Goal: Task Accomplishment & Management: Use online tool/utility

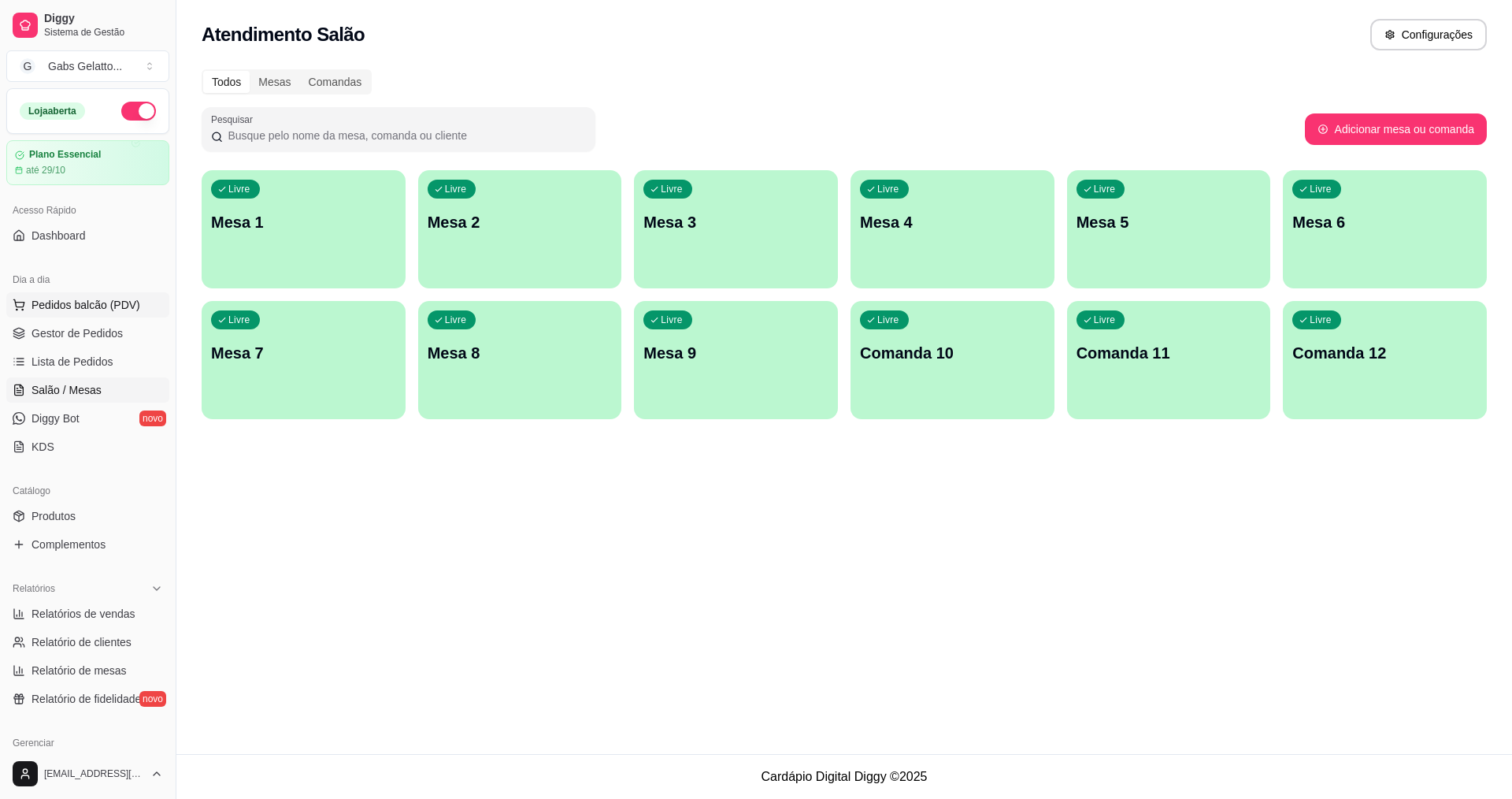
click at [86, 295] on button "Pedidos balcão (PDV)" at bounding box center [87, 305] width 163 height 26
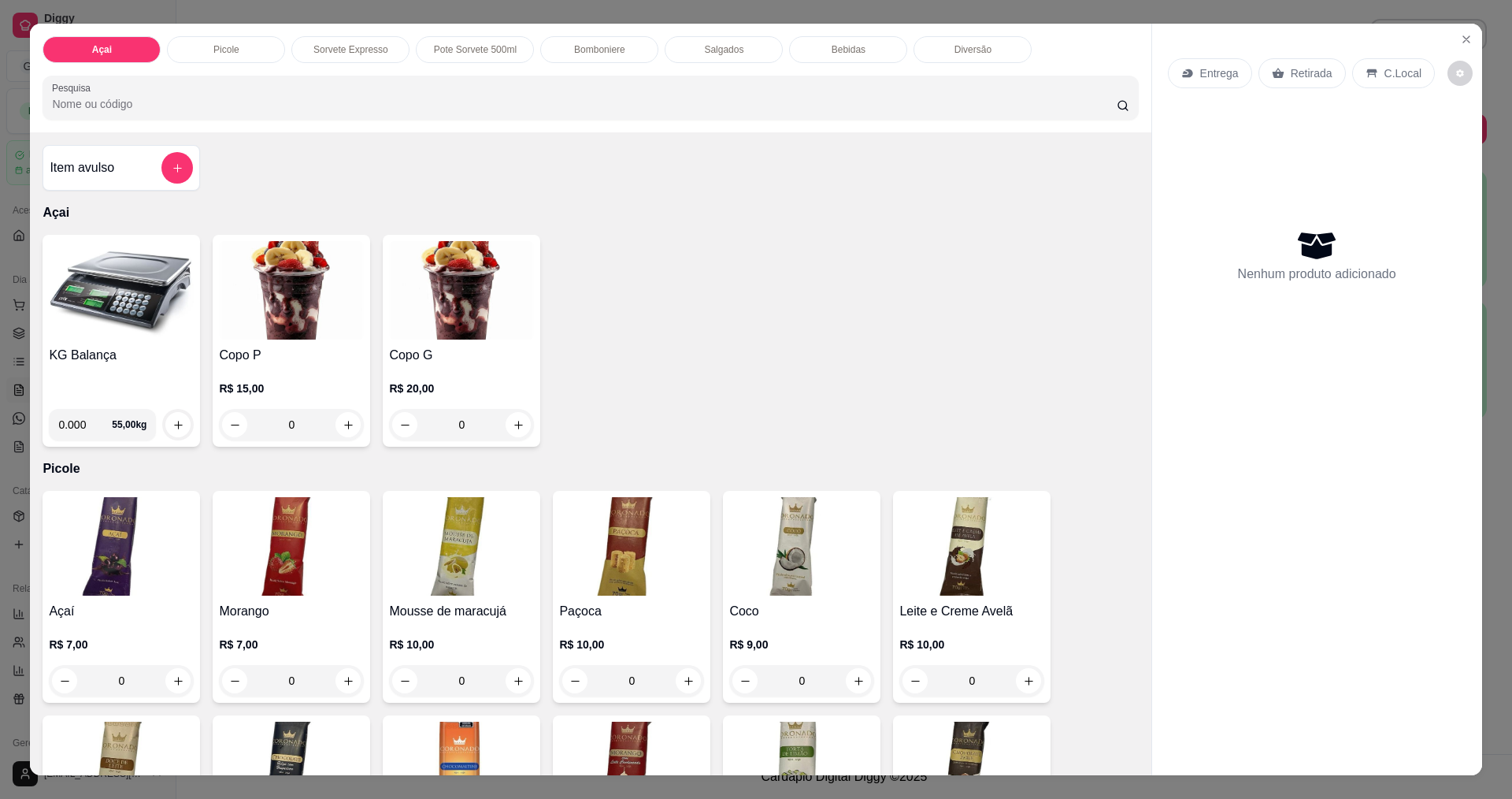
click at [116, 306] on img at bounding box center [121, 289] width 145 height 98
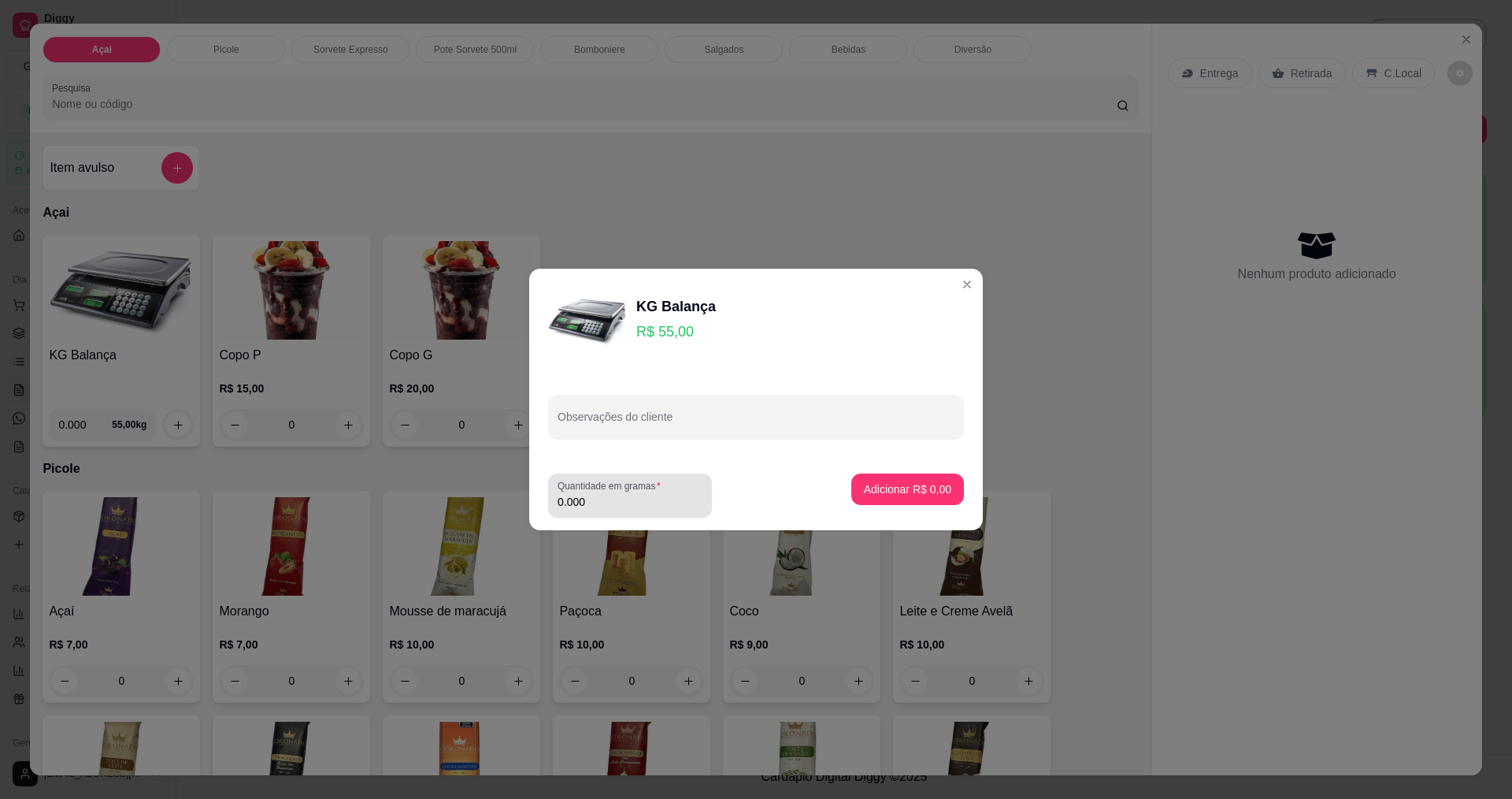
click at [597, 496] on input "0.000" at bounding box center [630, 501] width 145 height 15
type input "0.160"
click at [884, 490] on p "Adicionar R$ 8,80" at bounding box center [908, 489] width 85 height 15
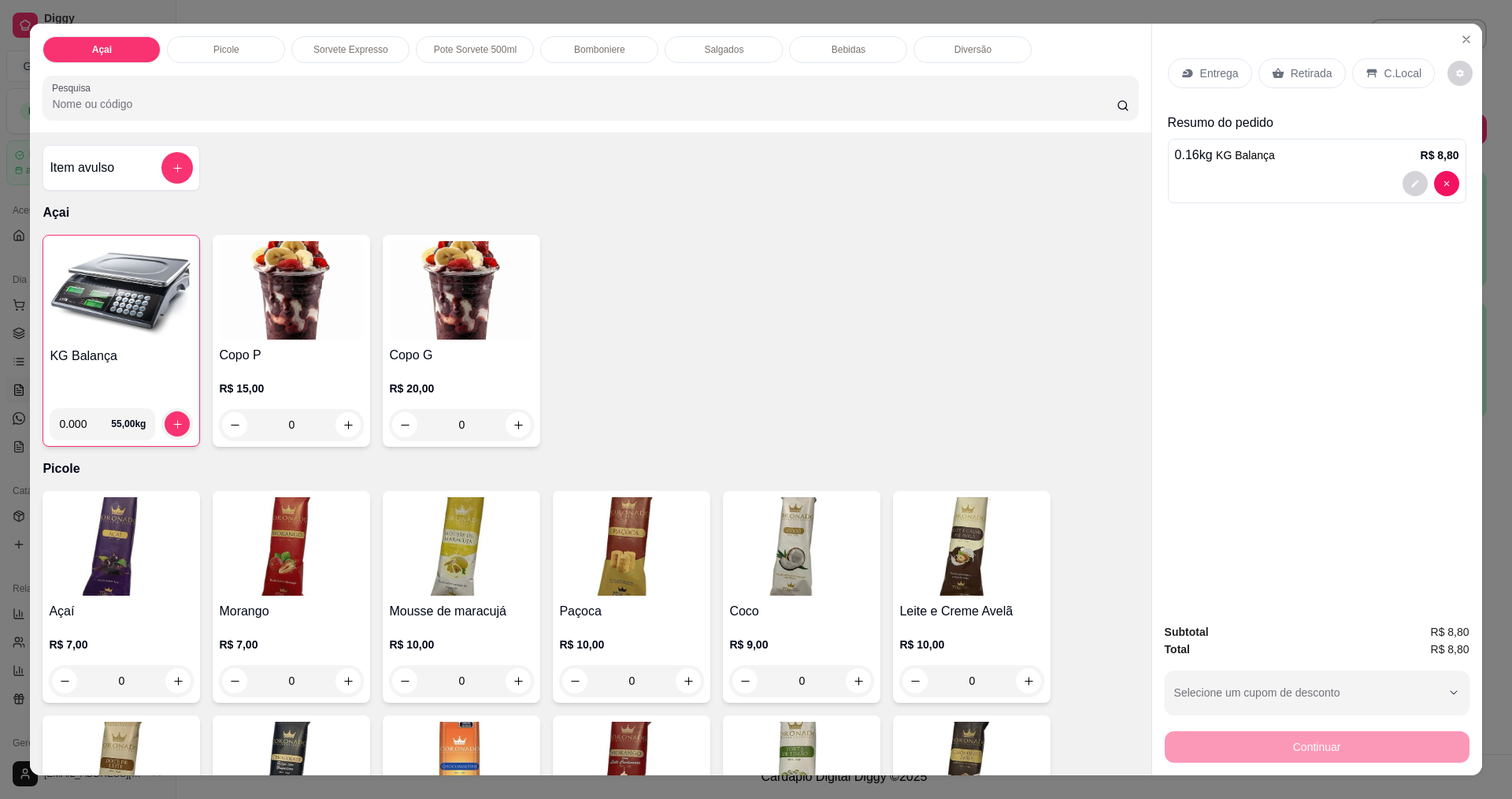
click at [1390, 77] on p "C.Local" at bounding box center [1403, 73] width 37 height 15
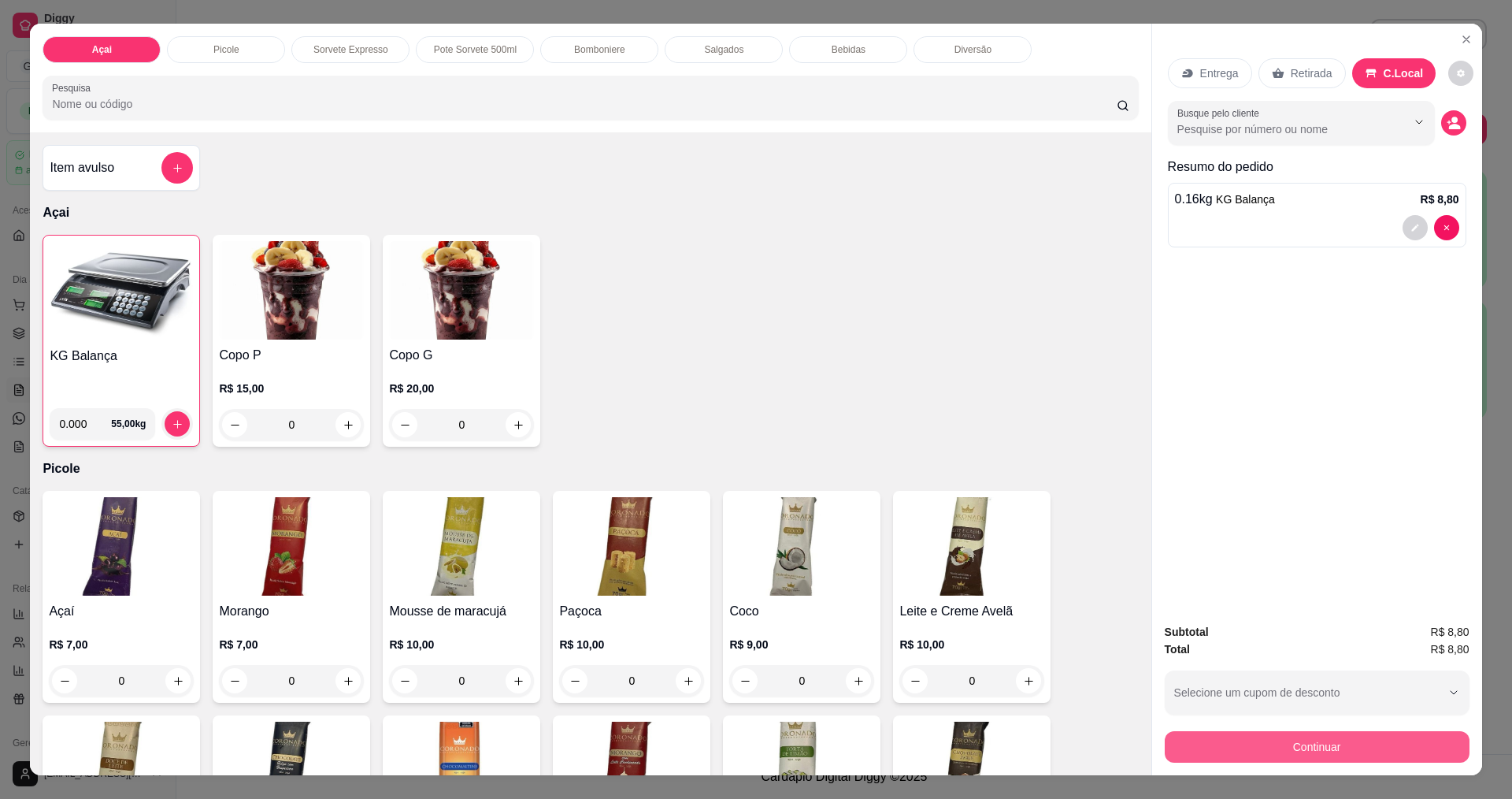
click at [1369, 758] on button "Continuar" at bounding box center [1317, 746] width 305 height 32
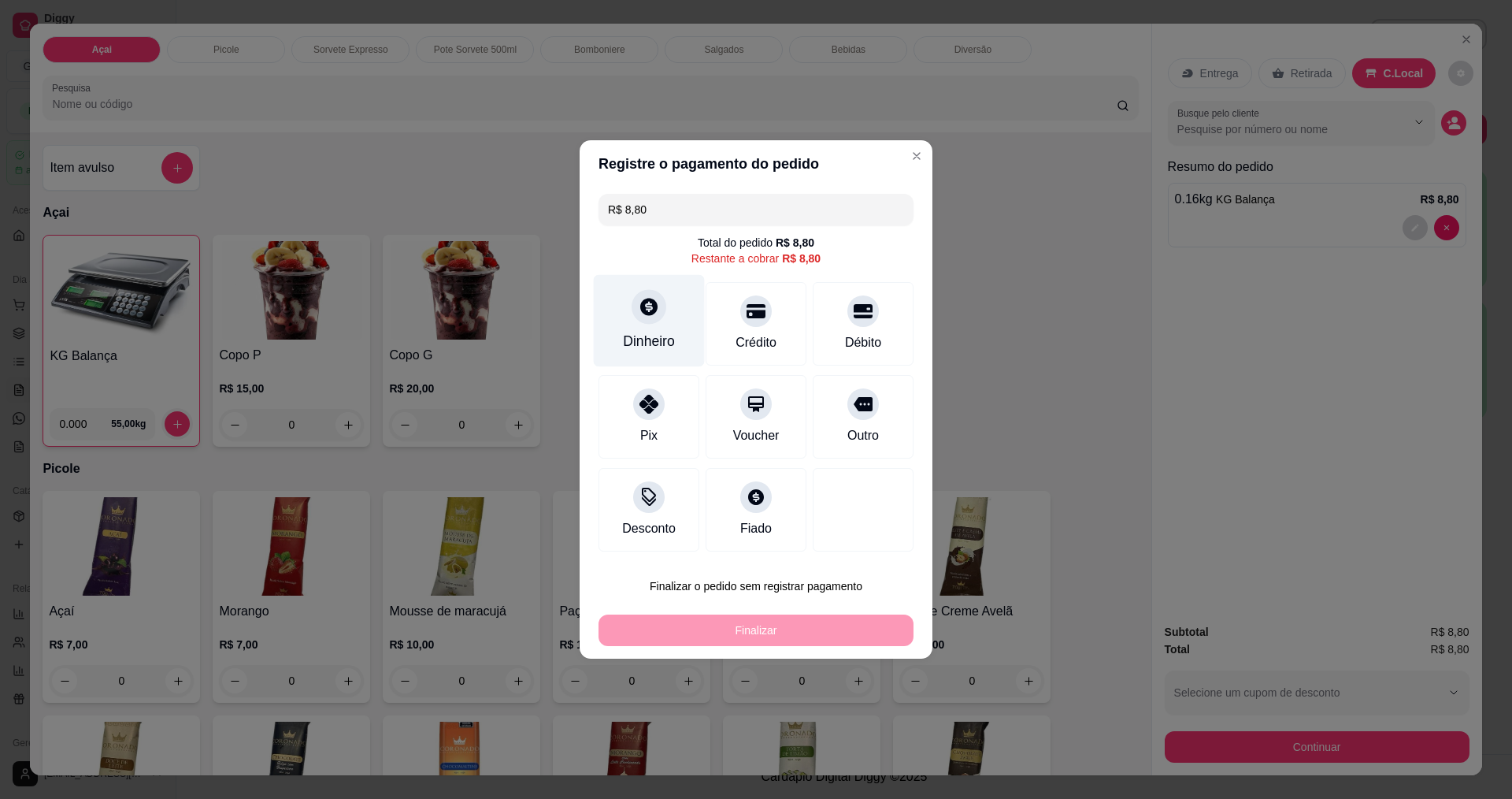
click at [640, 307] on icon at bounding box center [649, 306] width 17 height 17
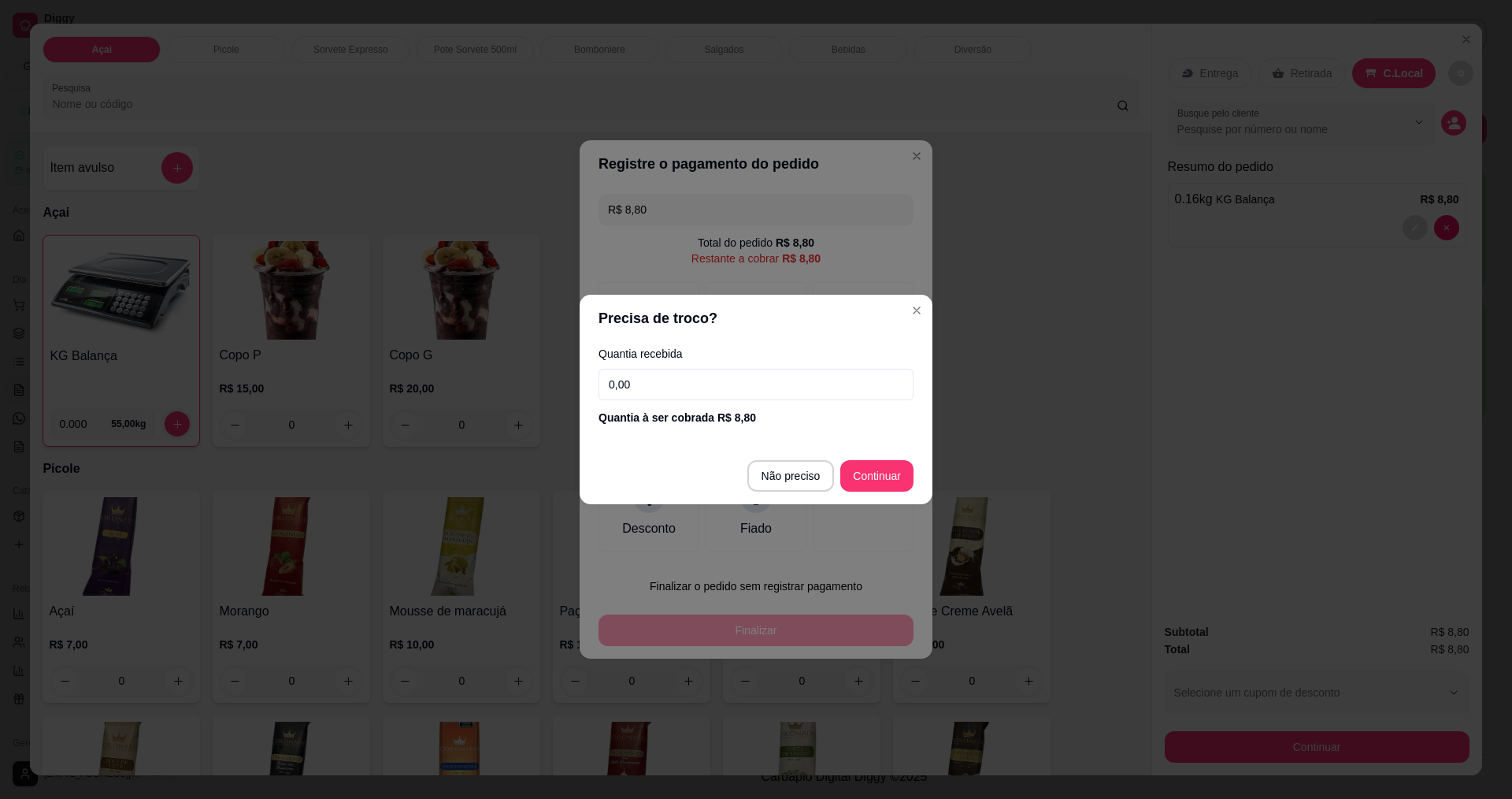
click at [744, 392] on input "0,00" at bounding box center [756, 384] width 315 height 32
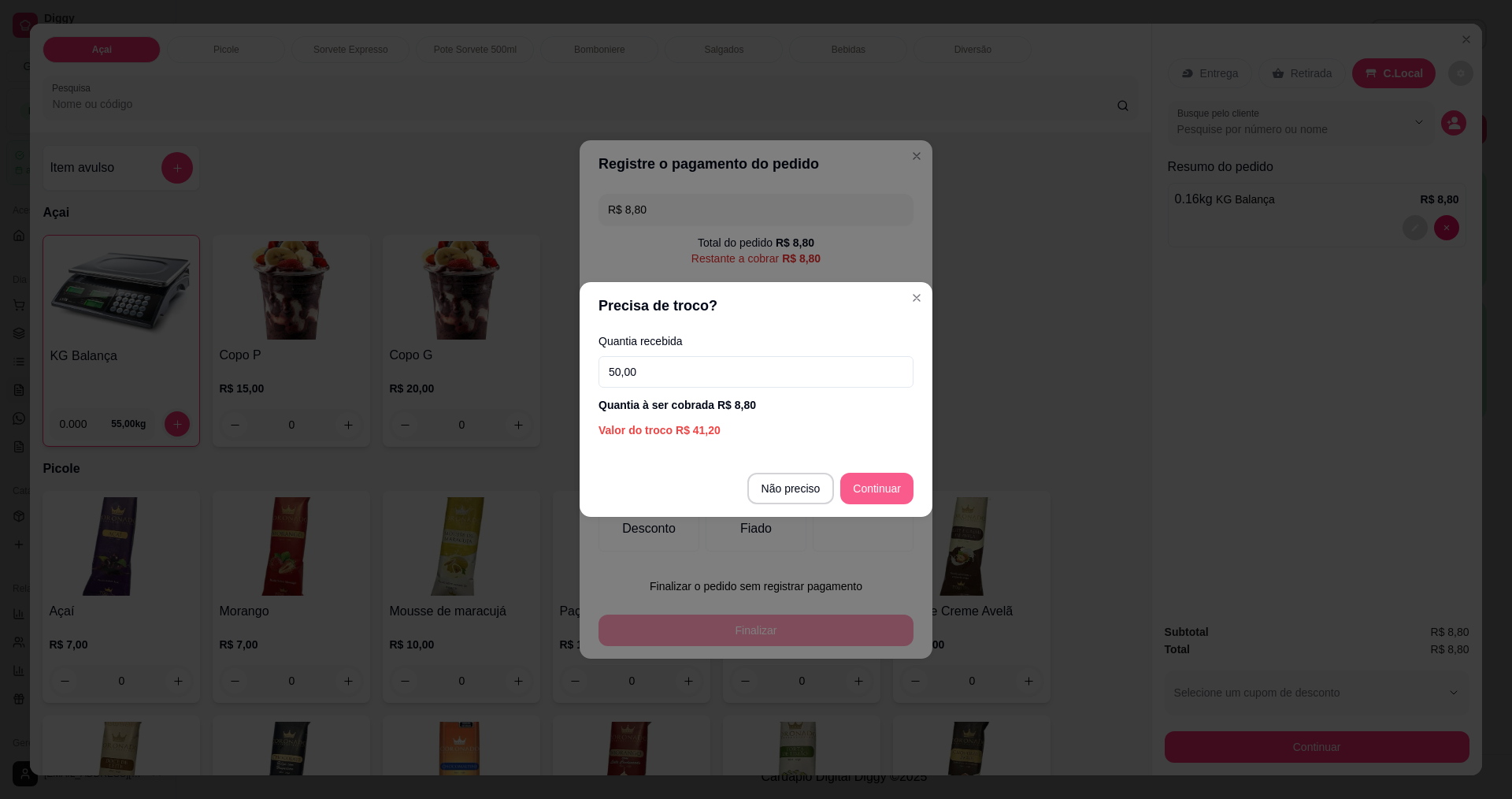
type input "50,00"
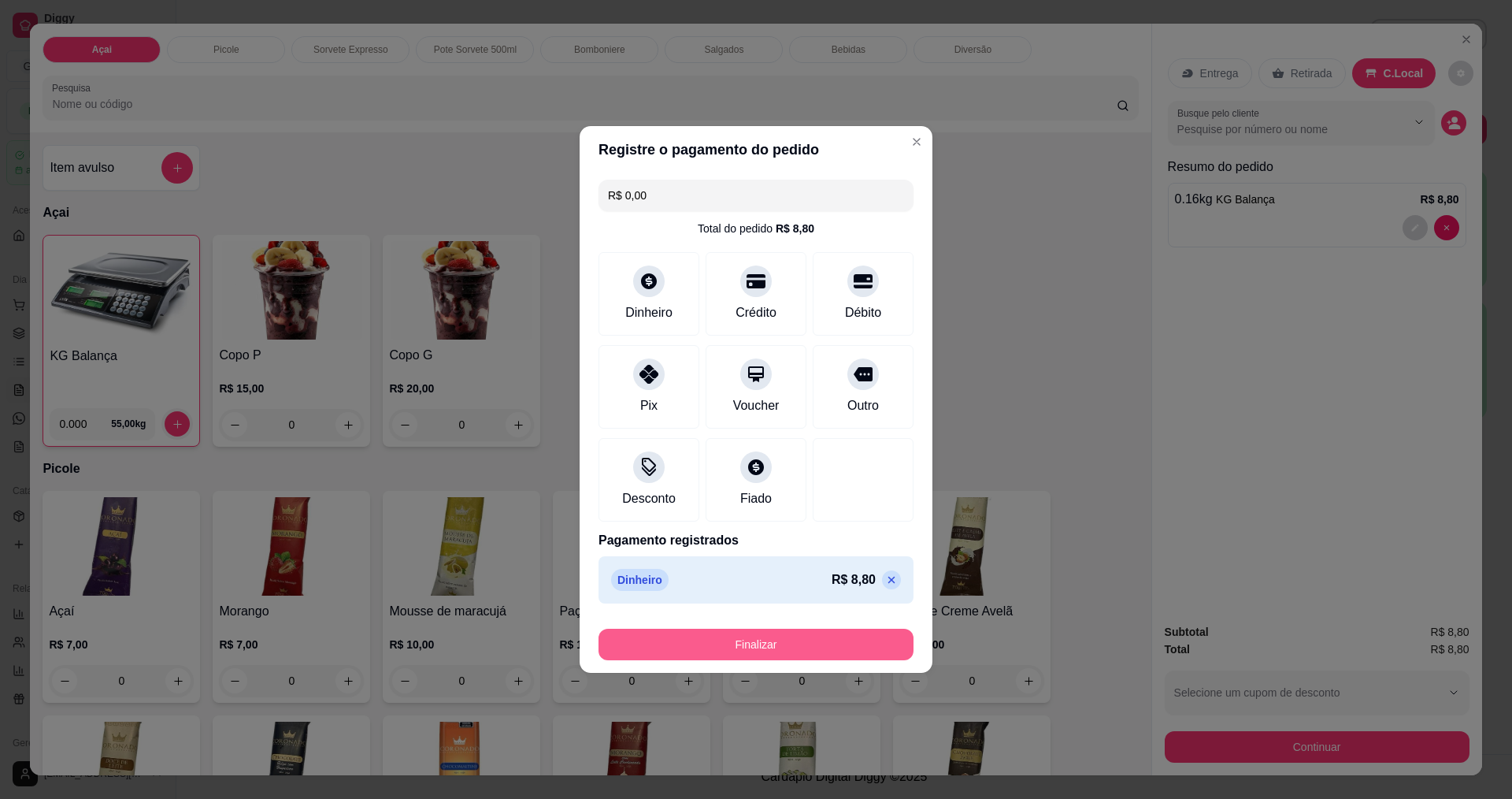
click at [800, 648] on button "Finalizar" at bounding box center [756, 644] width 315 height 32
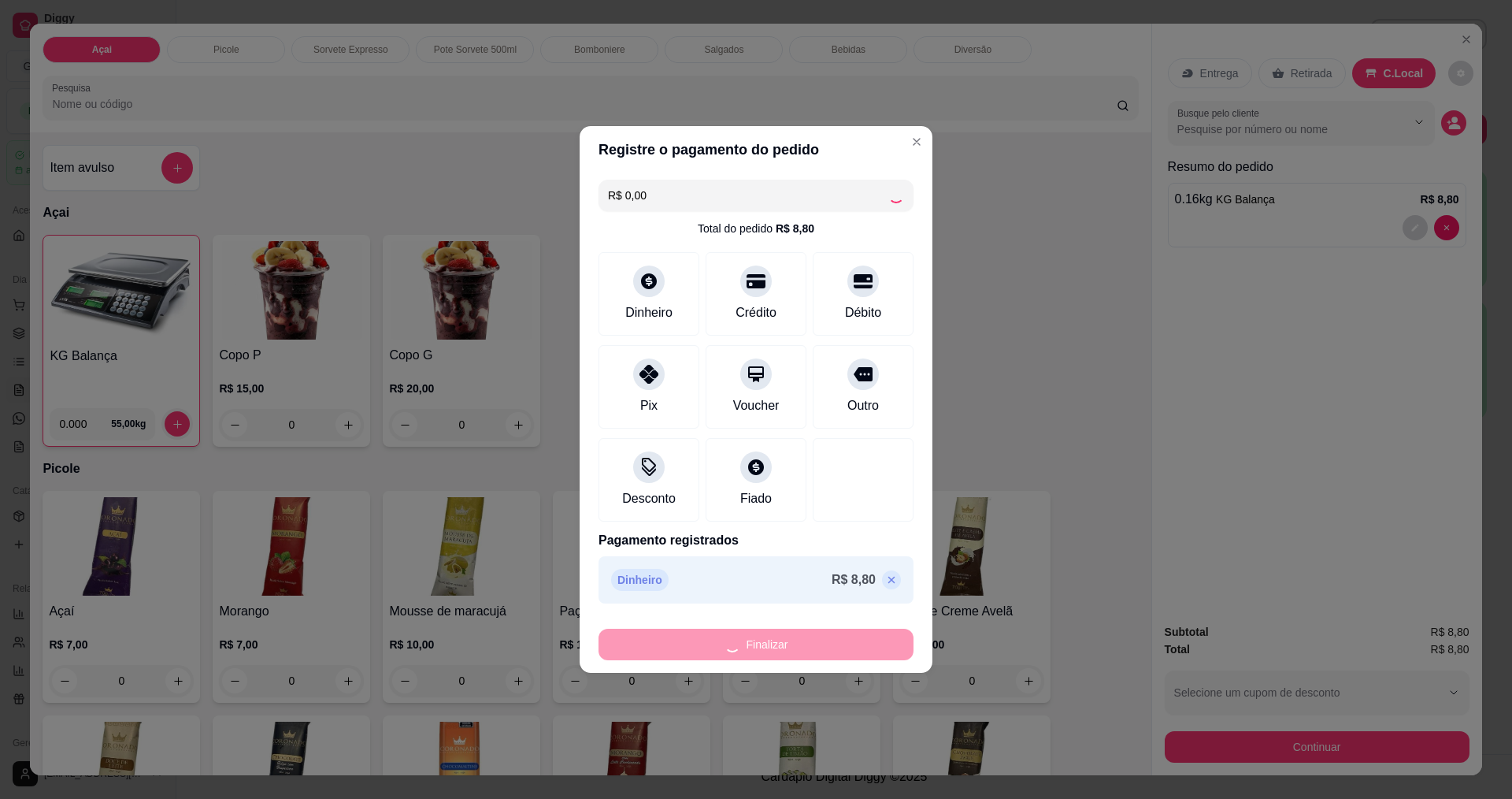
type input "-R$ 8,80"
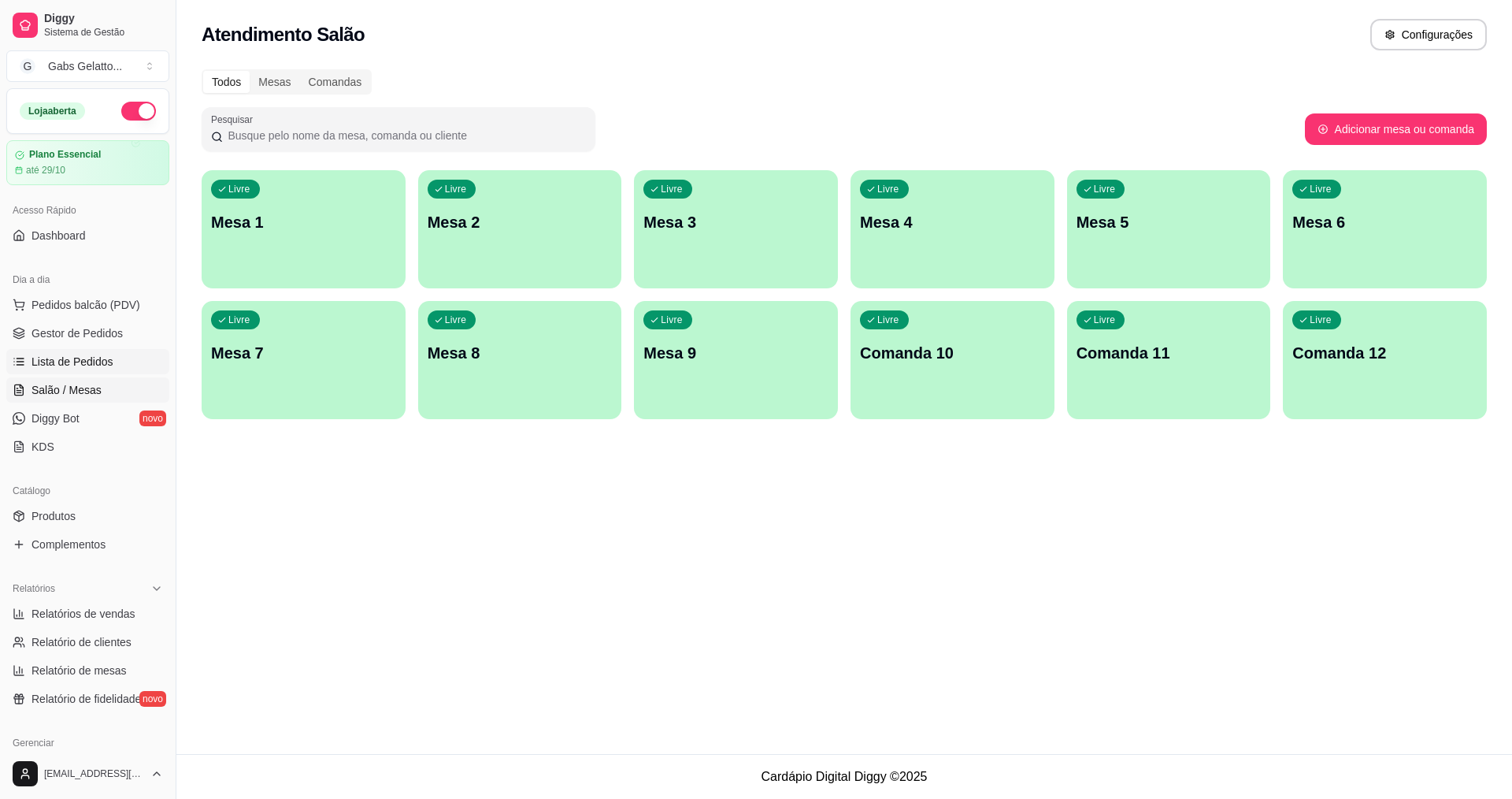
click at [91, 355] on span "Lista de Pedidos" at bounding box center [73, 361] width 82 height 15
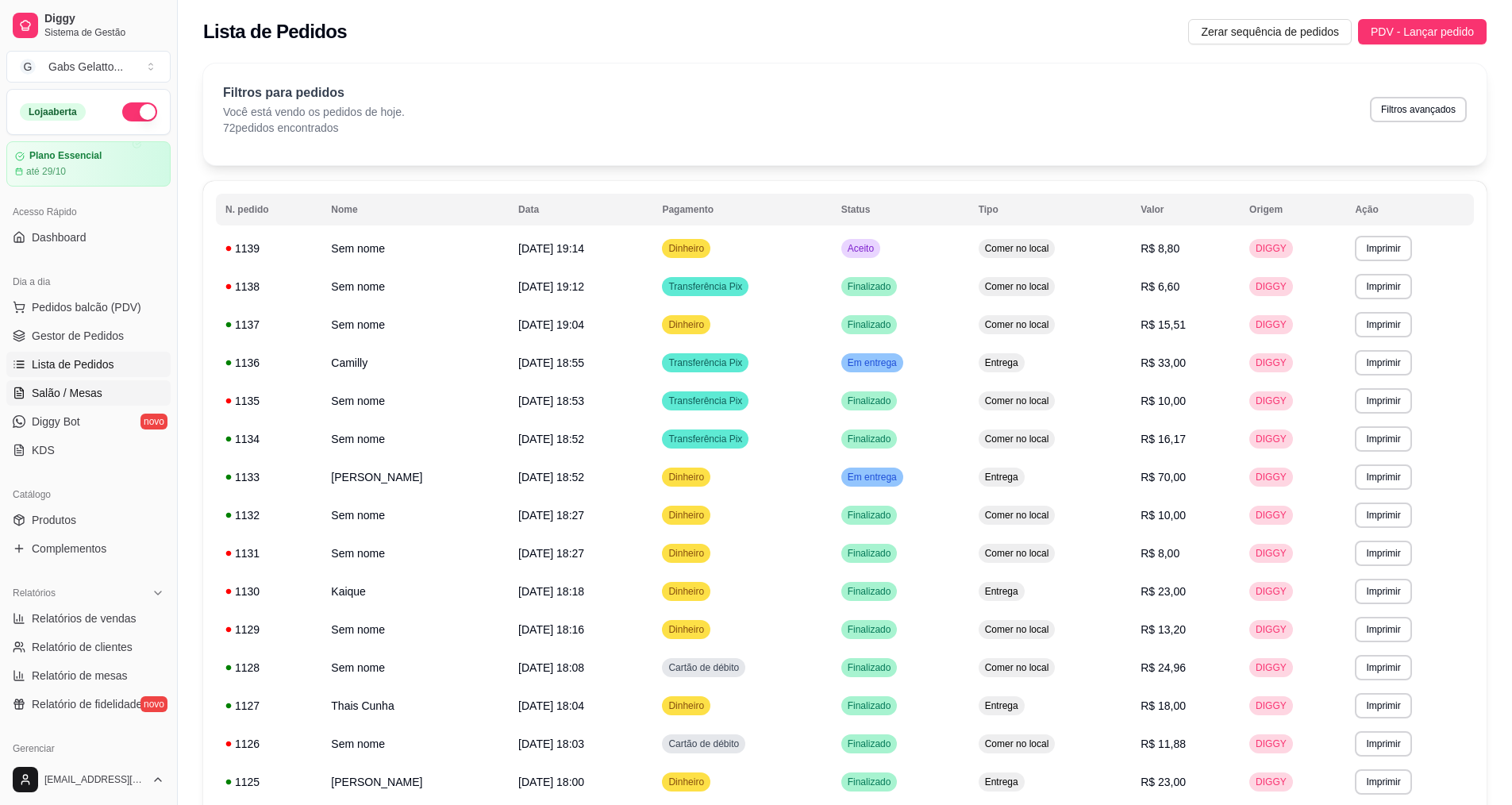
click at [67, 402] on link "Salão / Mesas" at bounding box center [88, 393] width 164 height 26
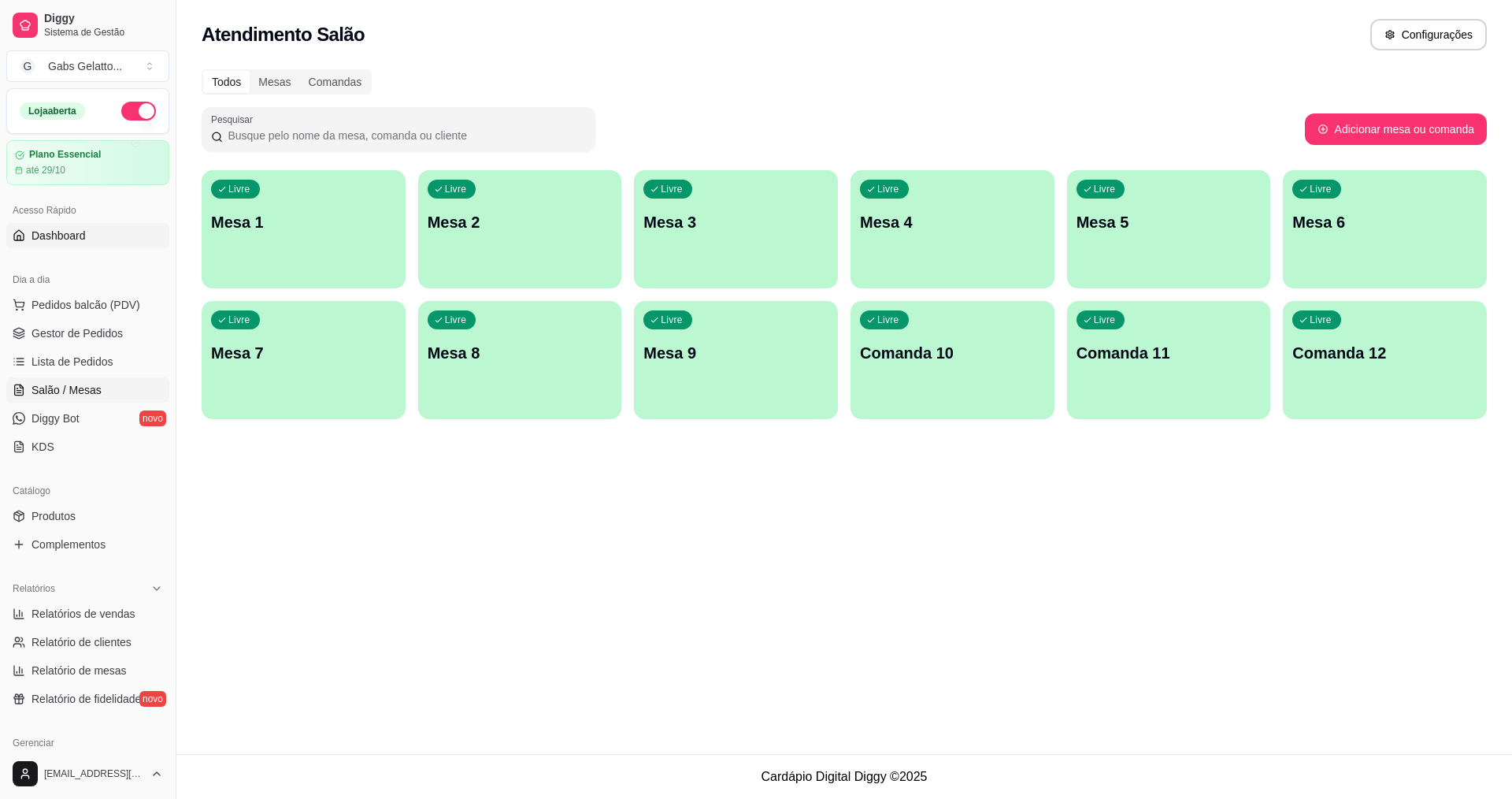
click at [79, 239] on span "Dashboard" at bounding box center [59, 236] width 55 height 15
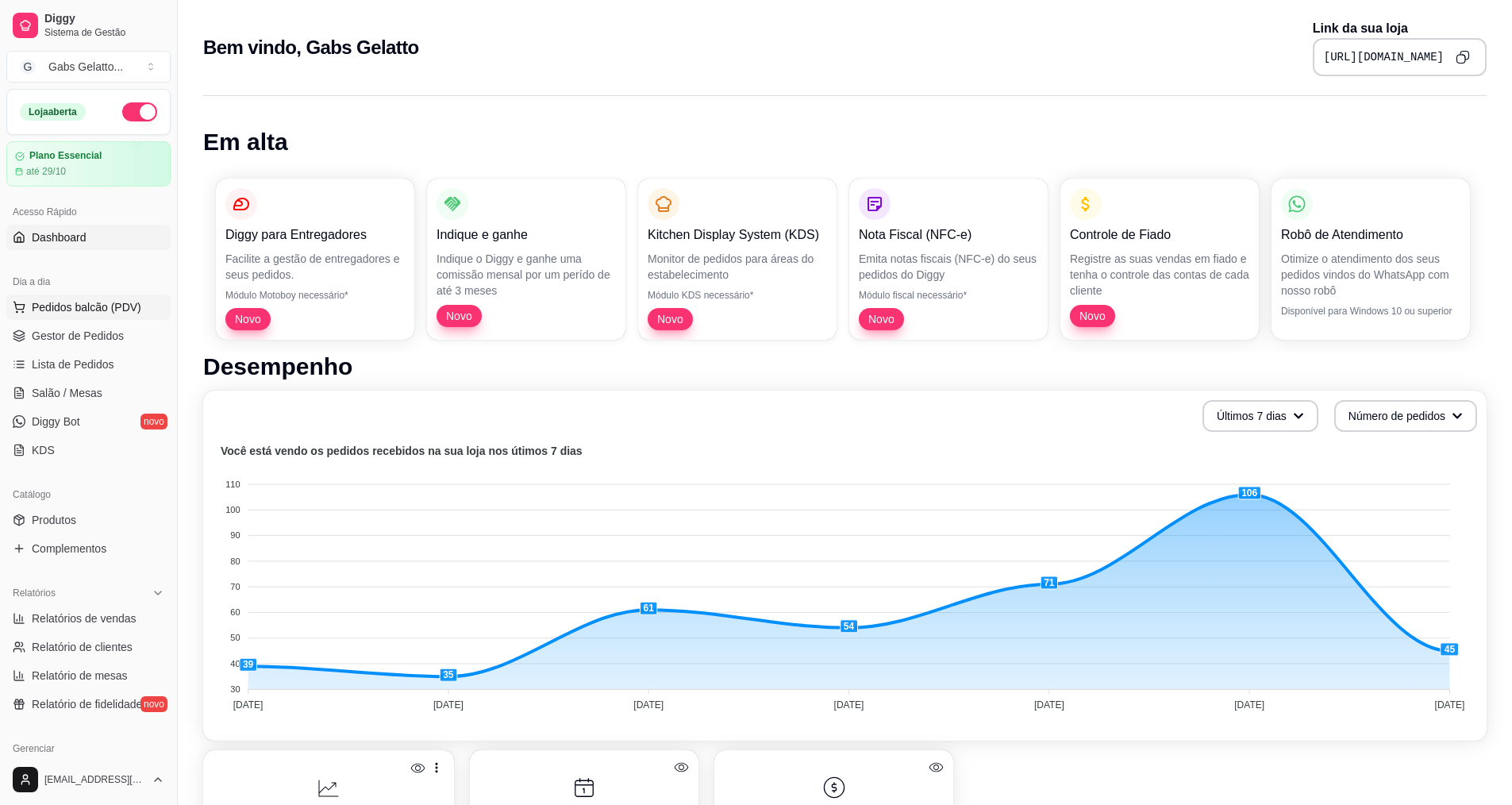
click at [75, 313] on span "Pedidos balcão (PDV)" at bounding box center [86, 307] width 109 height 15
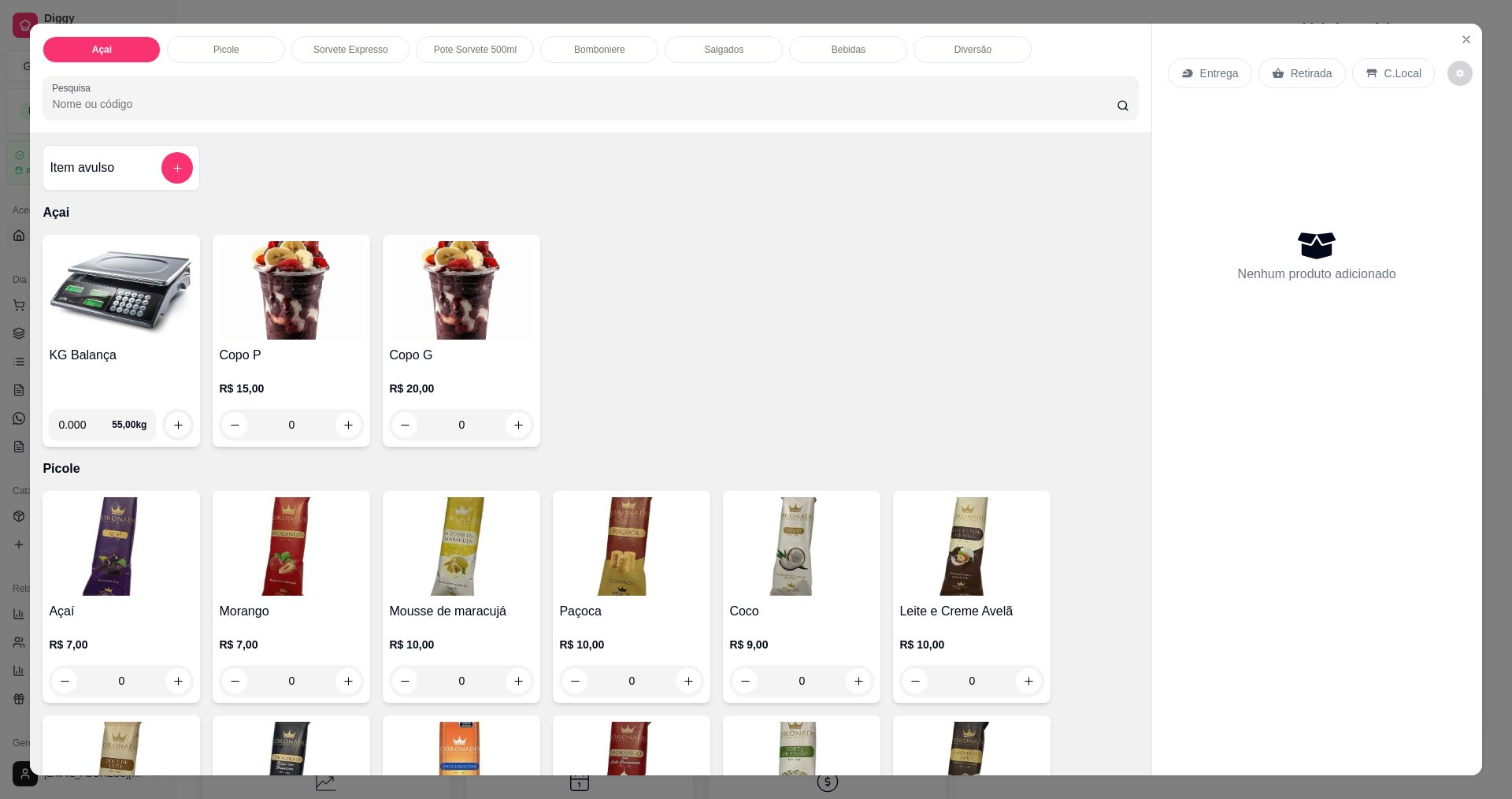
click at [1222, 81] on p "Entrega" at bounding box center [1219, 73] width 38 height 15
click at [1463, 39] on icon "Close" at bounding box center [1466, 39] width 13 height 13
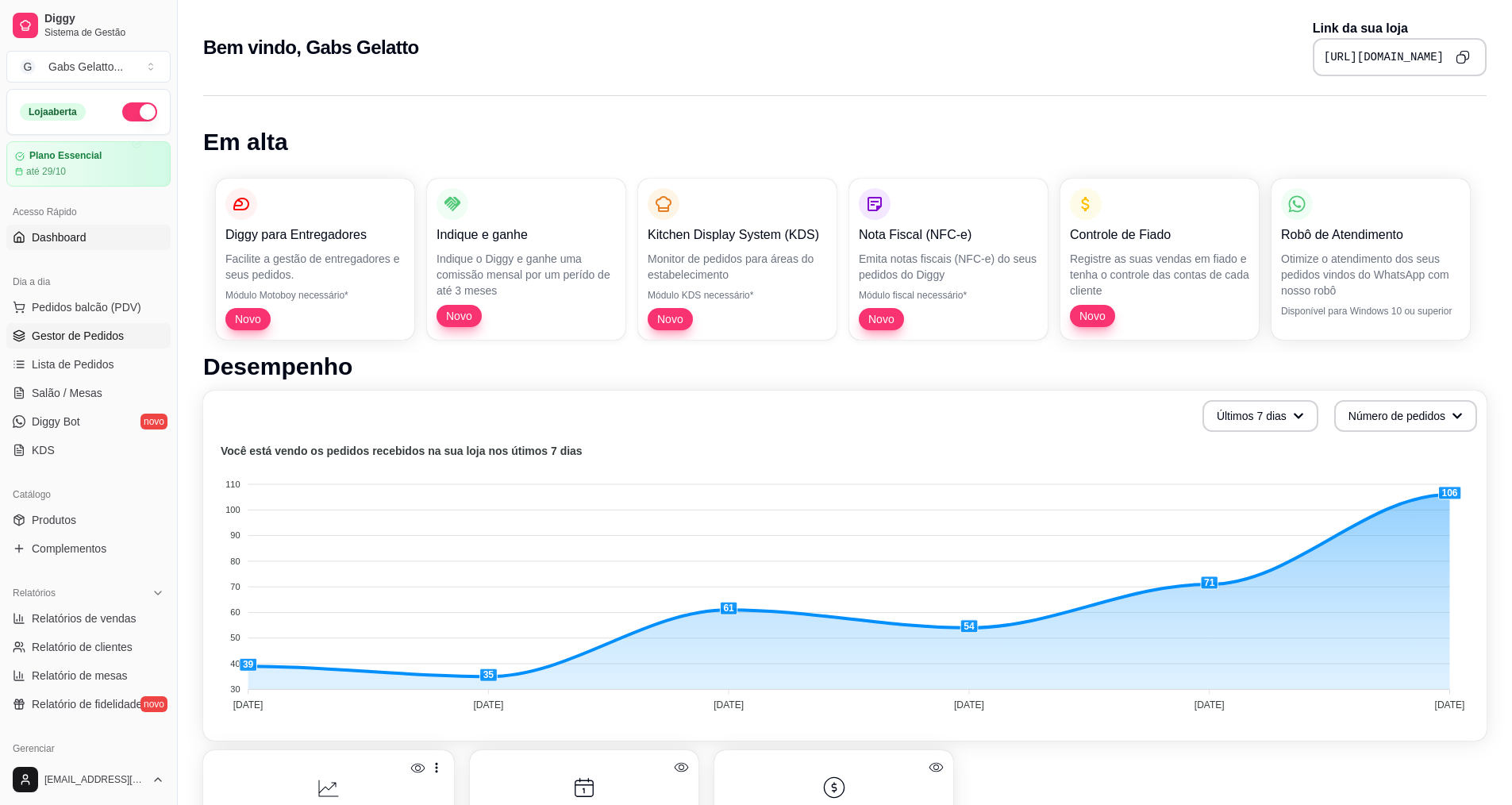
click at [104, 337] on span "Gestor de Pedidos" at bounding box center [77, 335] width 92 height 15
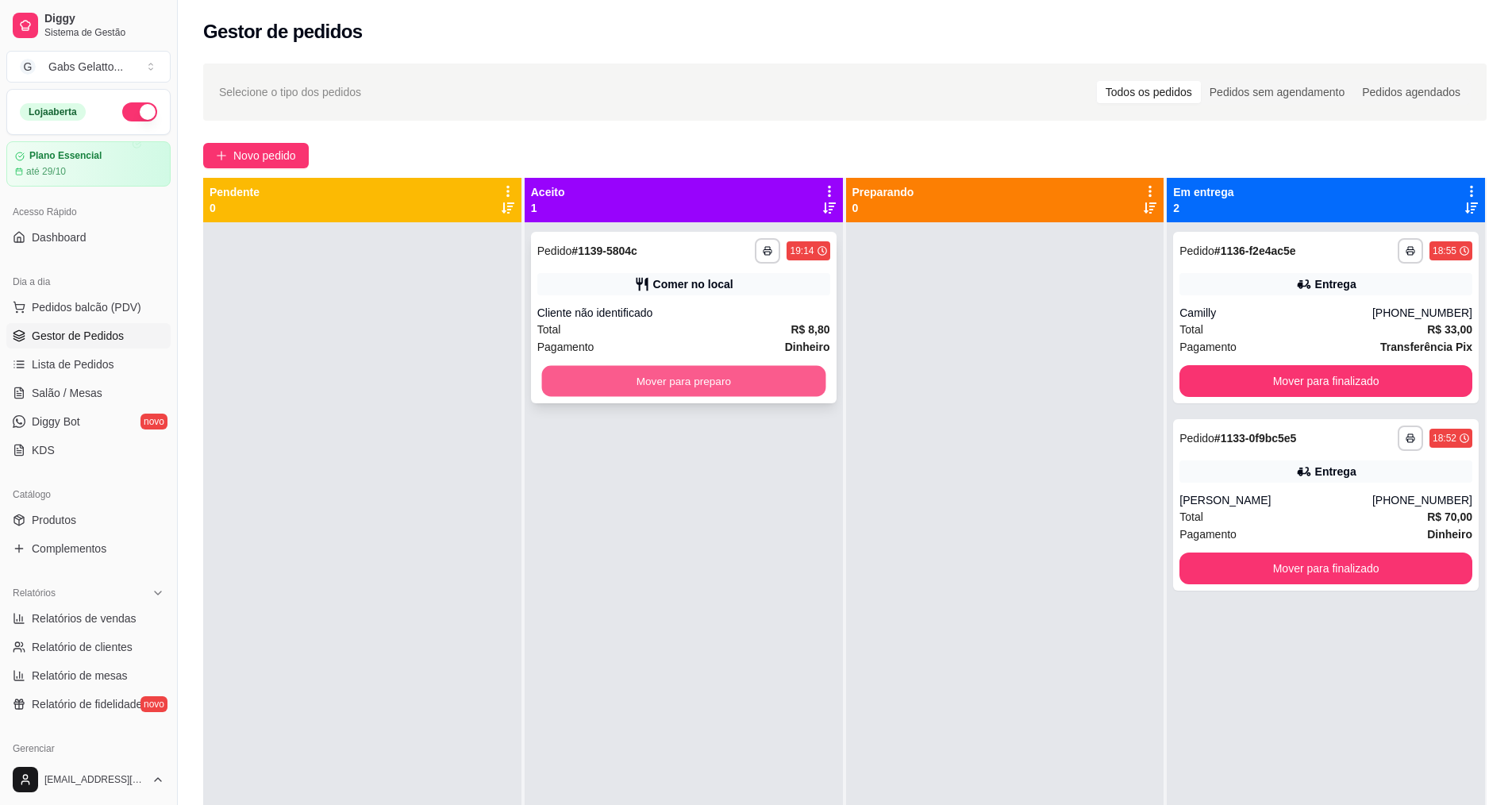
click at [679, 385] on button "Mover para preparo" at bounding box center [683, 381] width 284 height 31
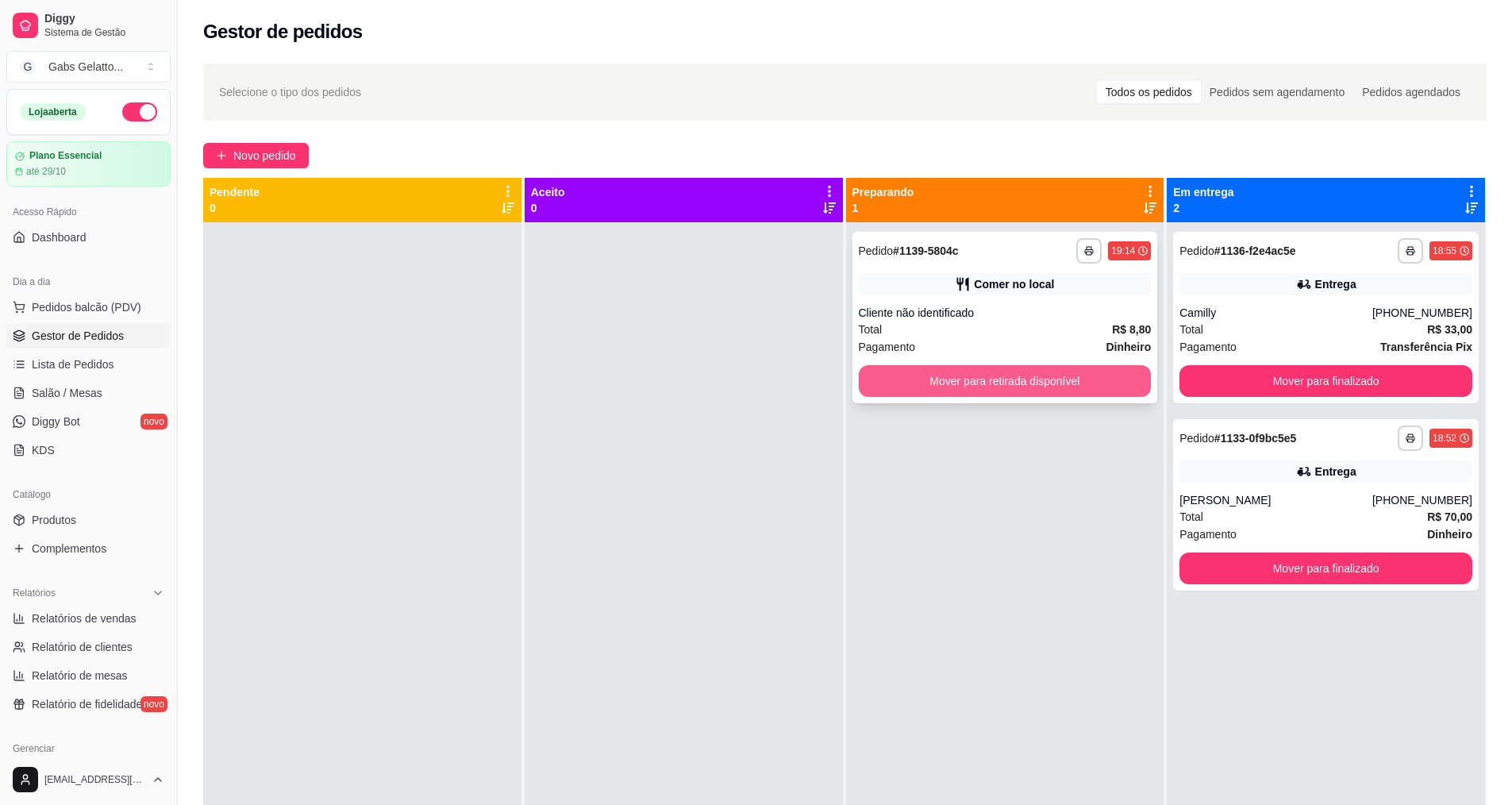
click at [991, 378] on button "Mover para retirada disponível" at bounding box center [1005, 380] width 292 height 32
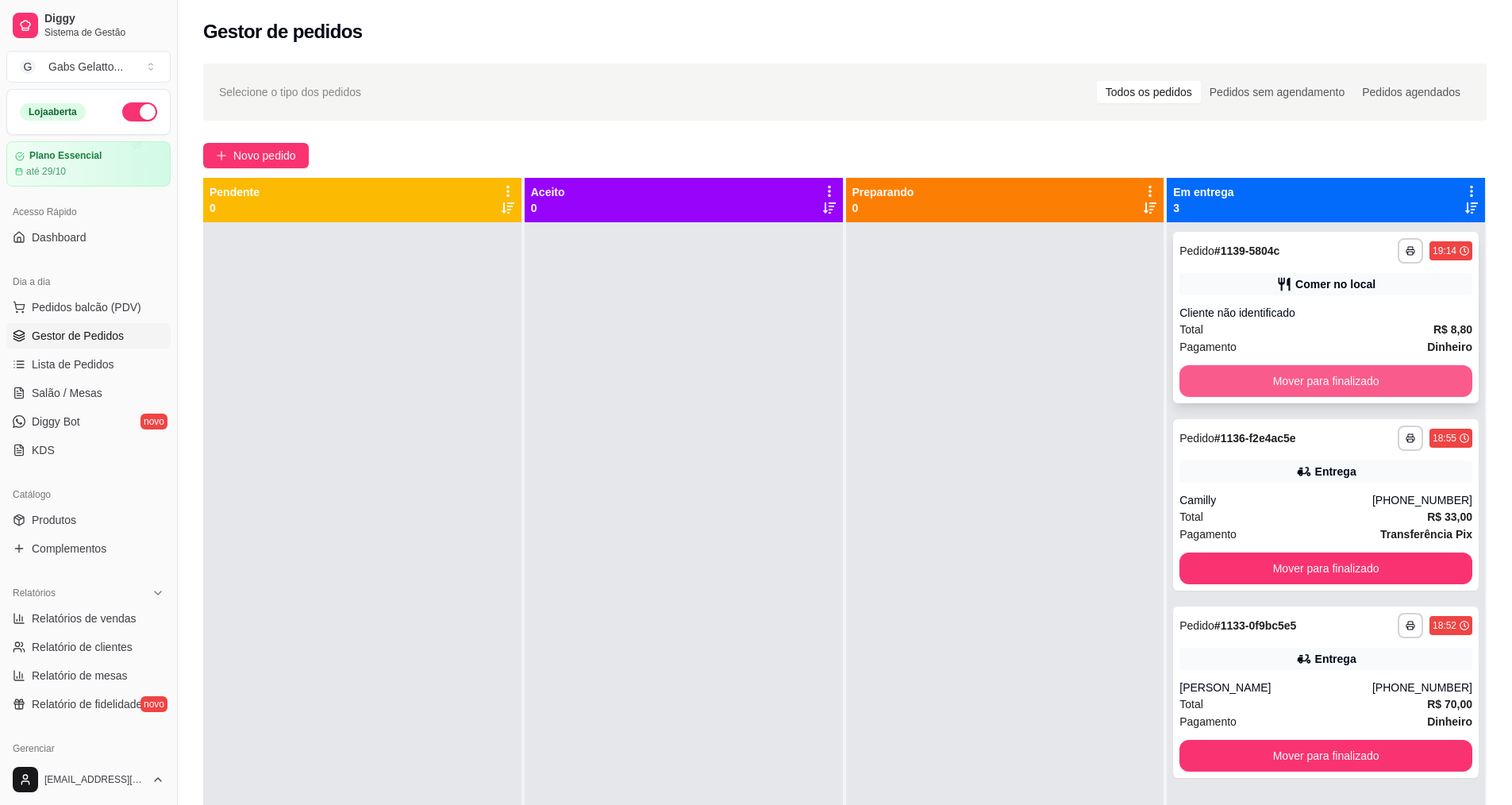
click at [1333, 372] on button "Mover para finalizado" at bounding box center [1325, 380] width 292 height 32
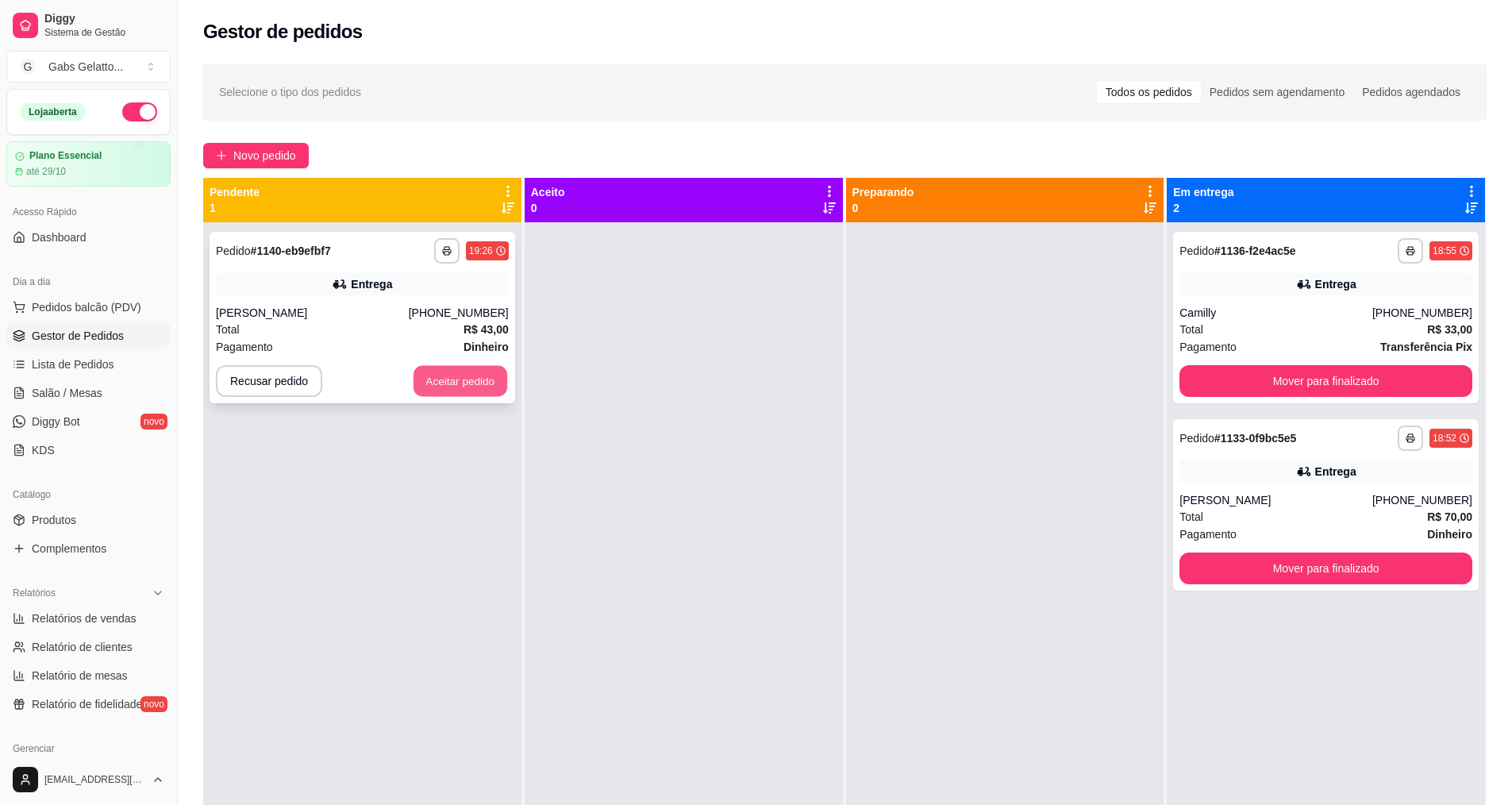
click at [460, 382] on button "Aceitar pedido" at bounding box center [460, 381] width 94 height 31
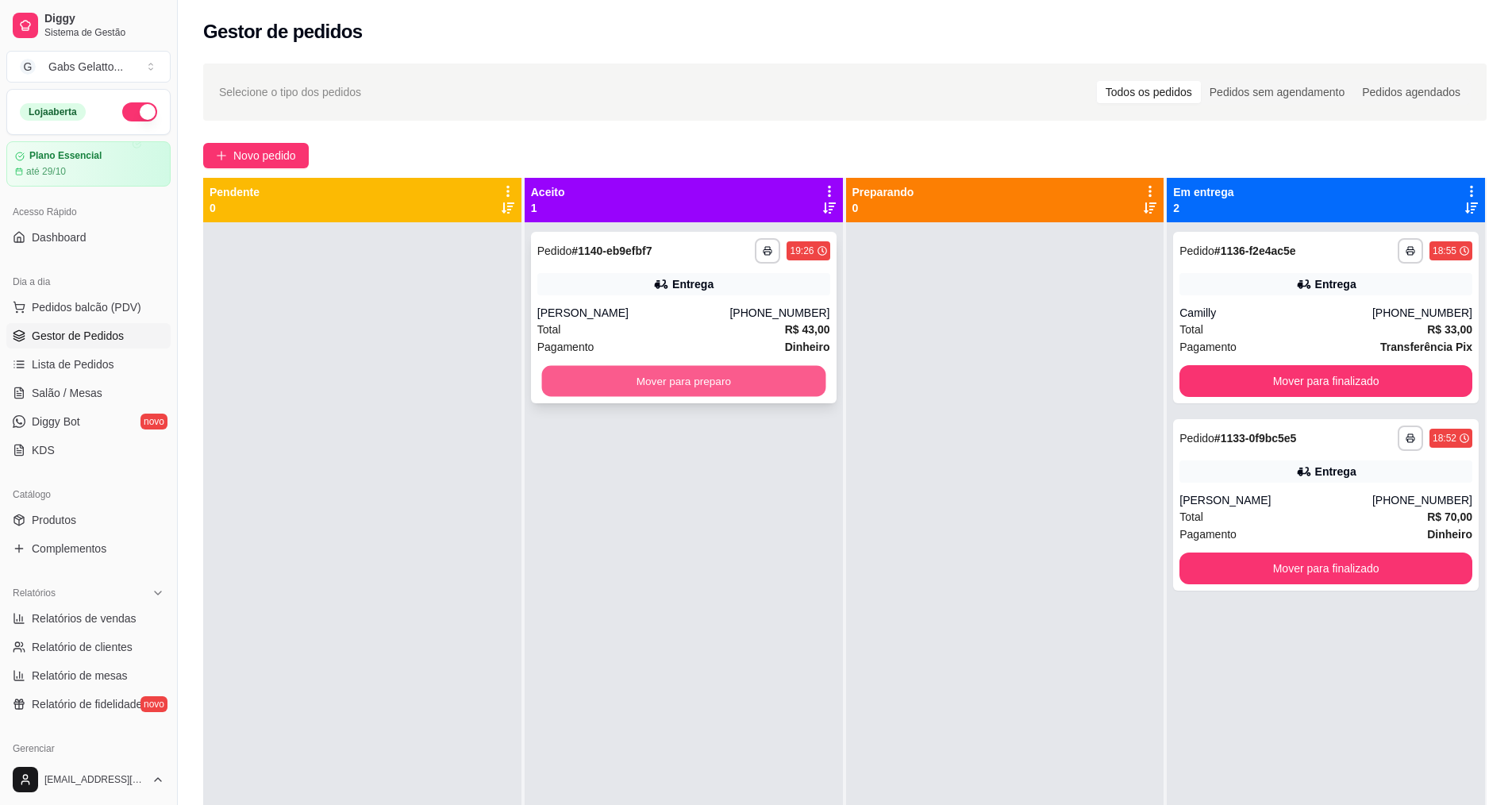
click at [716, 378] on button "Mover para preparo" at bounding box center [683, 381] width 284 height 31
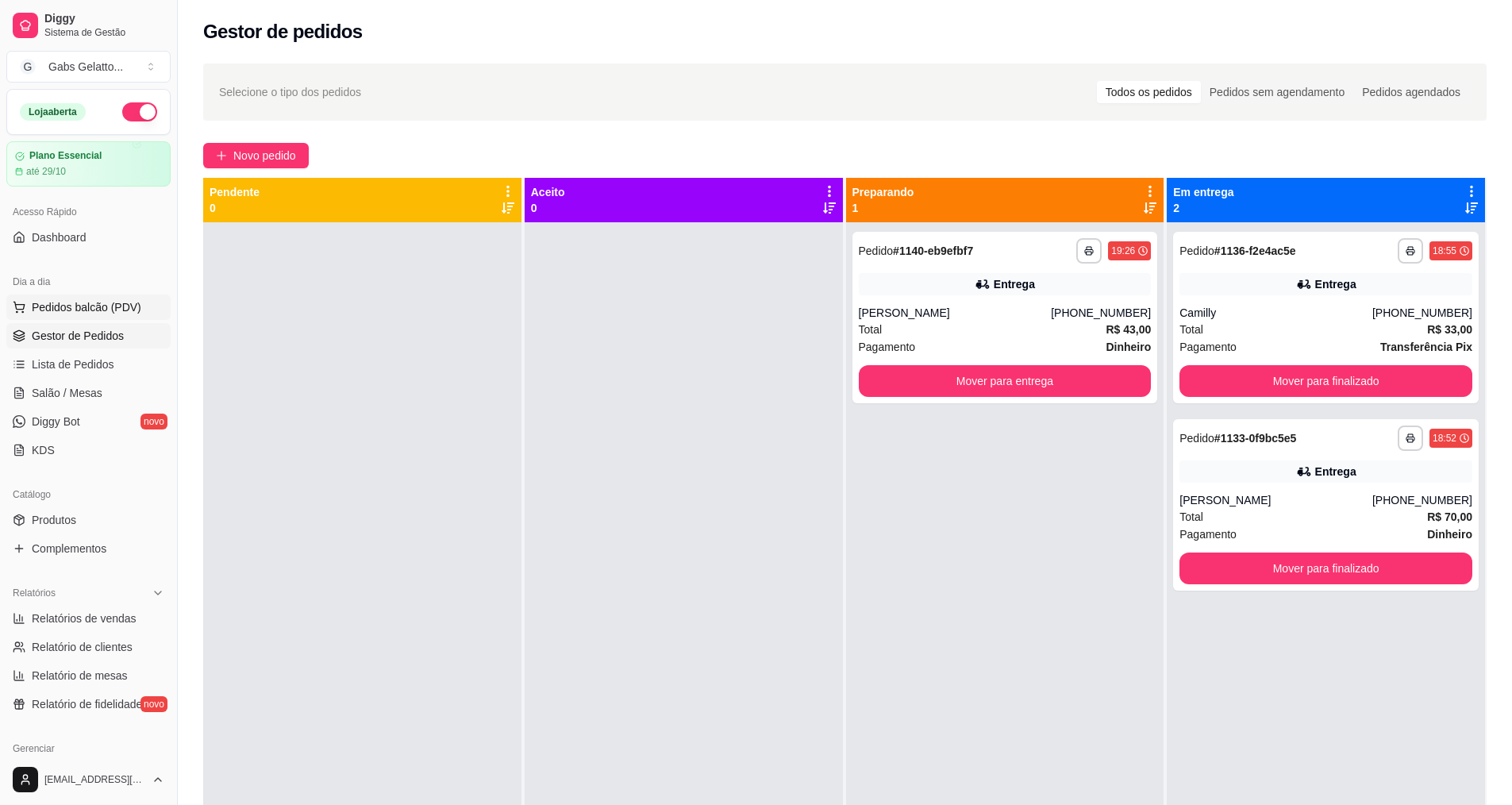
click at [69, 304] on span "Pedidos balcão (PDV)" at bounding box center [86, 307] width 109 height 15
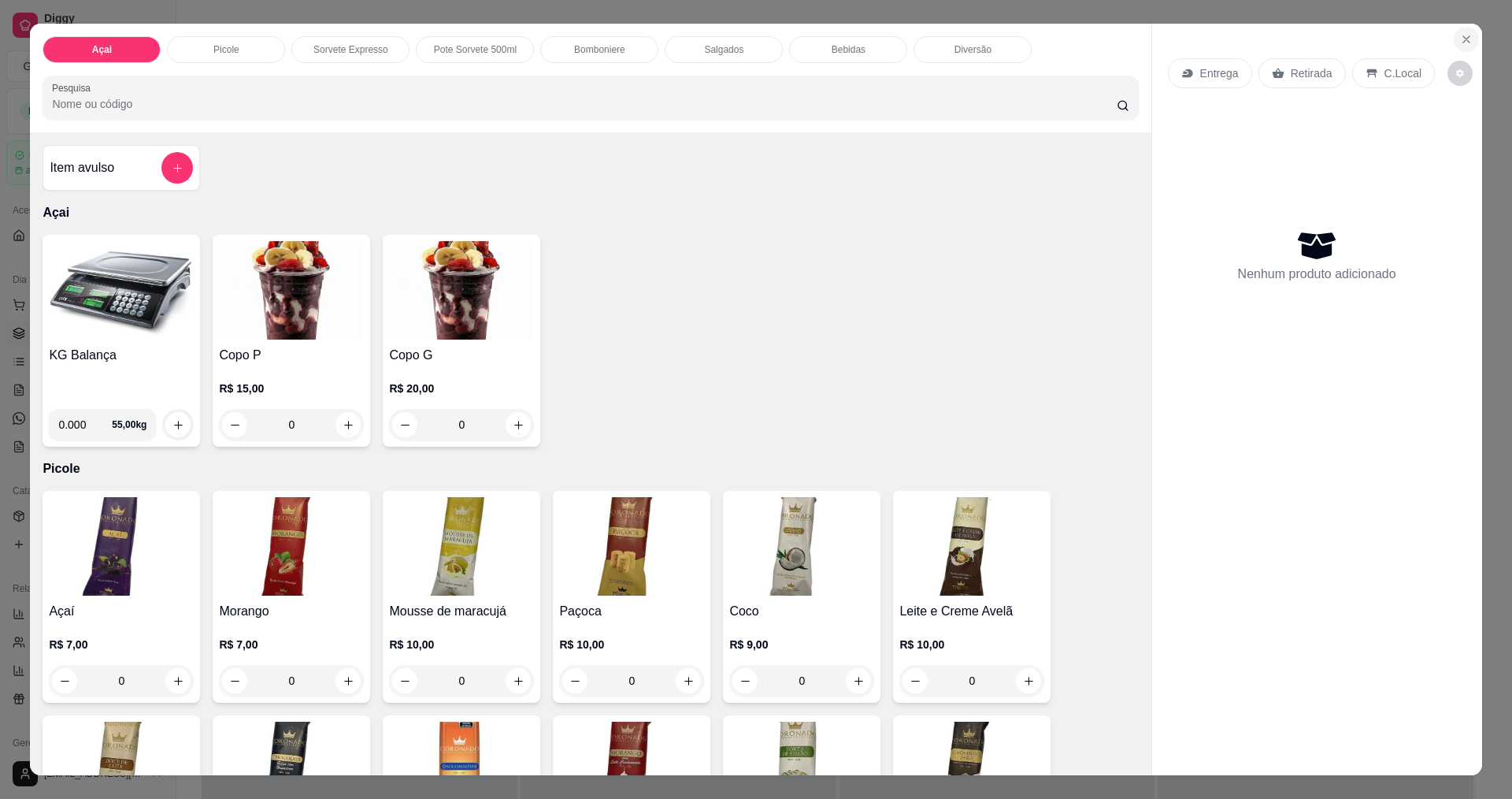
click at [1460, 38] on icon "Close" at bounding box center [1466, 39] width 13 height 13
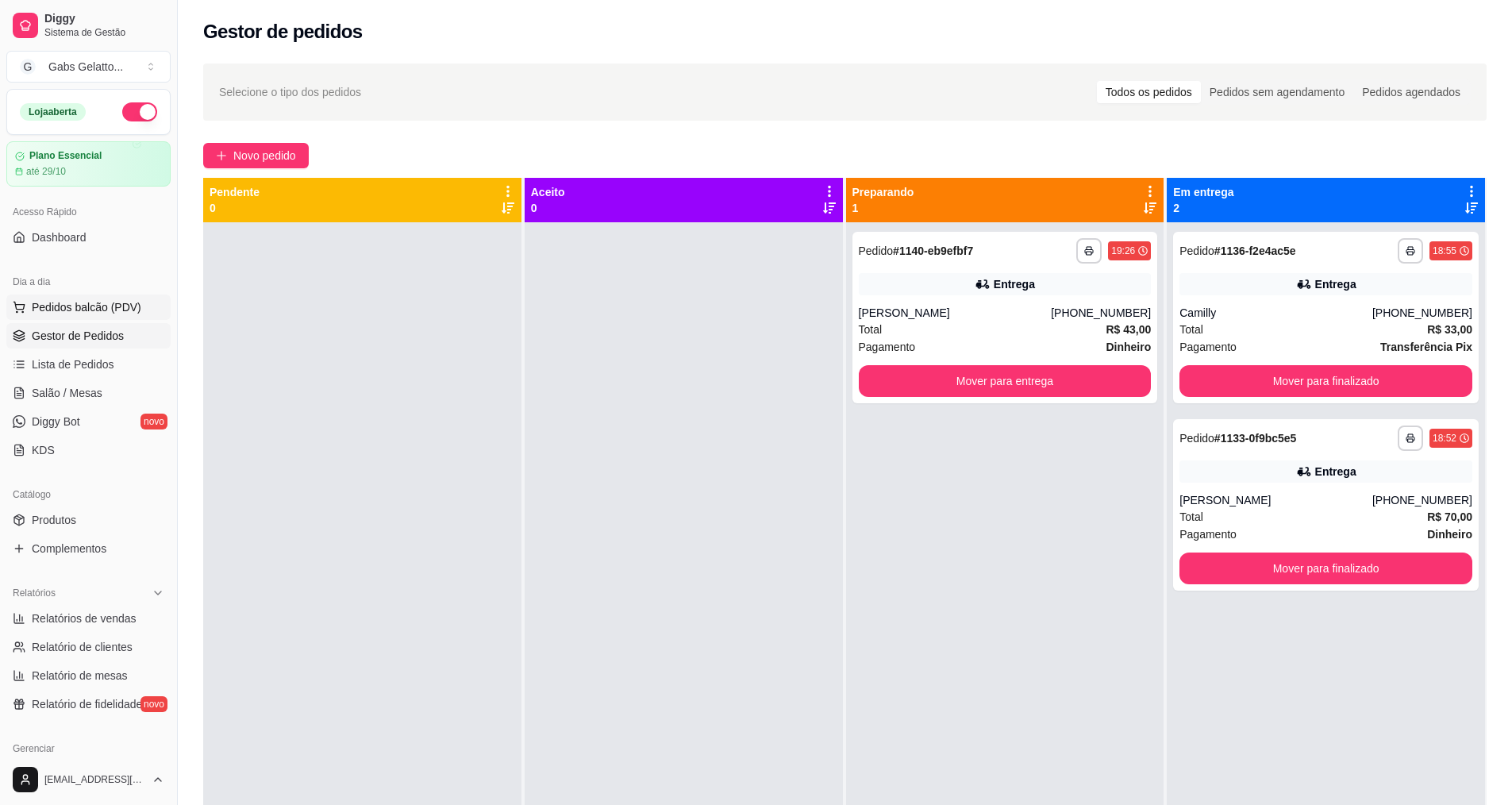
click at [87, 306] on span "Pedidos balcão (PDV)" at bounding box center [86, 307] width 109 height 15
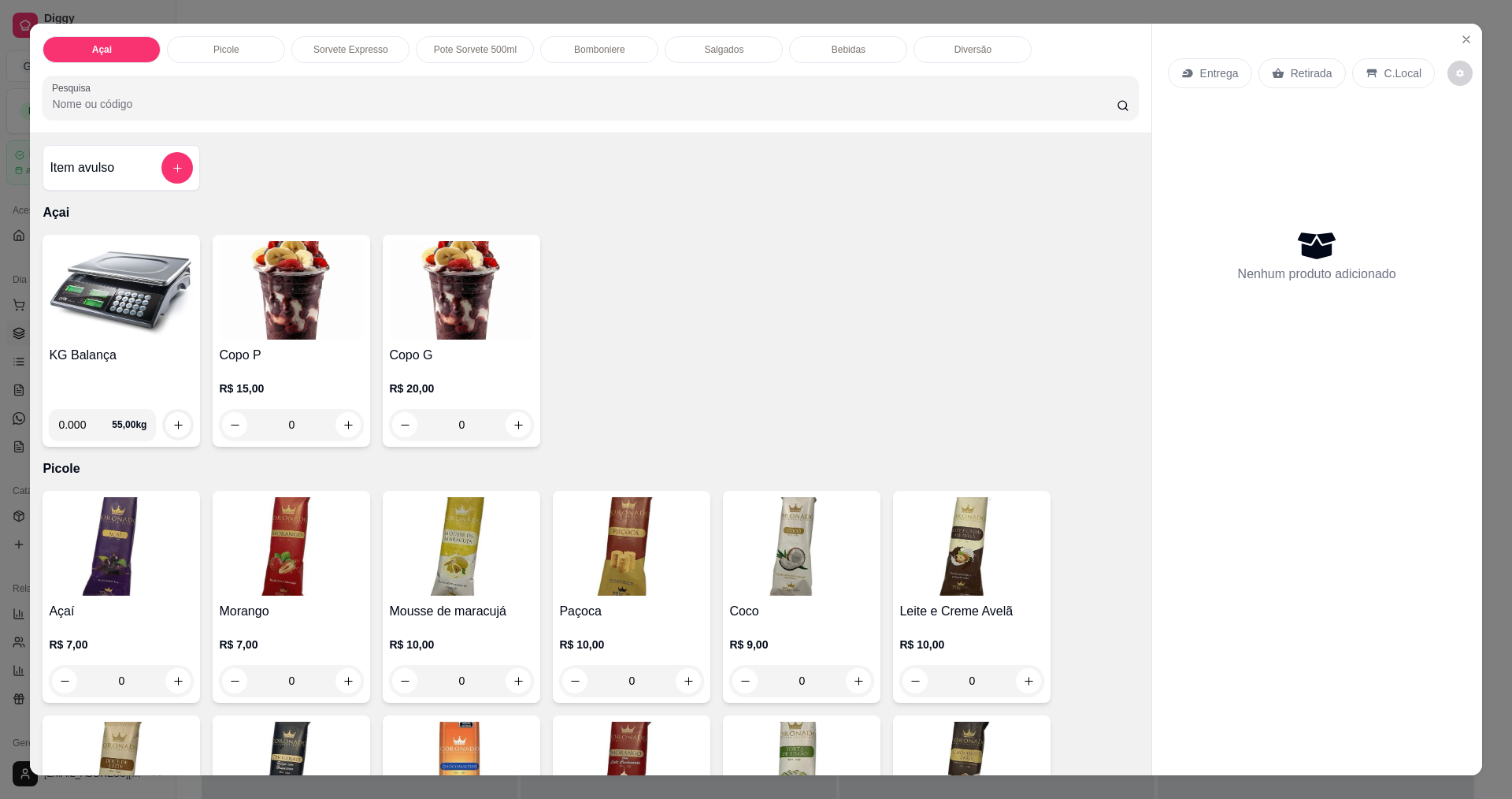
click at [134, 306] on img at bounding box center [121, 289] width 145 height 98
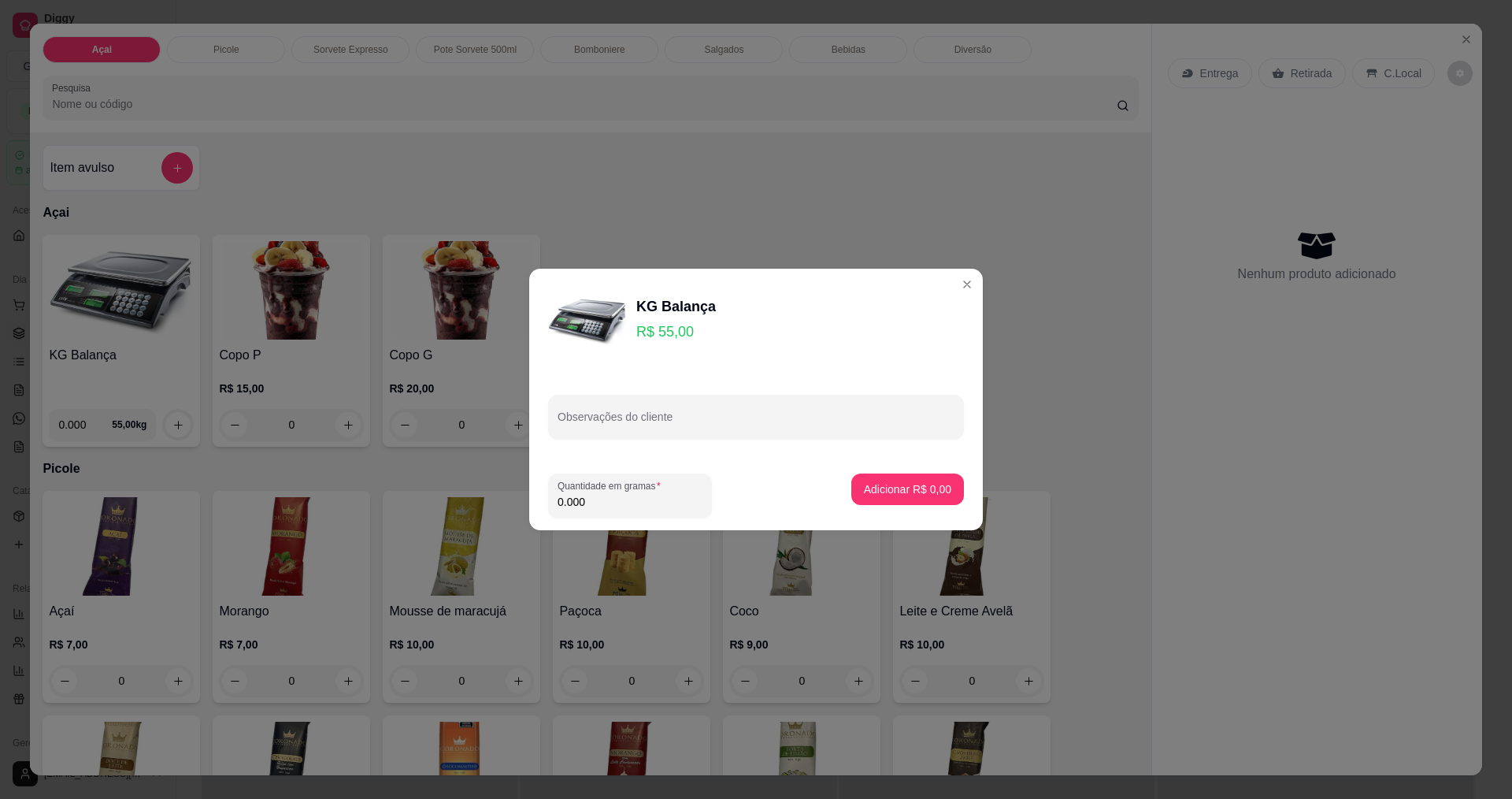
click at [593, 497] on input "0.000" at bounding box center [630, 501] width 145 height 15
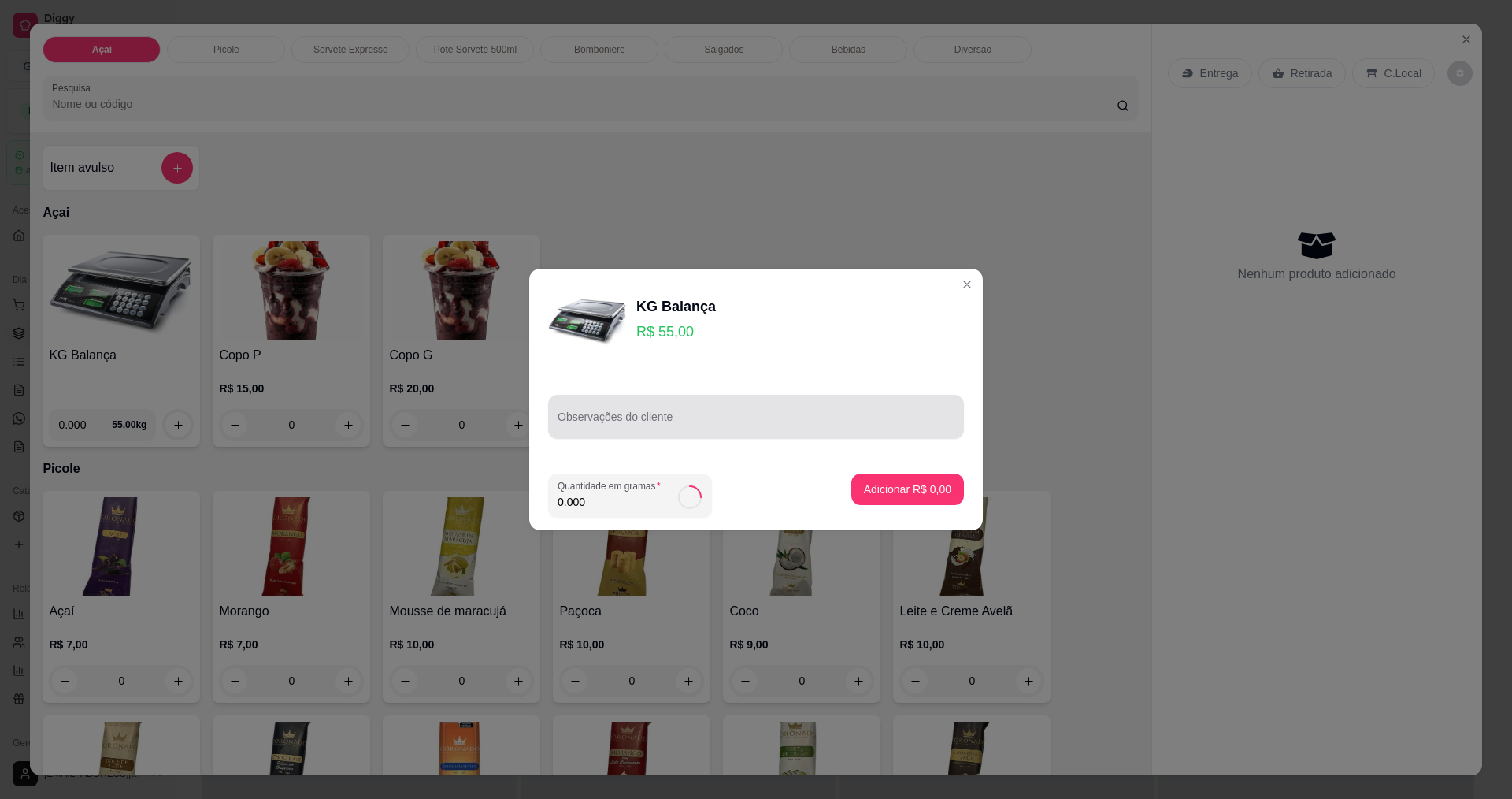
click at [626, 412] on div at bounding box center [756, 417] width 397 height 32
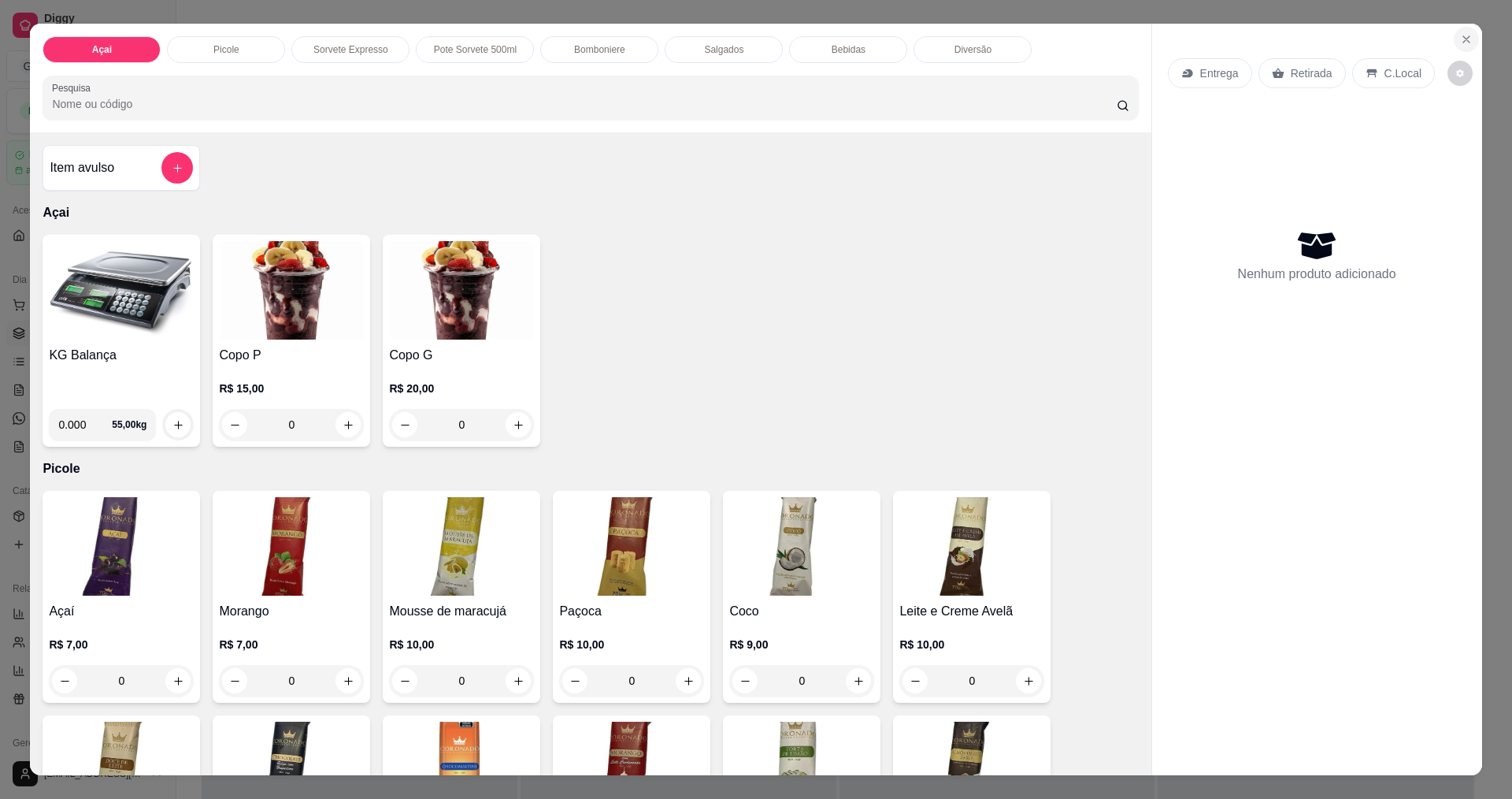
click at [1460, 38] on icon "Close" at bounding box center [1466, 39] width 13 height 13
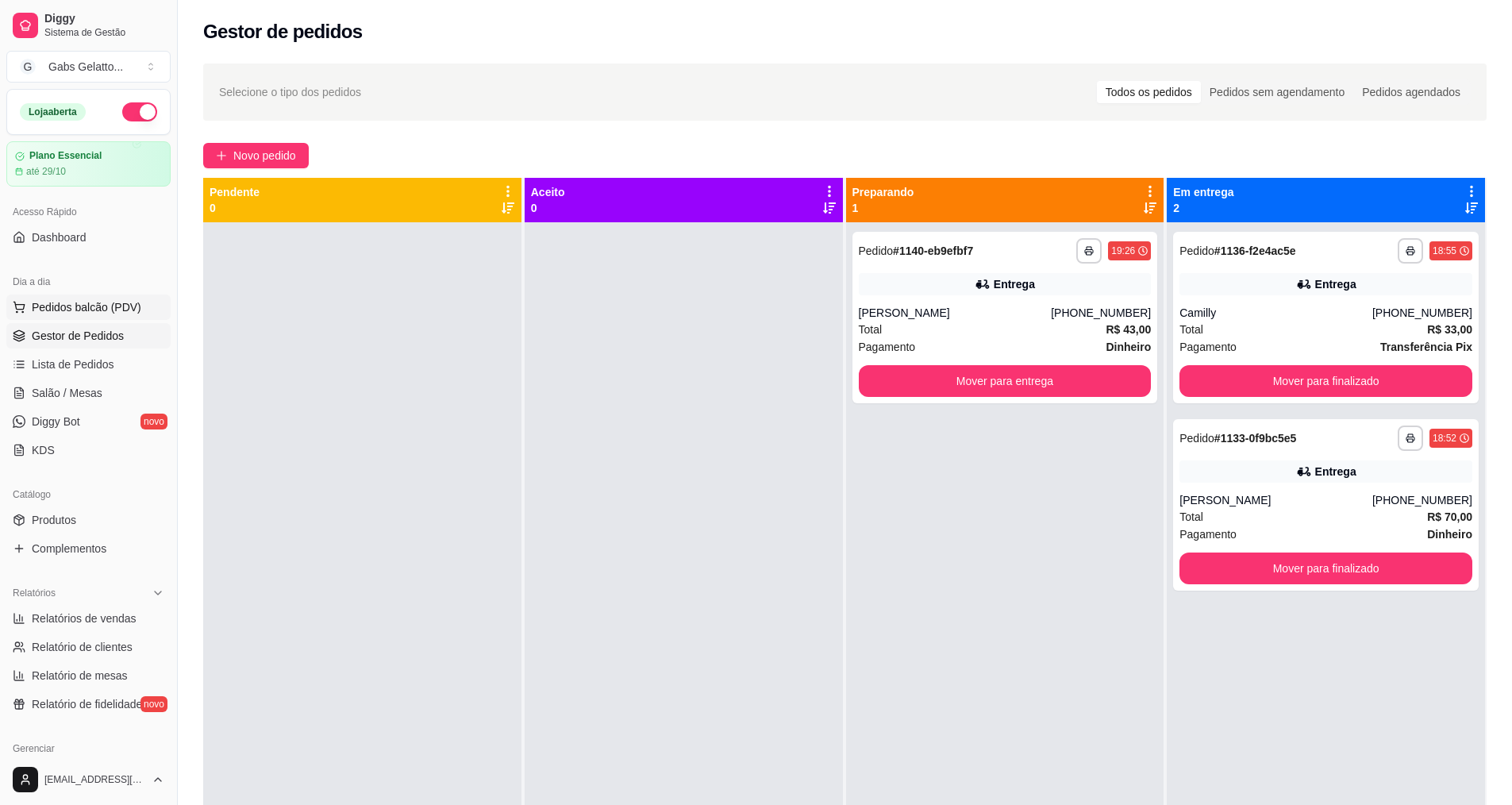
click at [91, 303] on span "Pedidos balcão (PDV)" at bounding box center [86, 307] width 109 height 15
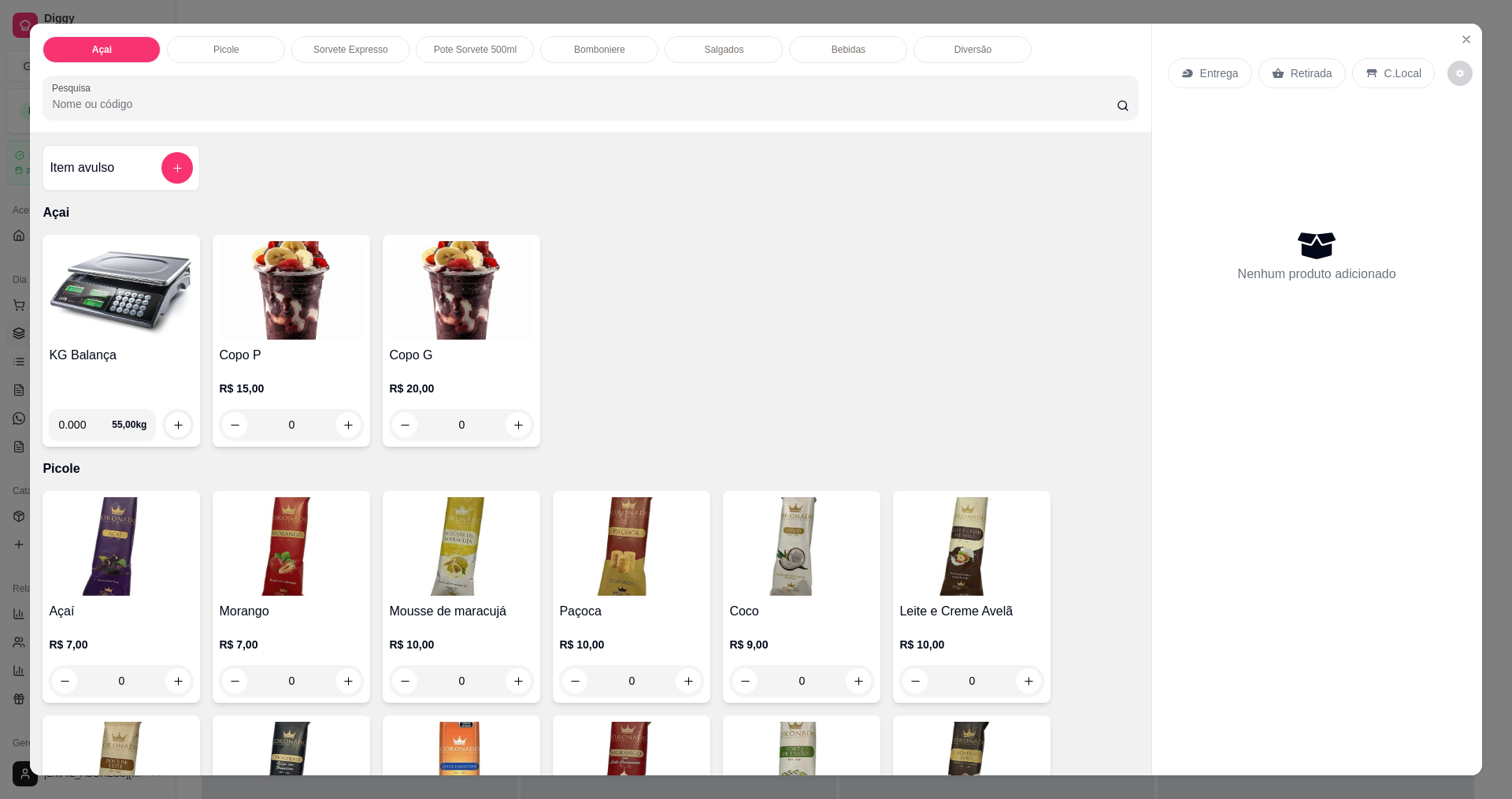
click at [131, 319] on img at bounding box center [121, 289] width 145 height 98
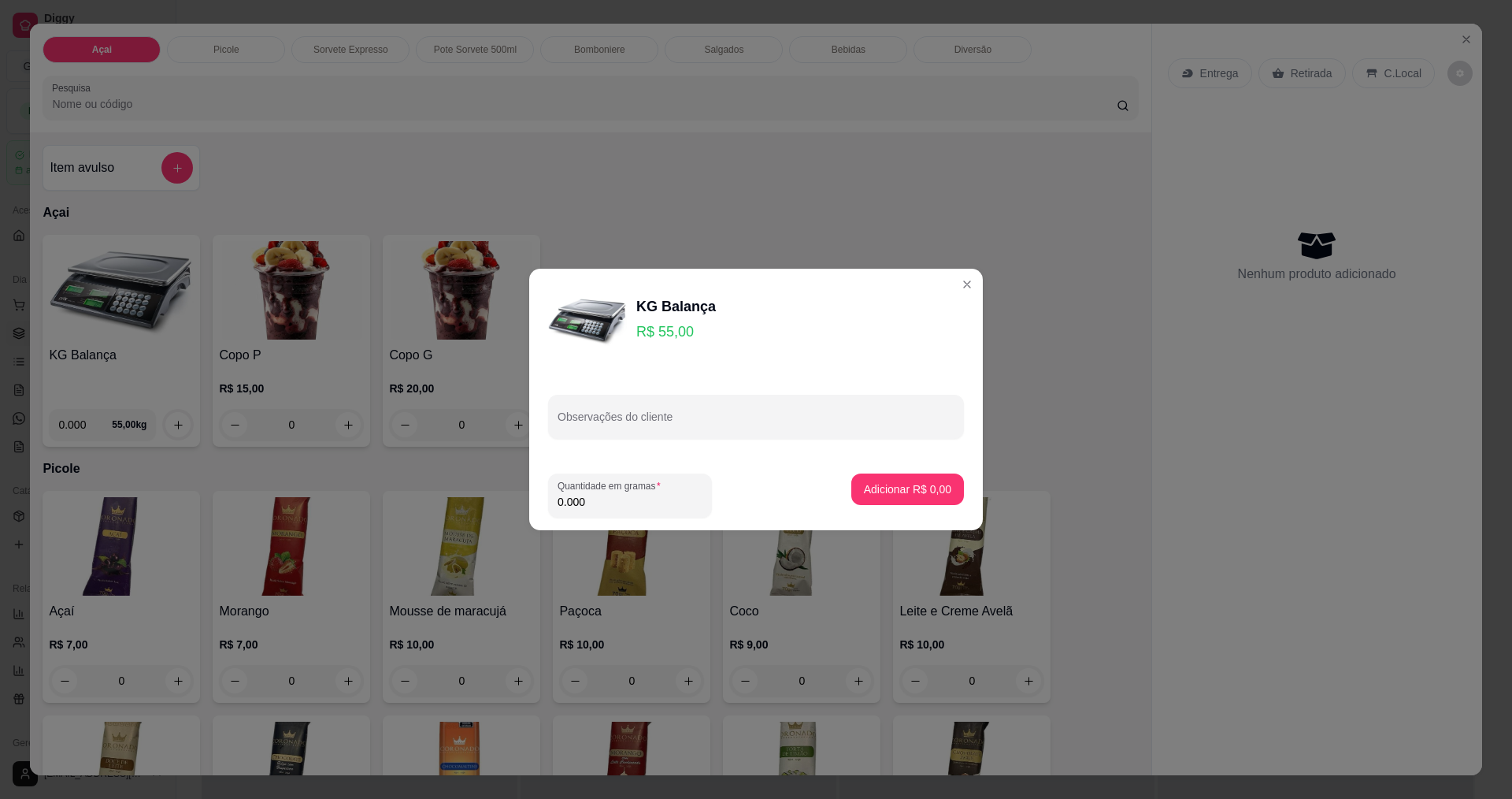
click at [618, 498] on input "0.000" at bounding box center [630, 501] width 145 height 15
type input "0.328"
click at [884, 496] on p "Adicionar R$ 18,04" at bounding box center [905, 489] width 91 height 15
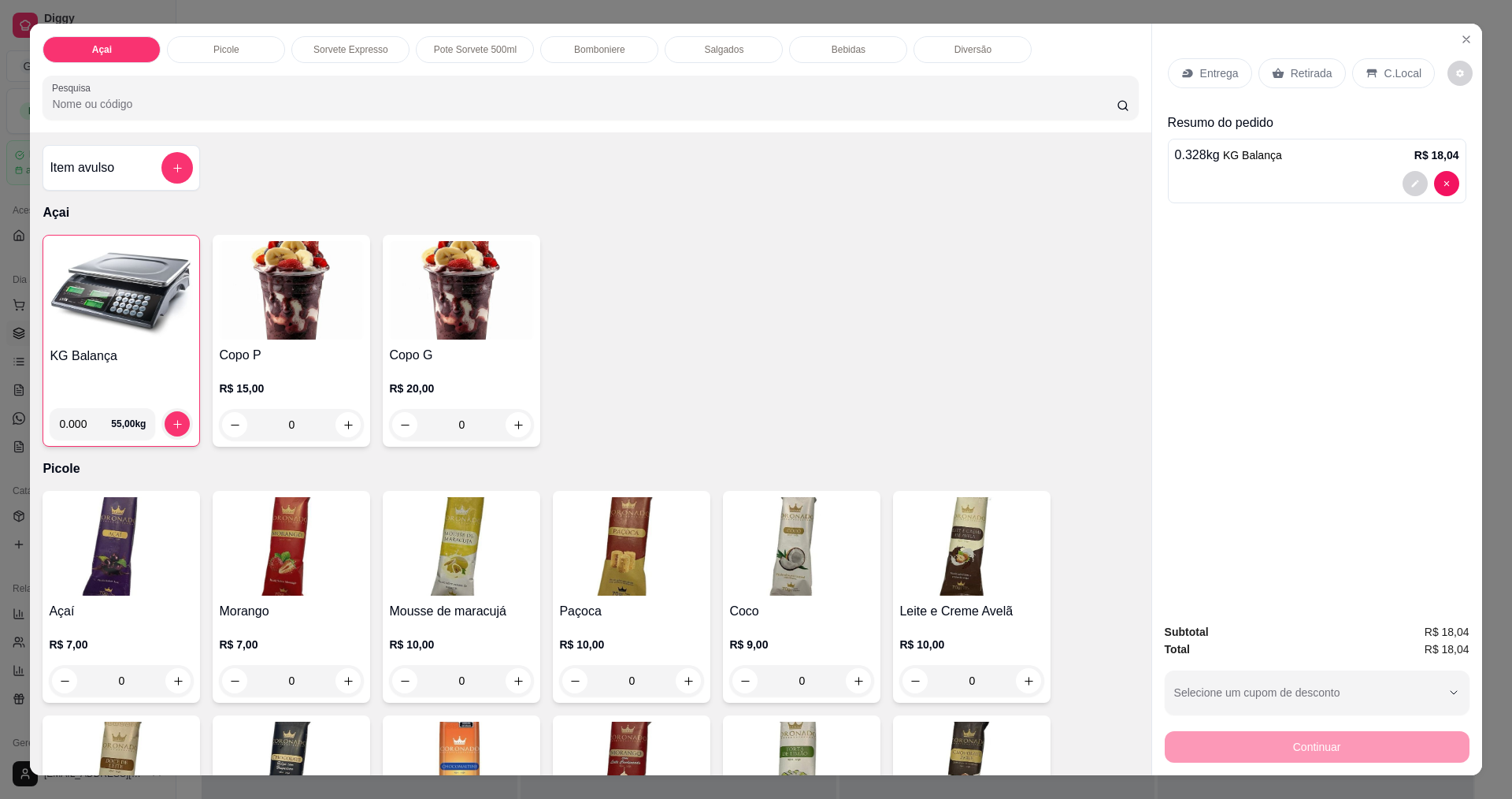
click at [1391, 66] on p "C.Local" at bounding box center [1403, 73] width 37 height 15
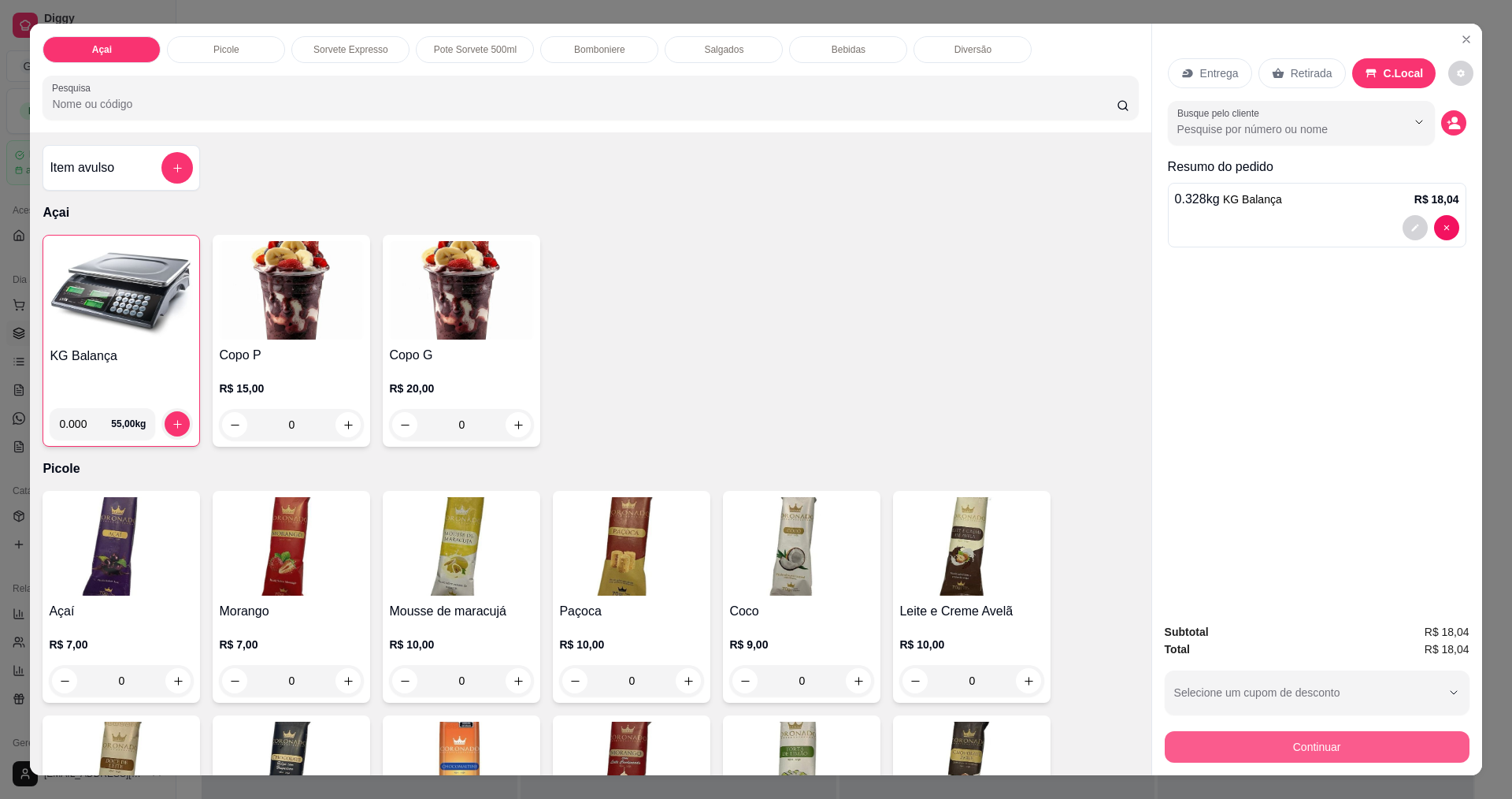
click at [1307, 753] on button "Continuar" at bounding box center [1317, 746] width 305 height 32
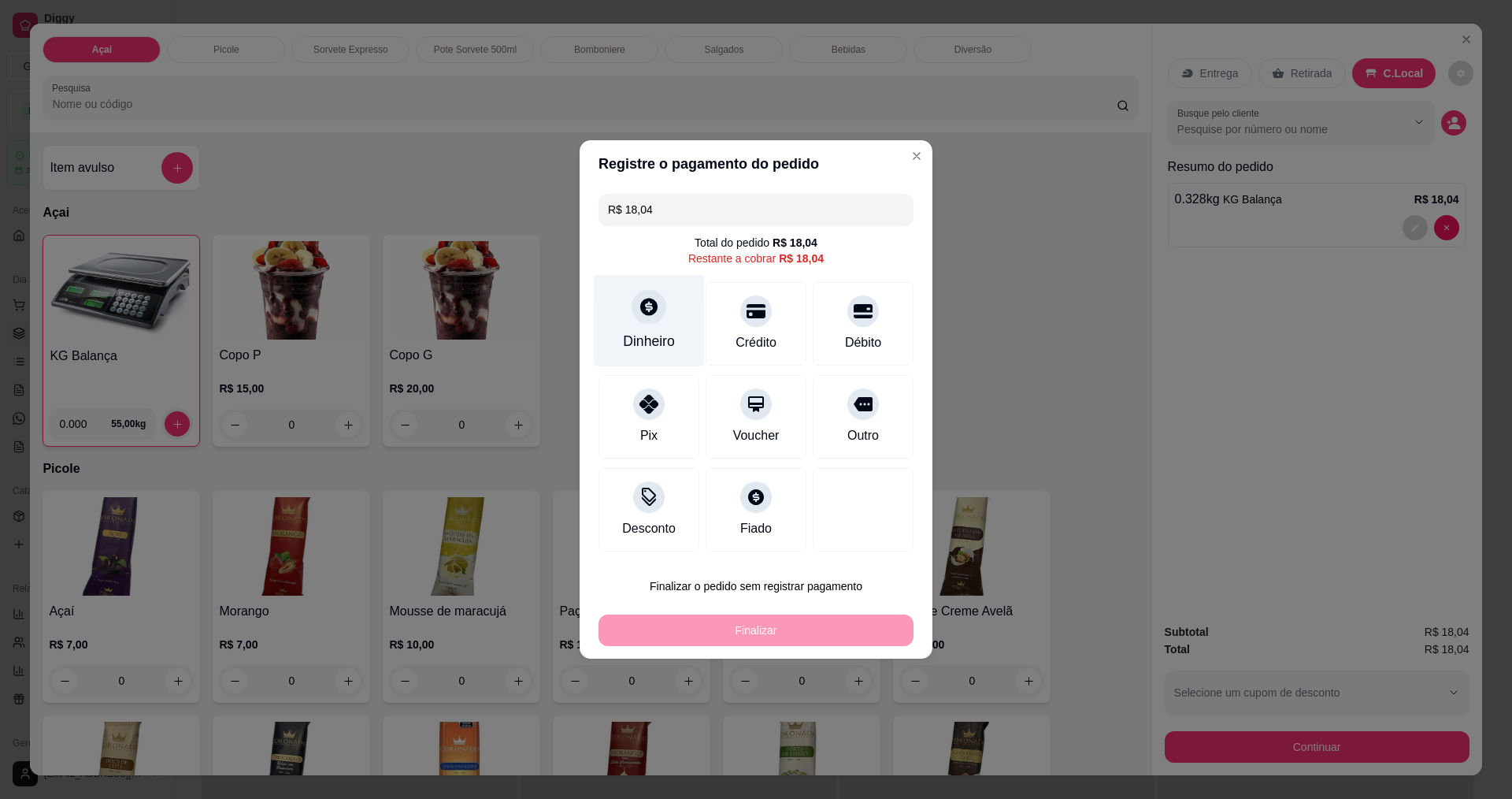
click at [656, 318] on div at bounding box center [649, 306] width 35 height 35
click at [644, 531] on div "Desconto" at bounding box center [649, 527] width 58 height 20
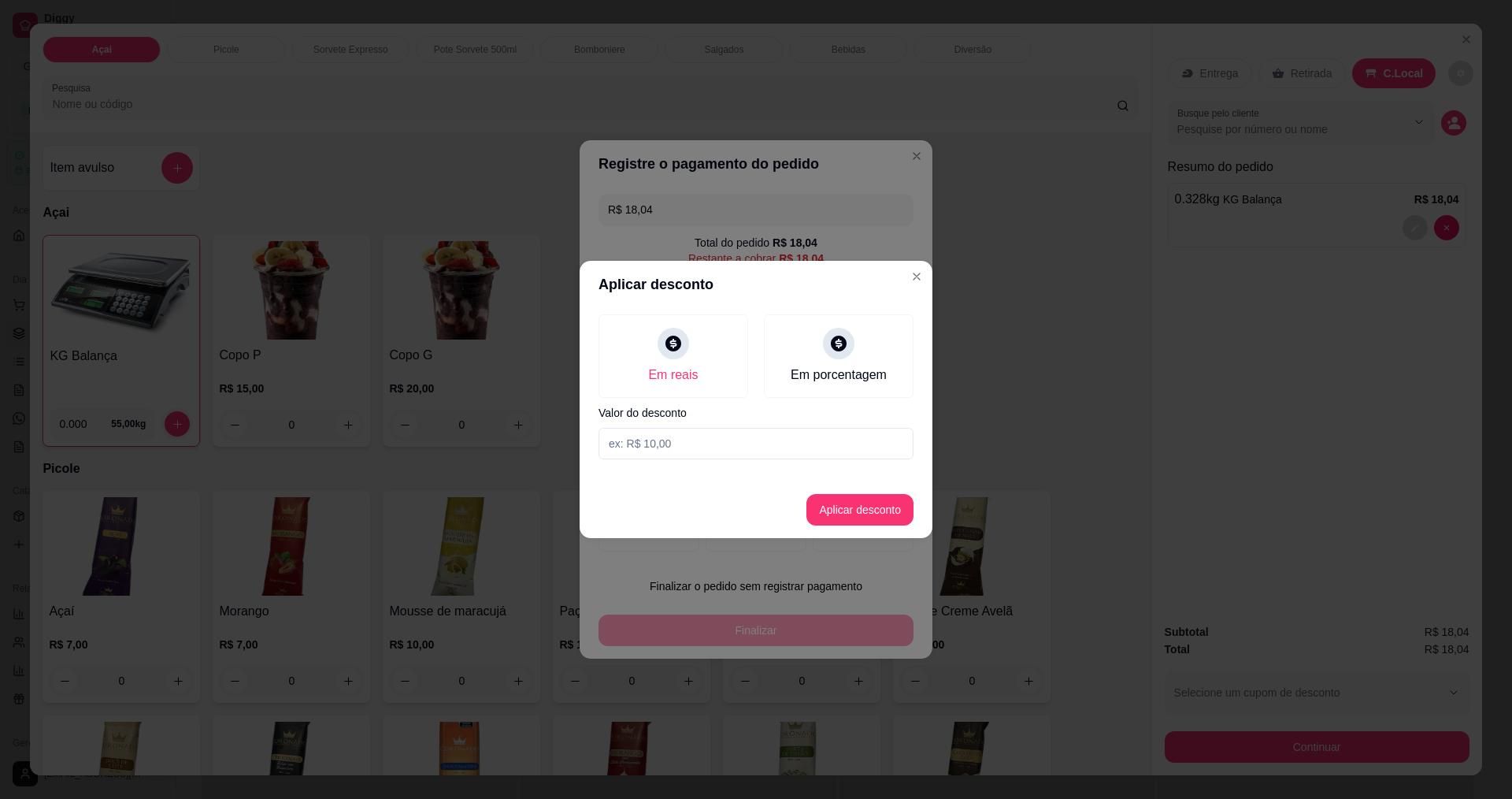
click at [766, 449] on input at bounding box center [756, 443] width 315 height 32
type input "0,04"
click at [838, 502] on button "Aplicar desconto" at bounding box center [861, 510] width 103 height 31
type input "R$ 18,00"
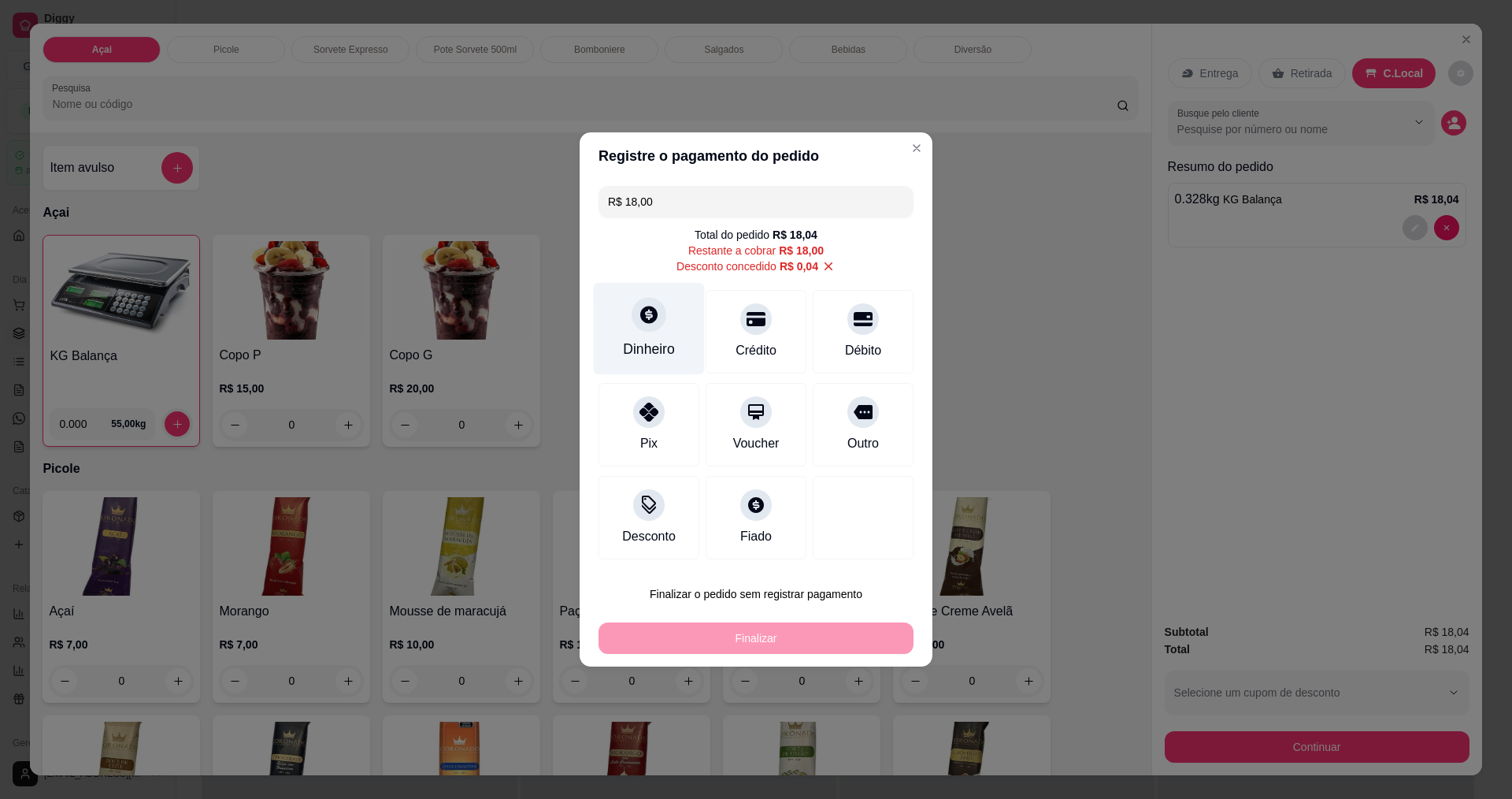
click at [639, 320] on icon at bounding box center [649, 314] width 20 height 20
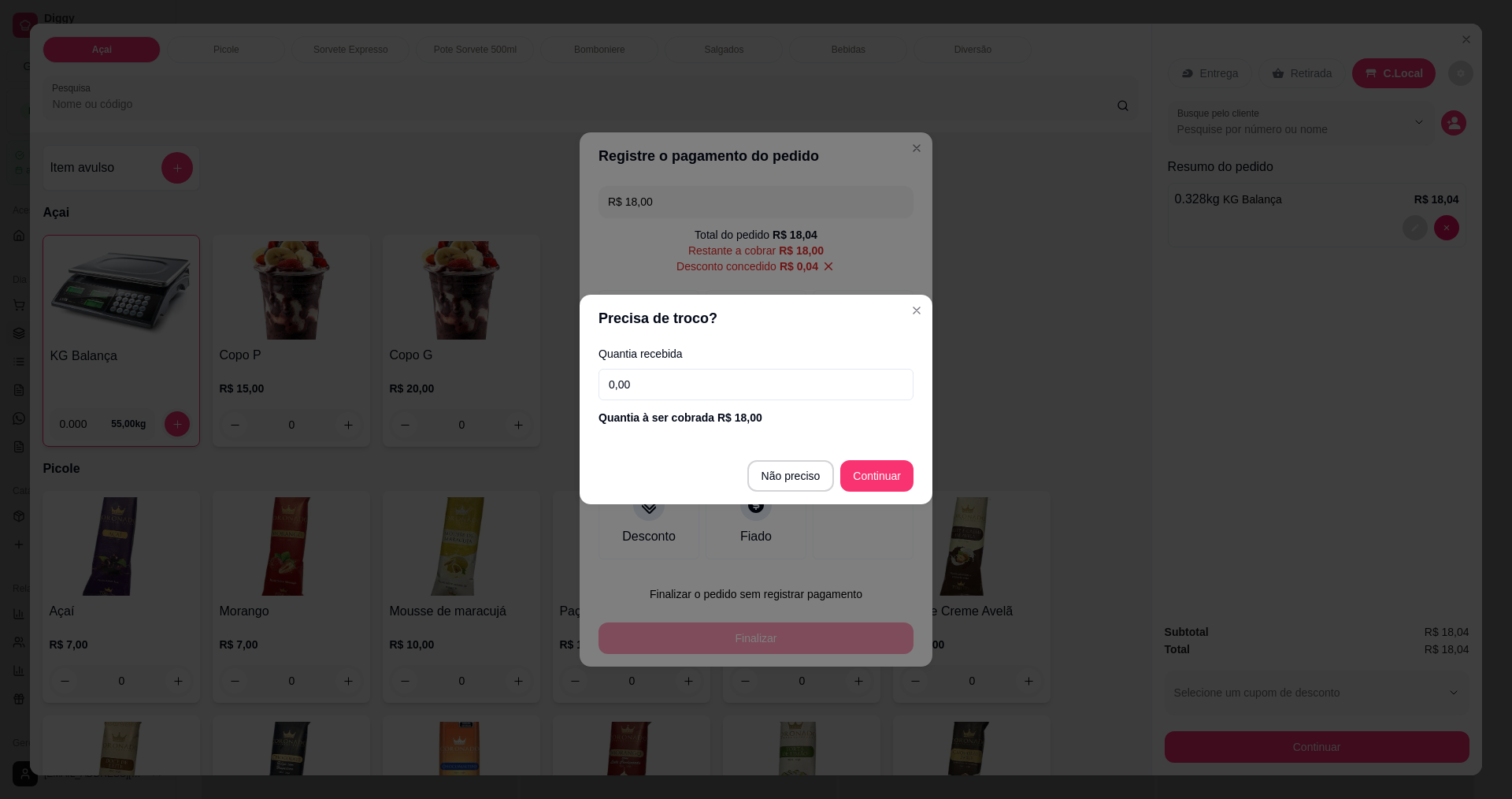
click at [738, 378] on input "0,00" at bounding box center [756, 384] width 315 height 32
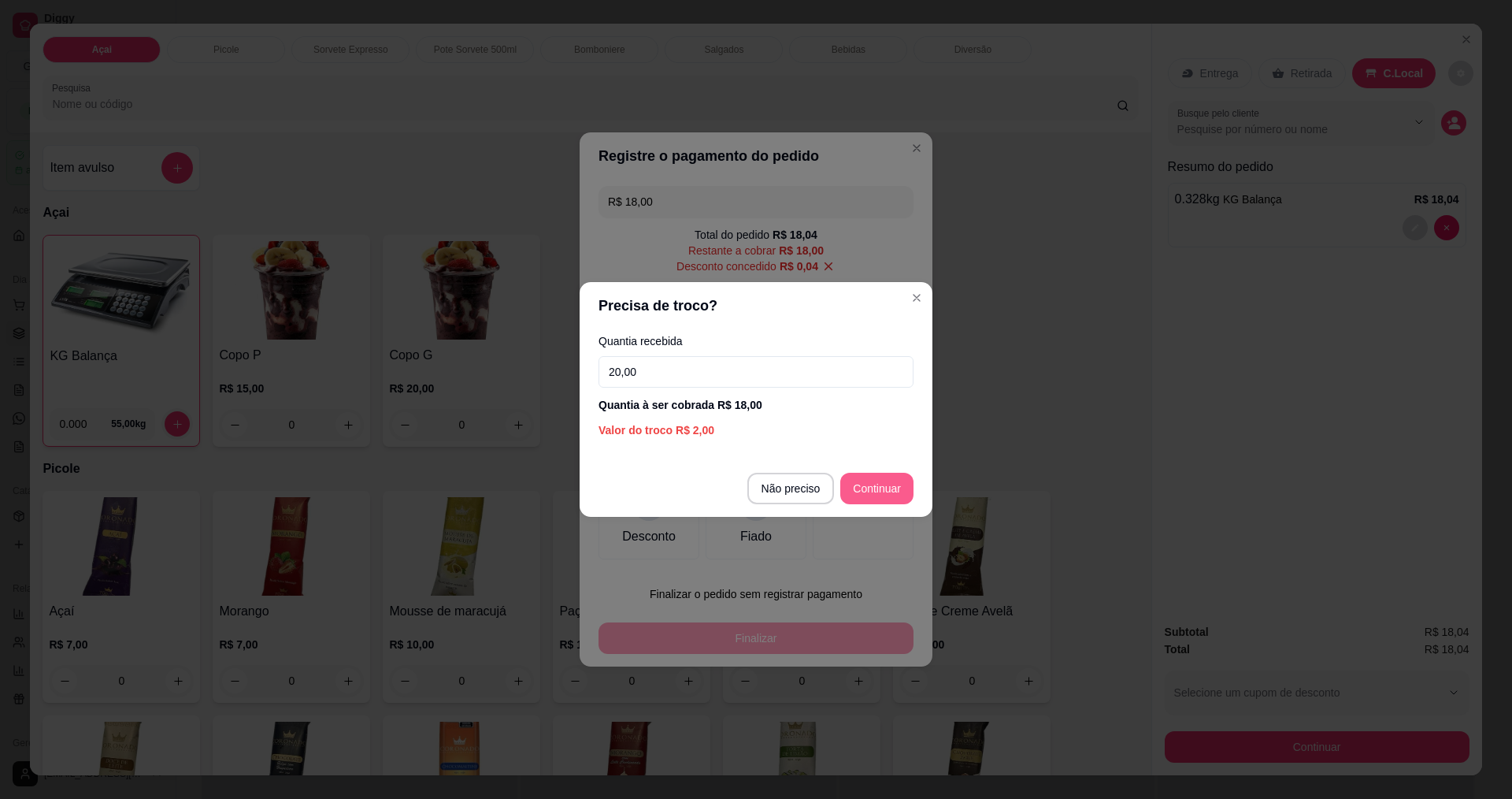
type input "20,00"
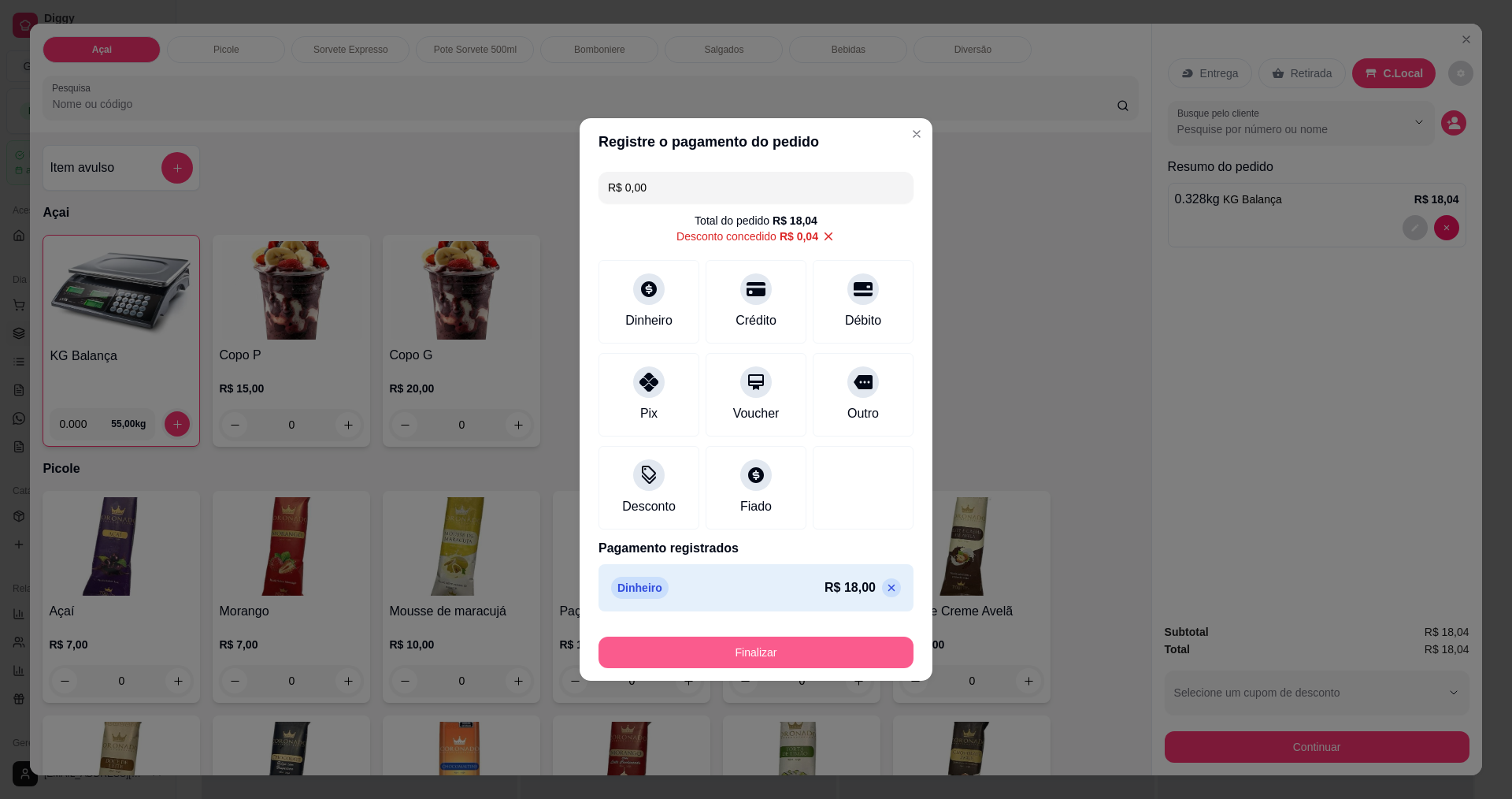
click at [809, 647] on button "Finalizar" at bounding box center [756, 651] width 315 height 32
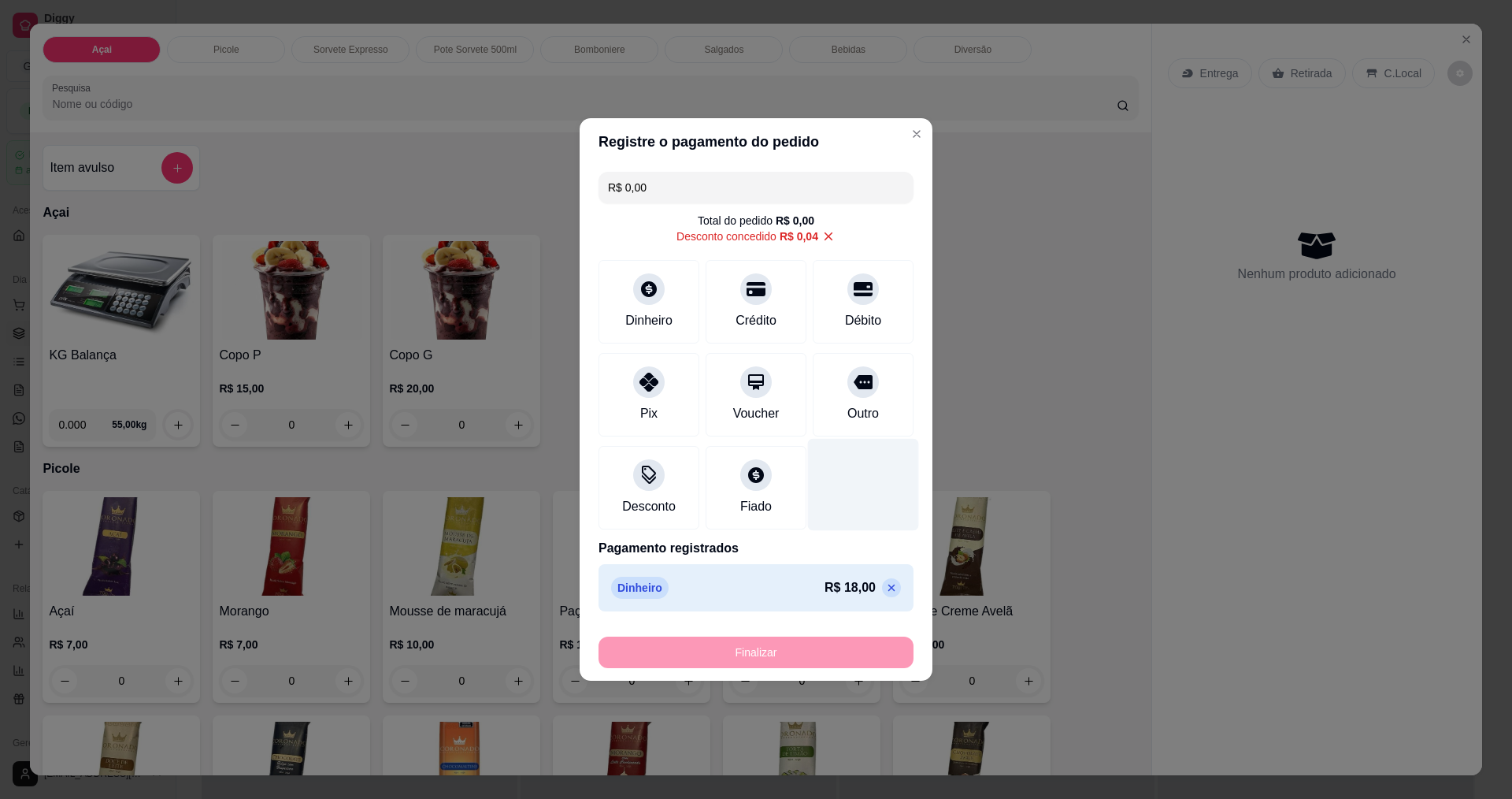
type input "-R$ 18,04"
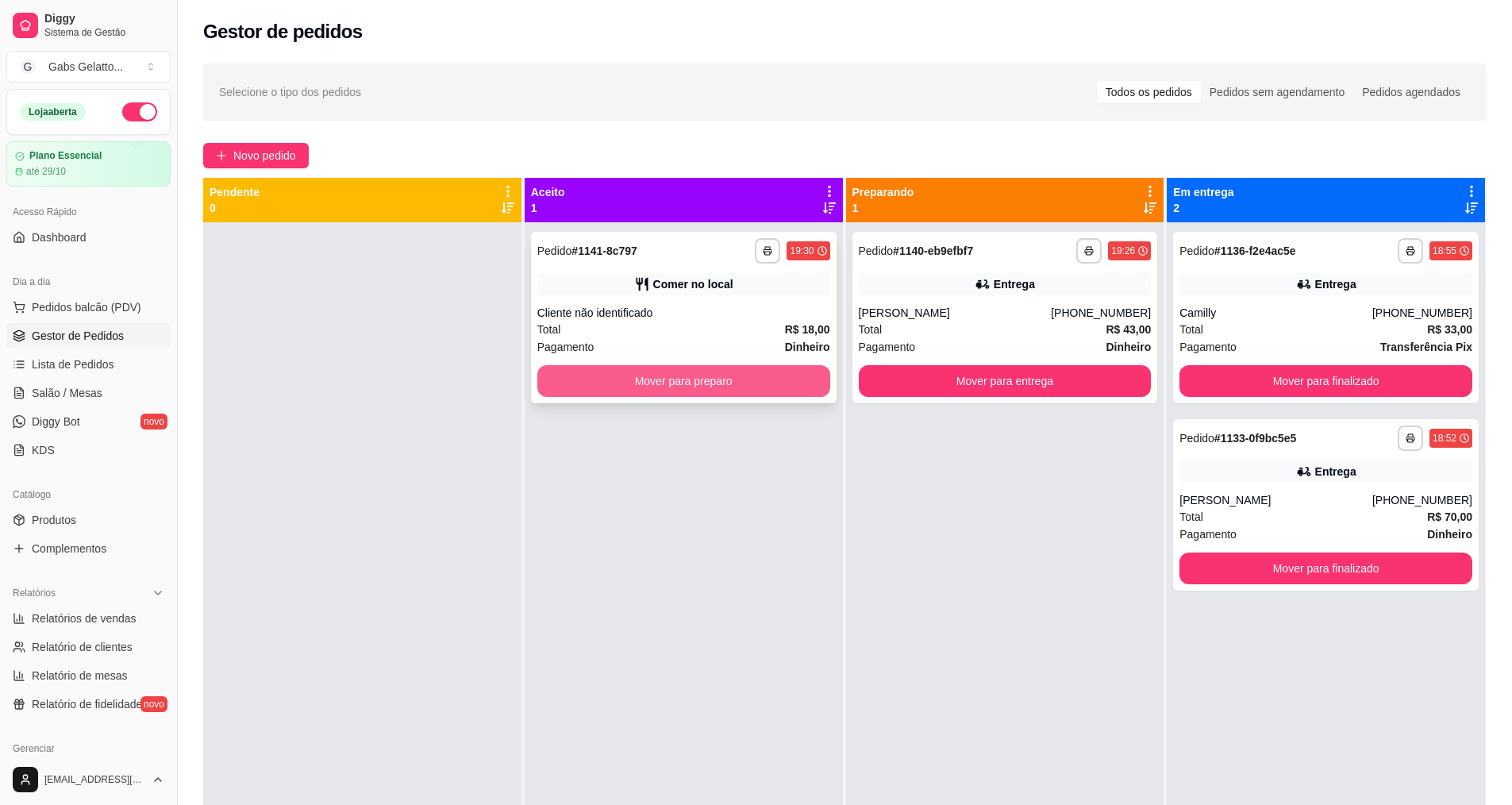
click at [743, 377] on button "Mover para preparo" at bounding box center [684, 380] width 292 height 32
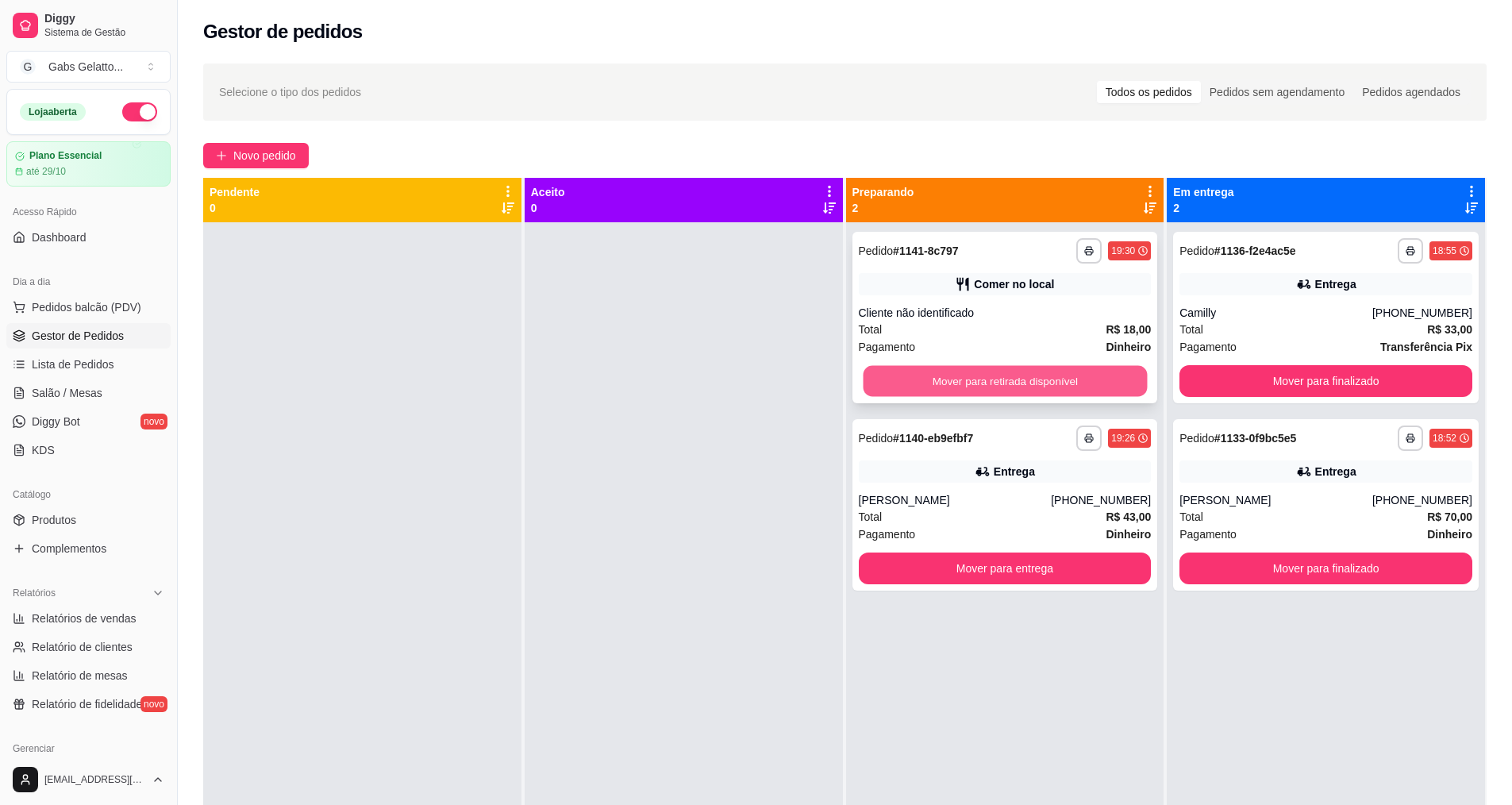
click at [1090, 385] on button "Mover para retirada disponível" at bounding box center [1005, 381] width 284 height 31
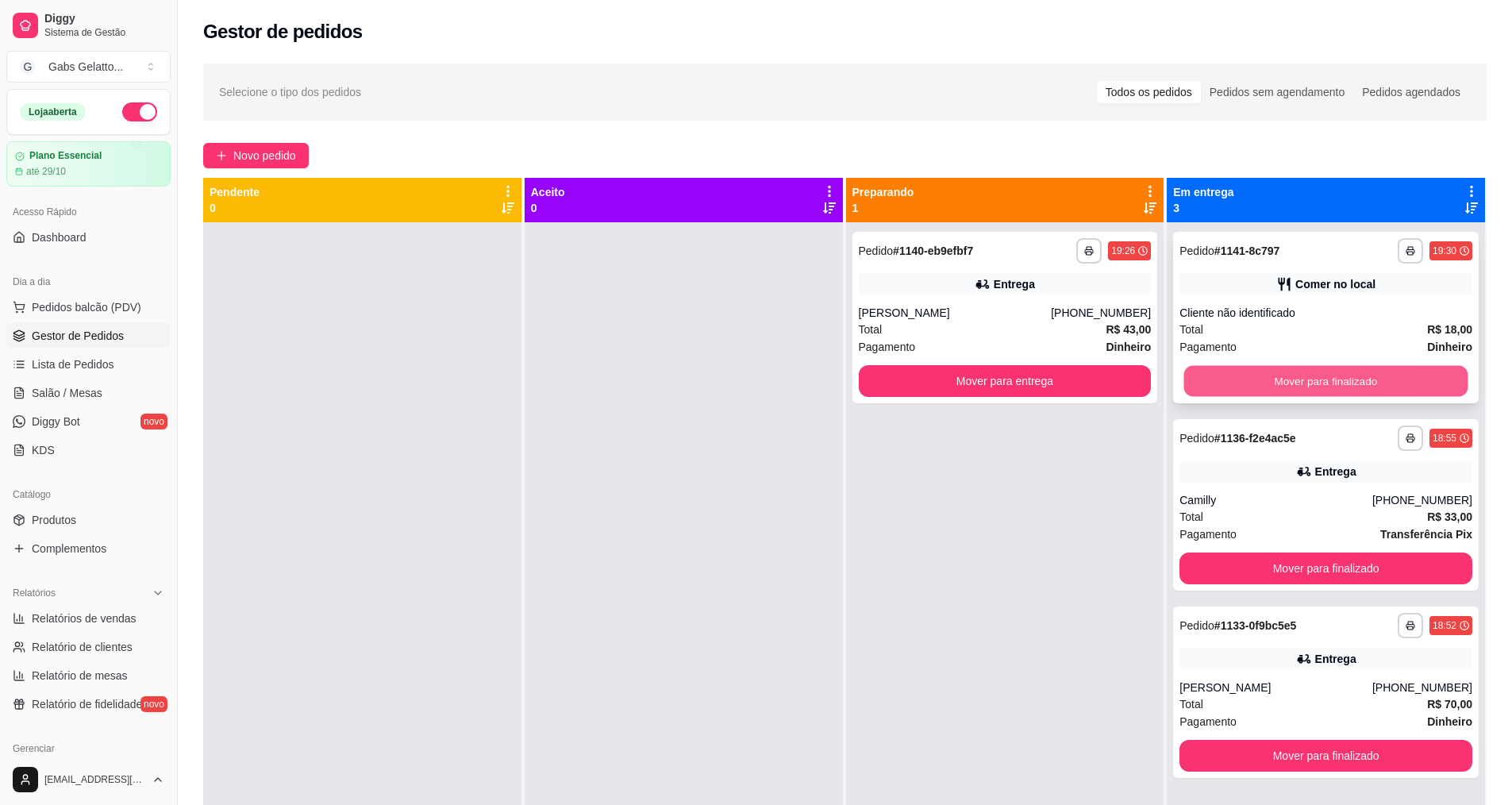
click at [1369, 380] on button "Mover para finalizado" at bounding box center [1326, 381] width 284 height 31
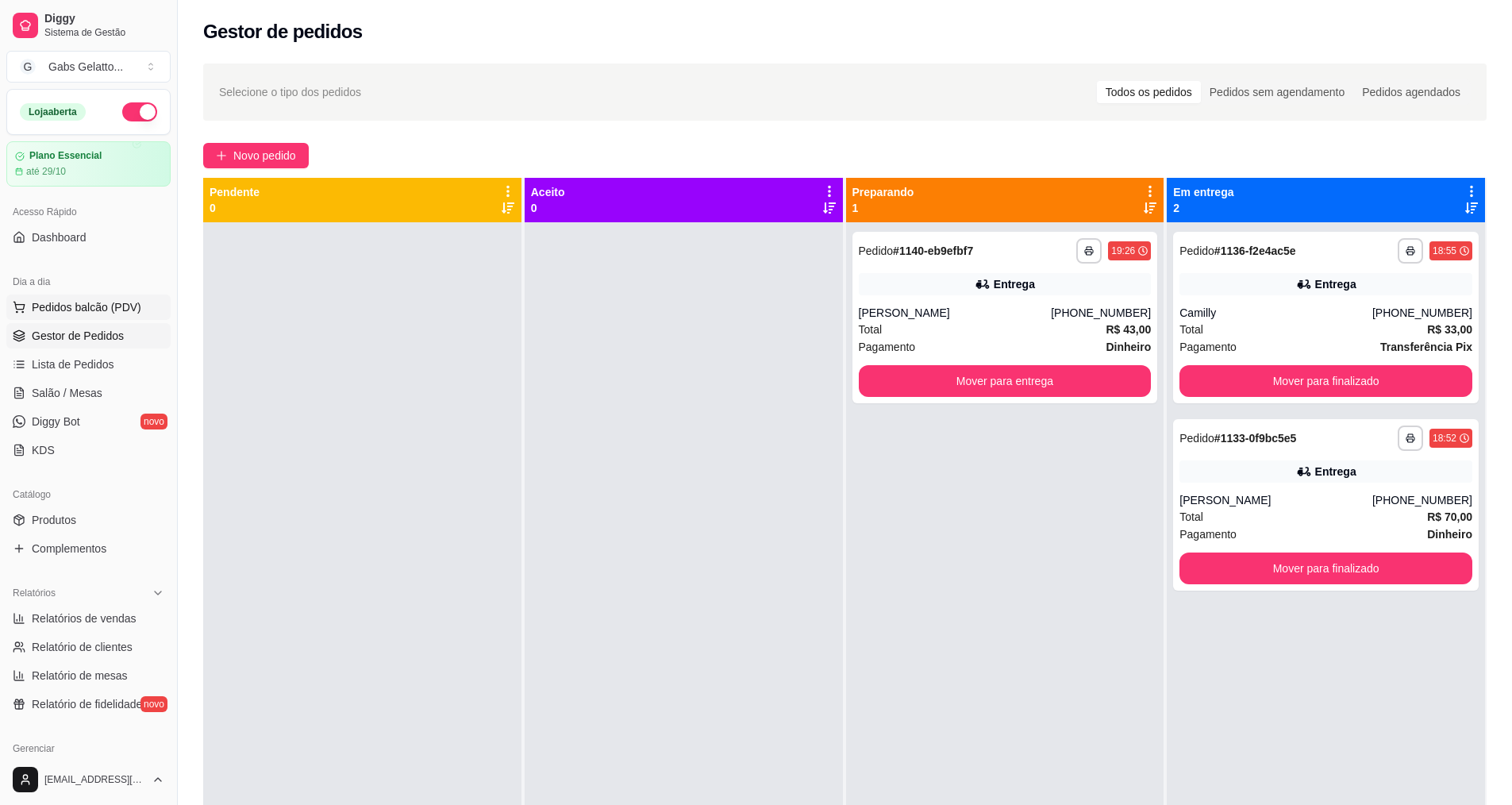
drag, startPoint x: 89, startPoint y: 293, endPoint x: 89, endPoint y: 303, distance: 10.0
click at [89, 294] on div "Dia a dia Pedidos balcão (PDV) Gestor de Pedidos Lista de Pedidos Salão / Mesas…" at bounding box center [89, 366] width 177 height 206
click at [88, 313] on span "Pedidos balcão (PDV)" at bounding box center [86, 307] width 109 height 15
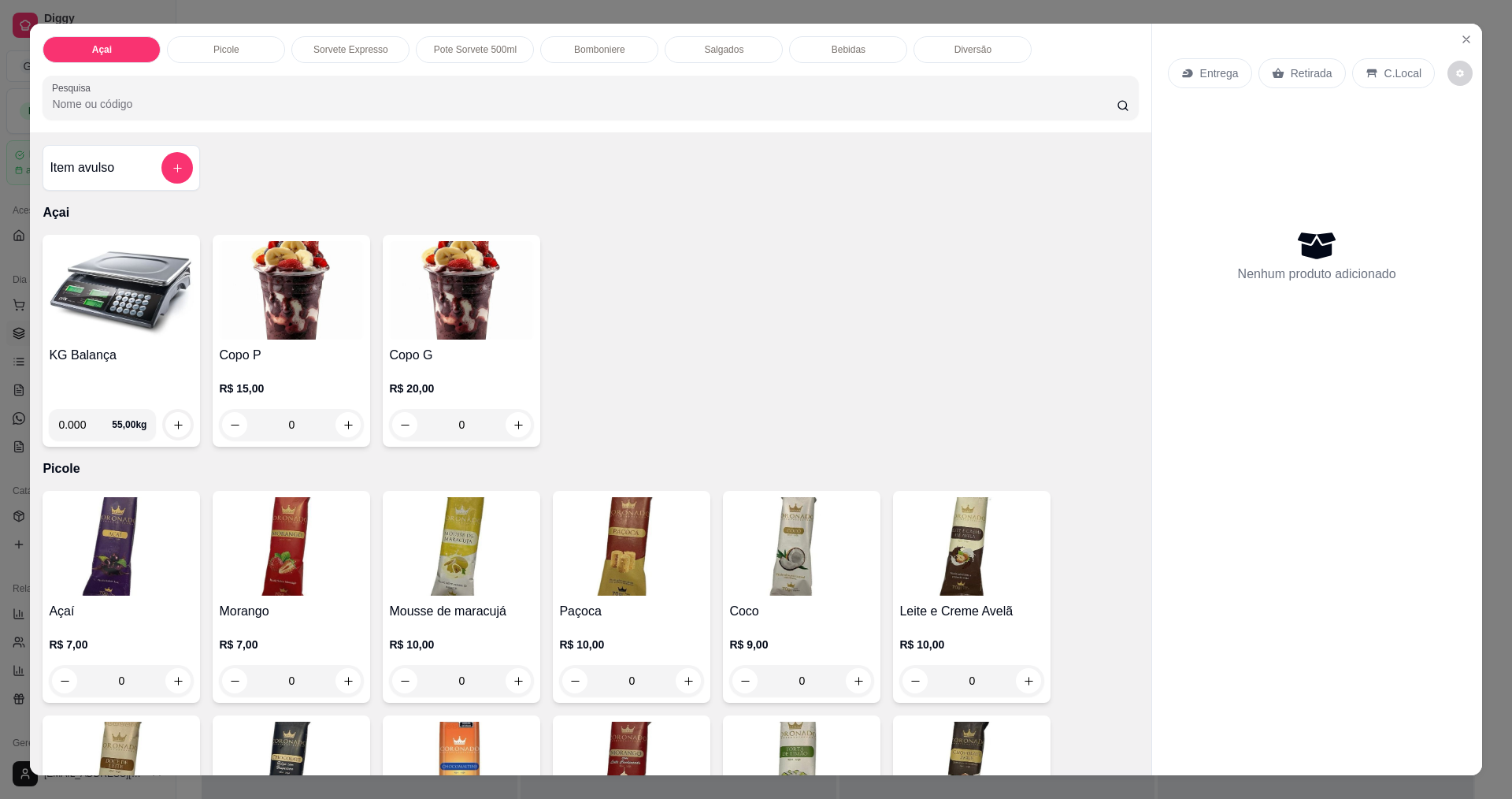
click at [112, 306] on img at bounding box center [121, 289] width 145 height 98
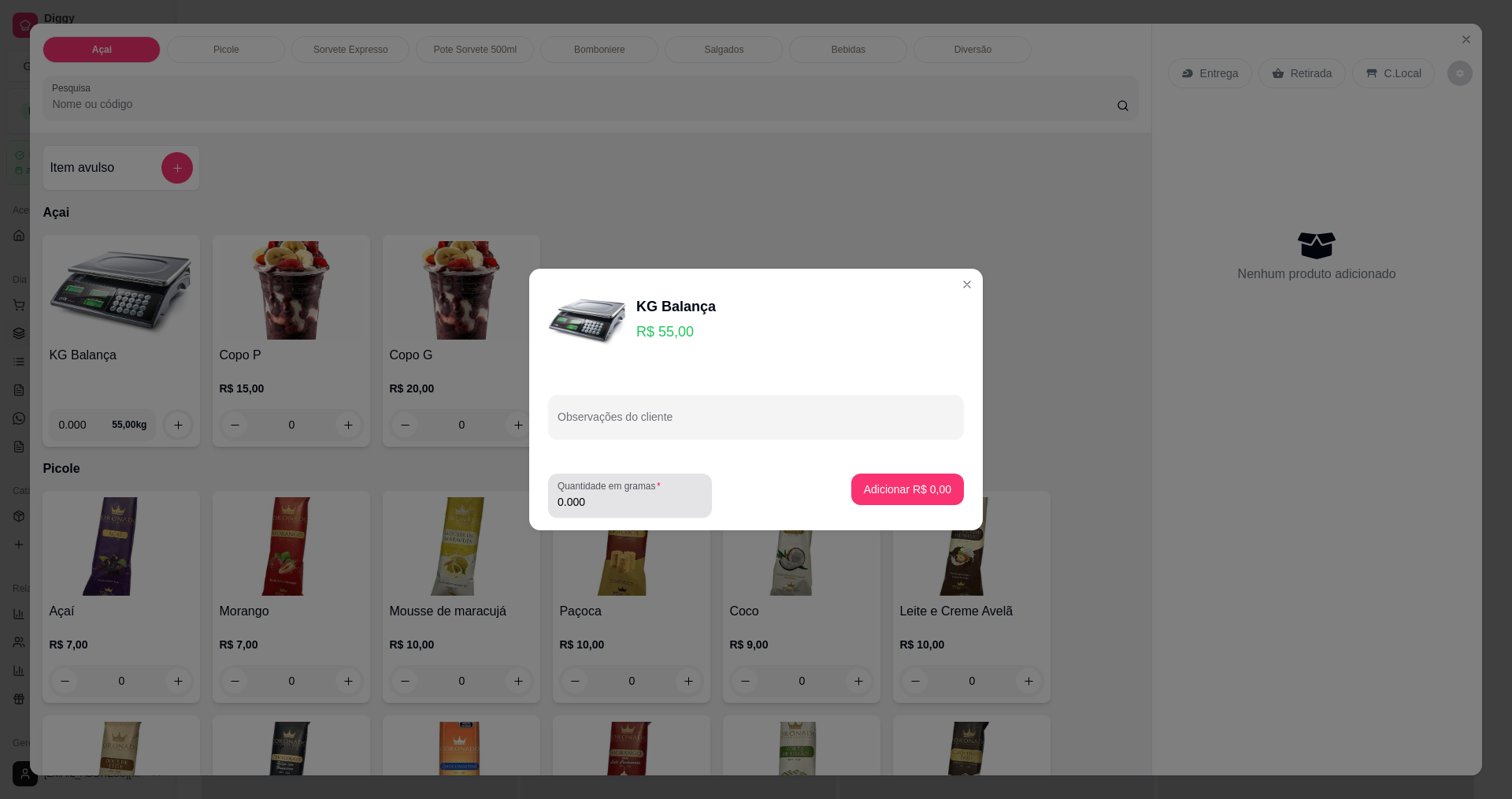
click at [616, 505] on input "0.000" at bounding box center [630, 501] width 145 height 15
type input "0.300"
click at [895, 493] on p "Adicionar R$ 16,50" at bounding box center [905, 489] width 94 height 15
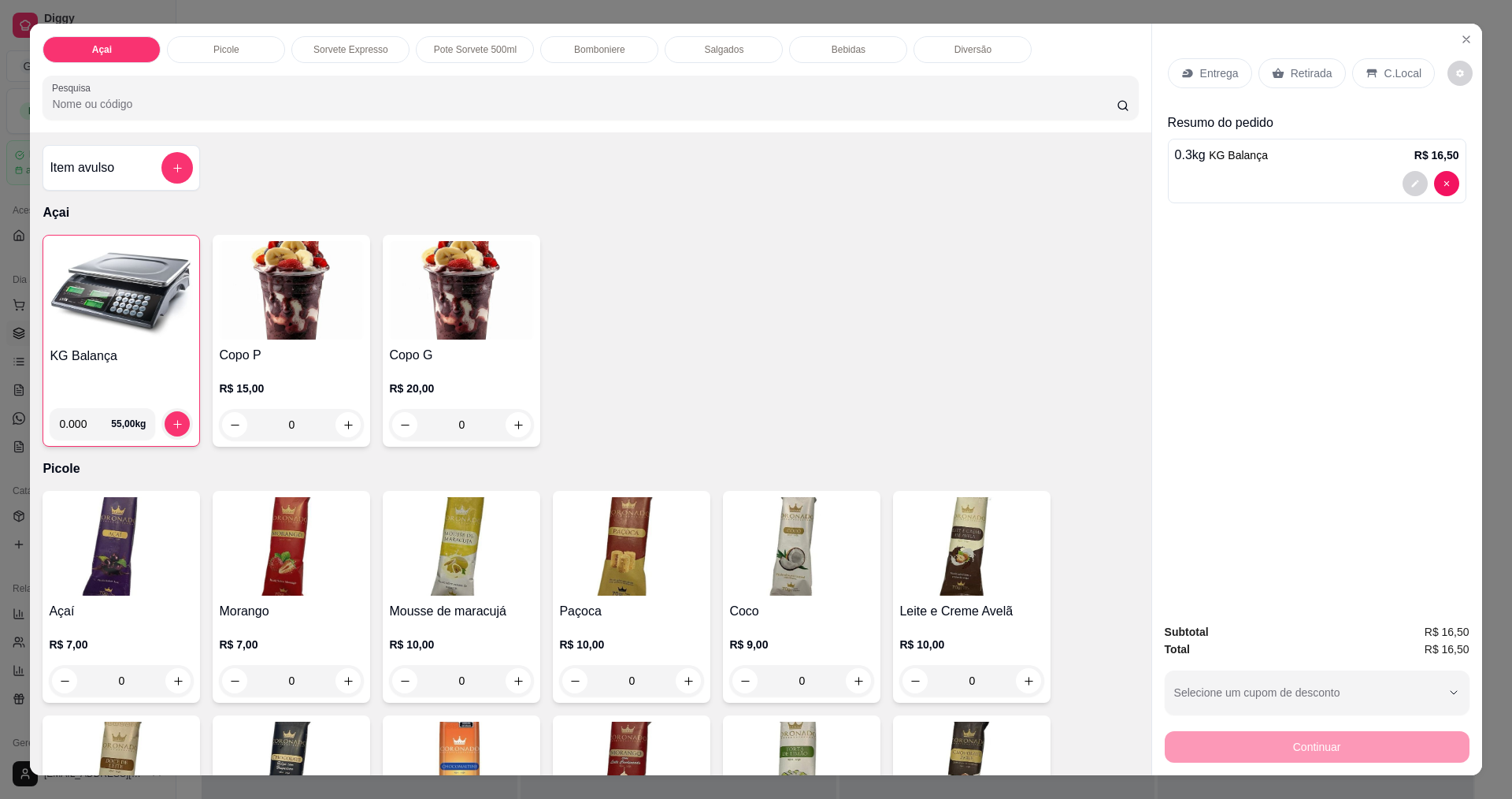
click at [1390, 59] on div "C.Local" at bounding box center [1393, 73] width 83 height 30
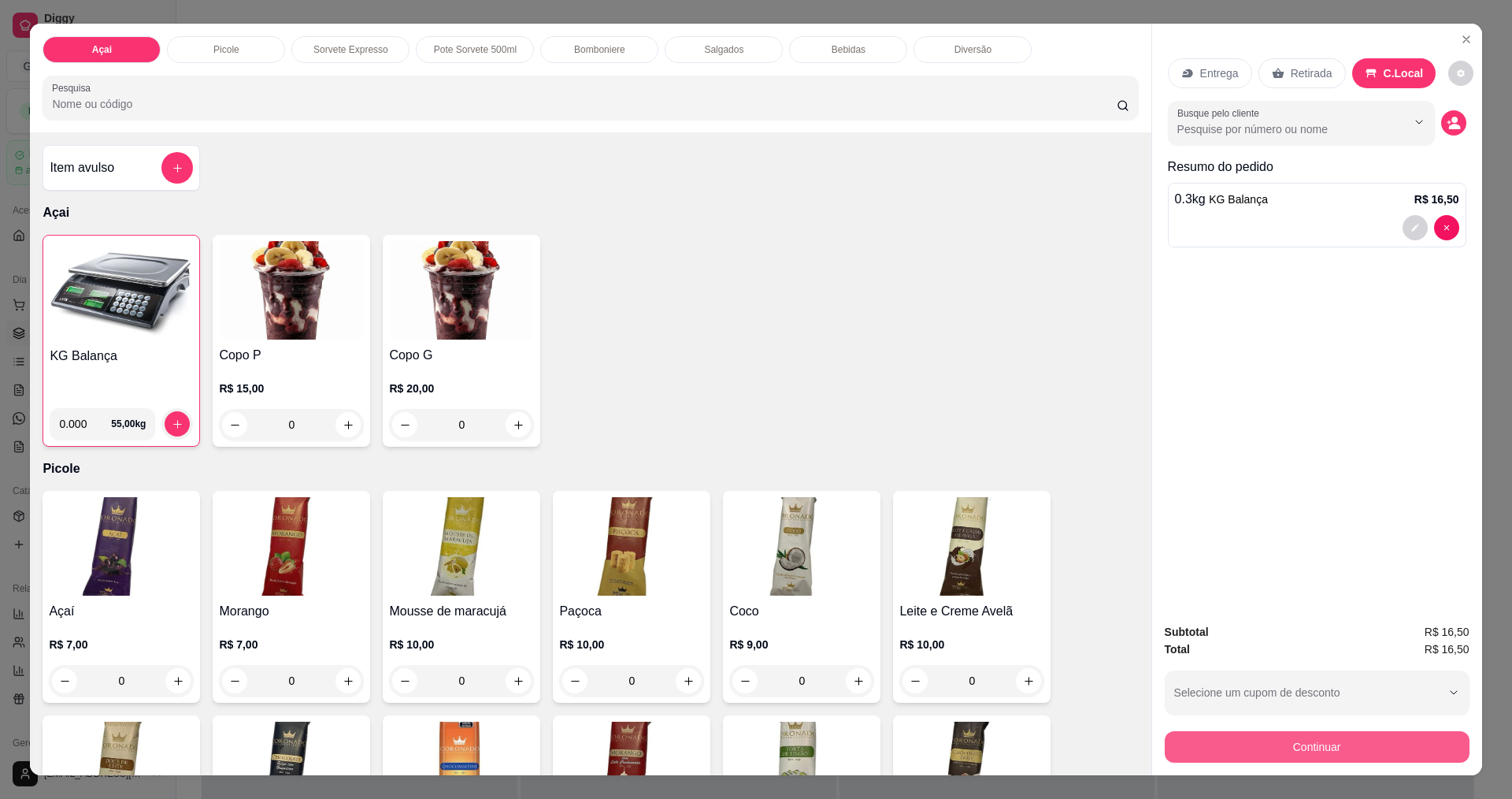
click at [1329, 755] on button "Continuar" at bounding box center [1317, 746] width 305 height 32
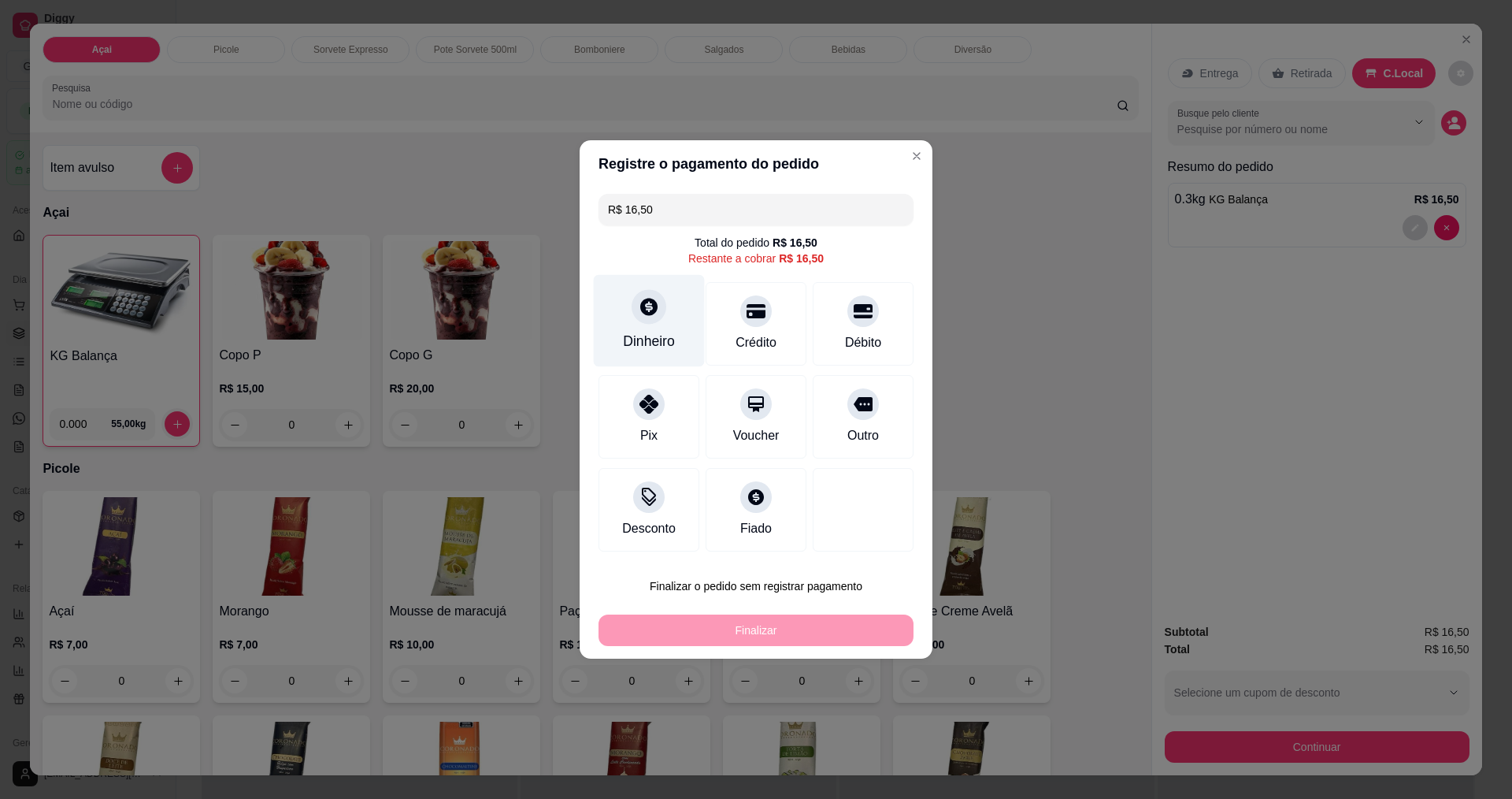
click at [620, 317] on div "Dinheiro" at bounding box center [650, 321] width 111 height 92
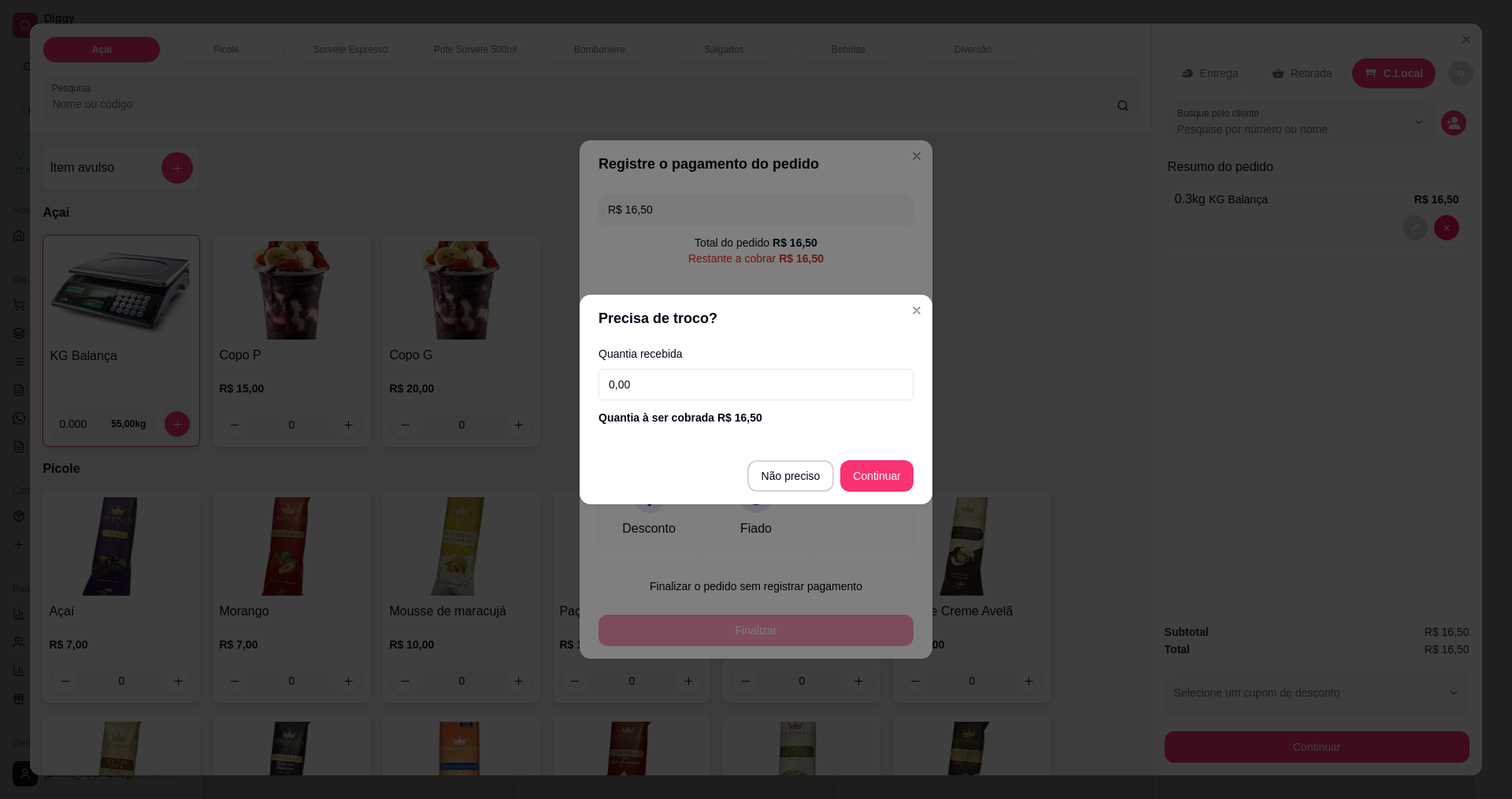
click at [663, 399] on input "0,00" at bounding box center [756, 384] width 315 height 32
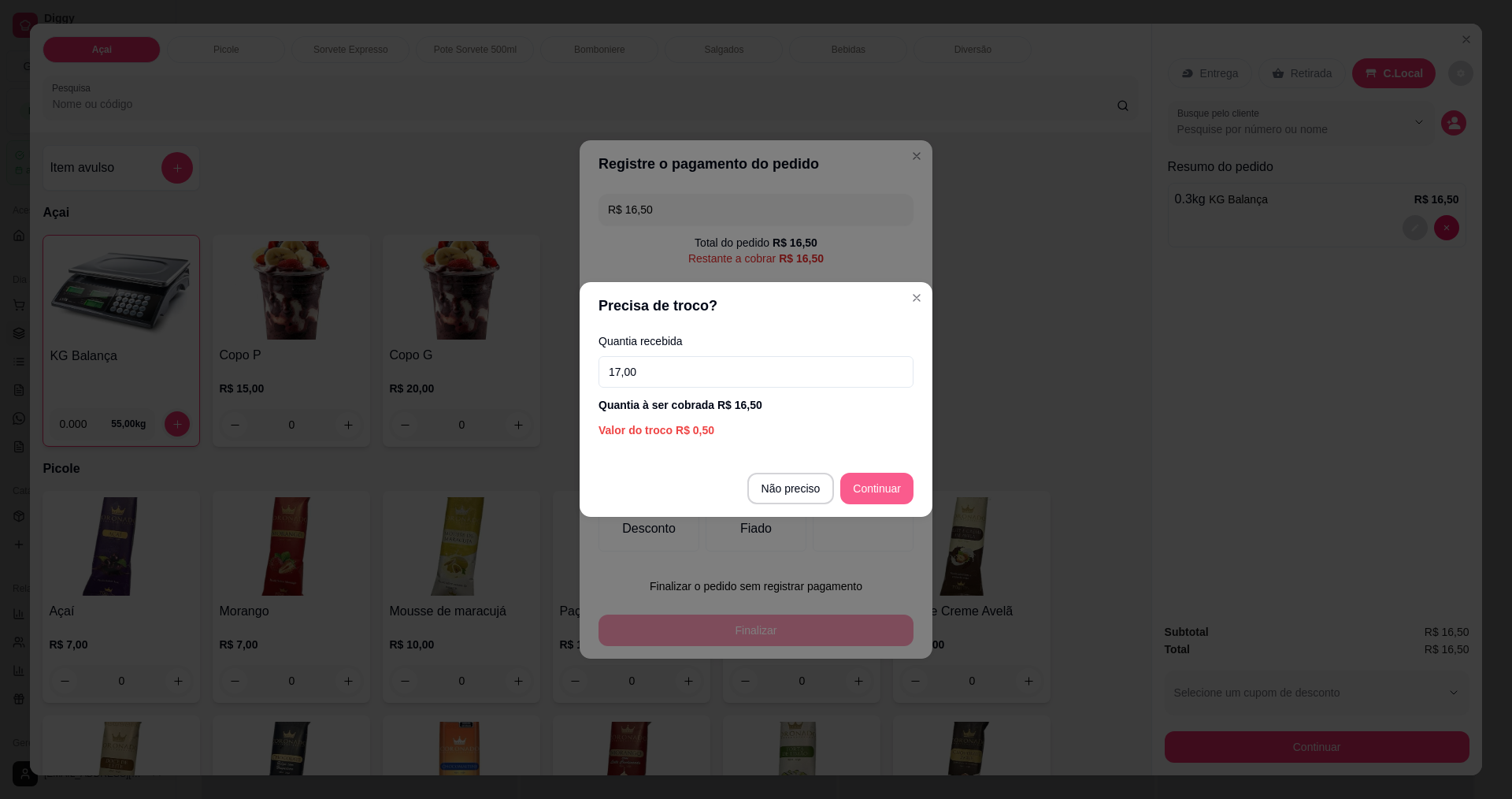
type input "17,00"
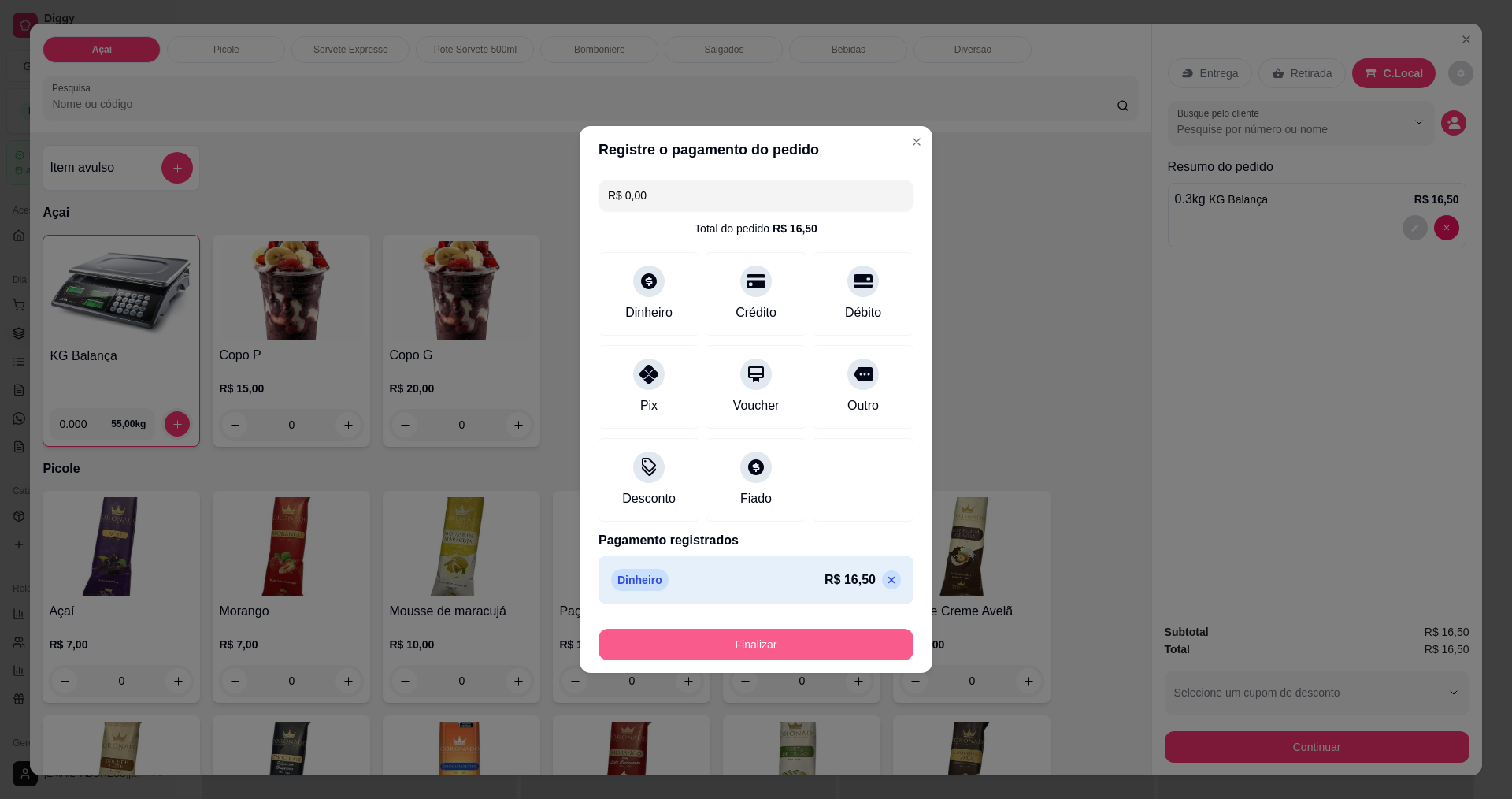
click at [774, 647] on button "Finalizar" at bounding box center [756, 644] width 315 height 32
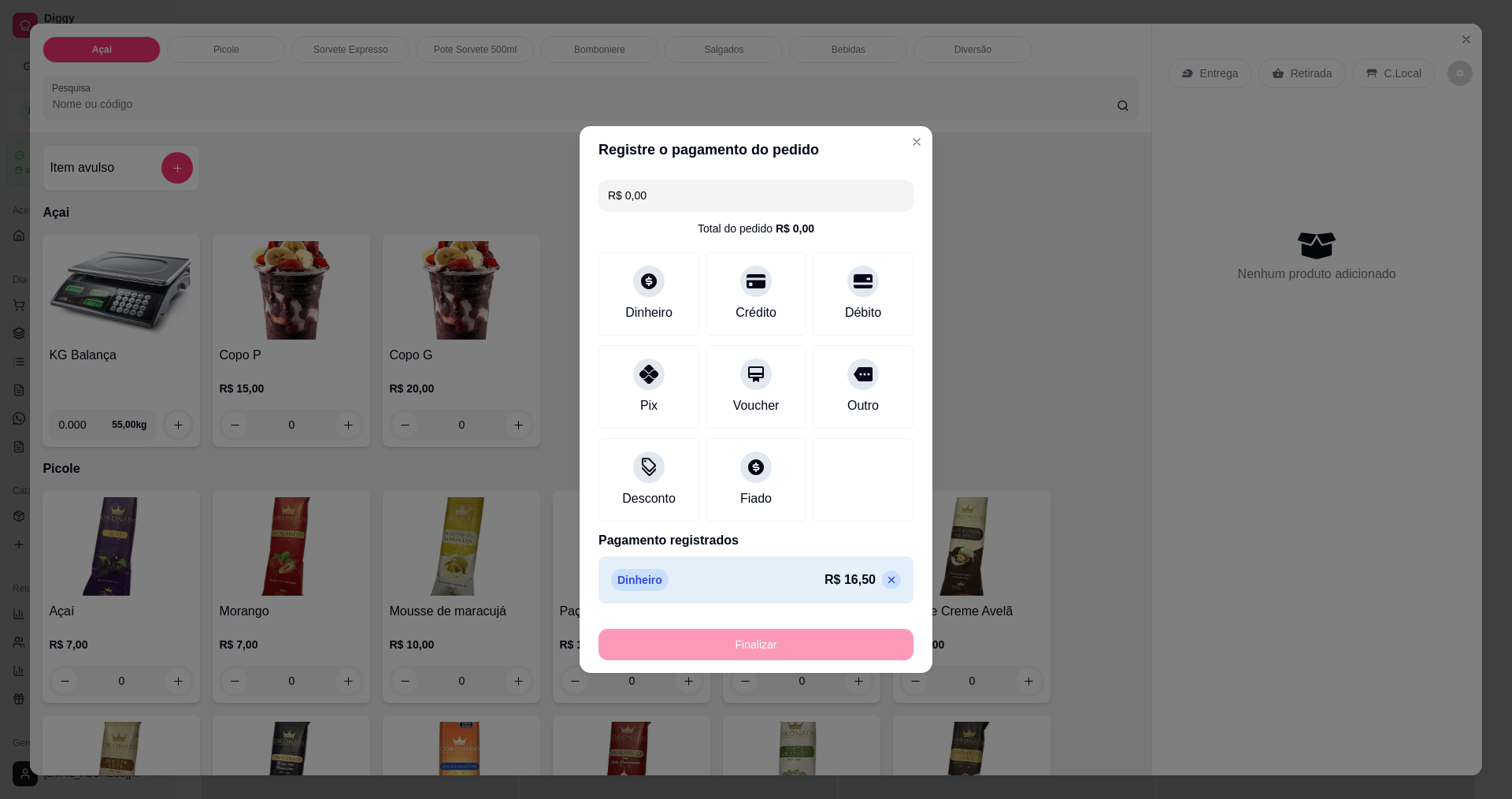
type input "-R$ 16,50"
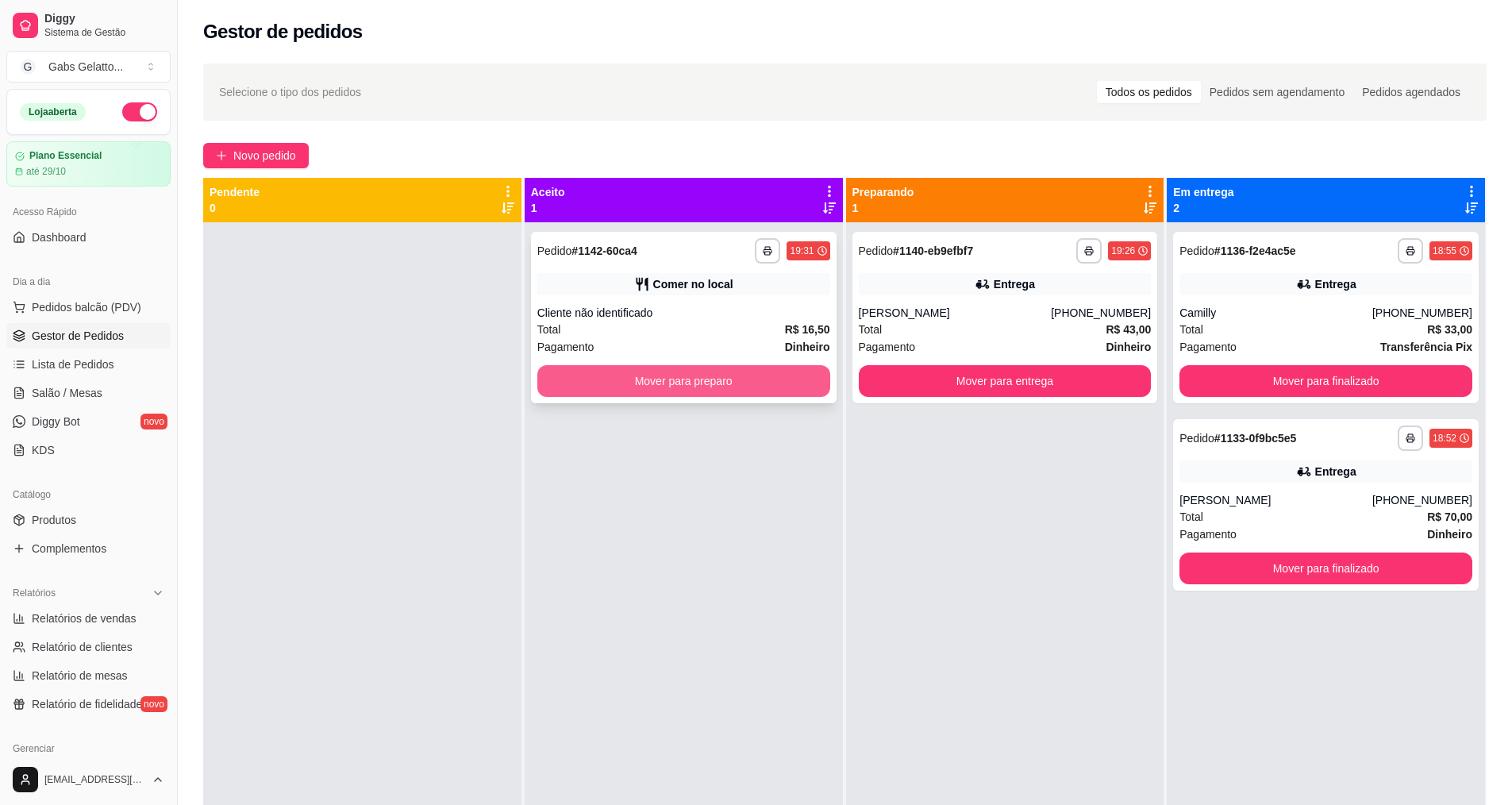
click at [747, 378] on button "Mover para preparo" at bounding box center [684, 380] width 292 height 32
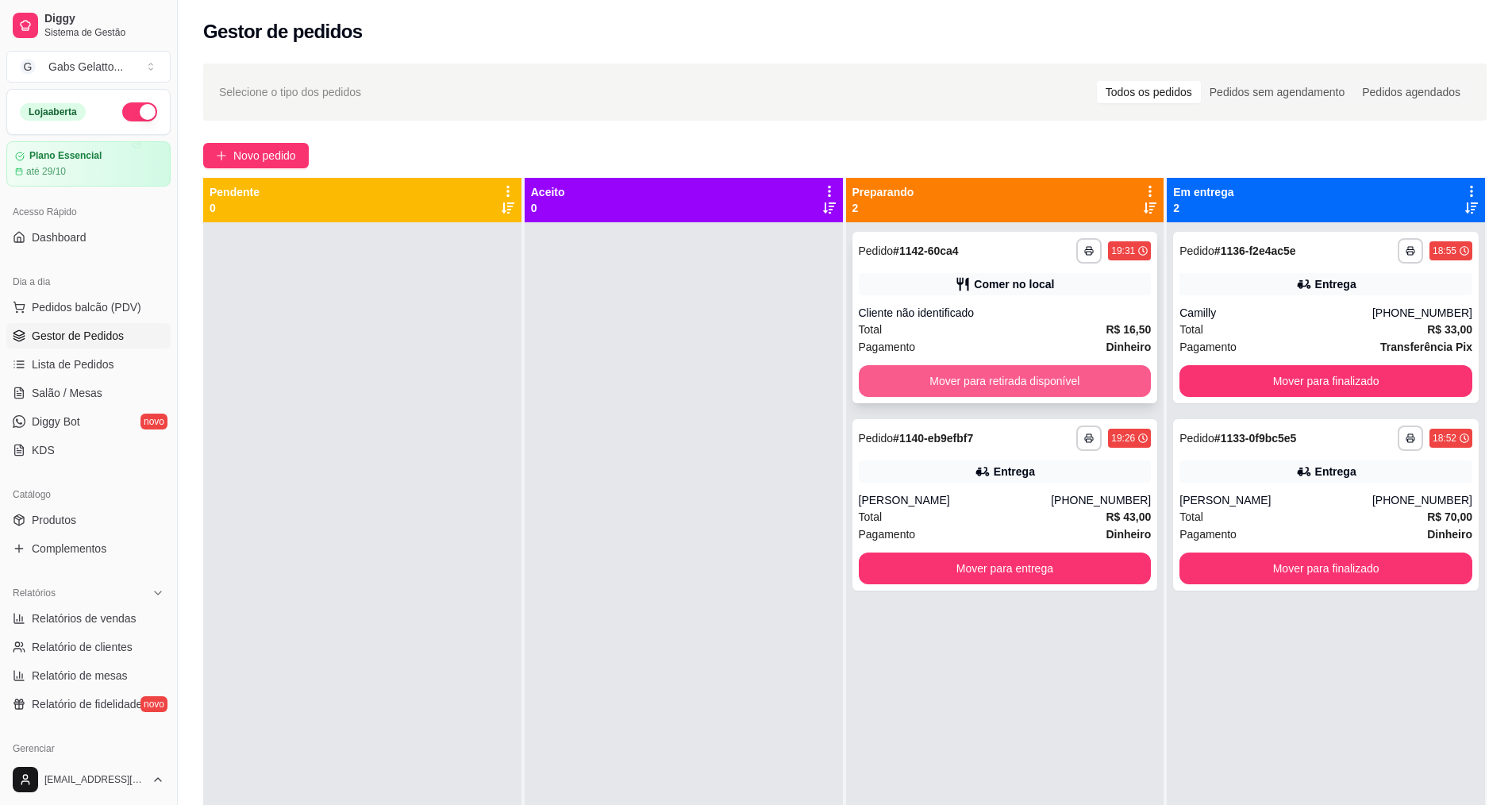
click at [1080, 378] on button "Mover para retirada disponível" at bounding box center [1005, 380] width 292 height 32
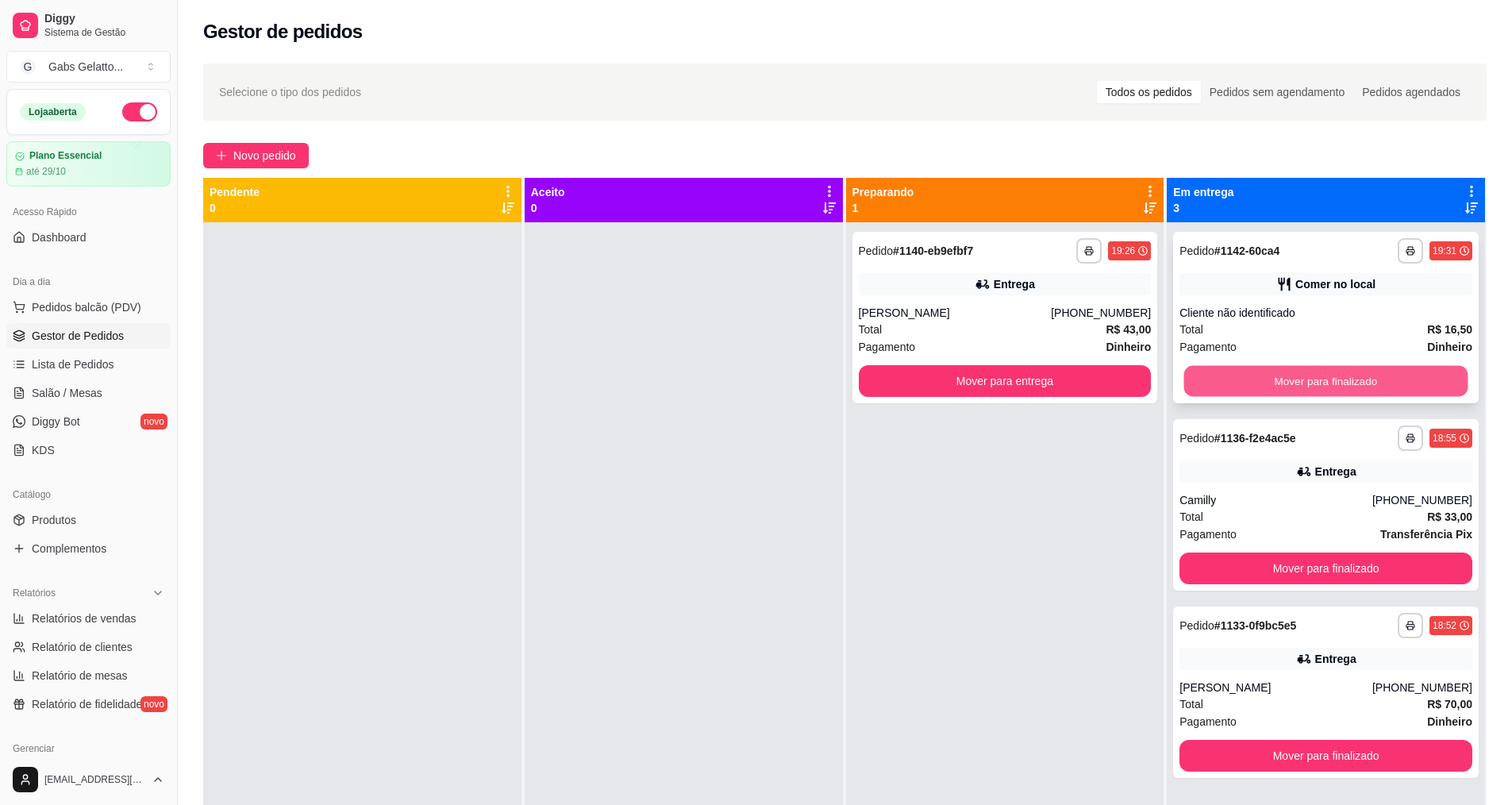
click at [1421, 379] on button "Mover para finalizado" at bounding box center [1326, 381] width 284 height 31
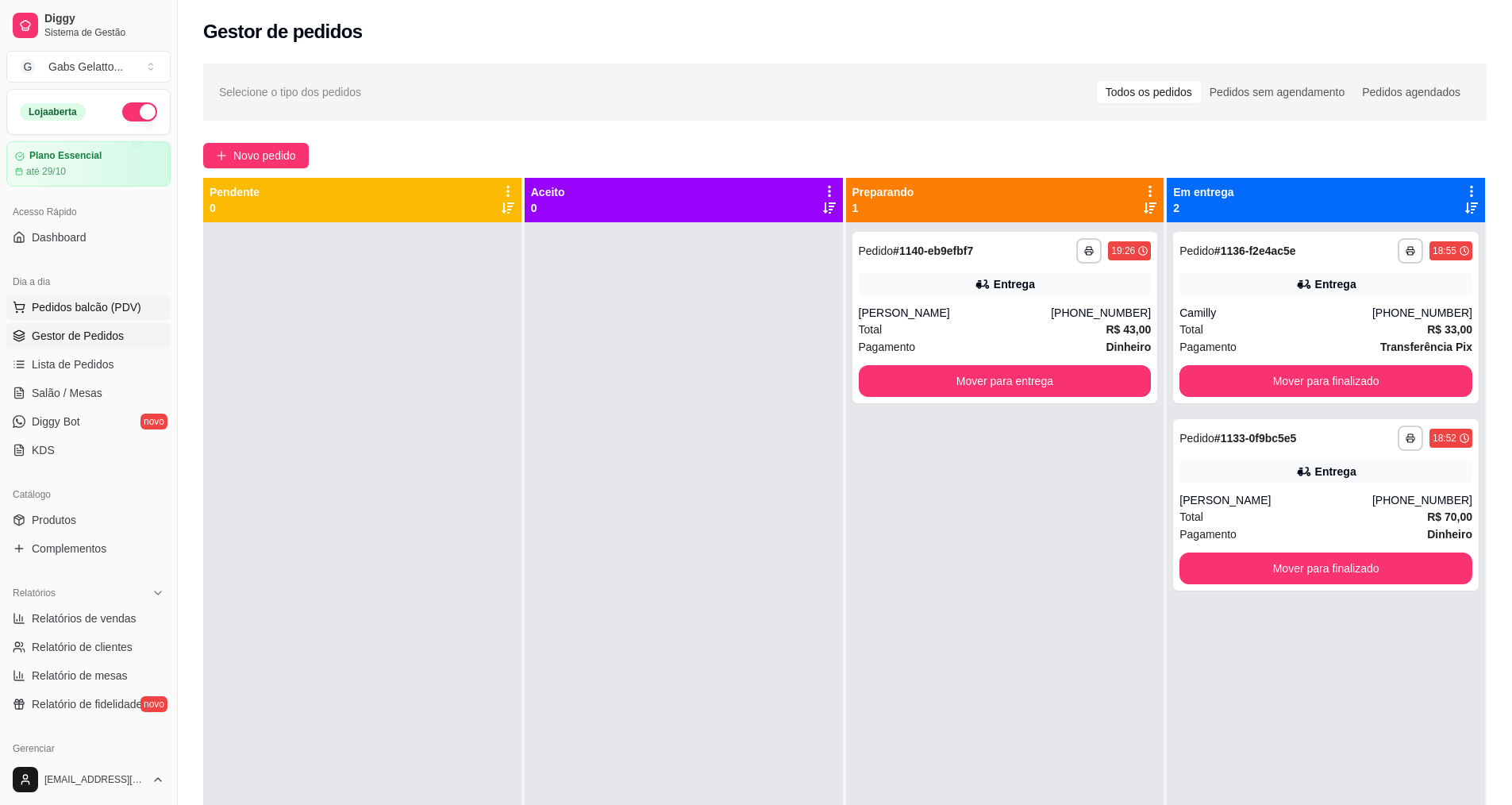
click at [115, 303] on span "Pedidos balcão (PDV)" at bounding box center [86, 307] width 109 height 15
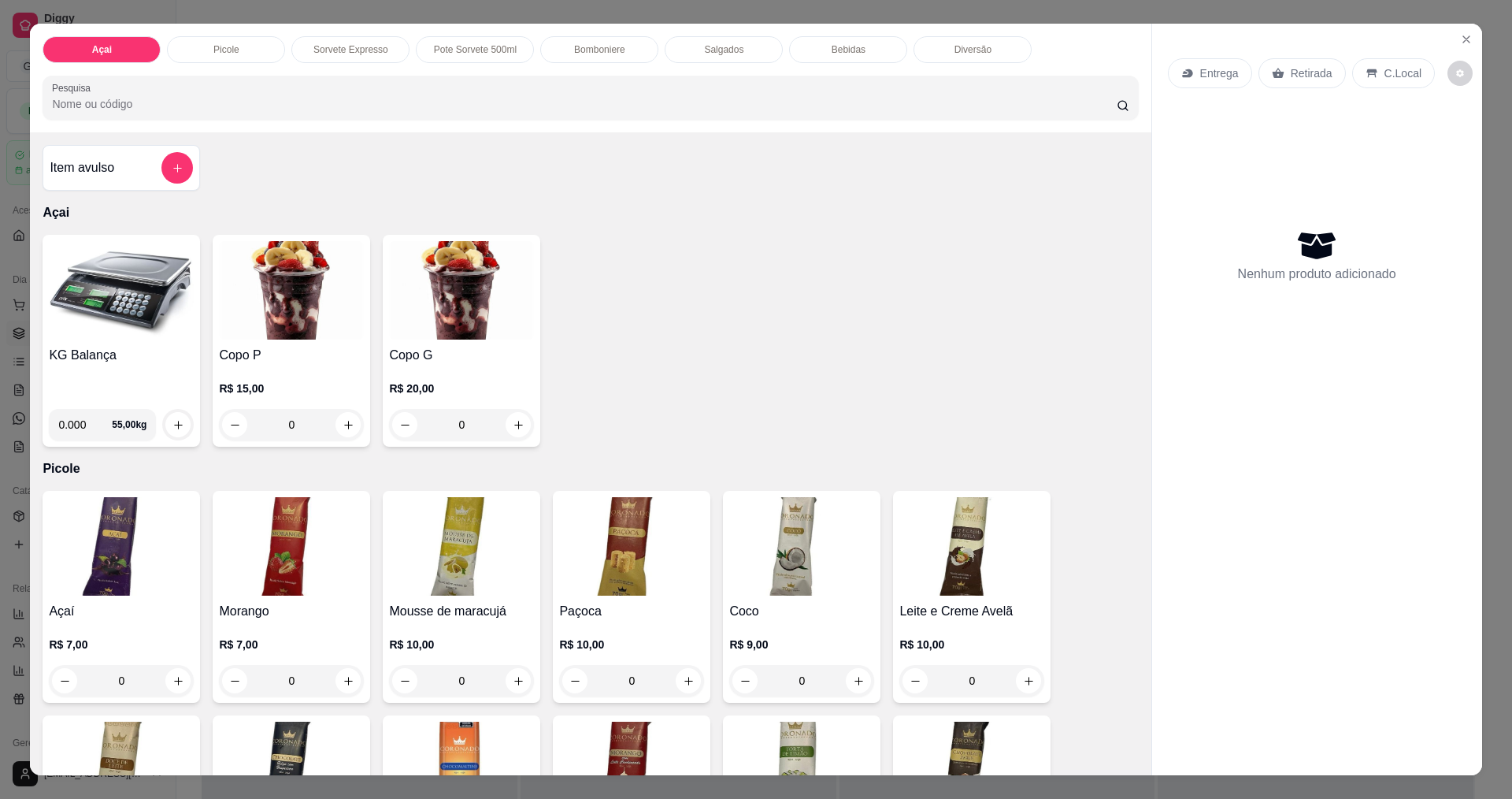
click at [107, 324] on img at bounding box center [121, 289] width 145 height 98
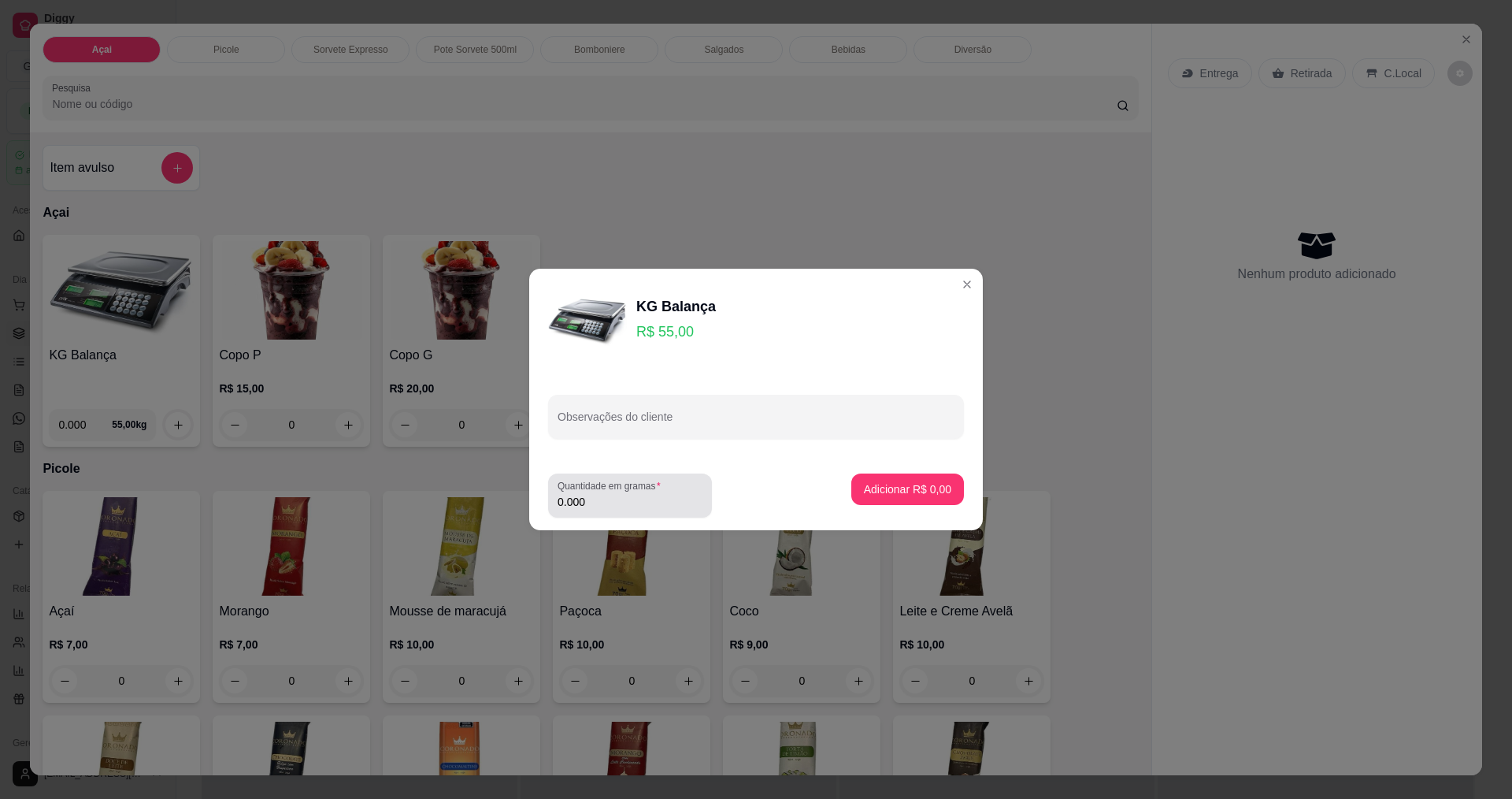
click at [657, 499] on input "0.000" at bounding box center [630, 501] width 145 height 15
type input "0.278"
click at [920, 493] on p "Adicionar R$ 15,29" at bounding box center [905, 489] width 91 height 15
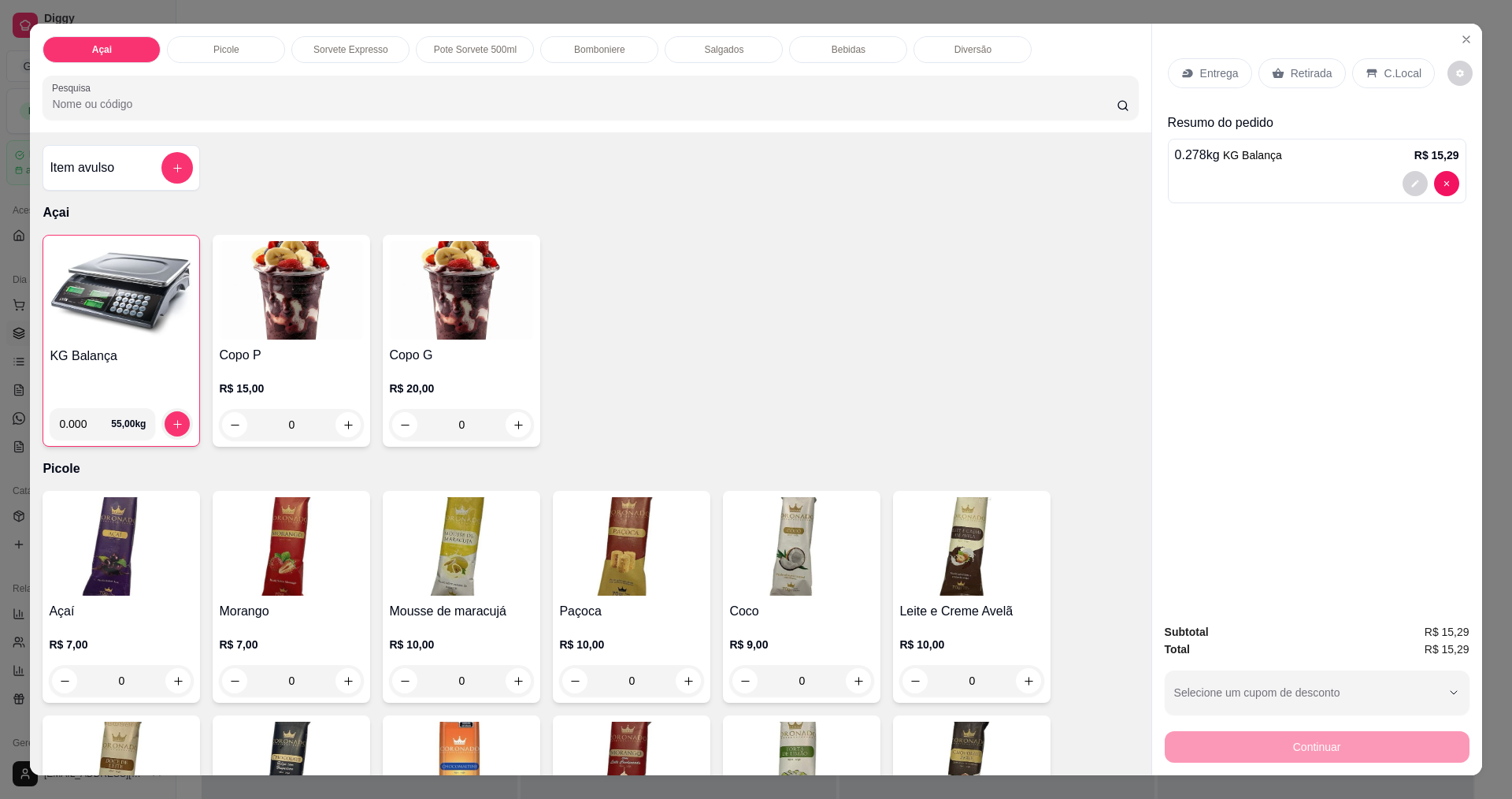
click at [1371, 61] on div "C.Local" at bounding box center [1393, 73] width 83 height 30
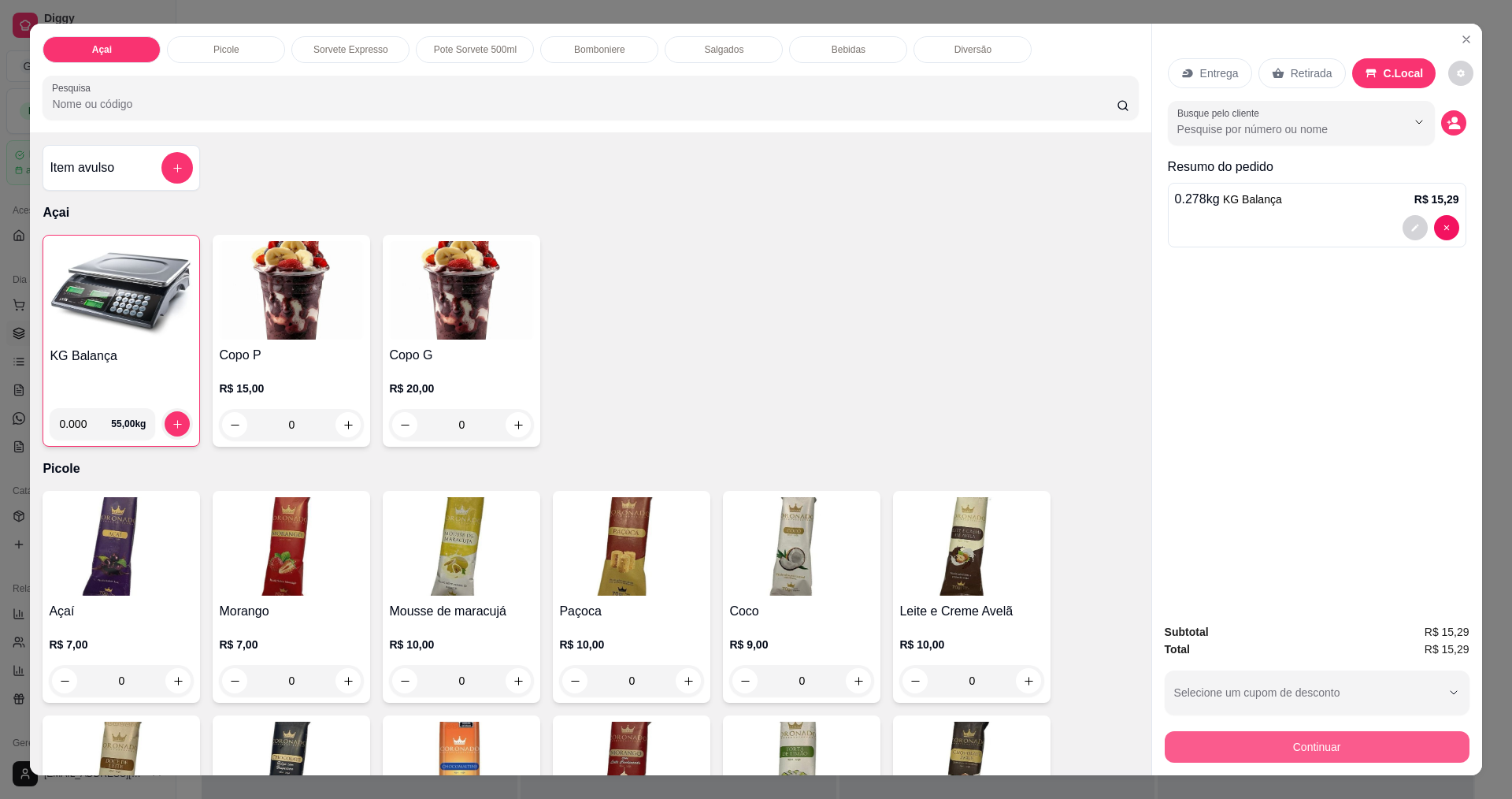
click at [1296, 755] on button "Continuar" at bounding box center [1317, 746] width 305 height 32
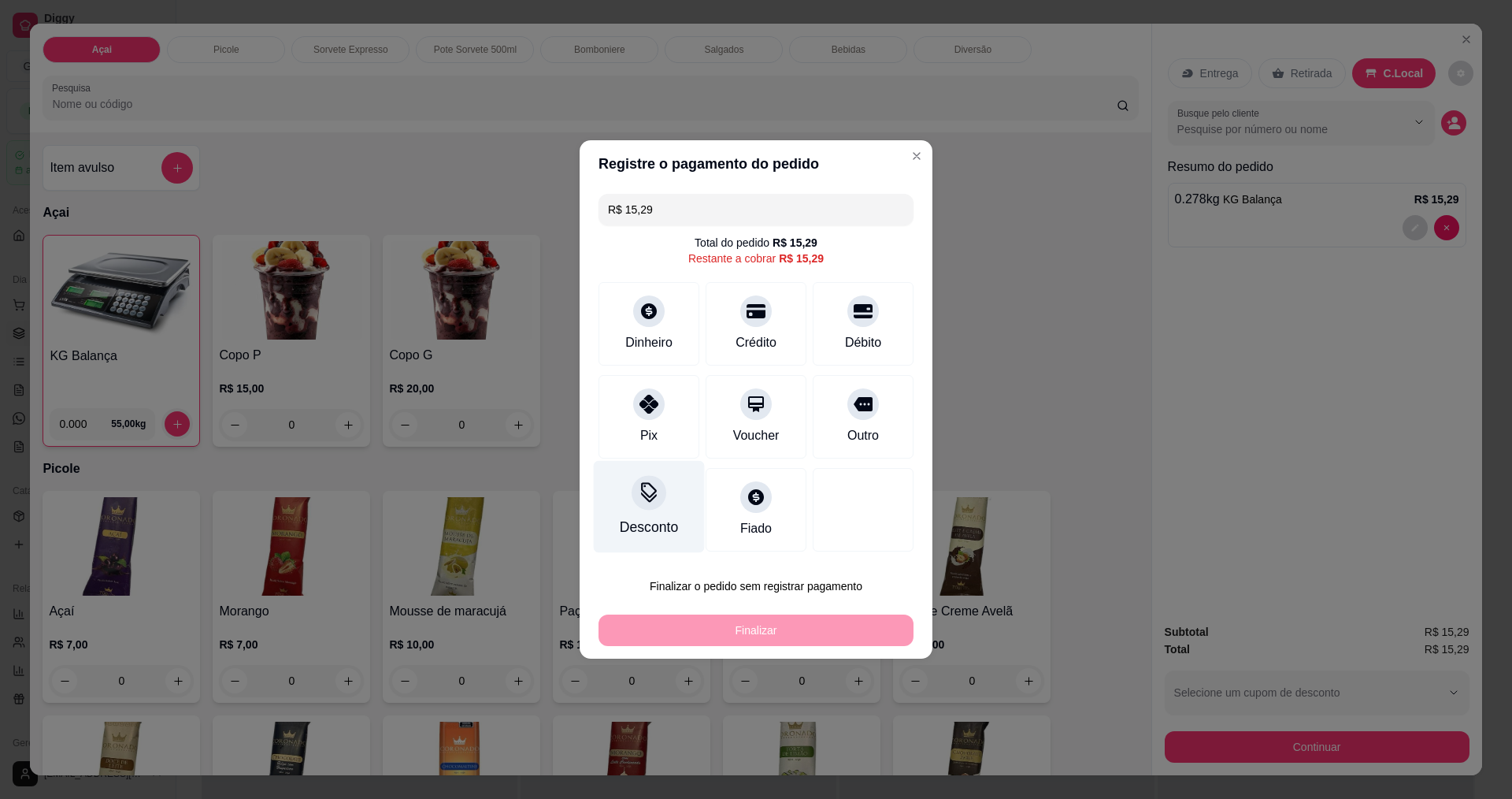
click at [658, 504] on div at bounding box center [649, 492] width 35 height 35
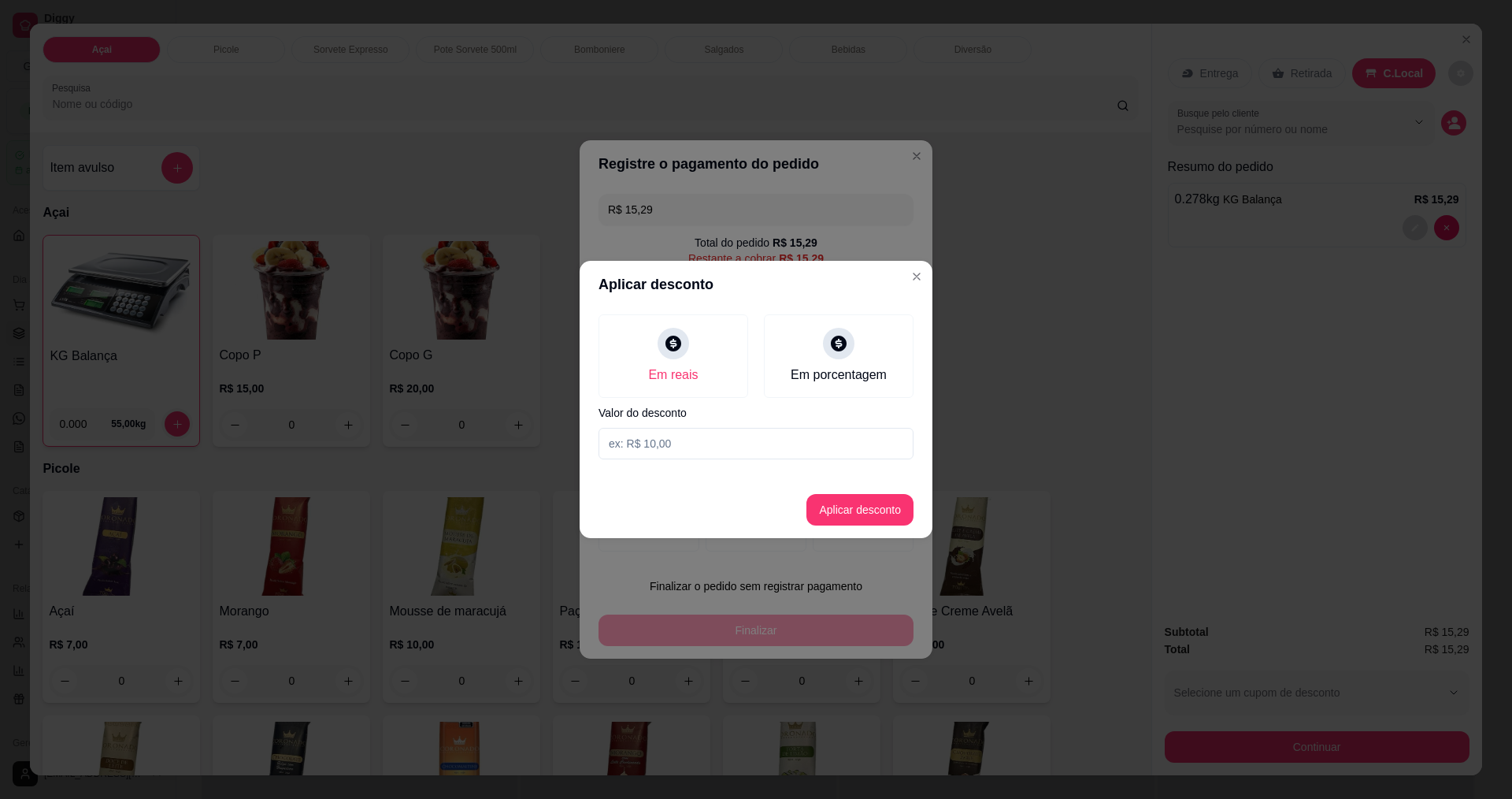
click at [750, 448] on input at bounding box center [756, 443] width 315 height 32
type input "0,30"
click at [882, 508] on button "Aplicar desconto" at bounding box center [860, 509] width 107 height 32
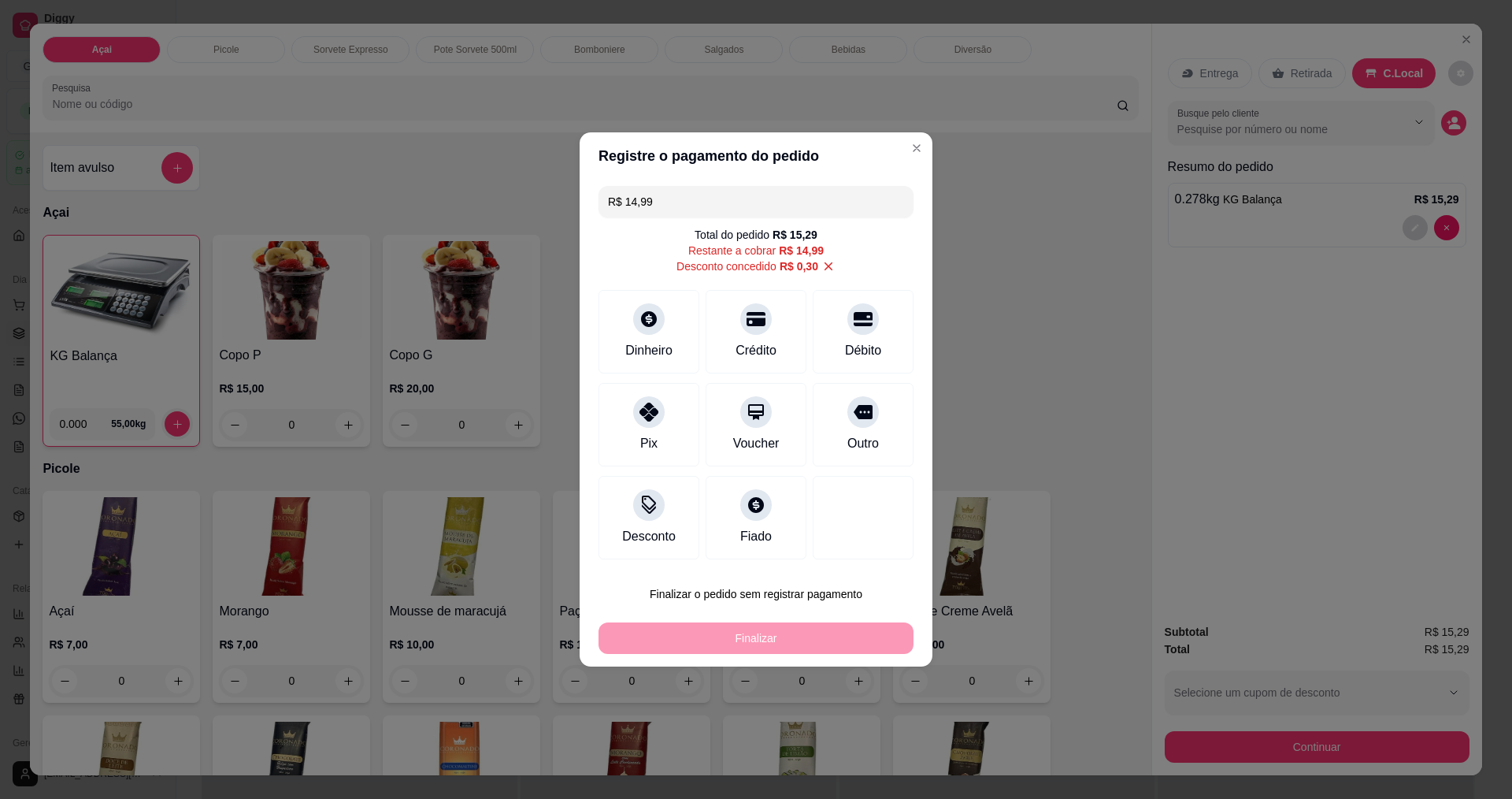
click at [825, 265] on icon at bounding box center [829, 266] width 9 height 9
type input "R$ 15,29"
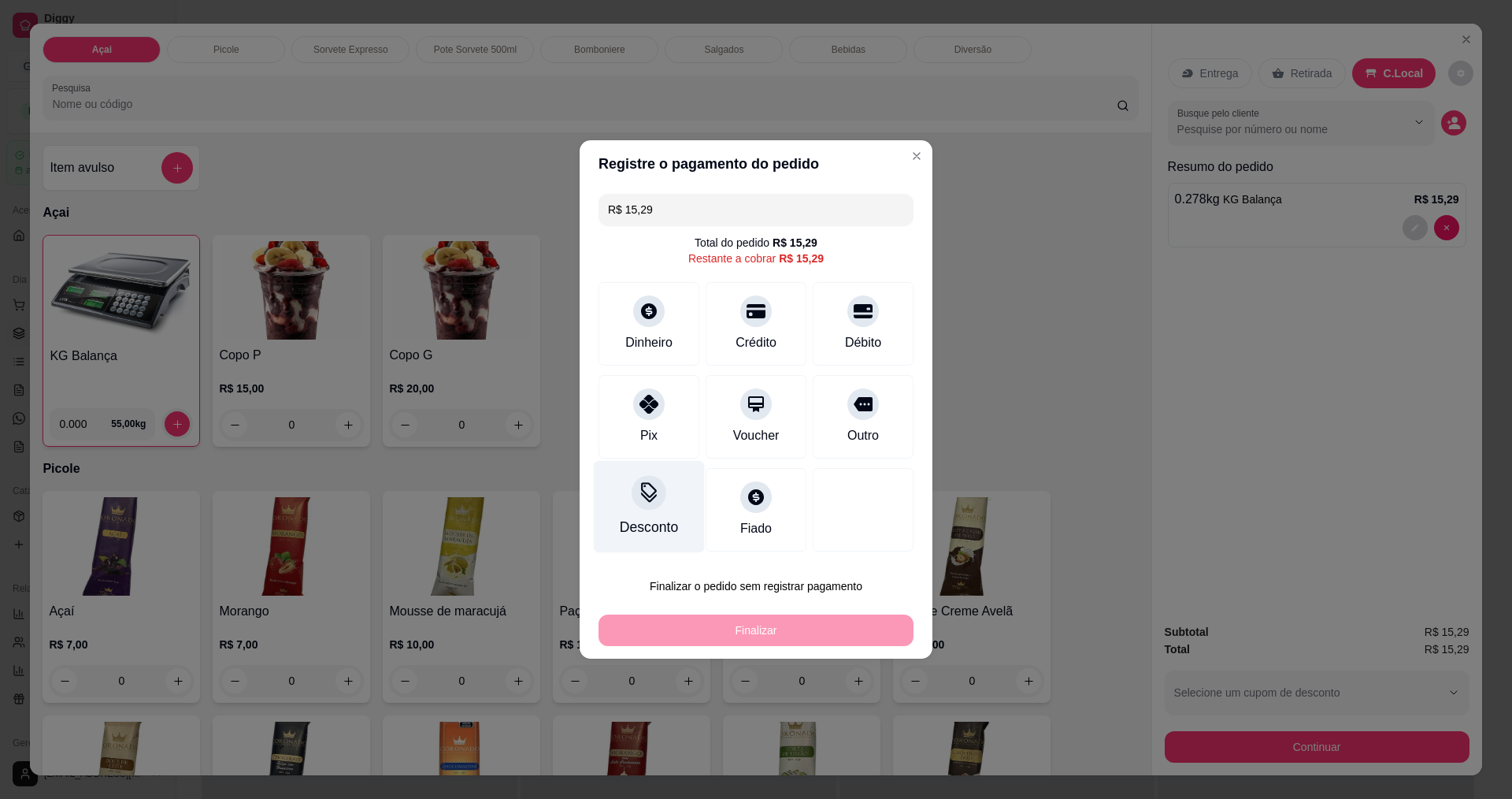
click at [630, 499] on div "Desconto" at bounding box center [650, 507] width 111 height 92
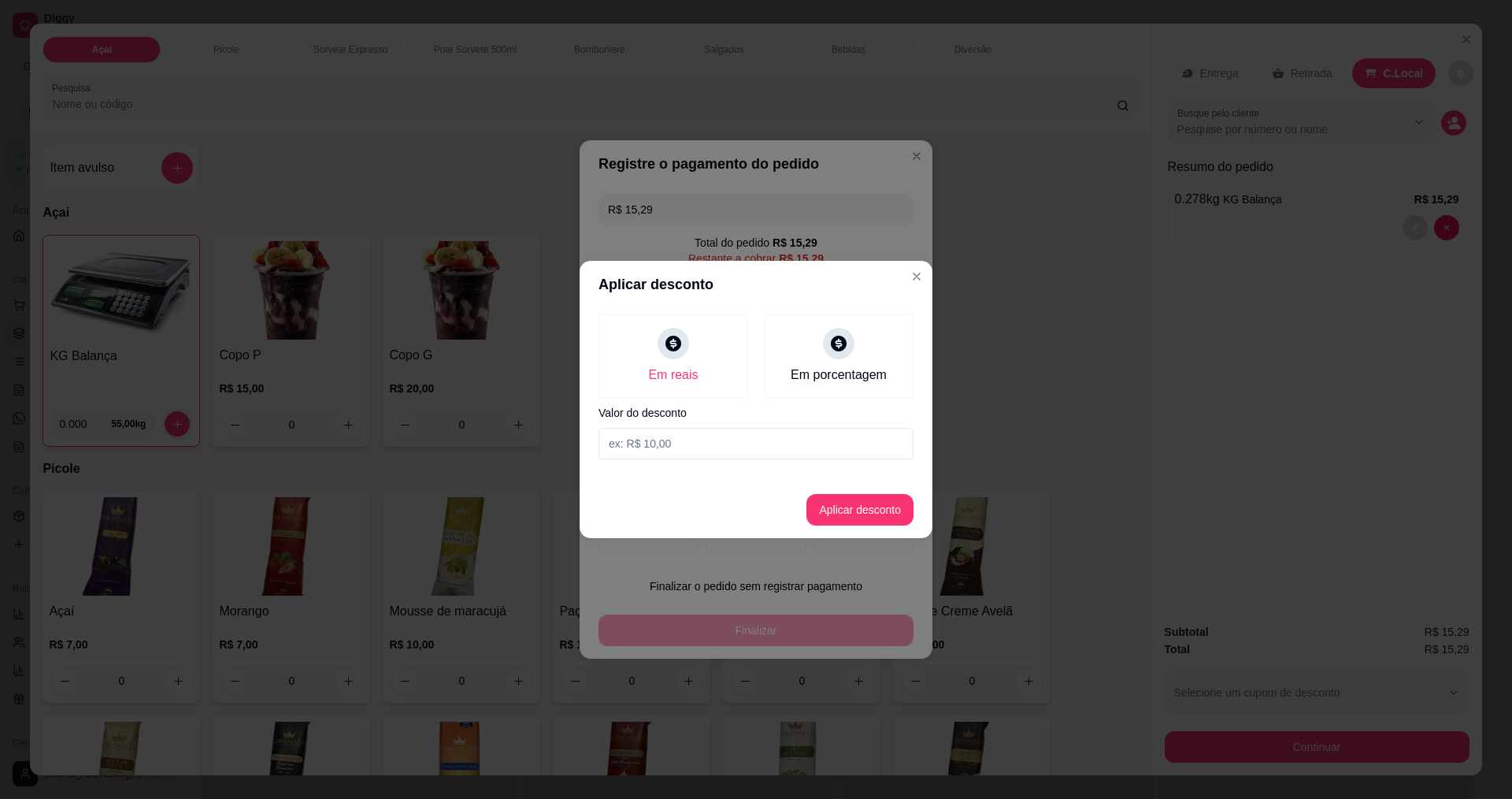
click at [714, 441] on input at bounding box center [756, 443] width 315 height 32
type input "0,29"
click at [890, 504] on button "Aplicar desconto" at bounding box center [861, 510] width 103 height 31
type input "R$ 15,00"
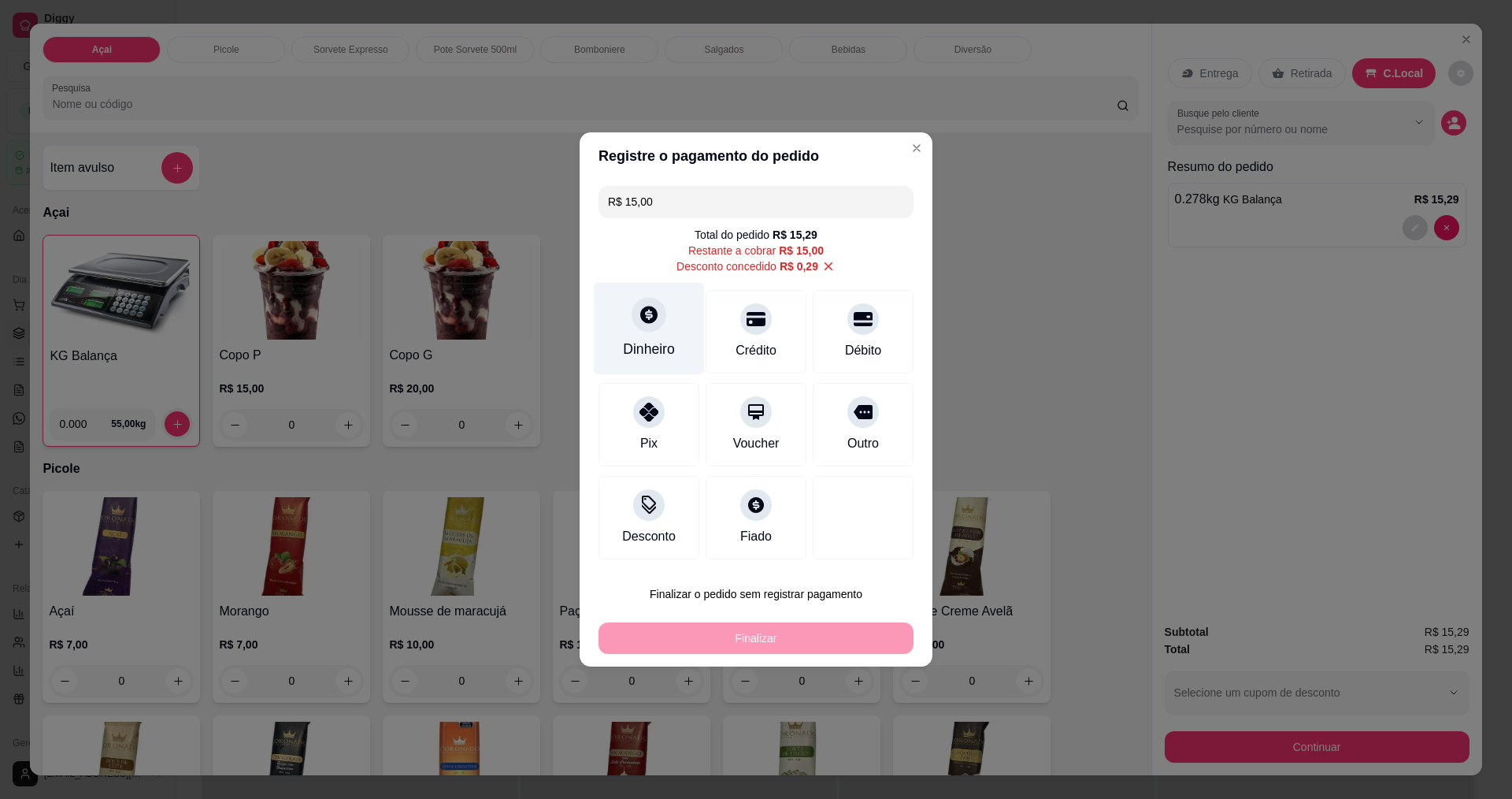
click at [654, 322] on icon at bounding box center [649, 314] width 20 height 20
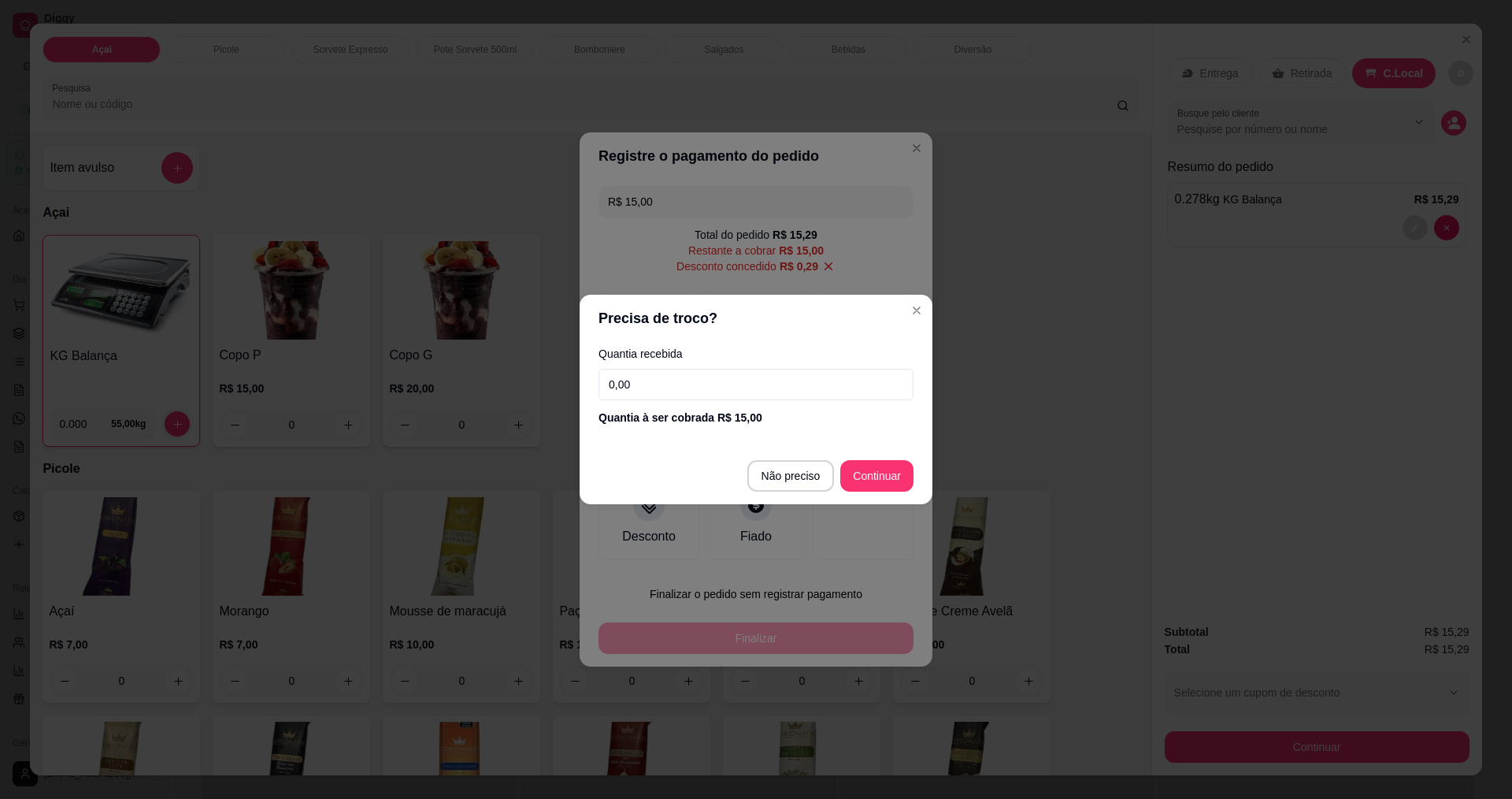
click at [706, 403] on div "Quantia recebida 0,00 Quantia à ser cobrada R$ 15,00" at bounding box center [756, 386] width 353 height 90
click at [705, 385] on input "0,00" at bounding box center [756, 384] width 315 height 32
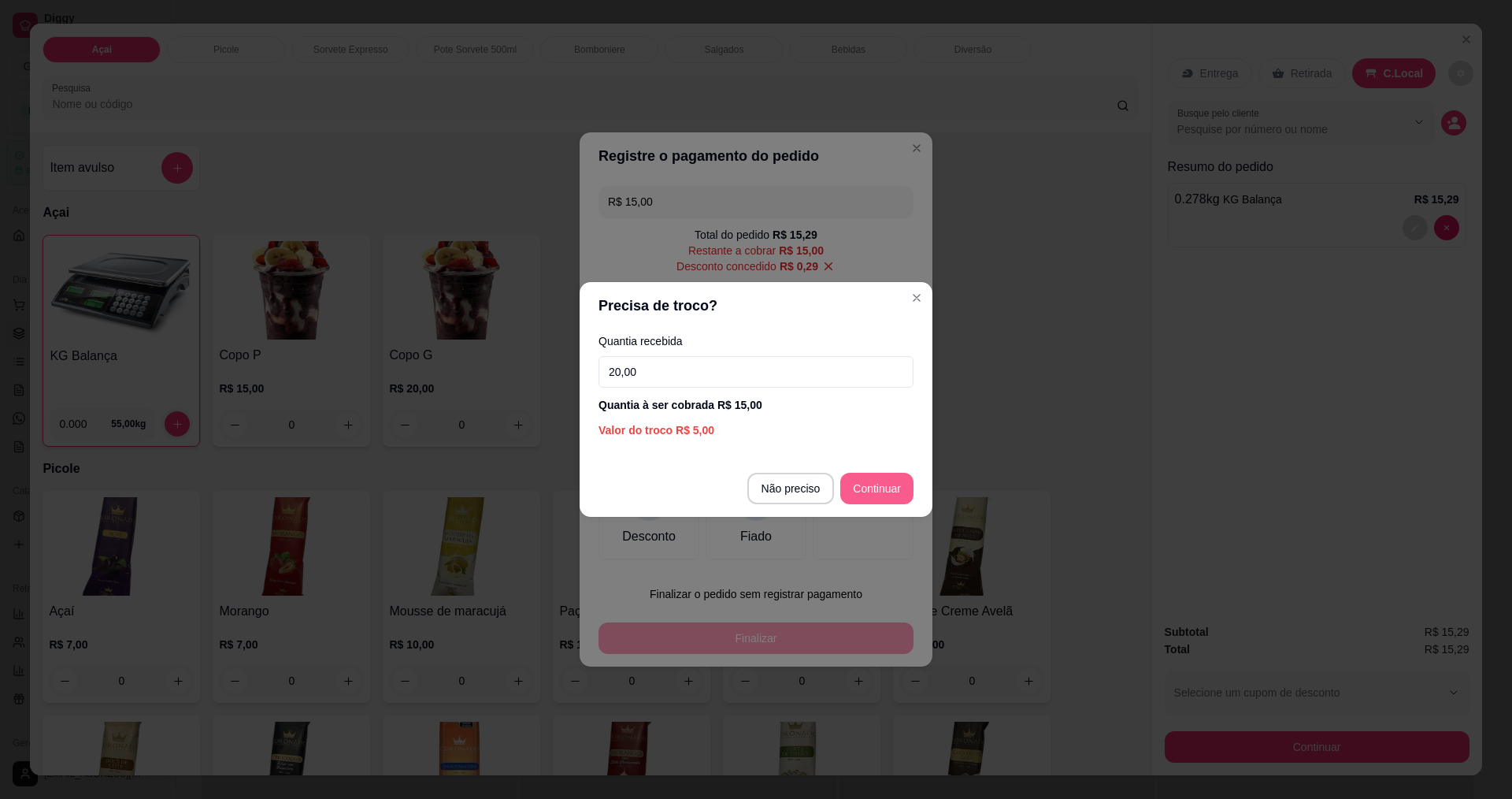
type input "20,00"
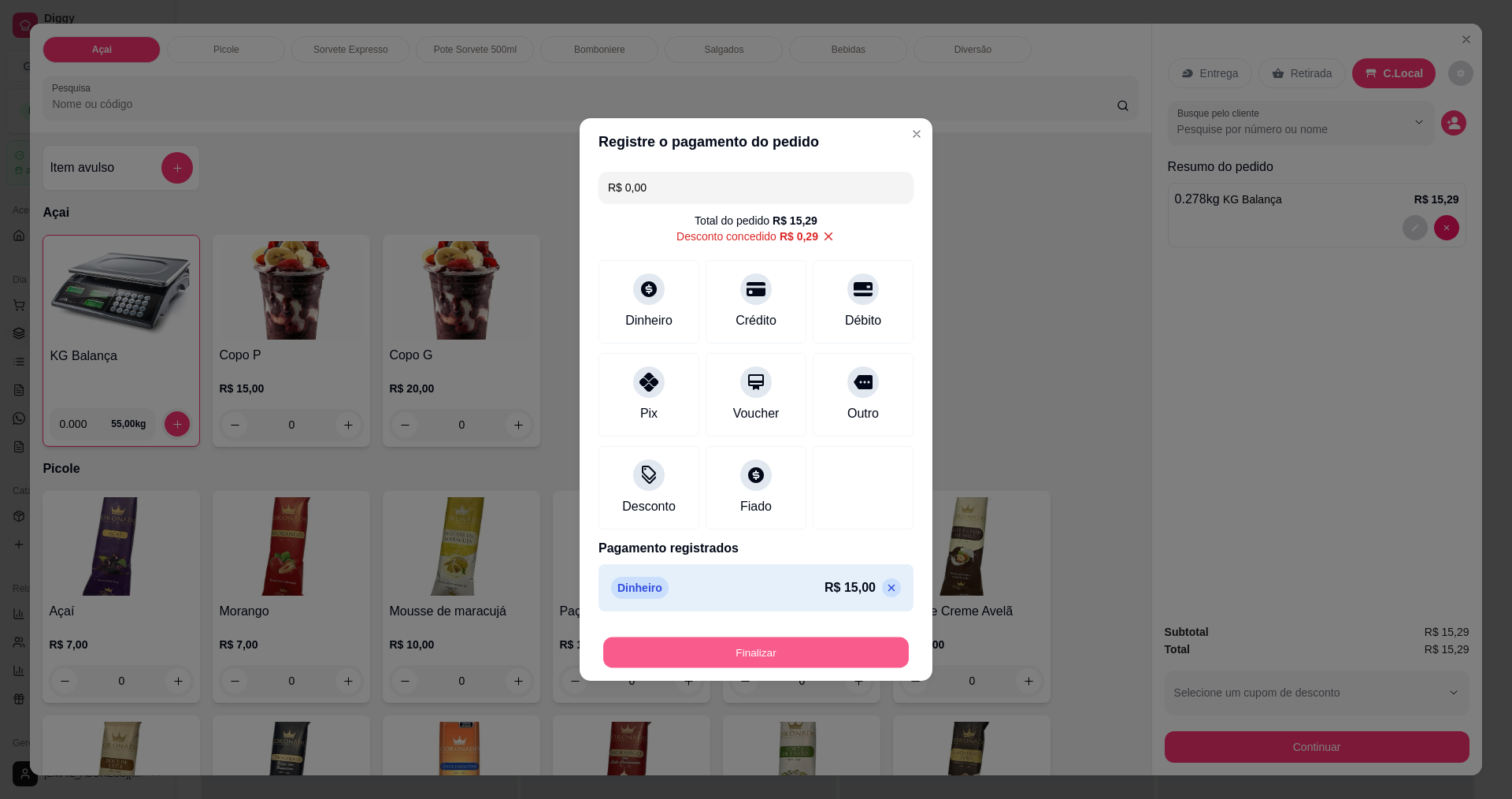
click at [785, 646] on button "Finalizar" at bounding box center [756, 652] width 306 height 31
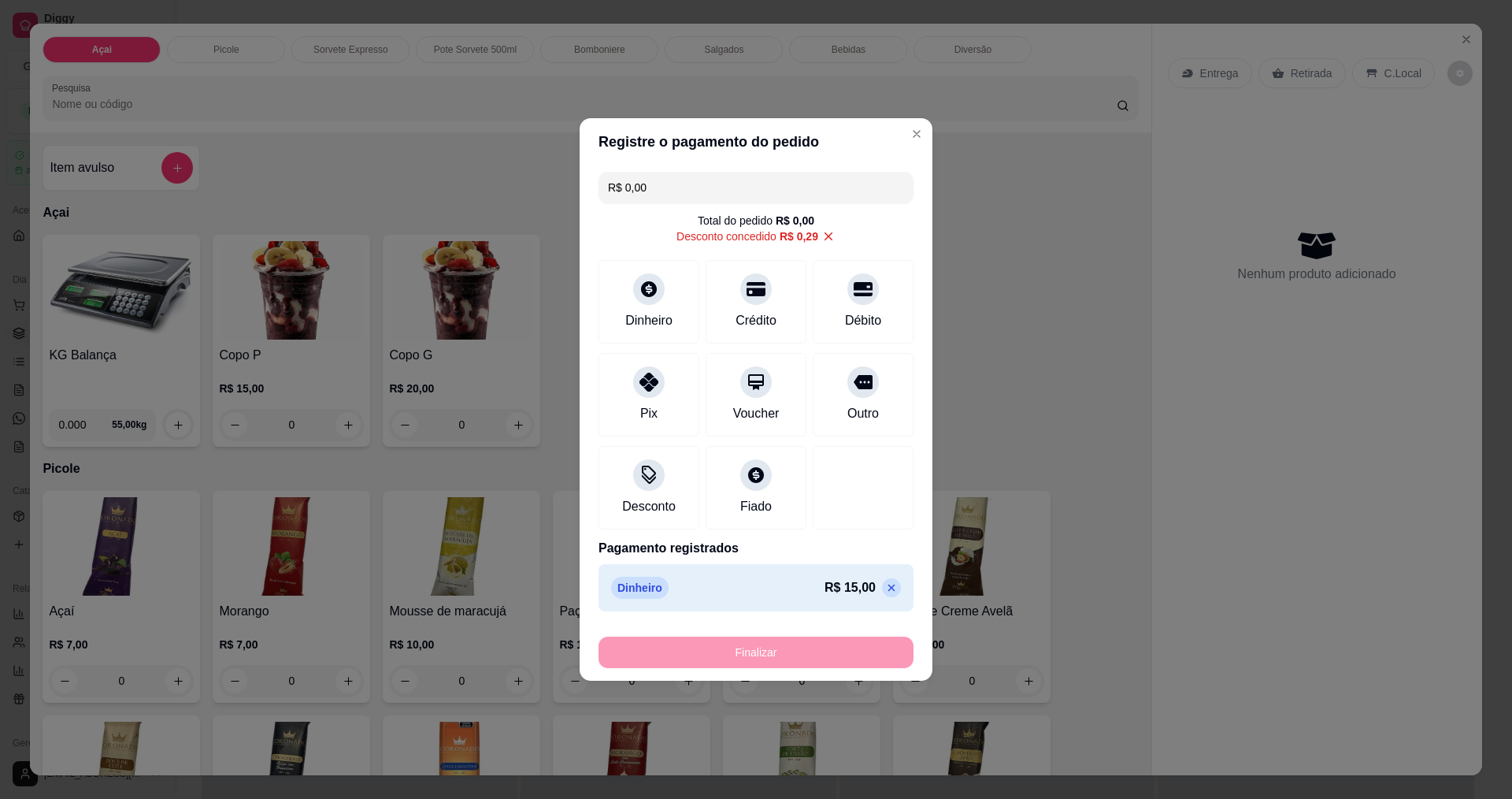
type input "-R$ 15,29"
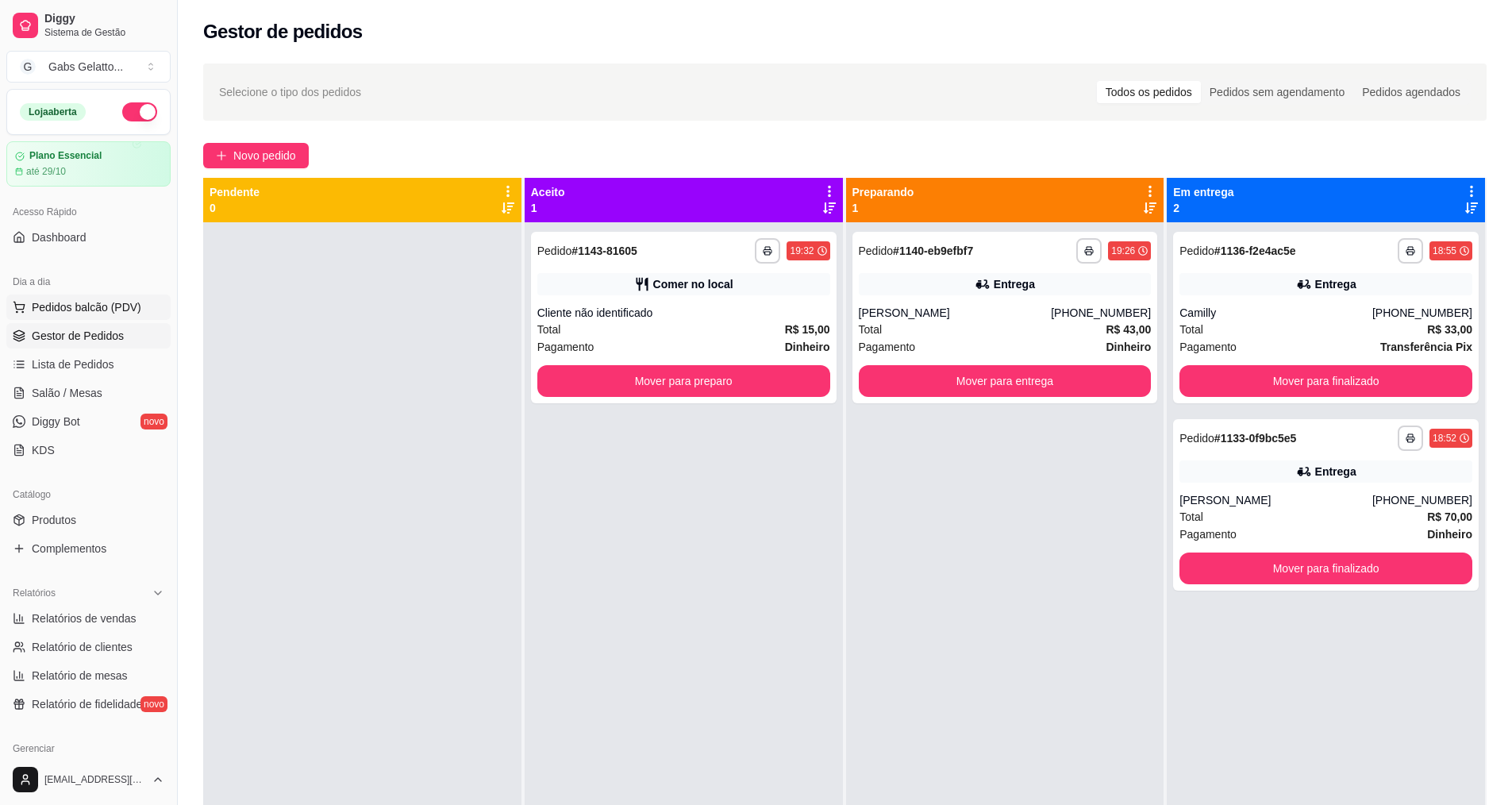
click at [87, 308] on span "Pedidos balcão (PDV)" at bounding box center [86, 307] width 109 height 15
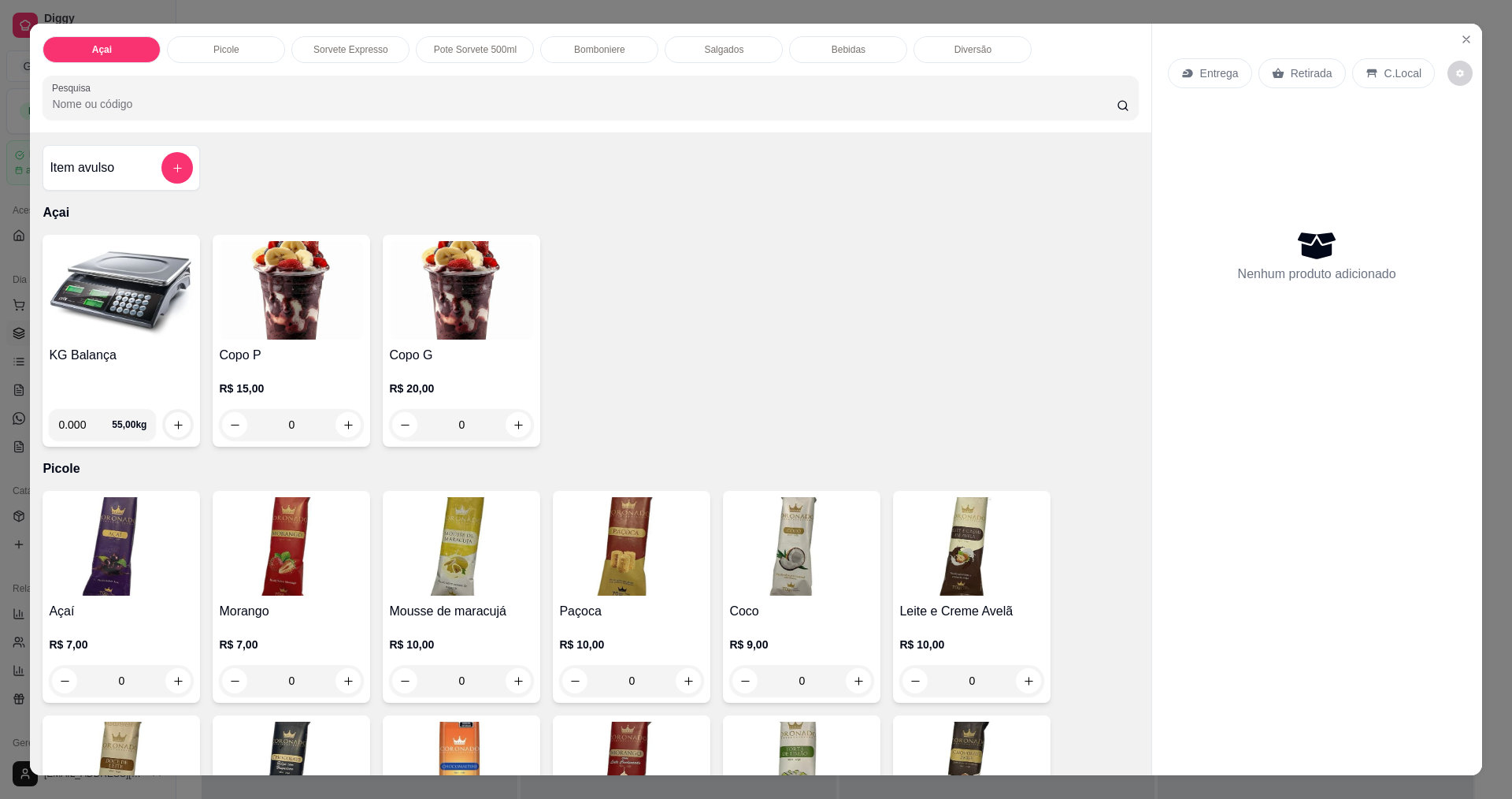
click at [153, 302] on img at bounding box center [121, 289] width 145 height 98
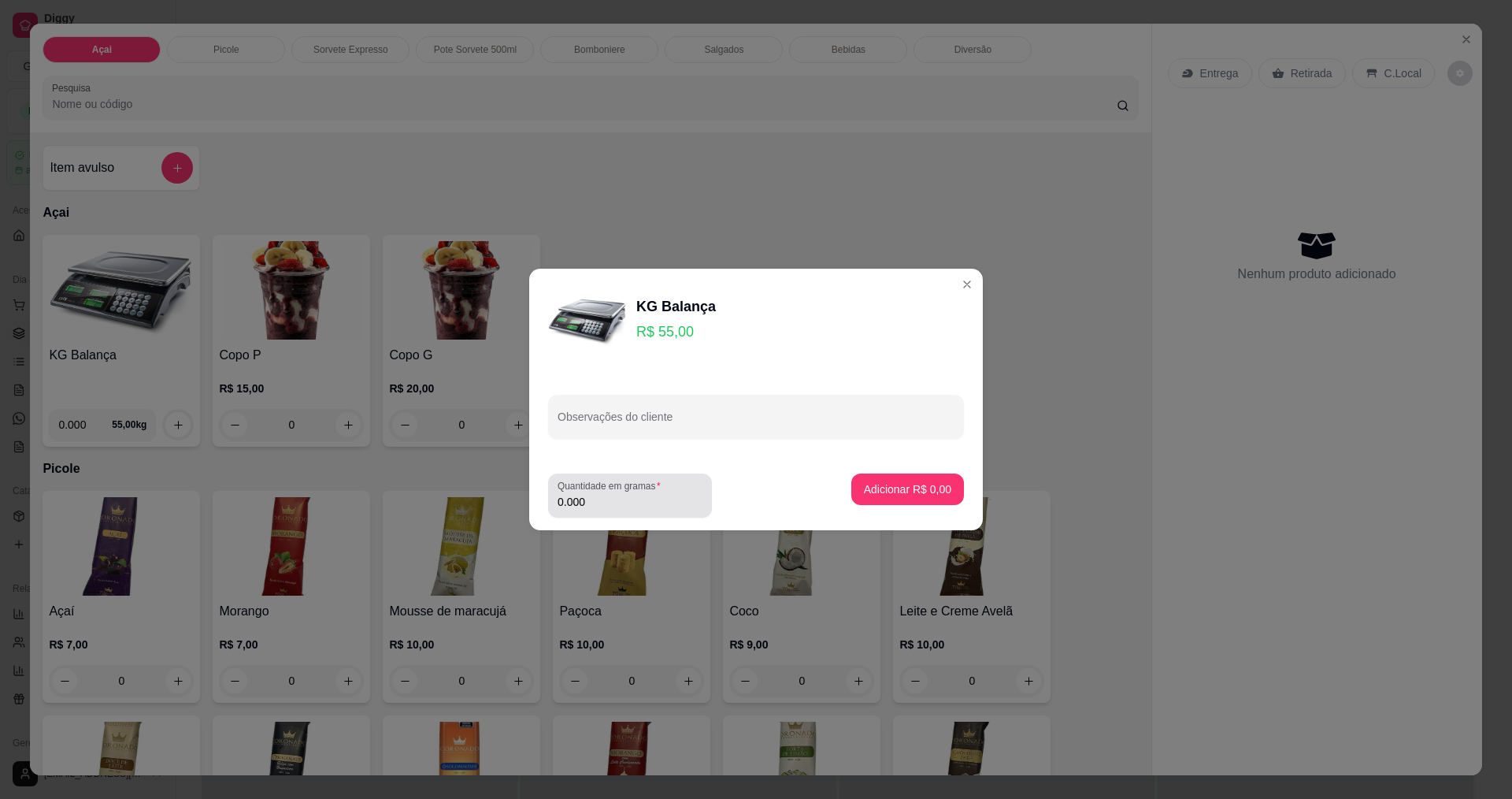
click at [613, 513] on div "Quantidade em gramas 0.000" at bounding box center [630, 495] width 164 height 44
type input "0.288"
click at [923, 488] on p "Adicionar R$ 15,84" at bounding box center [905, 489] width 94 height 15
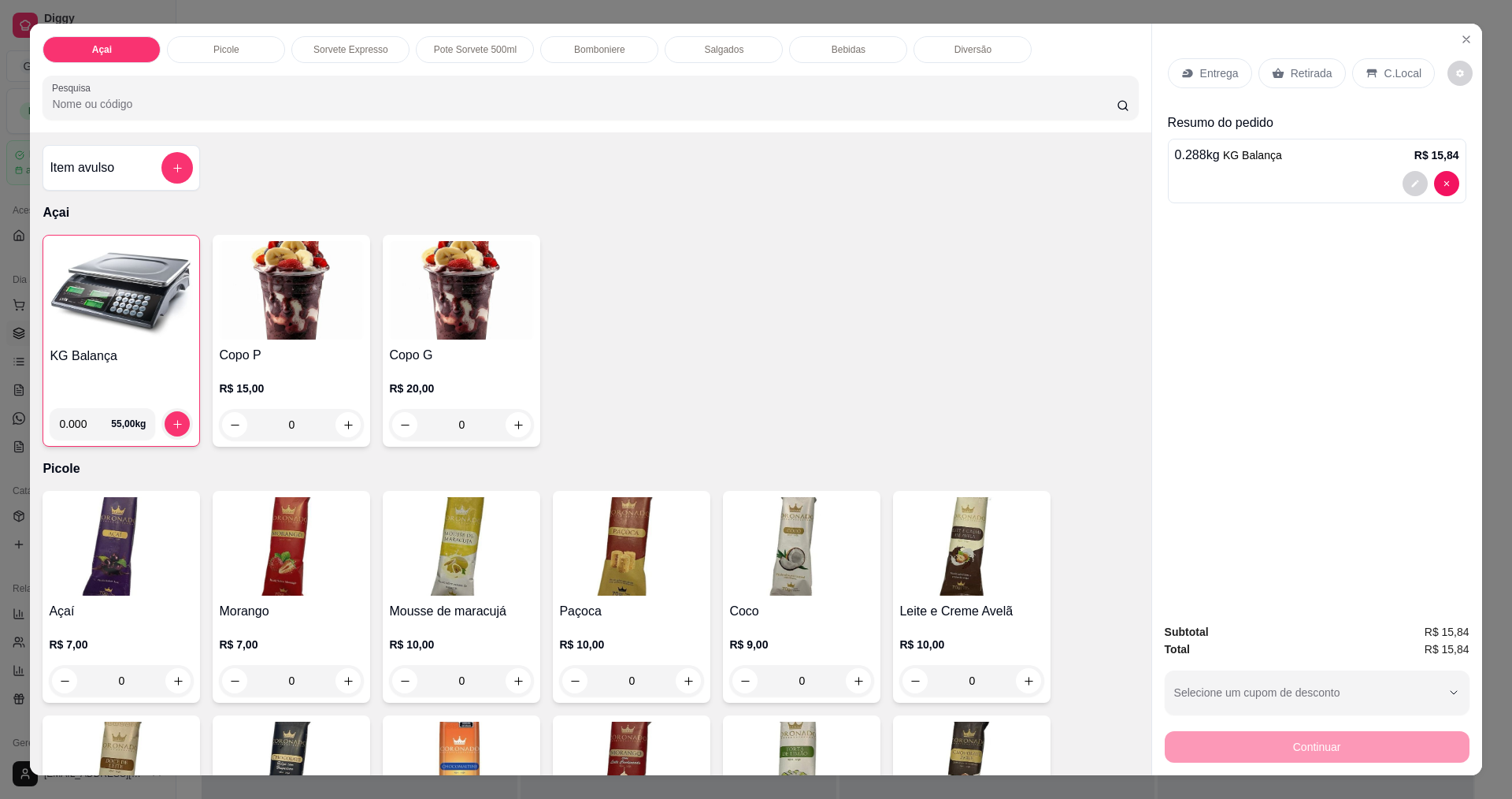
click at [1385, 75] on p "C.Local" at bounding box center [1403, 73] width 37 height 15
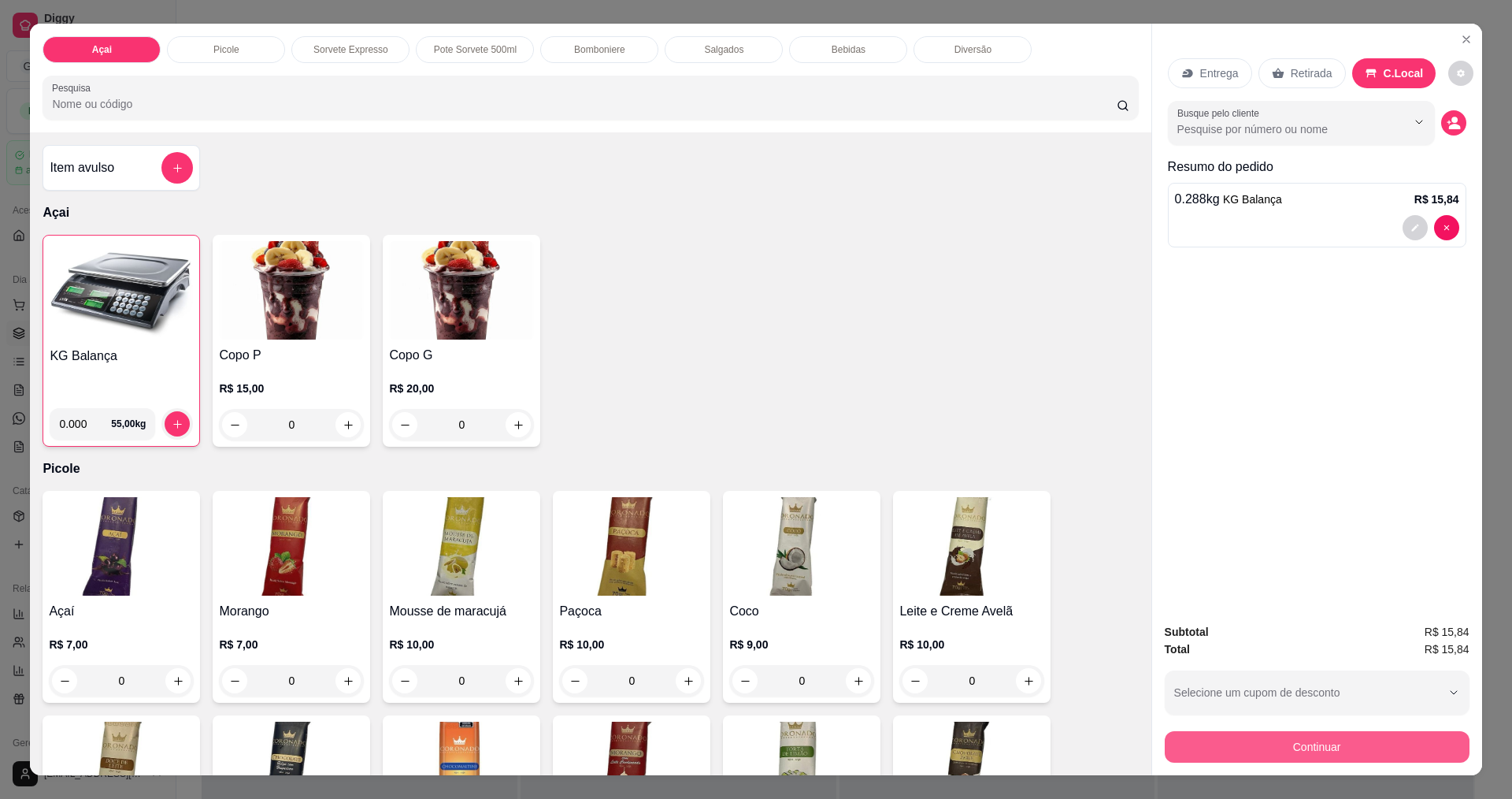
click at [1293, 738] on button "Continuar" at bounding box center [1317, 746] width 305 height 32
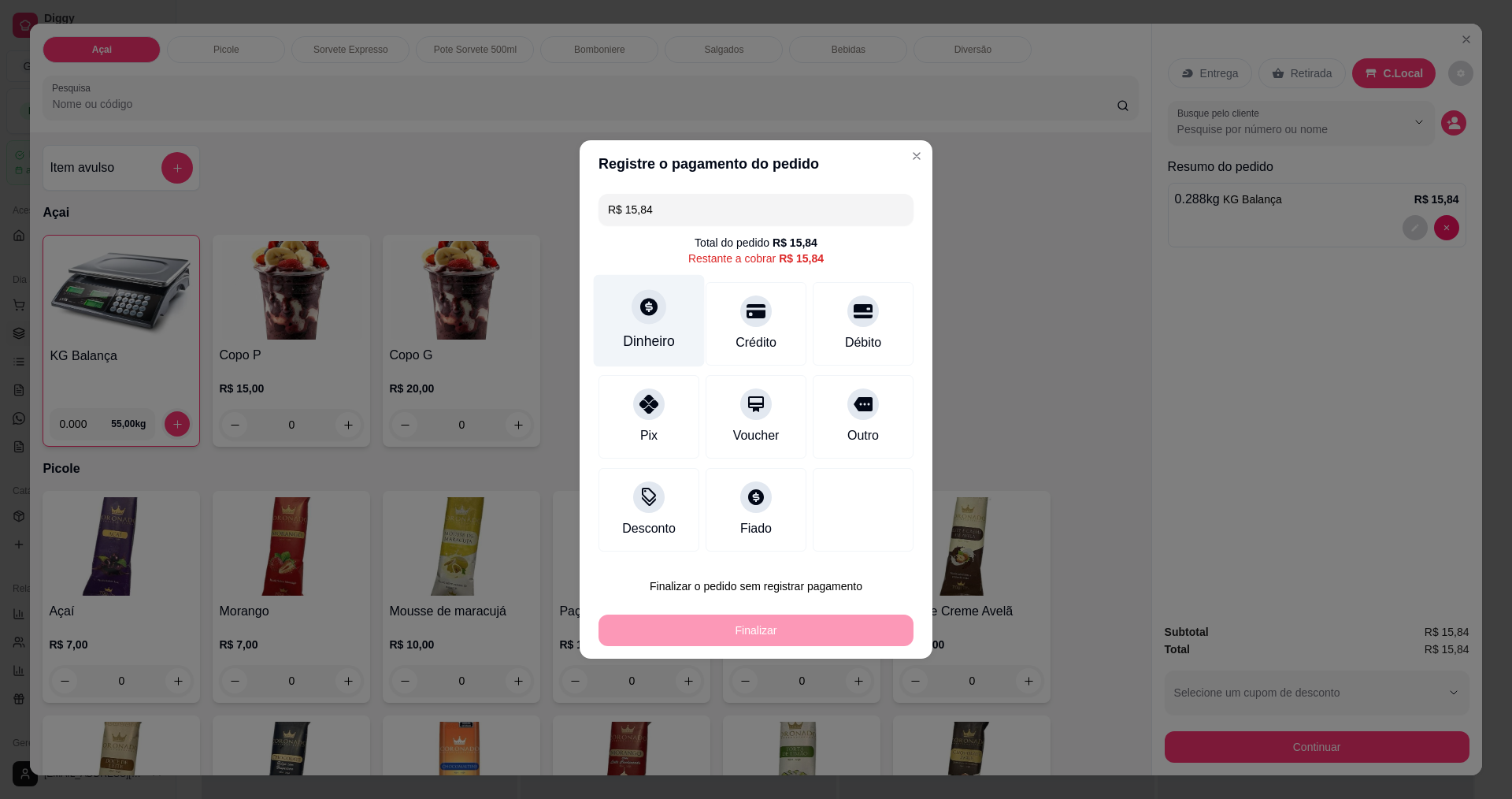
click at [633, 331] on div "Dinheiro" at bounding box center [649, 341] width 52 height 20
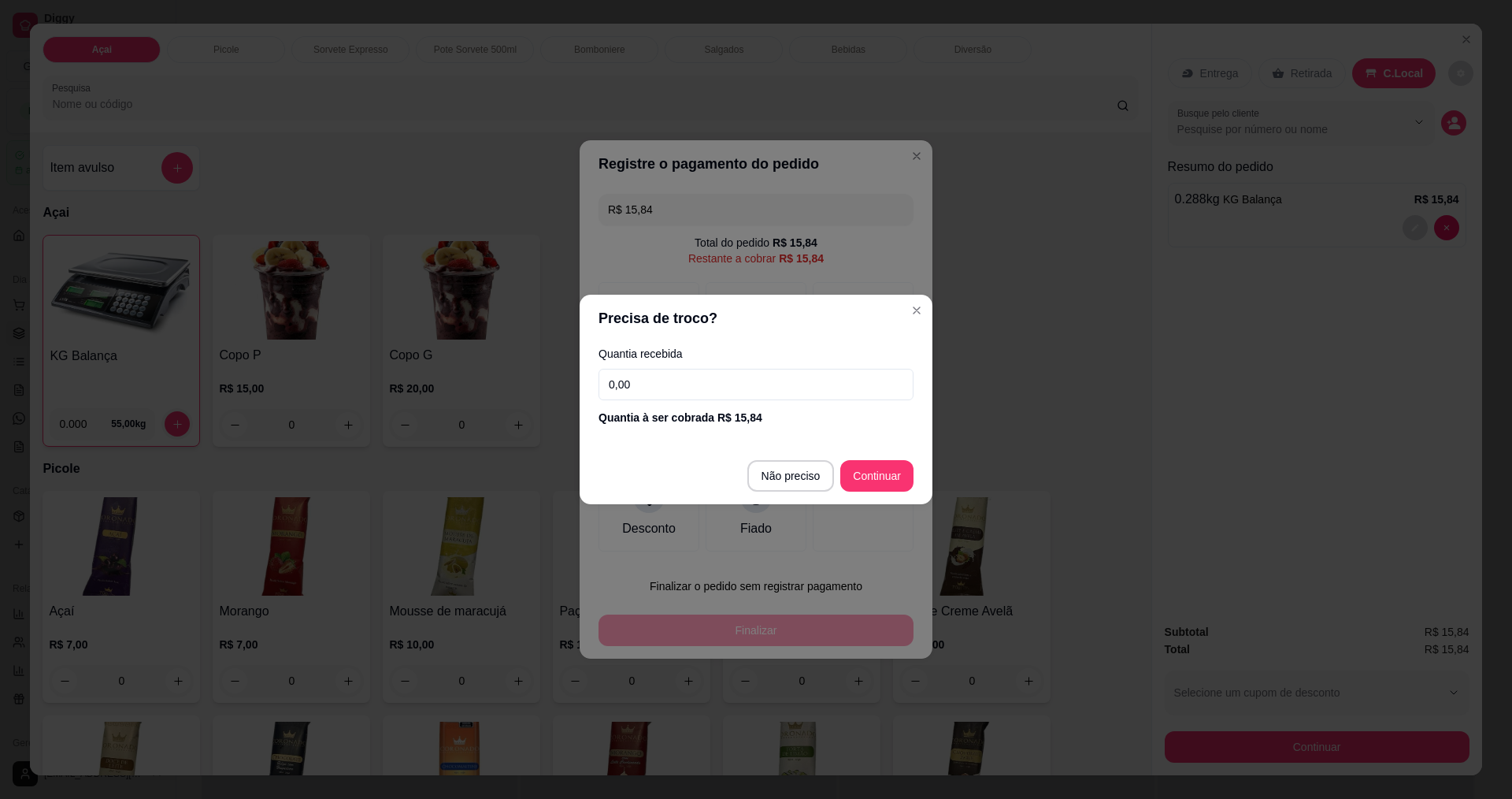
click at [753, 388] on input "0,00" at bounding box center [756, 384] width 315 height 32
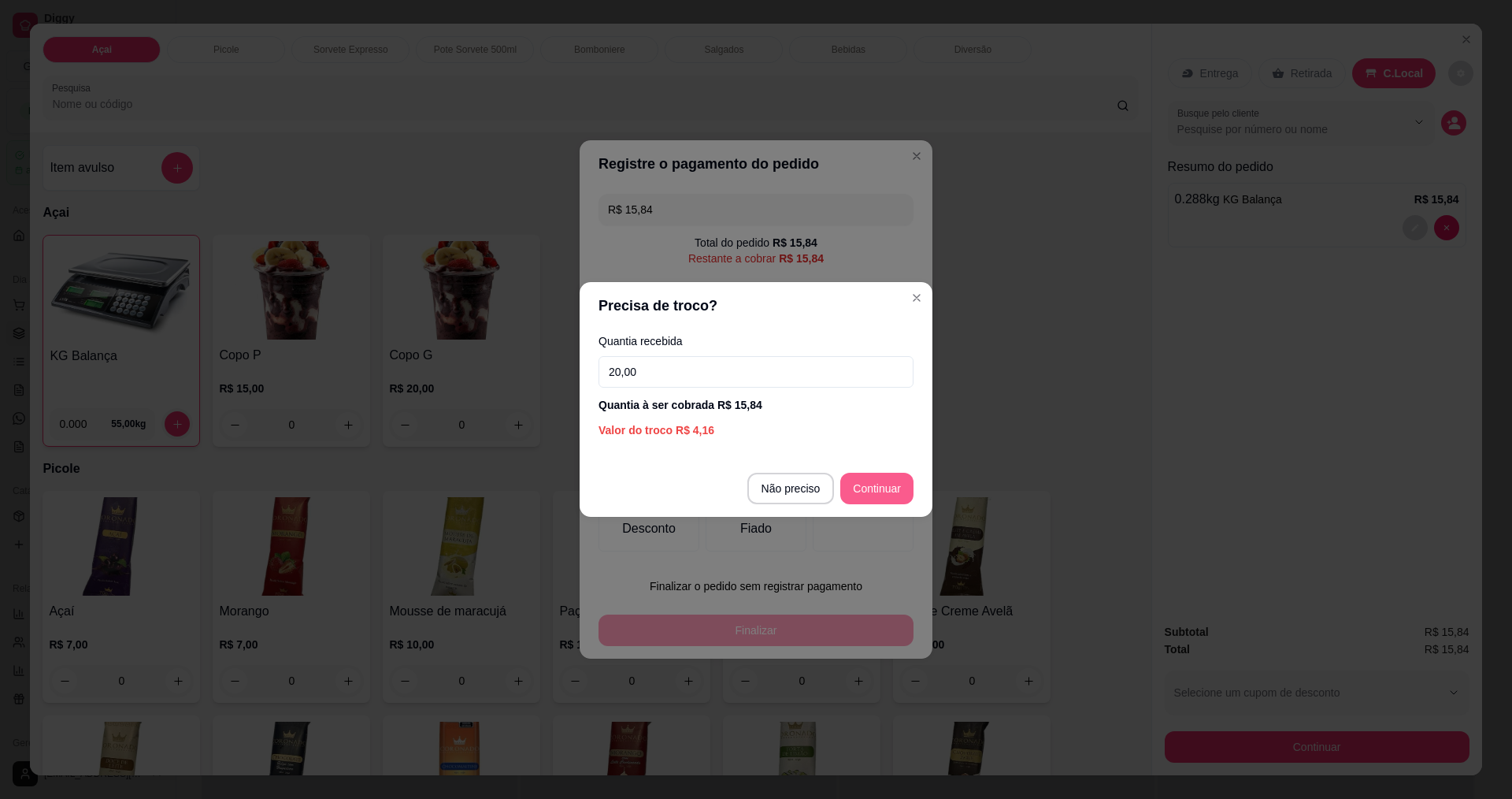
type input "20,00"
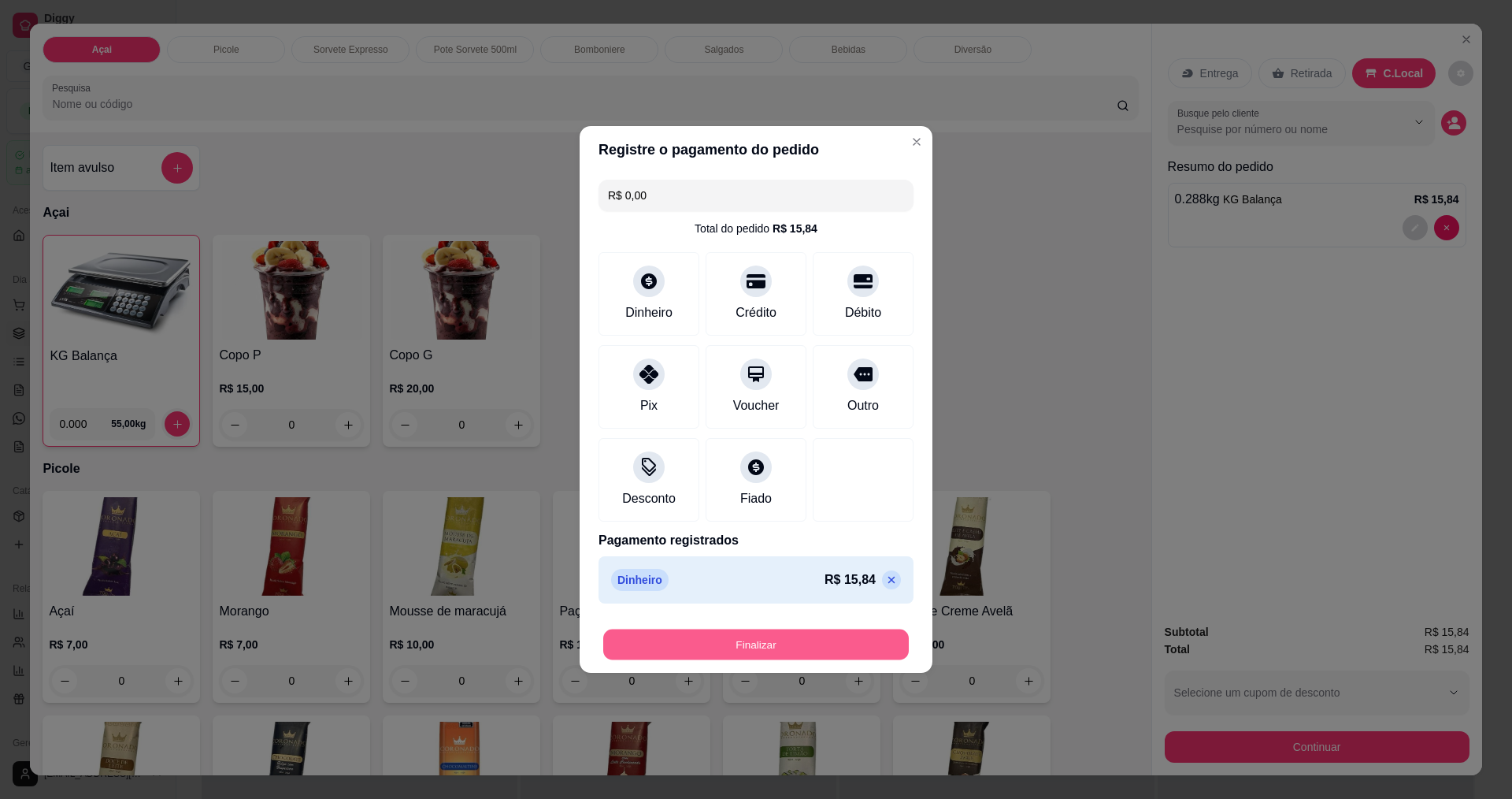
click at [845, 642] on button "Finalizar" at bounding box center [756, 644] width 306 height 31
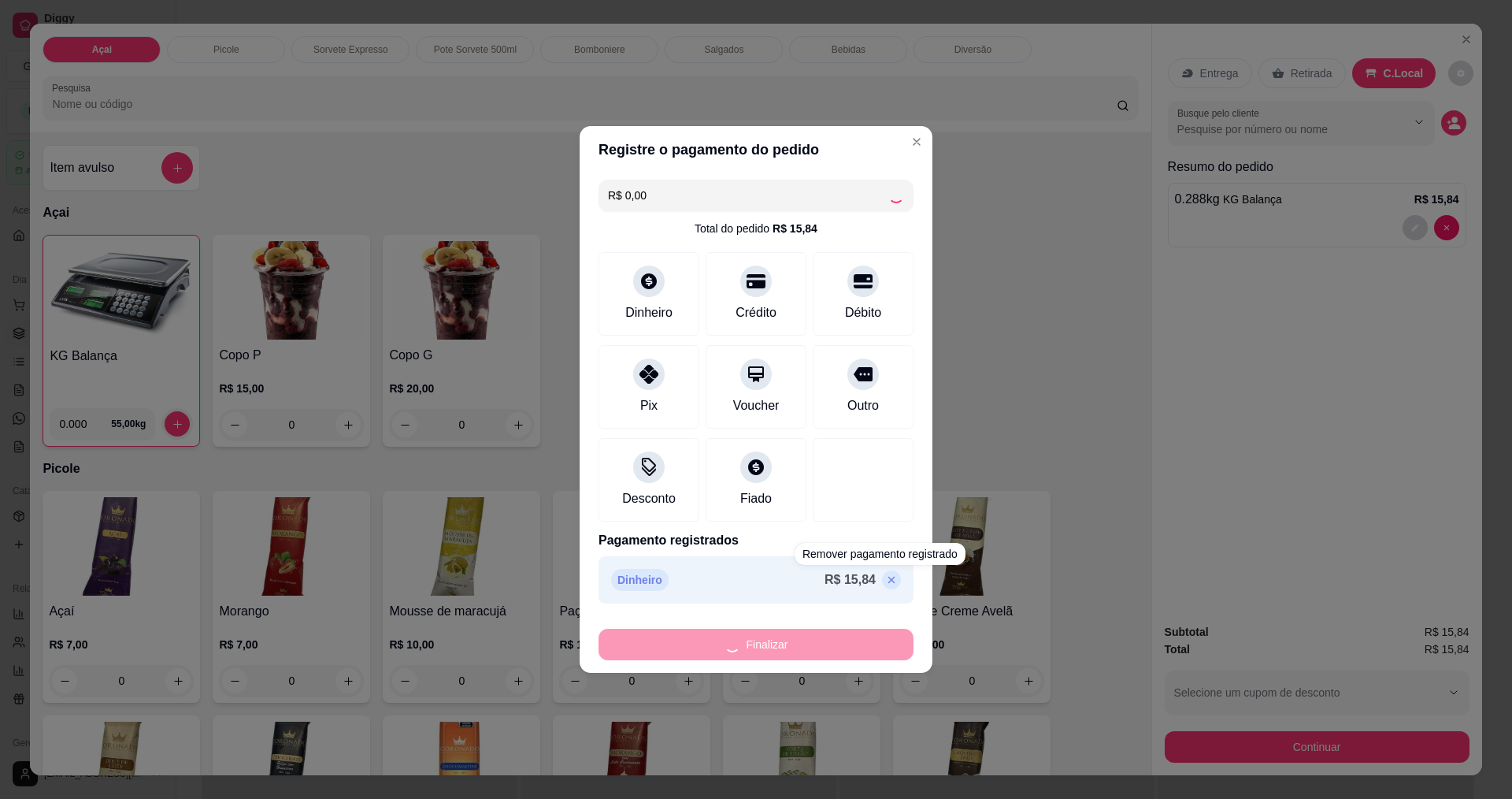
type input "-R$ 15,84"
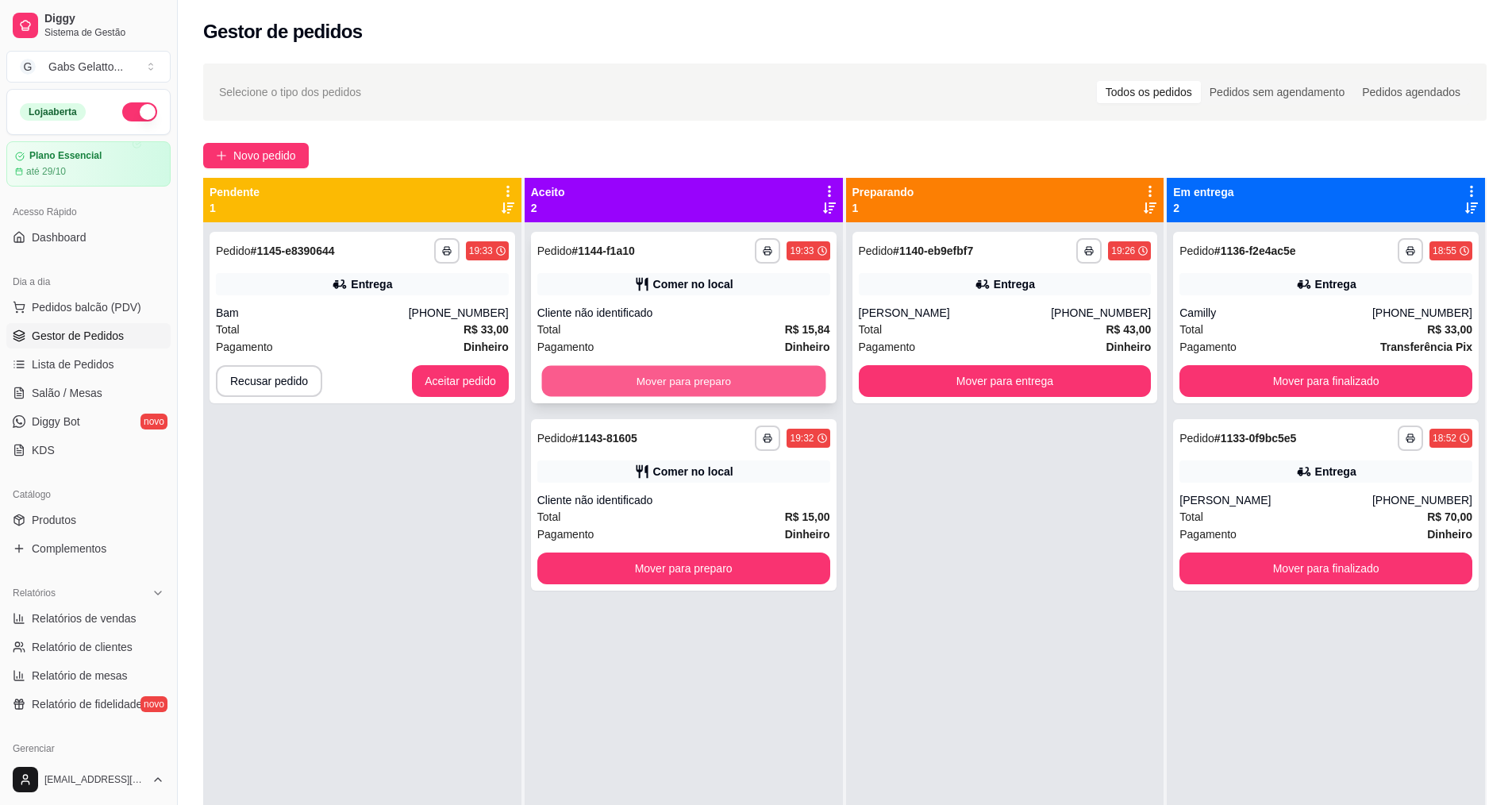
click at [703, 377] on button "Mover para preparo" at bounding box center [683, 381] width 284 height 31
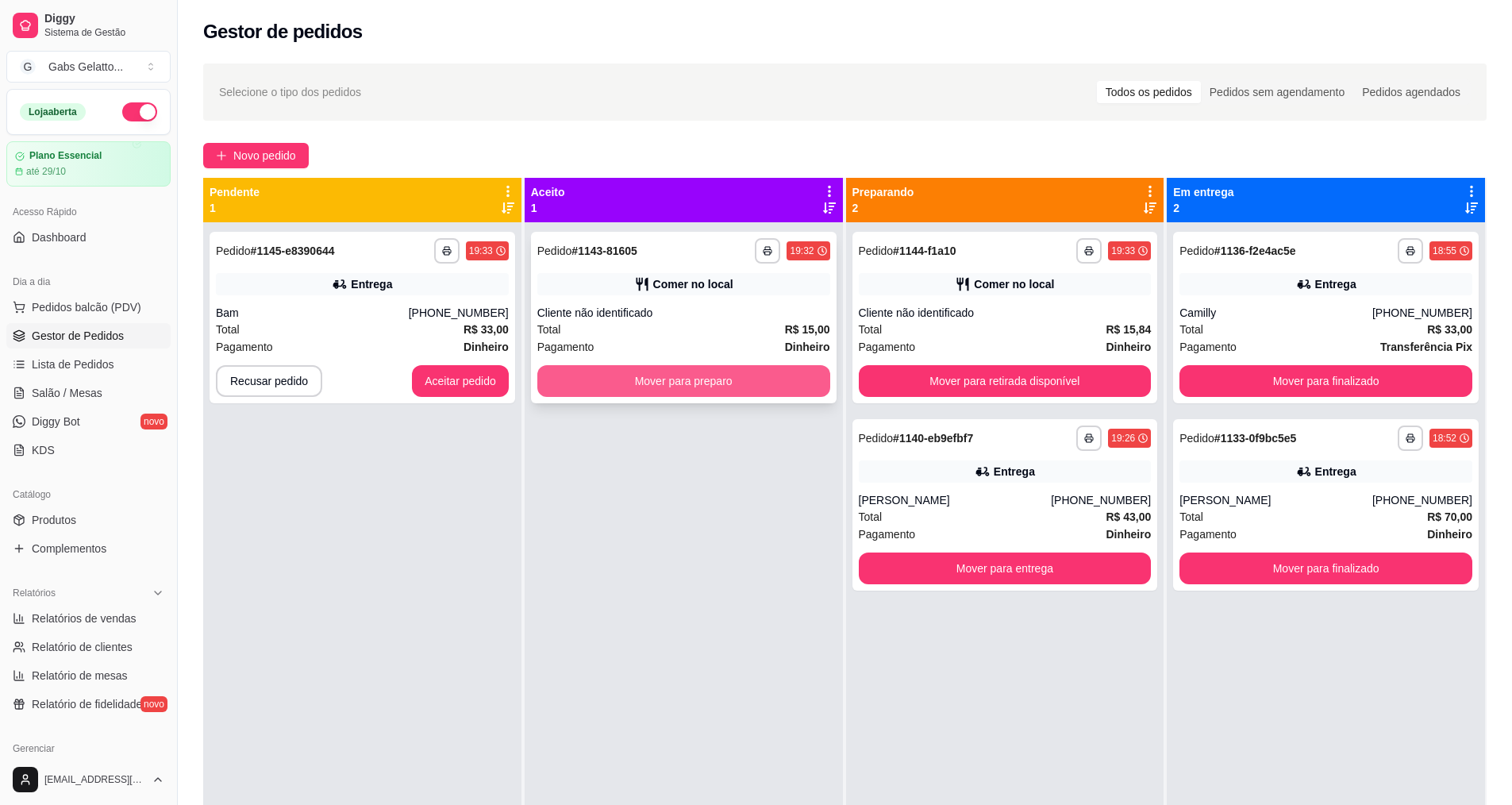
click at [682, 384] on button "Mover para preparo" at bounding box center [684, 380] width 292 height 32
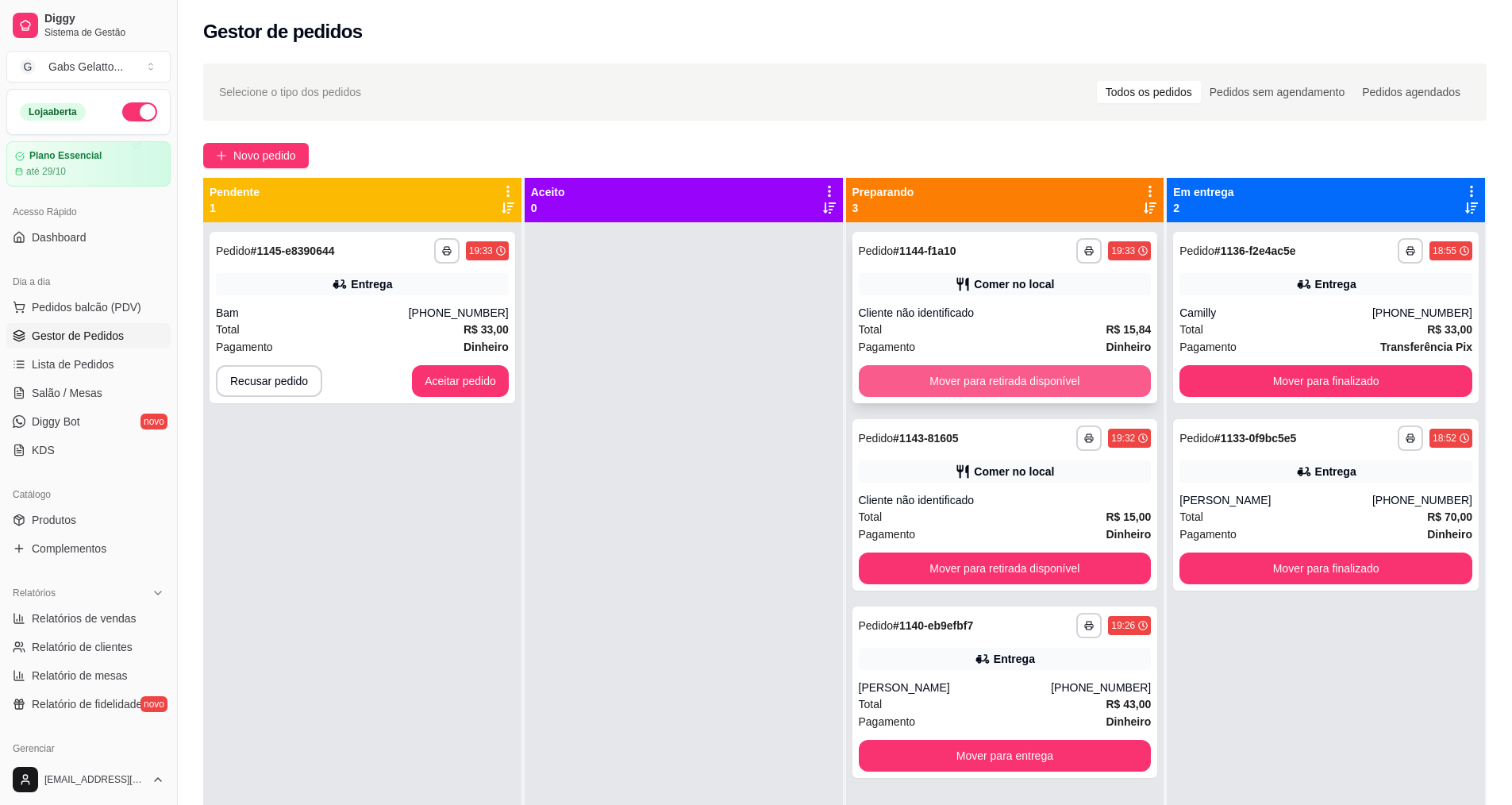
click at [925, 384] on button "Mover para retirada disponível" at bounding box center [1005, 380] width 292 height 32
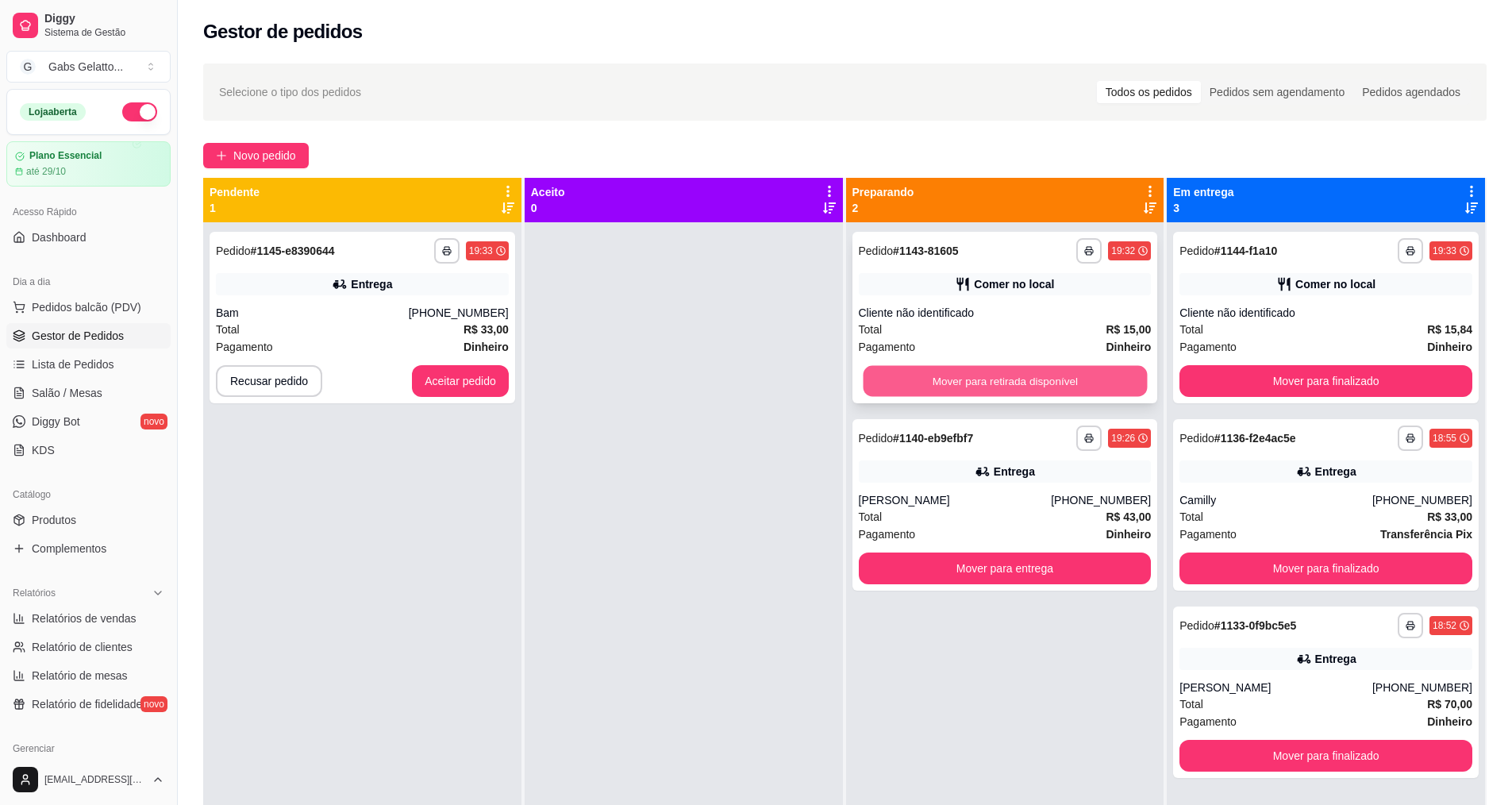
click at [935, 383] on button "Mover para retirada disponível" at bounding box center [1005, 381] width 284 height 31
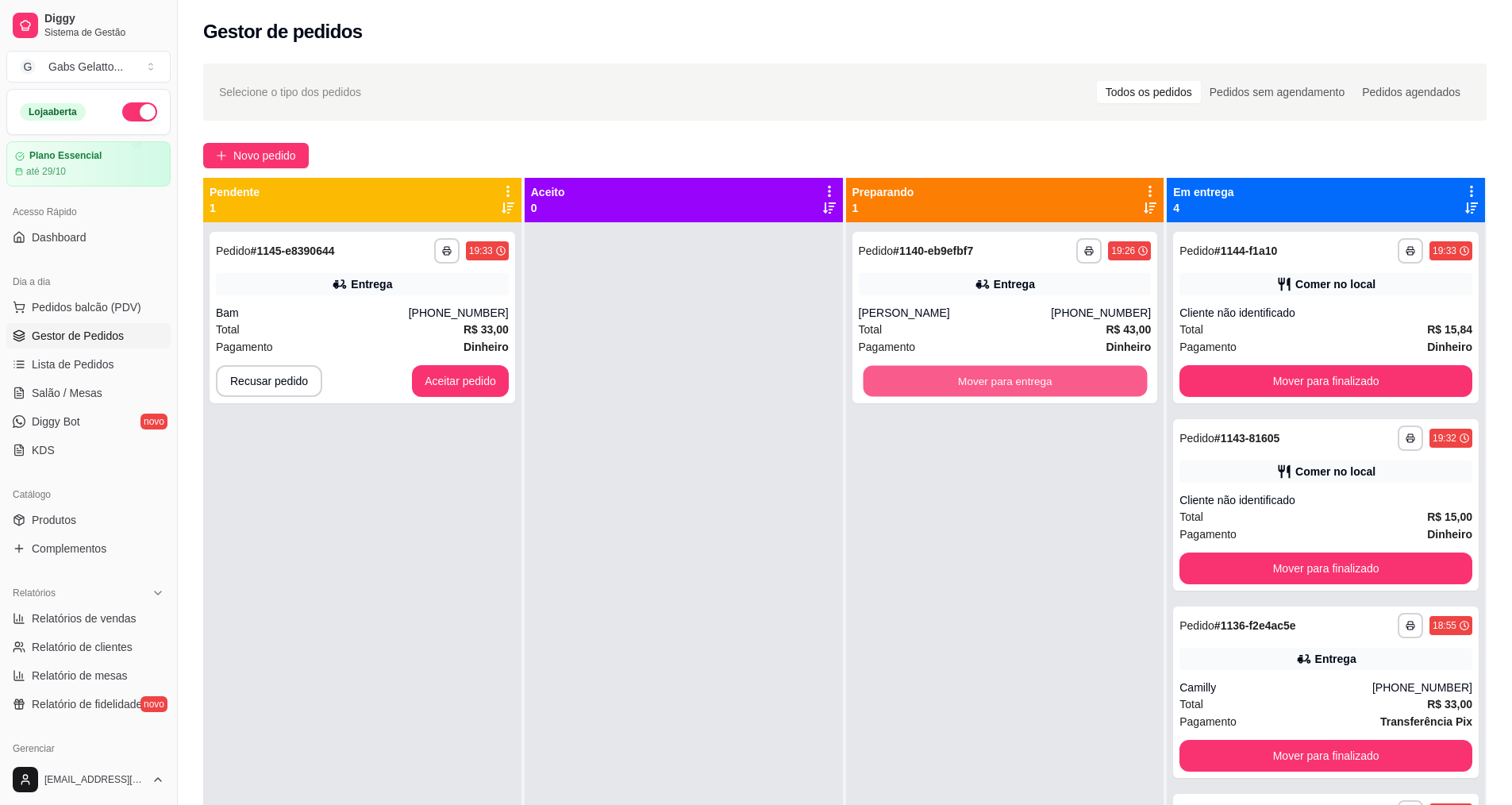
click at [935, 384] on button "Mover para entrega" at bounding box center [1005, 381] width 284 height 31
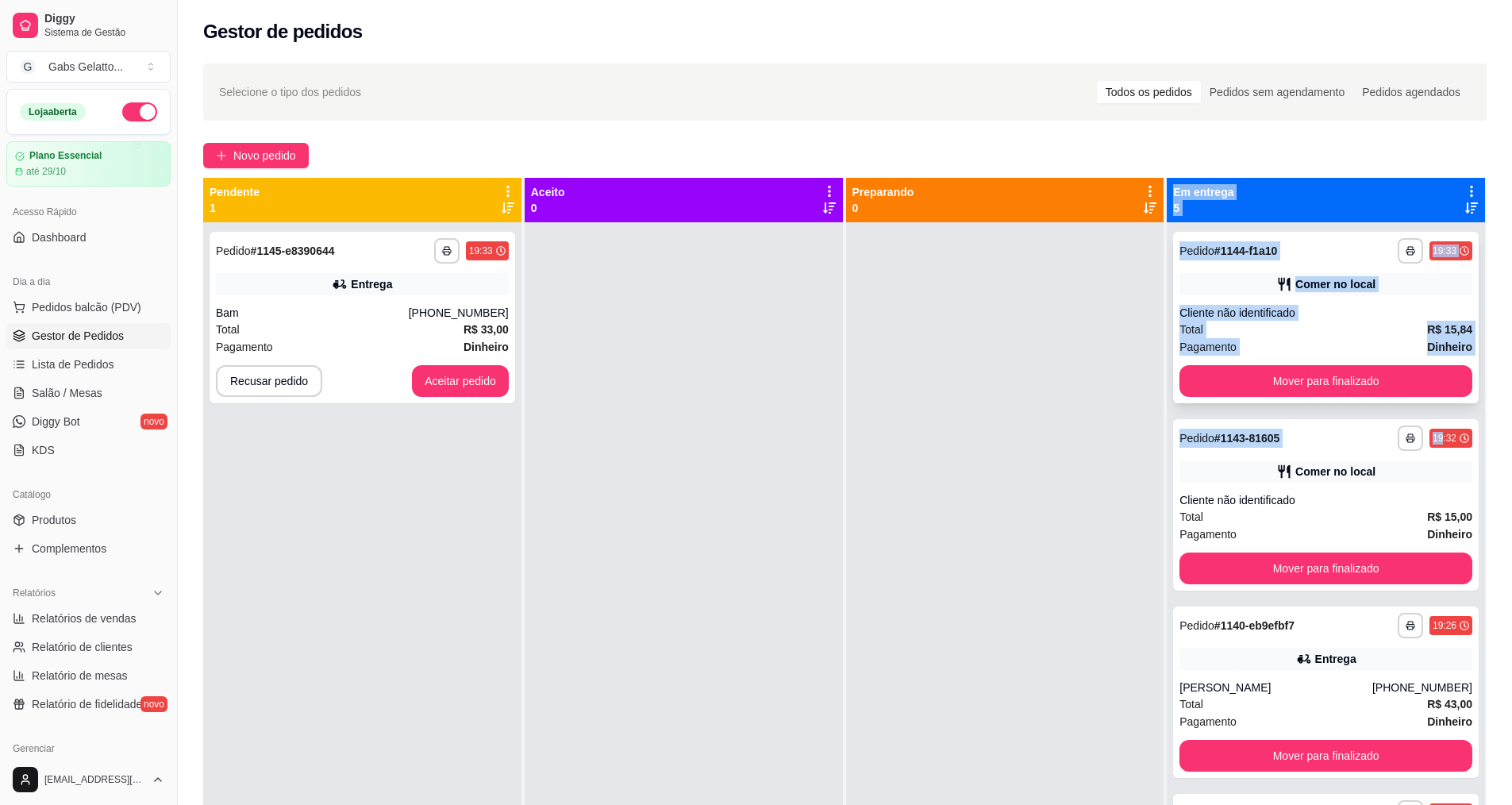
drag, startPoint x: 935, startPoint y: 384, endPoint x: 1370, endPoint y: 395, distance: 435.1
click at [1368, 380] on button "Mover para finalizado" at bounding box center [1325, 380] width 292 height 32
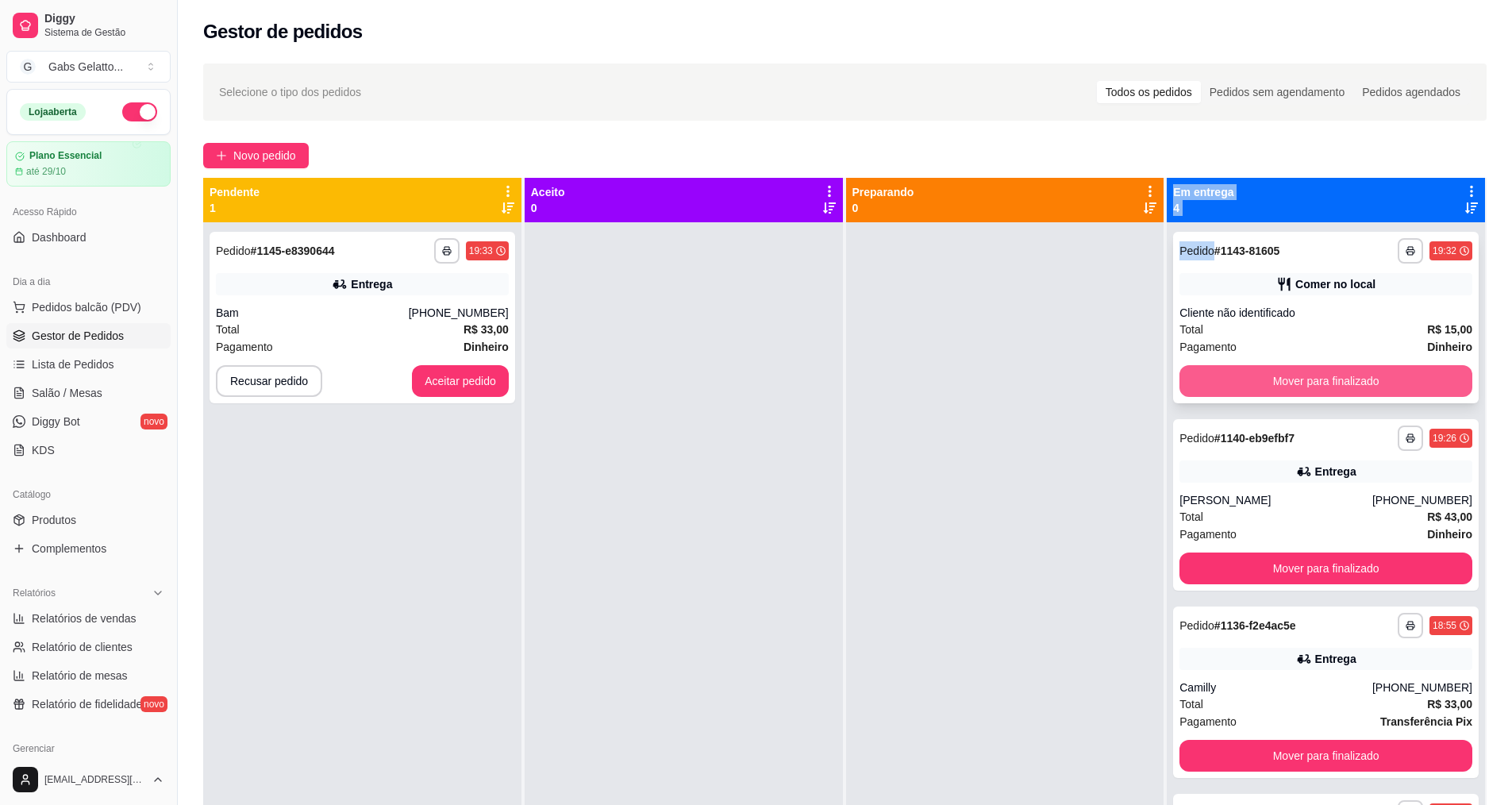
click at [1337, 375] on button "Mover para finalizado" at bounding box center [1325, 380] width 292 height 32
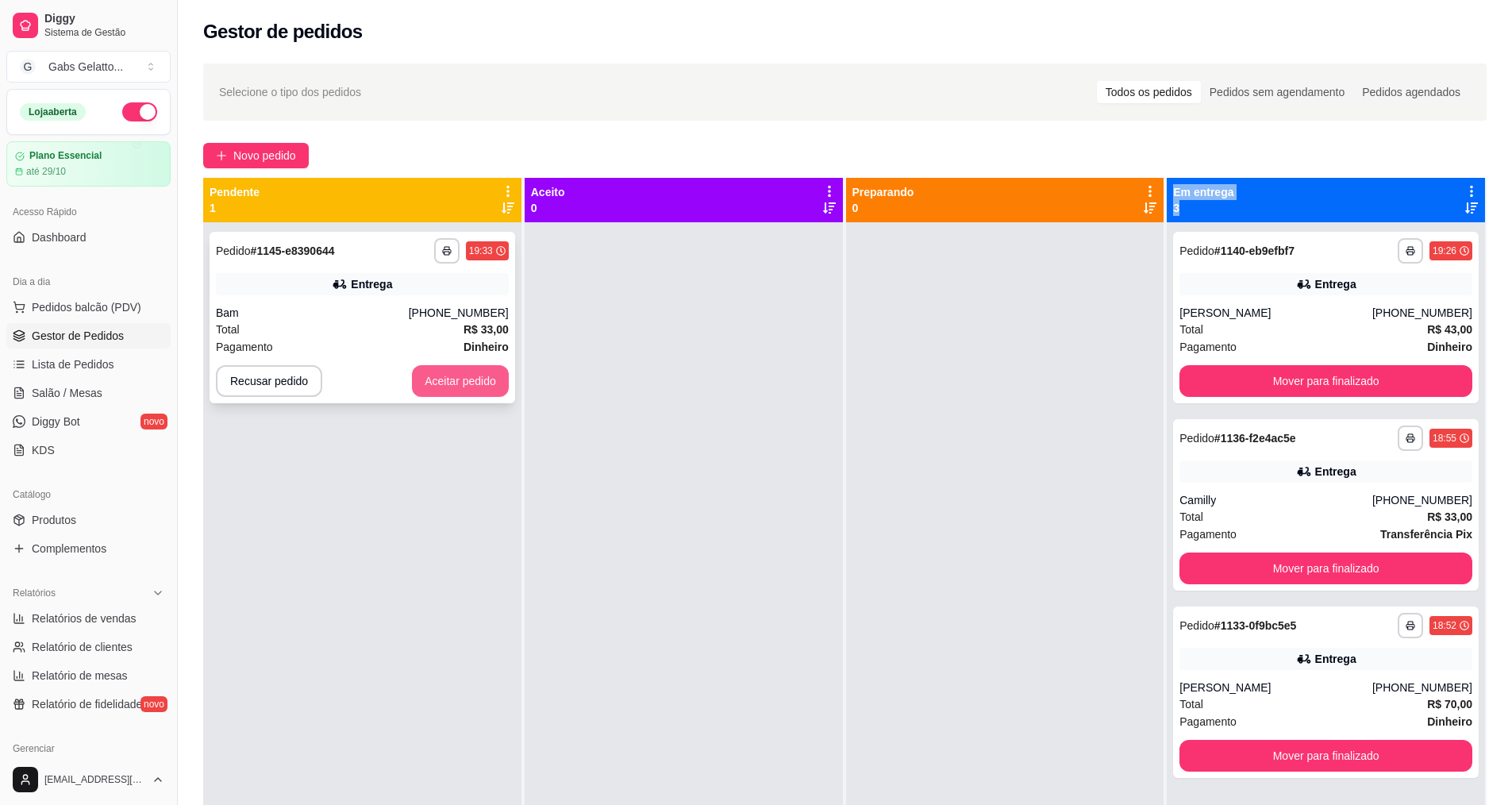
click at [458, 384] on button "Aceitar pedido" at bounding box center [460, 380] width 97 height 32
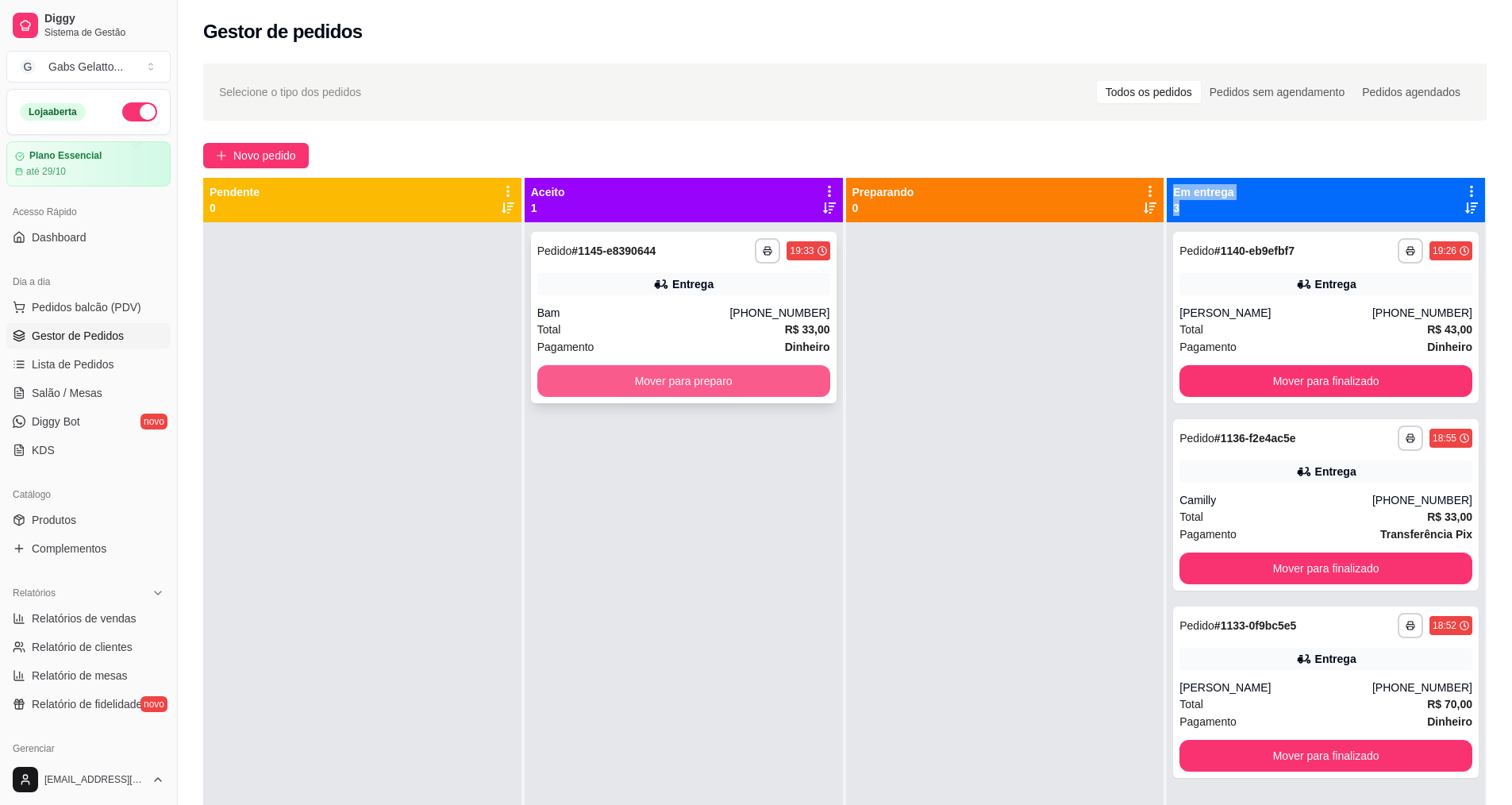
click at [747, 378] on button "Mover para preparo" at bounding box center [684, 380] width 292 height 32
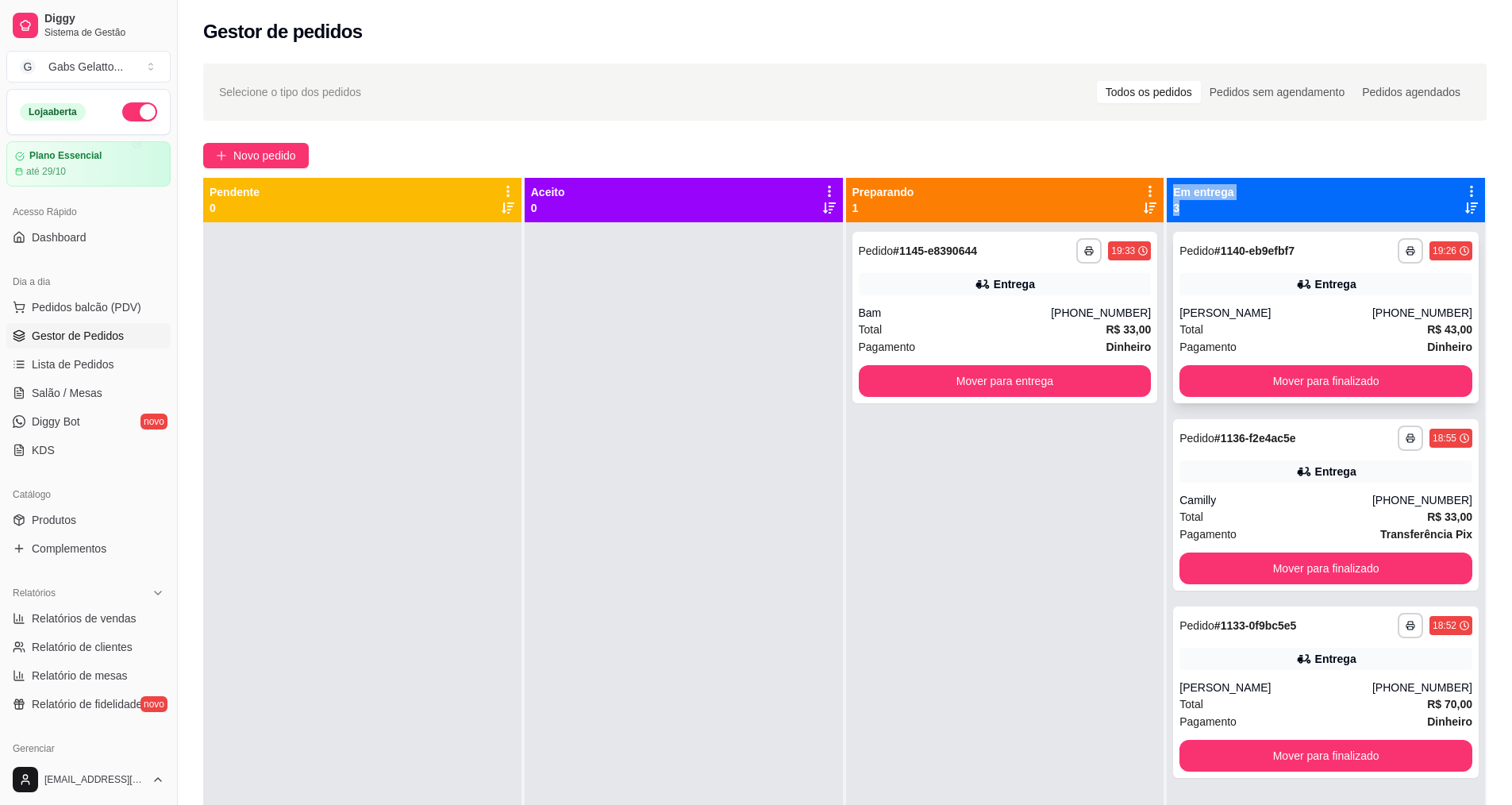
drag, startPoint x: 1273, startPoint y: 301, endPoint x: 1200, endPoint y: 315, distance: 74.3
click at [1155, 360] on div "**********" at bounding box center [845, 581] width 1283 height 805
click at [1374, 291] on div "Entrega" at bounding box center [1325, 284] width 292 height 22
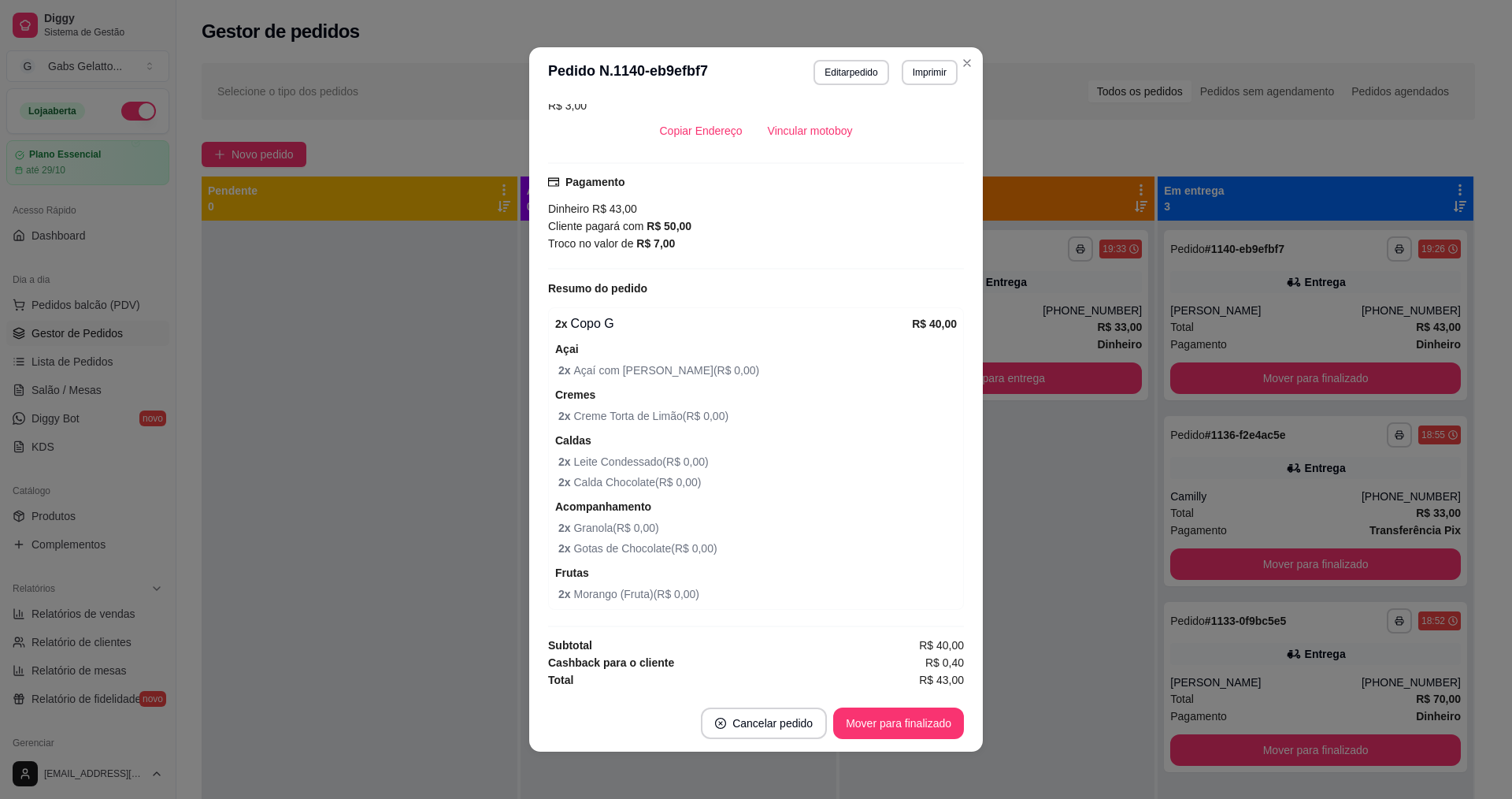
scroll to position [3, 0]
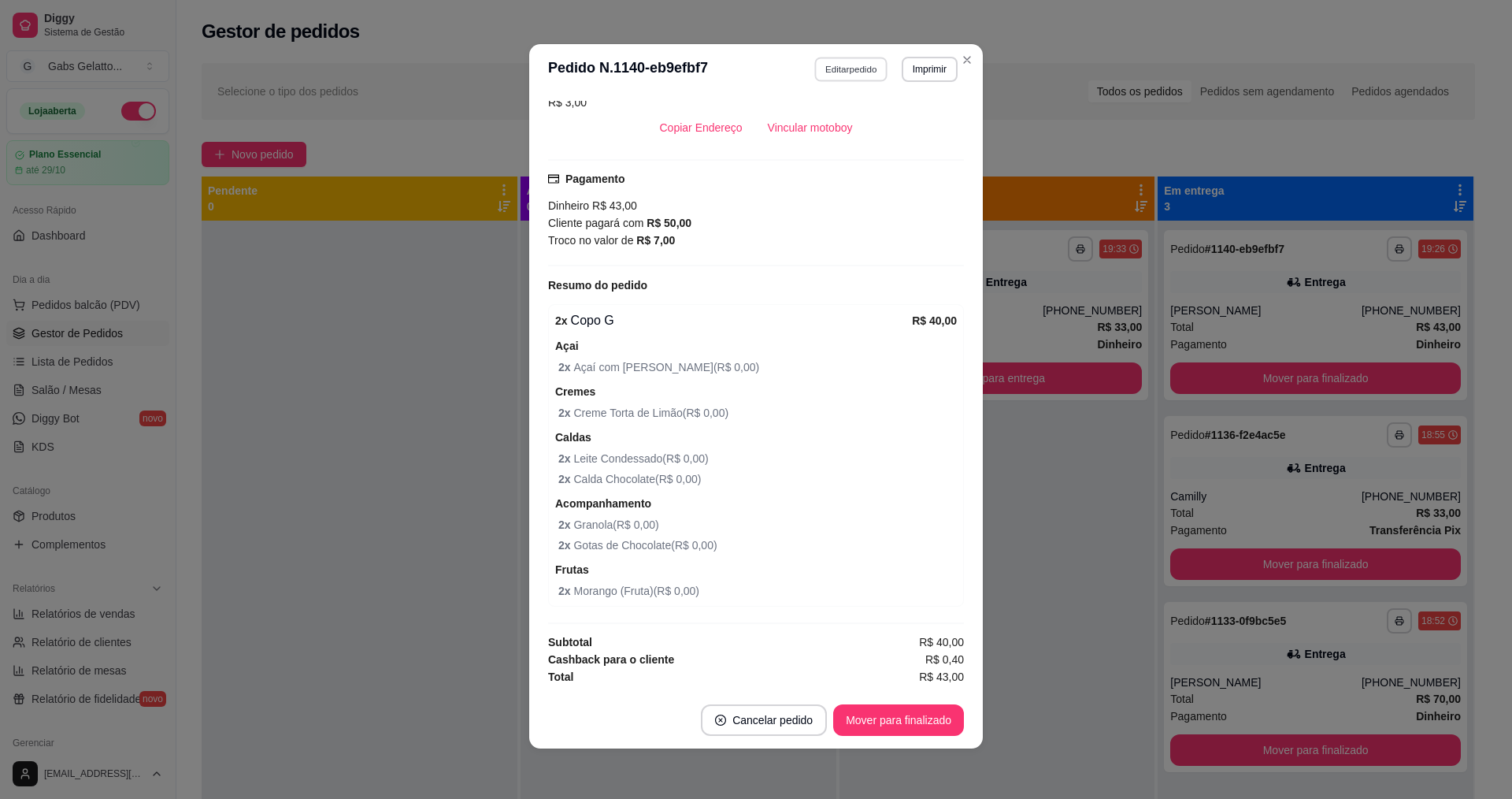
click at [838, 69] on button "Editar pedido" at bounding box center [852, 68] width 73 height 25
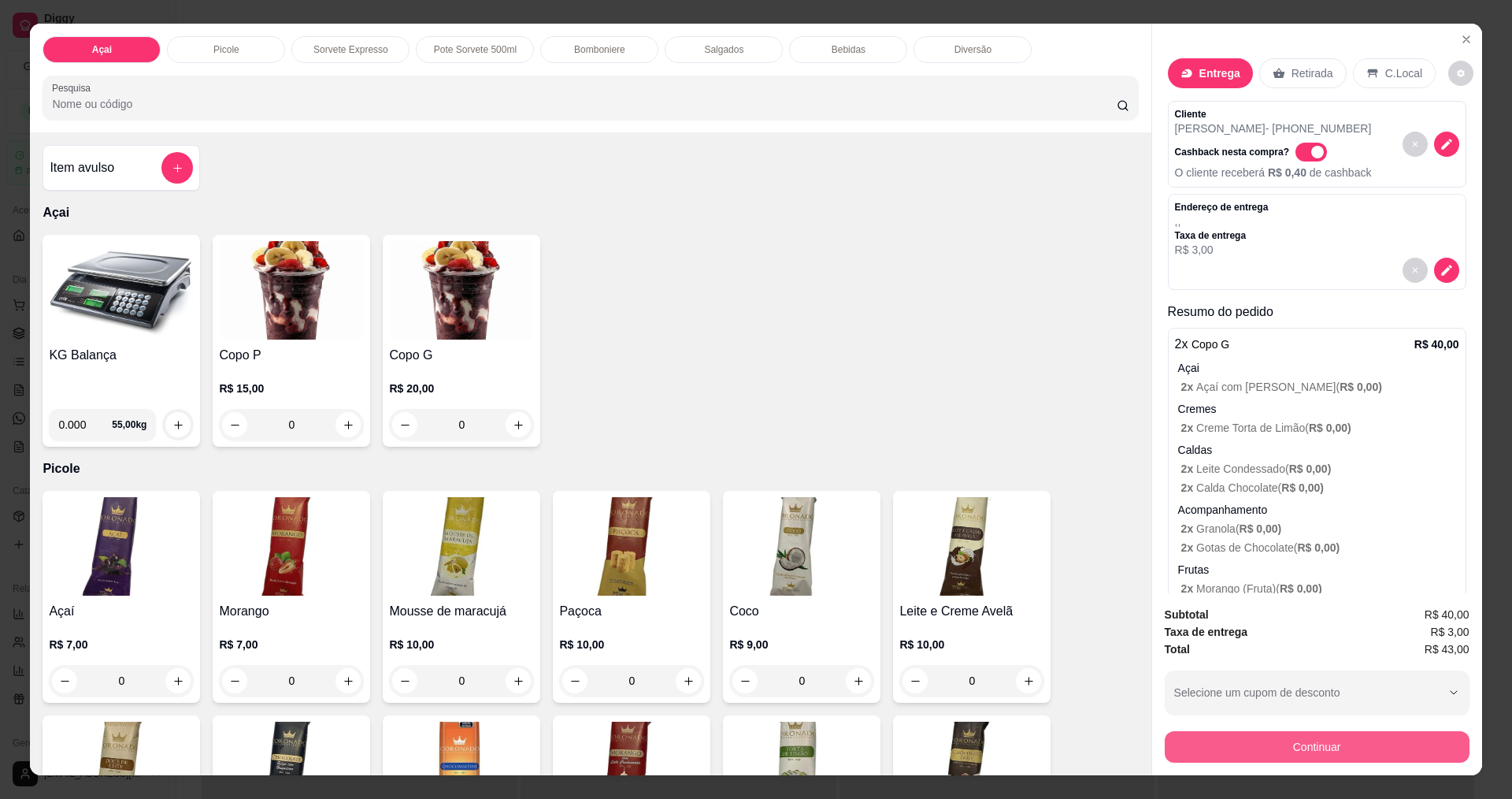
click at [1300, 743] on button "Continuar" at bounding box center [1317, 746] width 305 height 32
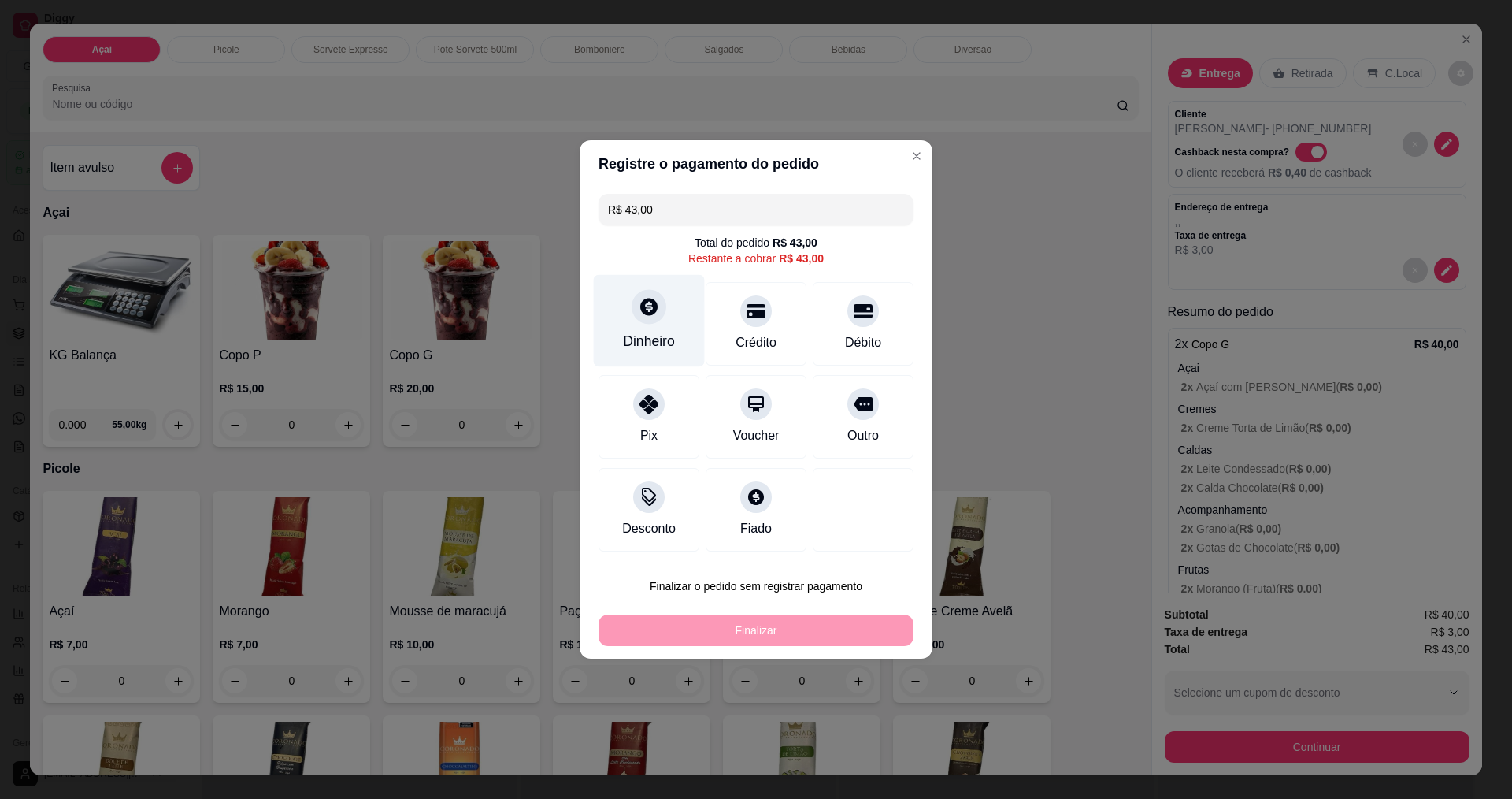
click at [634, 321] on div "Dinheiro" at bounding box center [650, 321] width 111 height 92
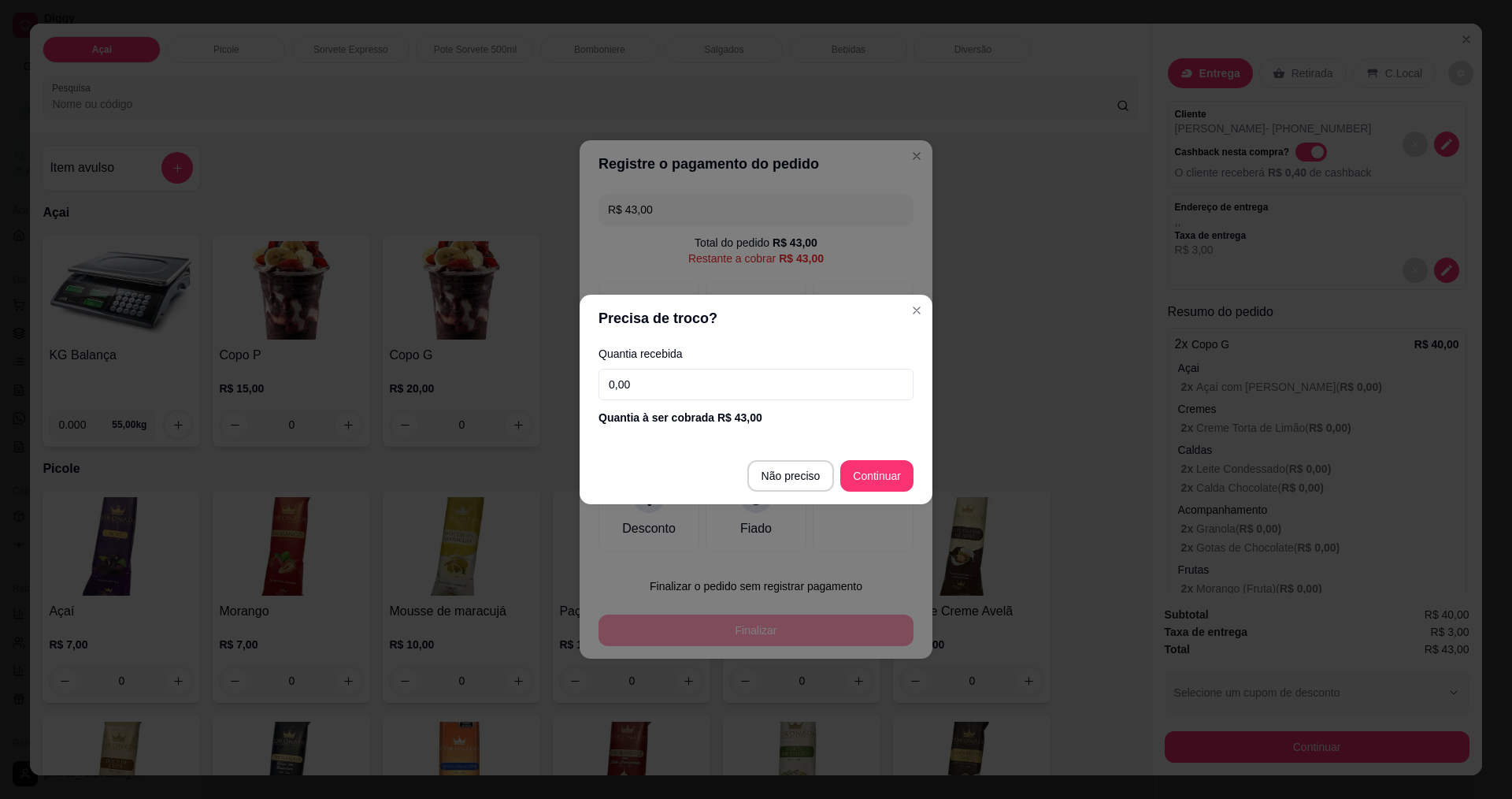
click at [710, 383] on input "0,00" at bounding box center [756, 384] width 315 height 32
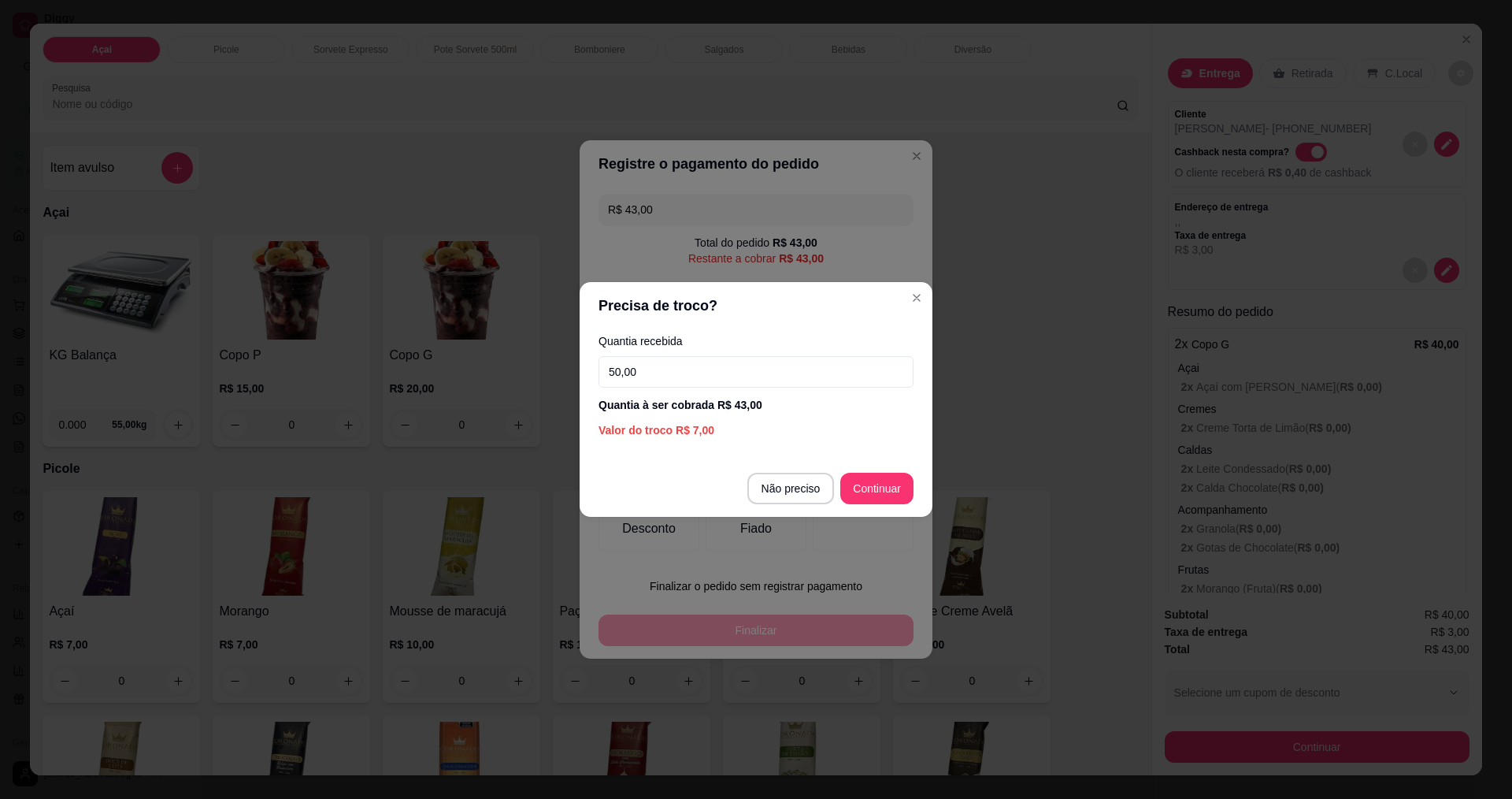
type input "50,00"
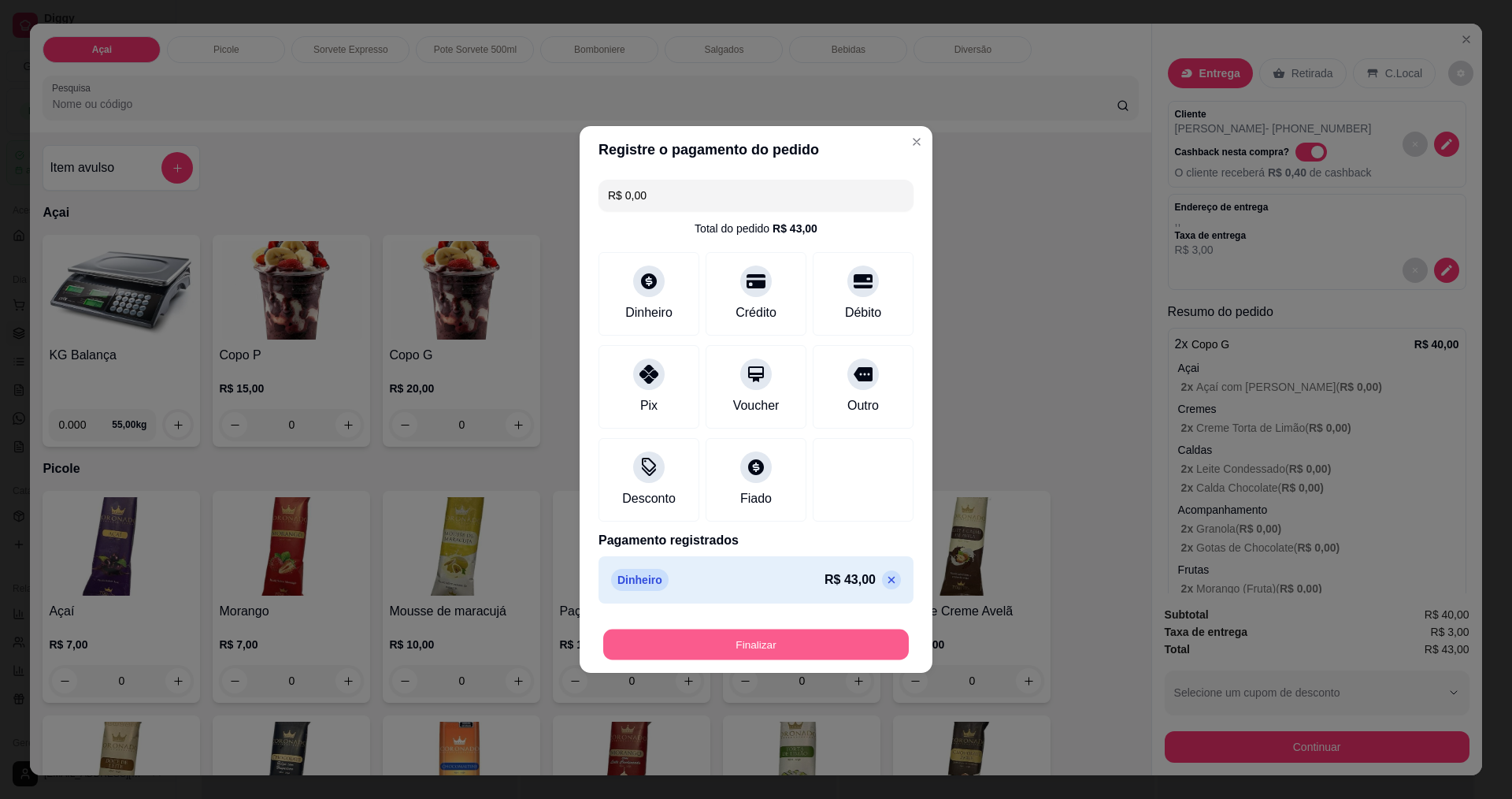
click at [819, 656] on button "Finalizar" at bounding box center [756, 644] width 306 height 31
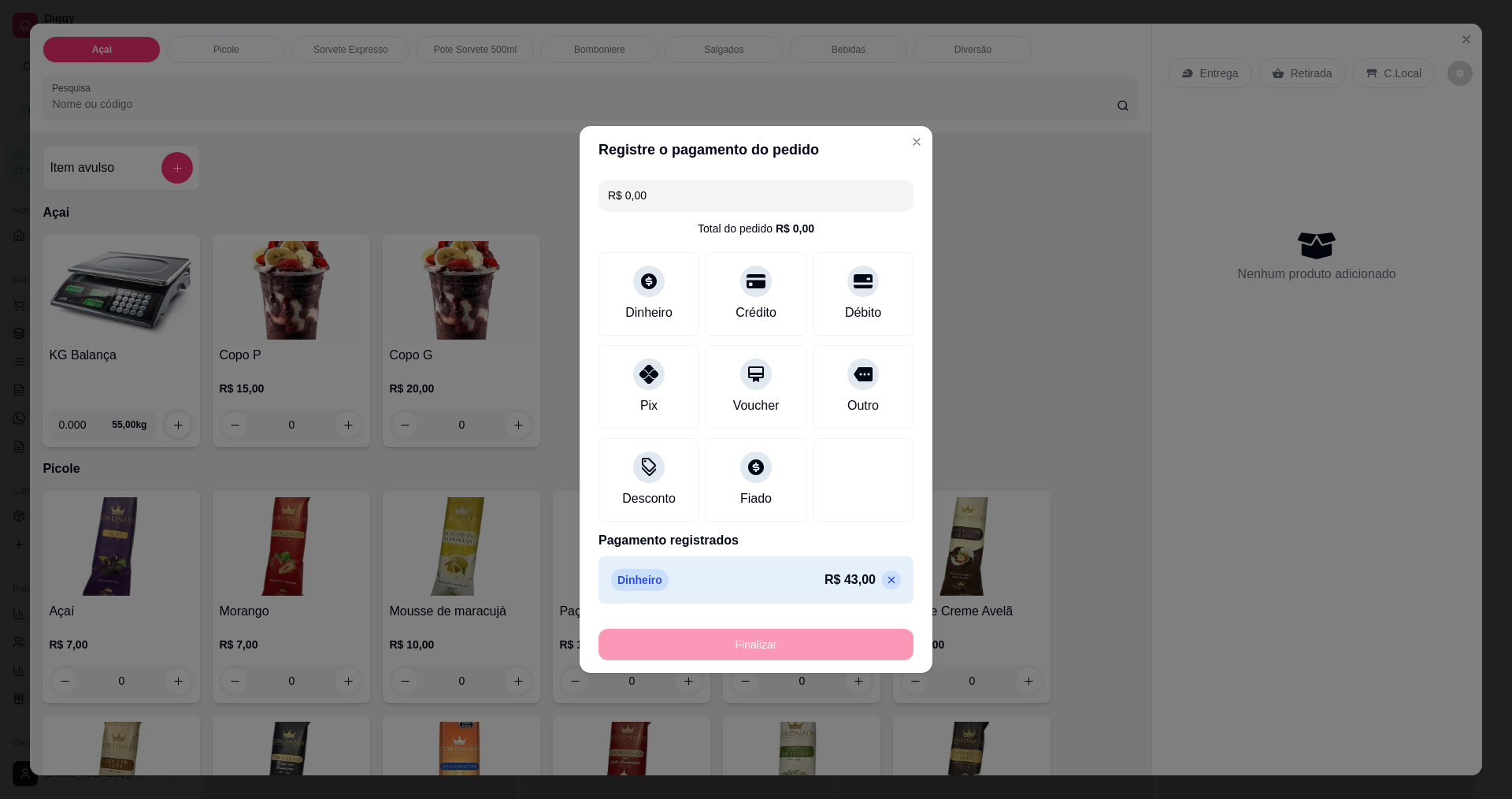
type input "-R$ 43,00"
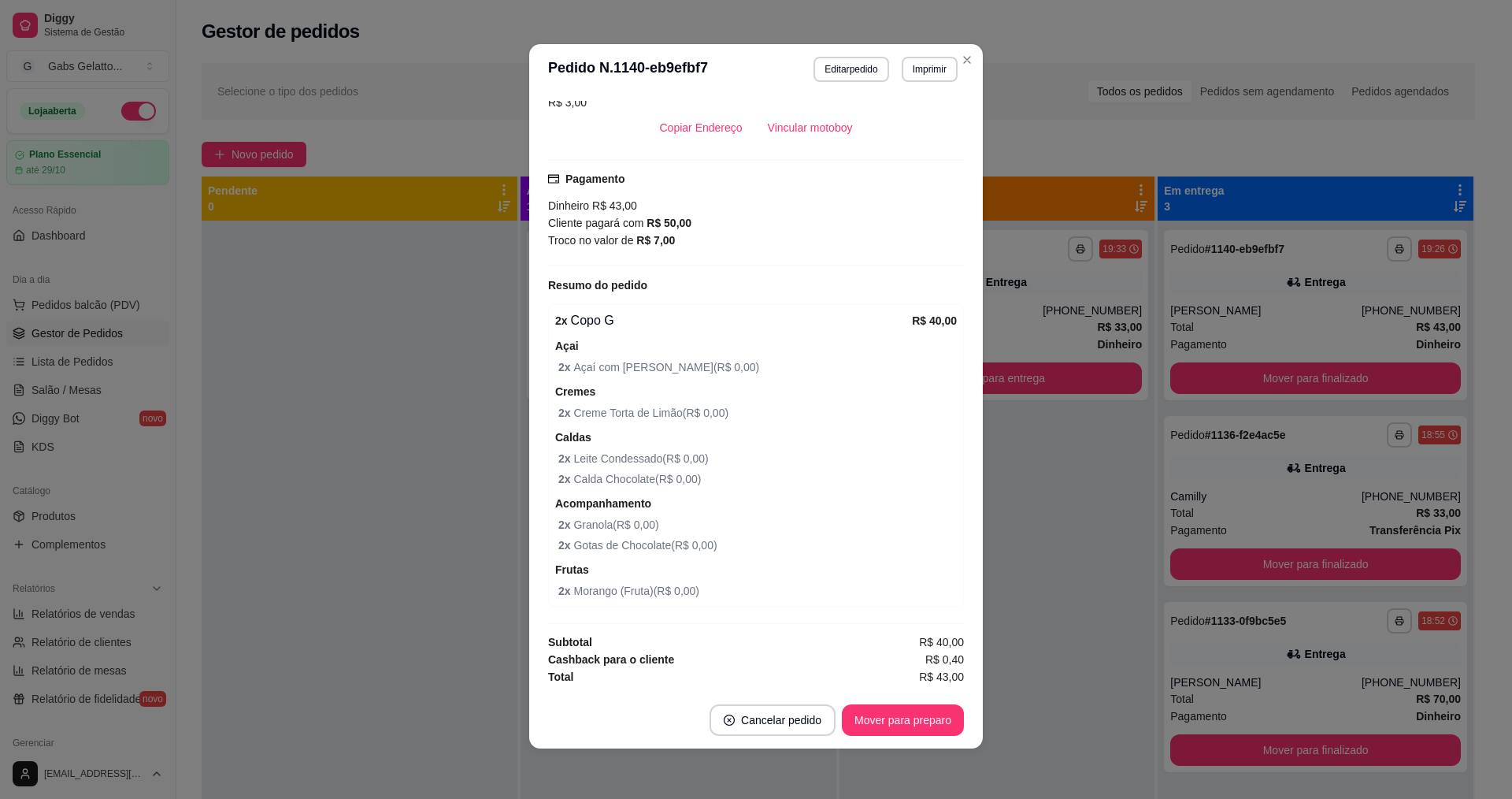
scroll to position [336, 0]
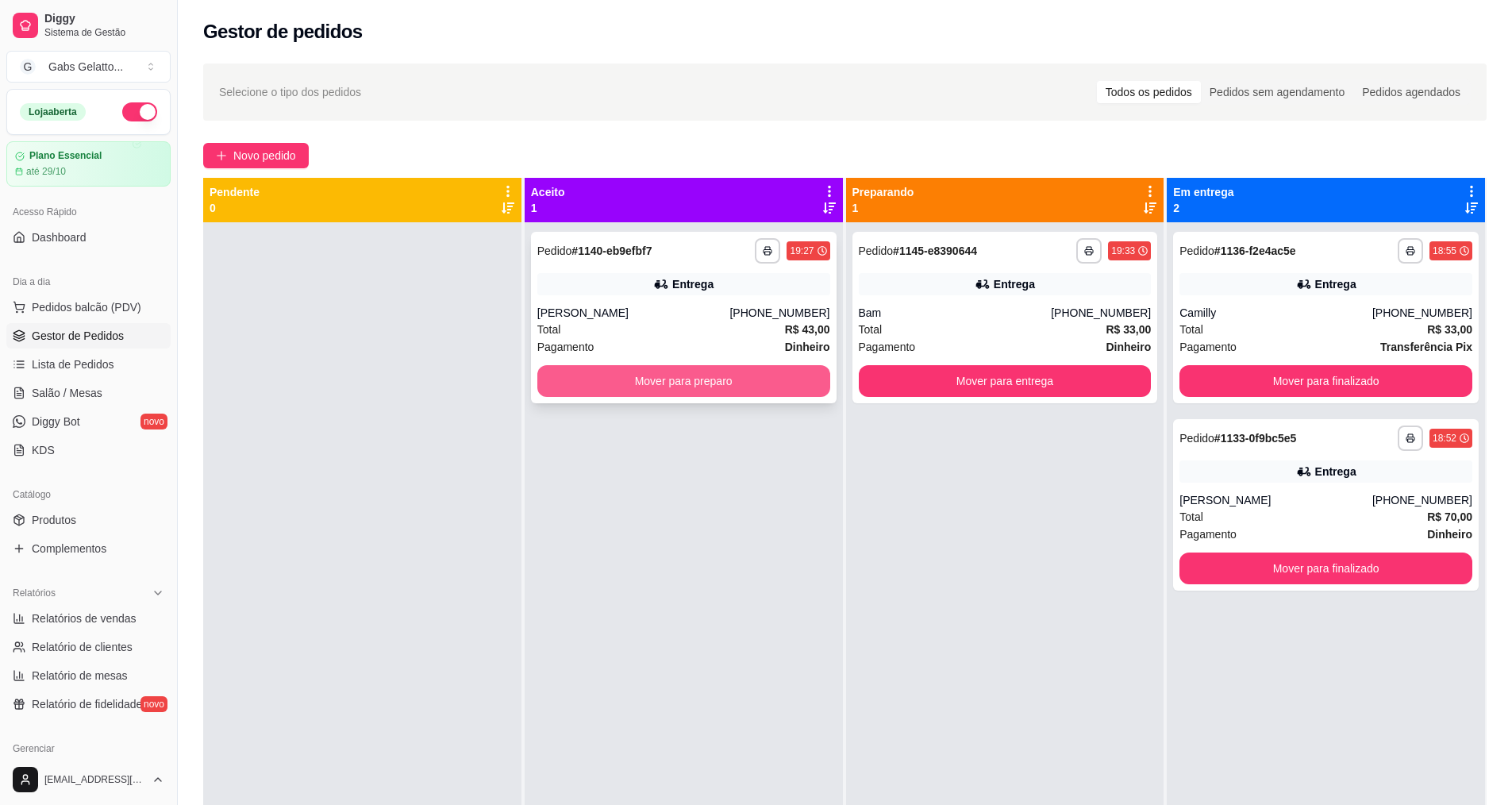
click at [693, 391] on button "Mover para preparo" at bounding box center [684, 380] width 292 height 32
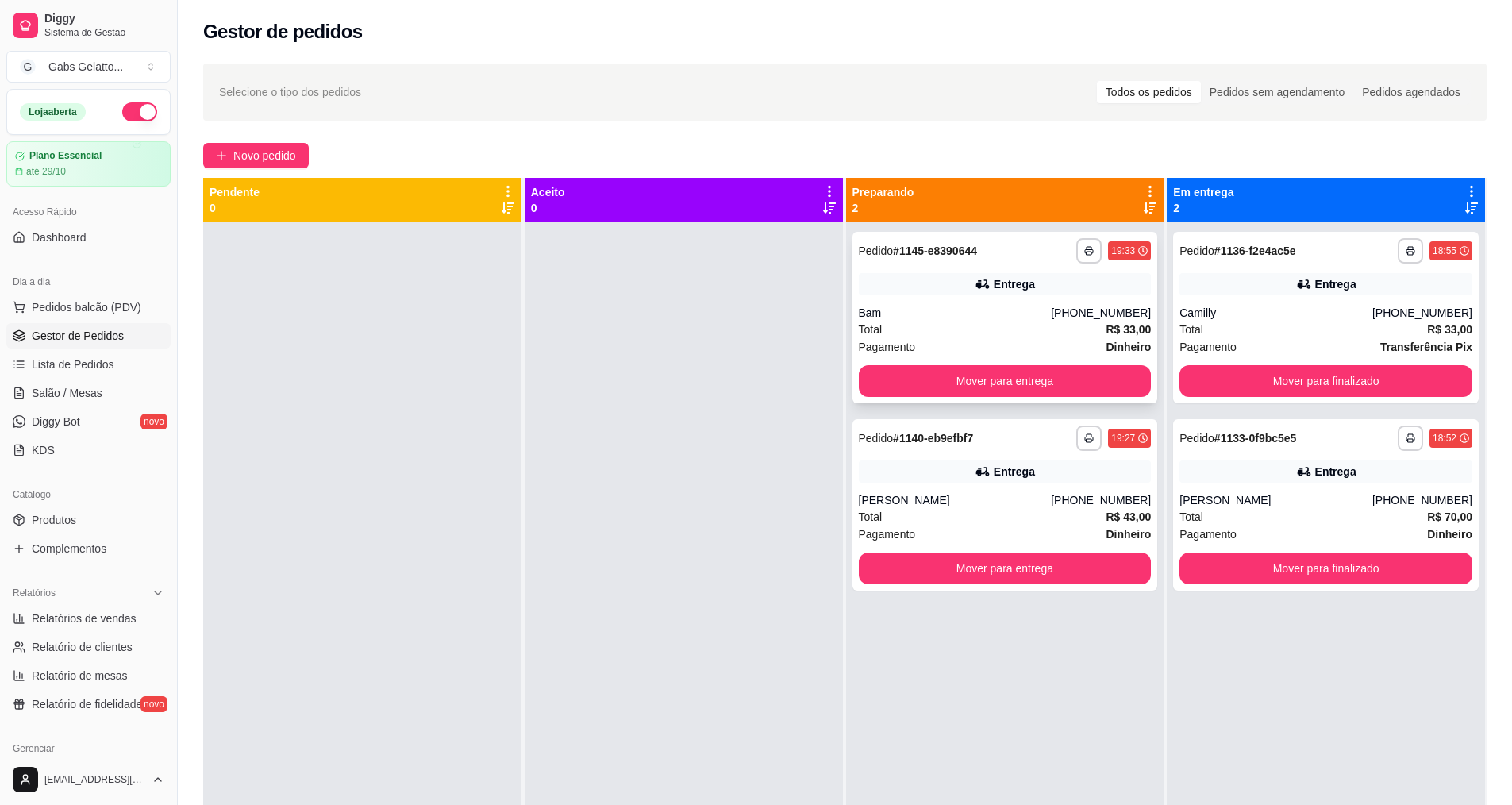
click at [984, 289] on icon at bounding box center [982, 284] width 15 height 15
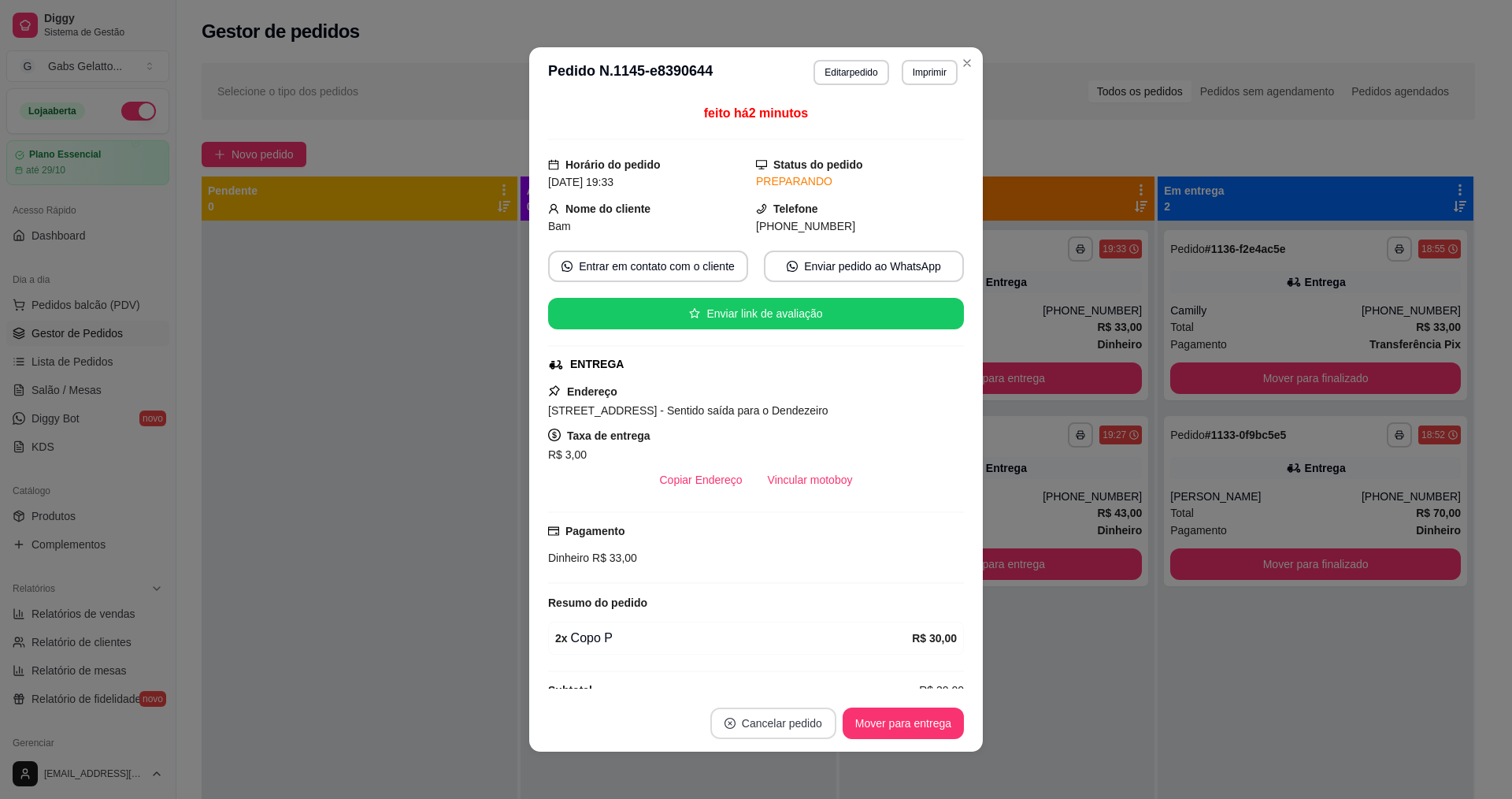
click at [781, 713] on button "Cancelar pedido" at bounding box center [774, 722] width 126 height 32
click at [799, 679] on button "Sim" at bounding box center [811, 683] width 63 height 32
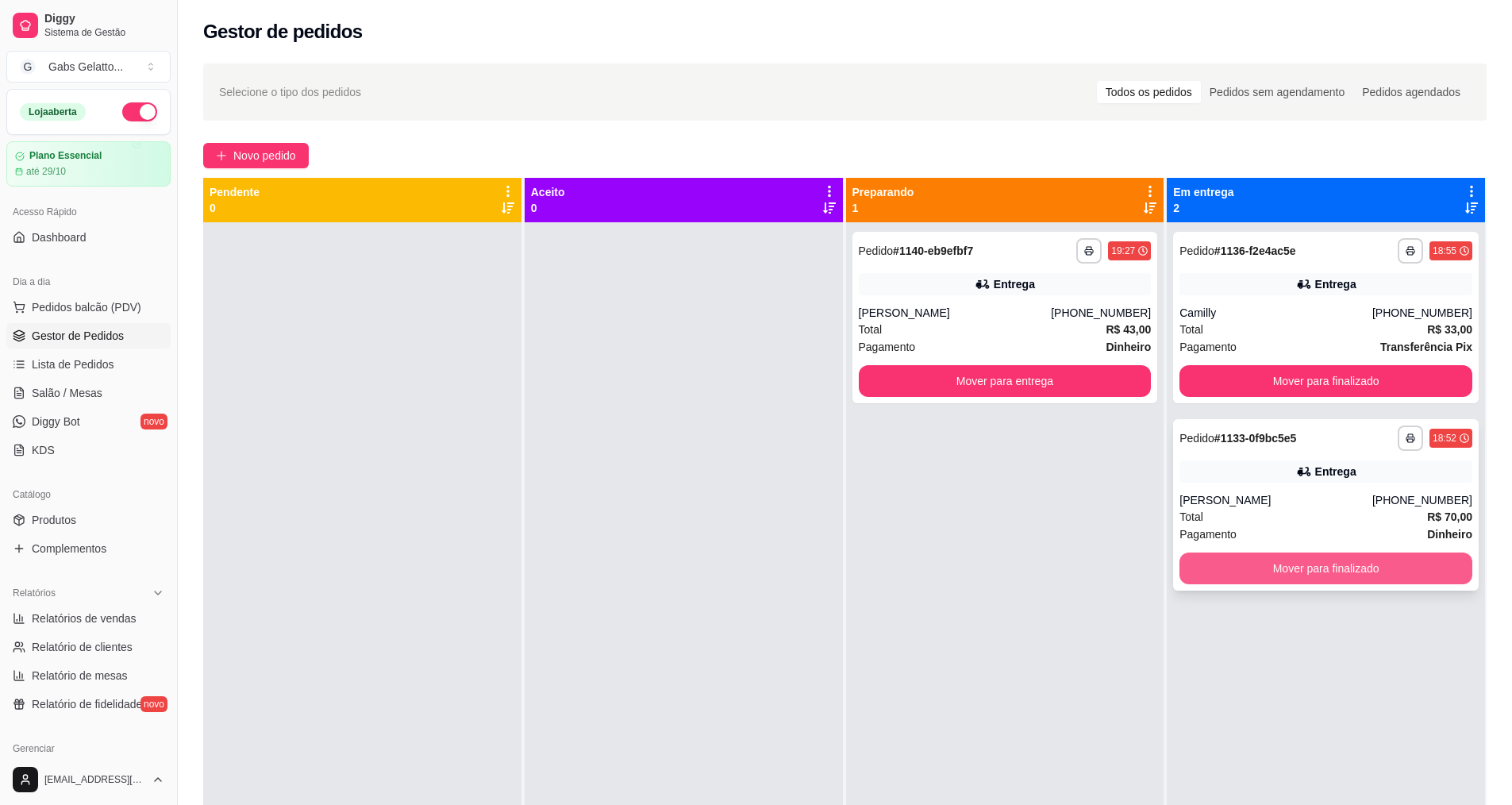
click at [1392, 560] on button "Mover para finalizado" at bounding box center [1325, 568] width 292 height 32
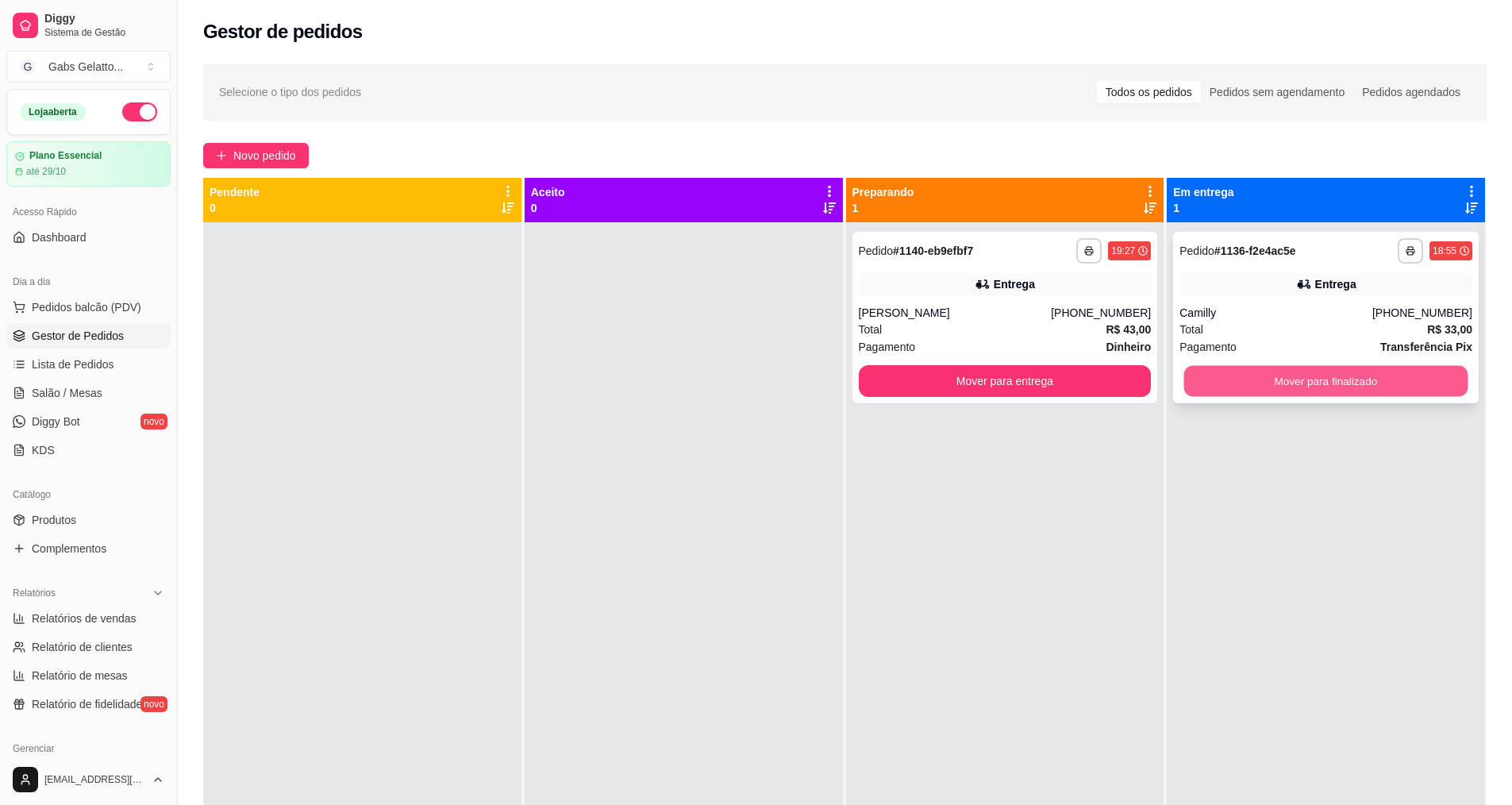
click at [1349, 380] on button "Mover para finalizado" at bounding box center [1326, 381] width 284 height 31
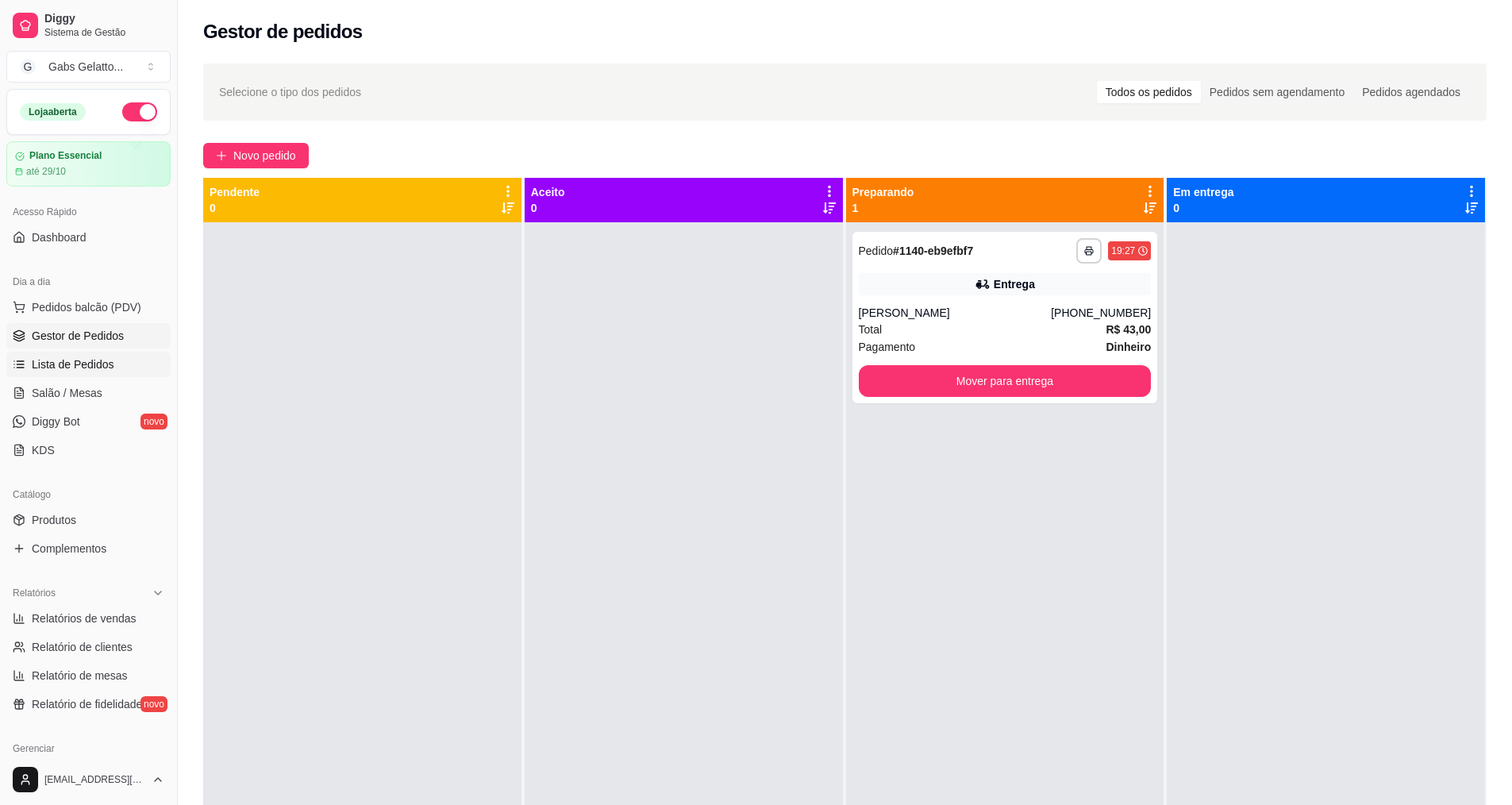
click at [76, 372] on span "Lista de Pedidos" at bounding box center [73, 364] width 83 height 15
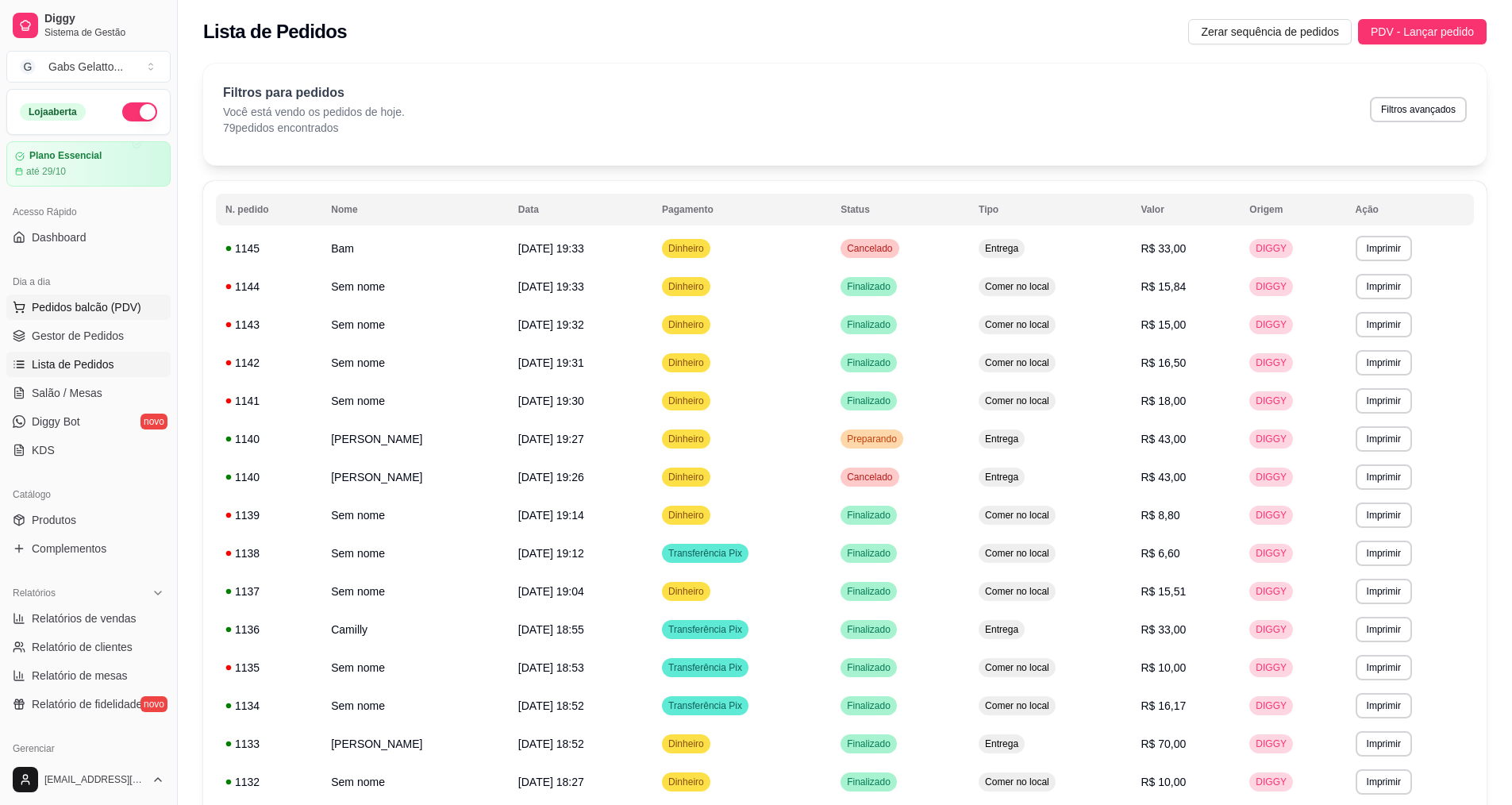
click at [95, 298] on button "Pedidos balcão (PDV)" at bounding box center [88, 307] width 164 height 26
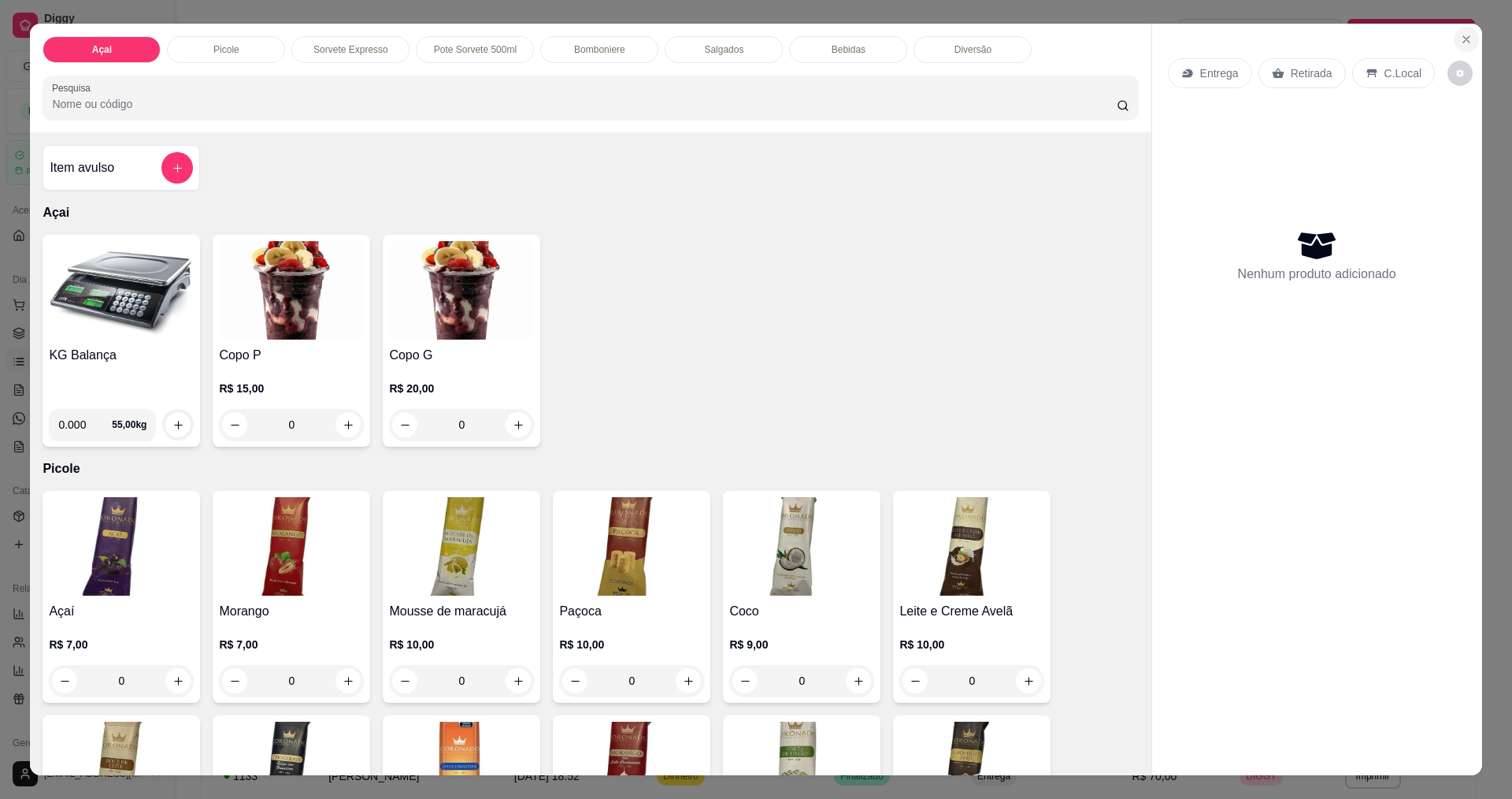
click at [1460, 38] on icon "Close" at bounding box center [1466, 39] width 13 height 13
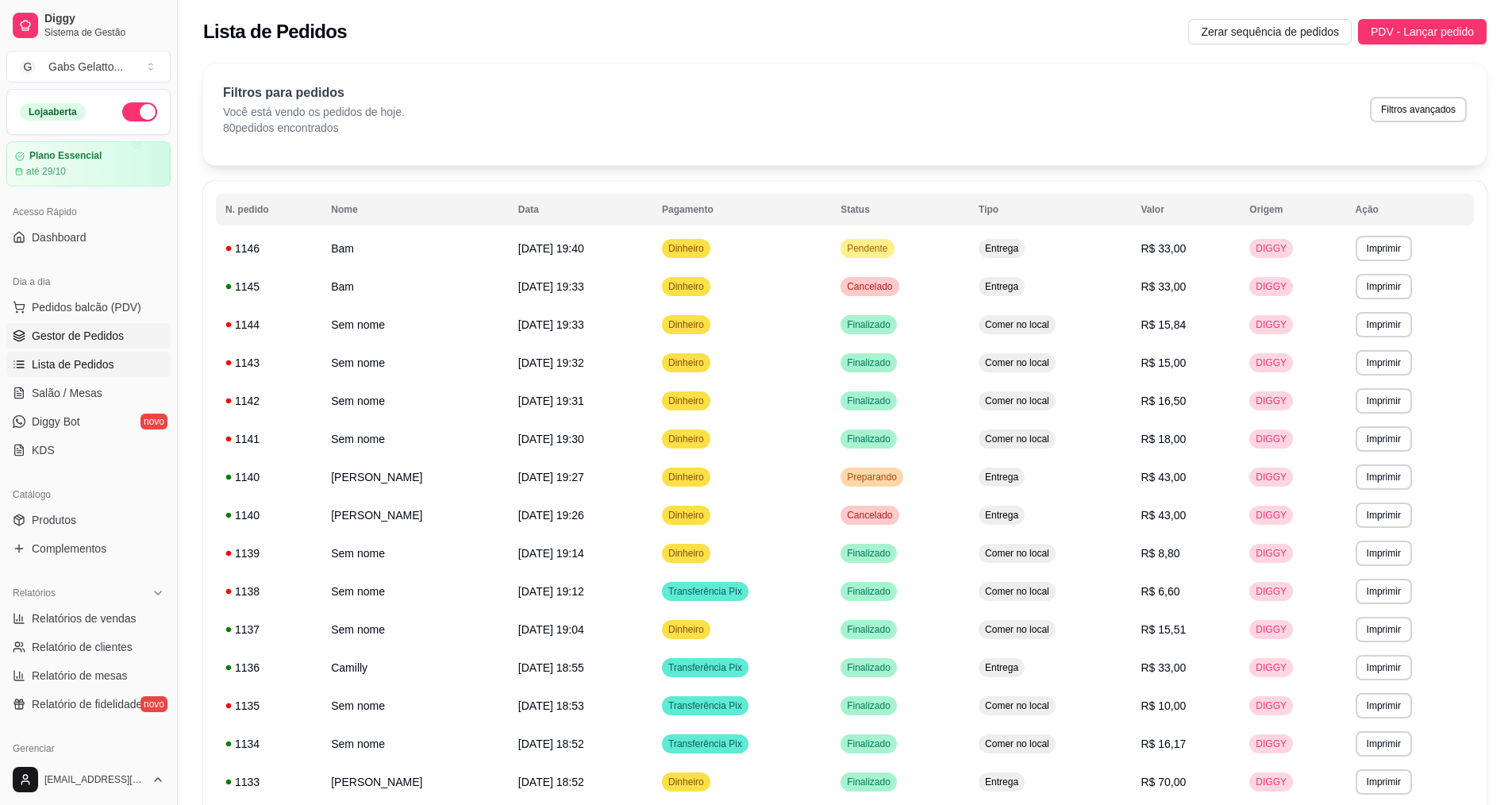
click at [71, 336] on span "Gestor de Pedidos" at bounding box center [77, 335] width 92 height 15
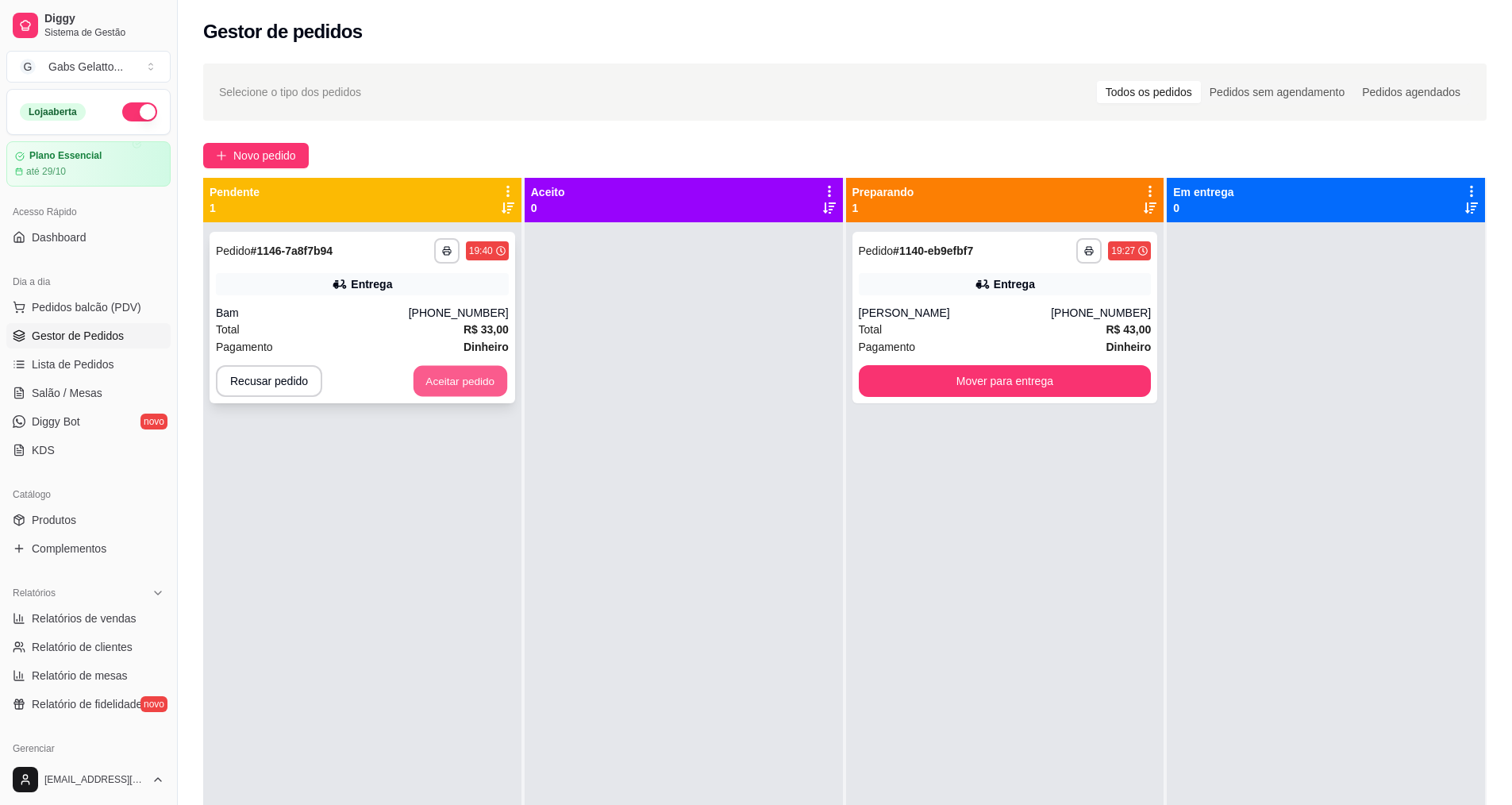
click at [473, 386] on button "Aceitar pedido" at bounding box center [460, 381] width 94 height 31
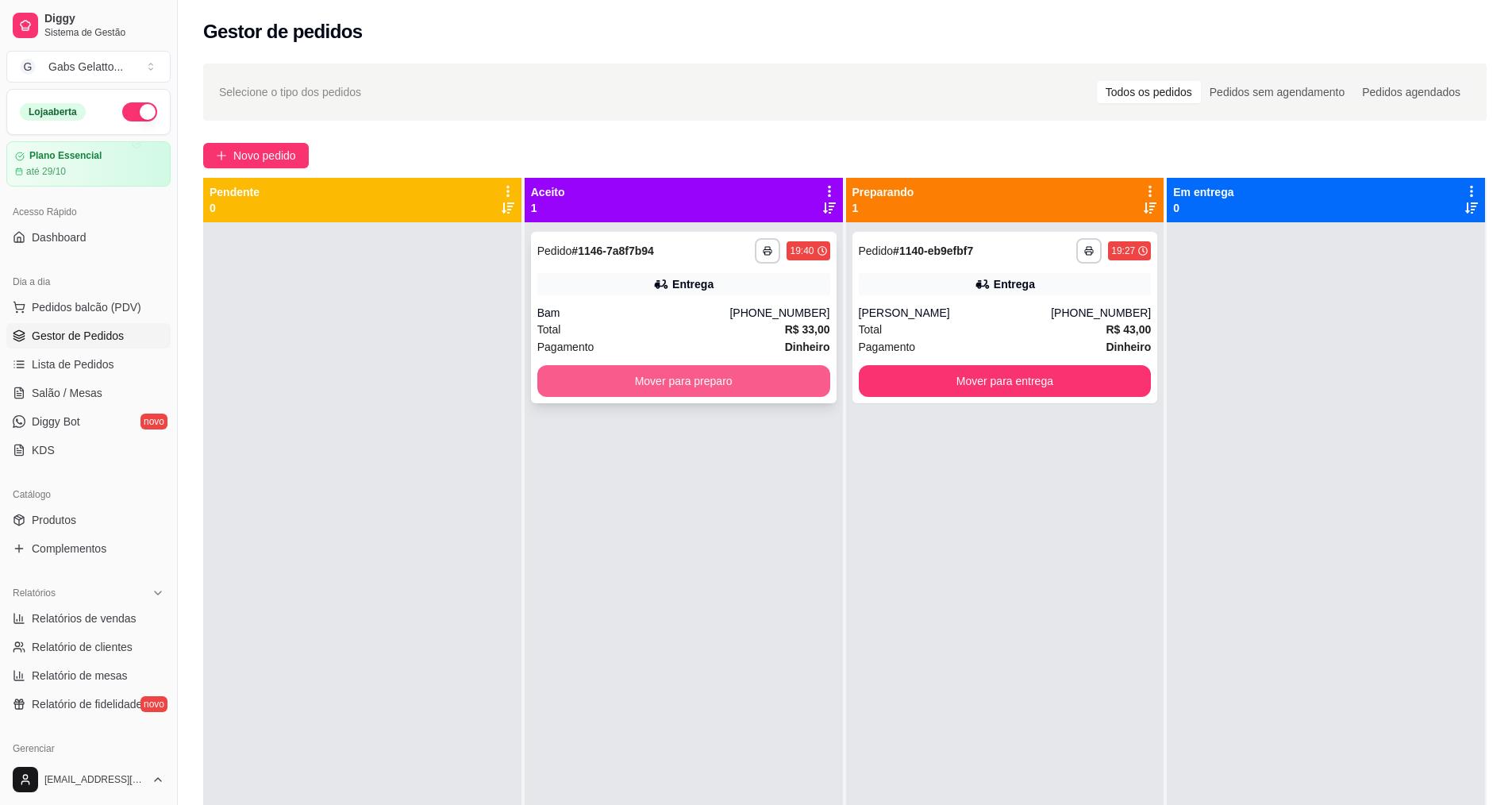
click at [662, 380] on button "Mover para preparo" at bounding box center [684, 380] width 292 height 32
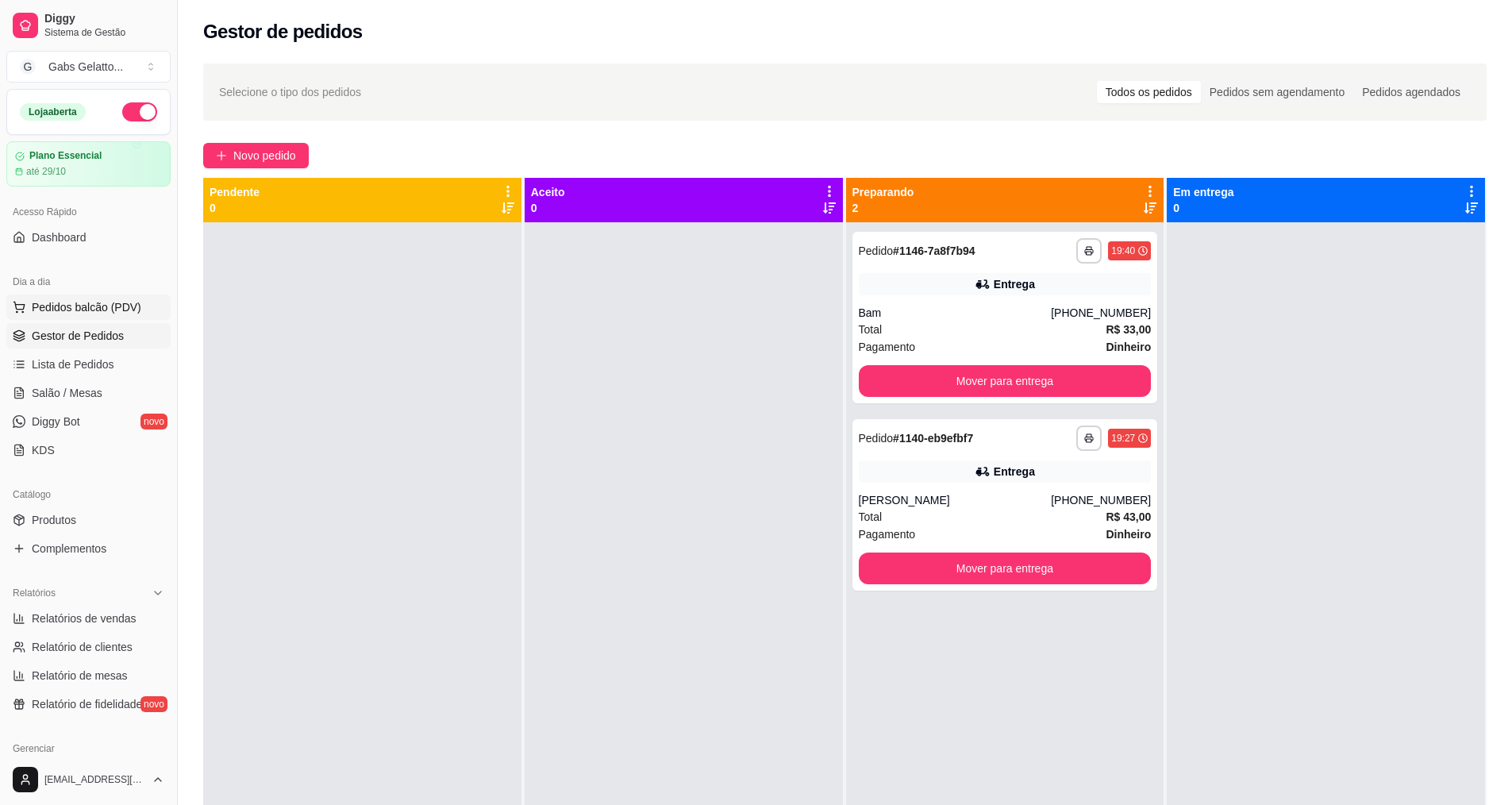
click at [68, 298] on button "Pedidos balcão (PDV)" at bounding box center [88, 307] width 164 height 26
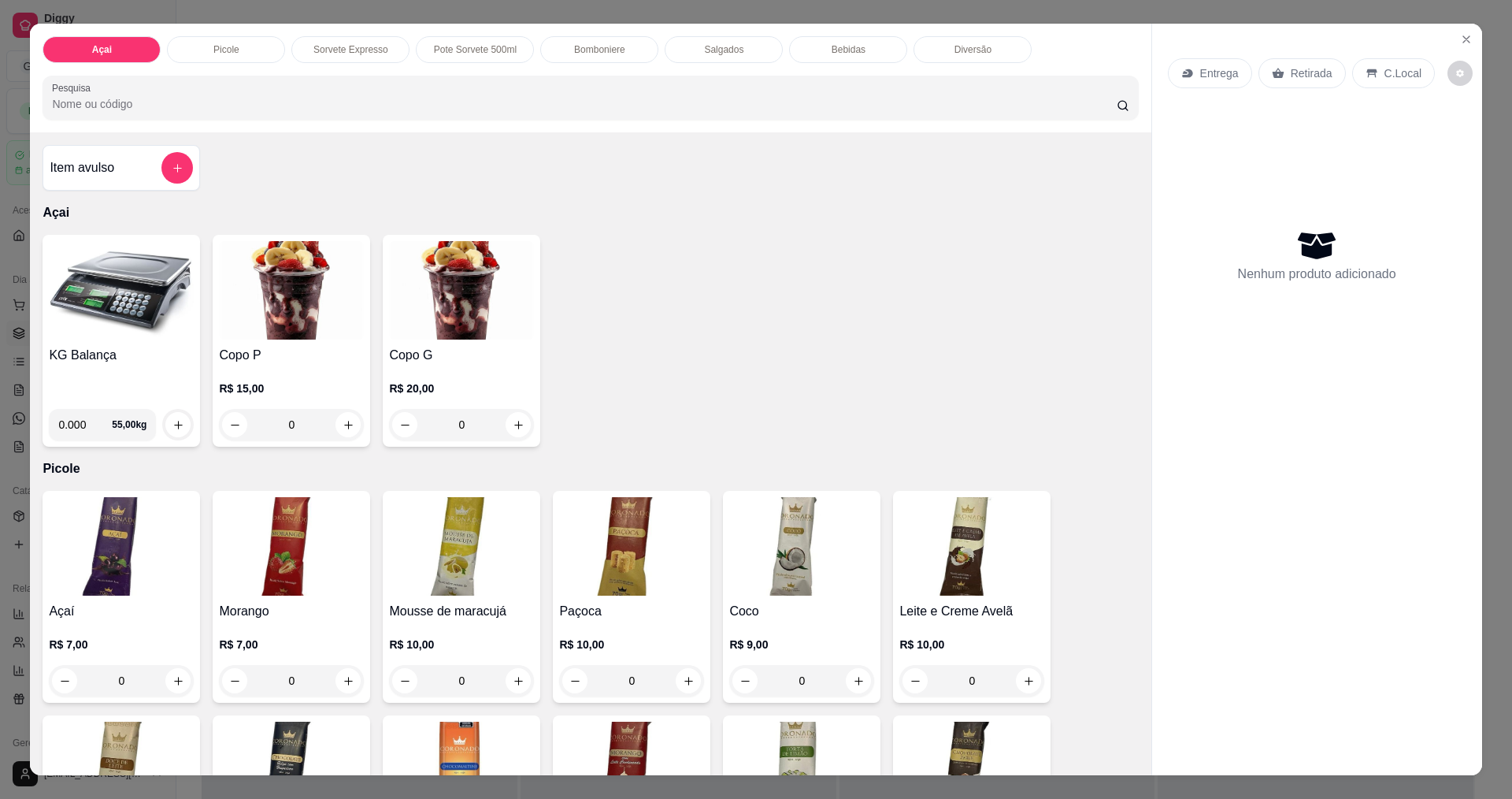
click at [117, 371] on div "KG Balança" at bounding box center [121, 370] width 145 height 50
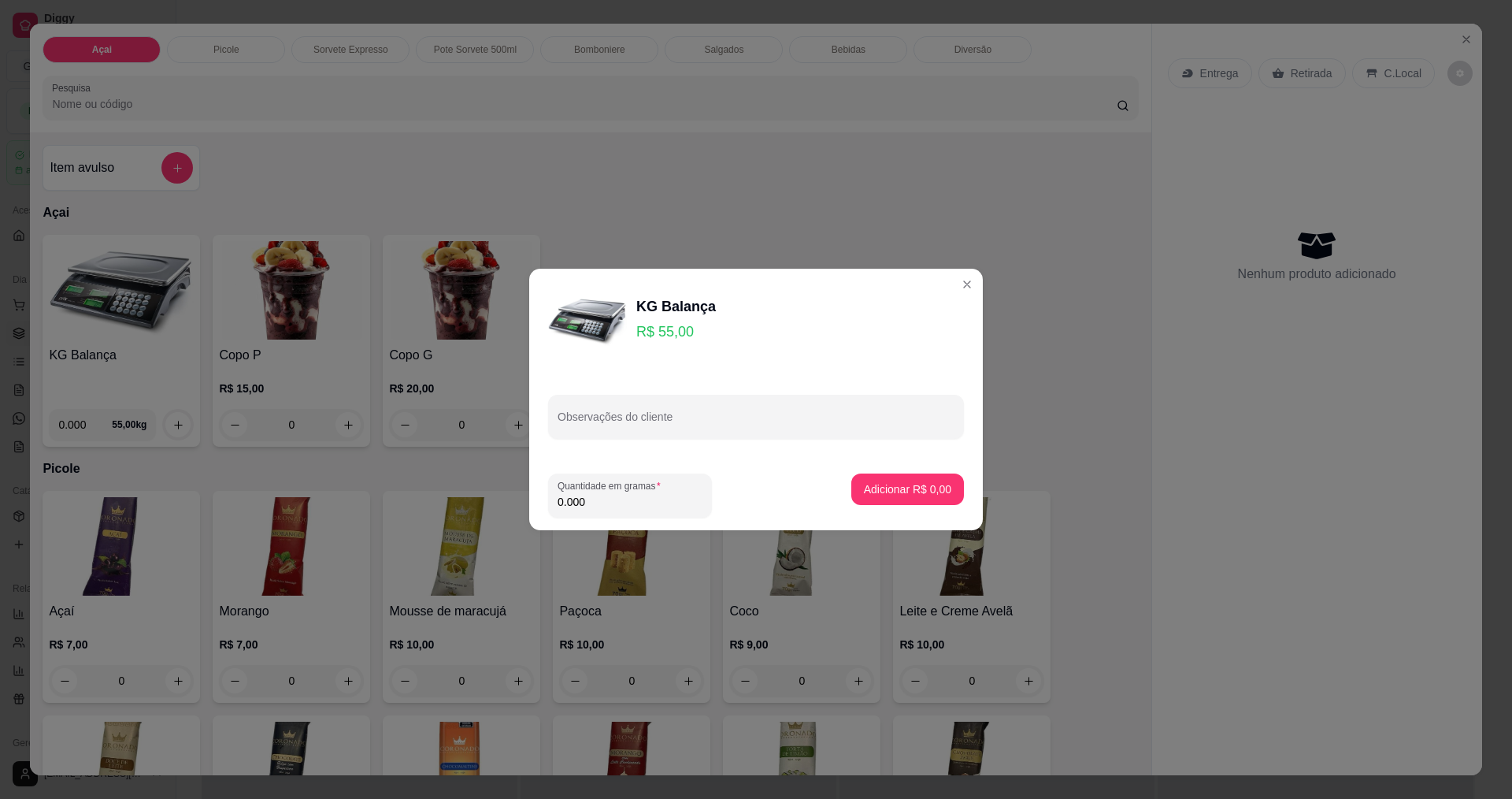
click at [644, 493] on input "0.000" at bounding box center [630, 501] width 145 height 15
type input "0.384"
click at [903, 483] on p "Adicionar R$ 21,12" at bounding box center [905, 489] width 91 height 15
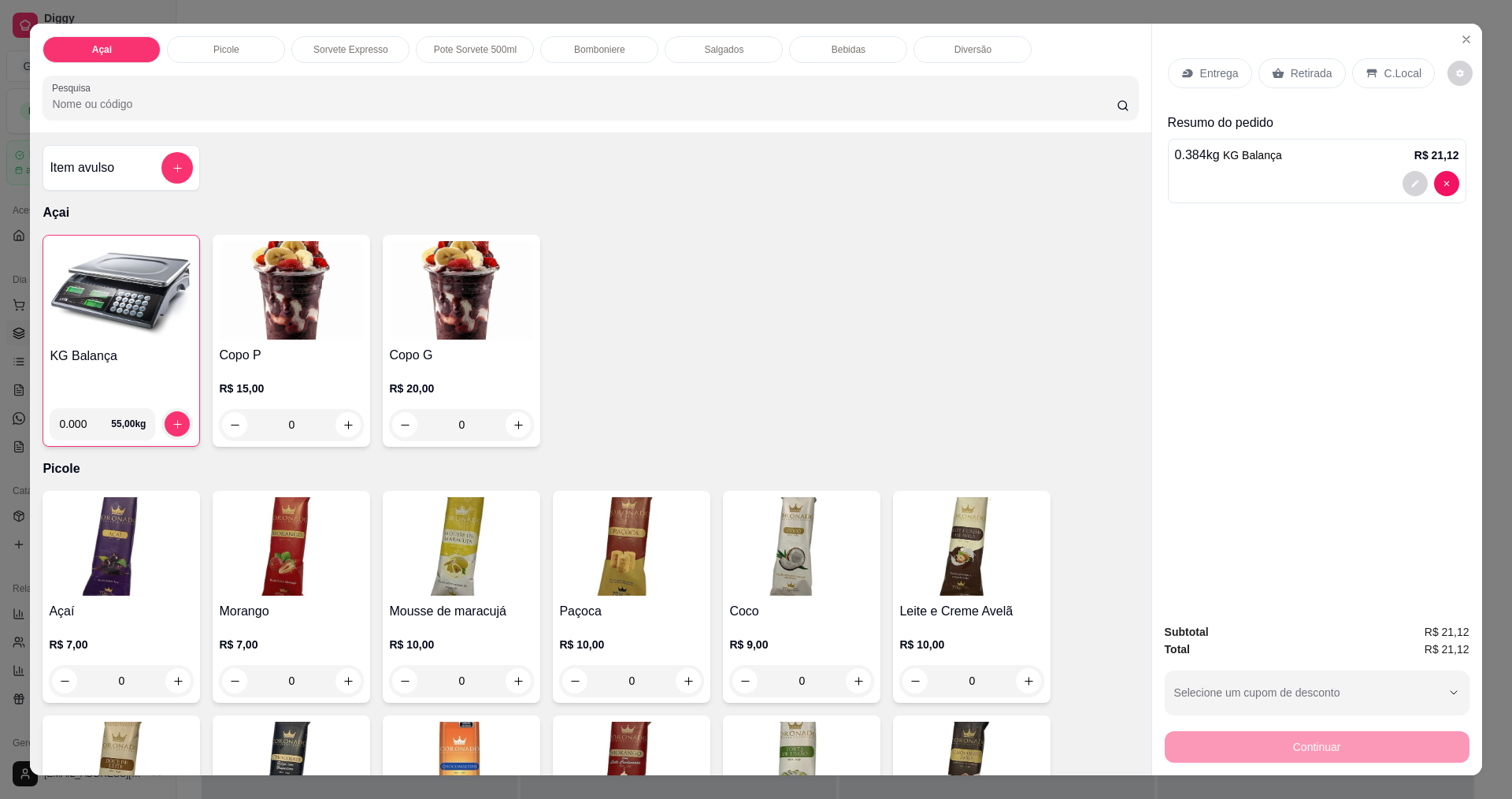
click at [1396, 66] on p "C.Local" at bounding box center [1403, 73] width 37 height 15
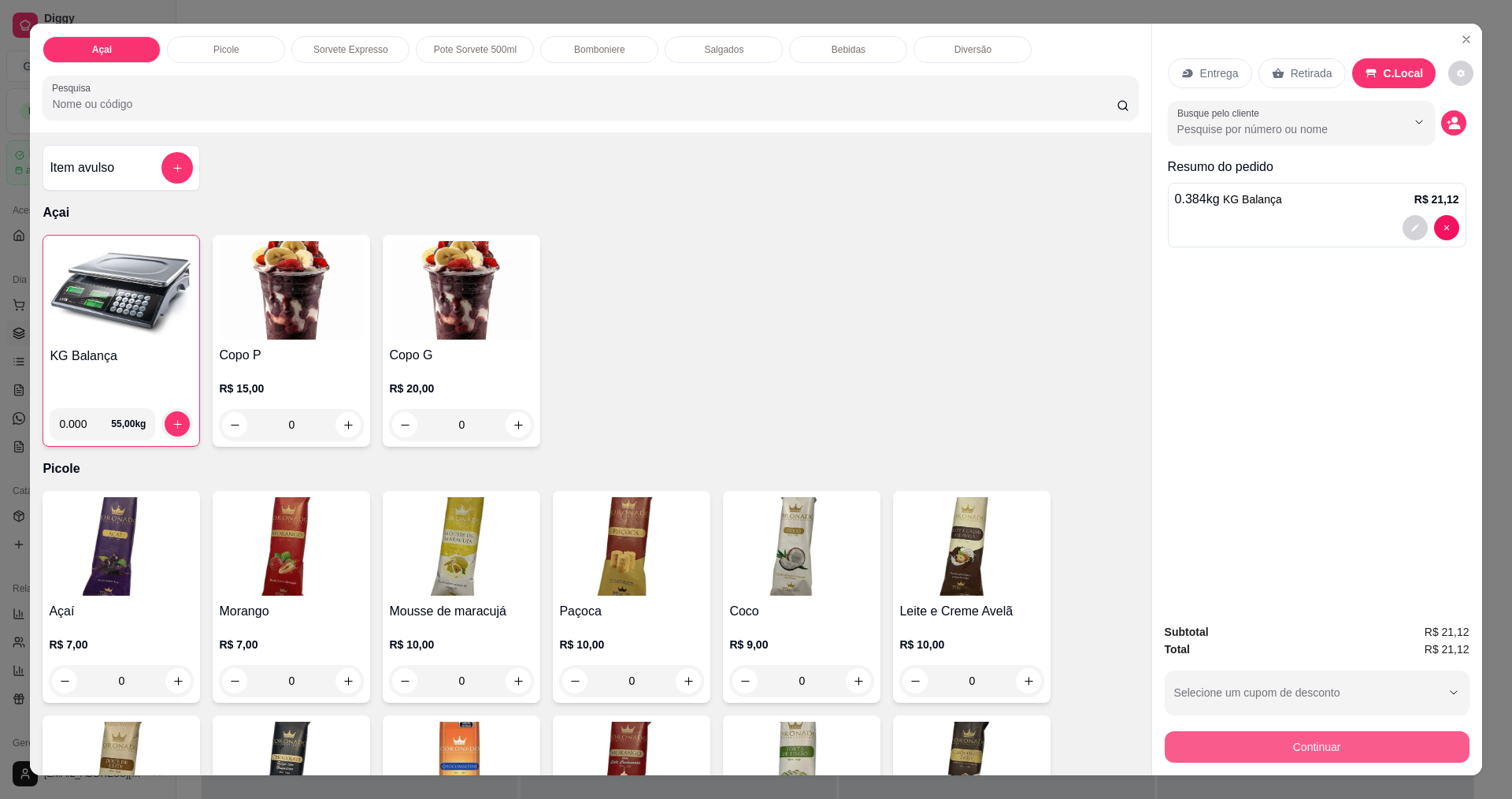
click at [1270, 748] on button "Continuar" at bounding box center [1317, 746] width 305 height 32
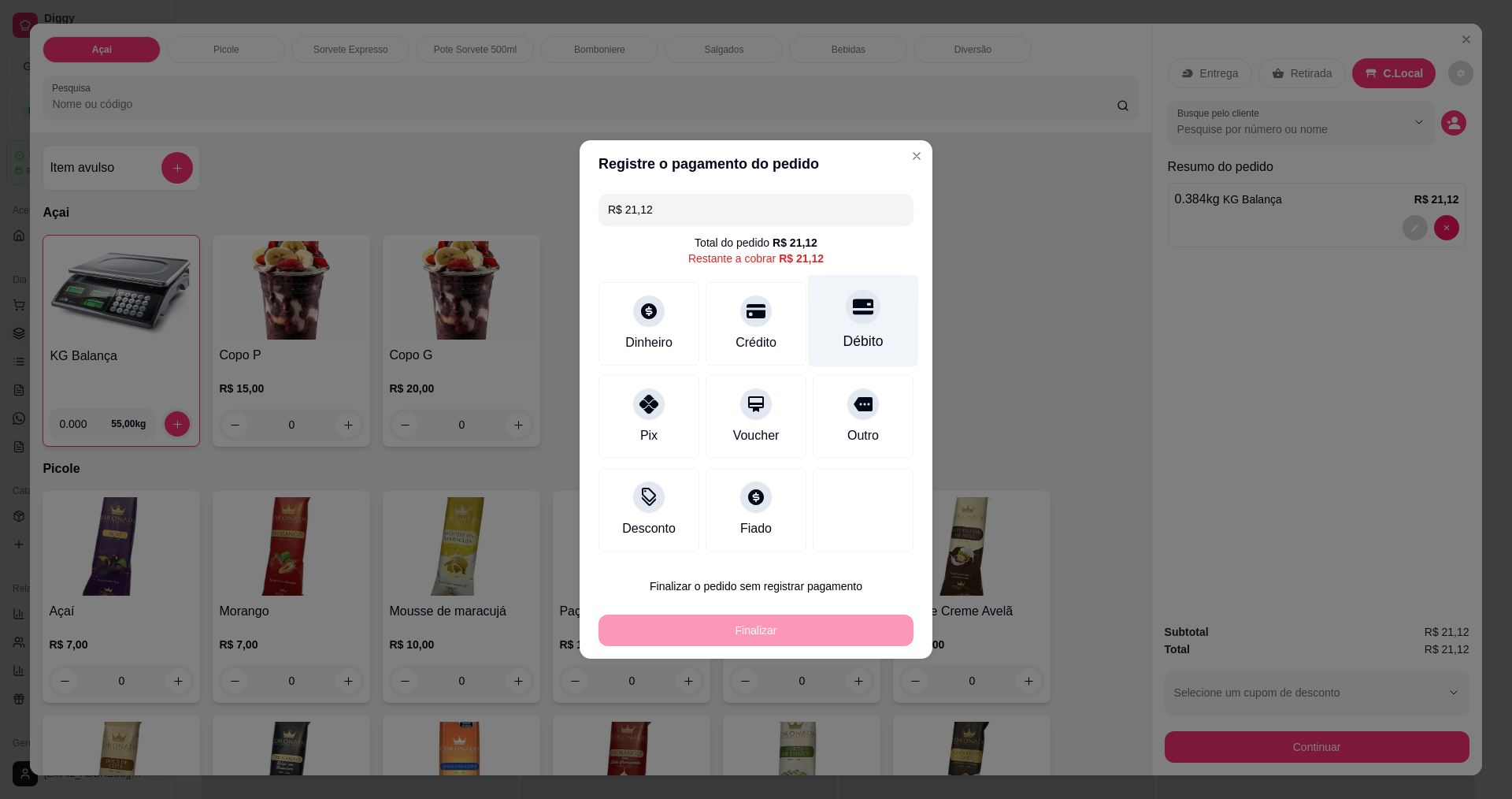
click at [849, 321] on div at bounding box center [863, 306] width 35 height 35
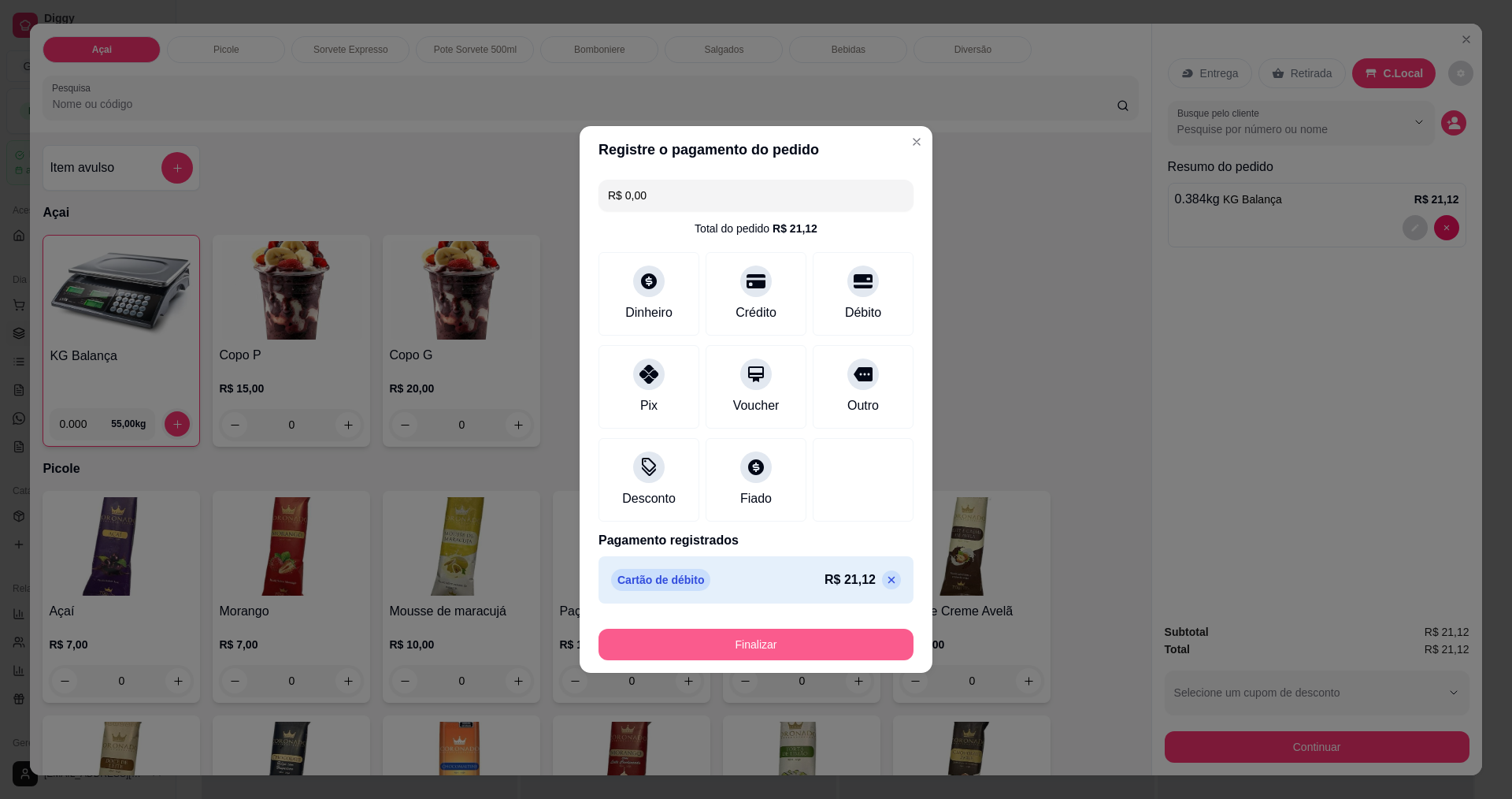
click at [779, 648] on button "Finalizar" at bounding box center [756, 644] width 315 height 32
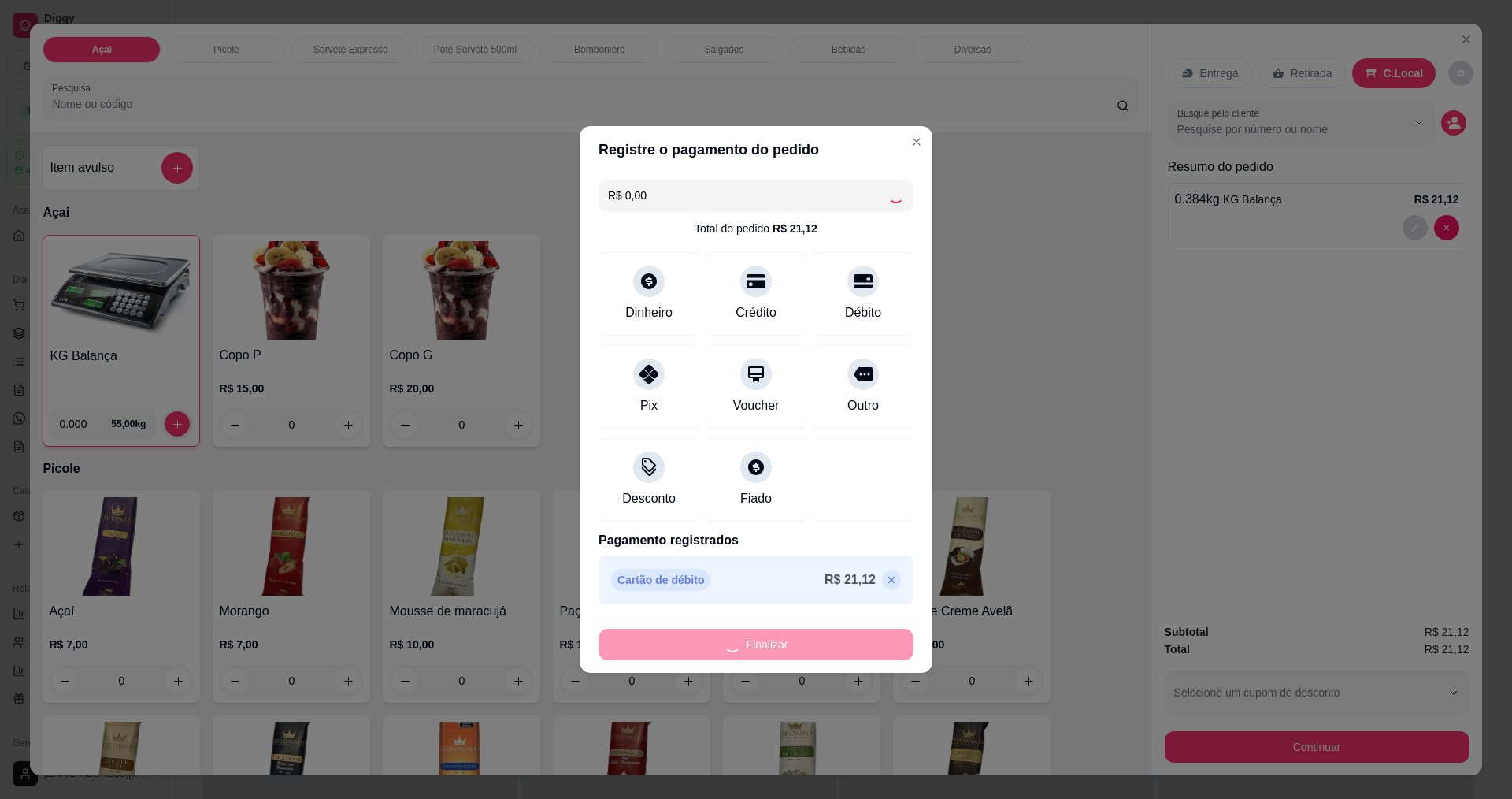
type input "-R$ 21,12"
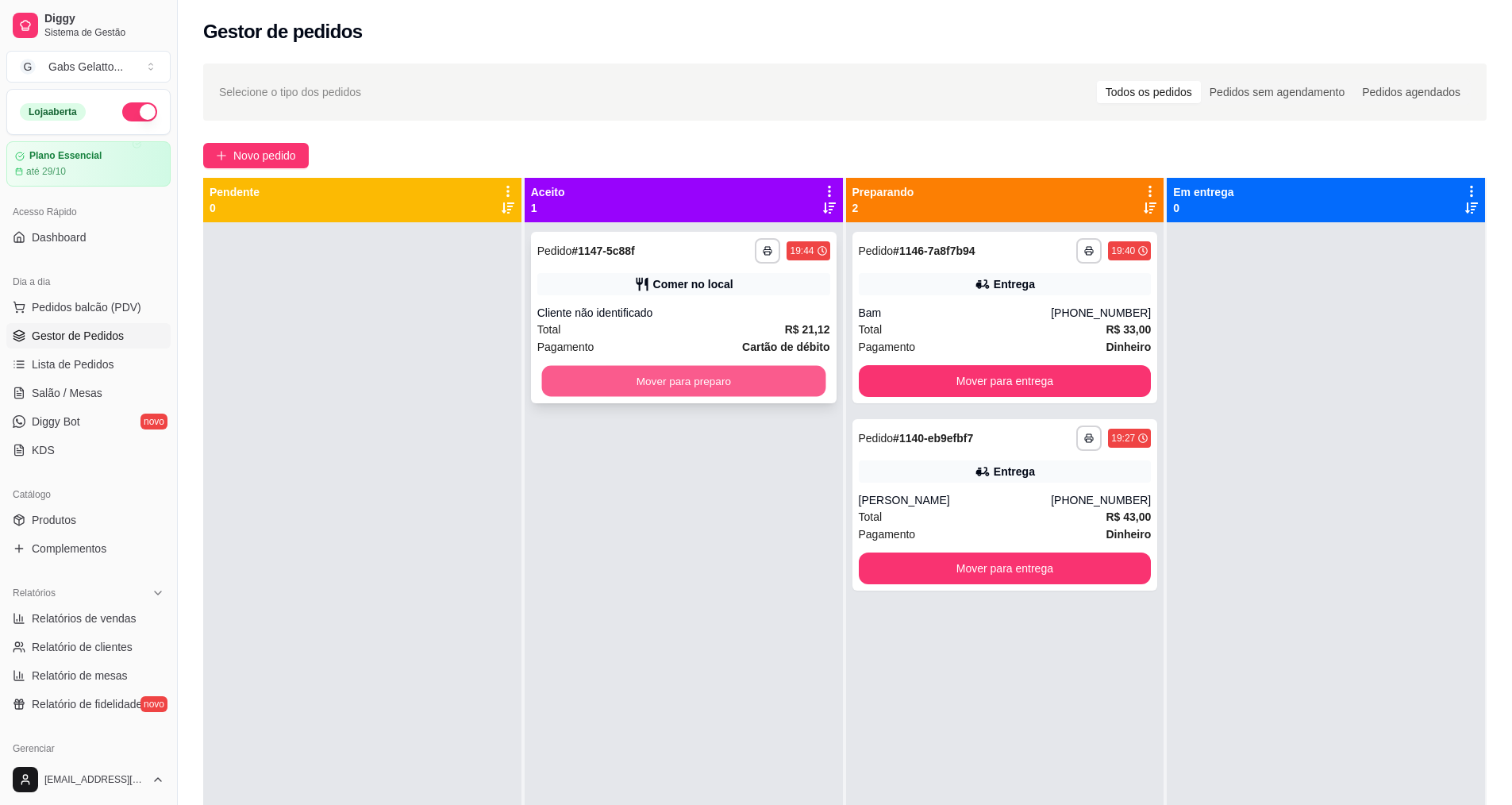
click at [740, 388] on button "Mover para preparo" at bounding box center [683, 381] width 284 height 31
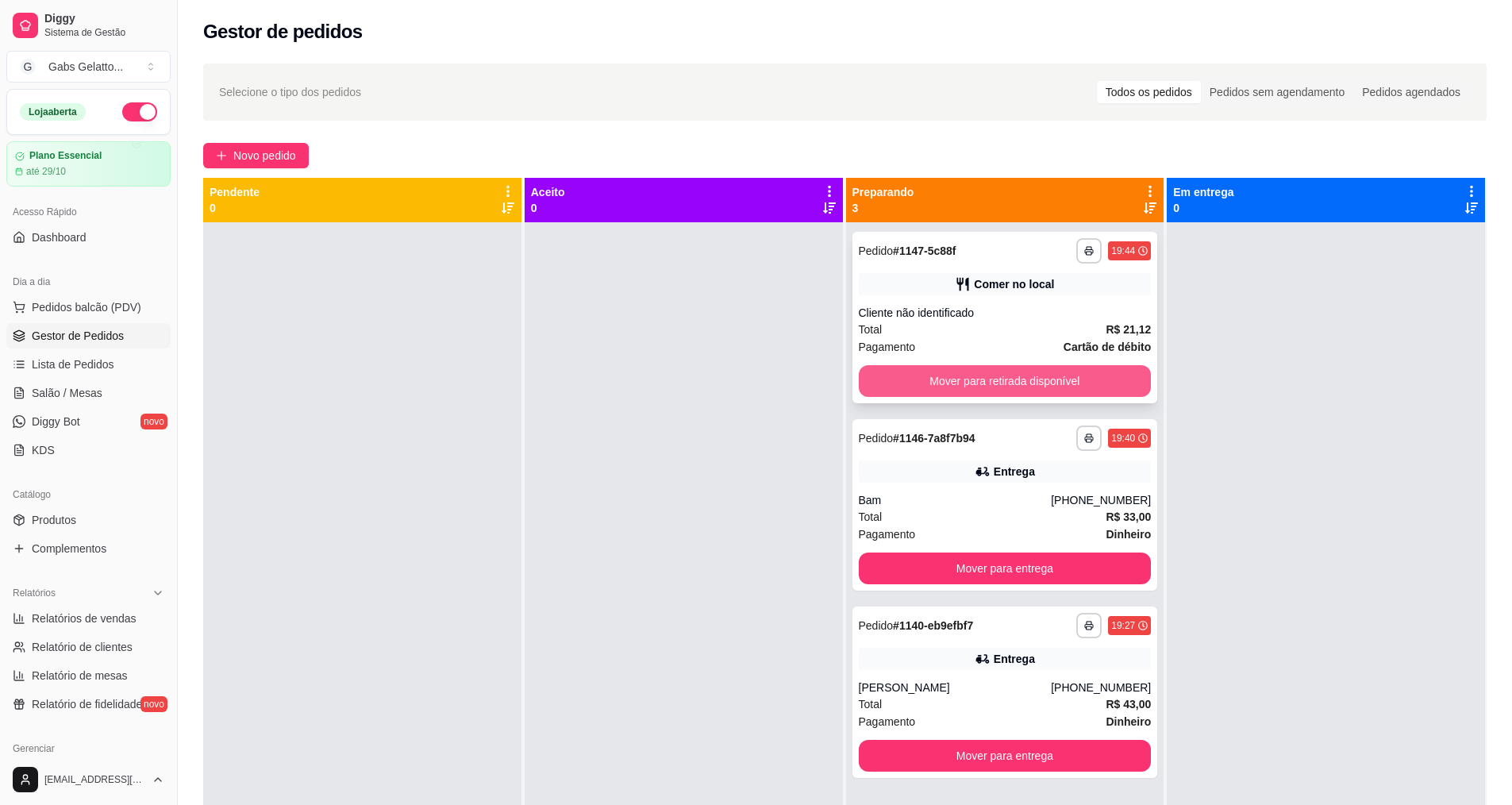
click at [1023, 373] on button "Mover para retirada disponível" at bounding box center [1005, 380] width 292 height 32
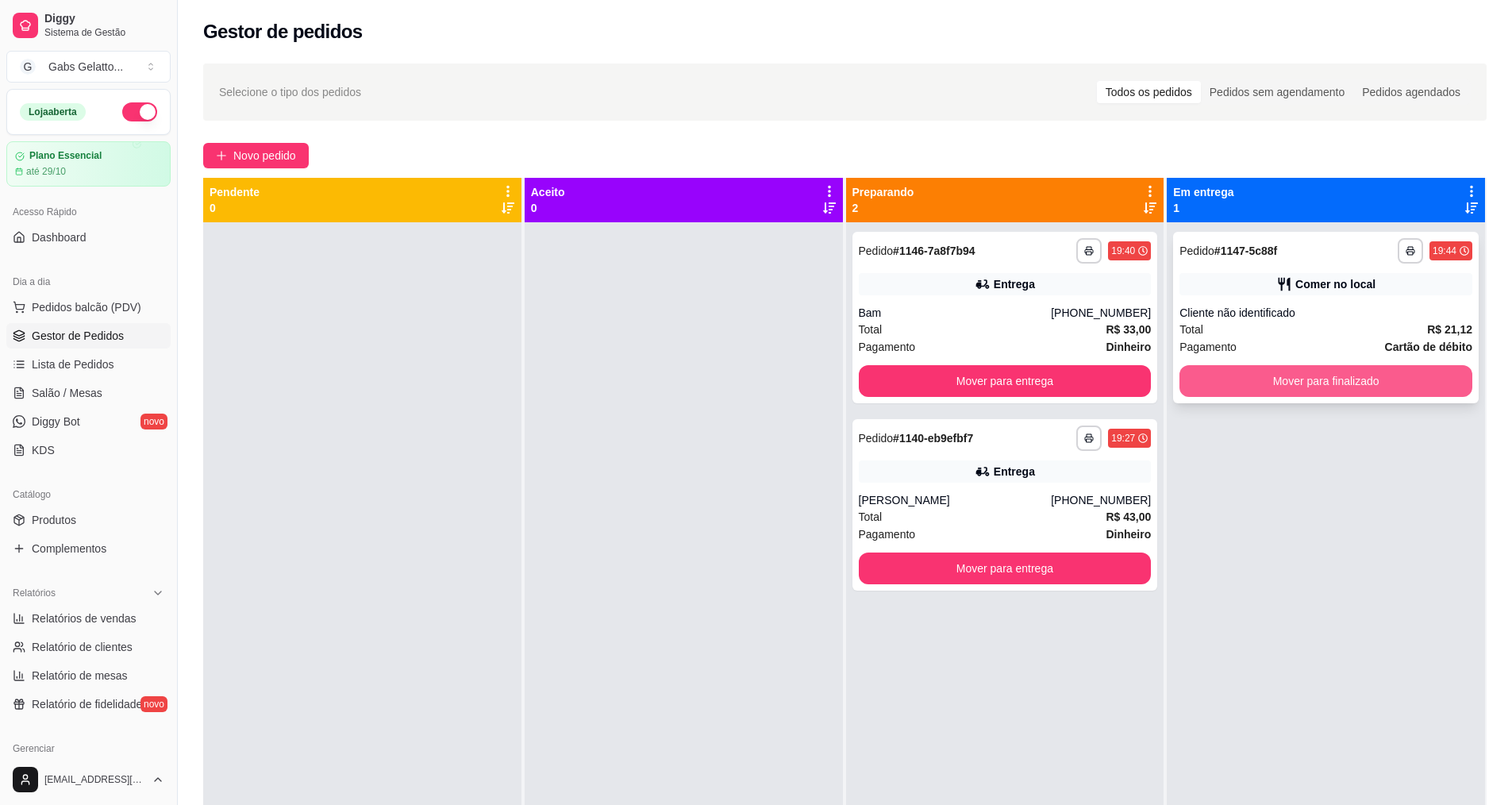
click at [1311, 382] on button "Mover para finalizado" at bounding box center [1325, 380] width 292 height 32
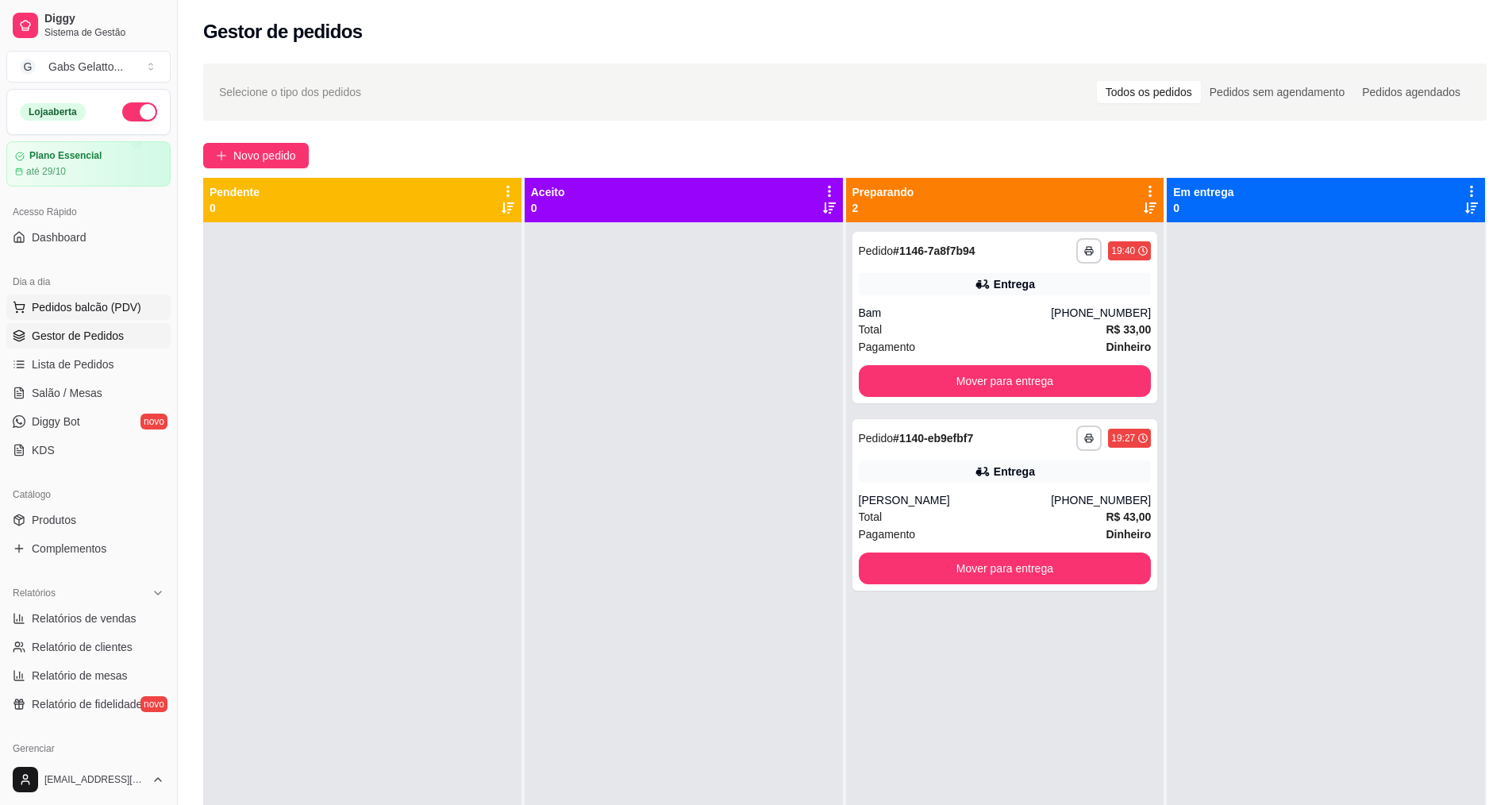
click at [102, 305] on span "Pedidos balcão (PDV)" at bounding box center [86, 307] width 109 height 15
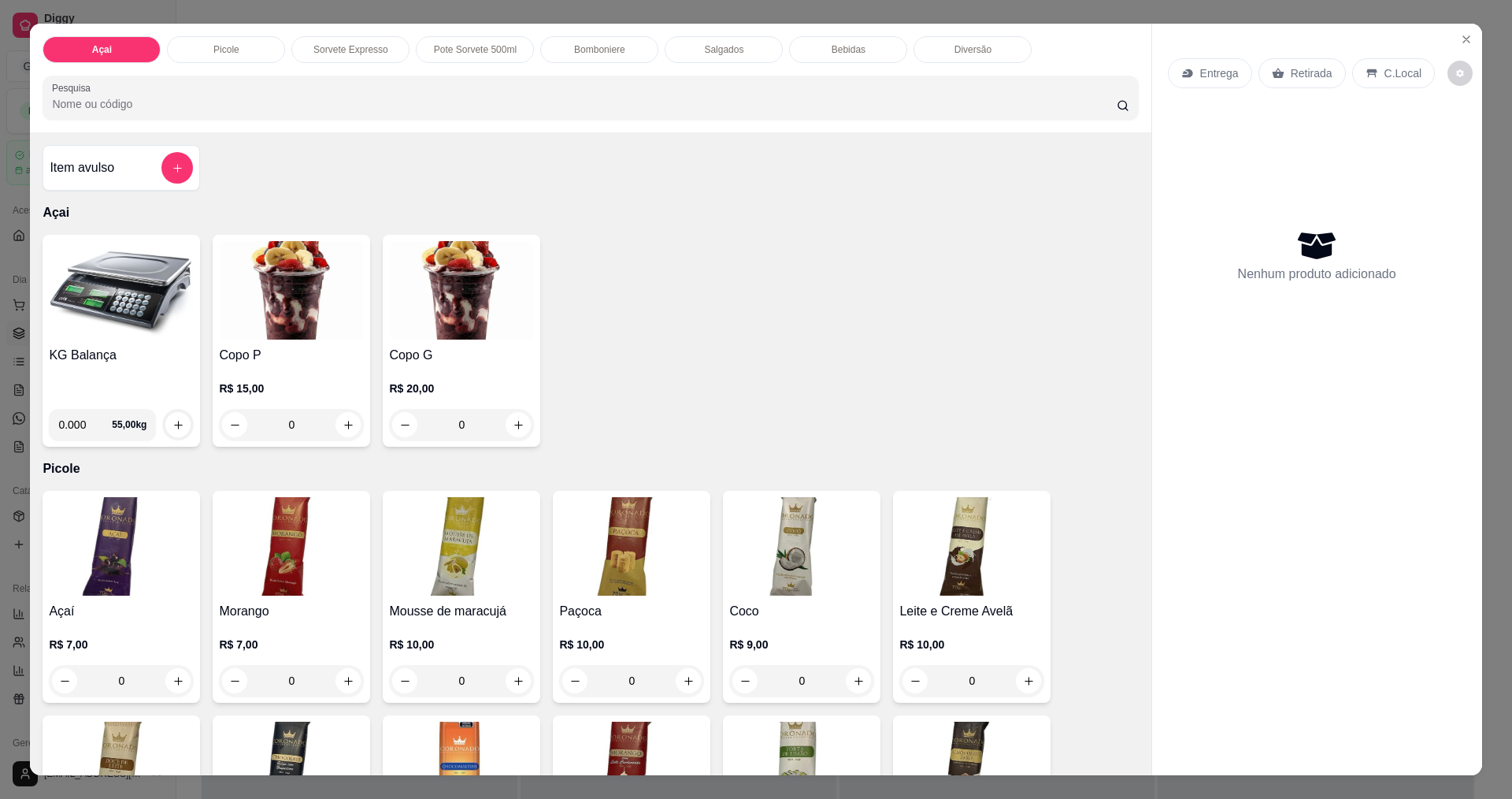
click at [995, 54] on div "Diversão" at bounding box center [972, 49] width 118 height 26
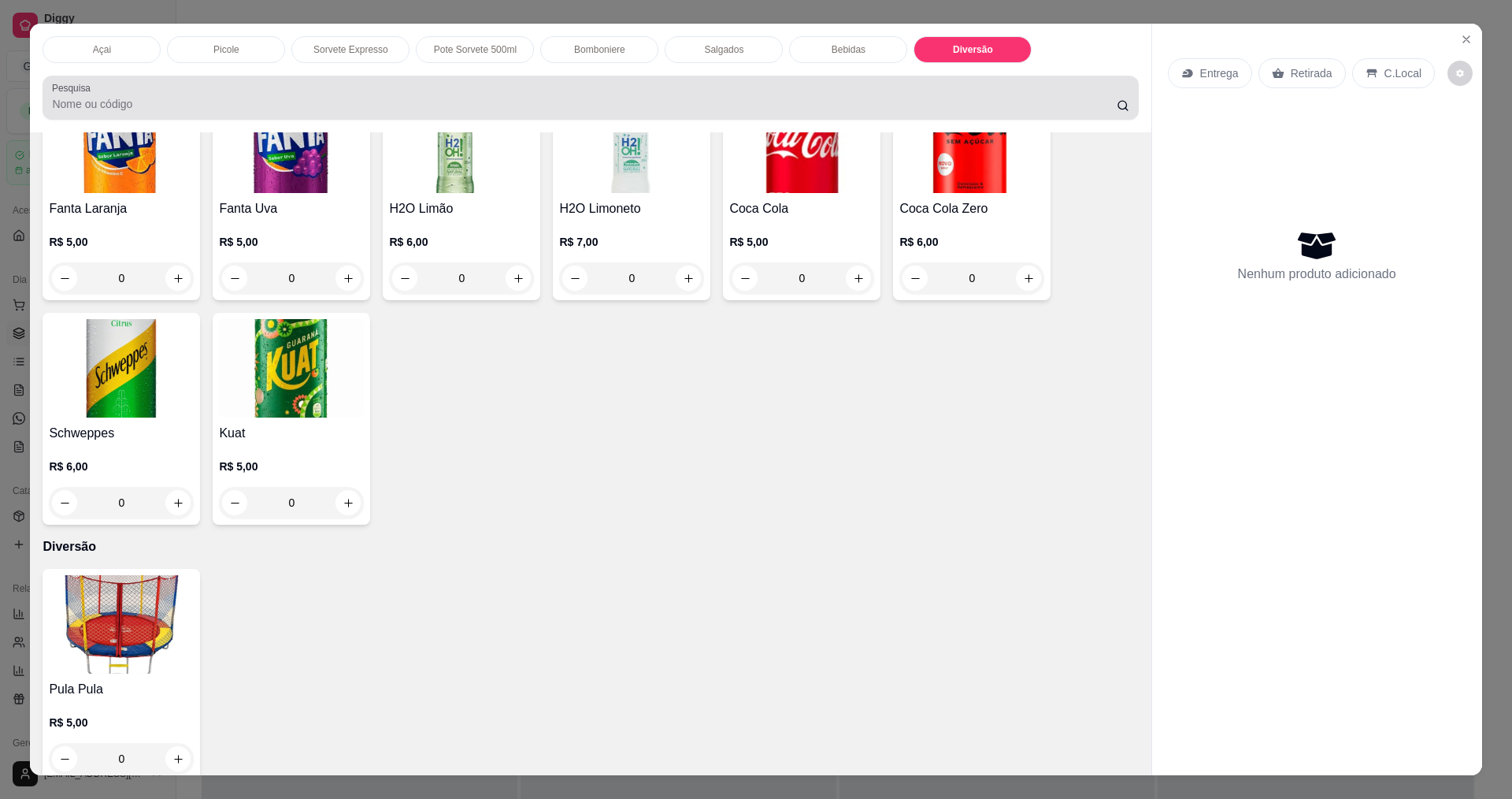
scroll to position [26, 0]
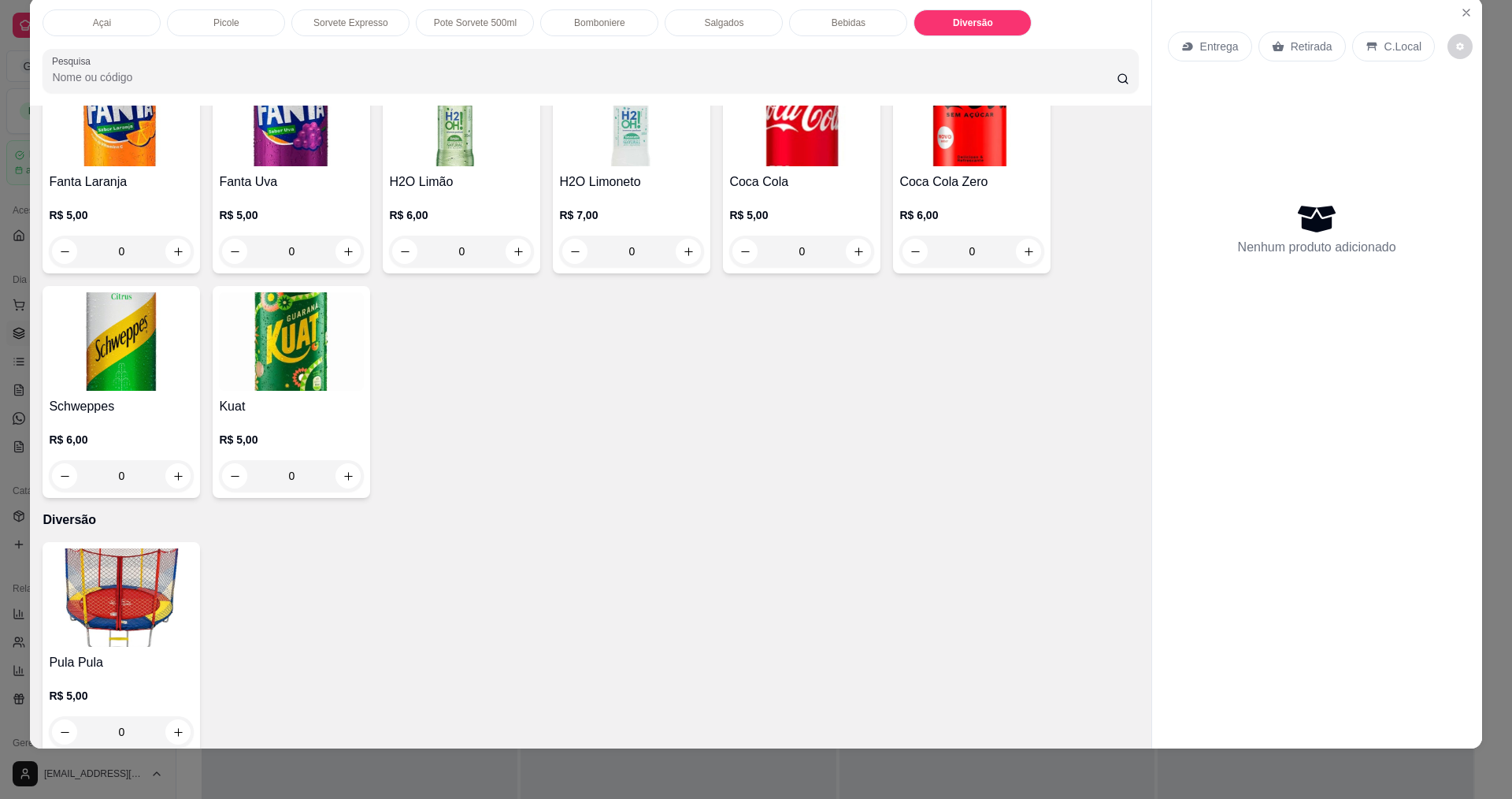
click at [833, 26] on p "Bebidas" at bounding box center [849, 22] width 34 height 13
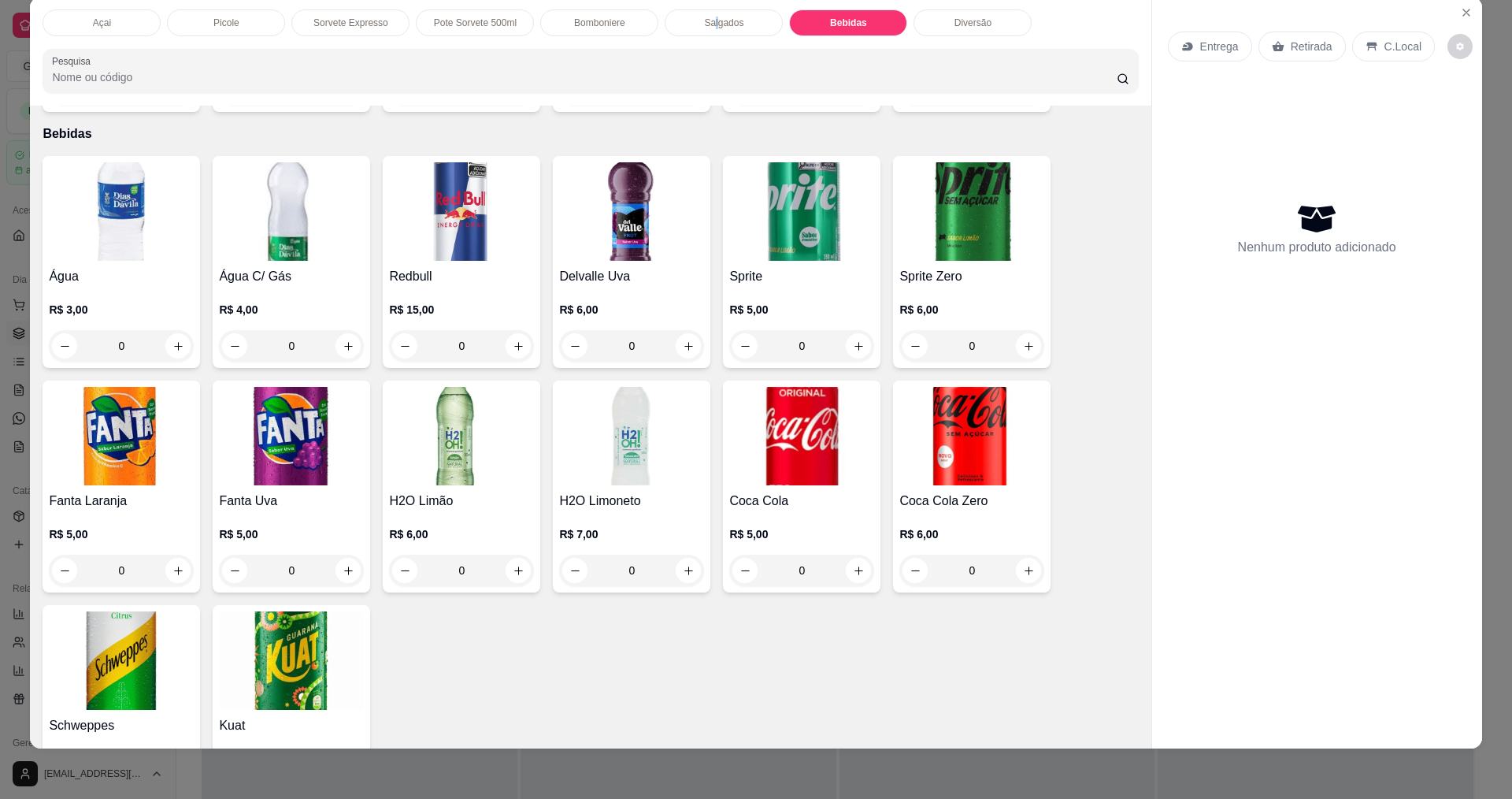
click at [709, 9] on div "Açai Picole Sorvete Expresso Pote Sorvete 500ml Bomboniere Salgados Bebidas Div…" at bounding box center [756, 400] width 1512 height 799
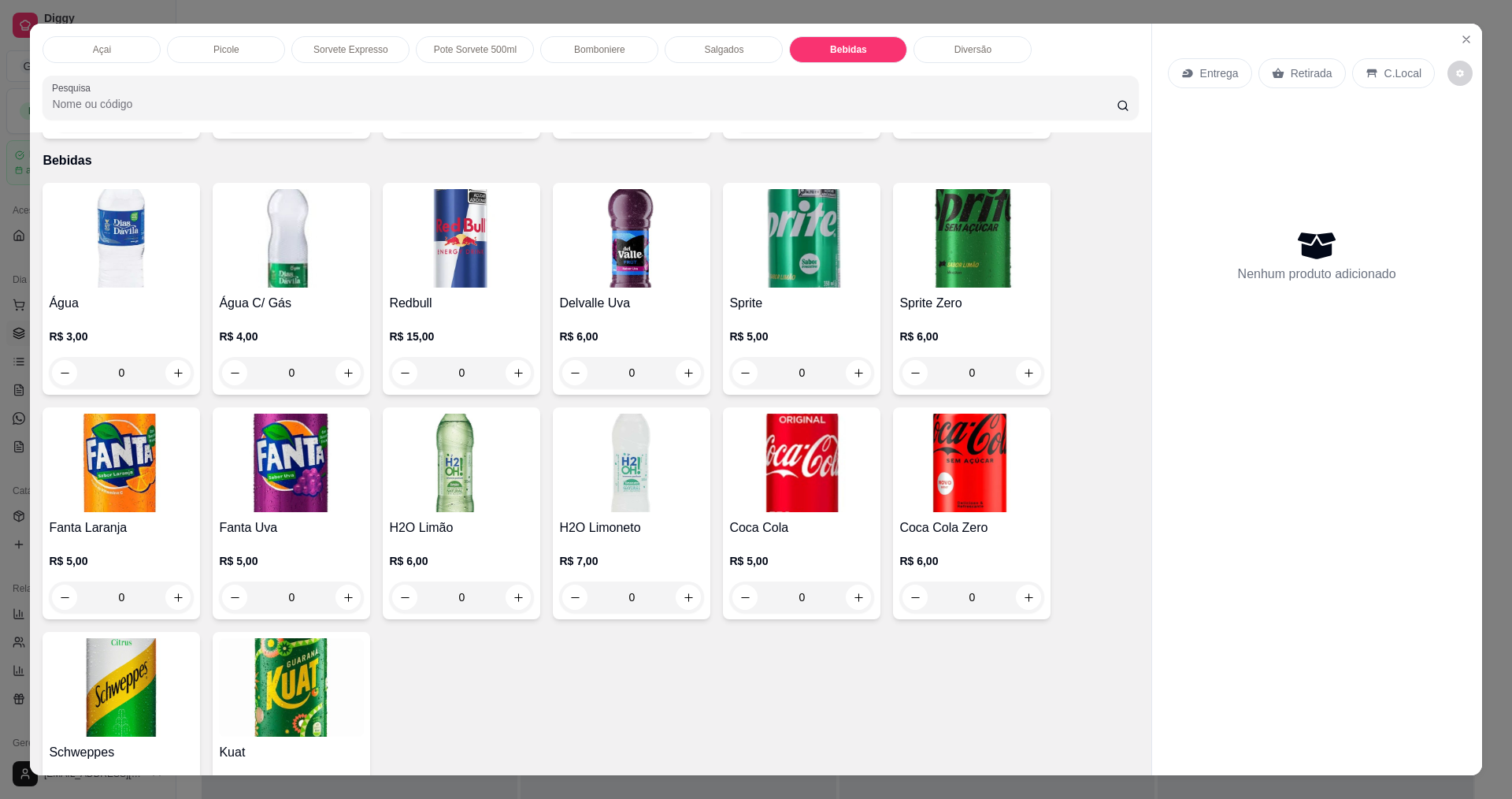
click at [730, 45] on p "Salgados" at bounding box center [724, 50] width 39 height 13
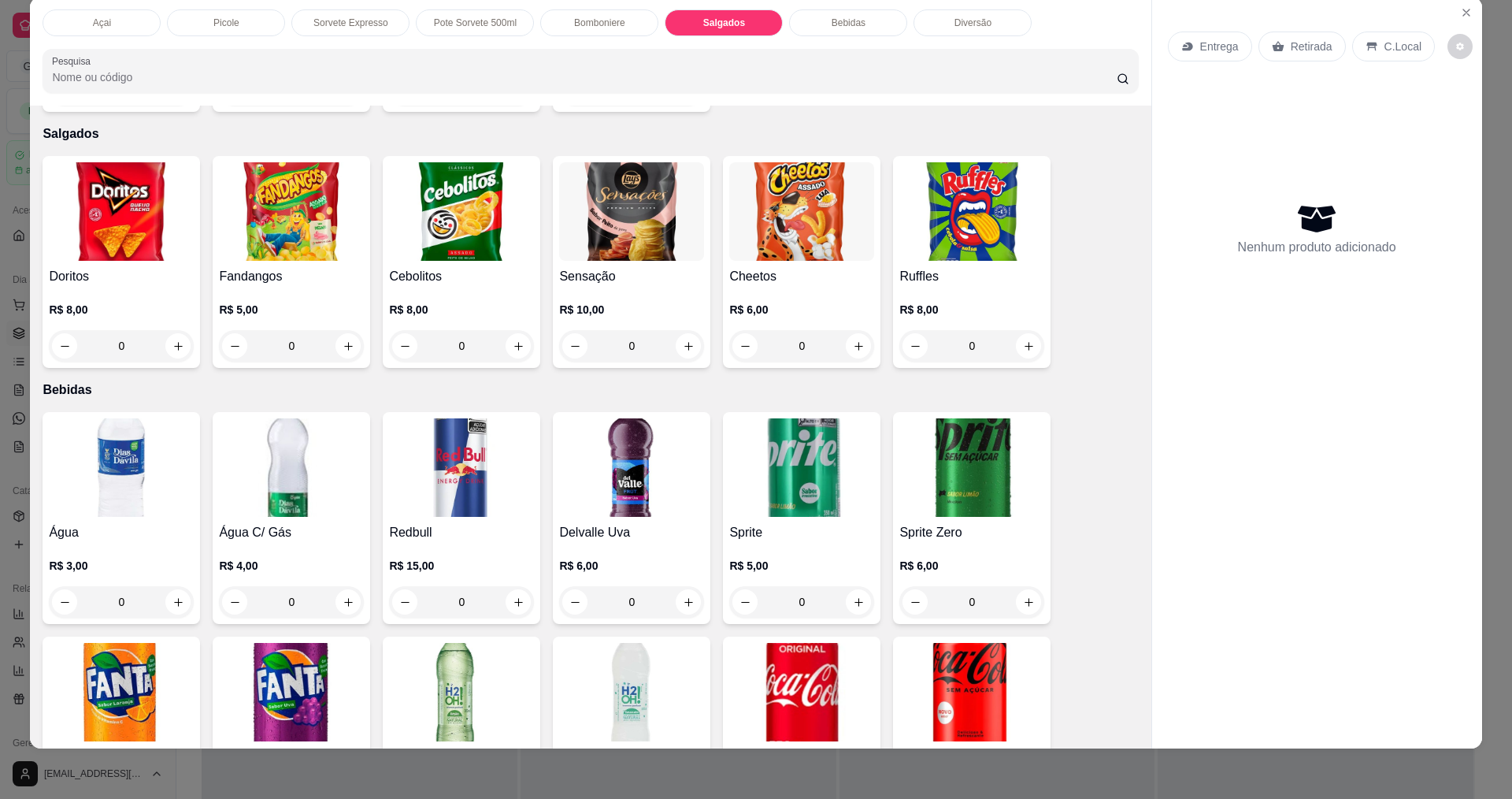
click at [598, 15] on div "Bomboniere" at bounding box center [599, 22] width 118 height 26
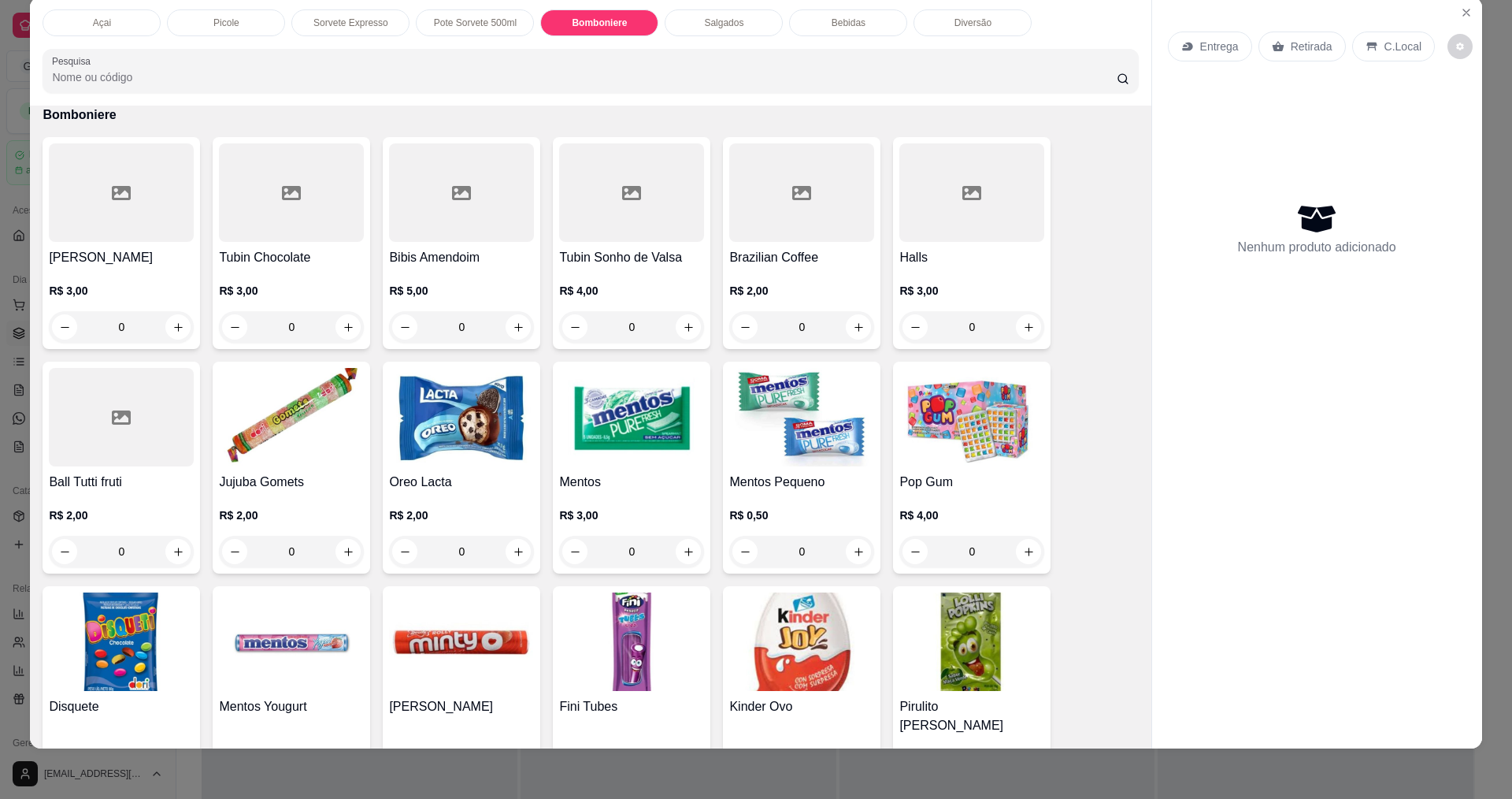
click at [976, 19] on p "Diversão" at bounding box center [972, 22] width 37 height 13
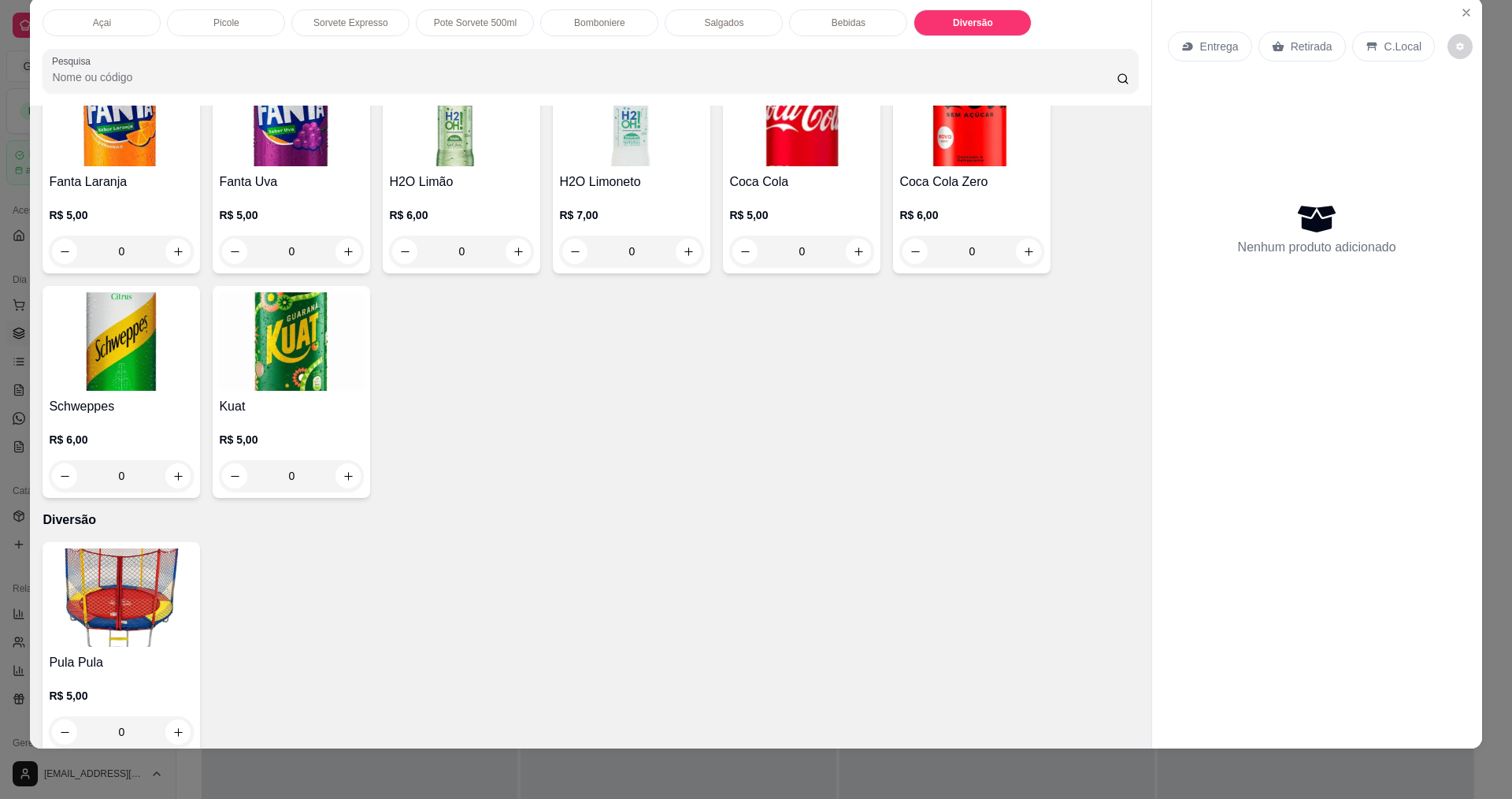
click at [134, 25] on div "Açai" at bounding box center [102, 22] width 118 height 26
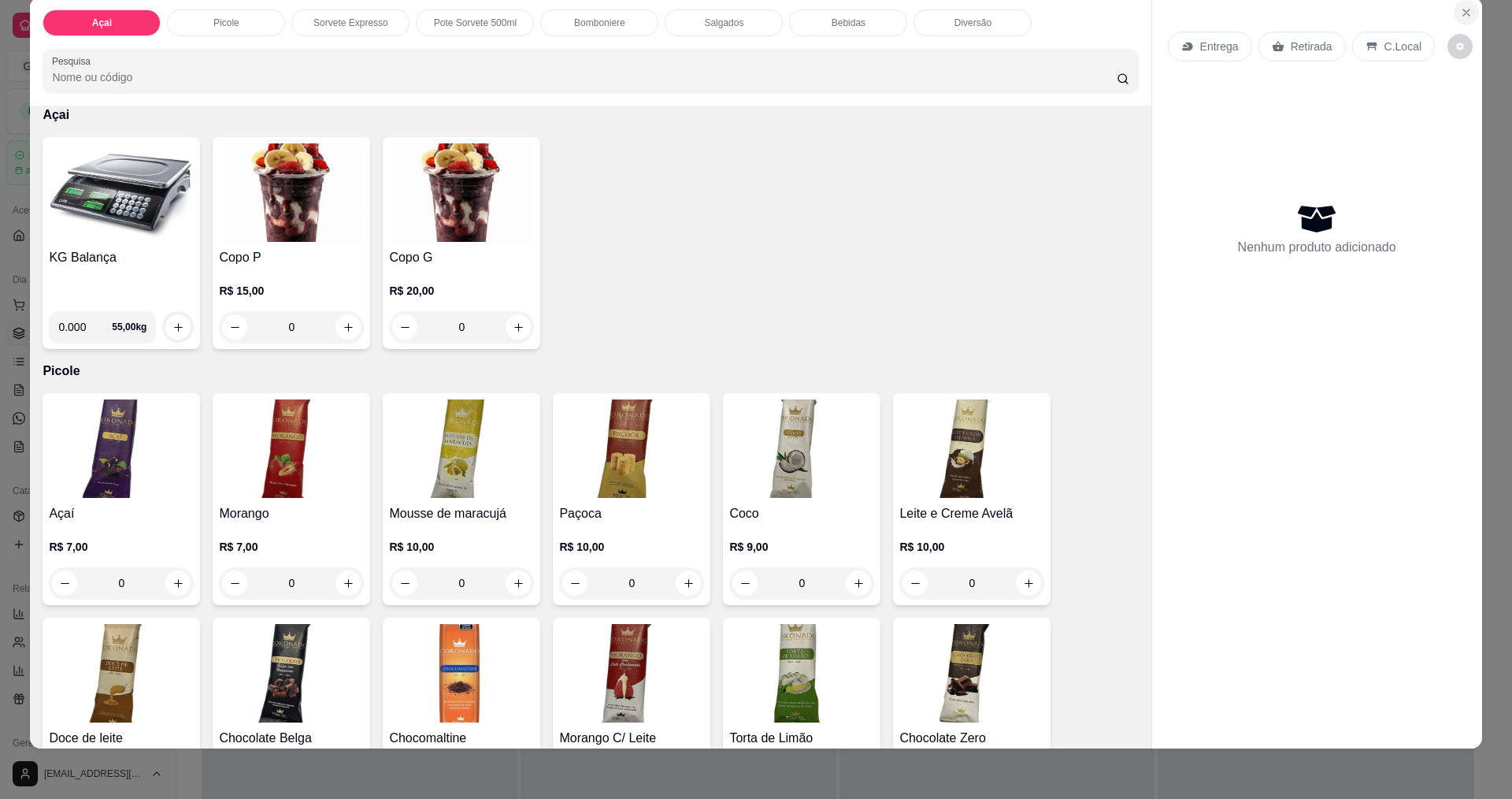
click at [1463, 14] on icon "Close" at bounding box center [1466, 12] width 6 height 6
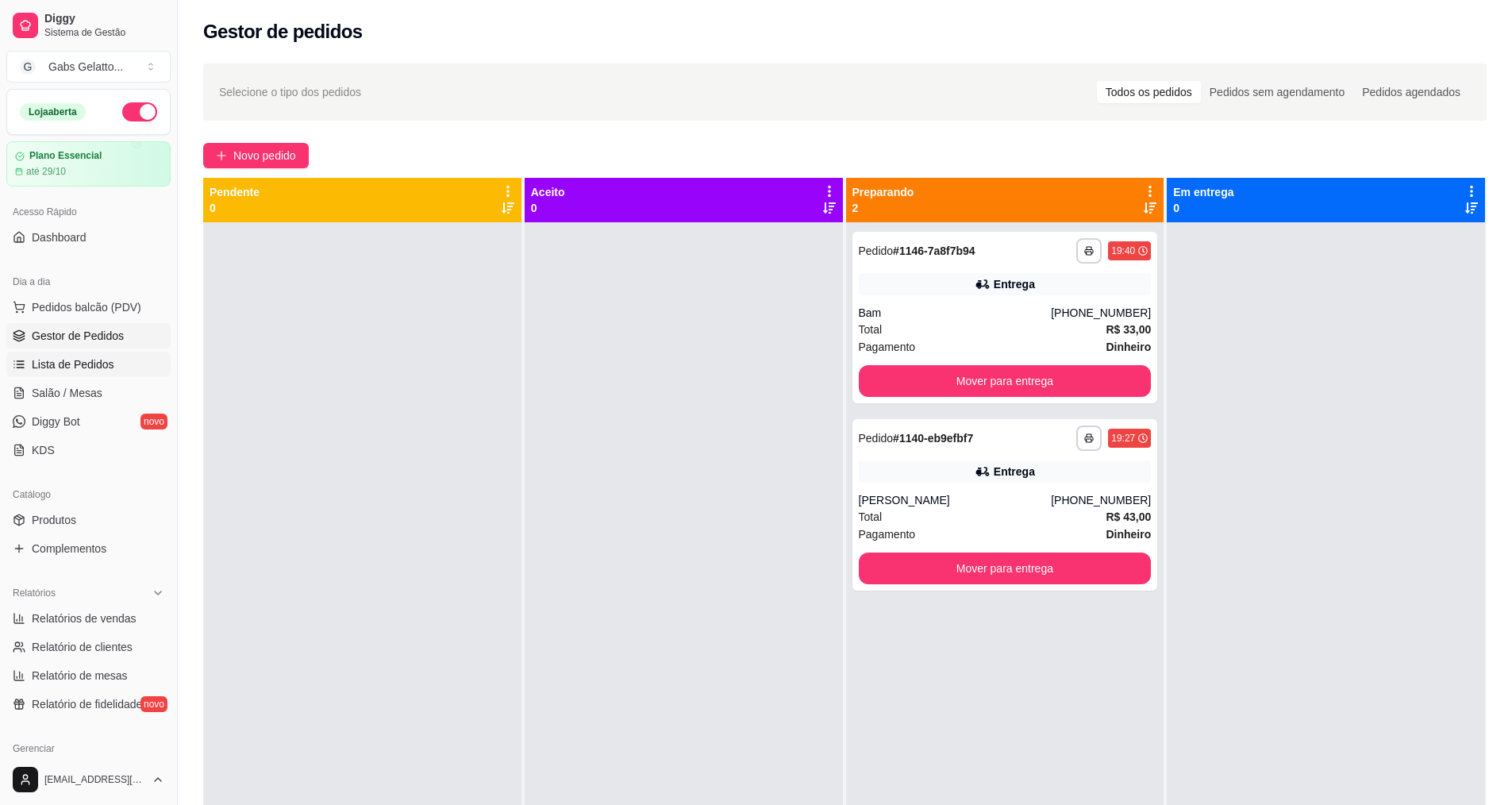
click at [98, 362] on span "Lista de Pedidos" at bounding box center [73, 364] width 83 height 15
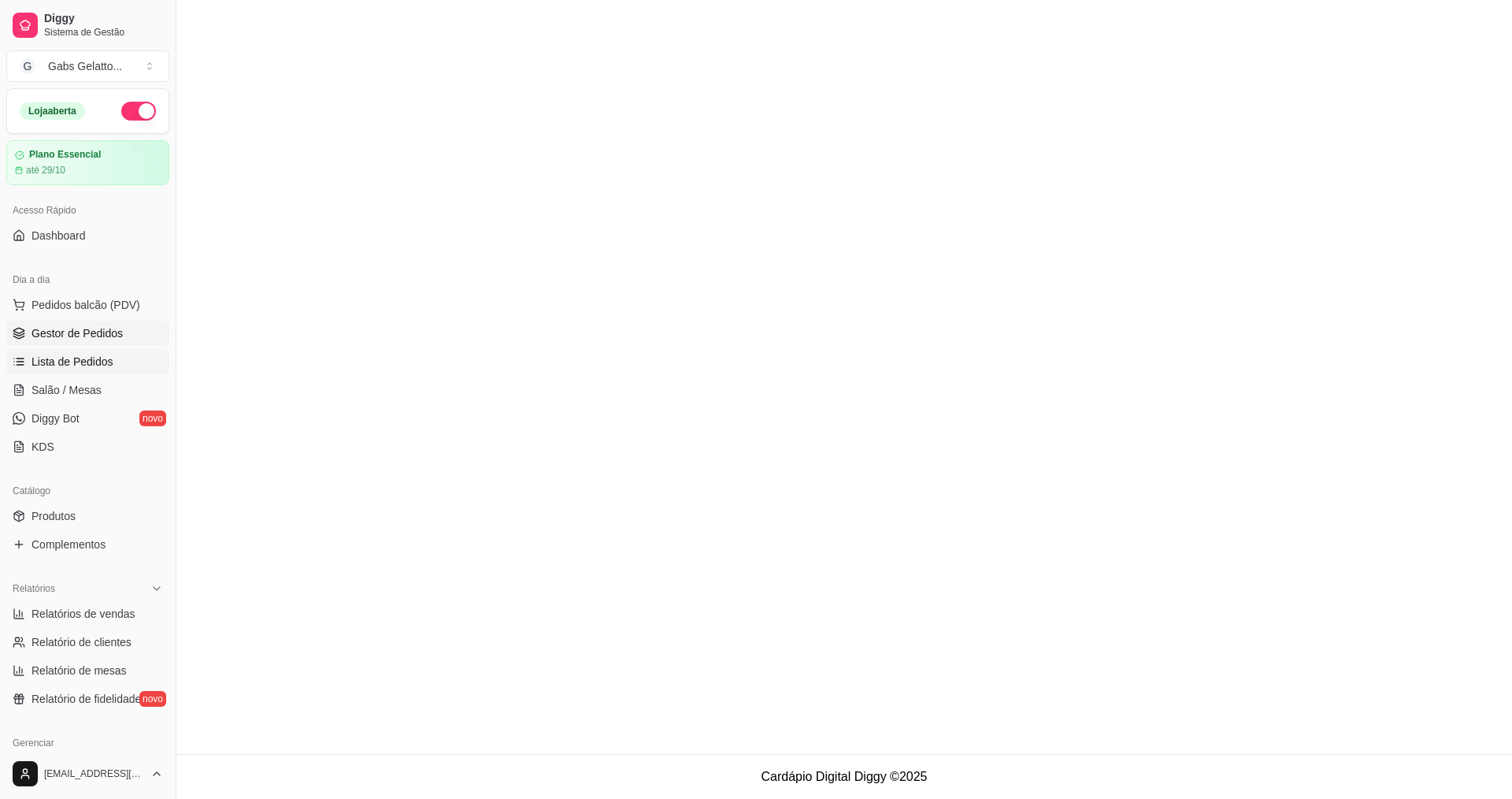
click at [108, 331] on span "Gestor de Pedidos" at bounding box center [77, 333] width 91 height 15
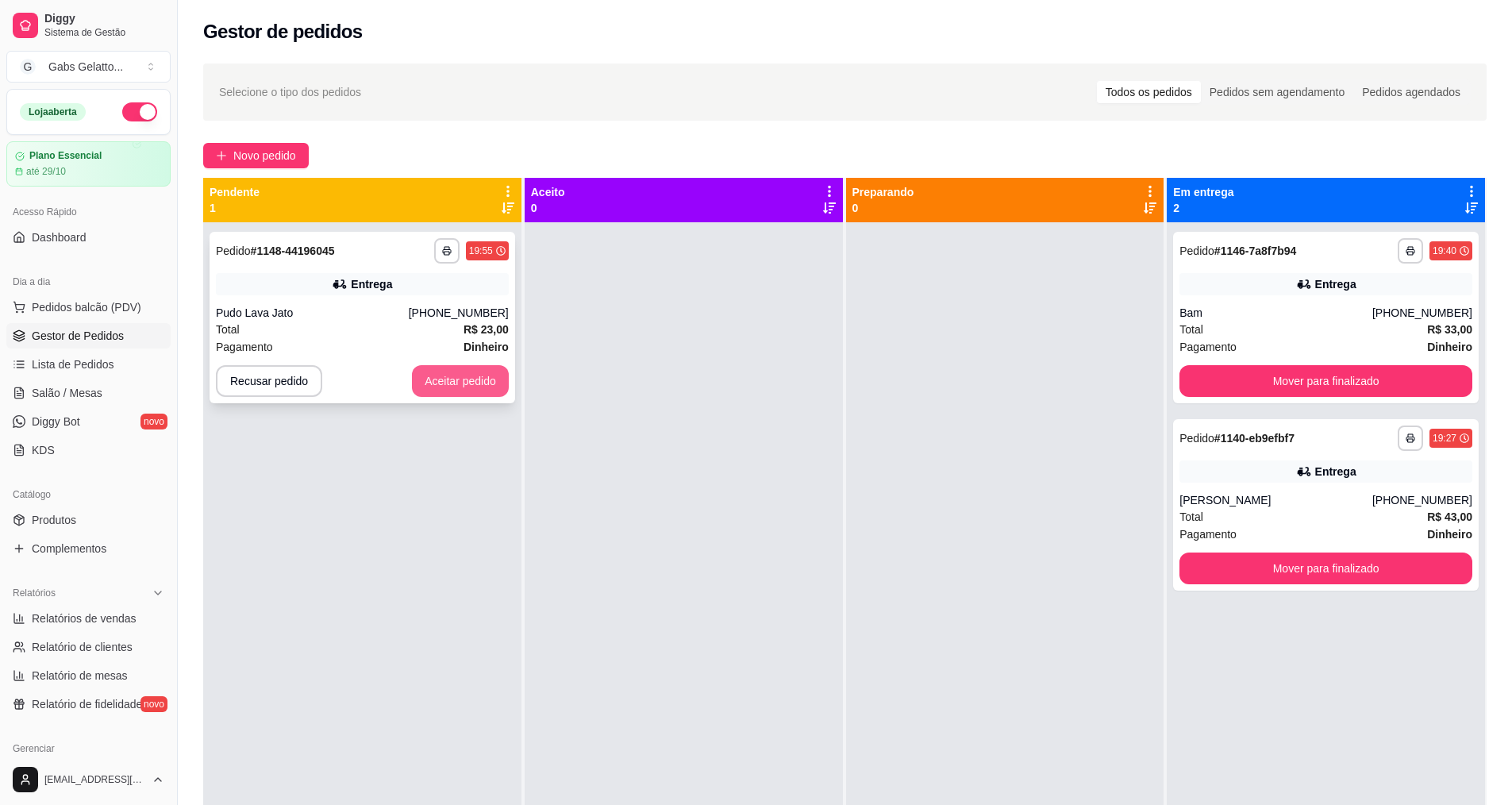
click at [490, 376] on button "Aceitar pedido" at bounding box center [460, 380] width 97 height 32
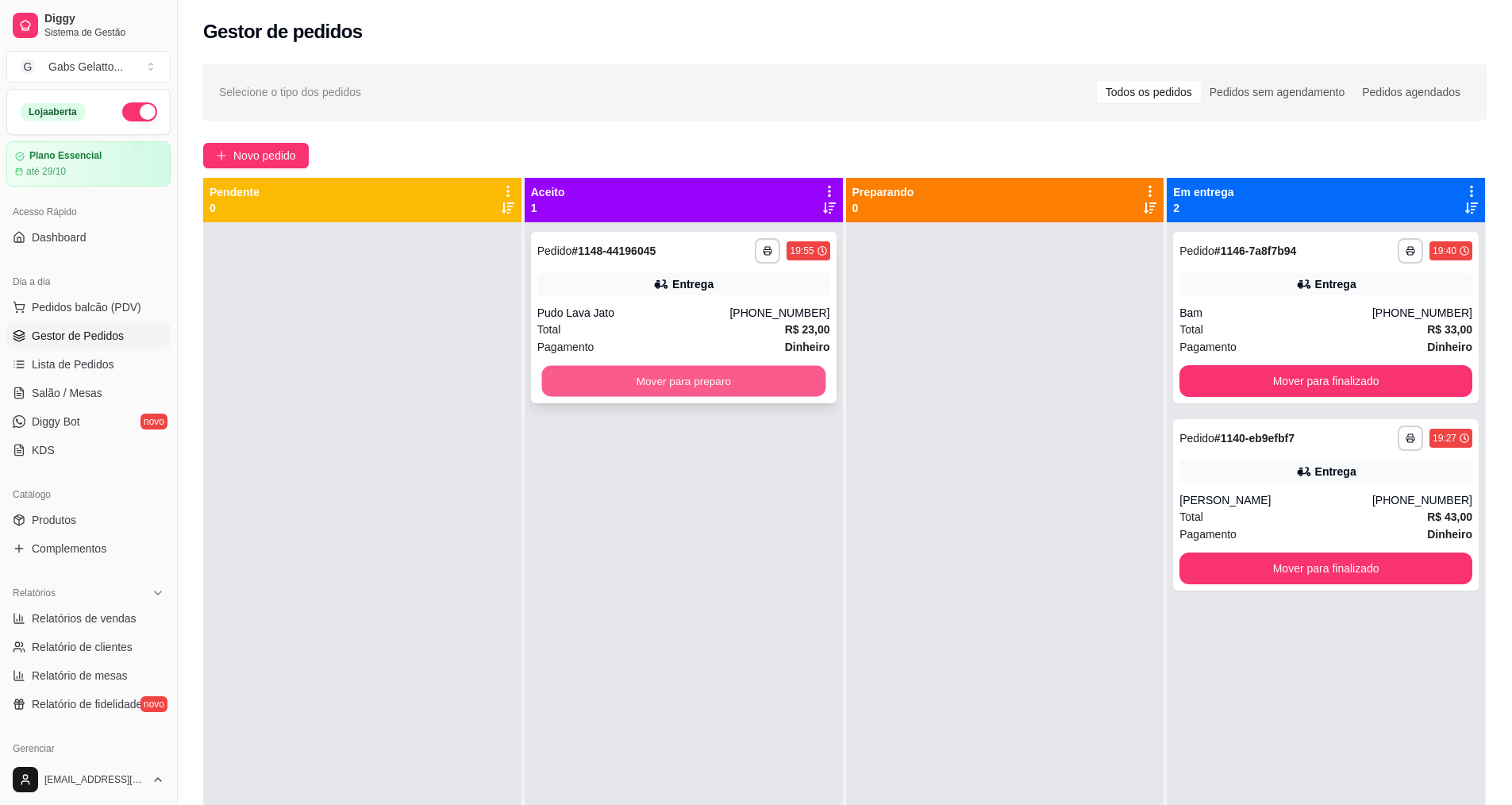
click at [704, 389] on button "Mover para preparo" at bounding box center [683, 381] width 284 height 31
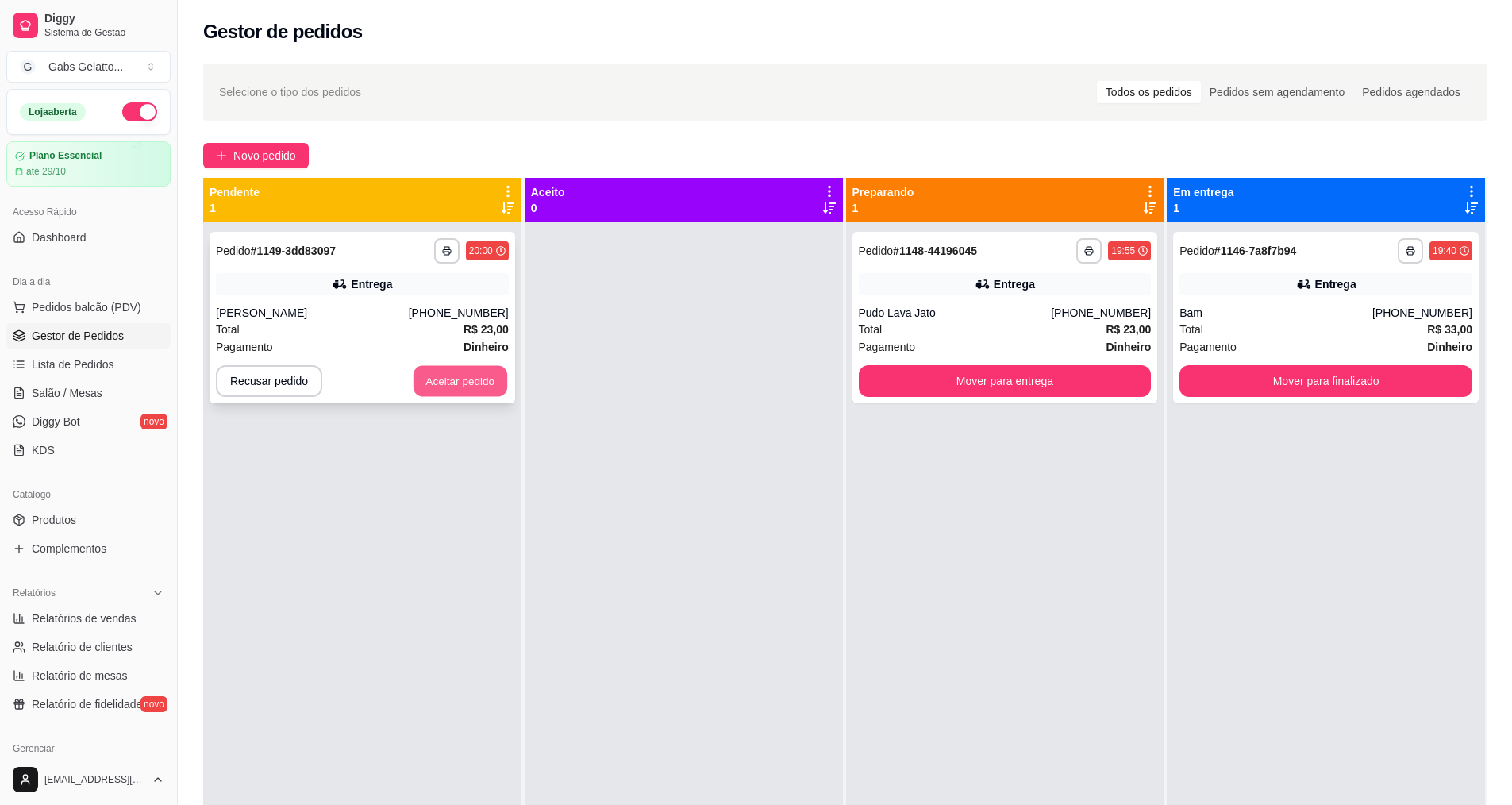
click at [476, 377] on button "Aceitar pedido" at bounding box center [460, 381] width 94 height 31
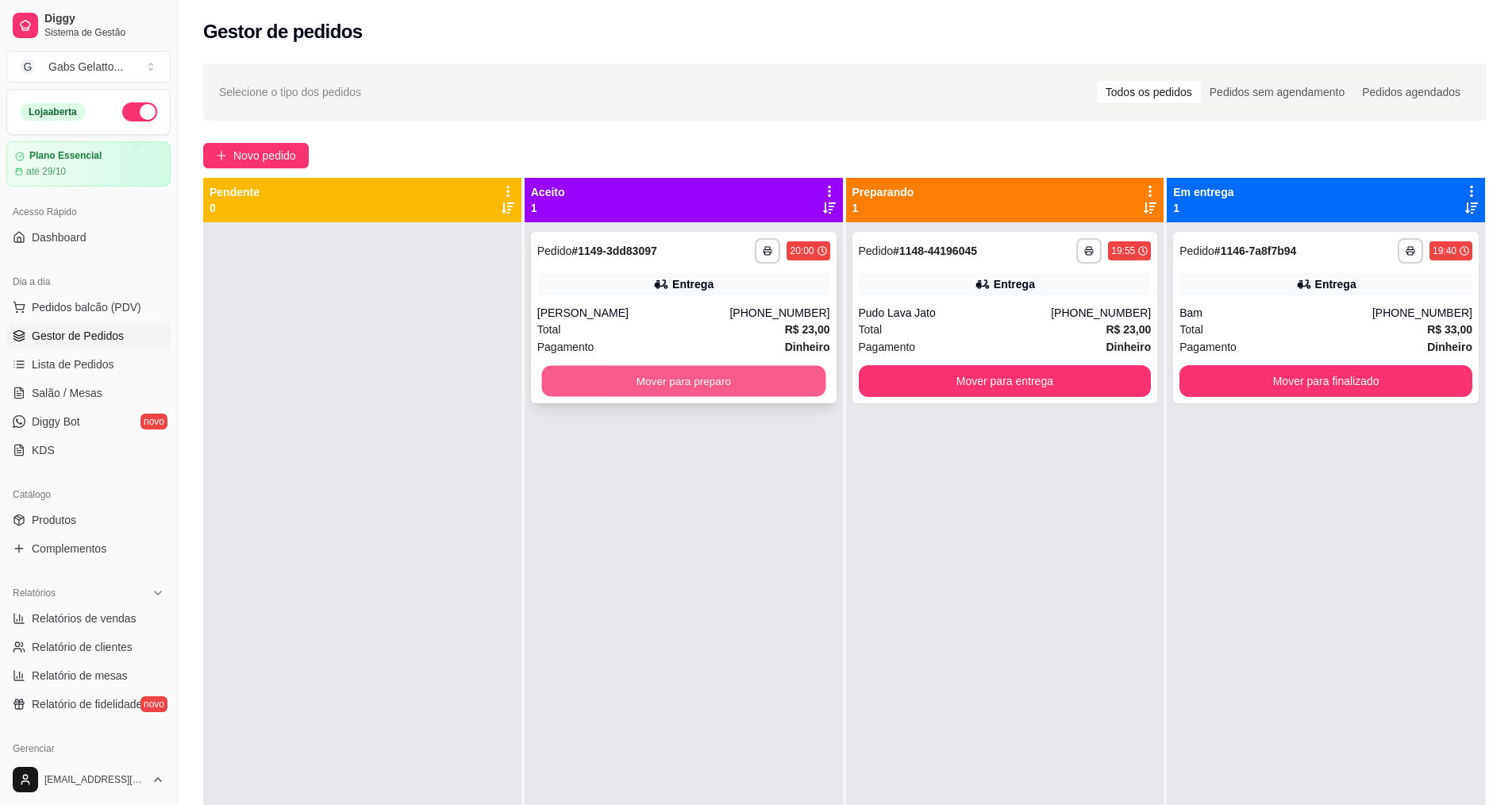
click at [743, 373] on button "Mover para preparo" at bounding box center [683, 381] width 284 height 31
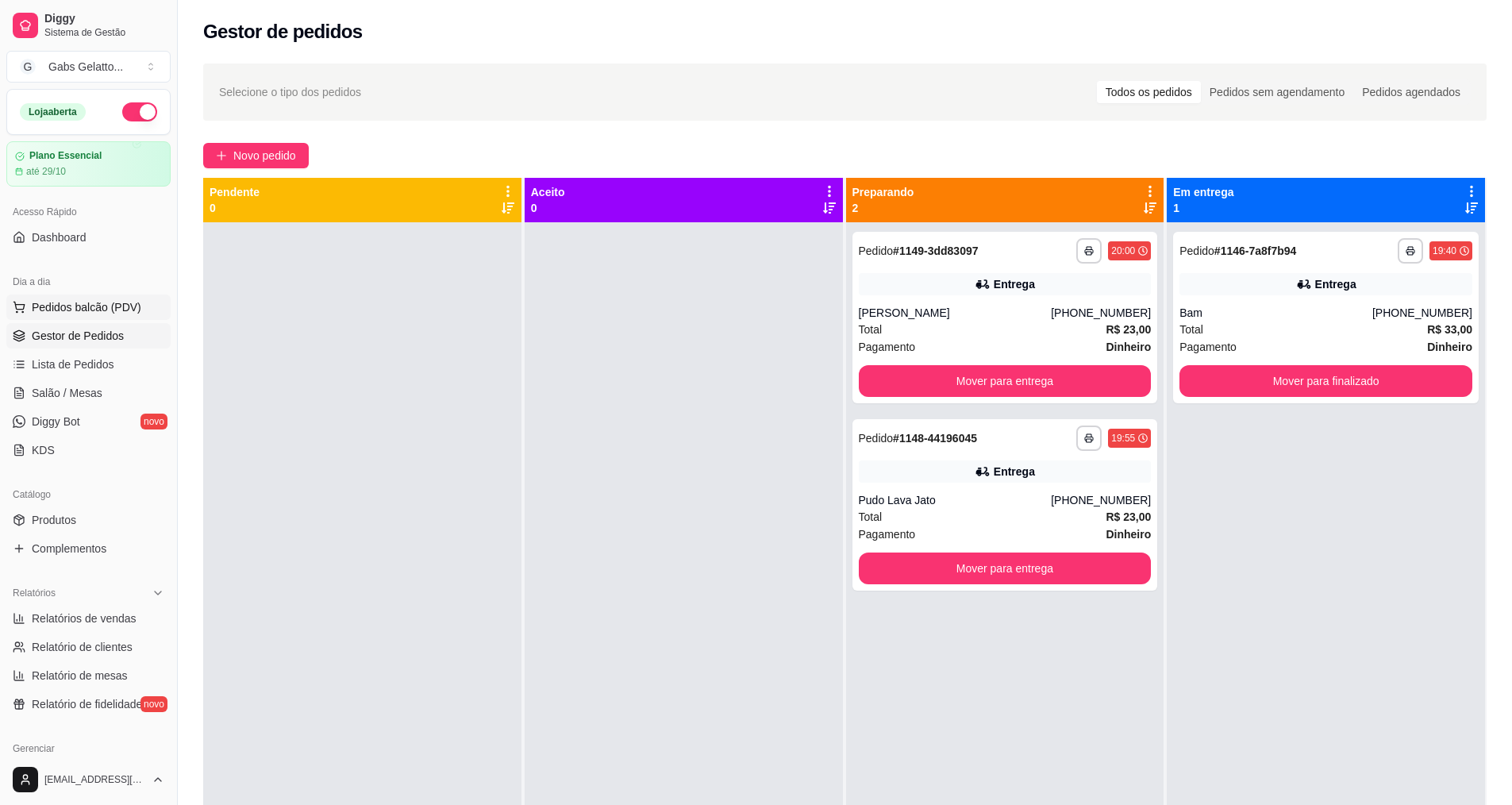
click at [71, 313] on span "Pedidos balcão (PDV)" at bounding box center [86, 307] width 109 height 15
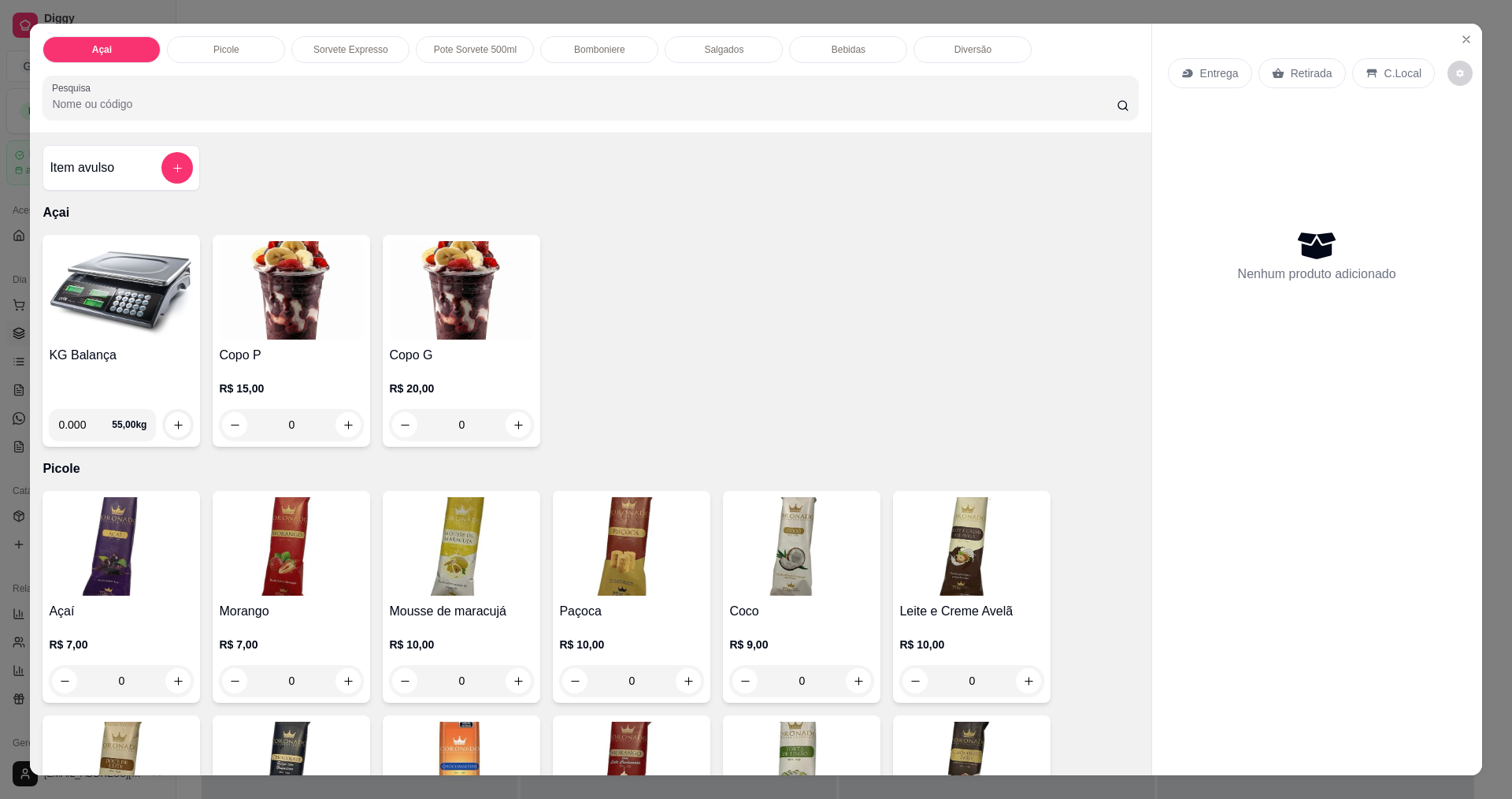
click at [600, 55] on p "Bomboniere" at bounding box center [600, 50] width 51 height 13
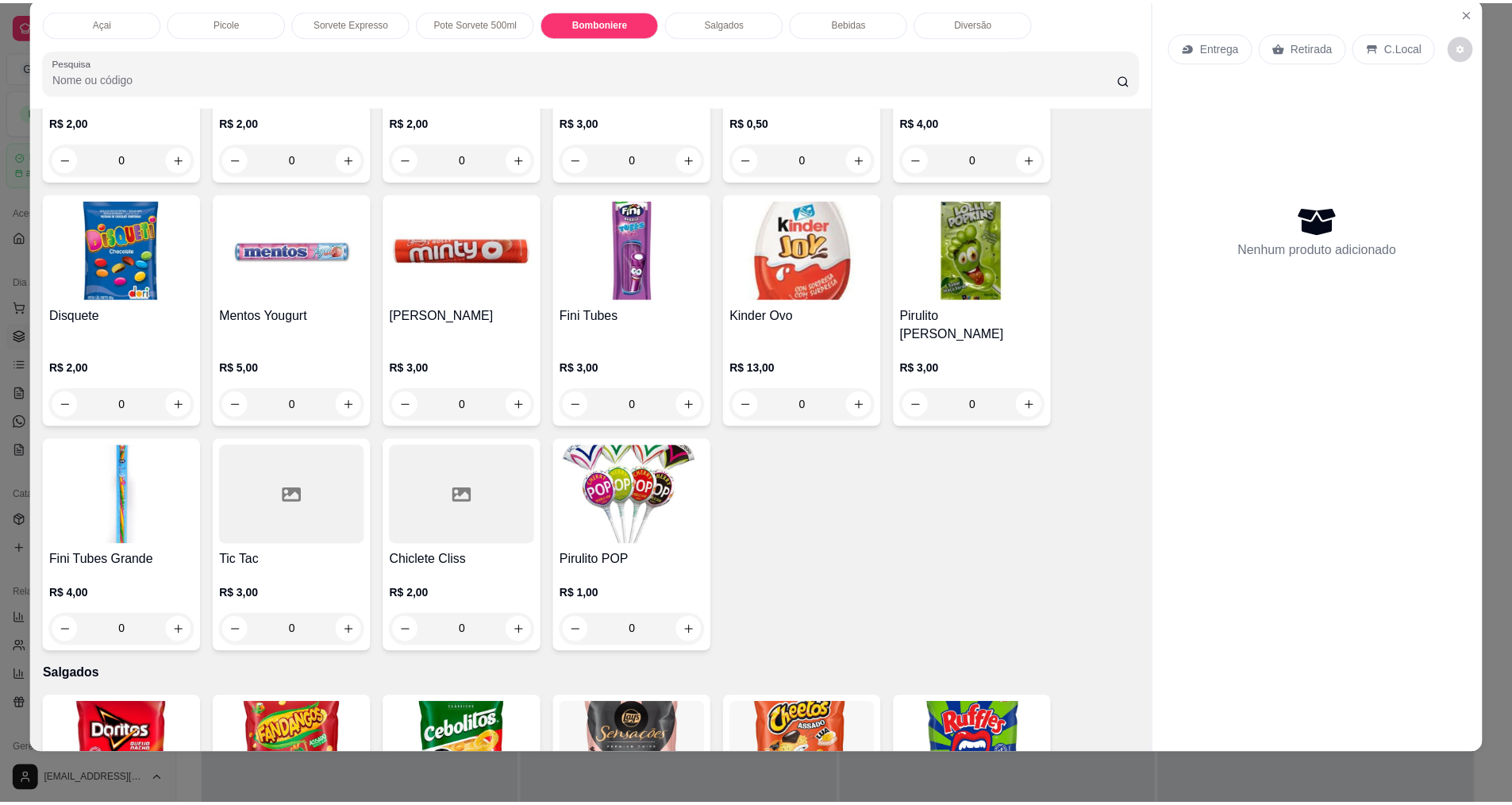
scroll to position [1891, 0]
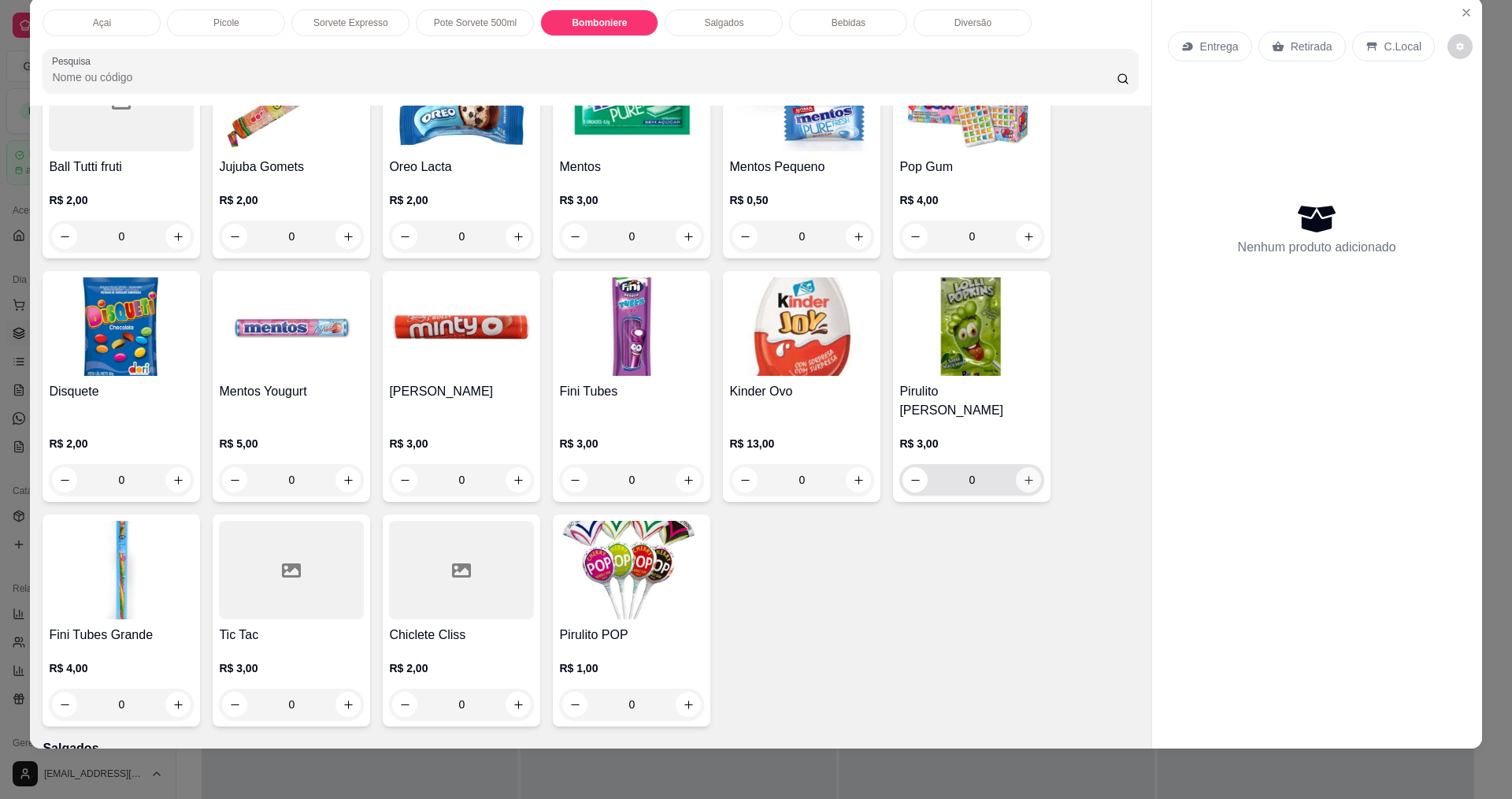
click at [1029, 474] on icon "increase-product-quantity" at bounding box center [1029, 480] width 12 height 12
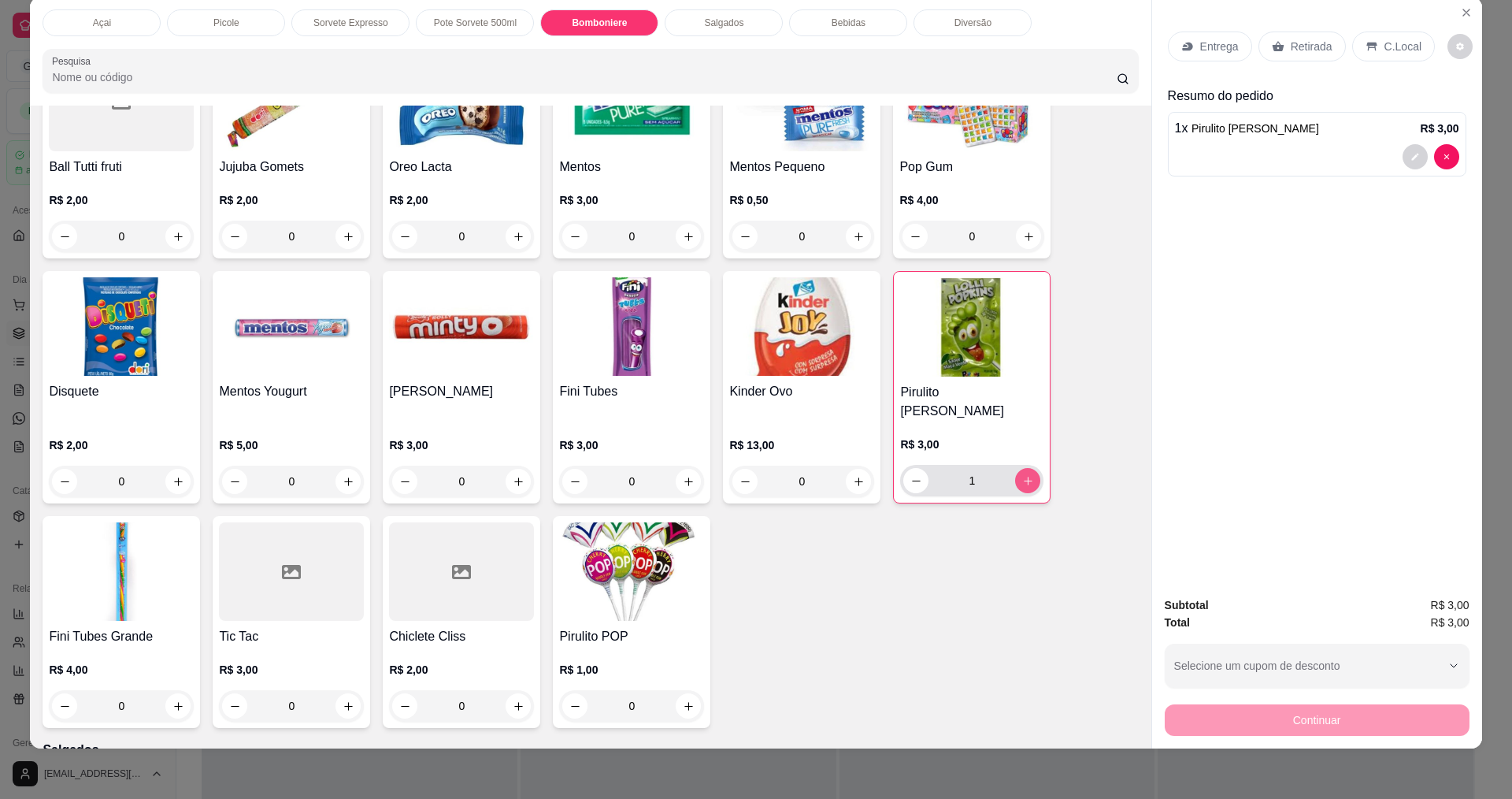
click at [1029, 468] on button "increase-product-quantity" at bounding box center [1028, 481] width 26 height 26
type input "2"
click at [1268, 730] on div "Continuar" at bounding box center [1317, 718] width 305 height 36
click at [1395, 44] on p "C.Local" at bounding box center [1403, 46] width 37 height 15
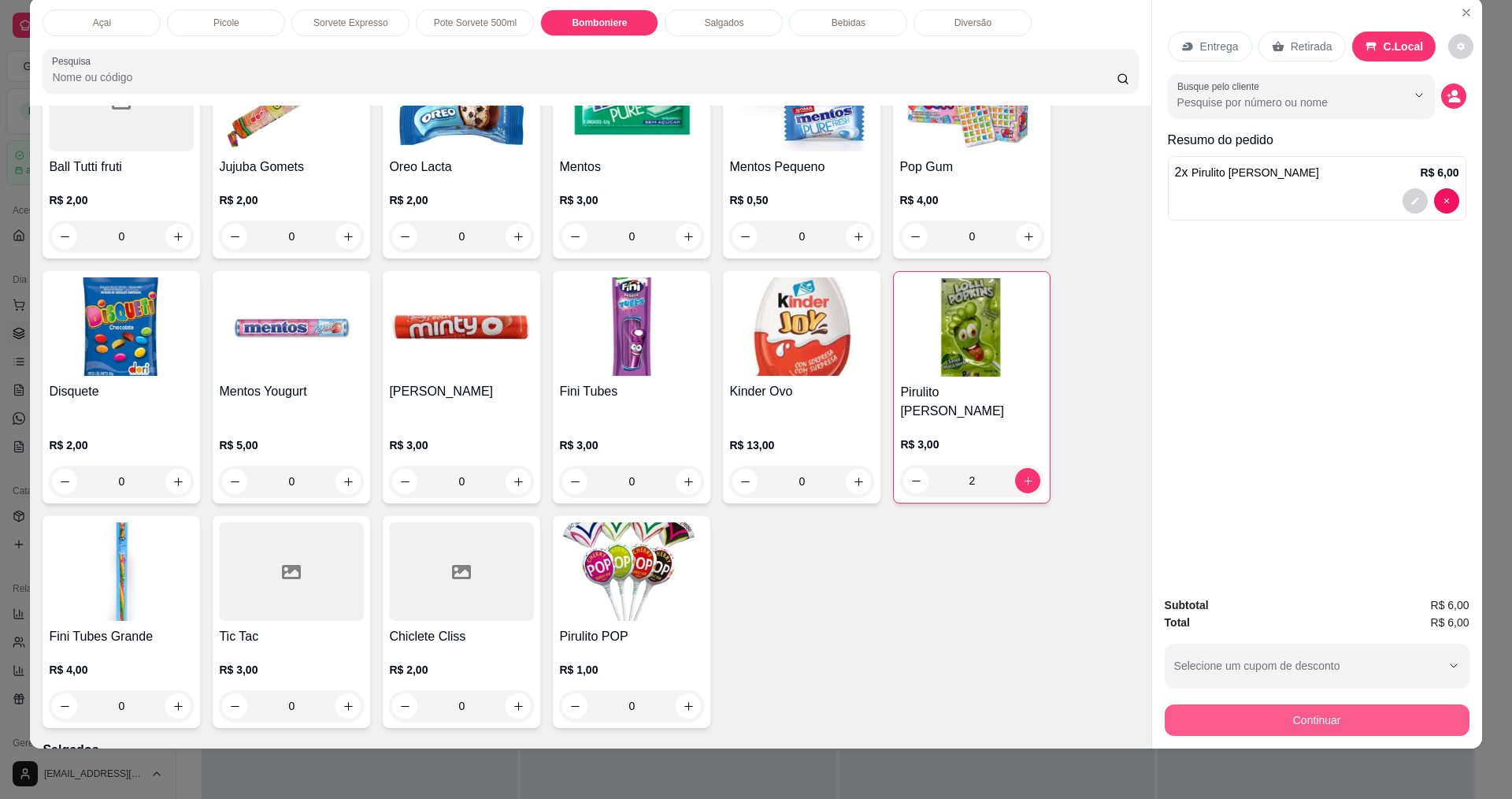
click at [1386, 724] on button "Continuar" at bounding box center [1317, 720] width 305 height 32
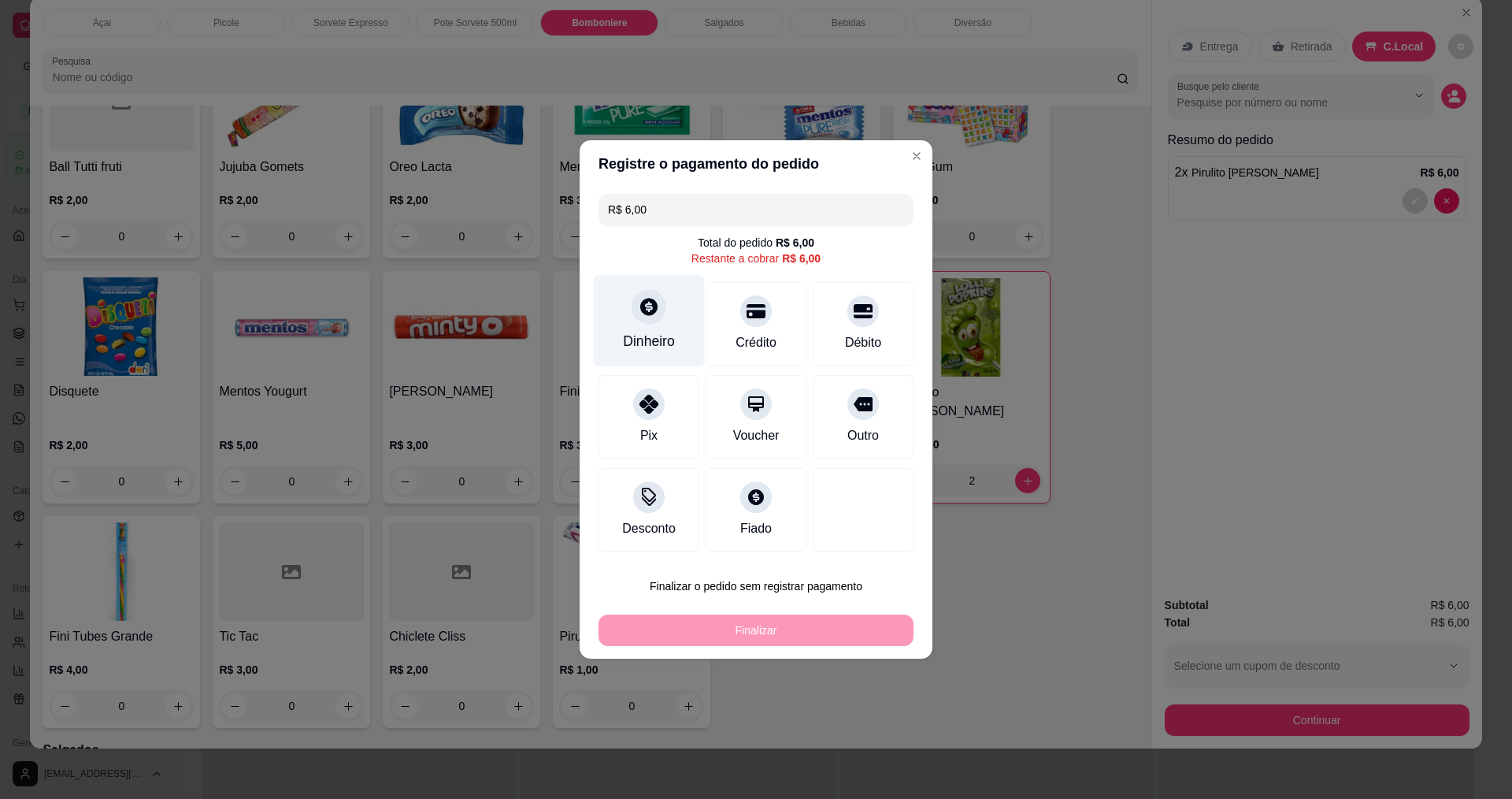
click at [654, 316] on icon at bounding box center [649, 306] width 20 height 20
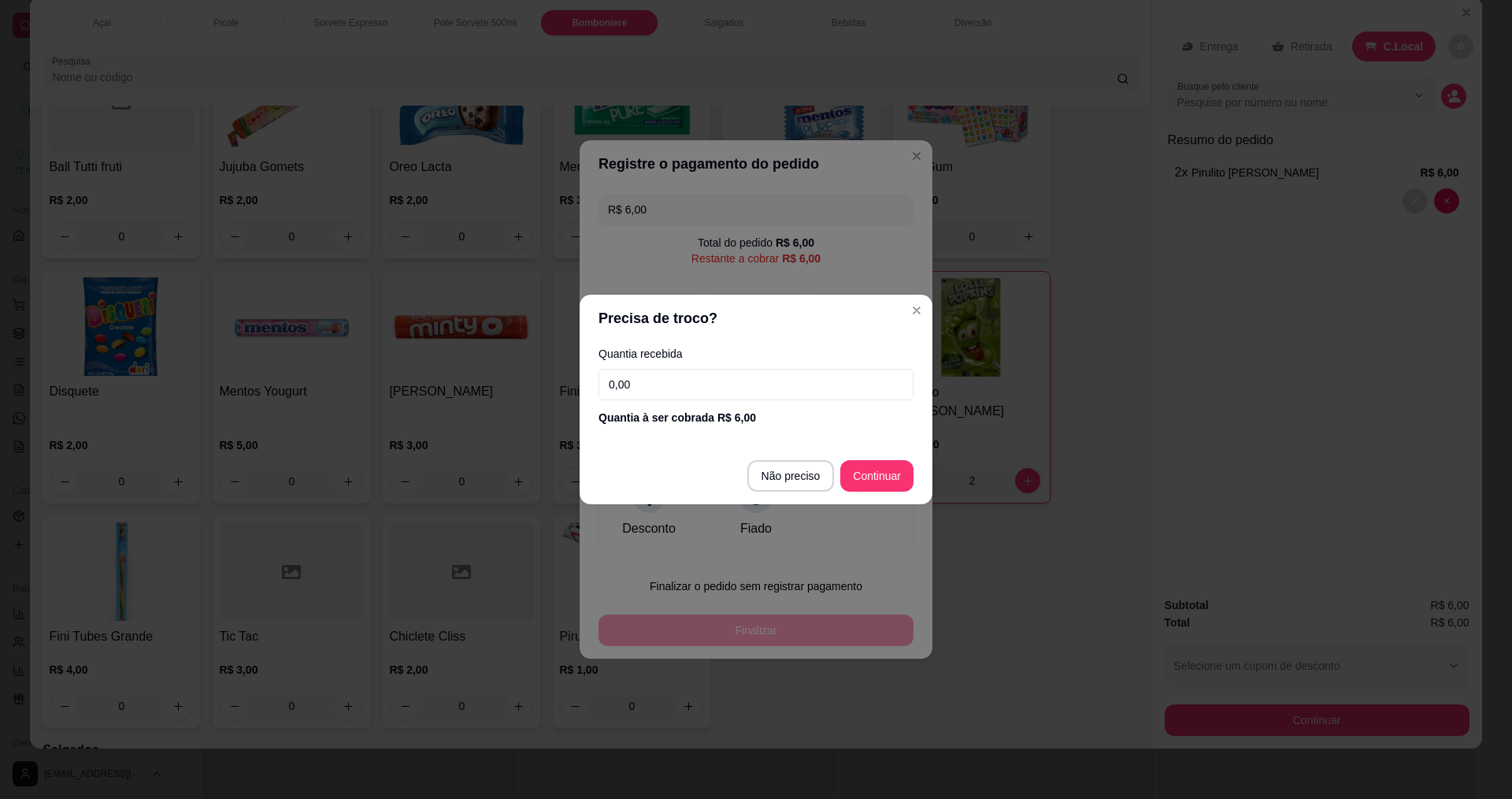
click at [824, 398] on input "0,00" at bounding box center [756, 384] width 315 height 32
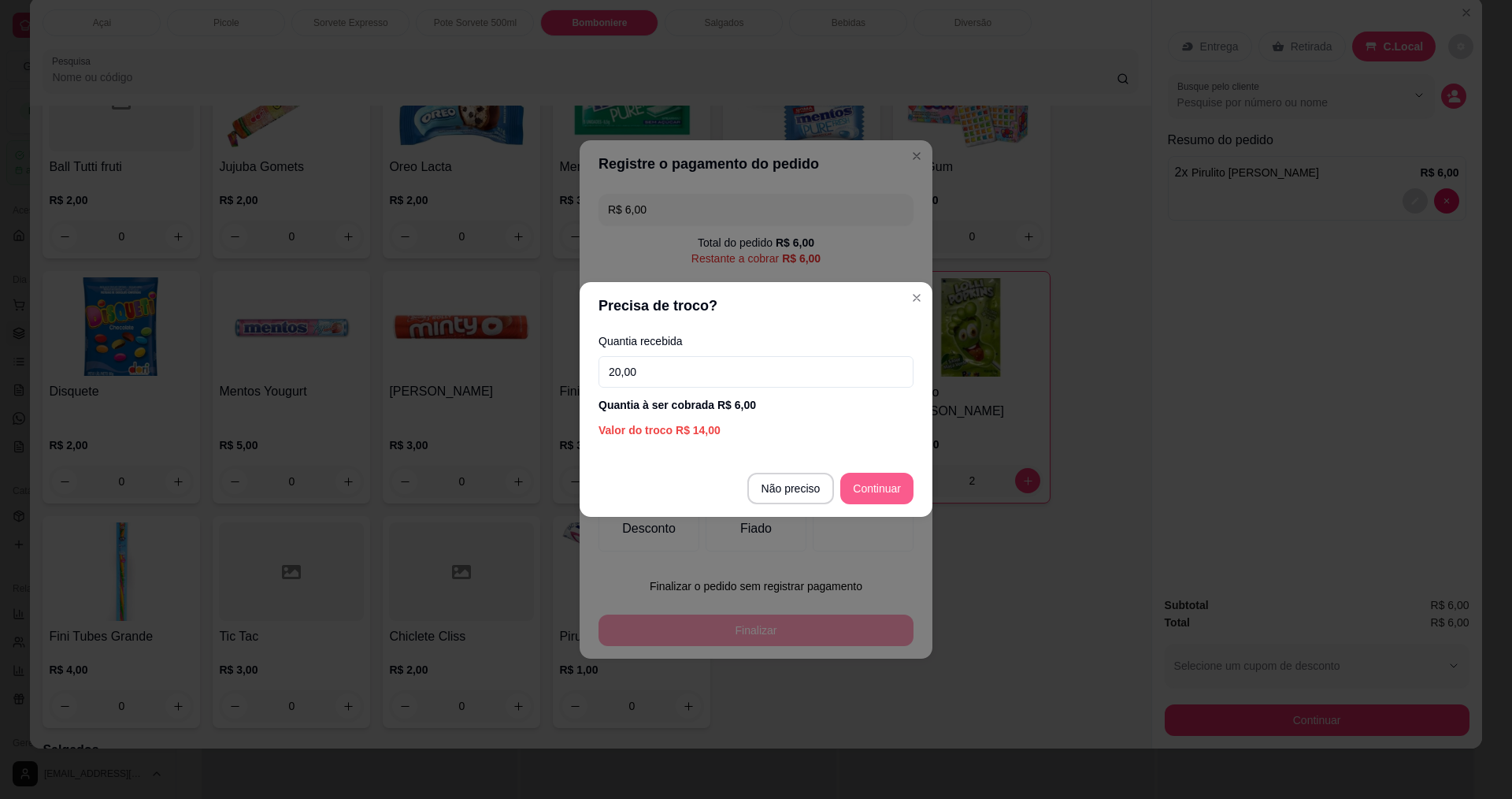
type input "20,00"
type input "R$ 0,00"
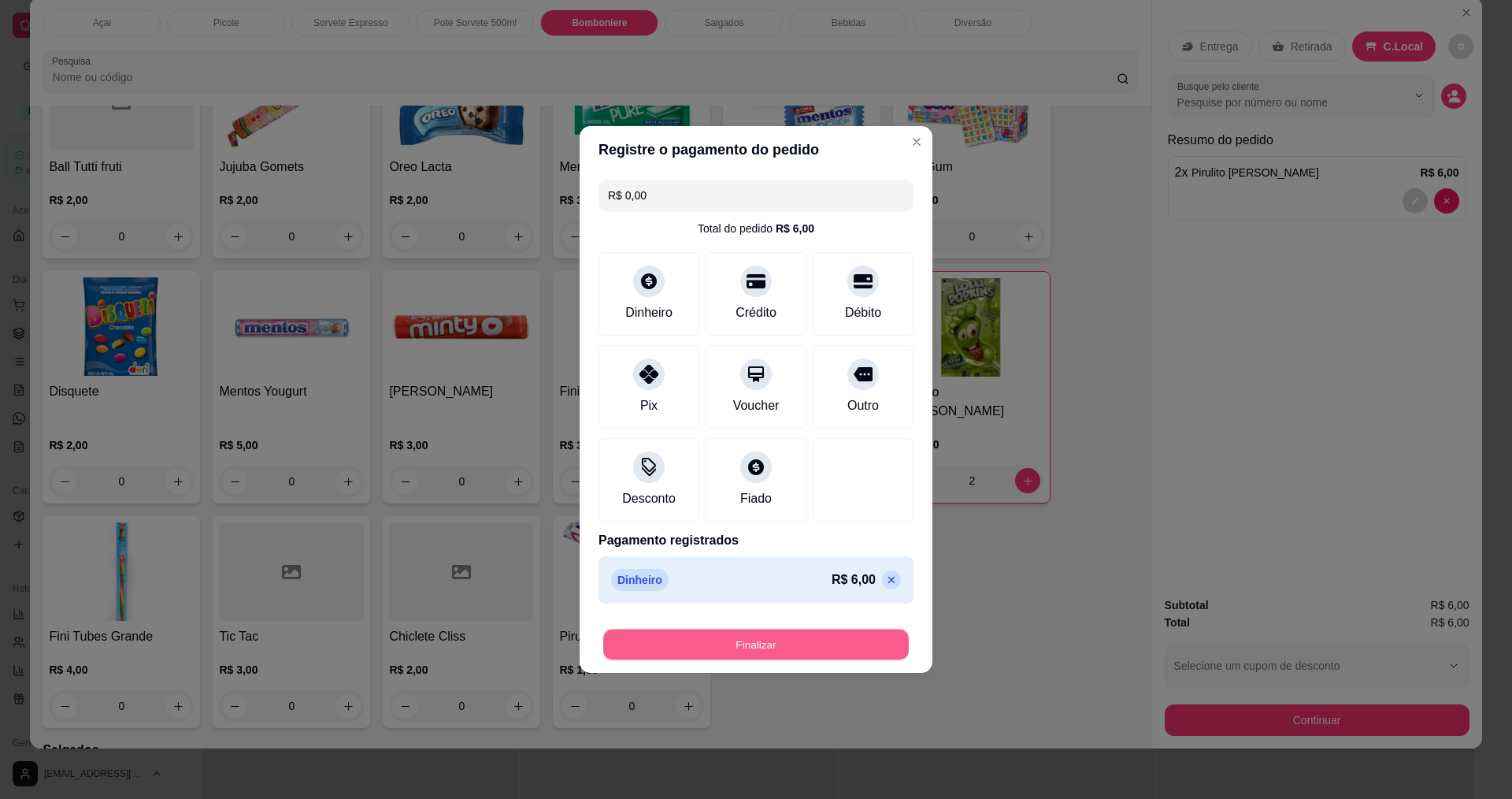
click at [870, 644] on button "Finalizar" at bounding box center [756, 644] width 306 height 31
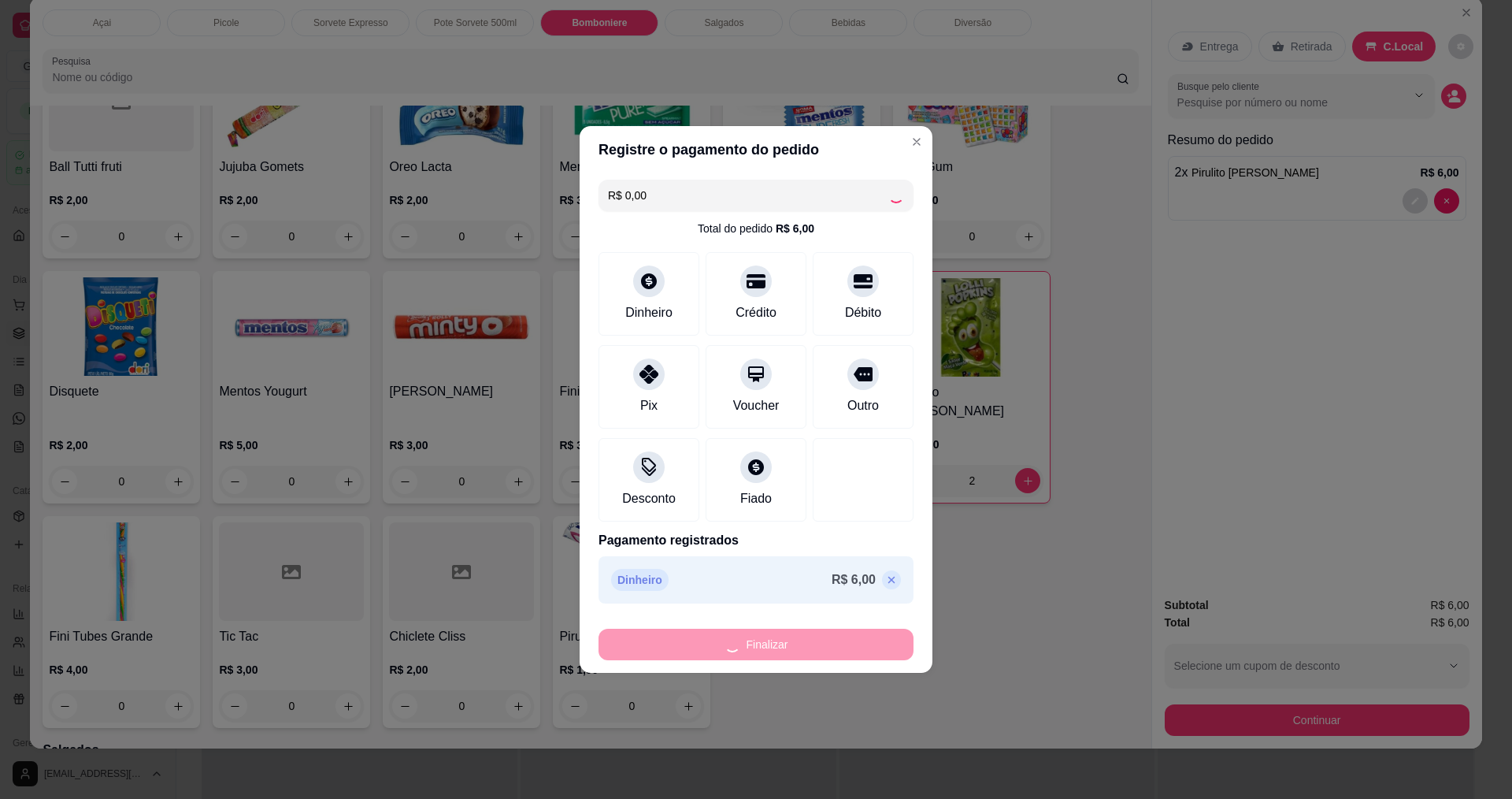
type input "0"
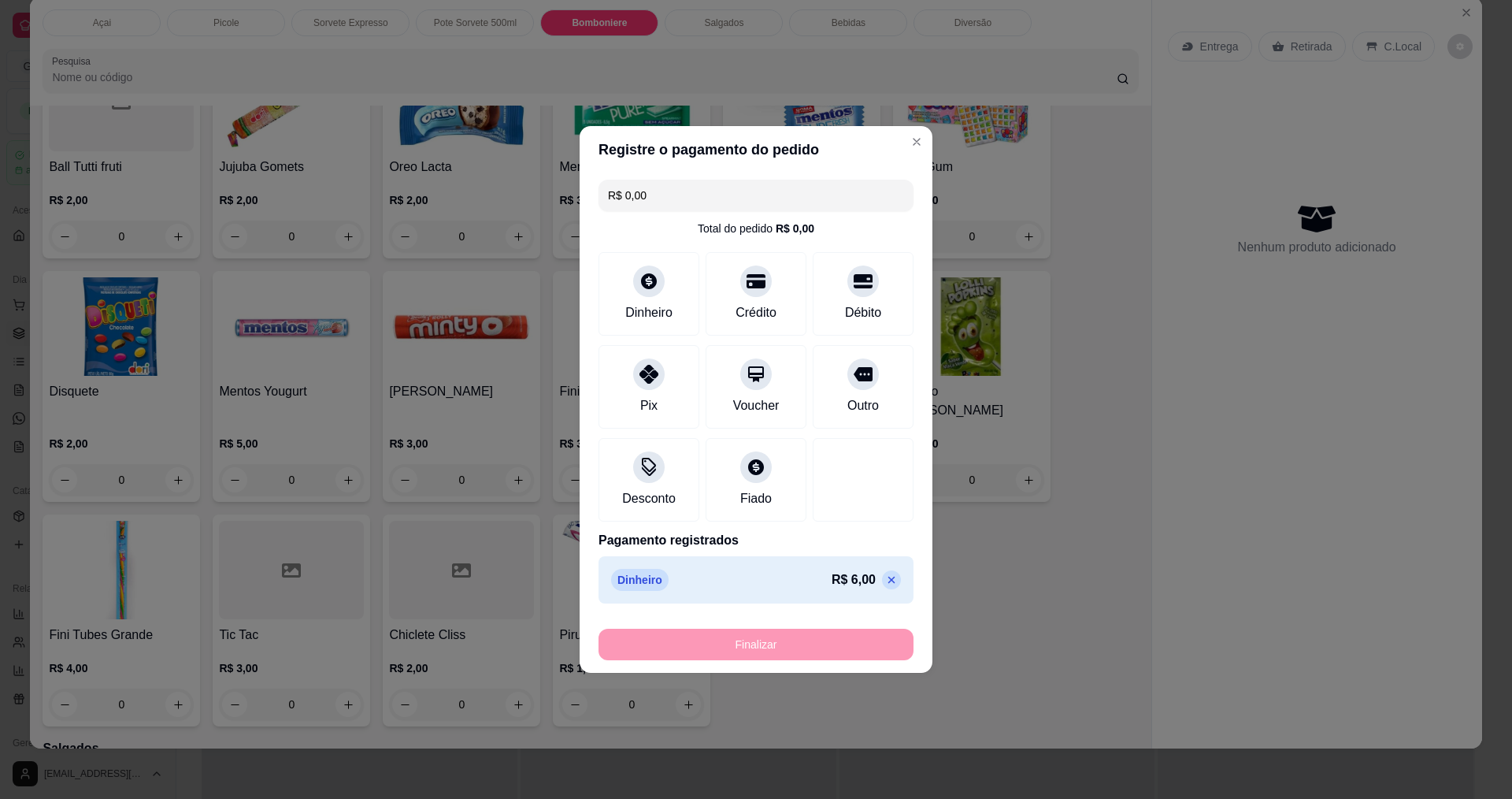
type input "-R$ 6,00"
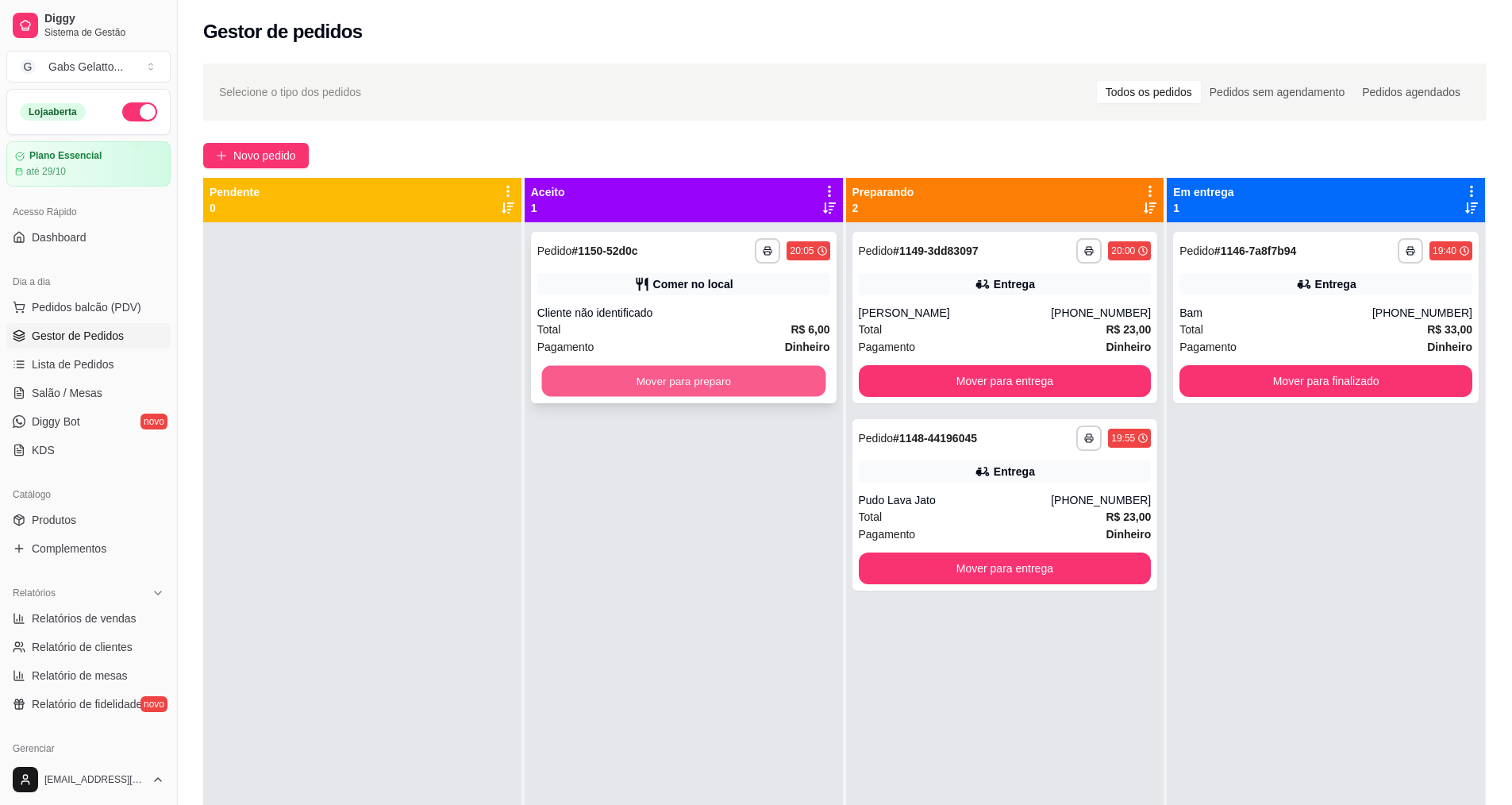
click at [753, 384] on button "Mover para preparo" at bounding box center [683, 381] width 284 height 31
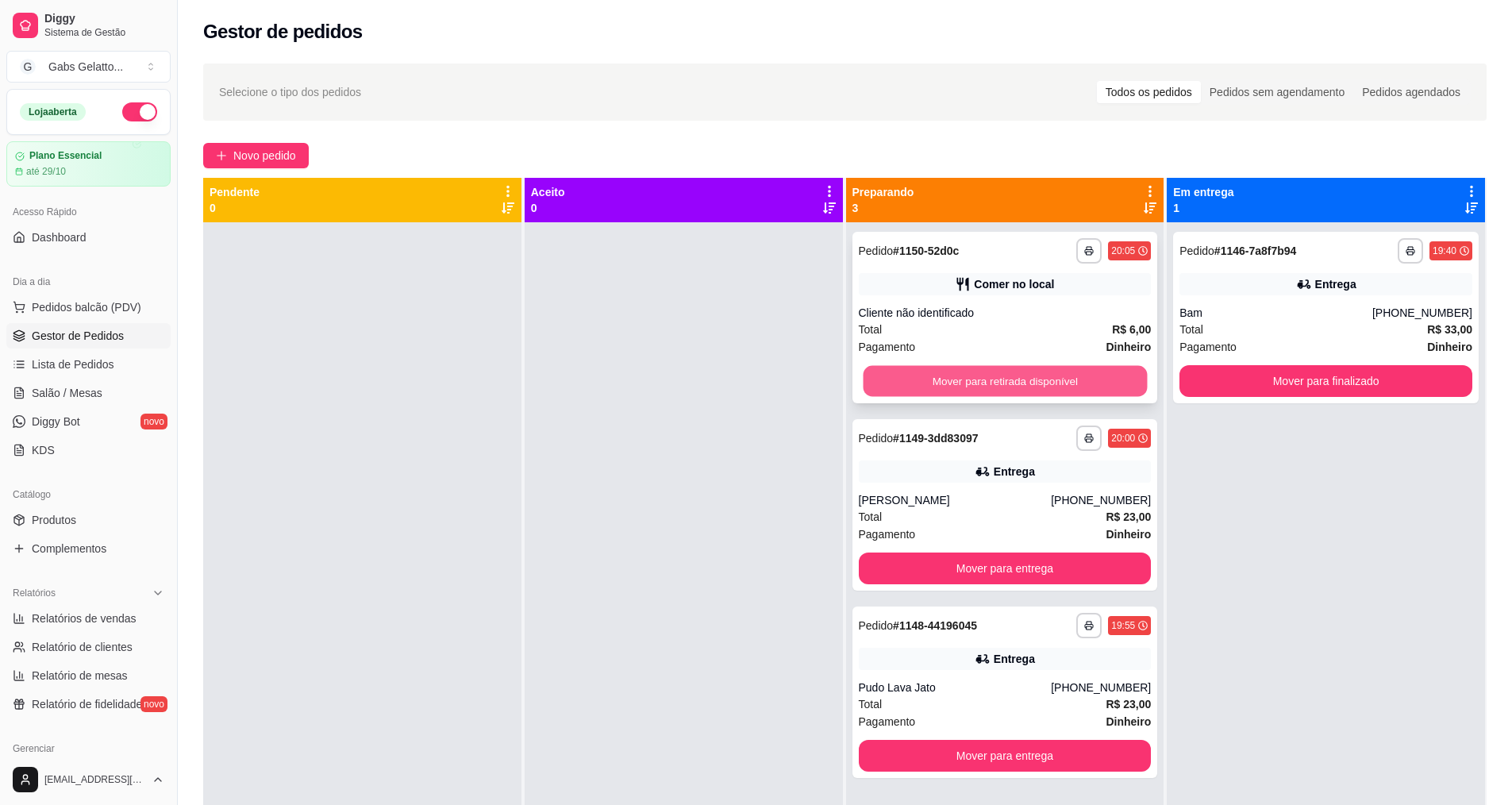
click at [1011, 379] on button "Mover para retirada disponível" at bounding box center [1005, 381] width 284 height 31
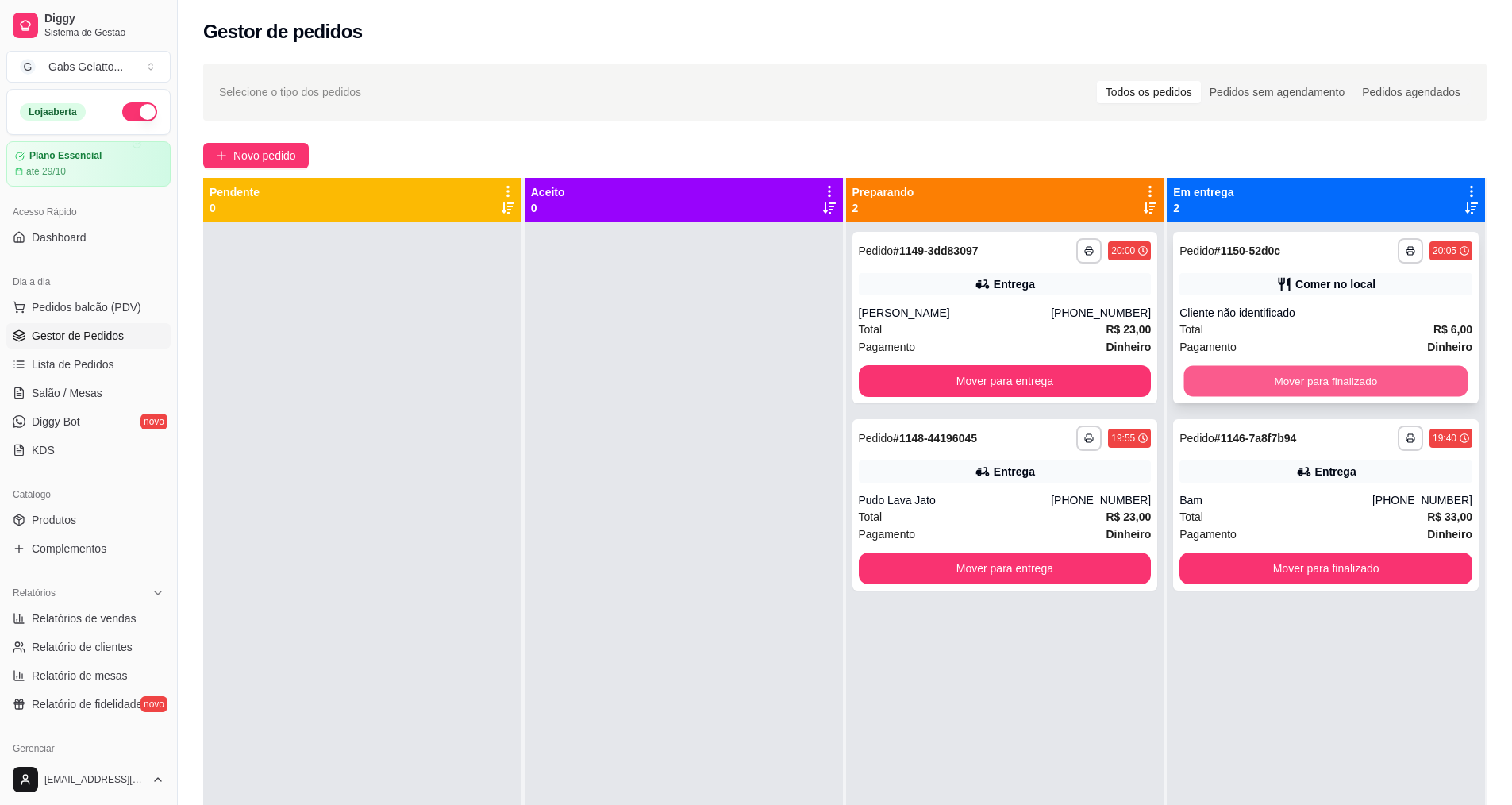
click at [1289, 381] on button "Mover para finalizado" at bounding box center [1326, 381] width 284 height 31
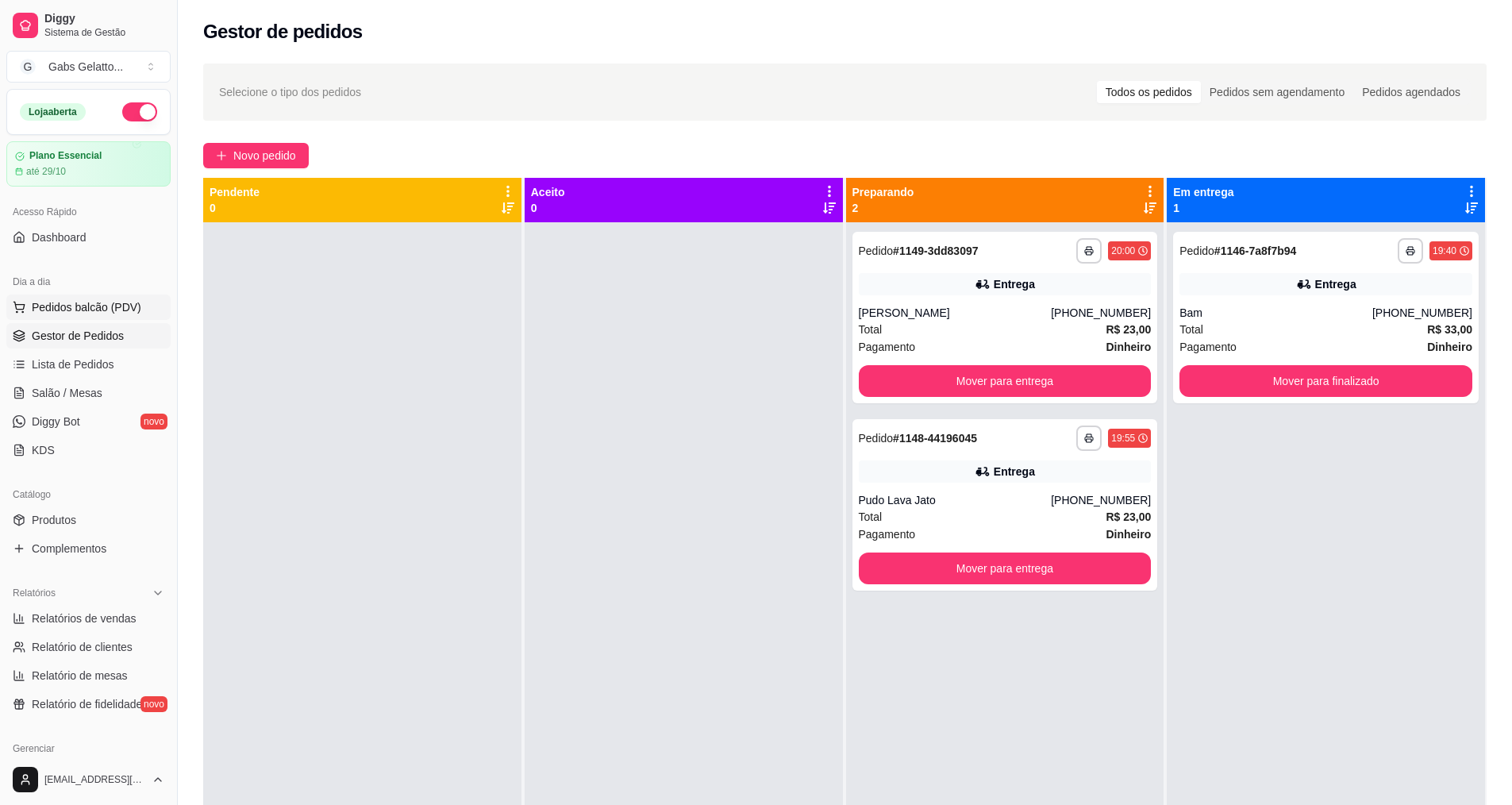
click at [87, 304] on span "Pedidos balcão (PDV)" at bounding box center [86, 307] width 109 height 15
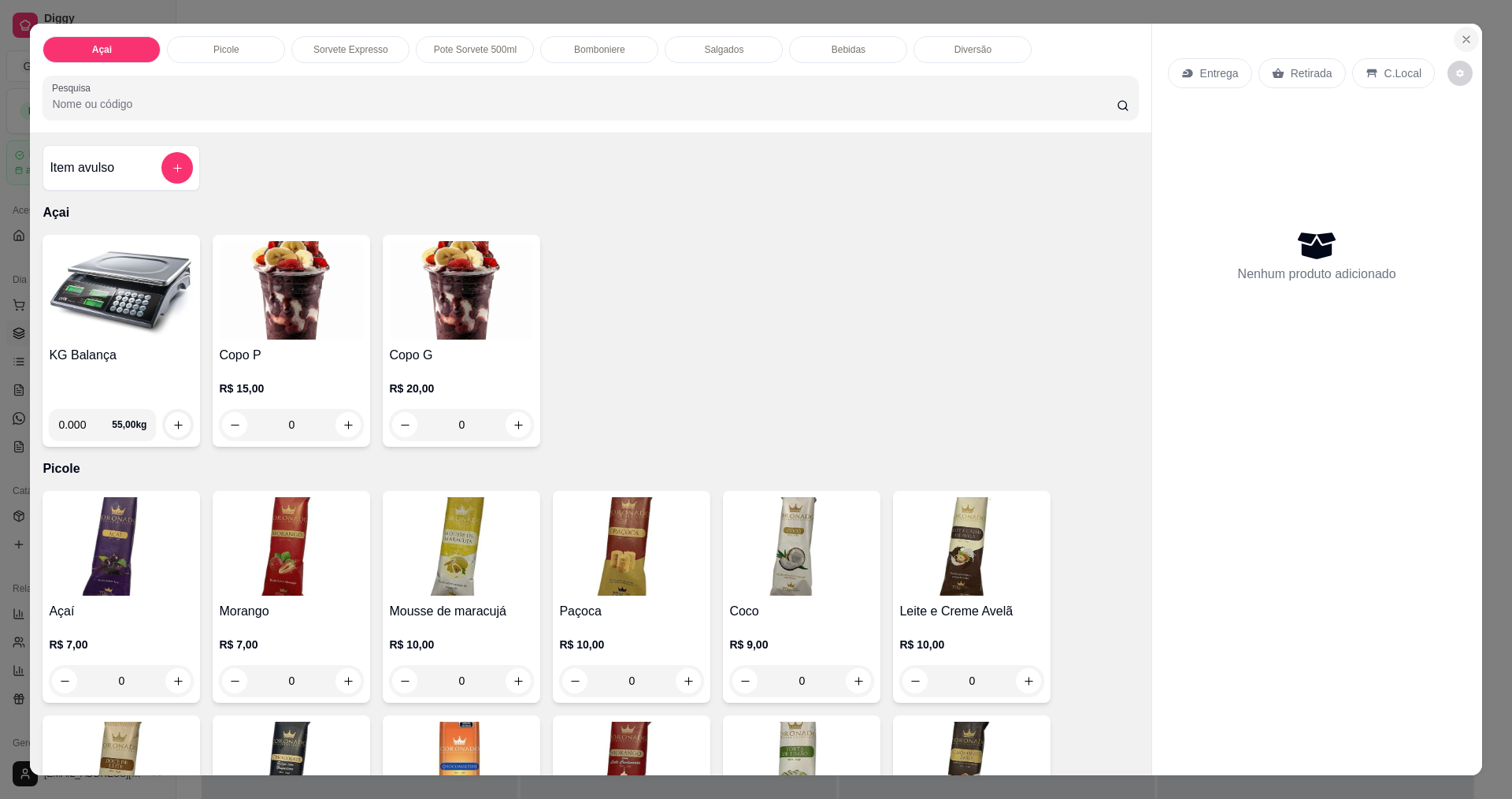
click at [1458, 46] on button "Close" at bounding box center [1467, 39] width 26 height 26
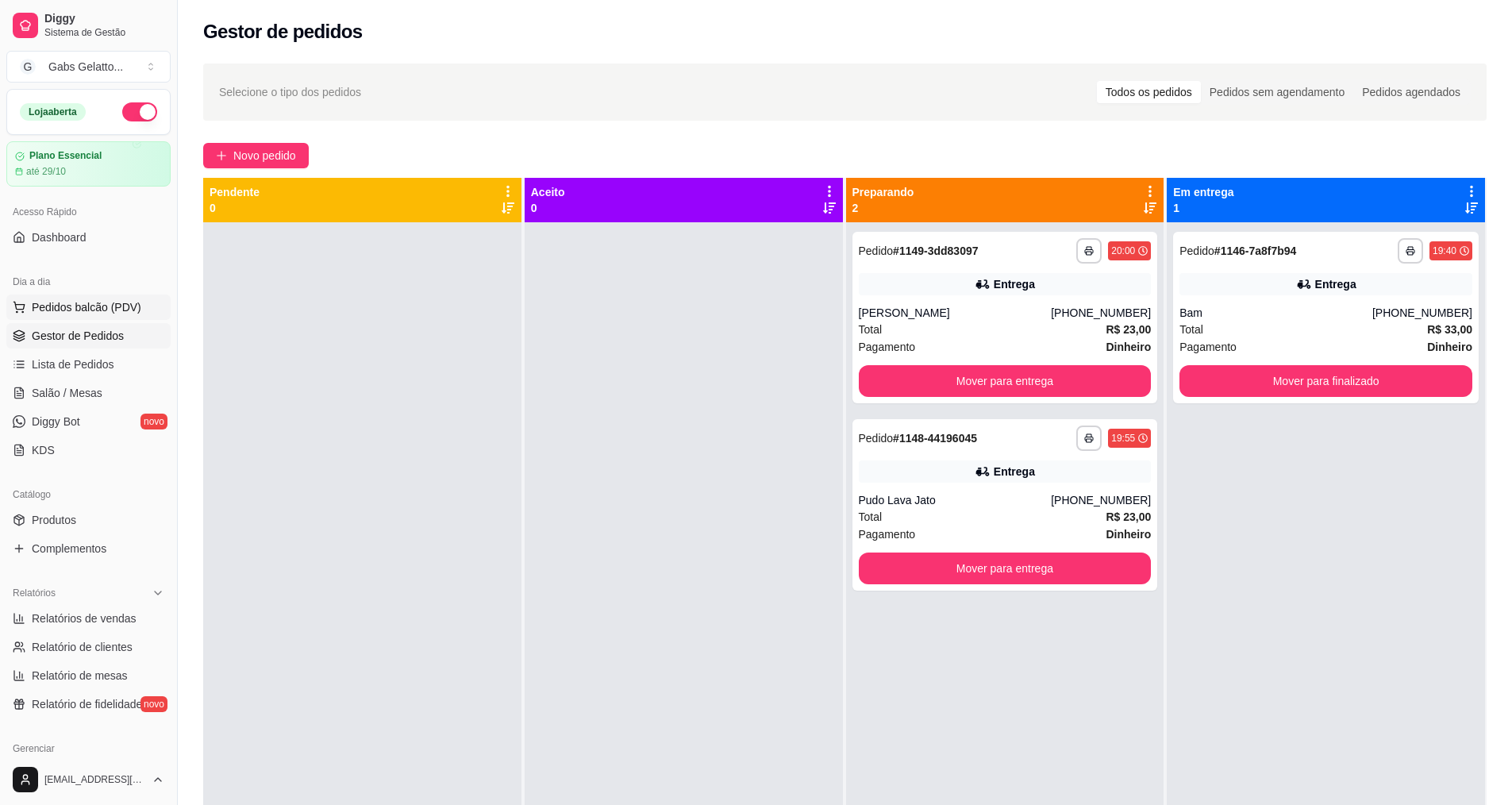
click at [77, 307] on span "Pedidos balcão (PDV)" at bounding box center [86, 307] width 109 height 15
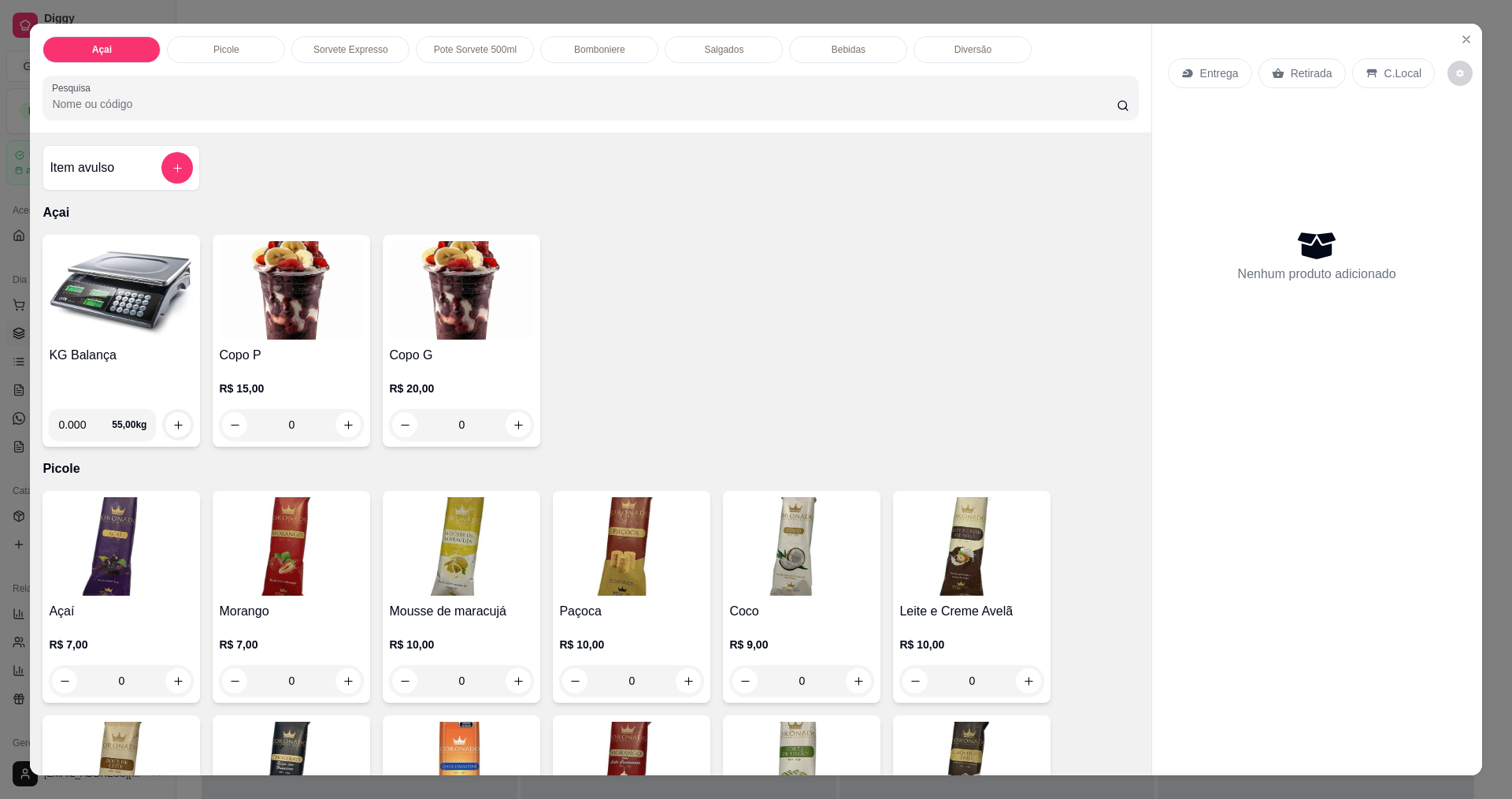
click at [129, 323] on img at bounding box center [121, 289] width 145 height 98
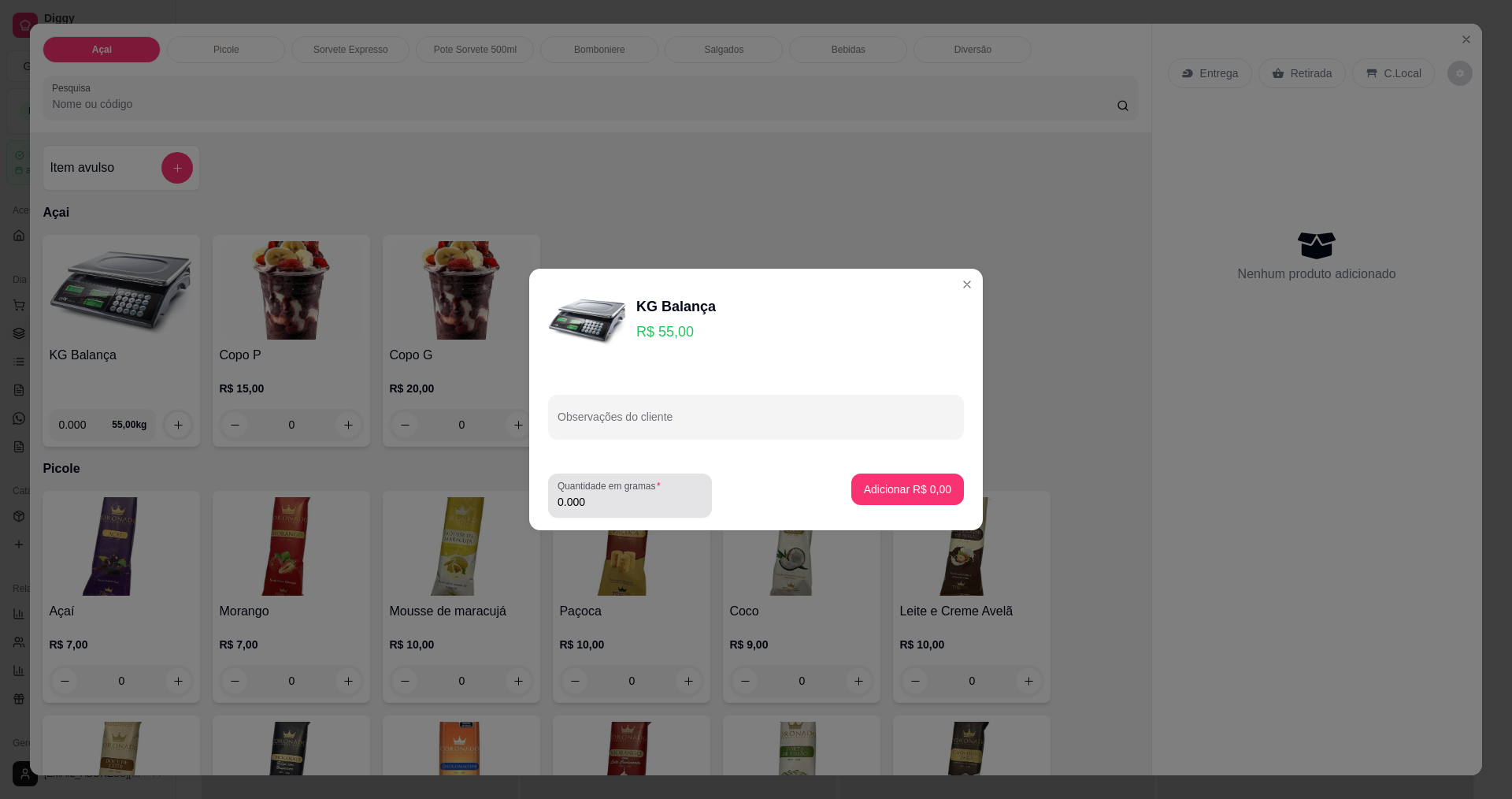
click at [628, 510] on div "0.000" at bounding box center [630, 495] width 145 height 32
type input "0.284"
click at [879, 486] on p "Adicionar R$ 15,62" at bounding box center [905, 489] width 94 height 15
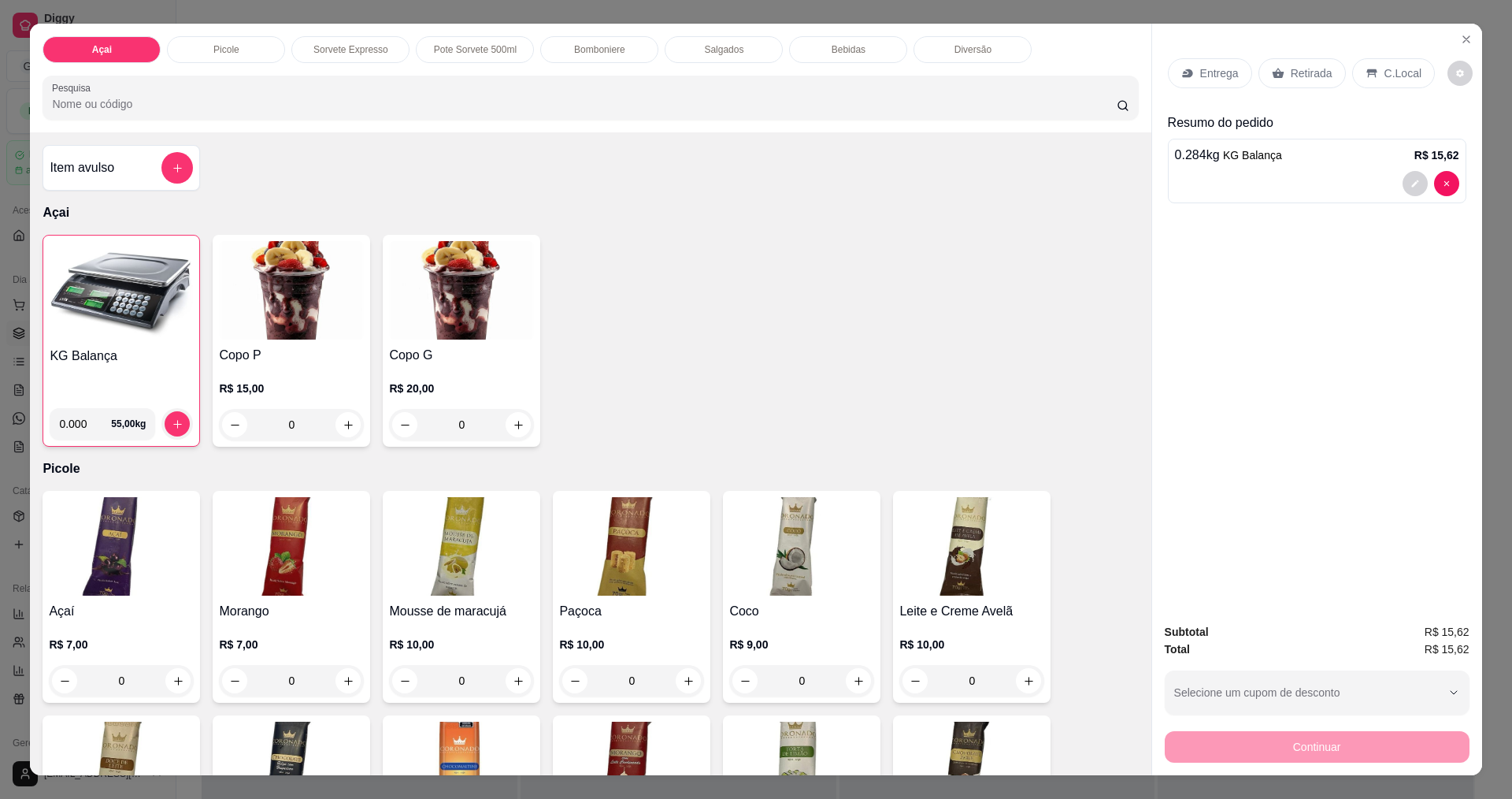
click at [1385, 72] on p "C.Local" at bounding box center [1403, 73] width 37 height 15
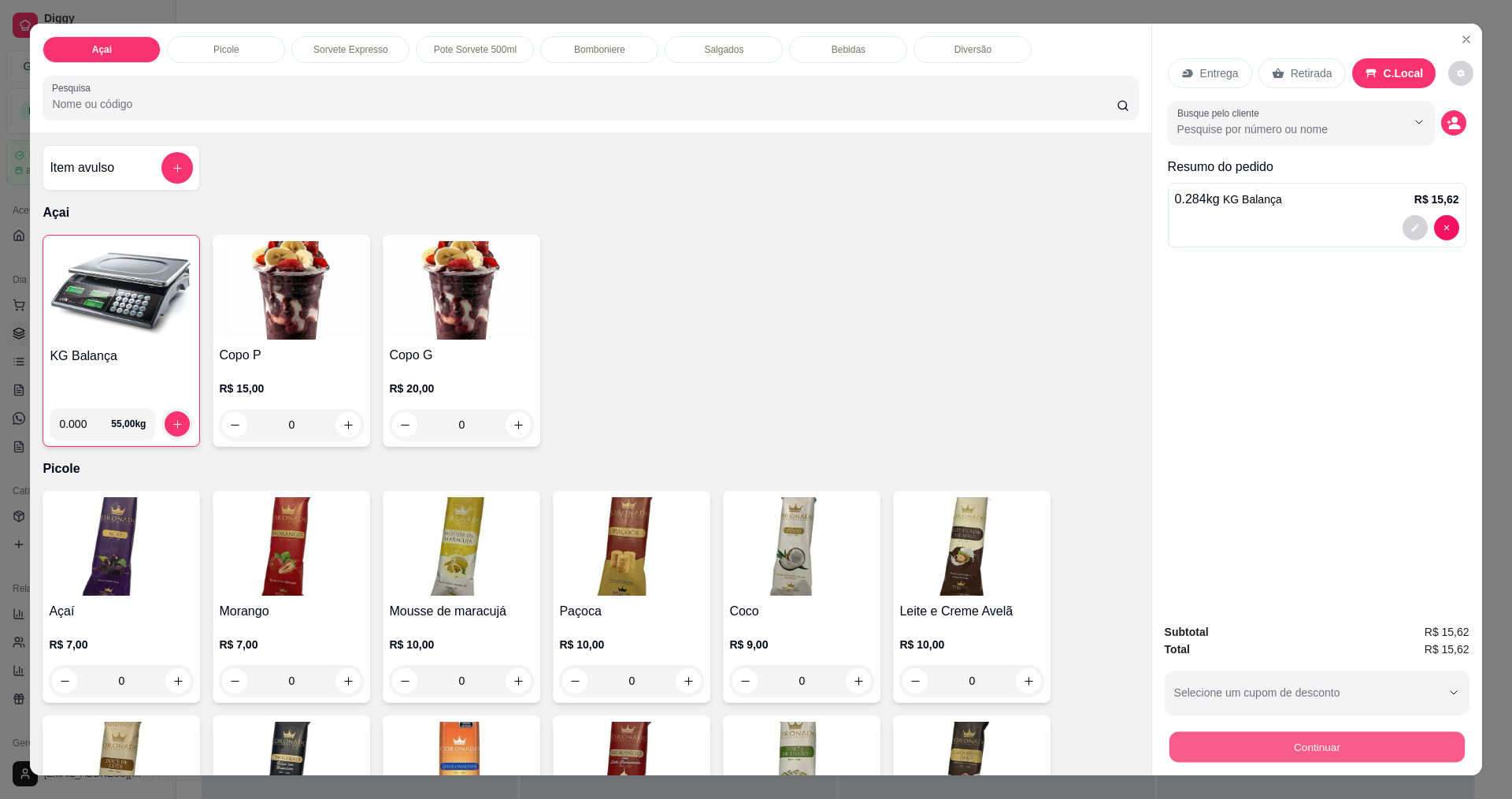
click at [1270, 748] on button "Continuar" at bounding box center [1316, 746] width 295 height 31
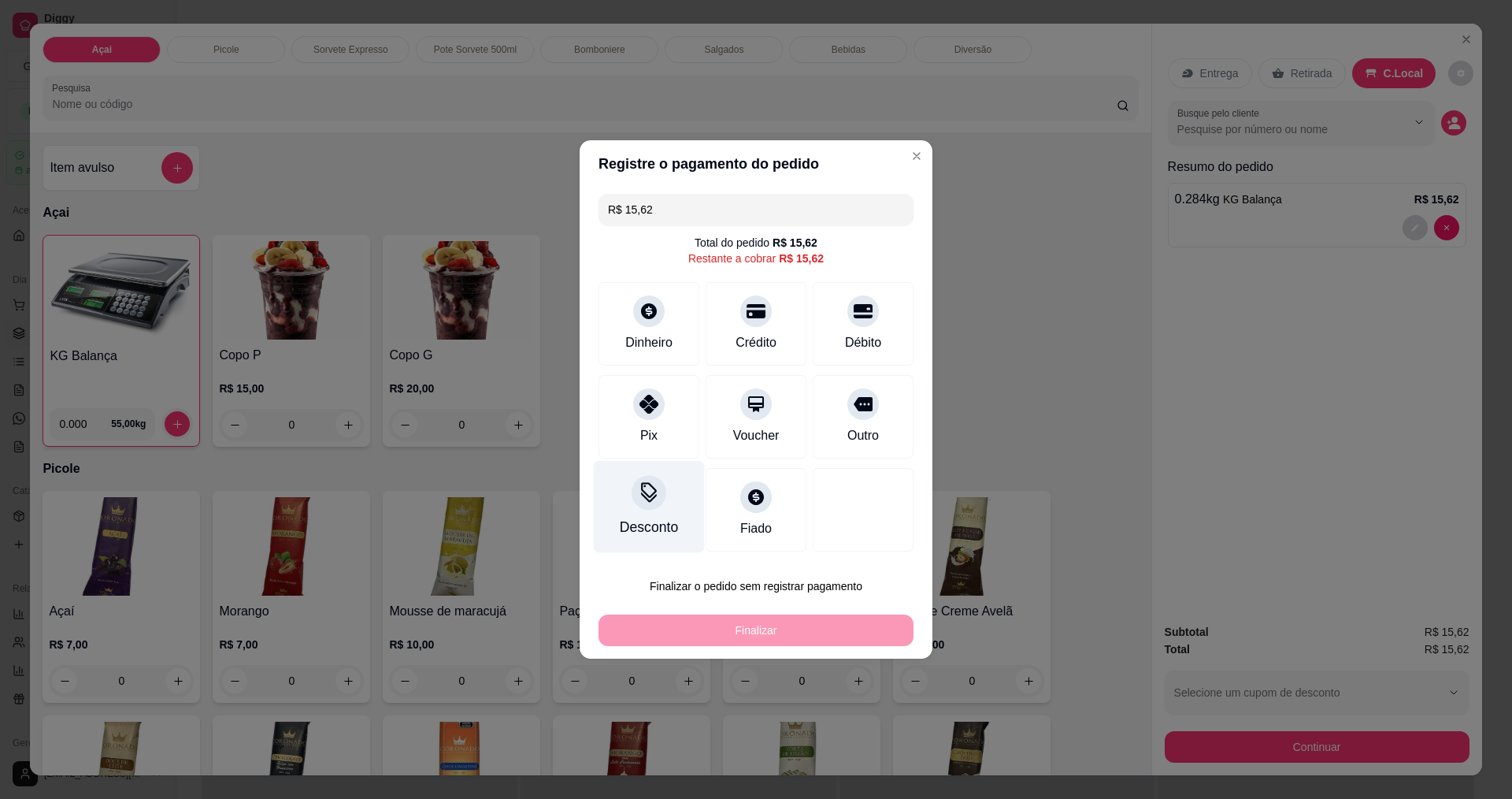
click at [635, 509] on div "Desconto" at bounding box center [650, 507] width 111 height 92
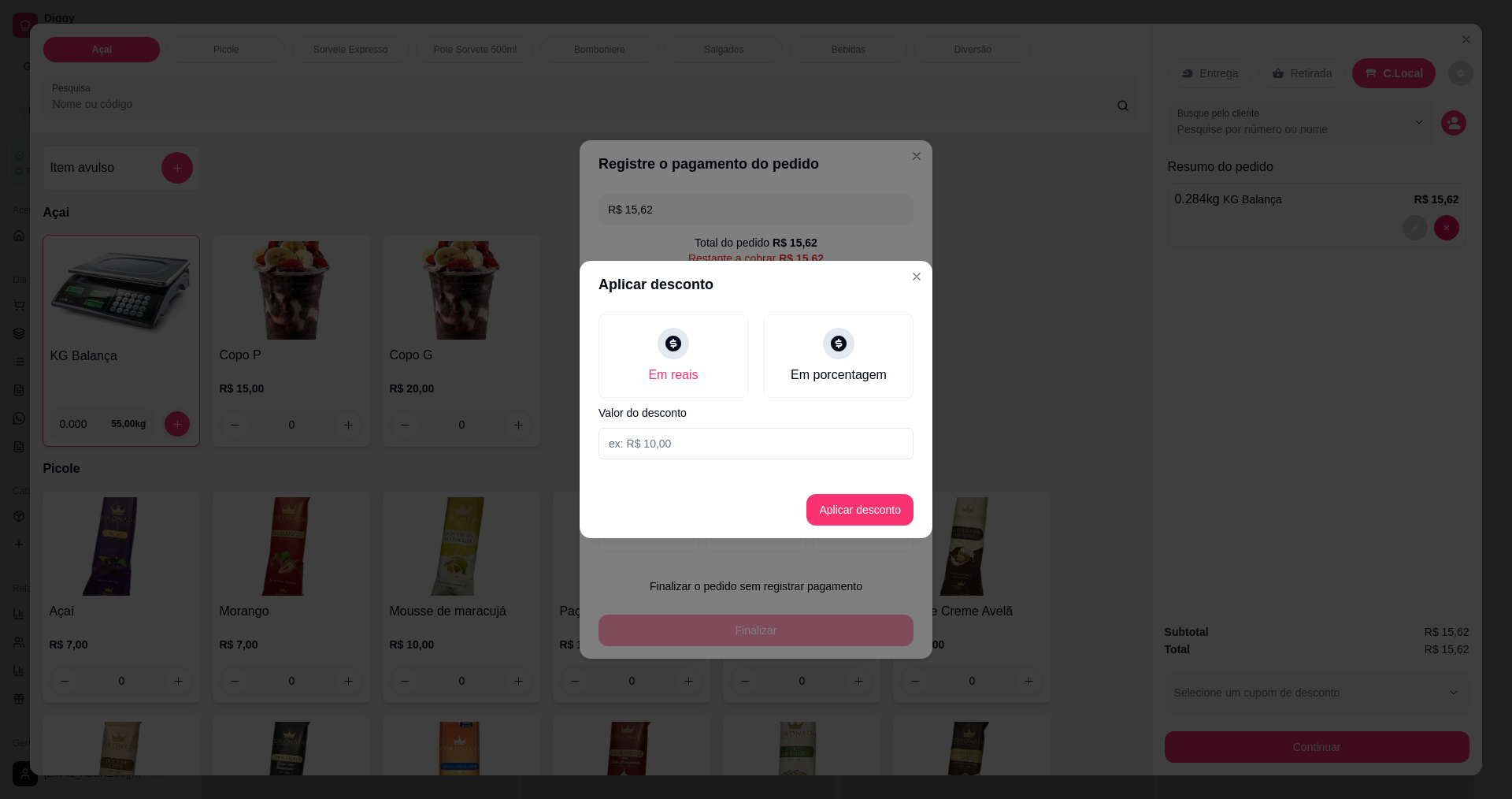
click at [763, 450] on input at bounding box center [756, 443] width 315 height 32
type input "0,02"
click at [887, 517] on button "Aplicar desconto" at bounding box center [860, 509] width 107 height 32
type input "R$ 15,60"
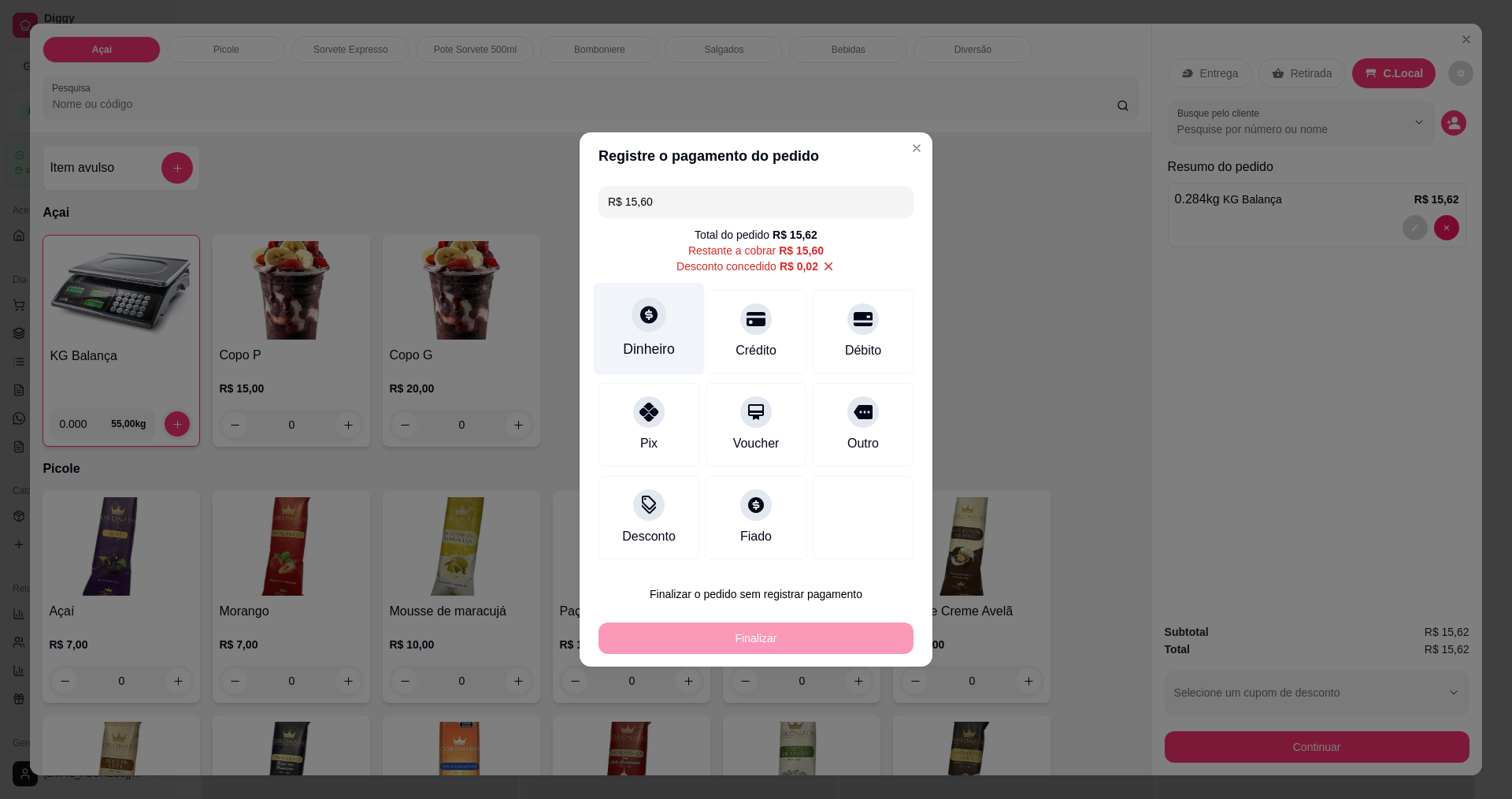
click at [646, 318] on icon at bounding box center [649, 314] width 20 height 20
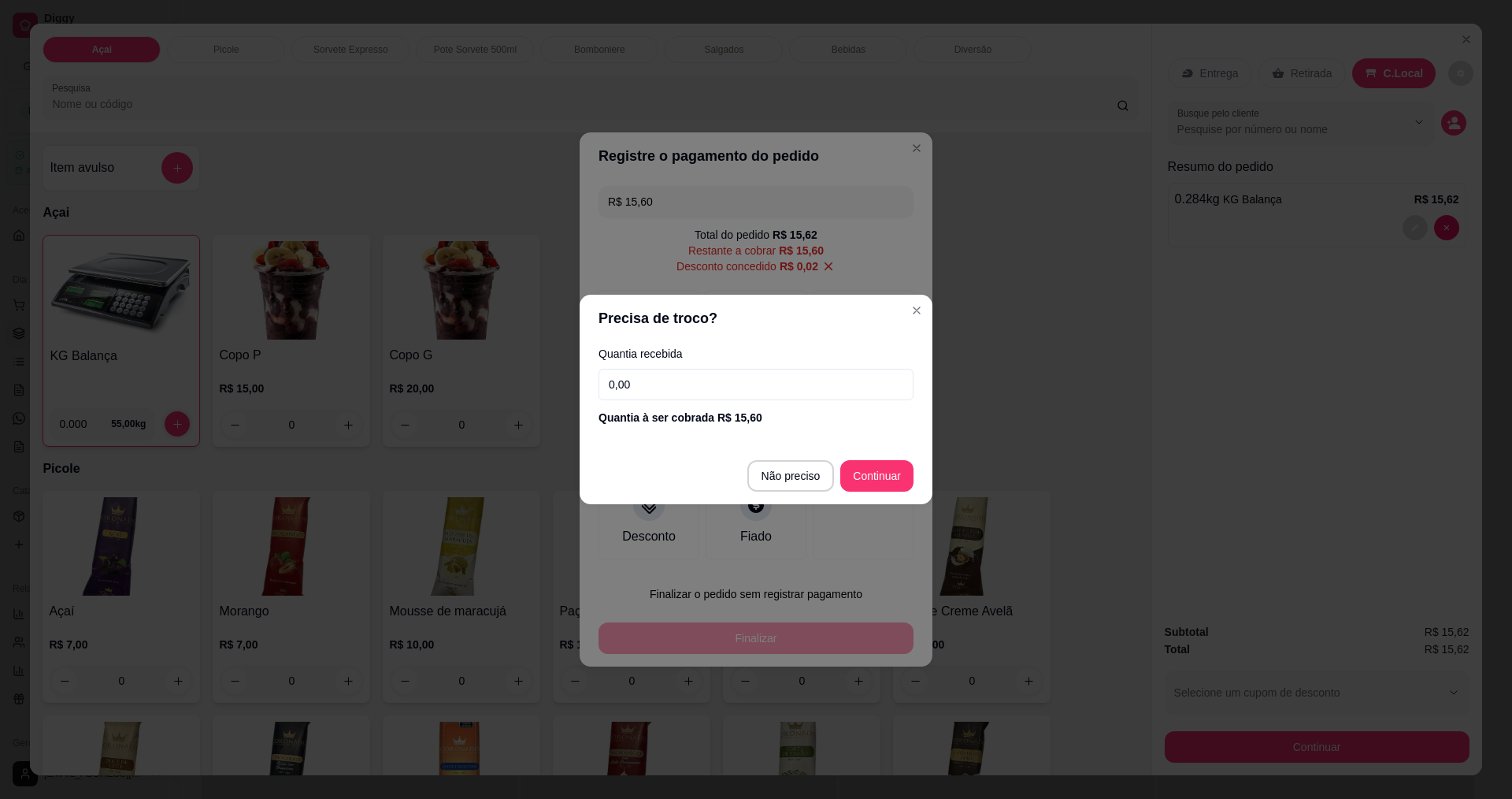
click at [794, 394] on input "0,00" at bounding box center [756, 384] width 315 height 32
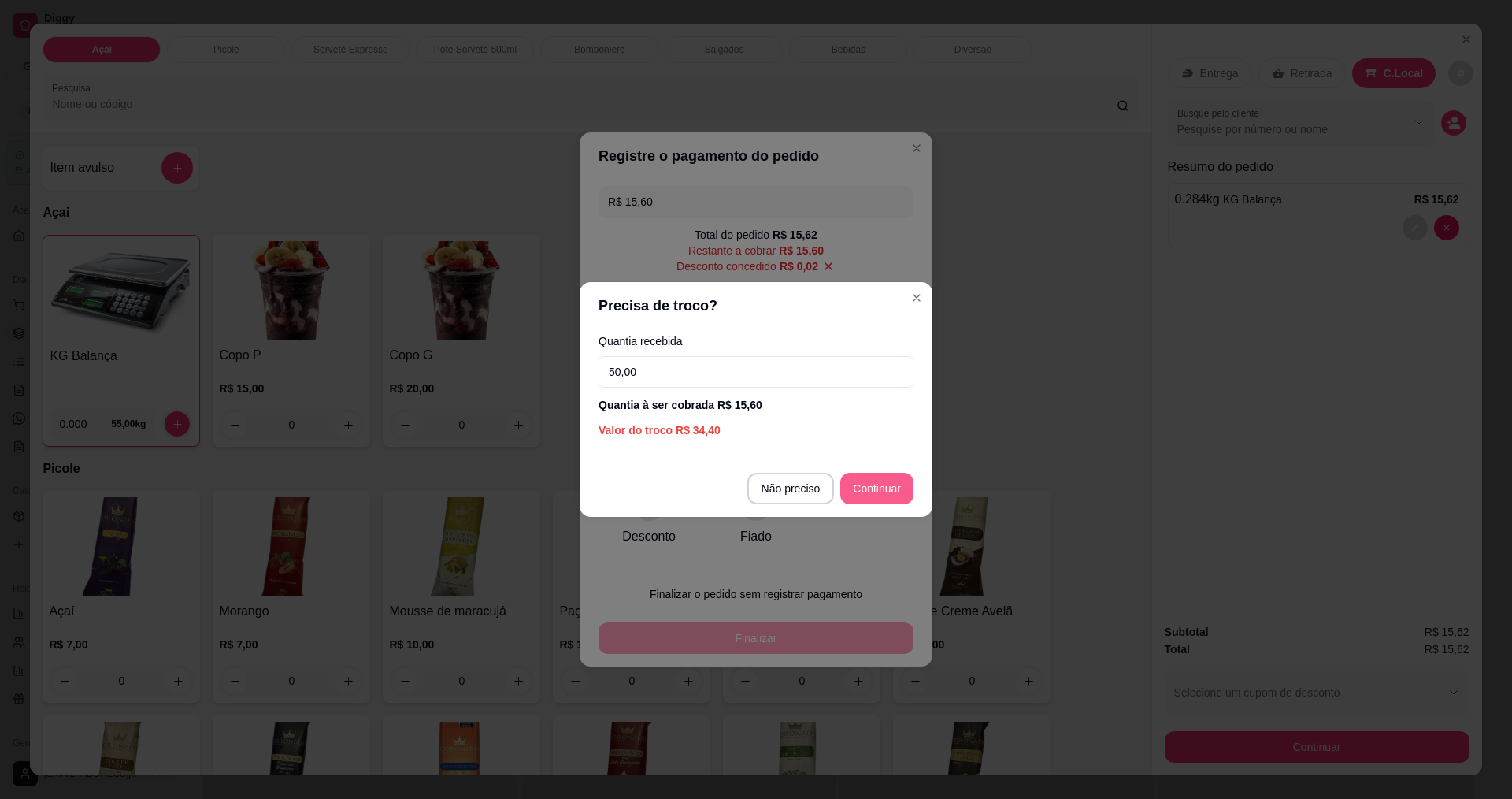
type input "50,00"
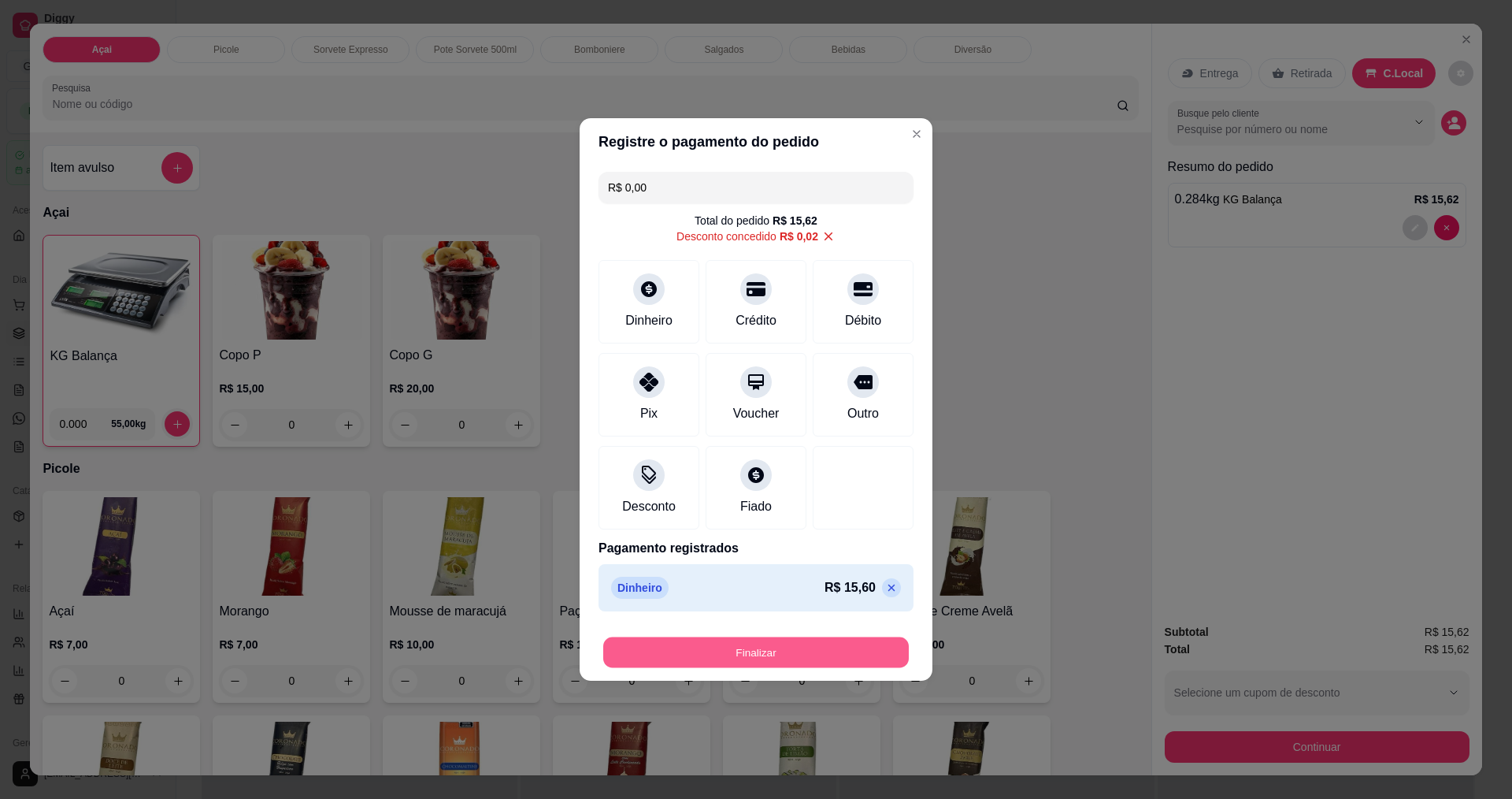
click at [841, 652] on button "Finalizar" at bounding box center [756, 652] width 306 height 31
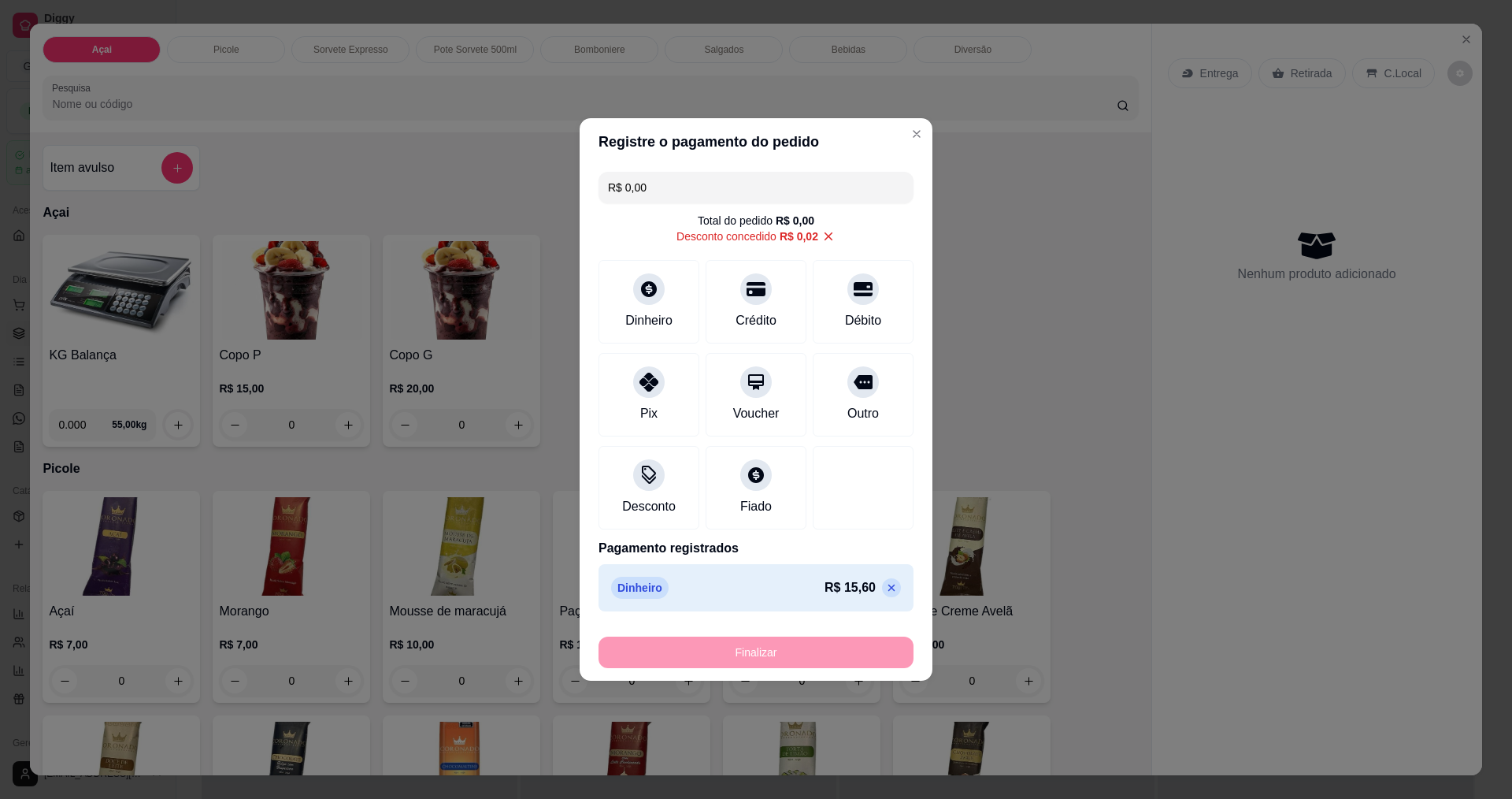
type input "-R$ 15,62"
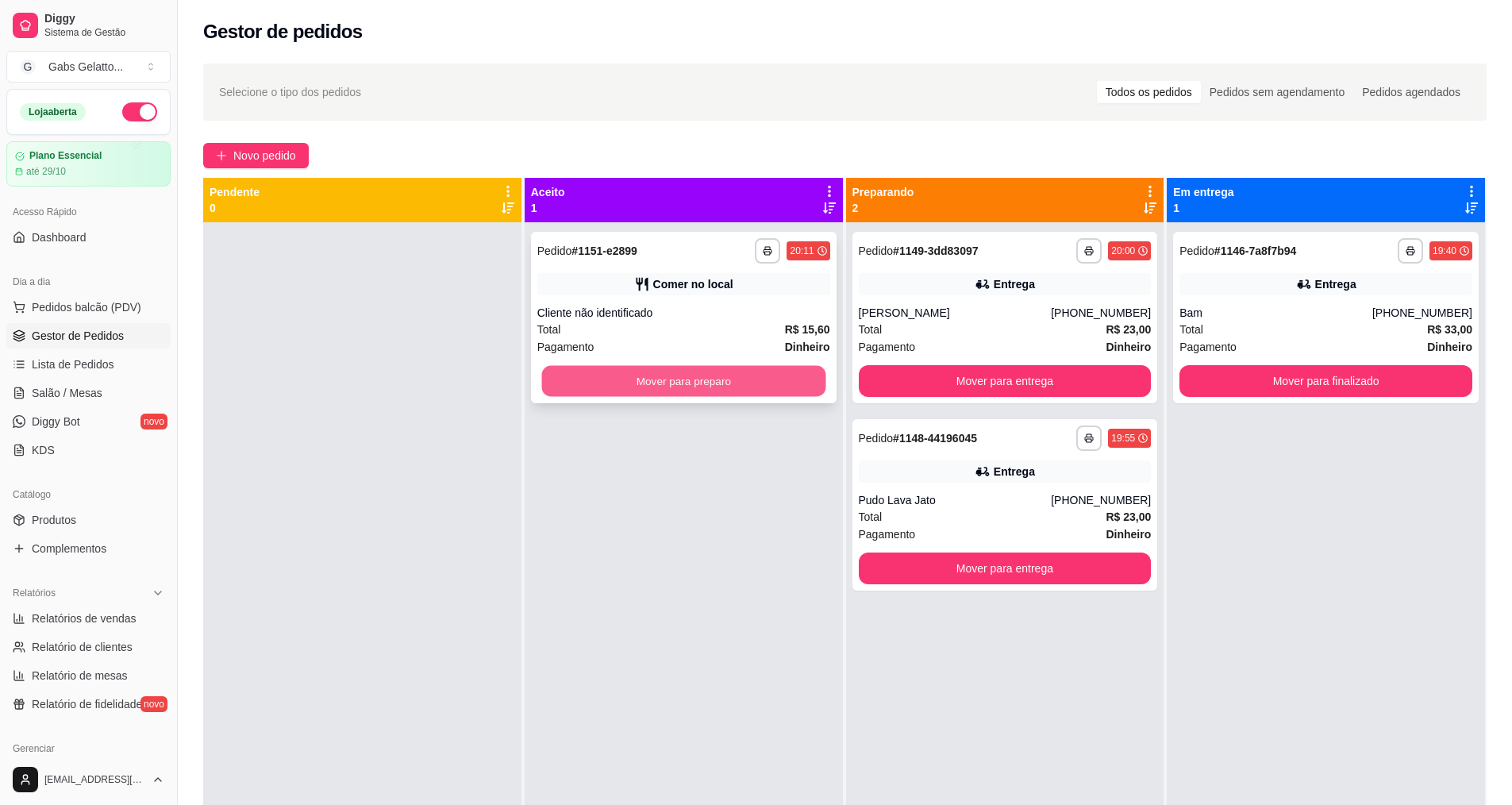
click at [747, 391] on button "Mover para preparo" at bounding box center [683, 381] width 284 height 31
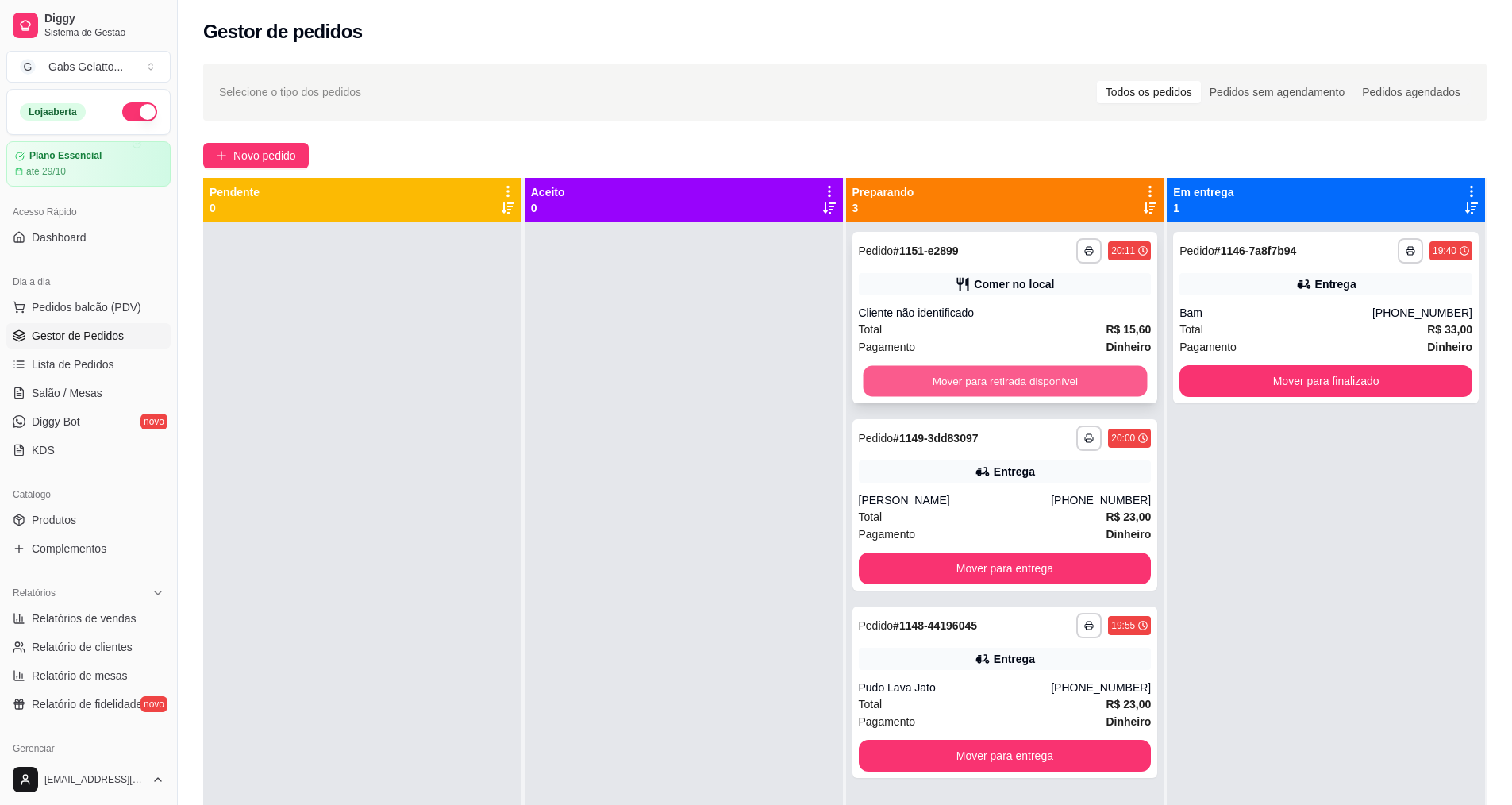
click at [1005, 383] on button "Mover para retirada disponível" at bounding box center [1005, 381] width 284 height 31
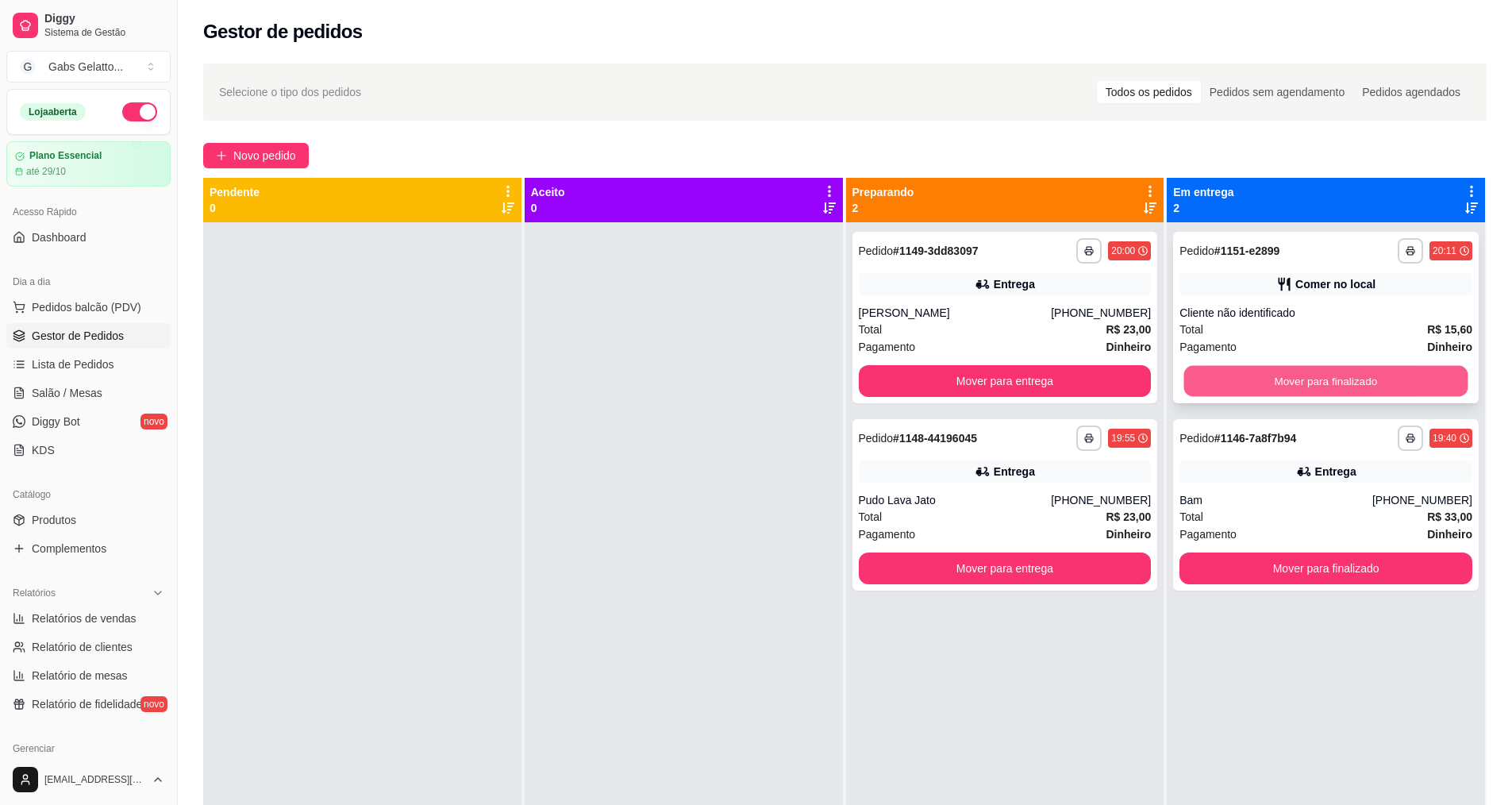
click at [1353, 384] on button "Mover para finalizado" at bounding box center [1326, 381] width 284 height 31
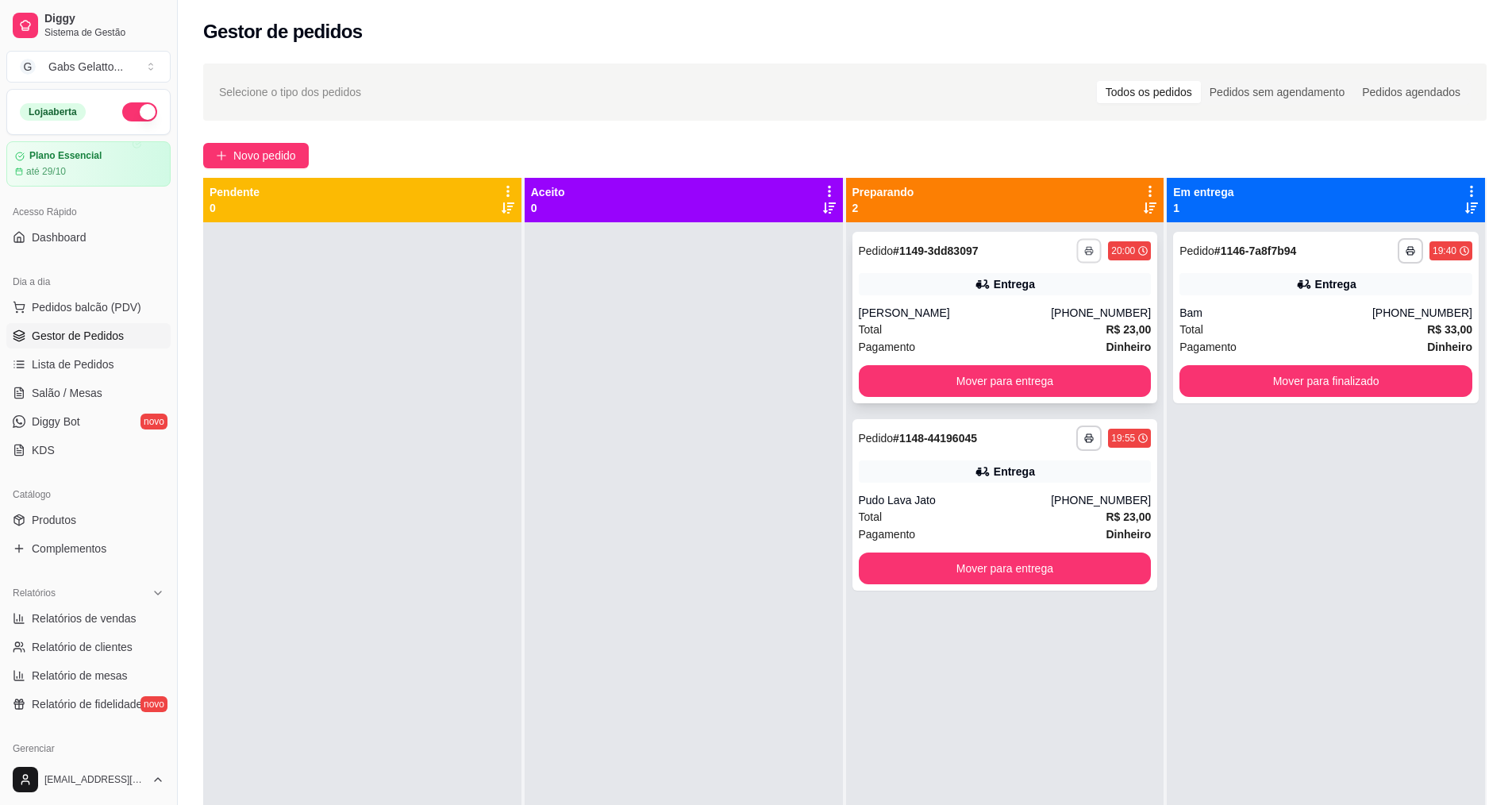
click at [1083, 256] on button "button" at bounding box center [1089, 250] width 25 height 25
click at [1051, 303] on button "IMPRESSORA" at bounding box center [1037, 305] width 111 height 25
click at [1048, 378] on button "Mover para entrega" at bounding box center [1005, 381] width 284 height 31
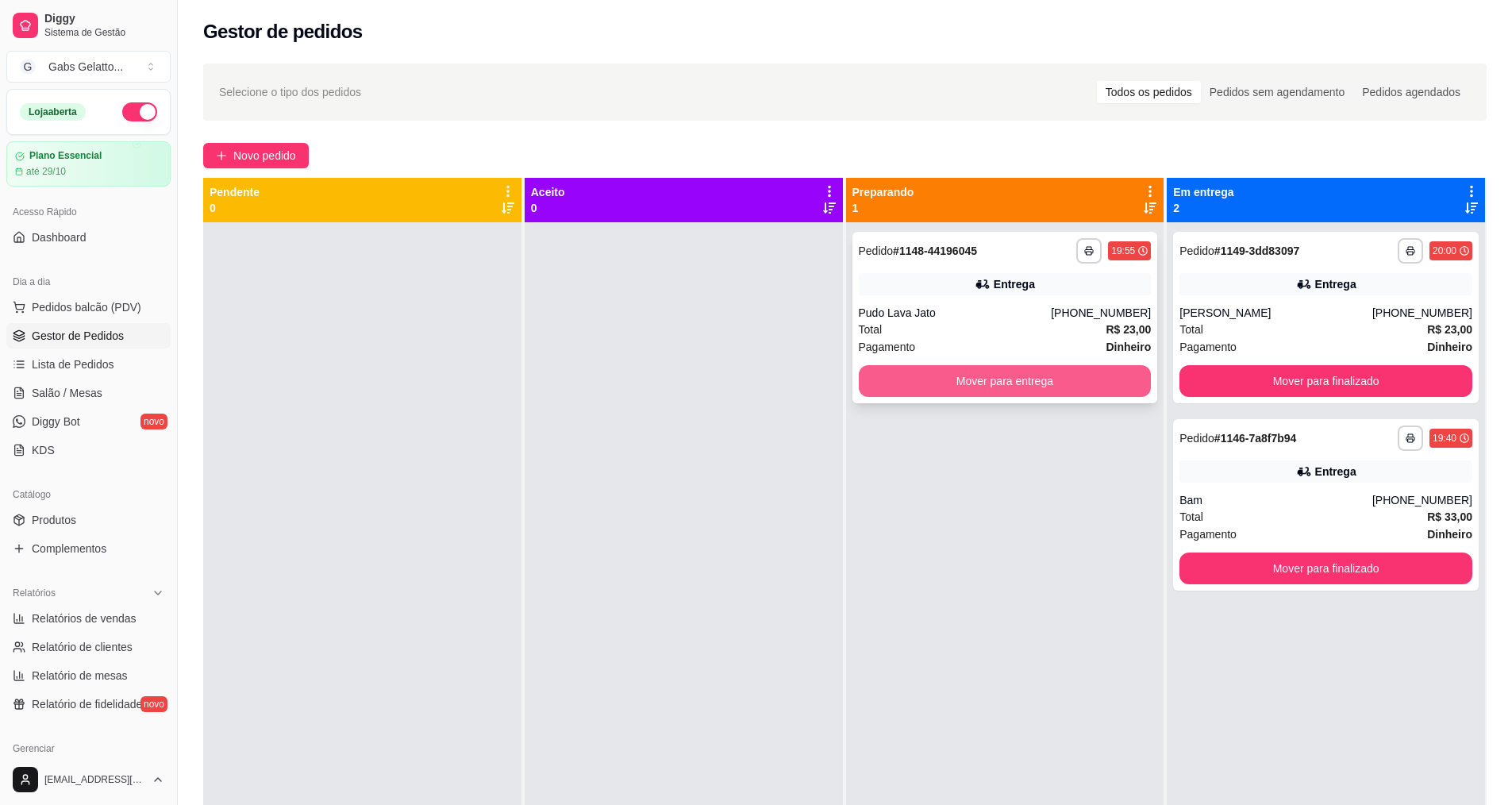
click at [1091, 380] on button "Mover para entrega" at bounding box center [1005, 380] width 292 height 32
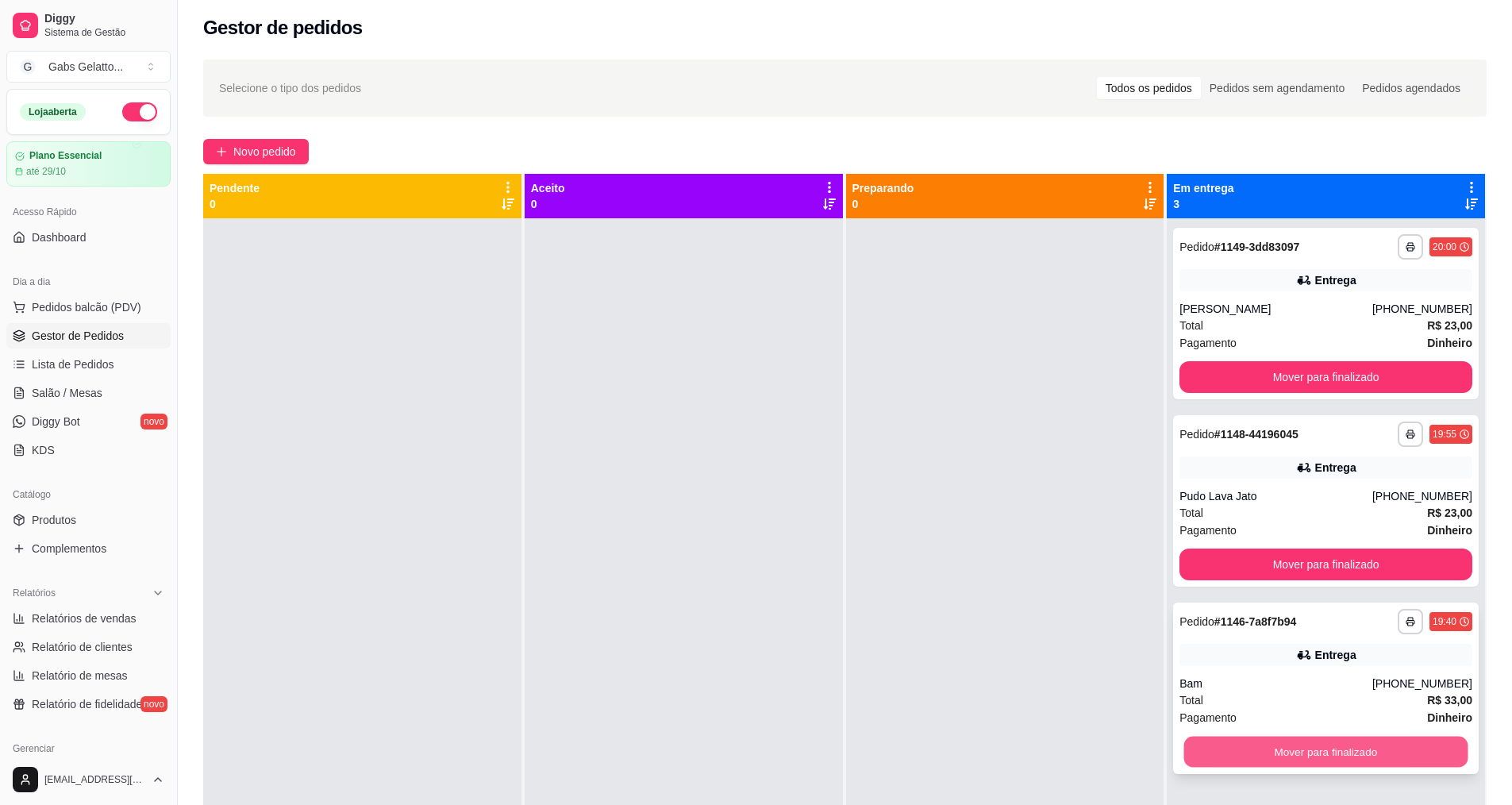
click at [1247, 754] on button "Mover para finalizado" at bounding box center [1326, 752] width 284 height 31
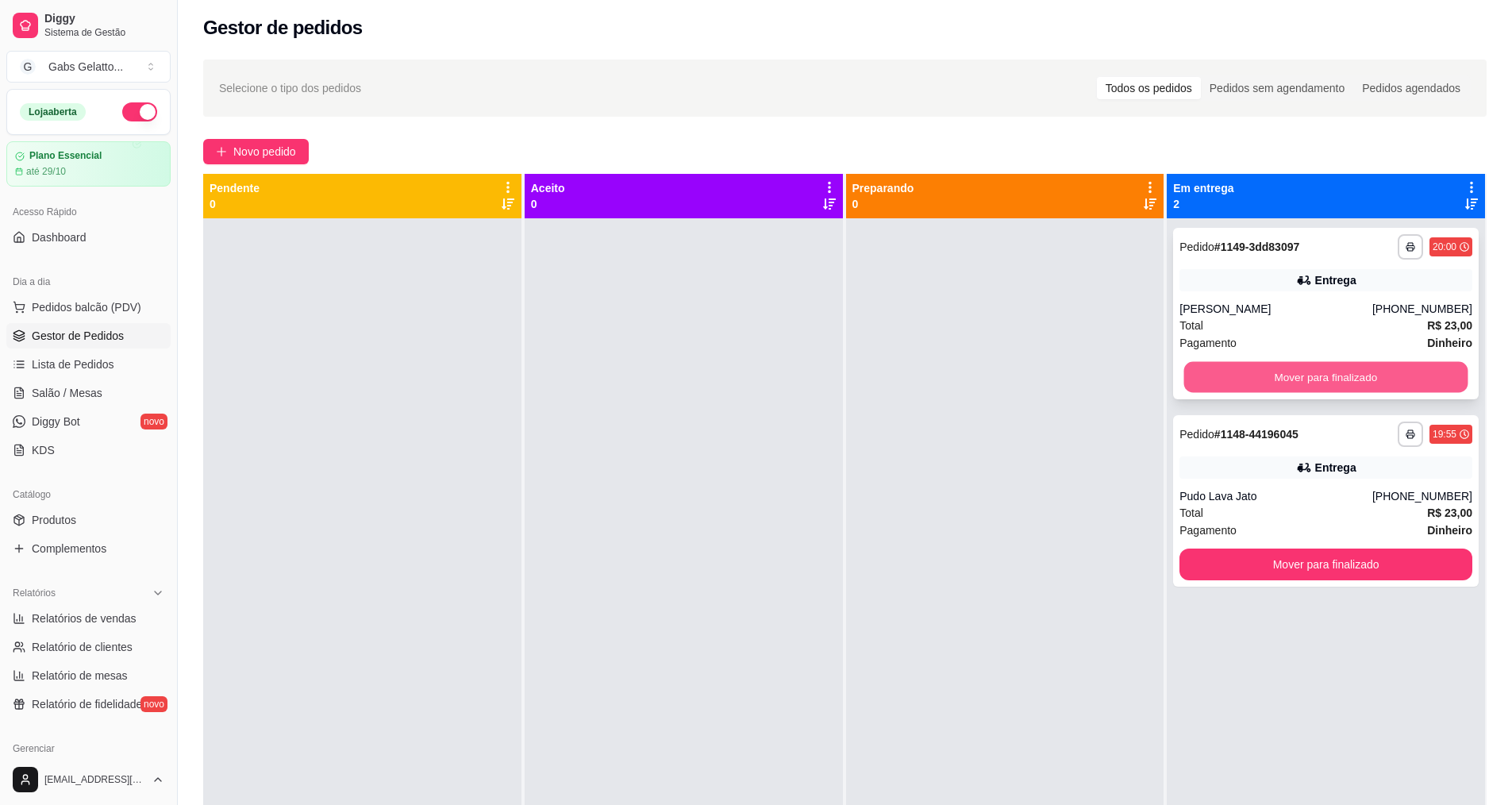
click at [1305, 364] on button "Mover para finalizado" at bounding box center [1326, 378] width 284 height 31
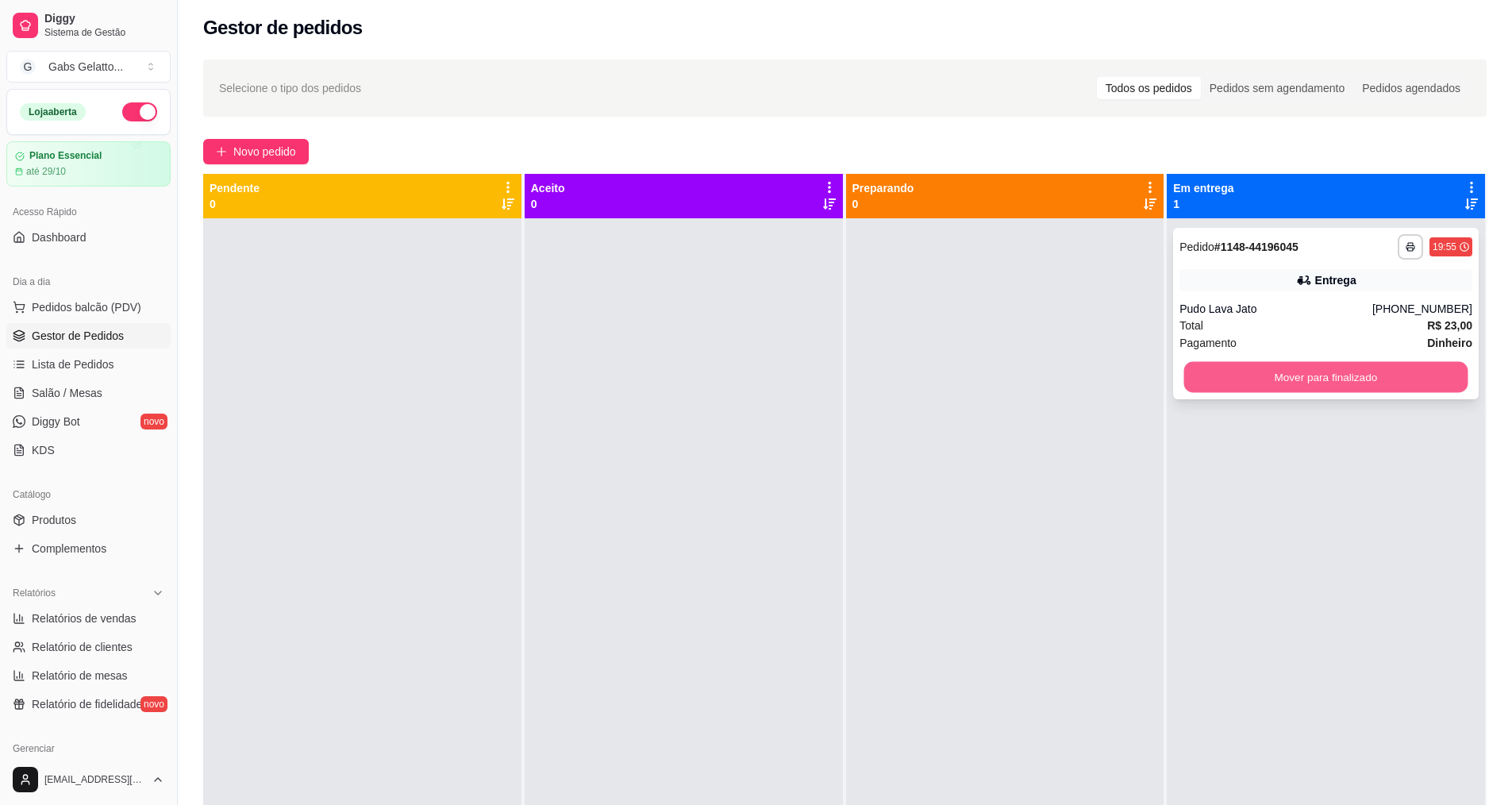
click at [1287, 380] on button "Mover para finalizado" at bounding box center [1326, 378] width 284 height 31
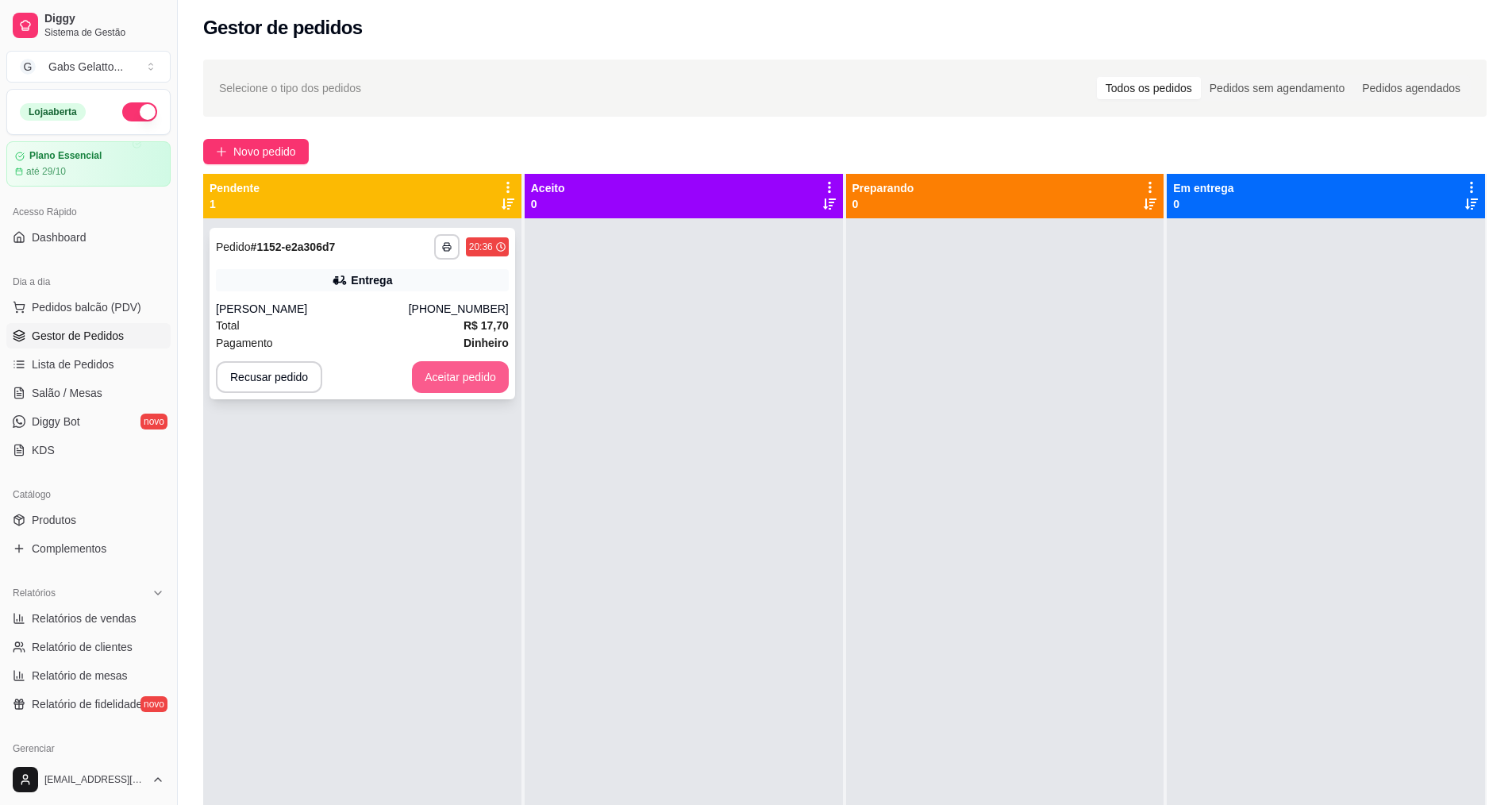
click at [439, 378] on button "Aceitar pedido" at bounding box center [460, 377] width 97 height 32
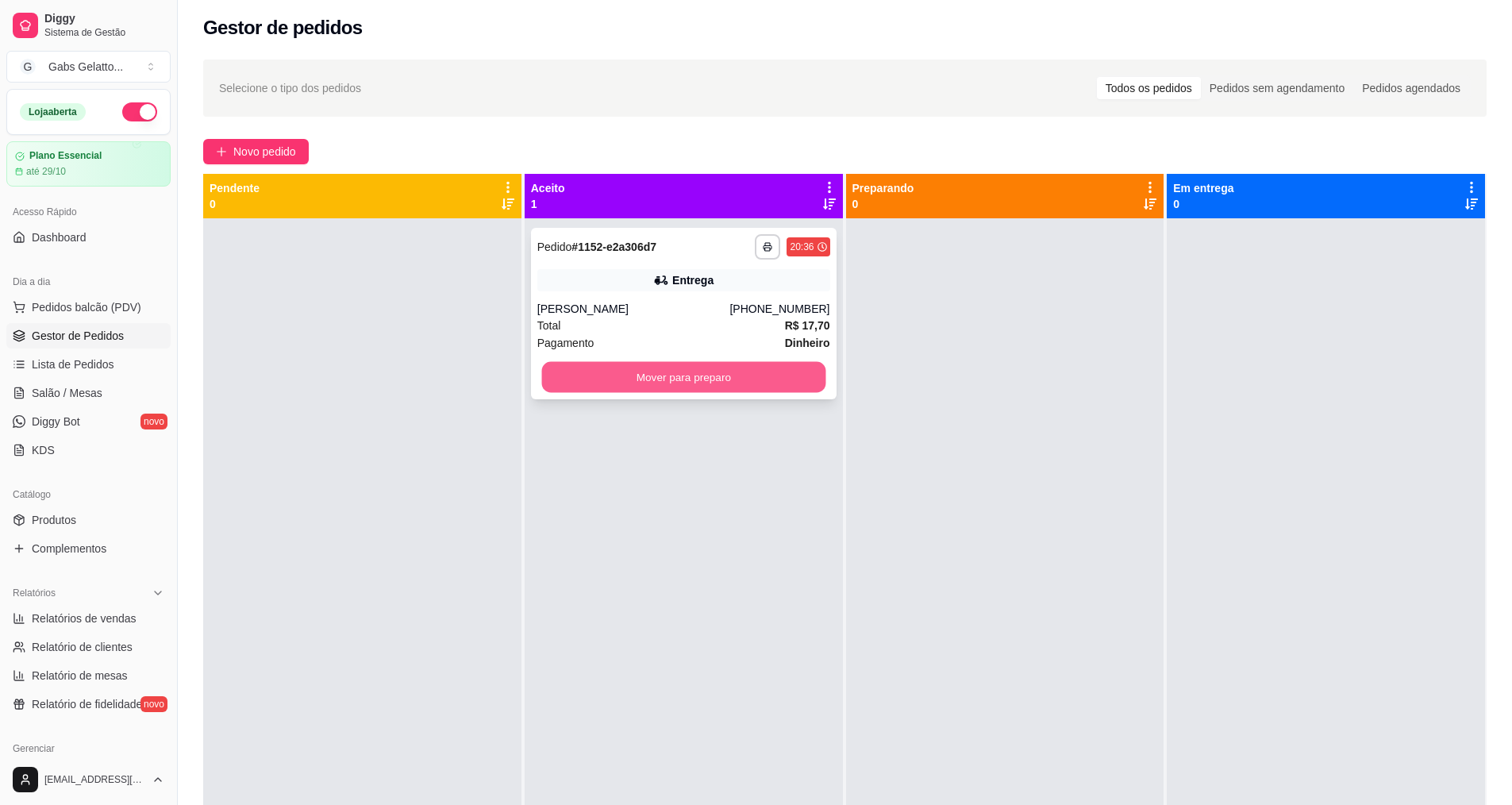
click at [762, 389] on button "Mover para preparo" at bounding box center [683, 378] width 284 height 31
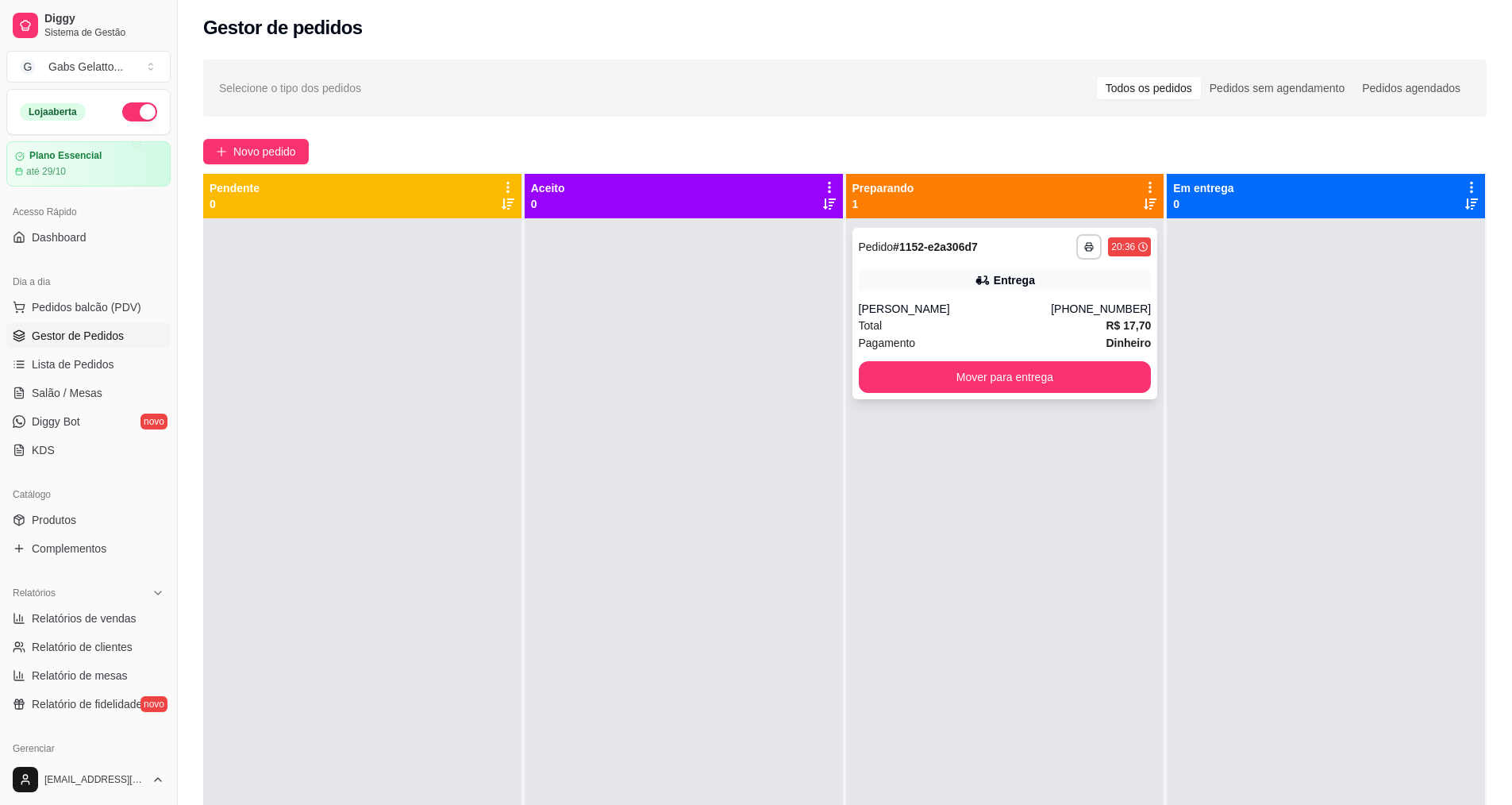
click at [974, 272] on icon at bounding box center [982, 280] width 15 height 15
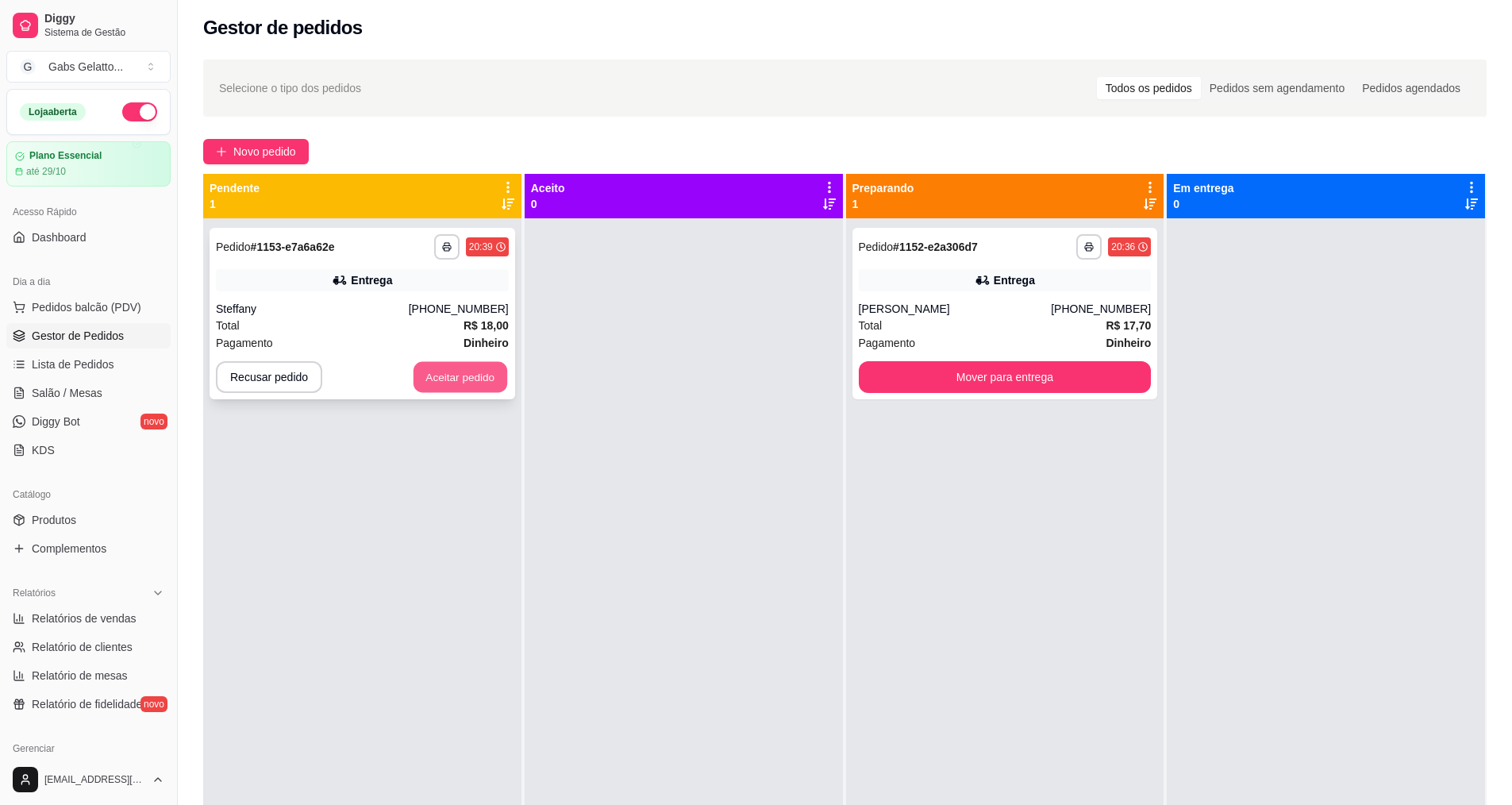
click at [433, 378] on button "Aceitar pedido" at bounding box center [460, 378] width 94 height 31
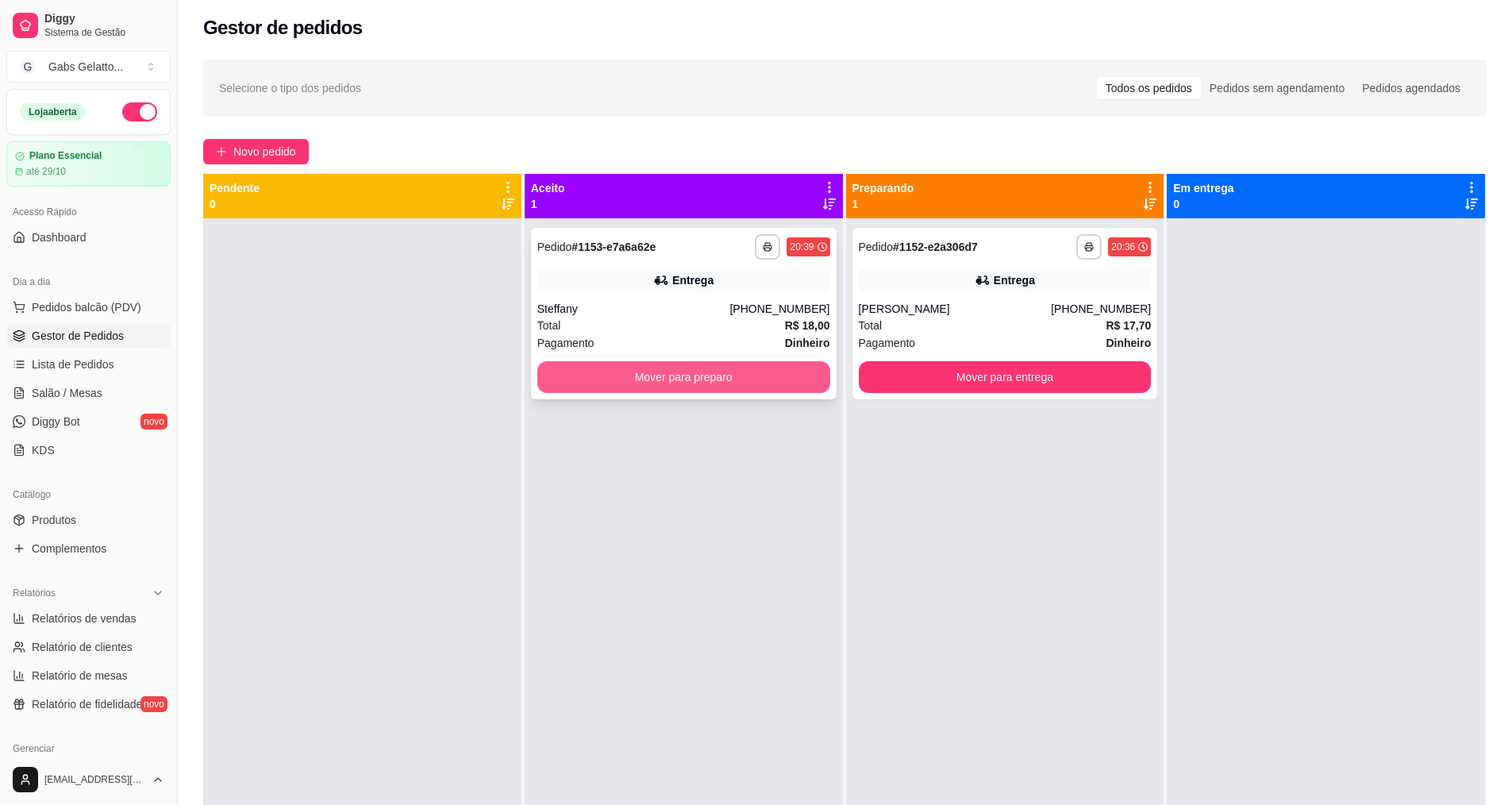
click at [693, 376] on button "Mover para preparo" at bounding box center [684, 377] width 292 height 32
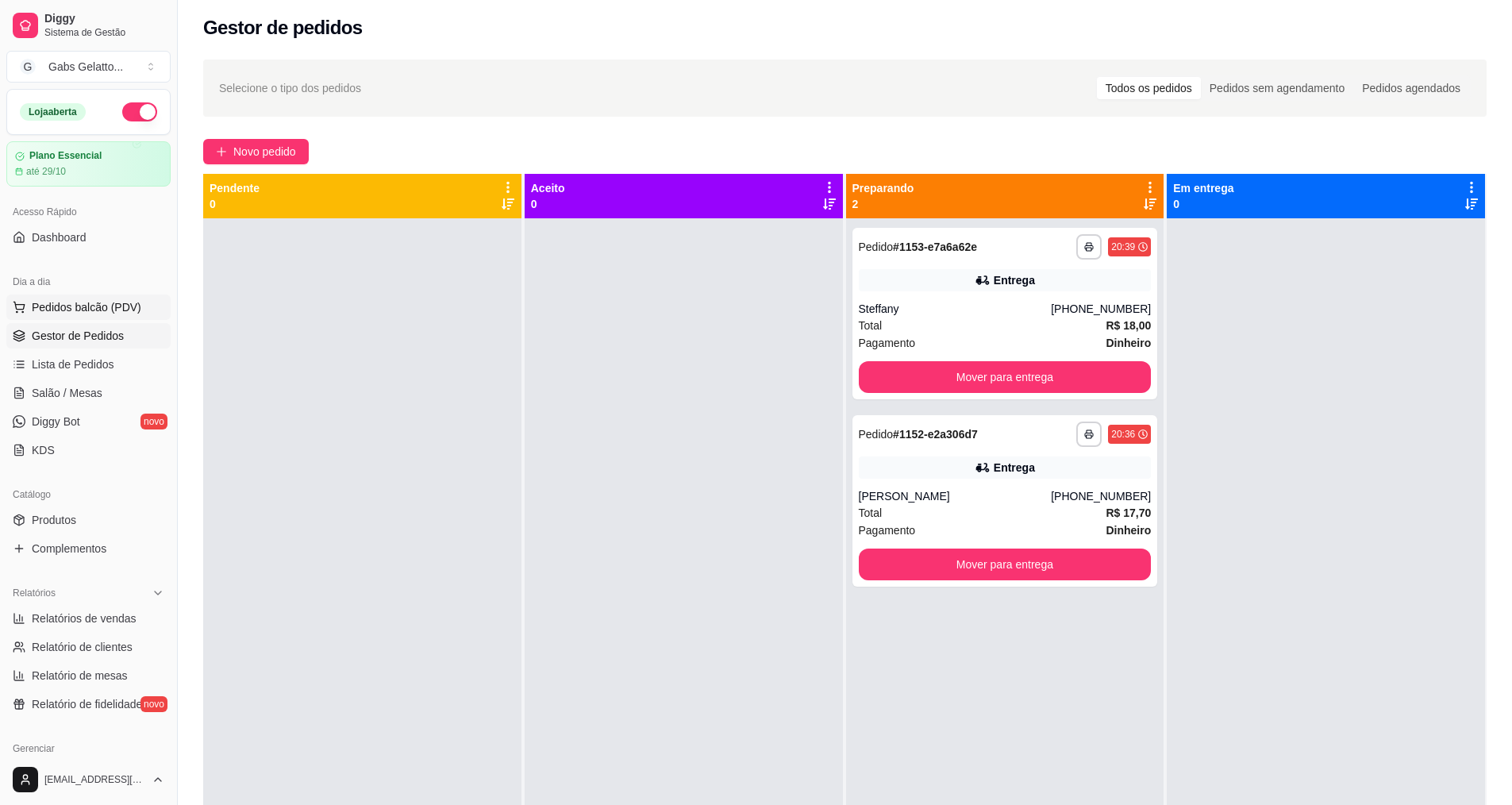
drag, startPoint x: 101, startPoint y: 311, endPoint x: 111, endPoint y: 310, distance: 10.0
click at [101, 311] on span "Pedidos balcão (PDV)" at bounding box center [86, 307] width 109 height 15
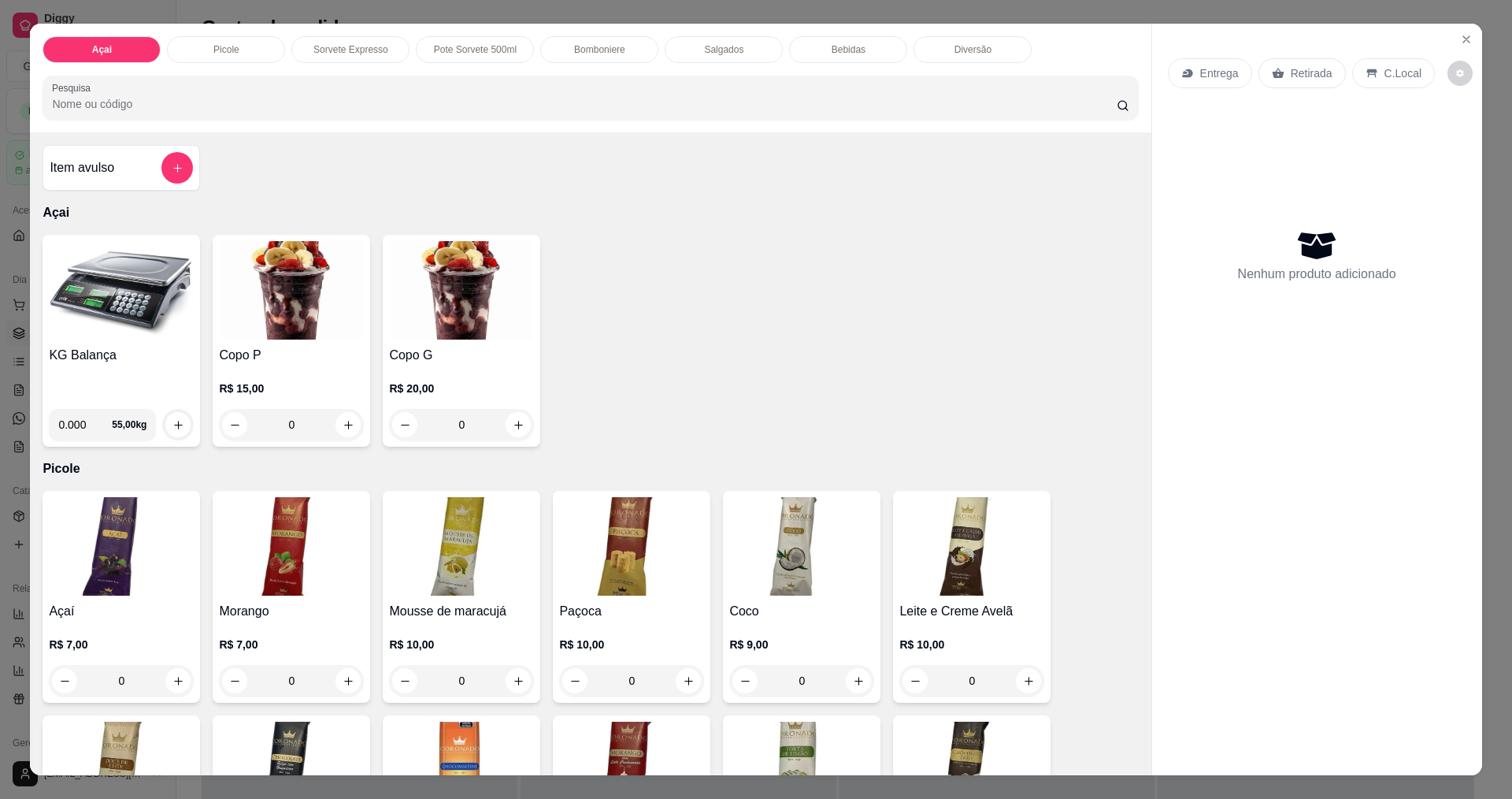
click at [107, 312] on img at bounding box center [121, 289] width 145 height 98
click at [86, 335] on img at bounding box center [121, 289] width 145 height 98
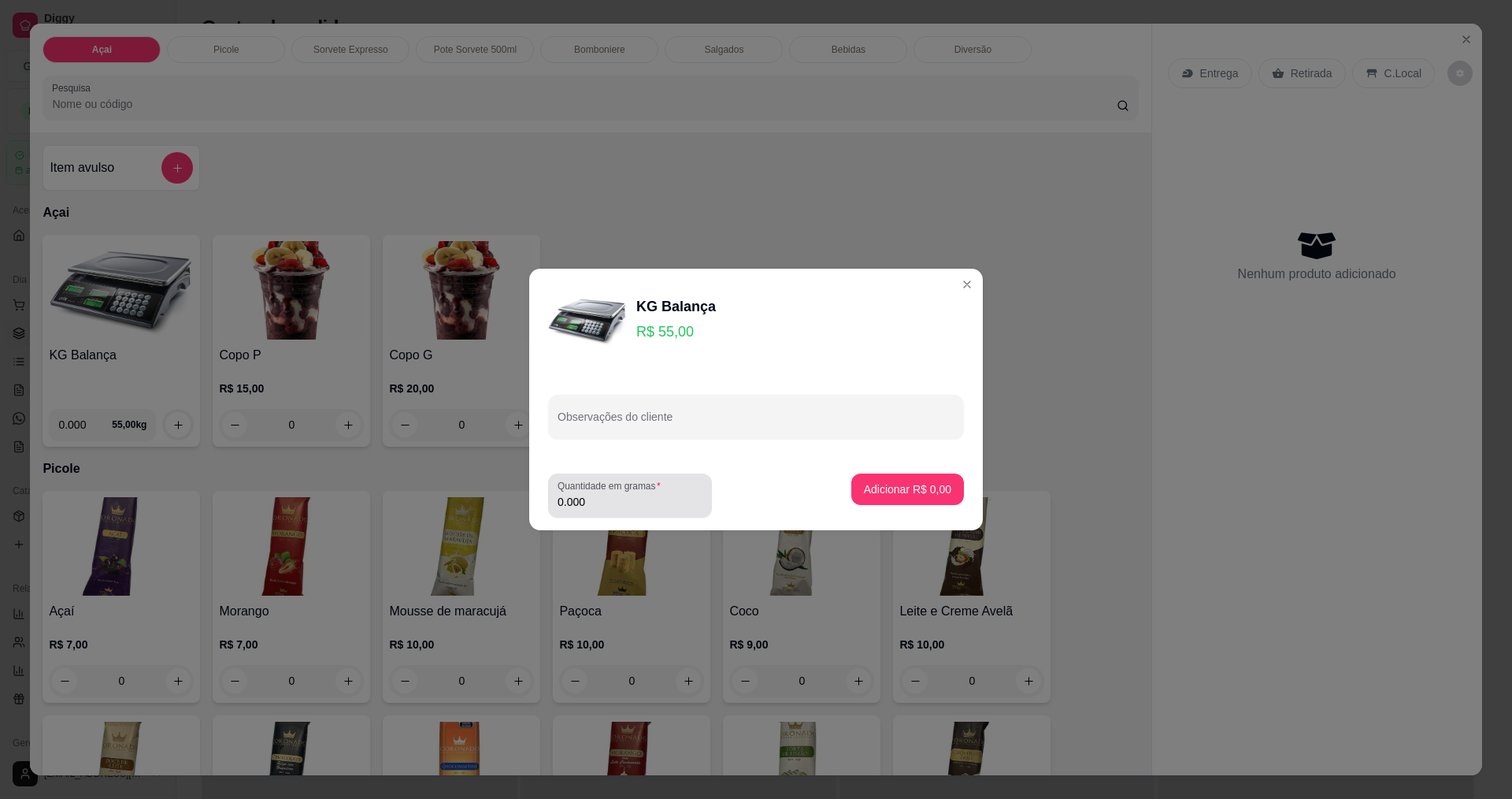
click at [634, 508] on input "0.000" at bounding box center [630, 501] width 145 height 15
type input "0.302"
click at [875, 479] on button "Adicionar R$ 16,61" at bounding box center [904, 488] width 119 height 32
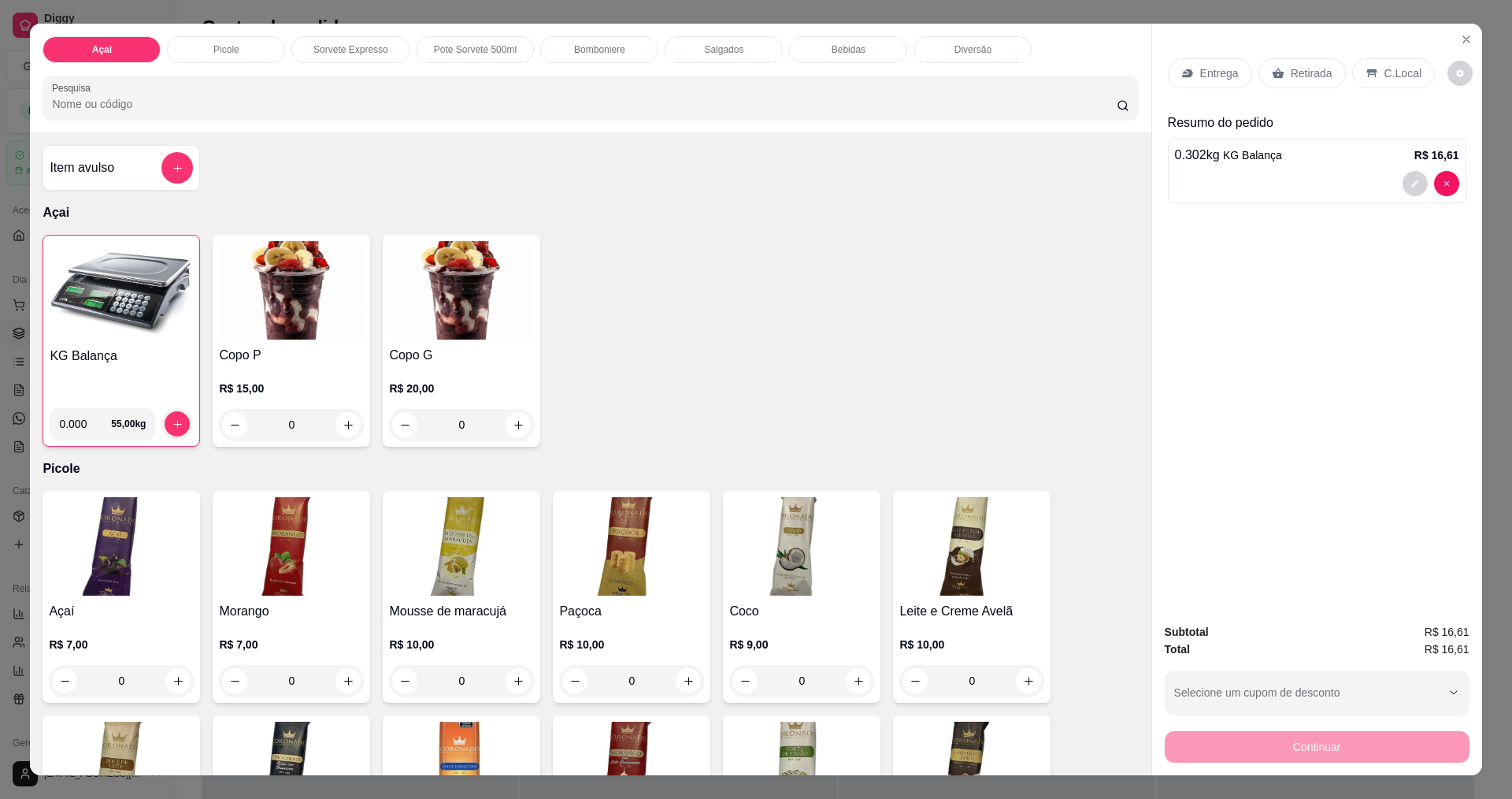
drag, startPoint x: 1404, startPoint y: 66, endPoint x: 1392, endPoint y: 171, distance: 105.7
click at [1403, 66] on p "C.Local" at bounding box center [1403, 73] width 37 height 15
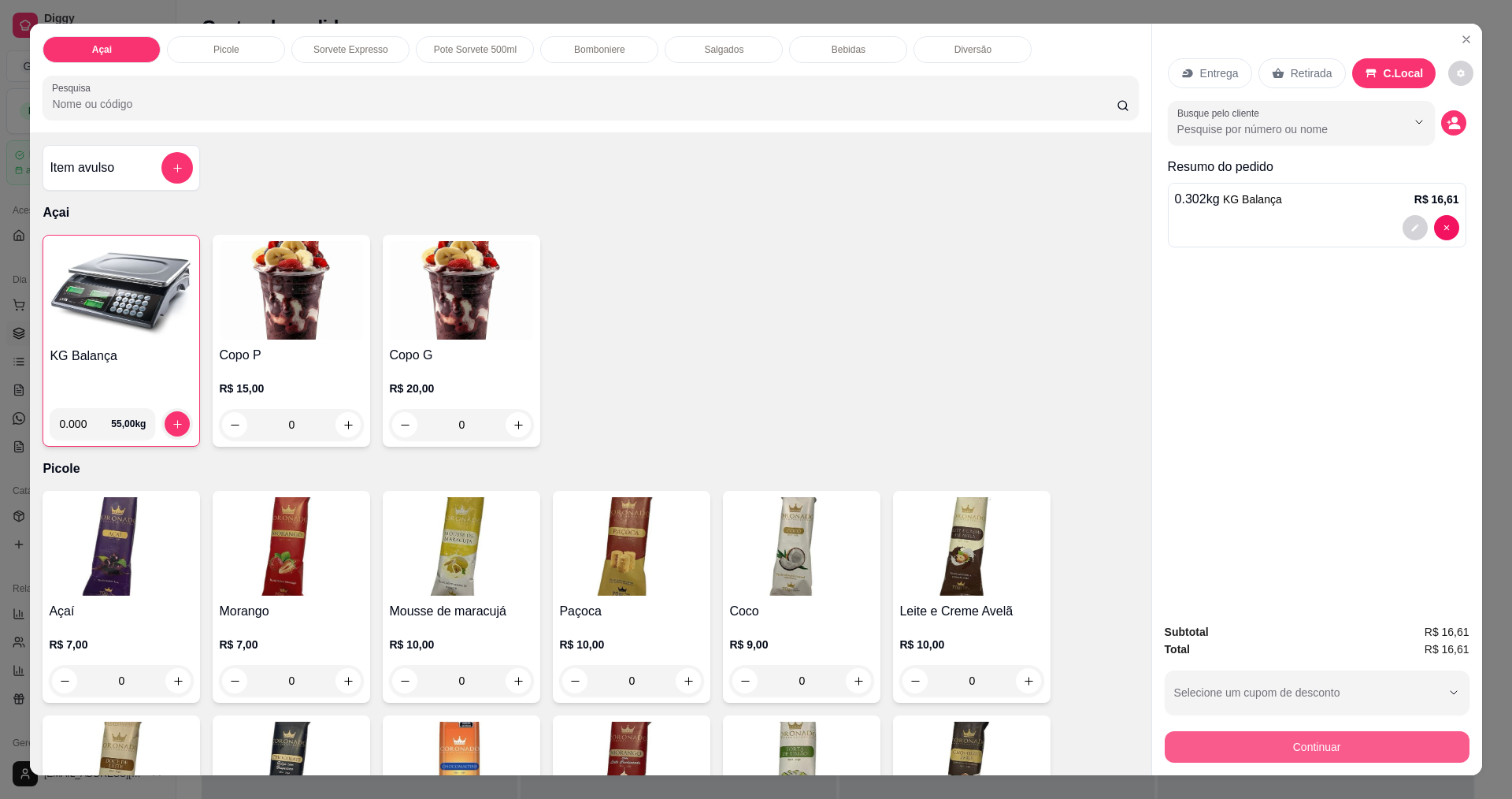
click at [1358, 747] on button "Continuar" at bounding box center [1317, 746] width 305 height 32
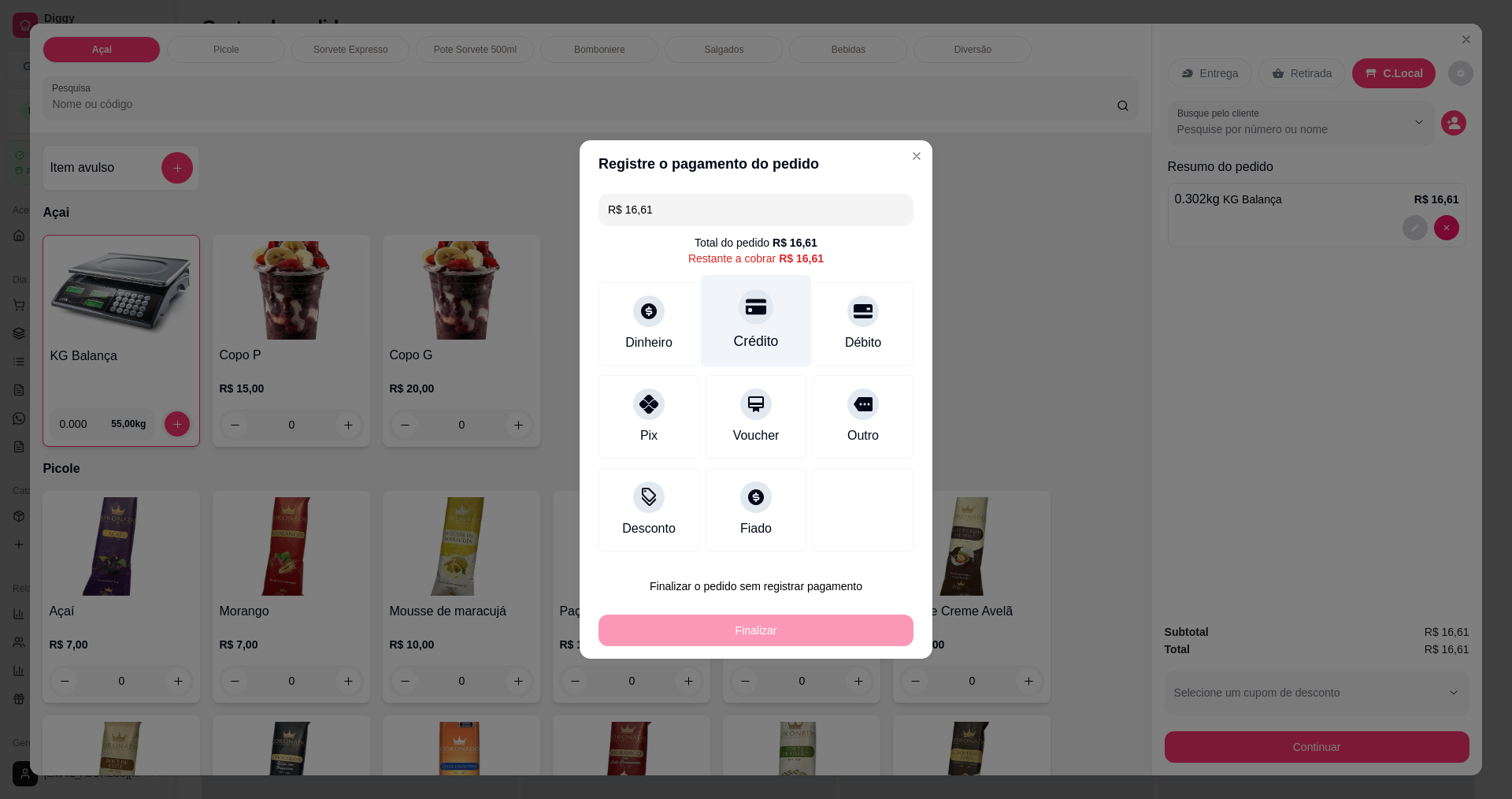
click at [750, 297] on icon at bounding box center [756, 306] width 20 height 20
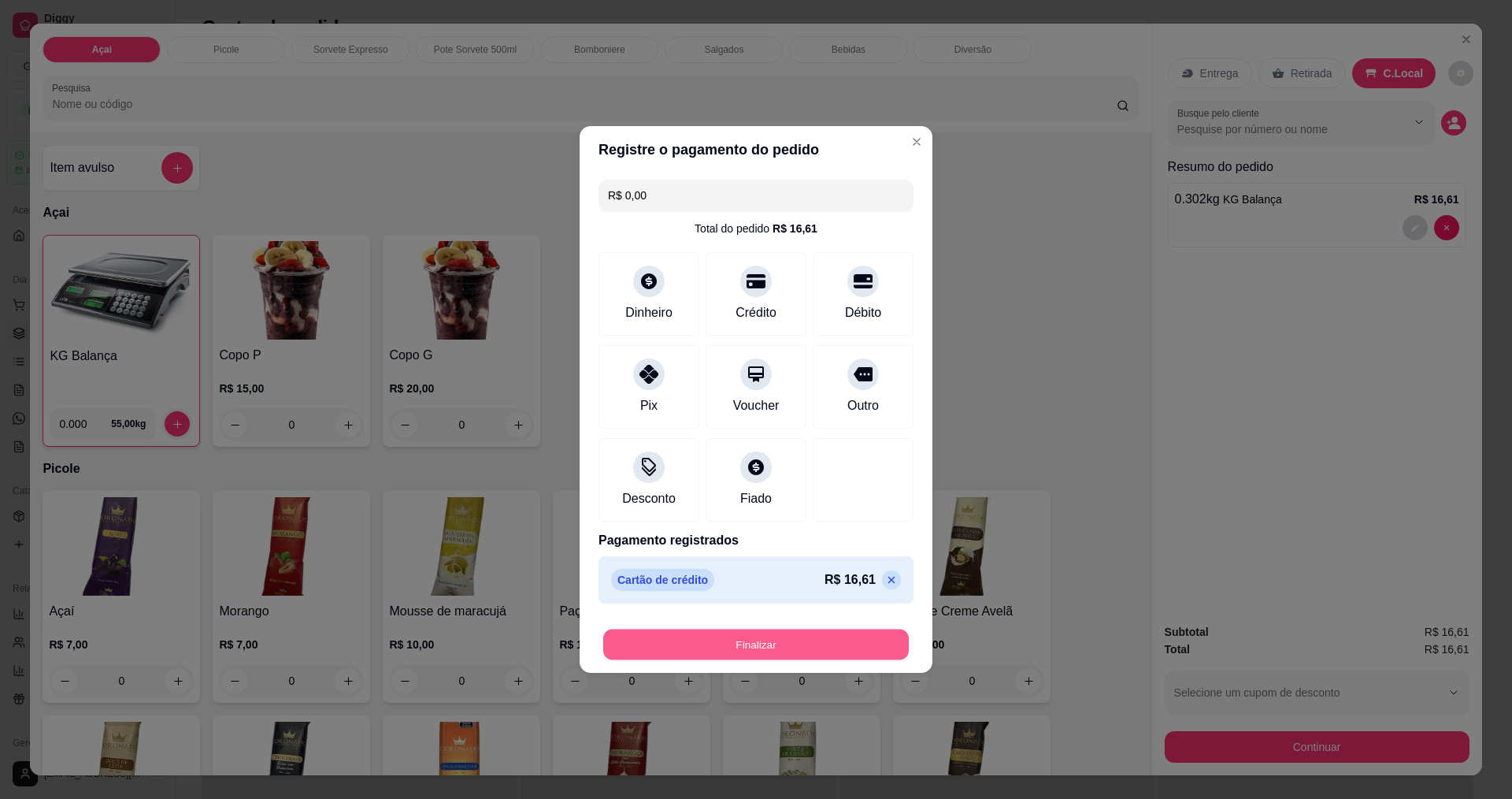
click at [805, 652] on button "Finalizar" at bounding box center [756, 644] width 306 height 31
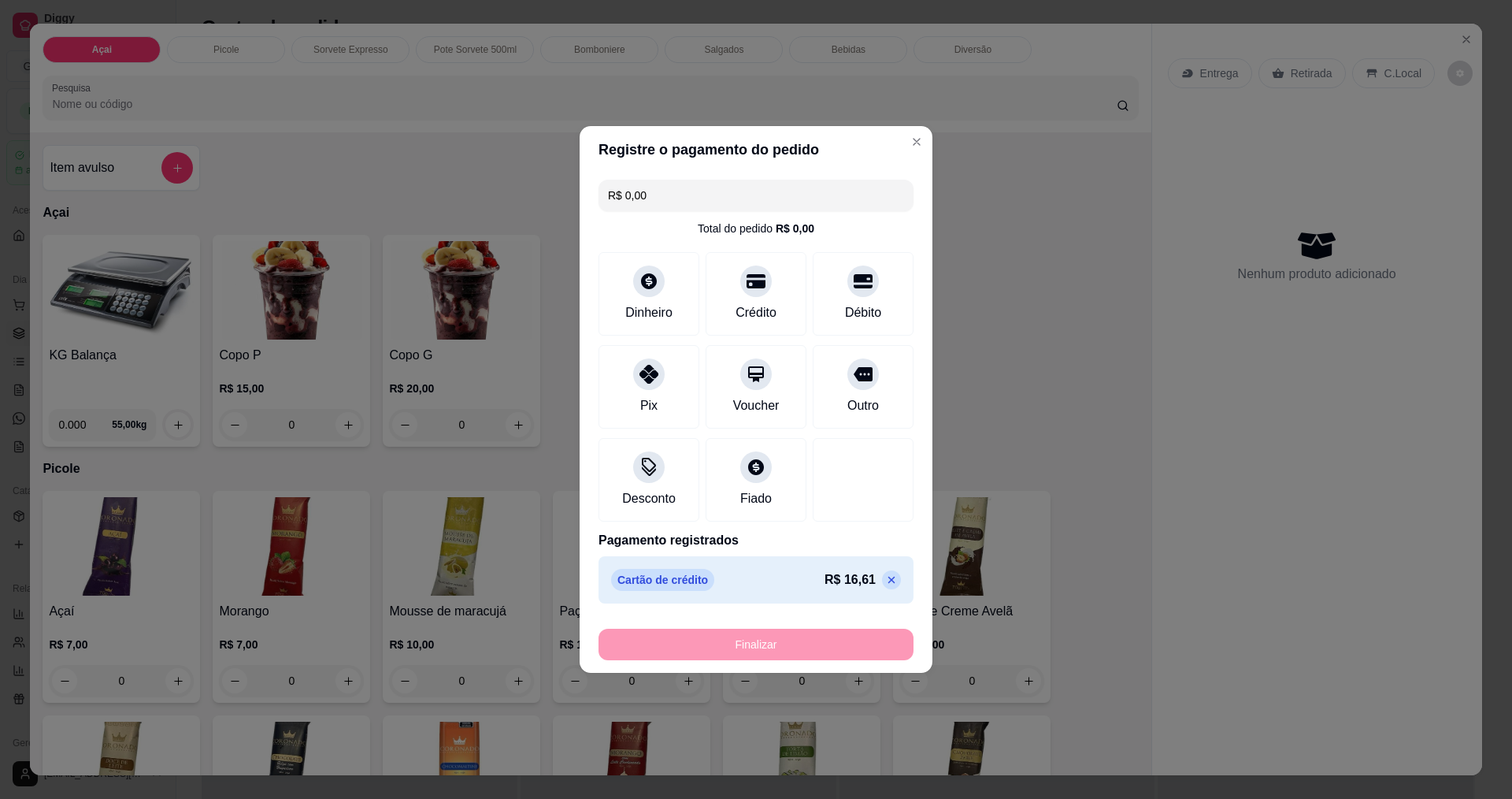
type input "-R$ 16,61"
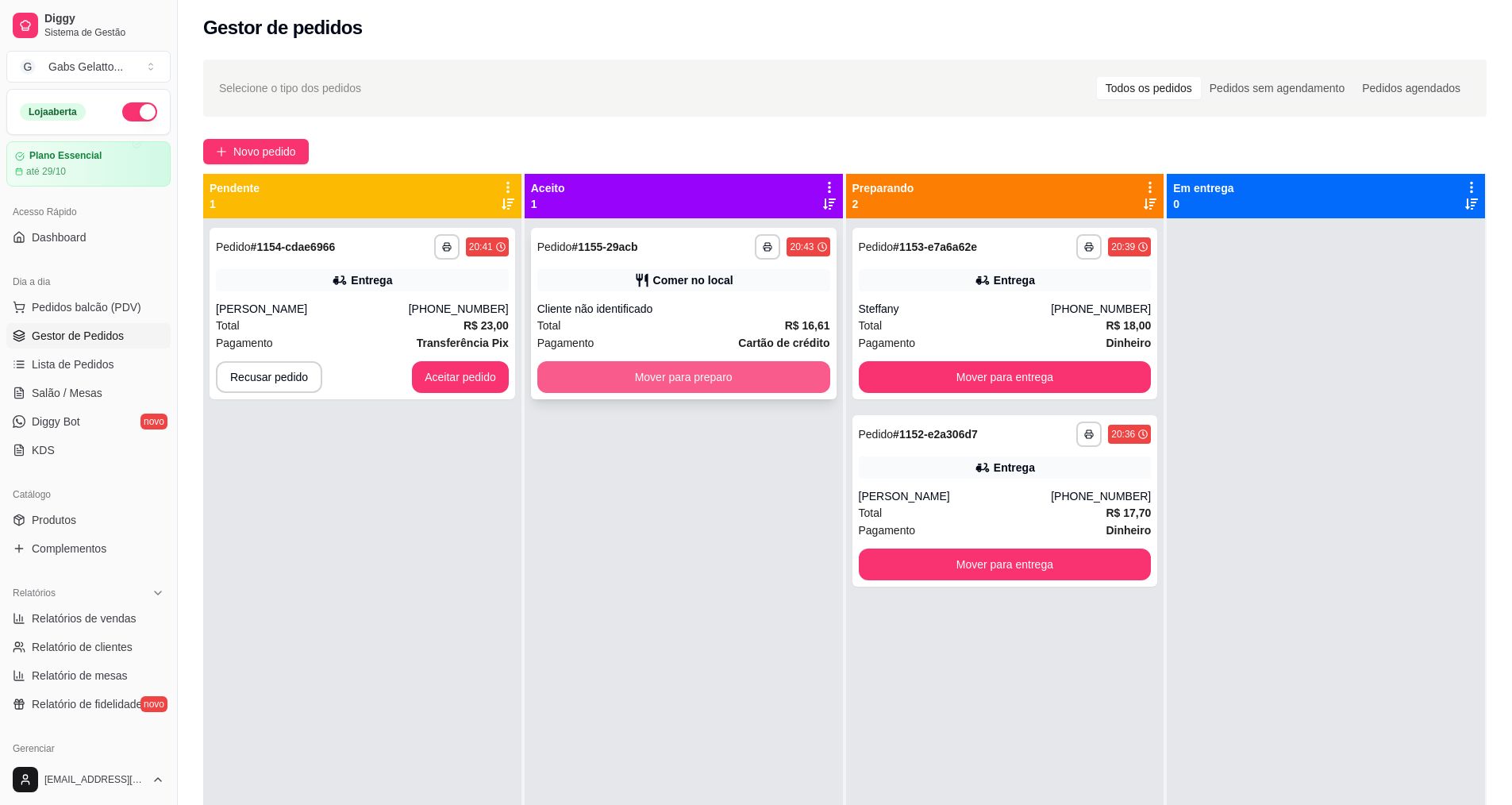
click at [746, 372] on button "Mover para preparo" at bounding box center [684, 377] width 292 height 32
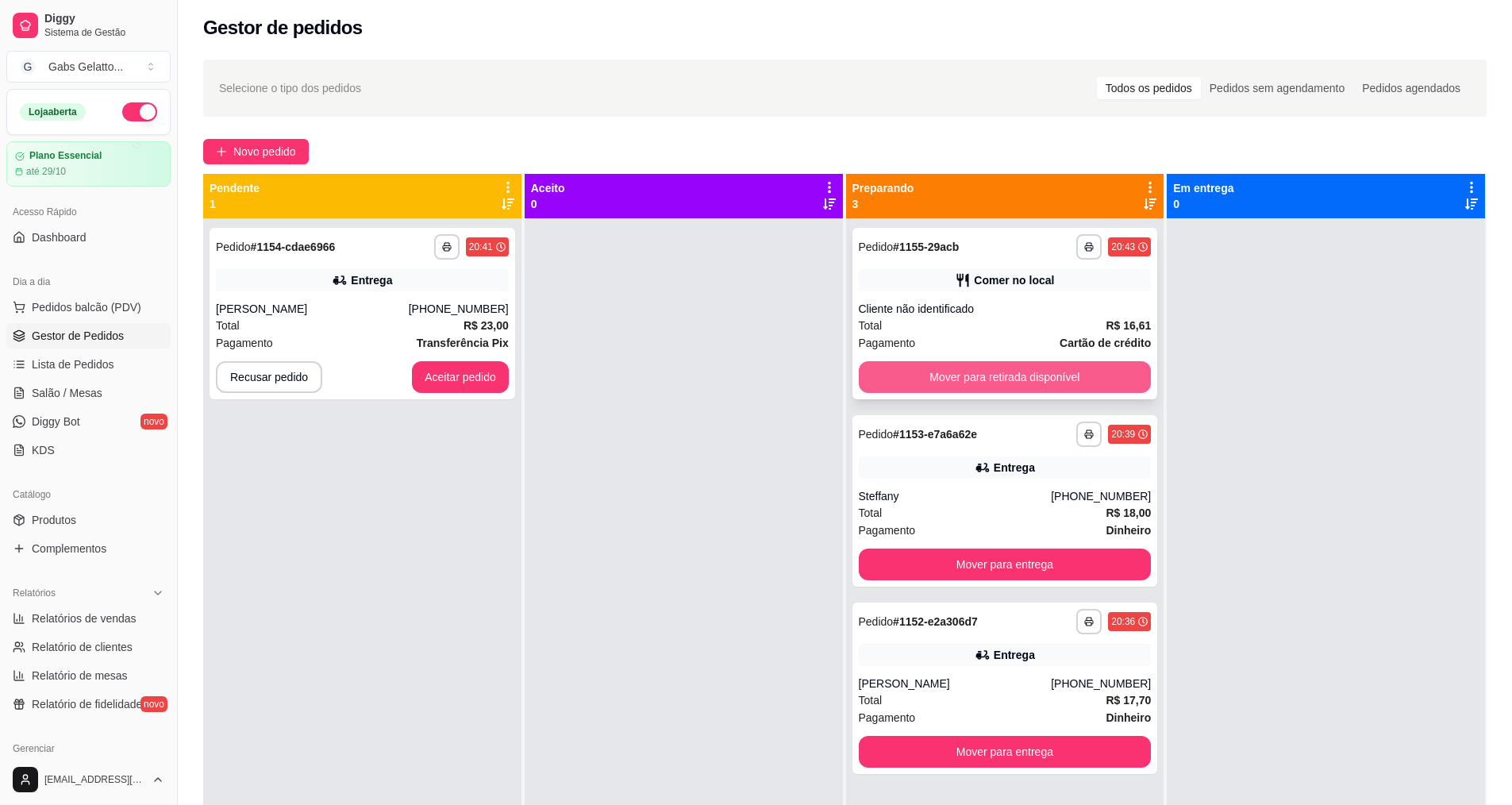
click at [960, 373] on button "Mover para retirada disponível" at bounding box center [1005, 377] width 292 height 32
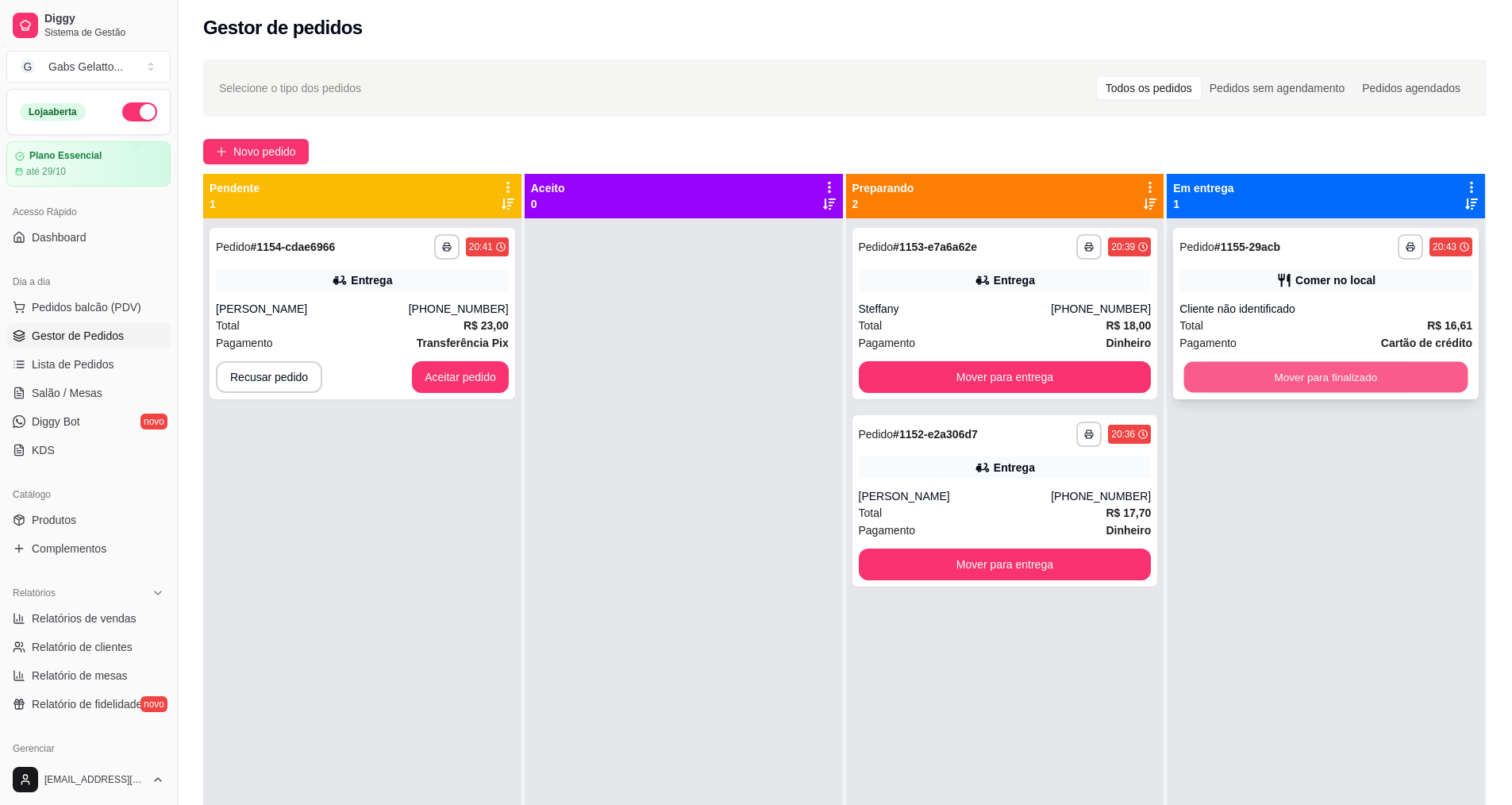
click at [1331, 382] on button "Mover para finalizado" at bounding box center [1326, 378] width 284 height 31
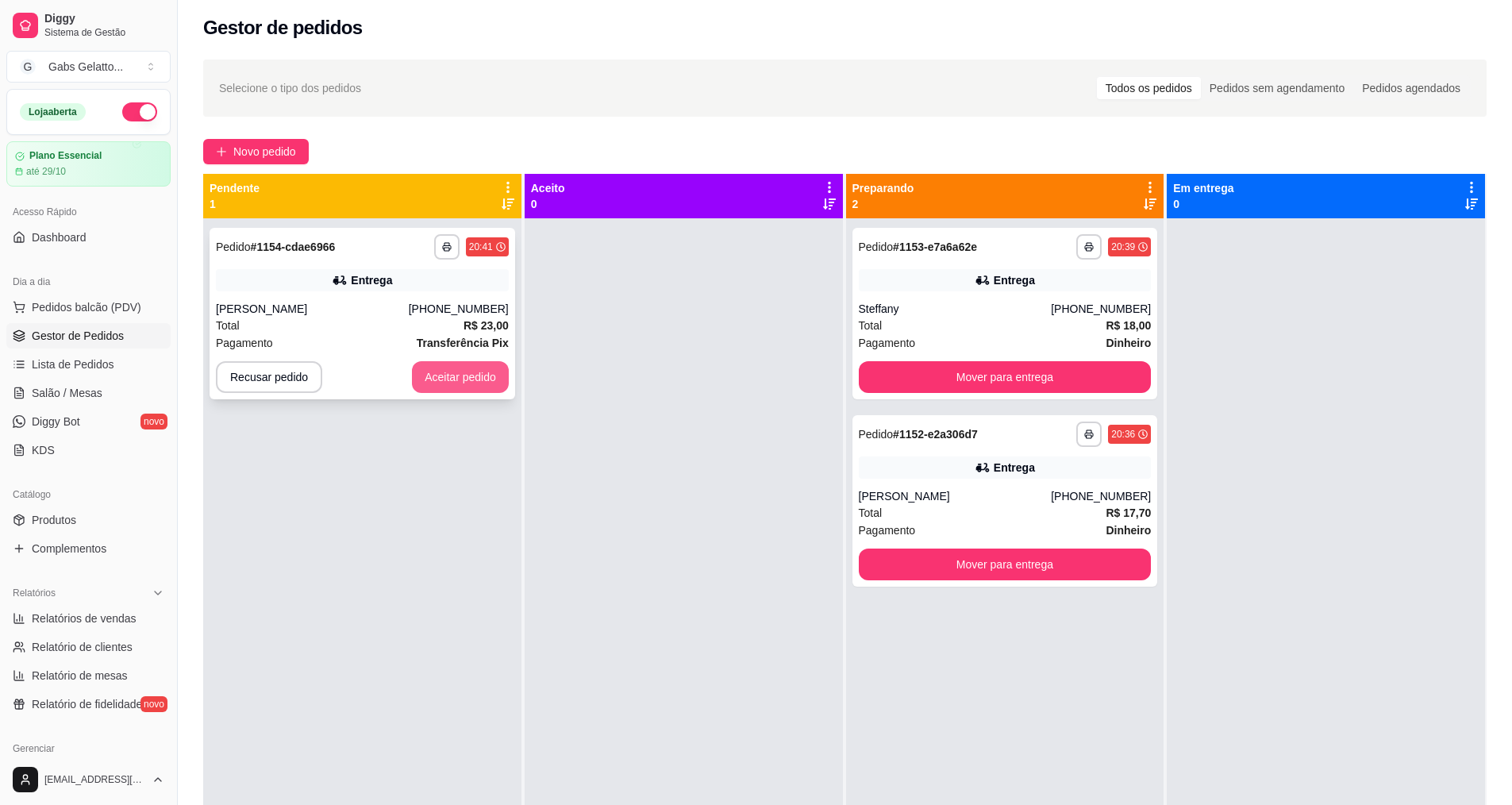
click at [459, 381] on button "Aceitar pedido" at bounding box center [460, 377] width 97 height 32
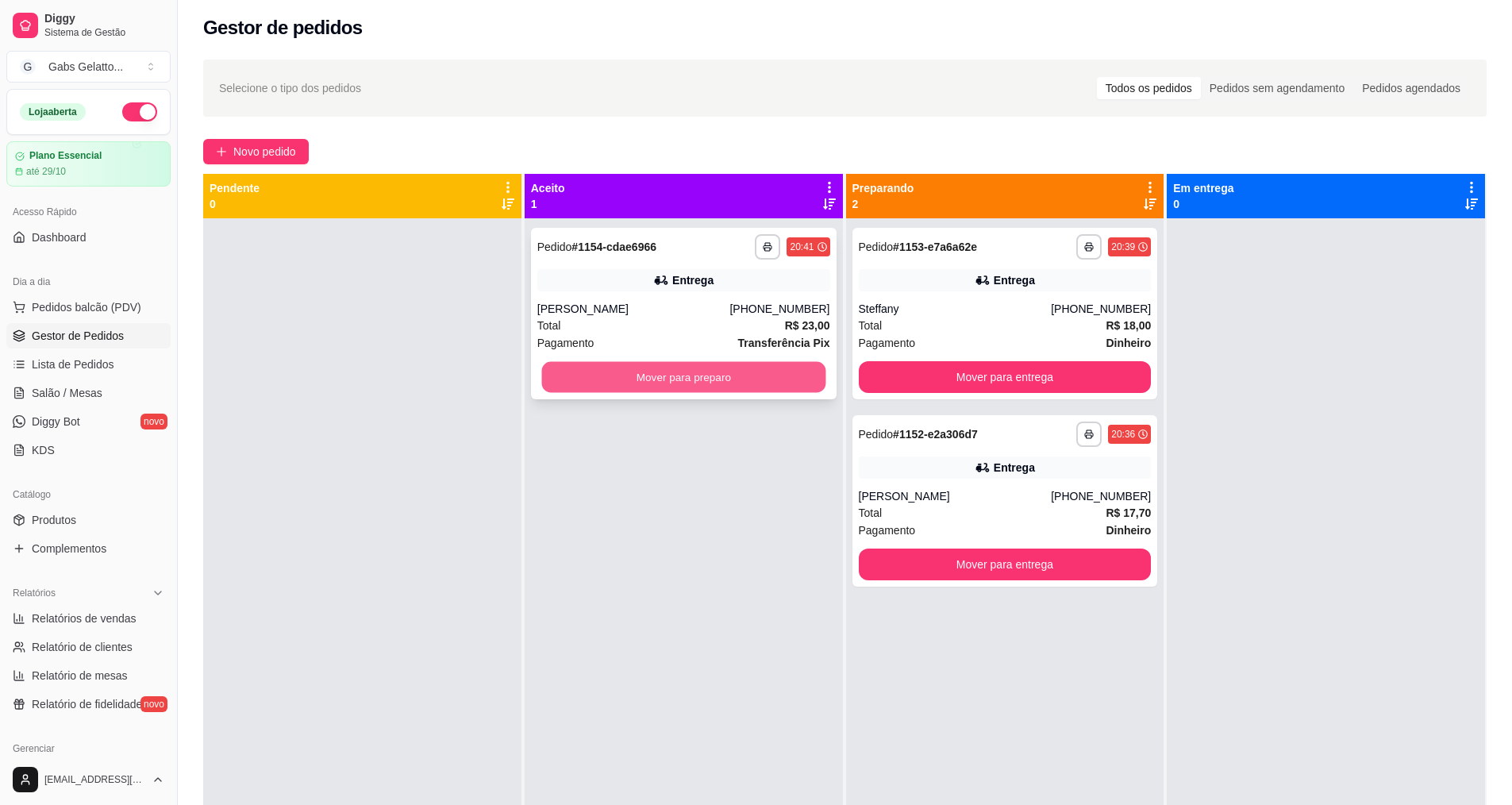
click at [674, 377] on button "Mover para preparo" at bounding box center [683, 378] width 284 height 31
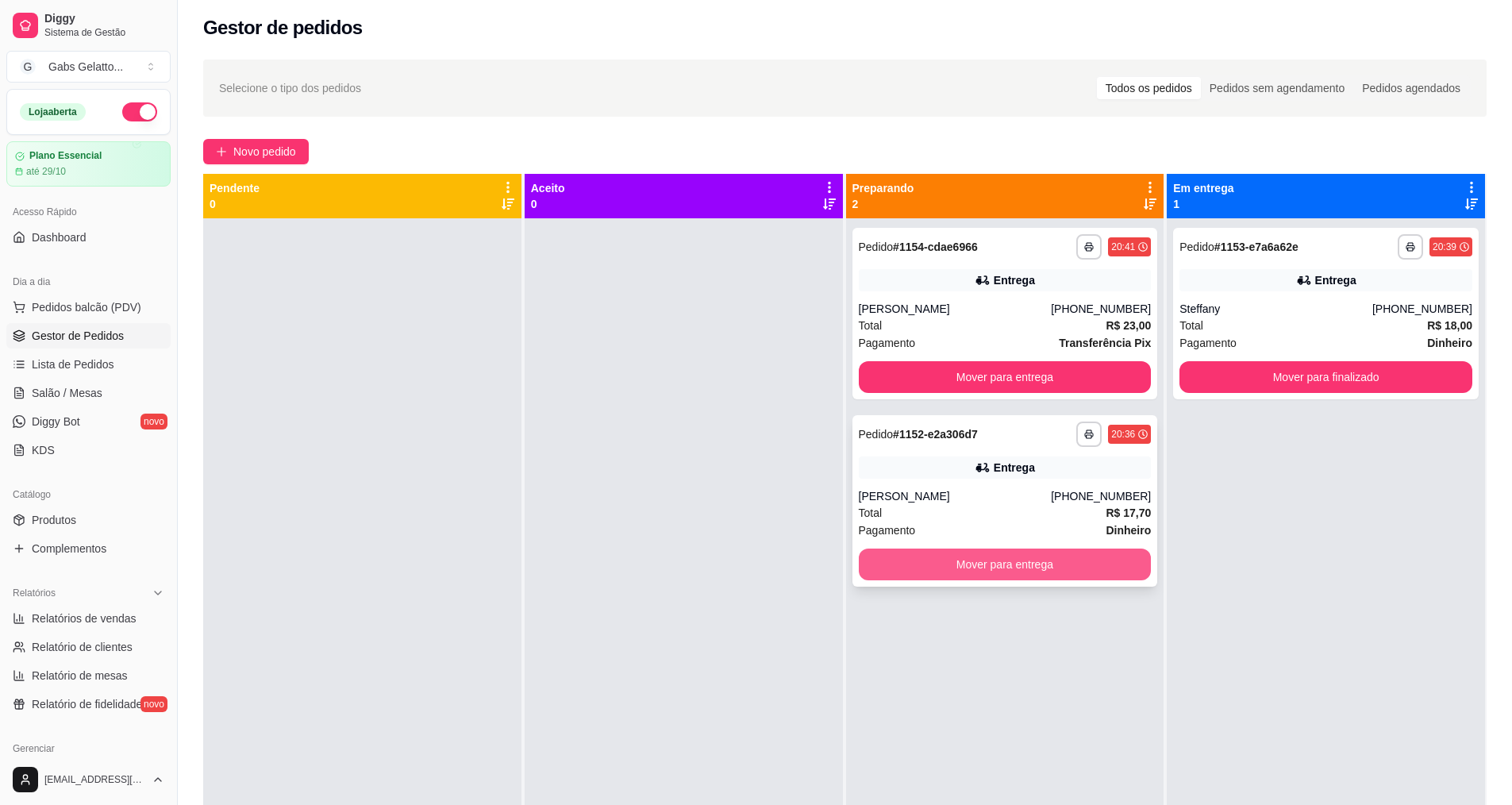
click at [951, 568] on button "Mover para entrega" at bounding box center [1005, 564] width 292 height 32
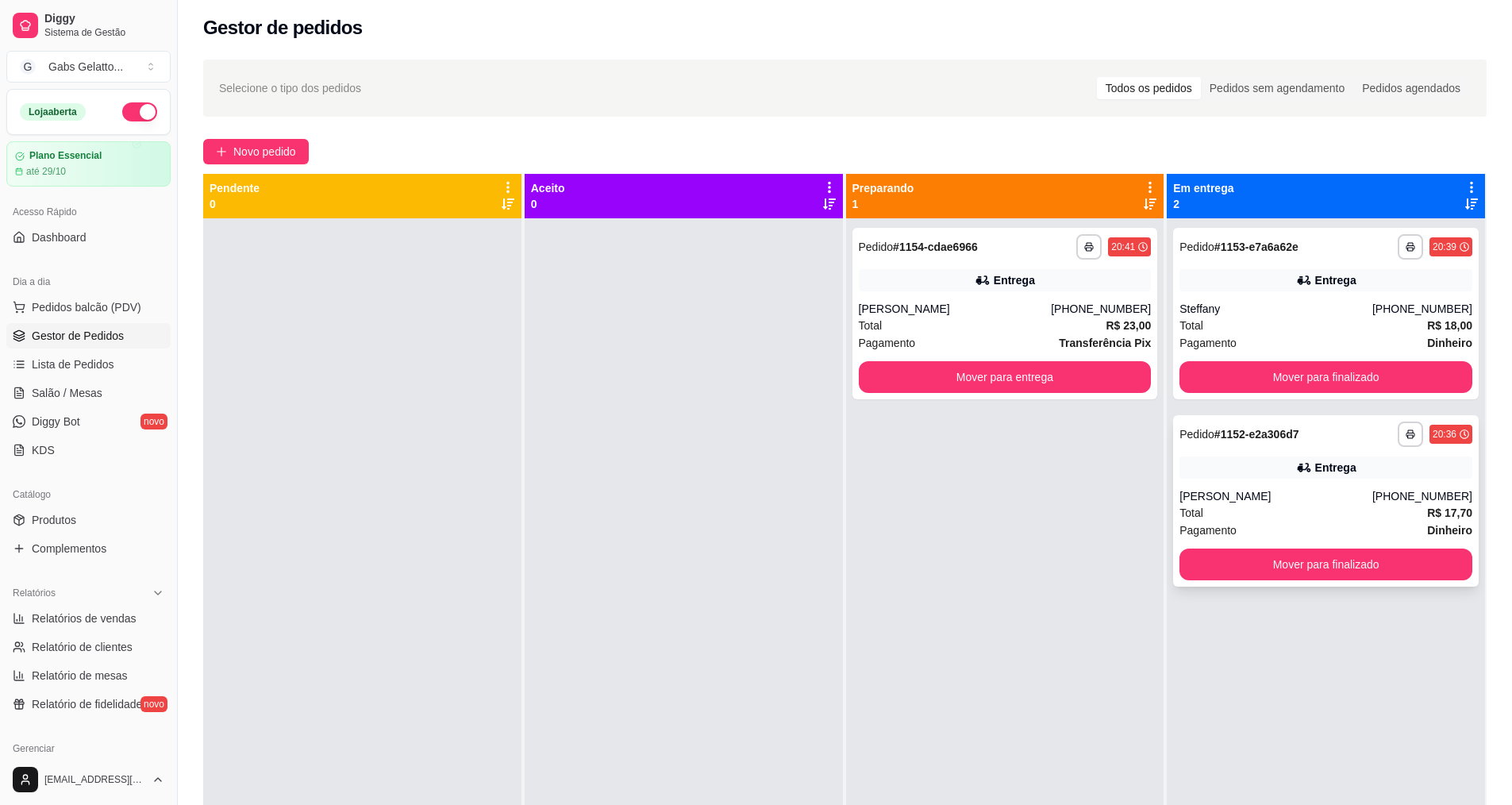
click at [1270, 458] on div "Entrega" at bounding box center [1325, 467] width 292 height 22
click at [93, 305] on span "Pedidos balcão (PDV)" at bounding box center [86, 307] width 109 height 15
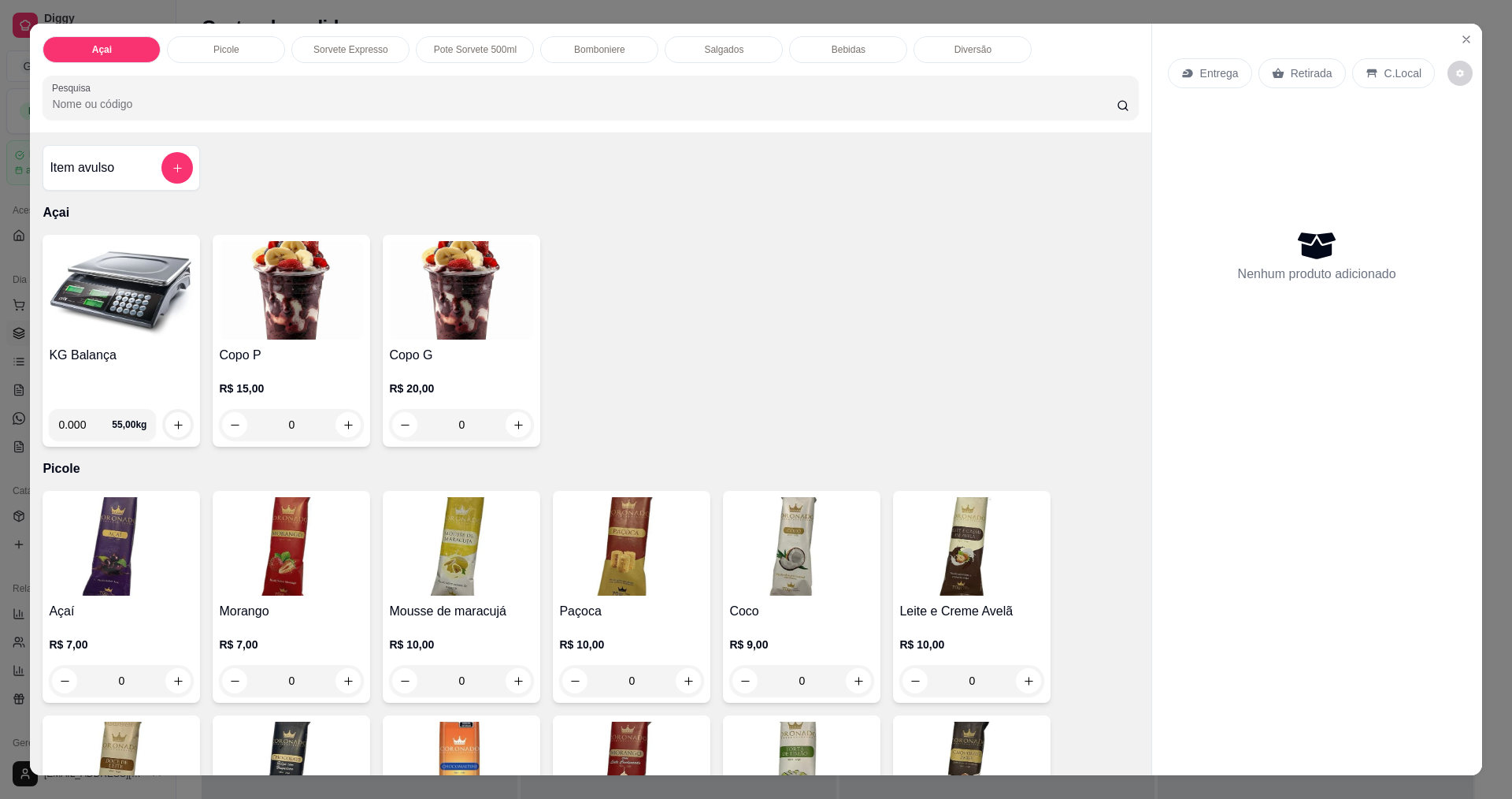
click at [123, 306] on img at bounding box center [121, 289] width 145 height 98
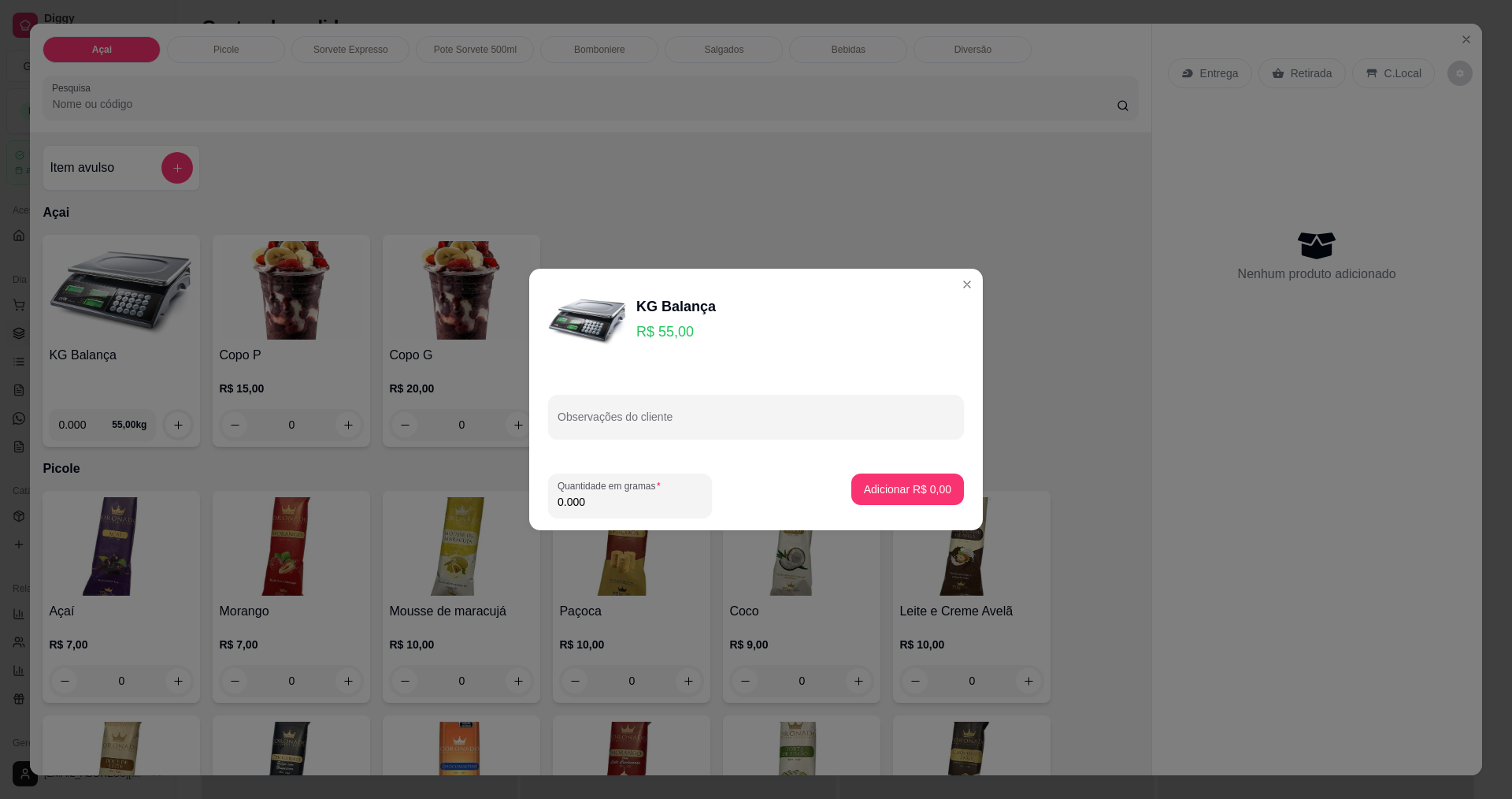
click at [598, 499] on input "0.000" at bounding box center [630, 501] width 145 height 15
type input "0.214"
click at [911, 490] on p "Adicionar R$ 11,77" at bounding box center [905, 489] width 94 height 15
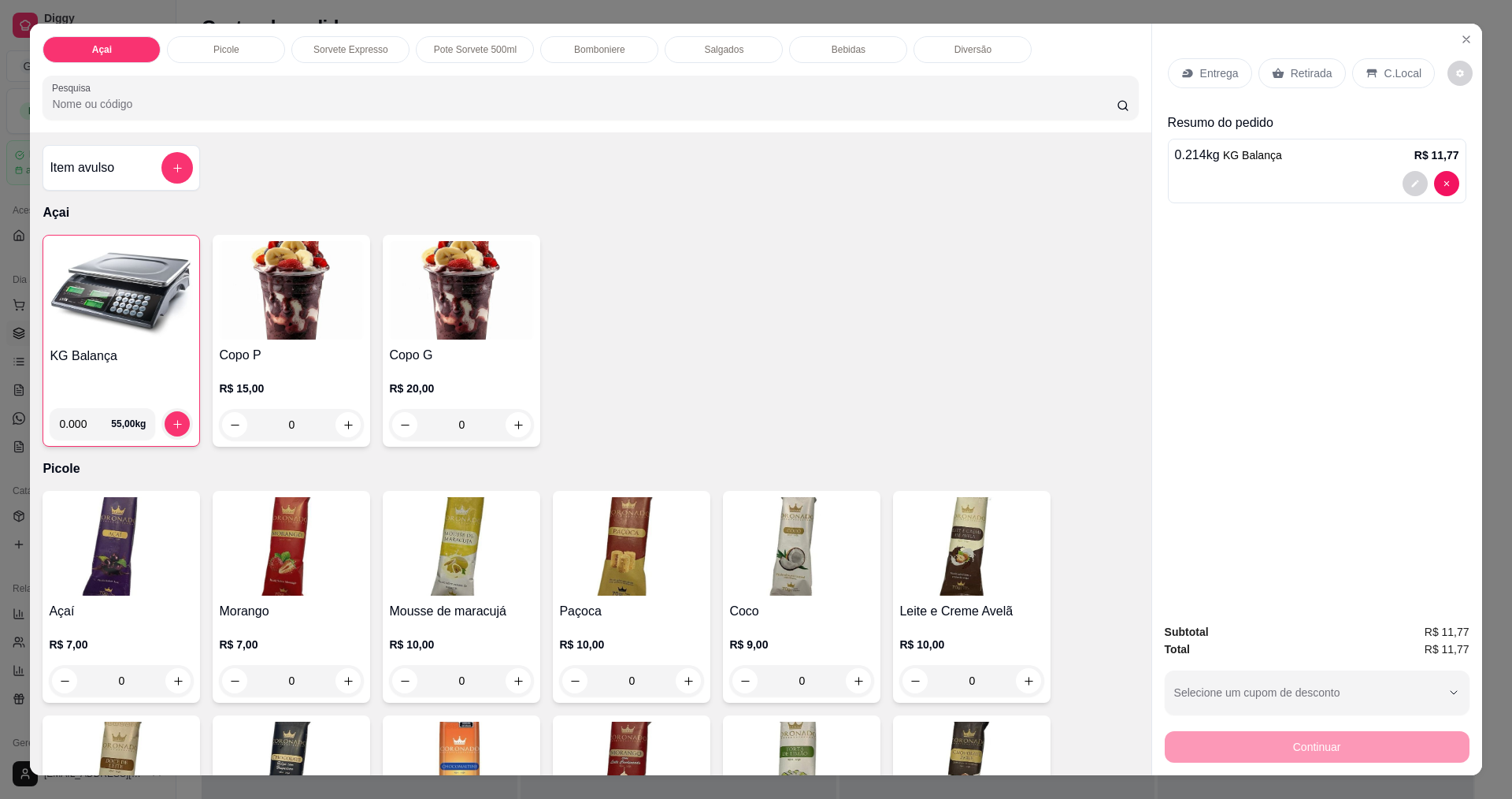
click at [1390, 73] on p "C.Local" at bounding box center [1403, 73] width 37 height 15
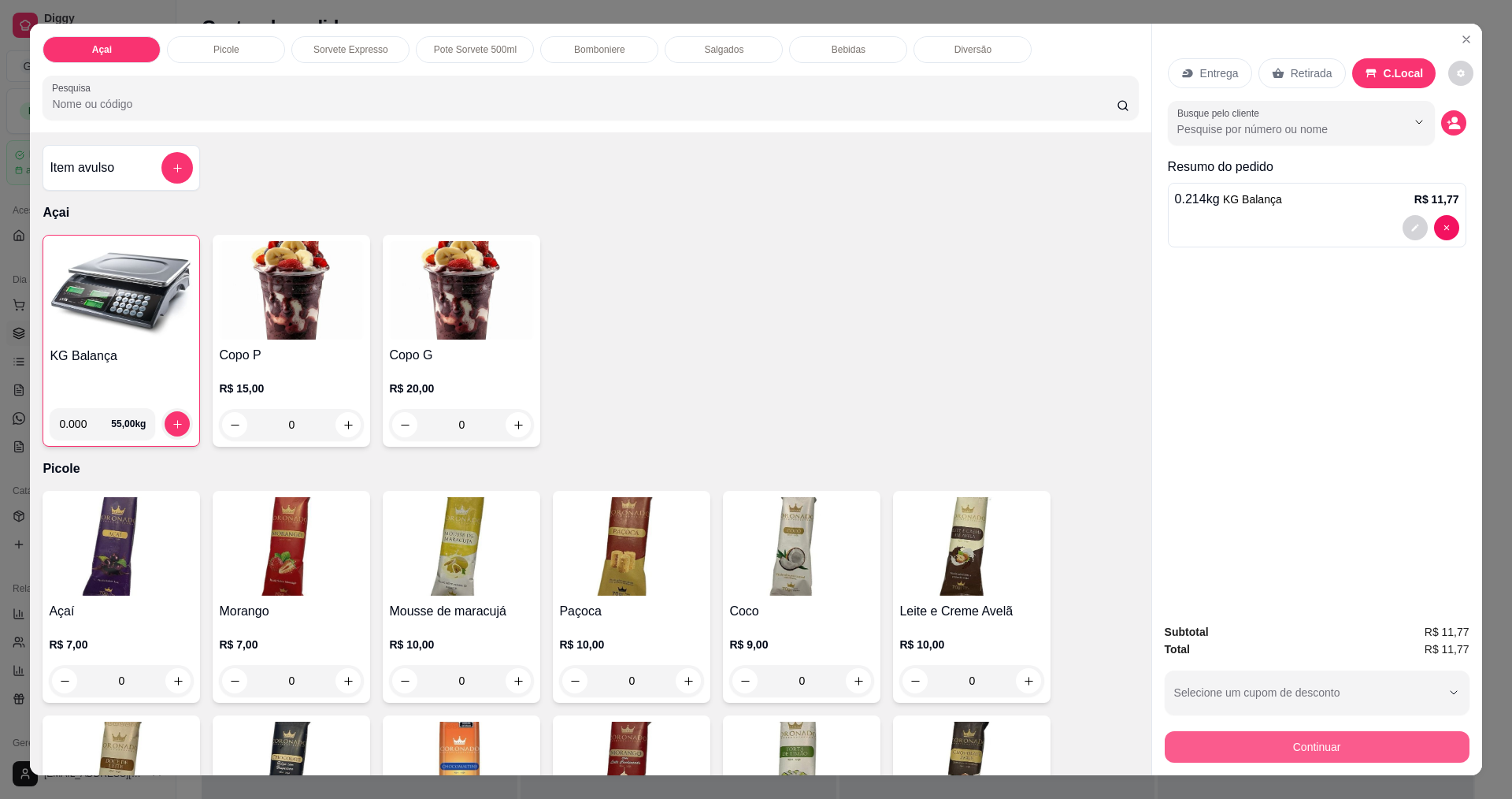
click at [1305, 757] on button "Continuar" at bounding box center [1317, 746] width 305 height 32
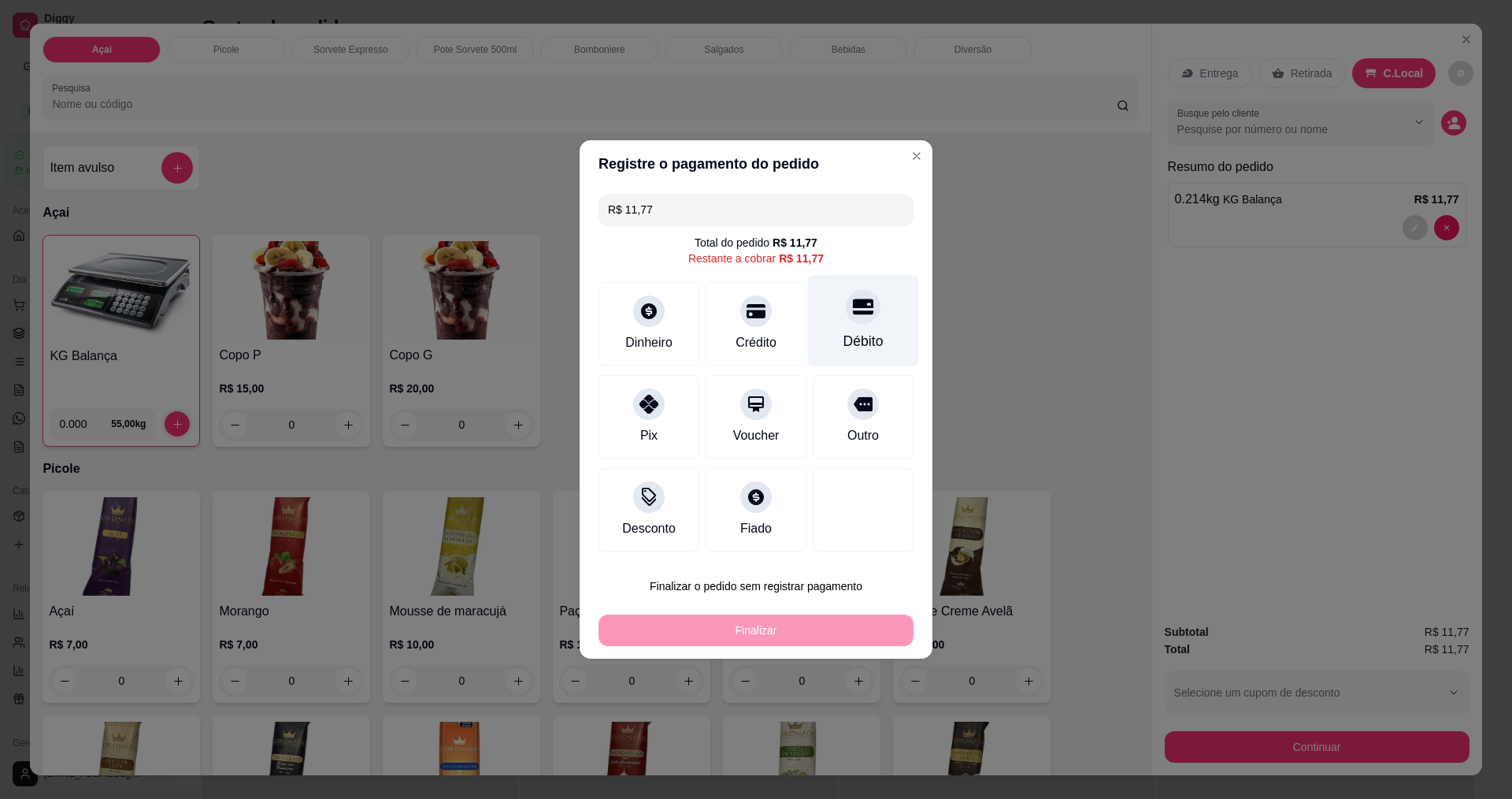
click at [853, 312] on icon at bounding box center [863, 307] width 20 height 15
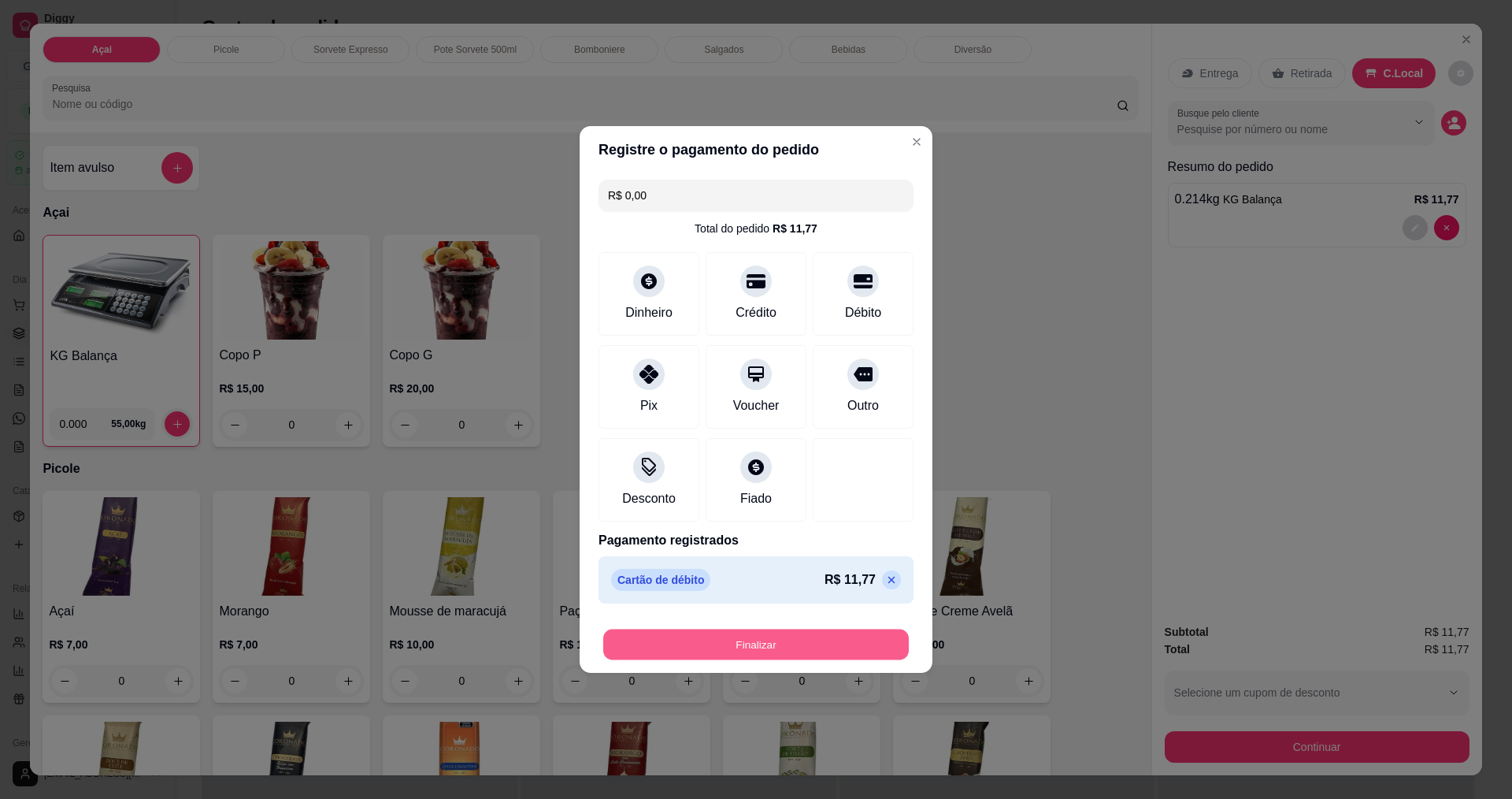
click at [779, 652] on button "Finalizar" at bounding box center [756, 644] width 306 height 31
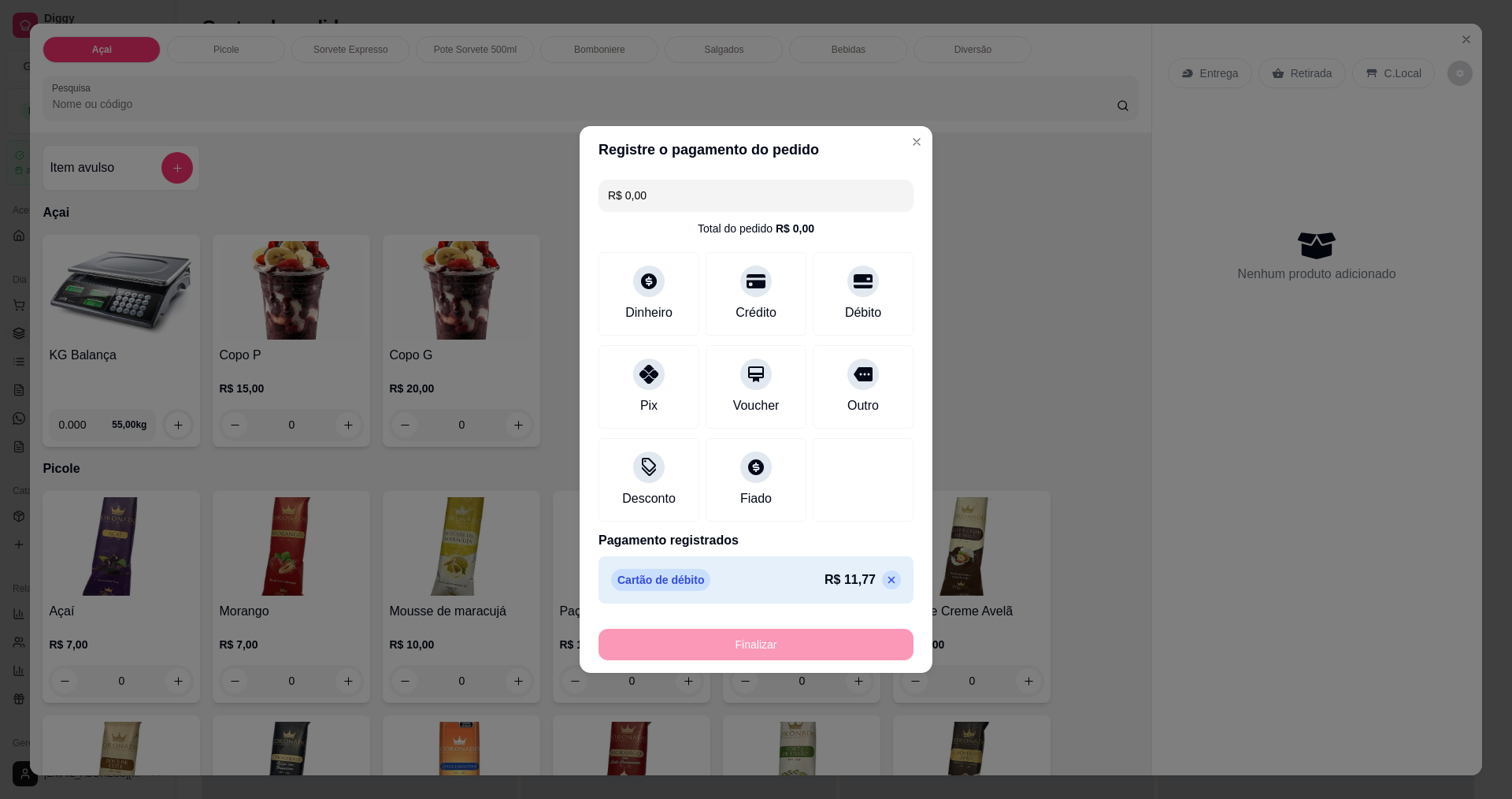
type input "-R$ 11,77"
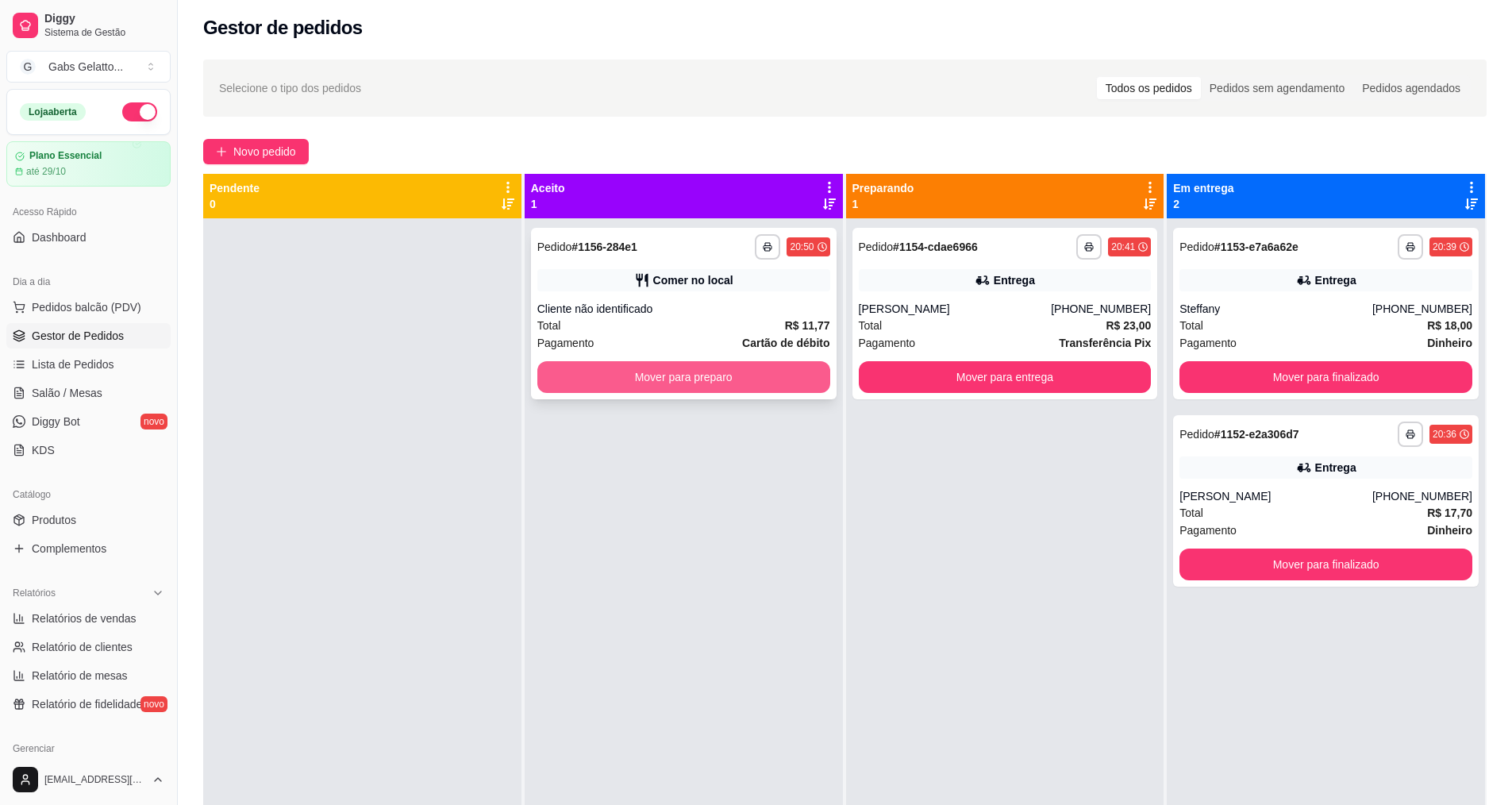
click at [774, 381] on button "Mover para preparo" at bounding box center [684, 377] width 292 height 32
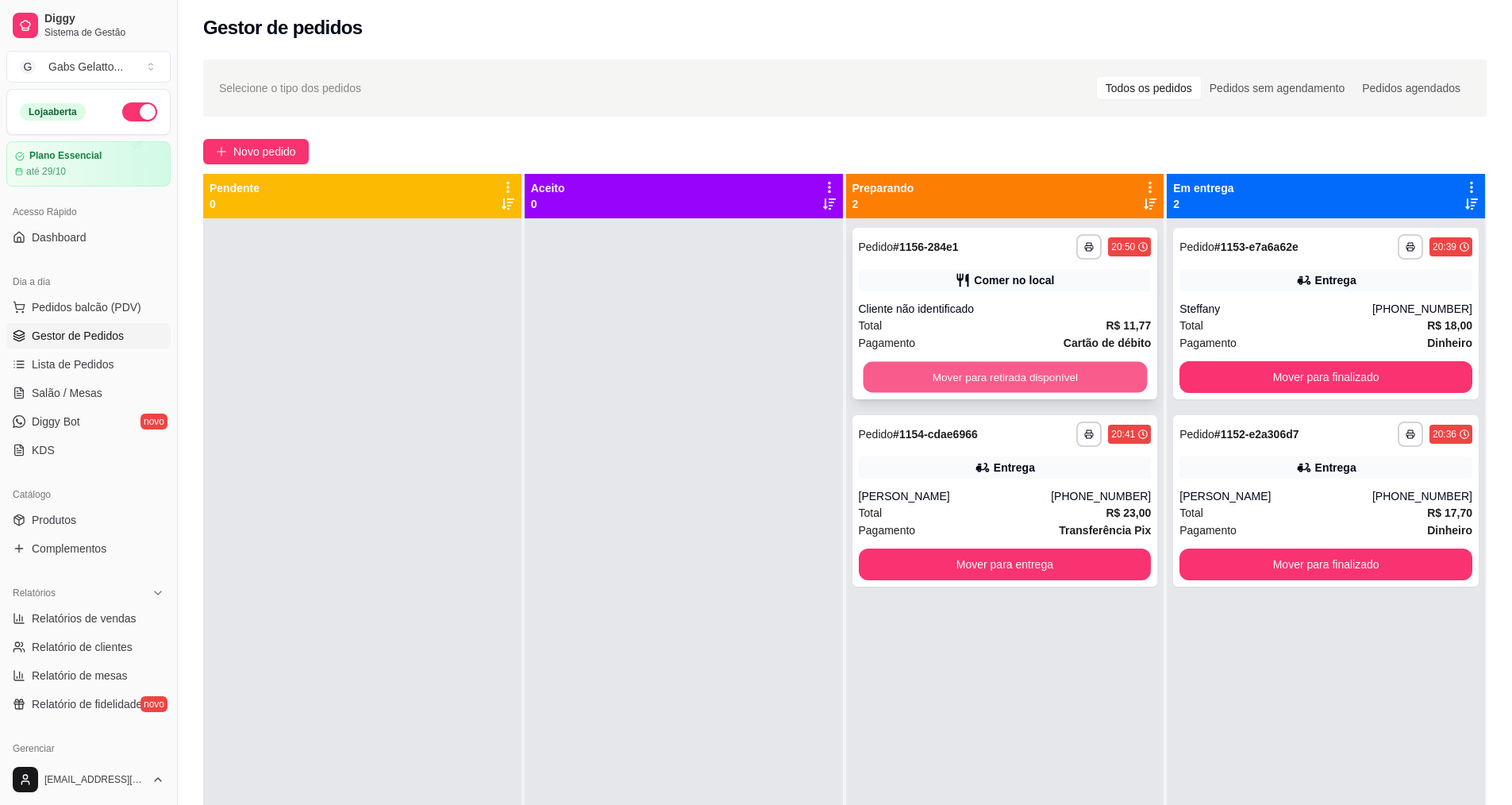
click at [1053, 373] on button "Mover para retirada disponível" at bounding box center [1005, 378] width 284 height 31
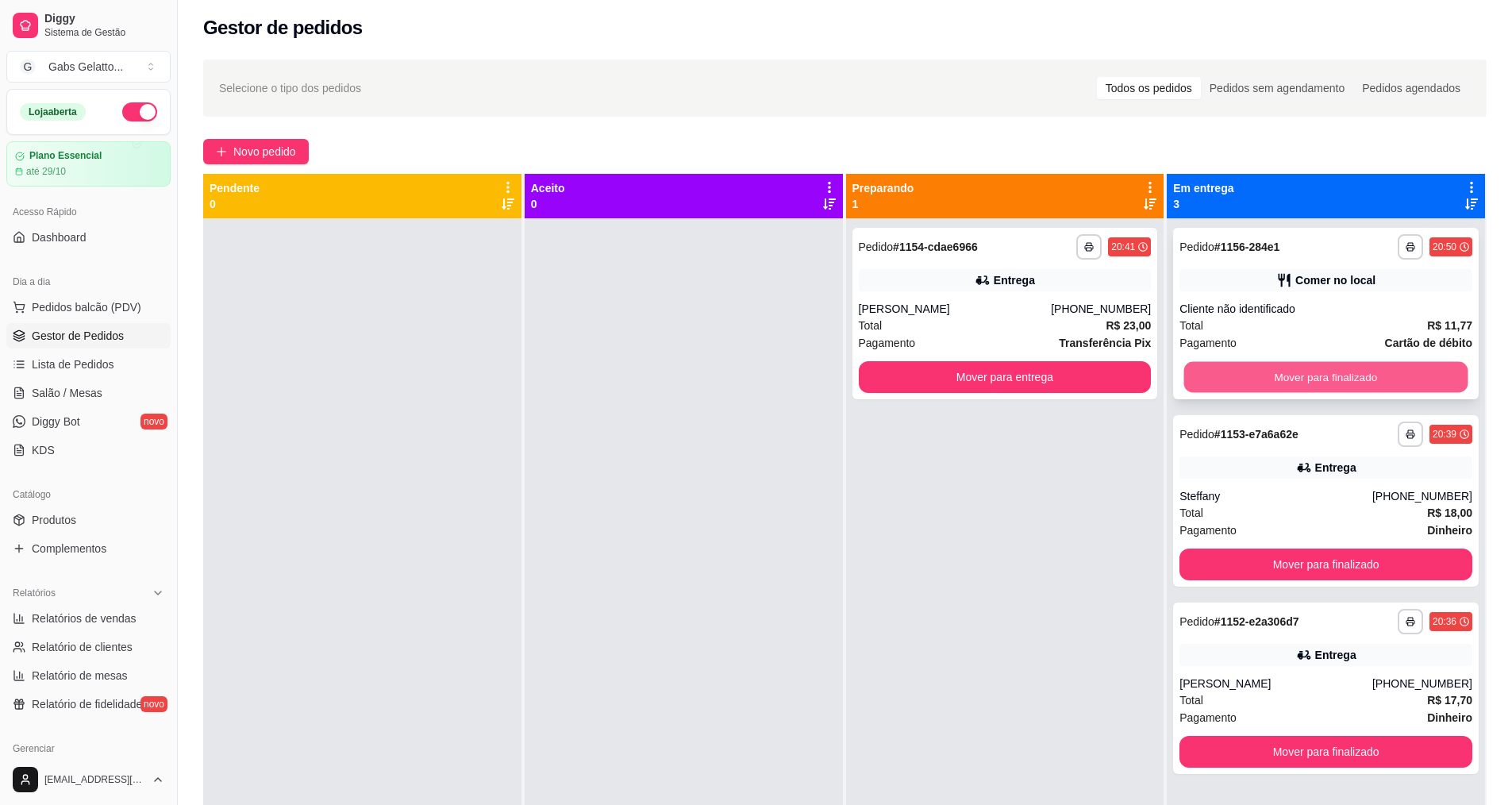
click at [1314, 372] on button "Mover para finalizado" at bounding box center [1326, 378] width 284 height 31
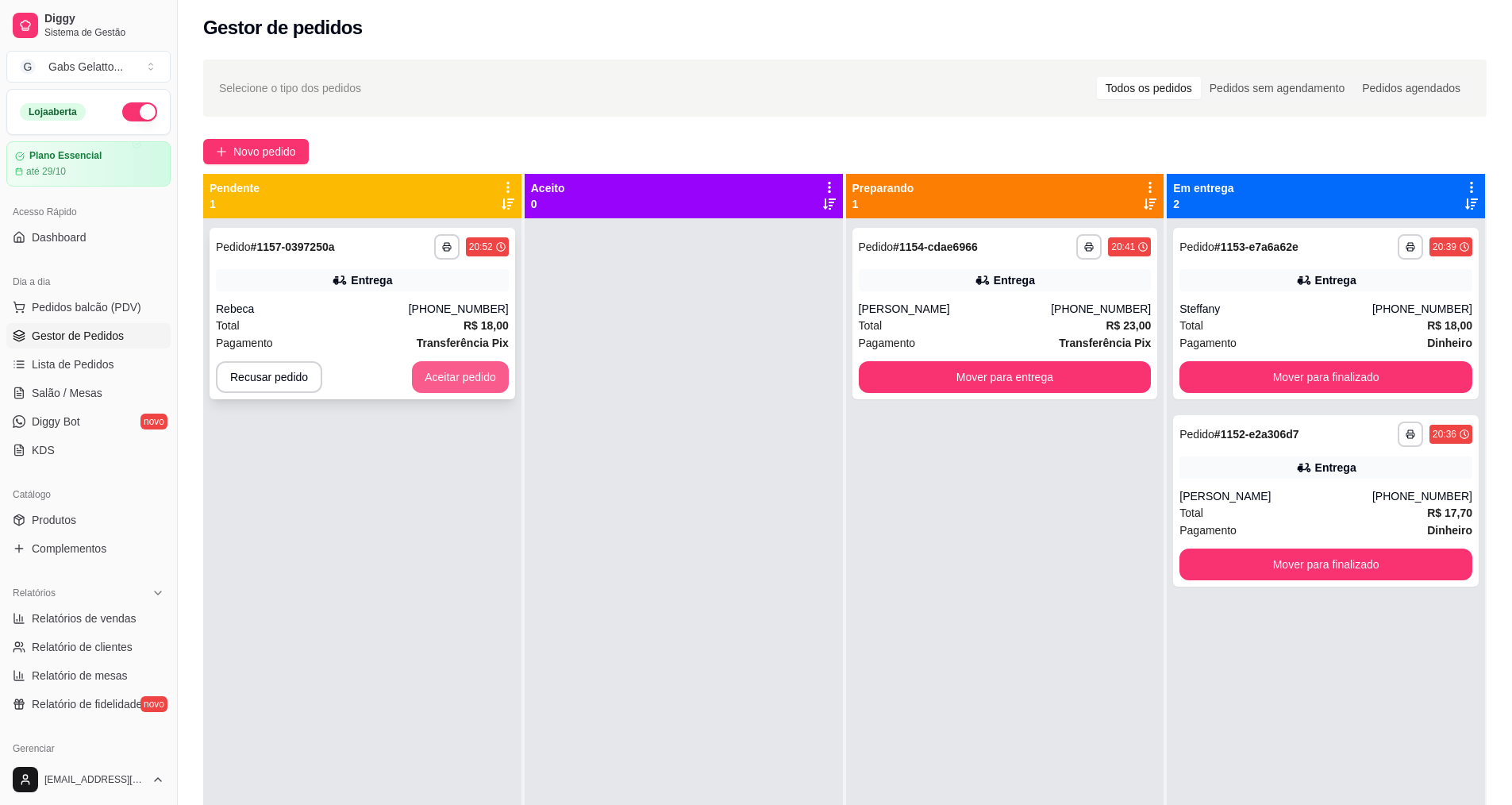
click at [446, 378] on button "Aceitar pedido" at bounding box center [460, 377] width 97 height 32
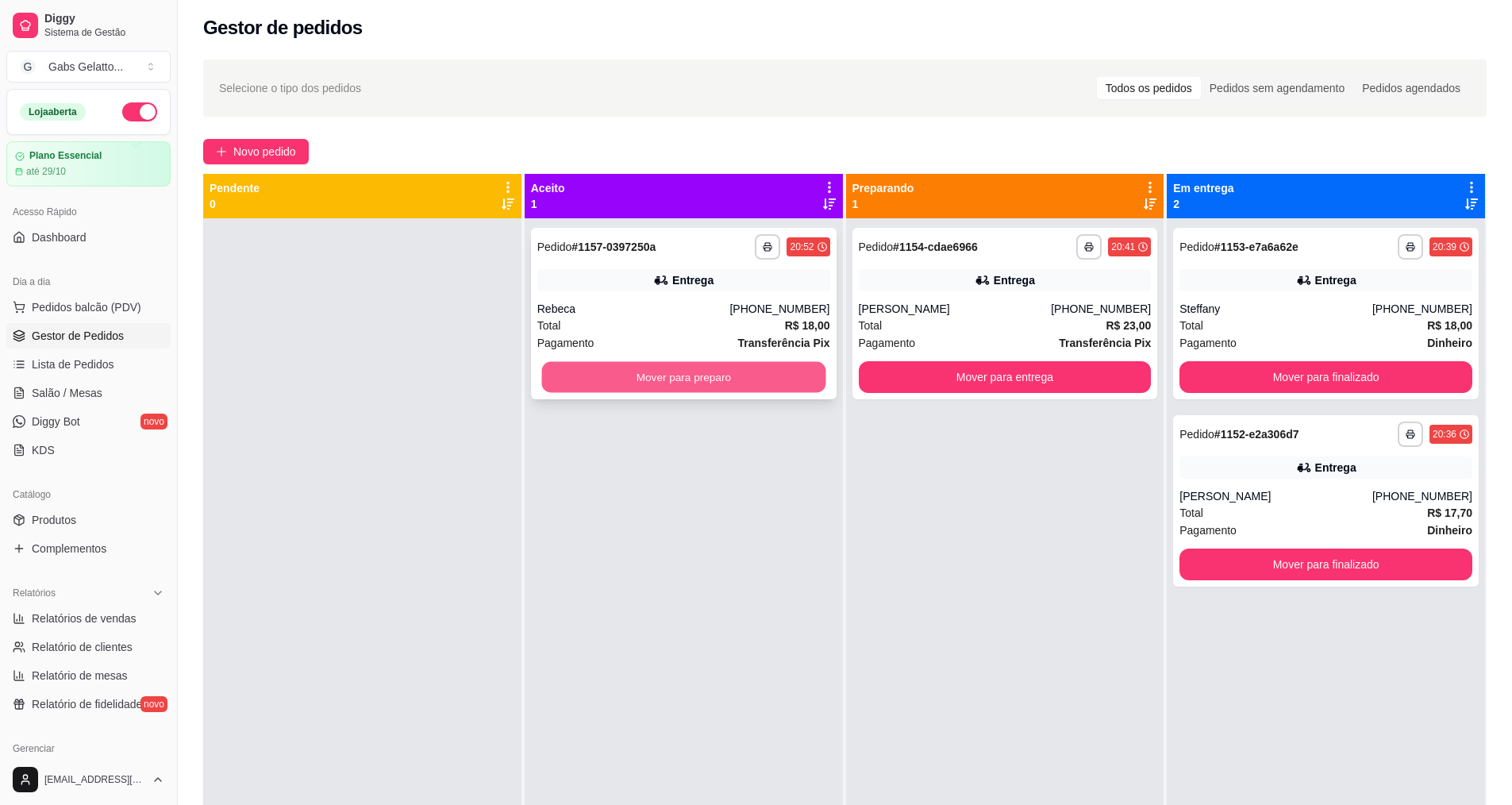
click at [741, 380] on button "Mover para preparo" at bounding box center [683, 378] width 284 height 31
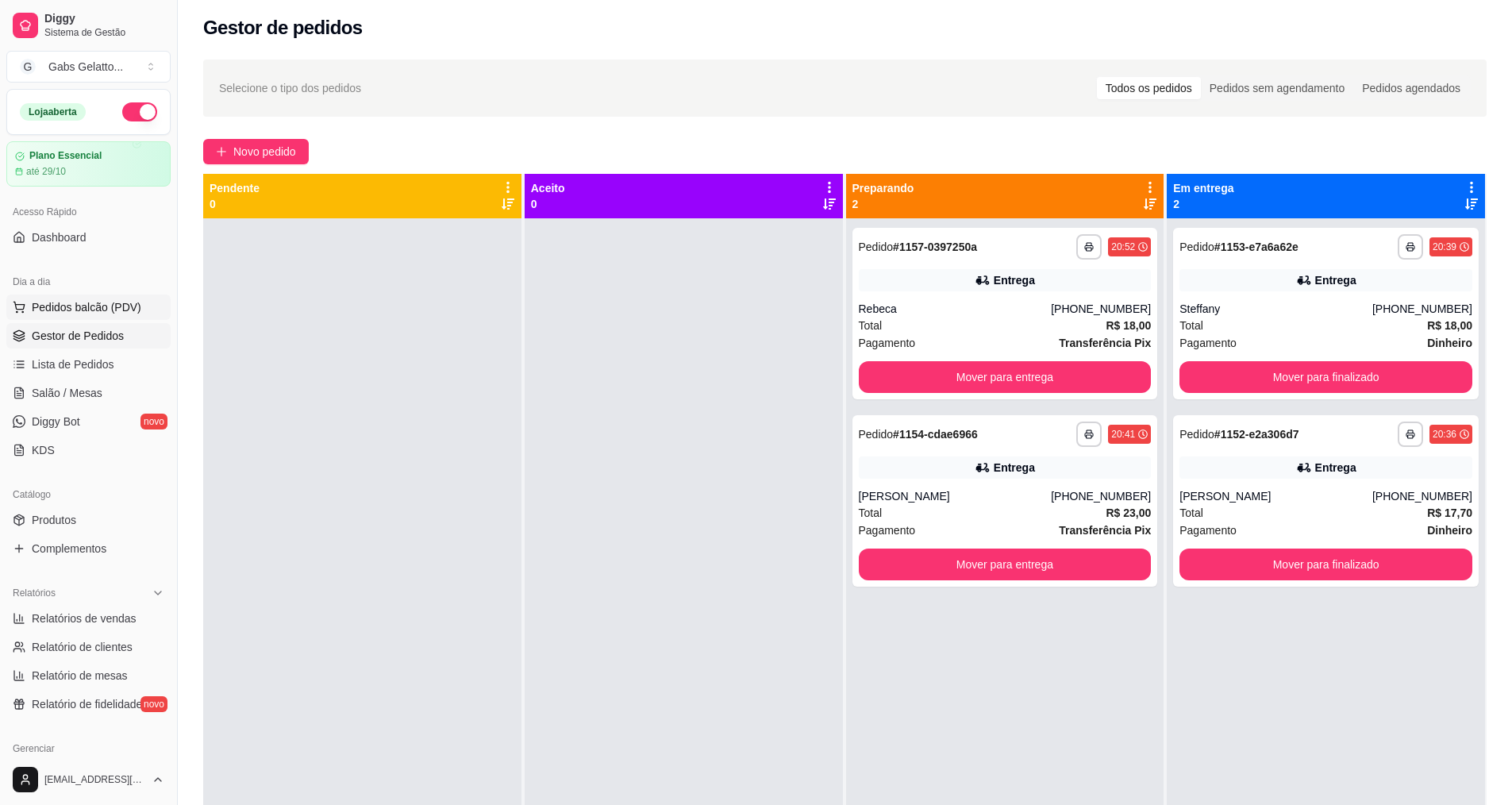
click at [108, 303] on span "Pedidos balcão (PDV)" at bounding box center [86, 307] width 109 height 15
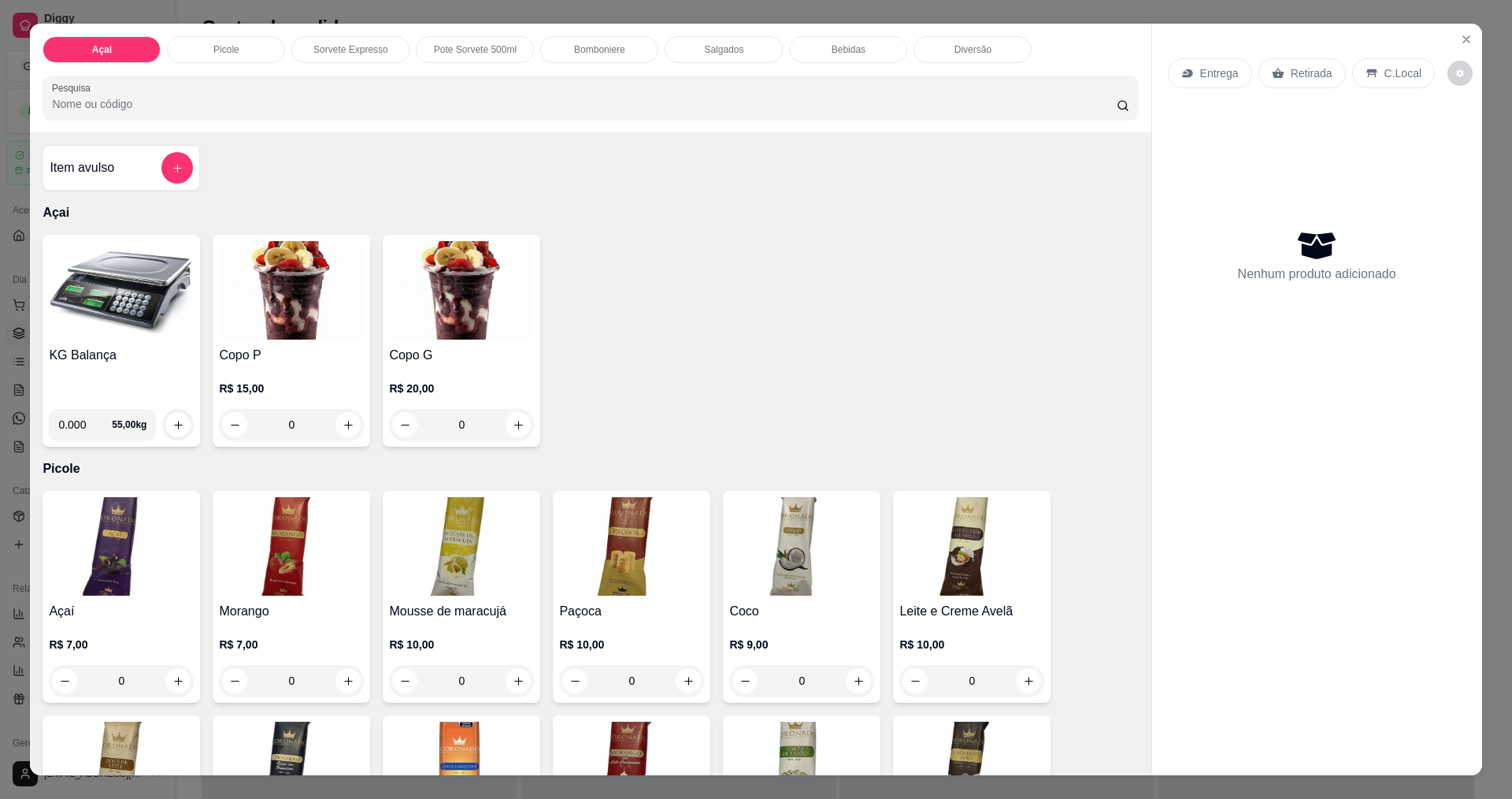
click at [129, 343] on div "KG Balança 0.000 55,00 kg" at bounding box center [121, 341] width 158 height 212
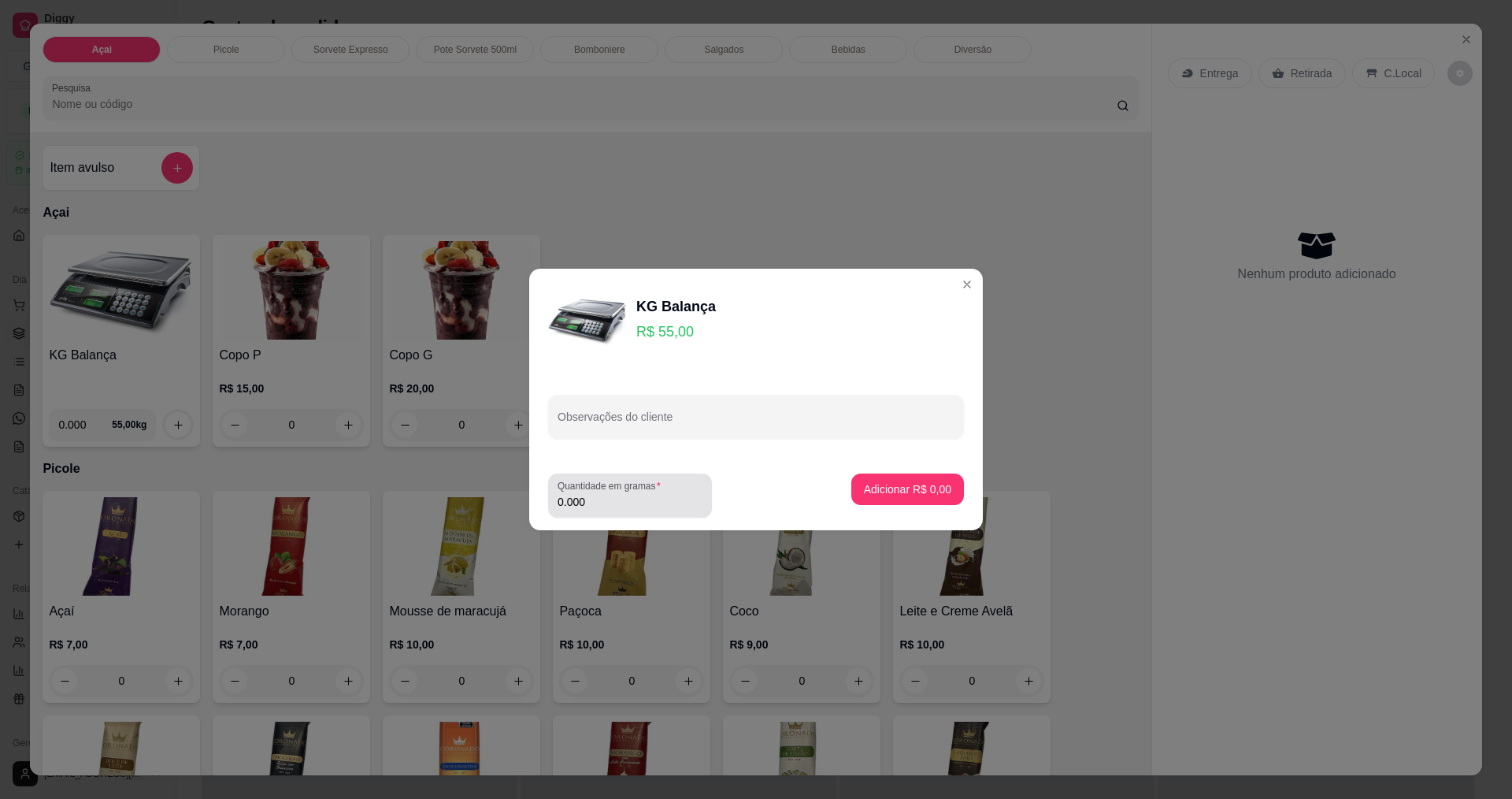
click at [644, 505] on input "0.000" at bounding box center [630, 501] width 145 height 15
type input "0.302"
click at [860, 493] on p "Adicionar R$ 16,61" at bounding box center [905, 489] width 91 height 15
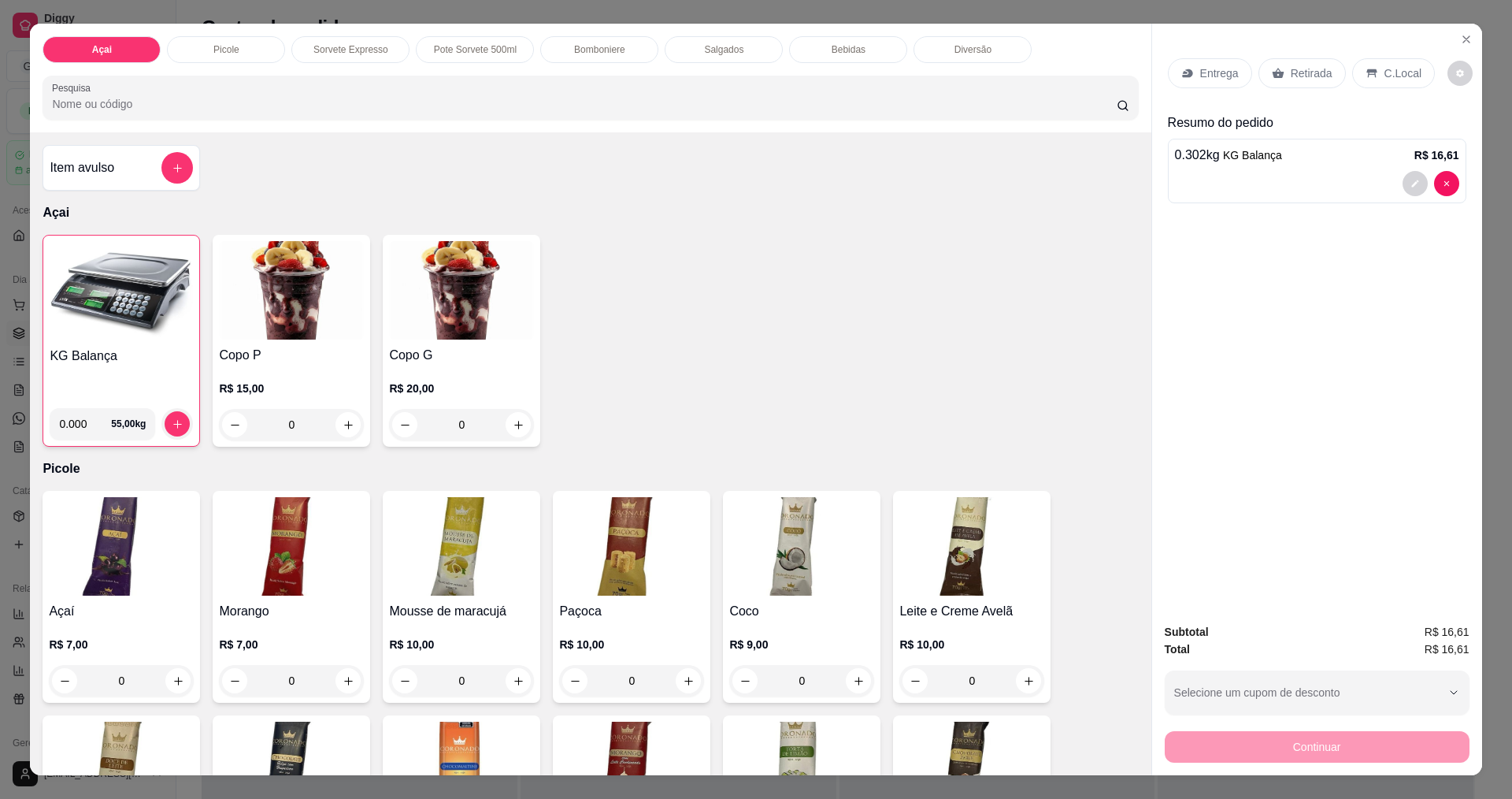
click at [1387, 74] on p "C.Local" at bounding box center [1403, 73] width 37 height 15
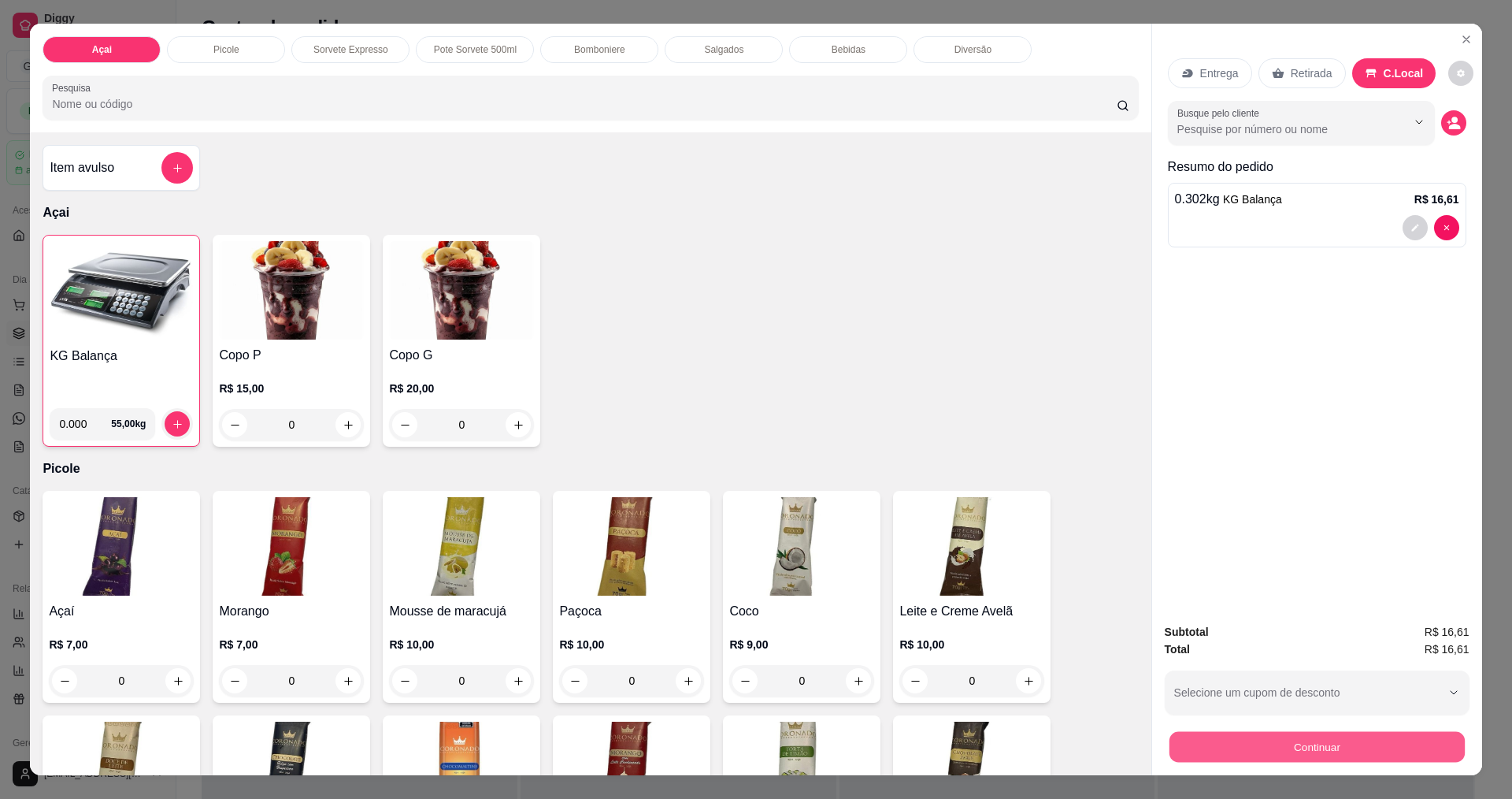
click at [1337, 743] on button "Continuar" at bounding box center [1316, 746] width 295 height 31
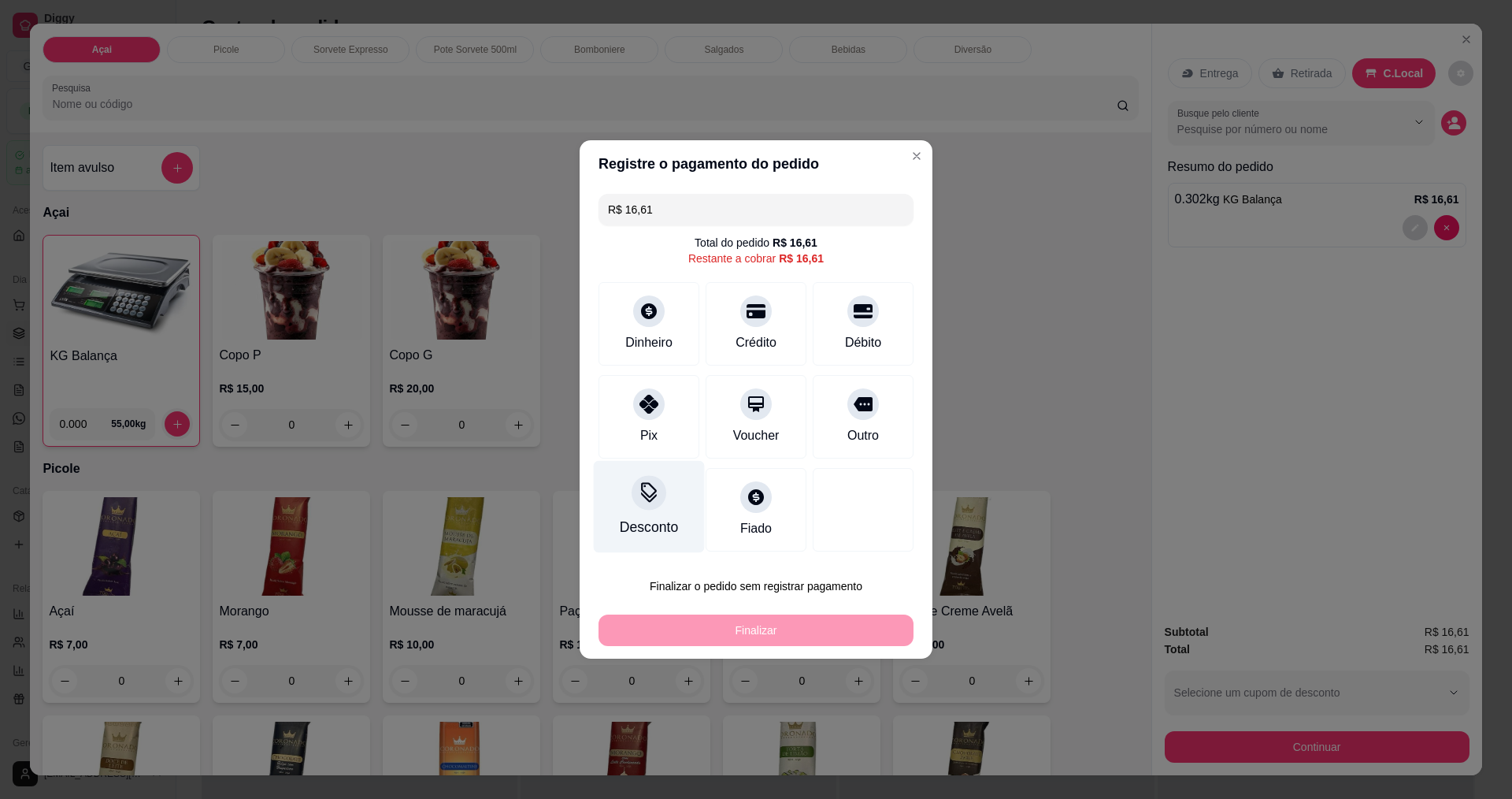
click at [637, 510] on div "Desconto" at bounding box center [650, 507] width 111 height 92
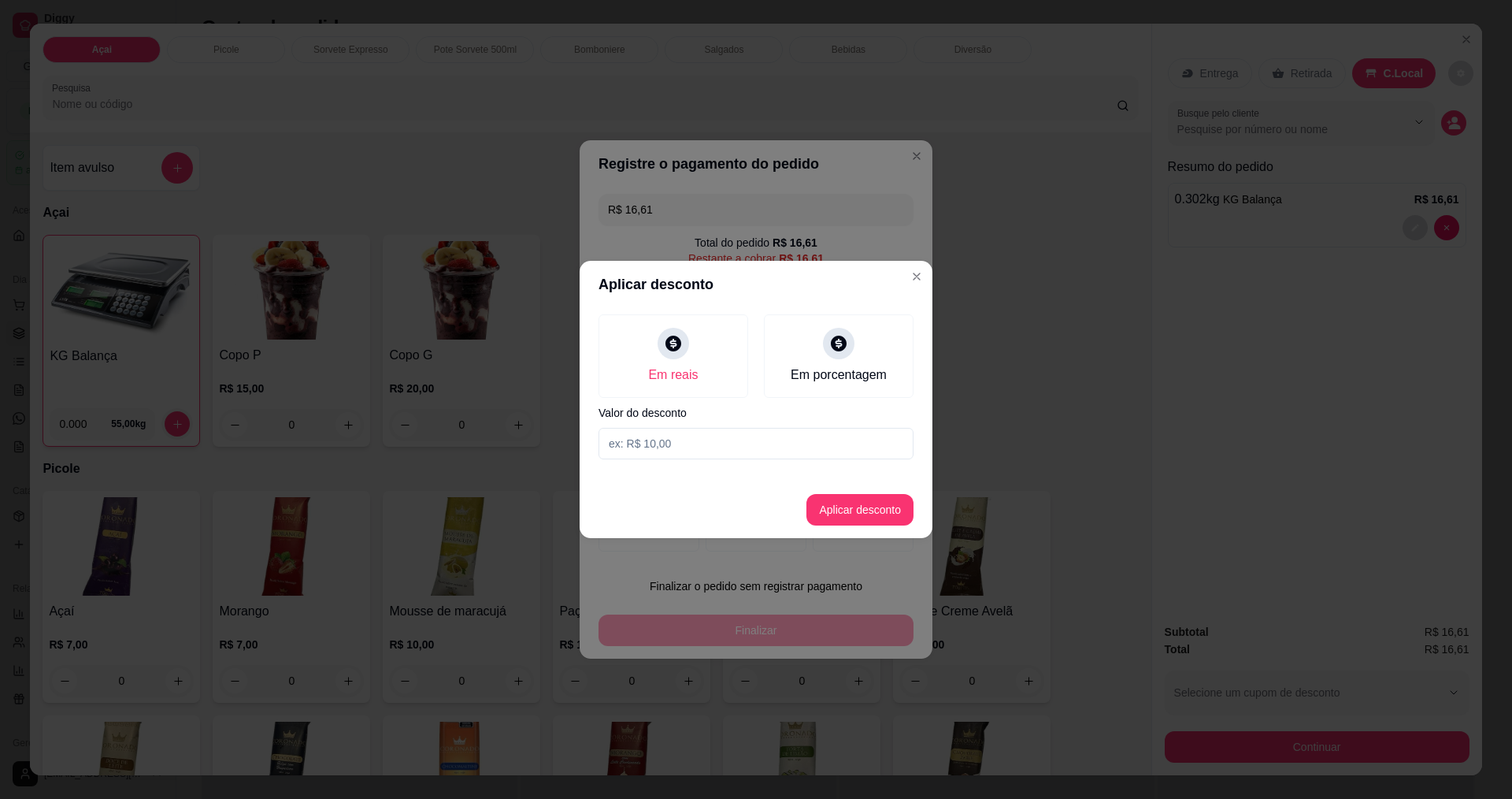
click at [692, 450] on input at bounding box center [756, 443] width 315 height 32
type input "0,01"
click at [861, 515] on button "Aplicar desconto" at bounding box center [860, 509] width 107 height 32
type input "R$ 16,60"
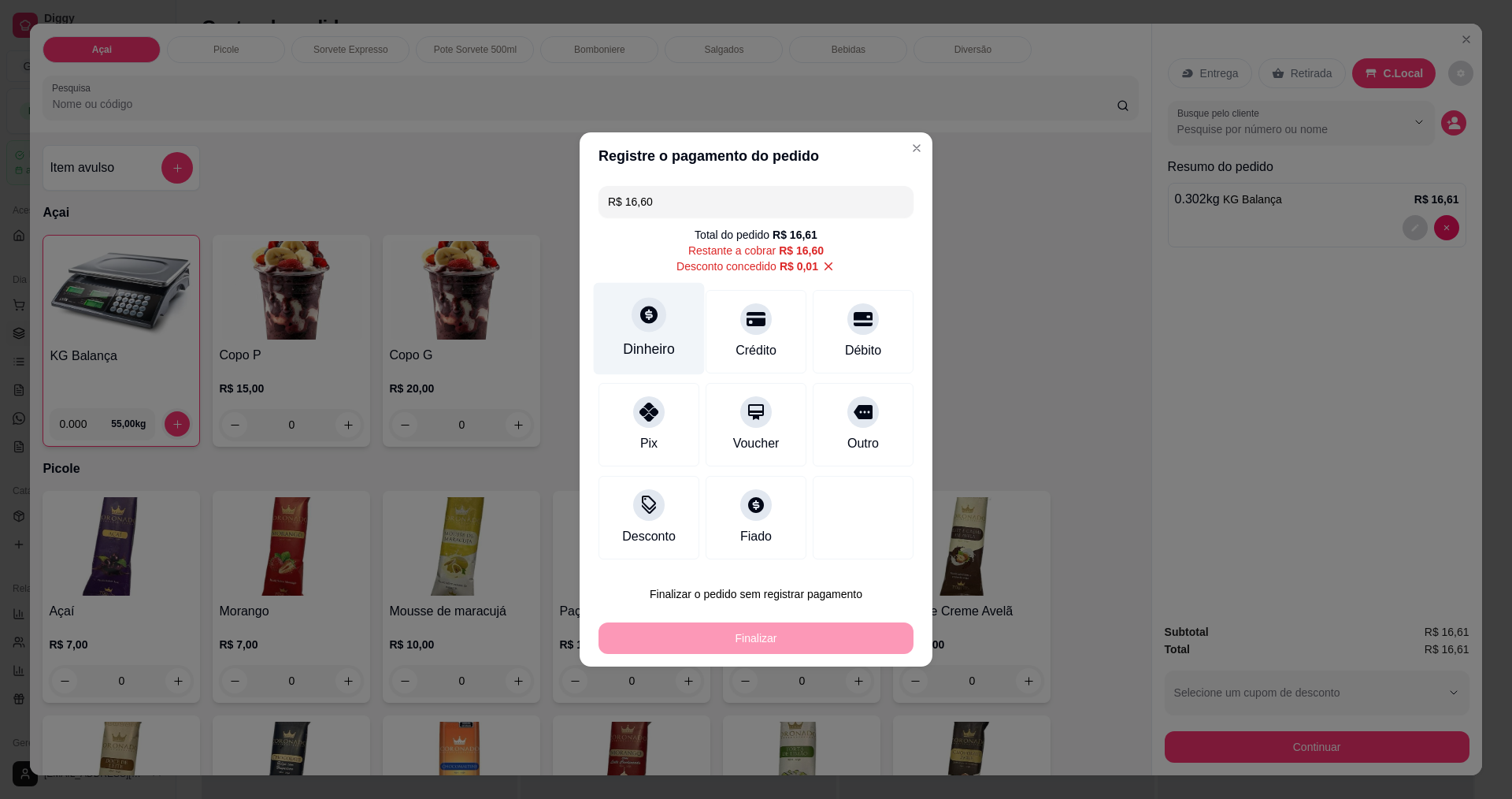
click at [650, 311] on icon at bounding box center [649, 314] width 17 height 17
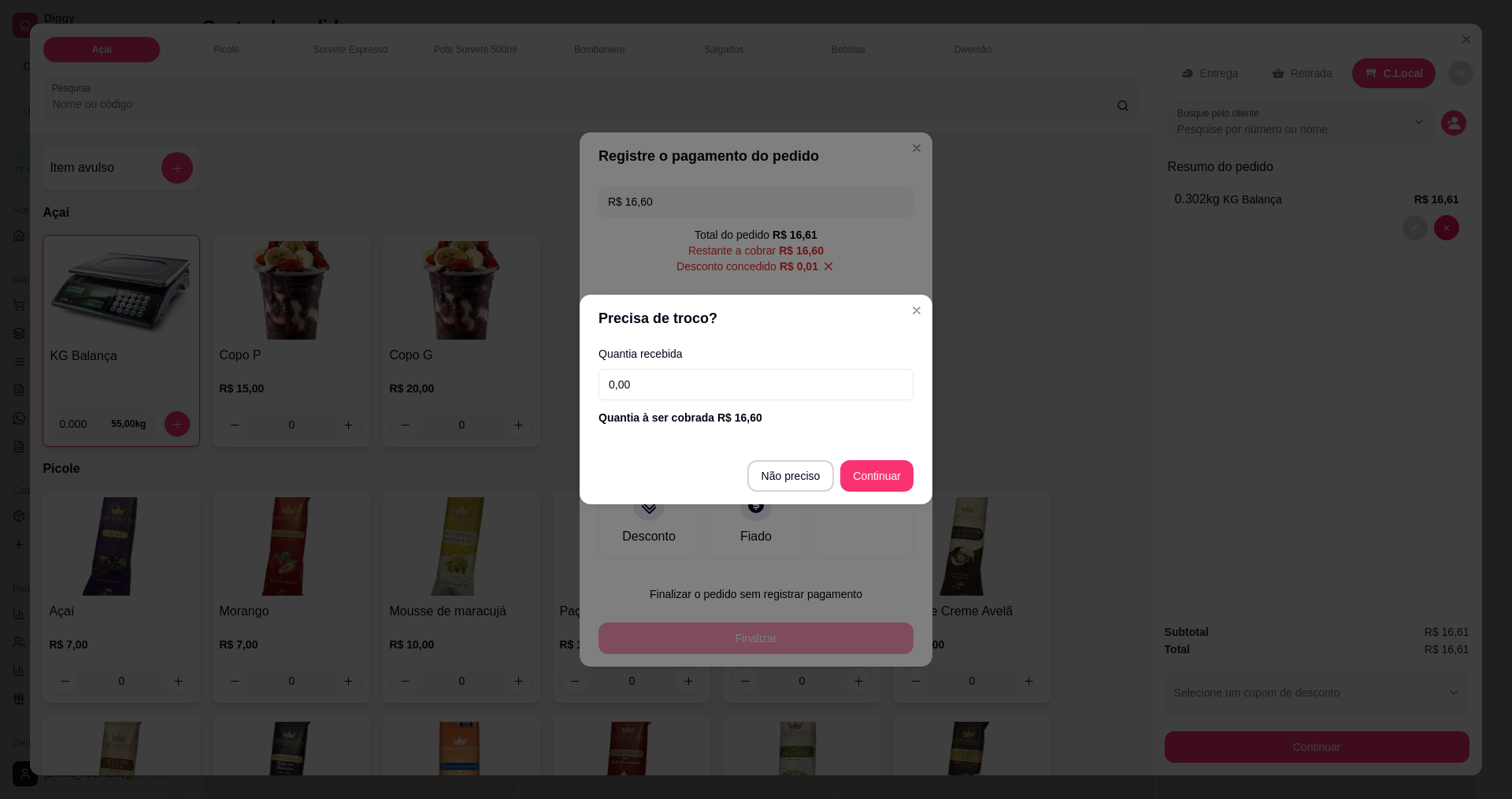
click at [738, 382] on input "0,00" at bounding box center [756, 384] width 315 height 32
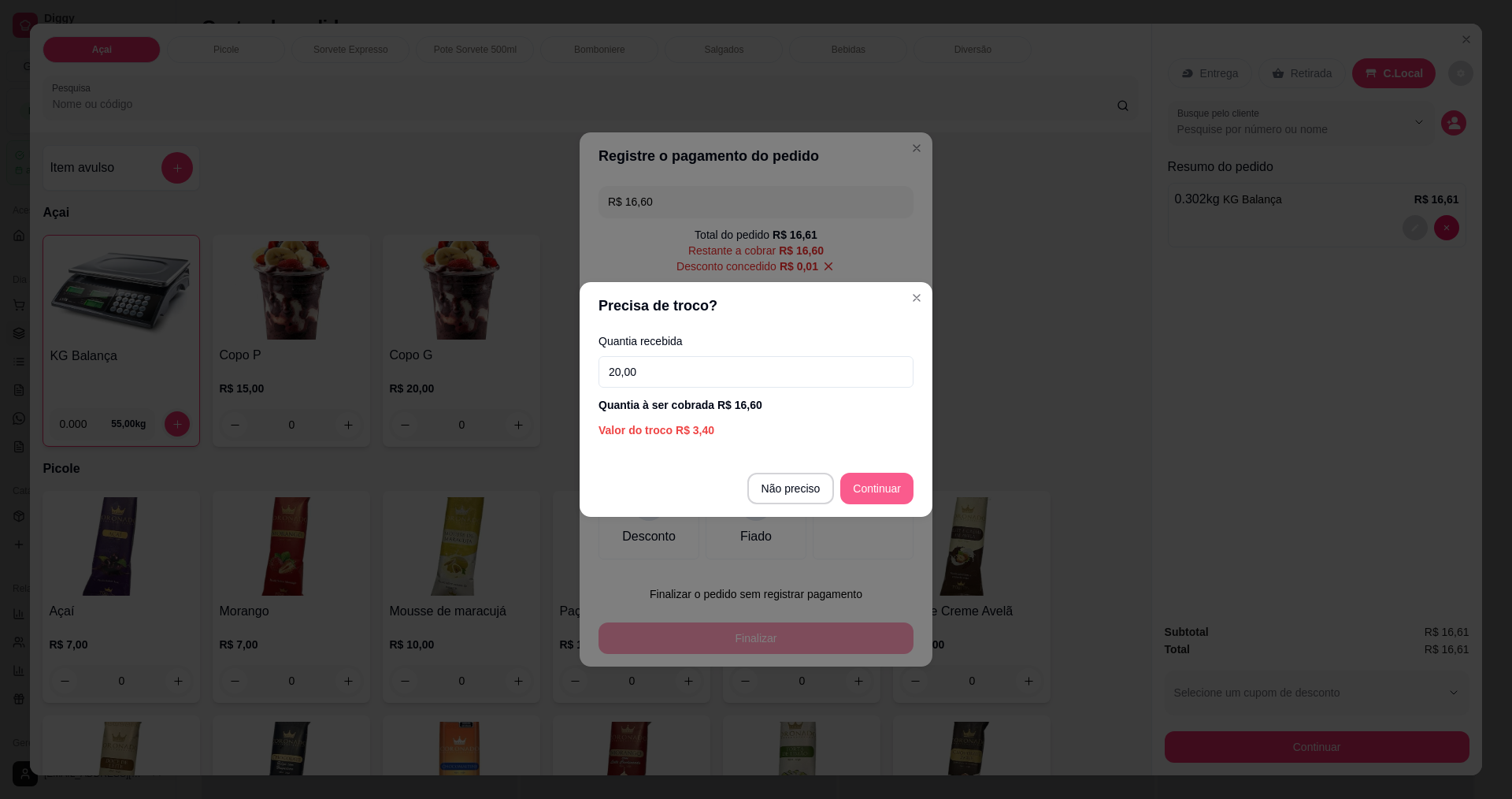
type input "20,00"
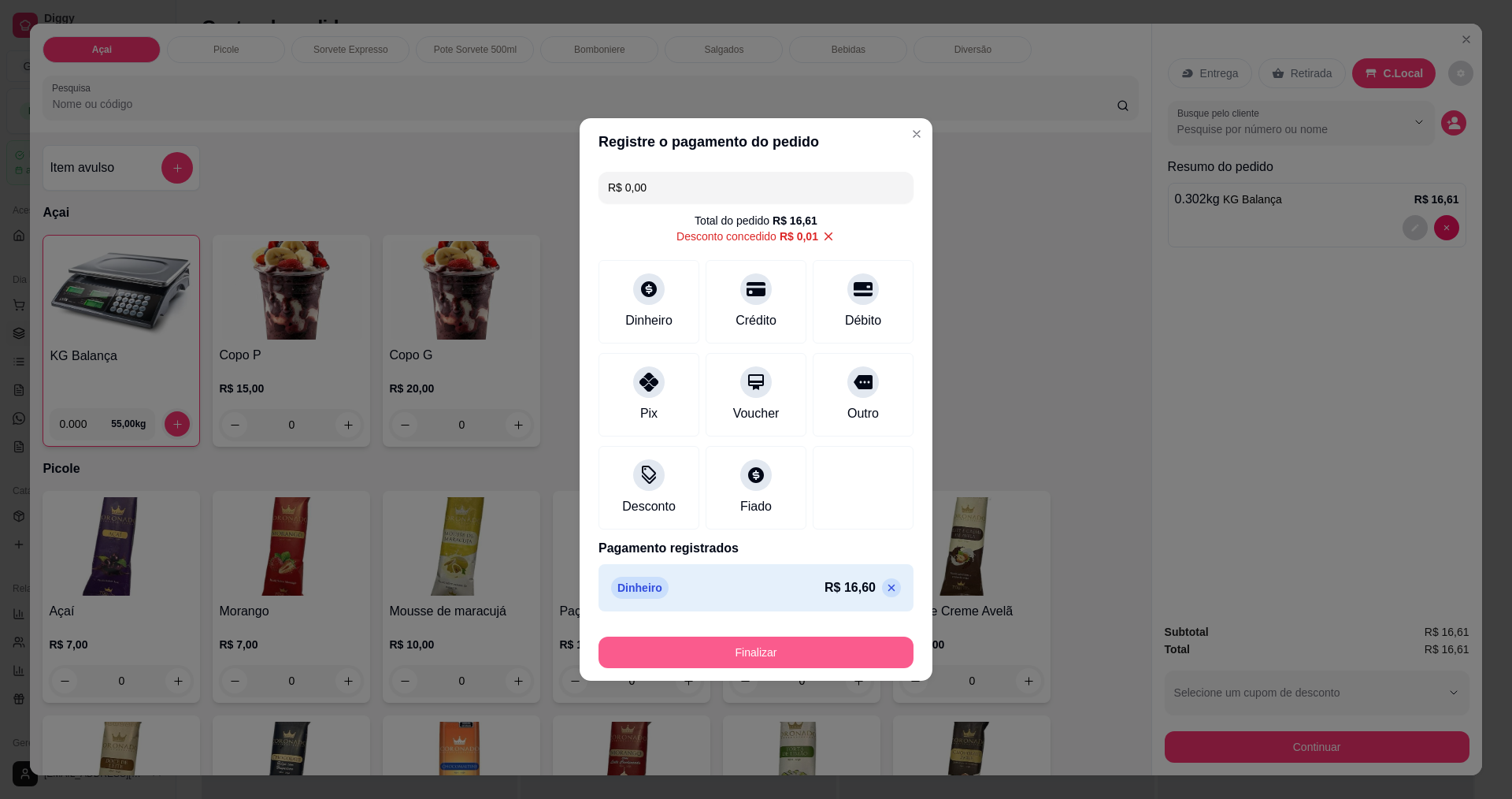
click at [814, 653] on button "Finalizar" at bounding box center [756, 651] width 315 height 32
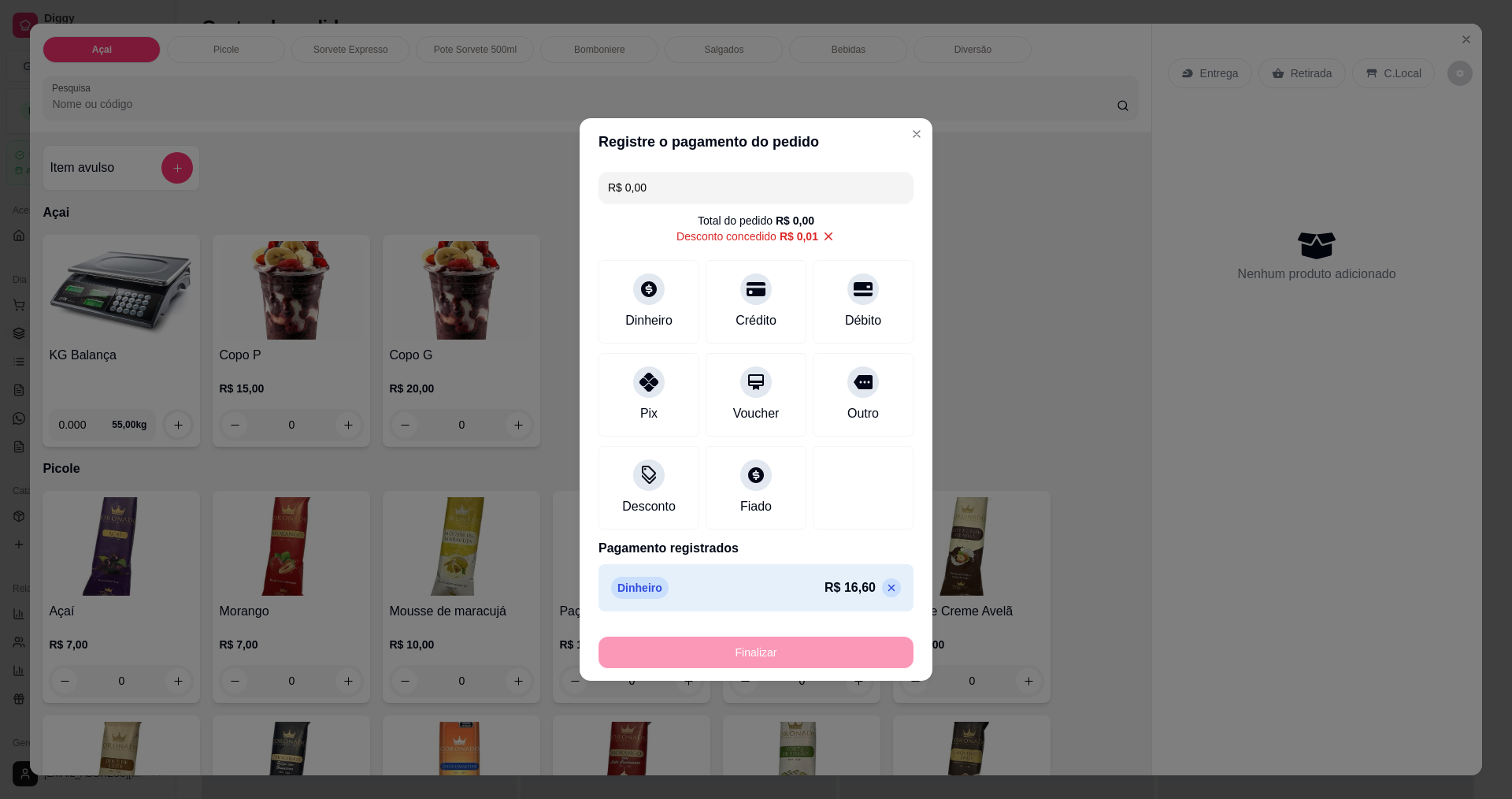
type input "-R$ 16,61"
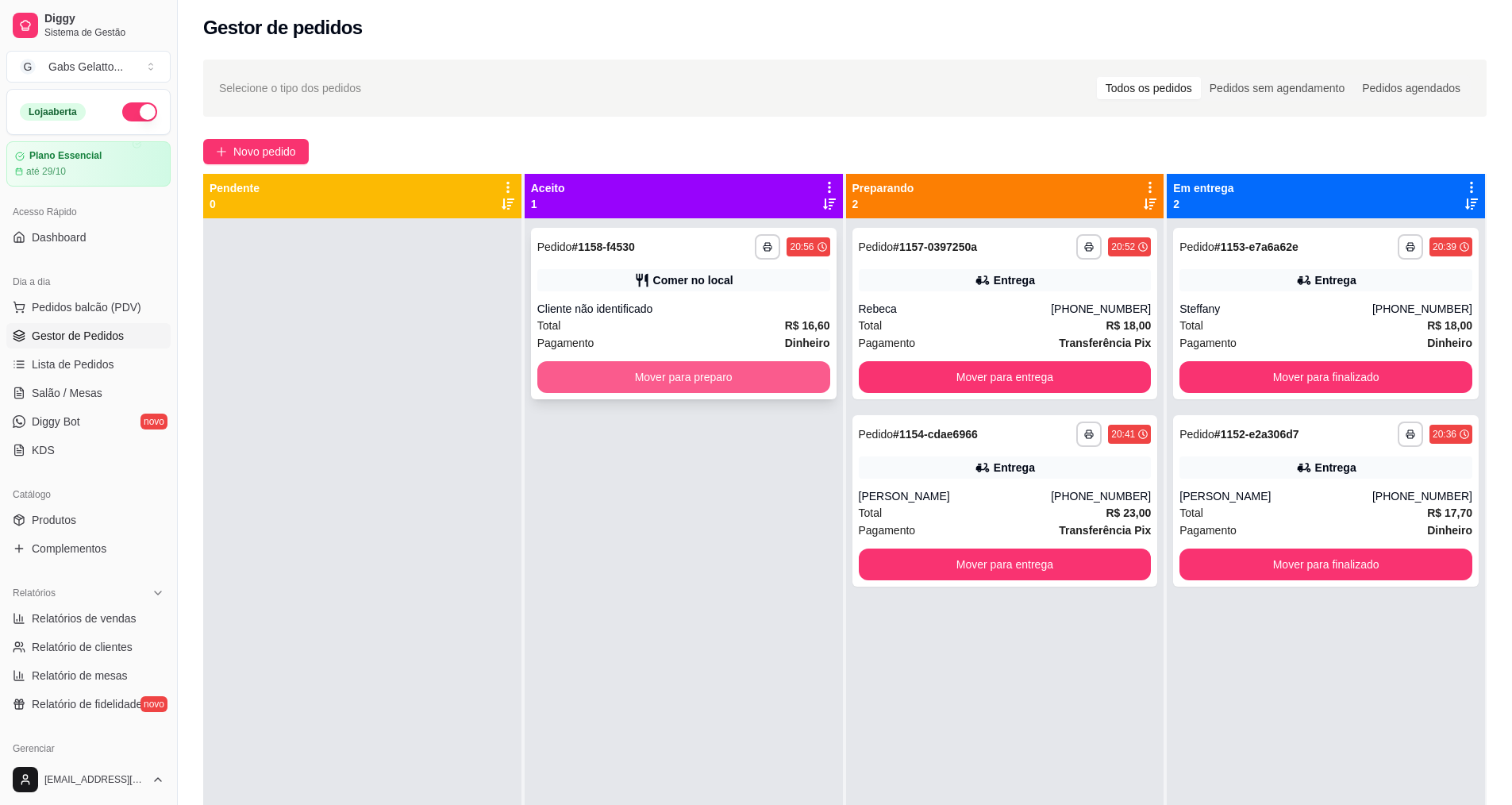
click at [789, 388] on button "Mover para preparo" at bounding box center [684, 377] width 292 height 32
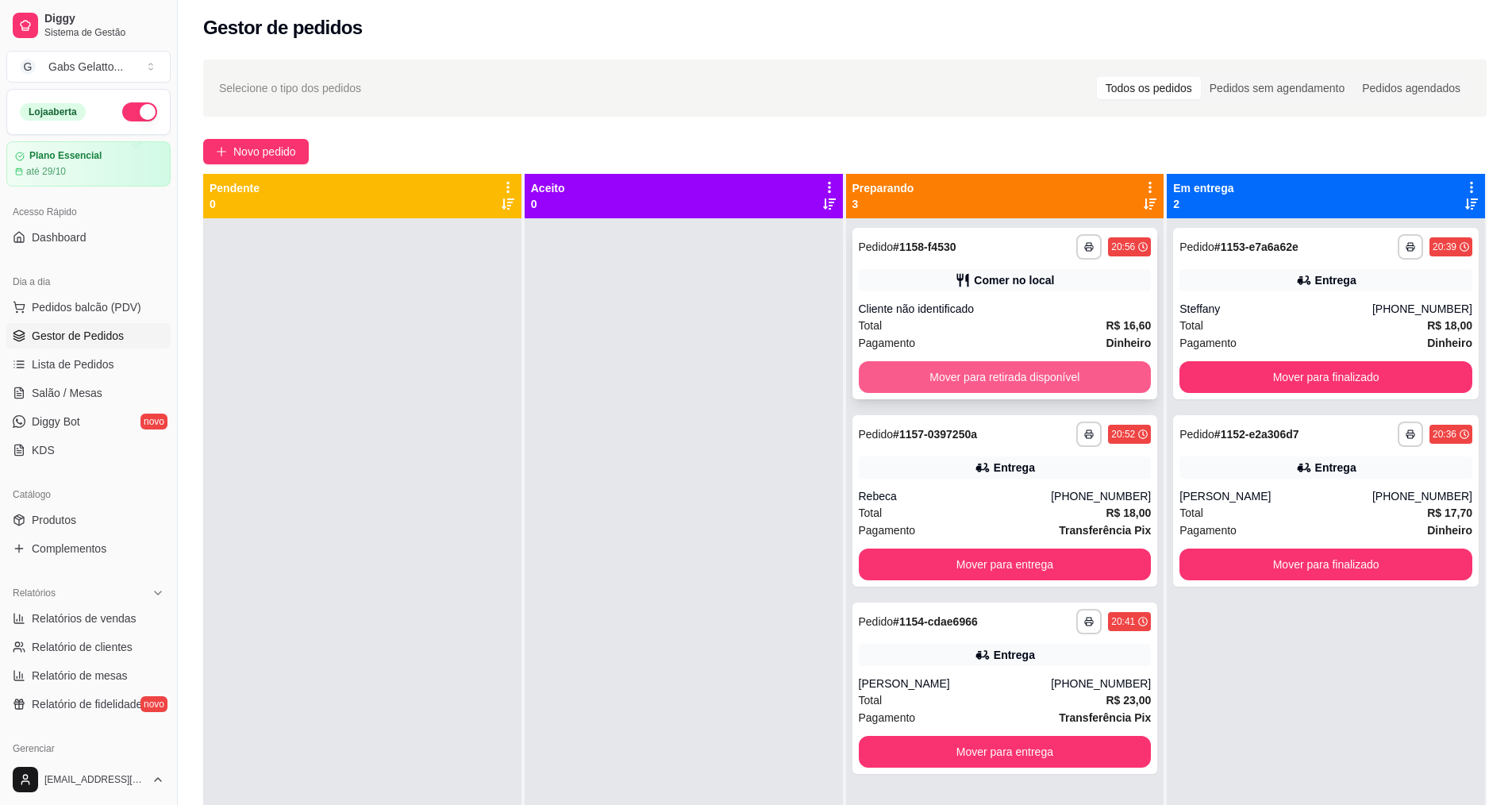
click at [953, 376] on button "Mover para retirada disponível" at bounding box center [1005, 377] width 292 height 32
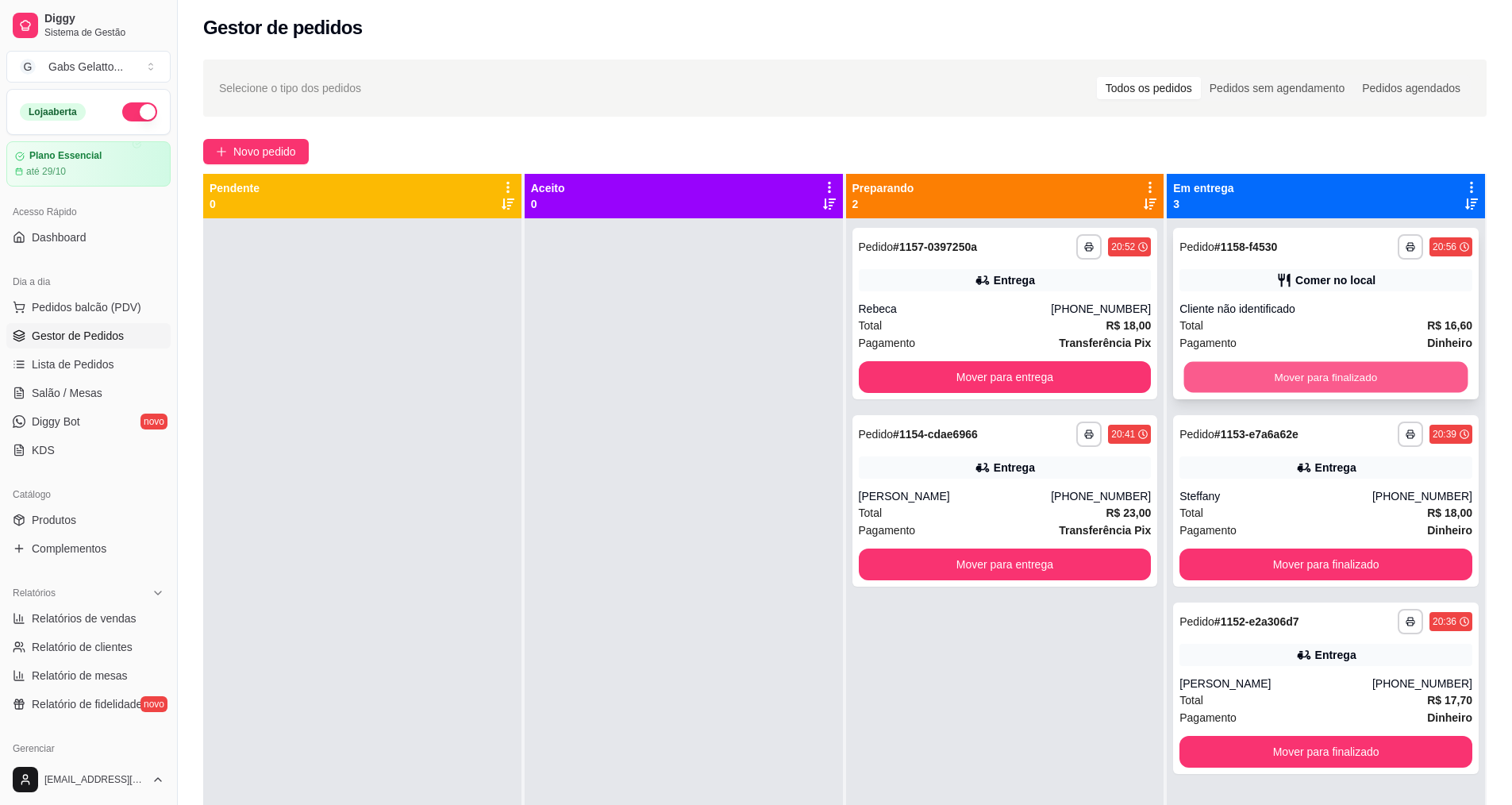
click at [1341, 377] on button "Mover para finalizado" at bounding box center [1326, 378] width 284 height 31
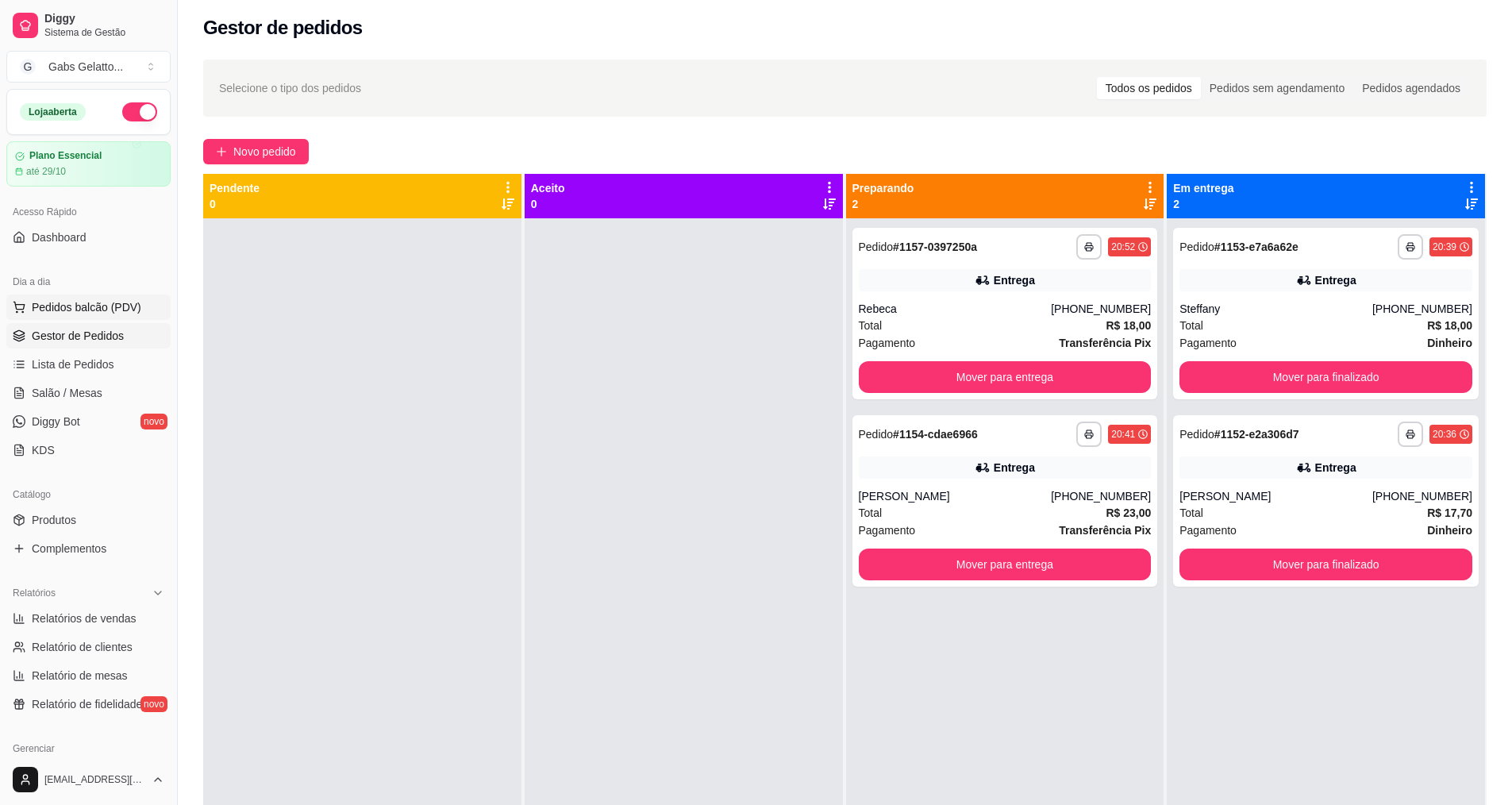
click at [98, 303] on span "Pedidos balcão (PDV)" at bounding box center [86, 307] width 109 height 15
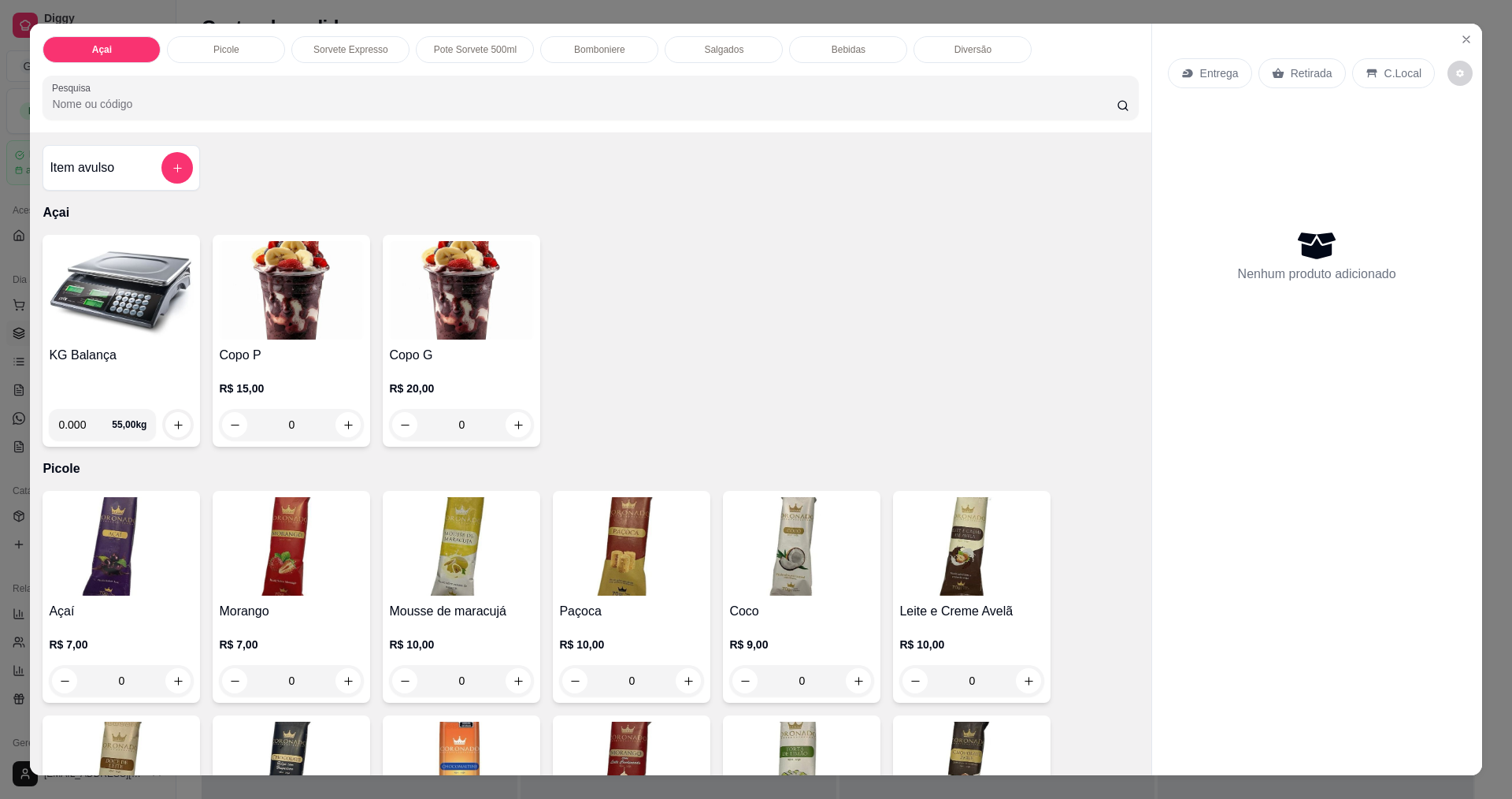
click at [94, 312] on img at bounding box center [121, 289] width 145 height 98
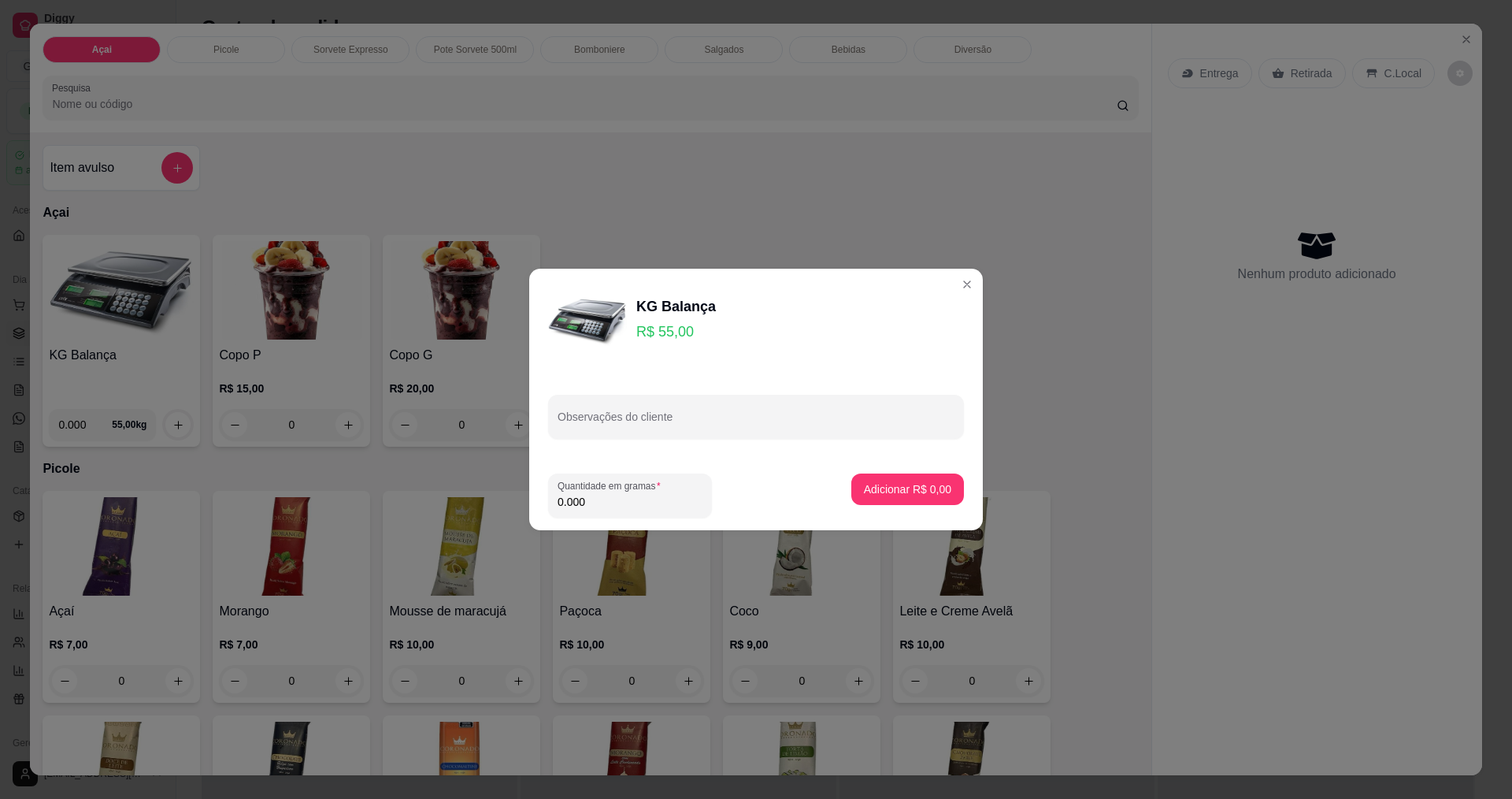
drag, startPoint x: 626, startPoint y: 500, endPoint x: 623, endPoint y: 514, distance: 14.3
click at [623, 514] on div "Quantidade em gramas 0.000" at bounding box center [630, 495] width 164 height 44
type input "0.270"
click at [902, 501] on button "Adicionar R$ 14,85" at bounding box center [905, 489] width 116 height 31
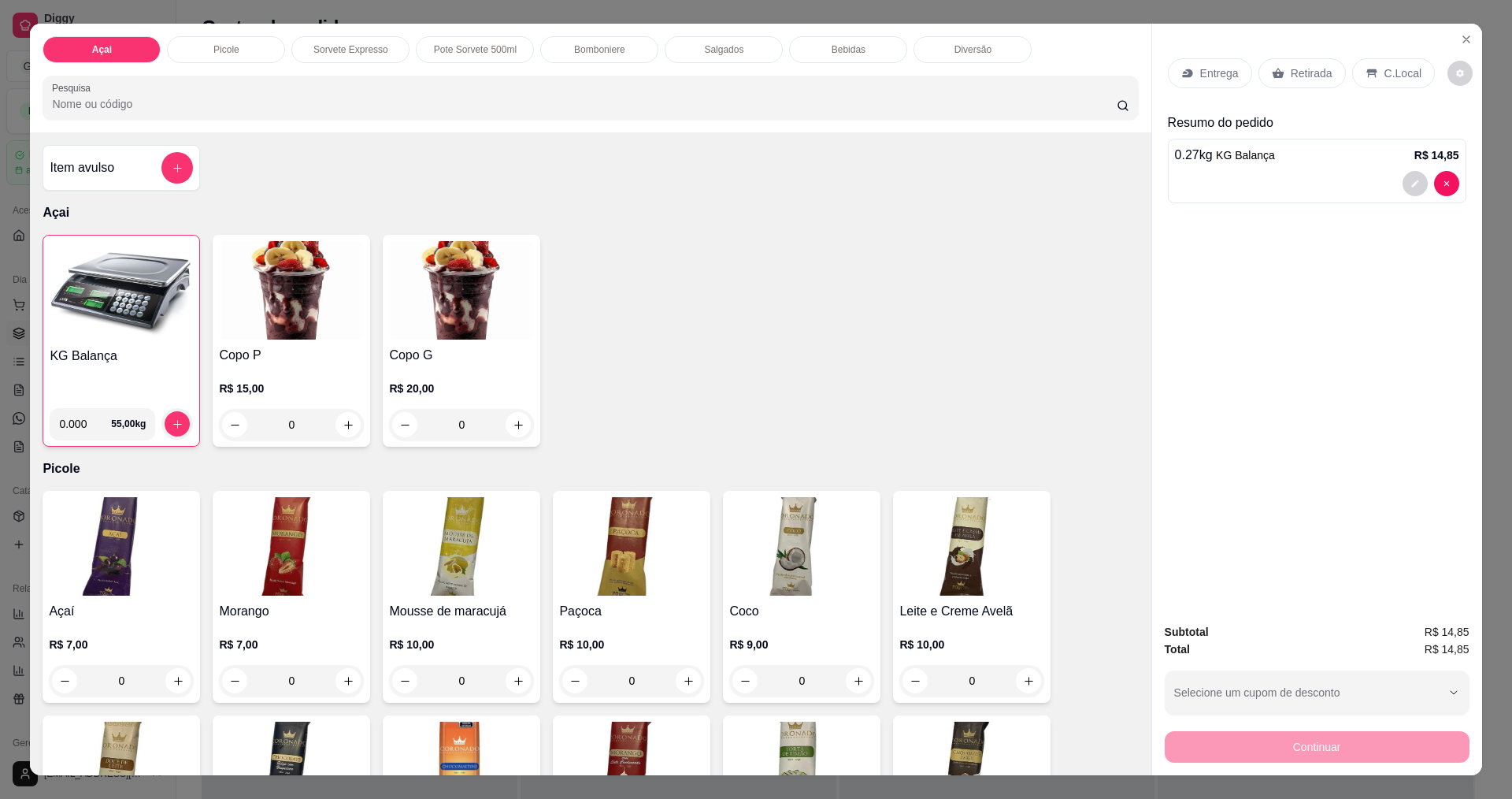
click at [1395, 77] on p "C.Local" at bounding box center [1403, 73] width 37 height 15
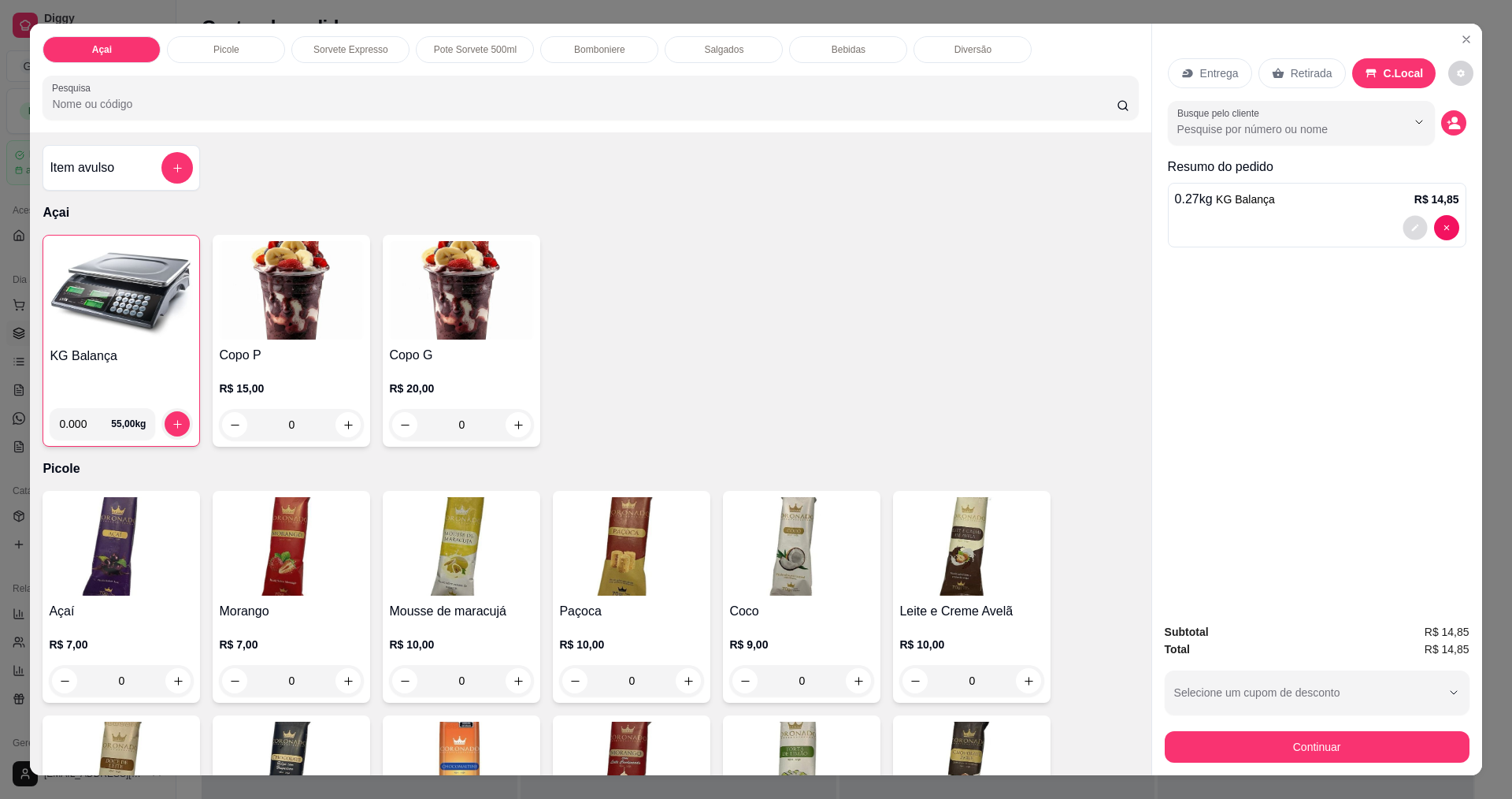
click at [1410, 221] on button "decrease-product-quantity" at bounding box center [1415, 228] width 25 height 25
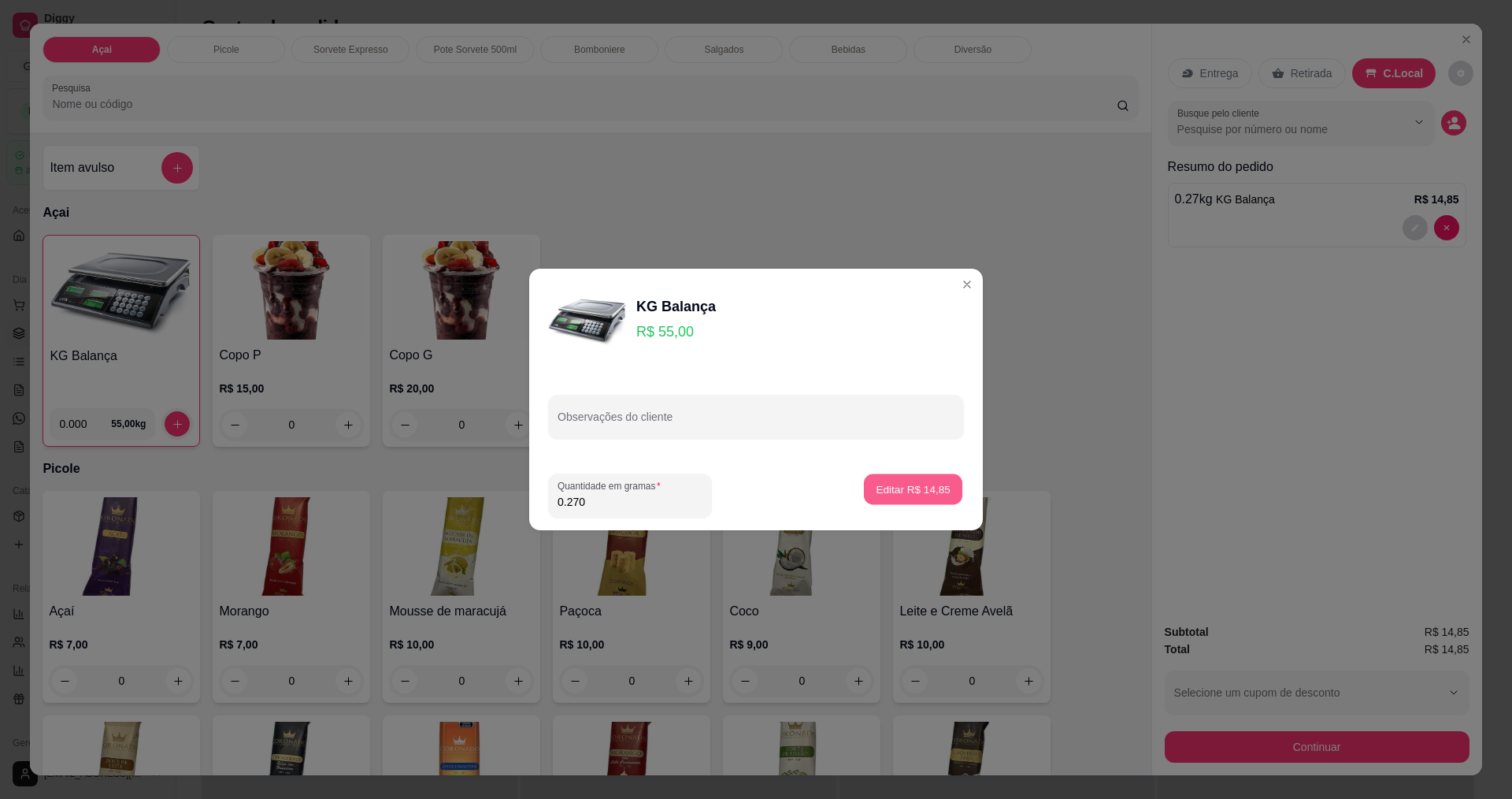
click at [928, 488] on p "Editar R$ 14,85" at bounding box center [913, 489] width 74 height 15
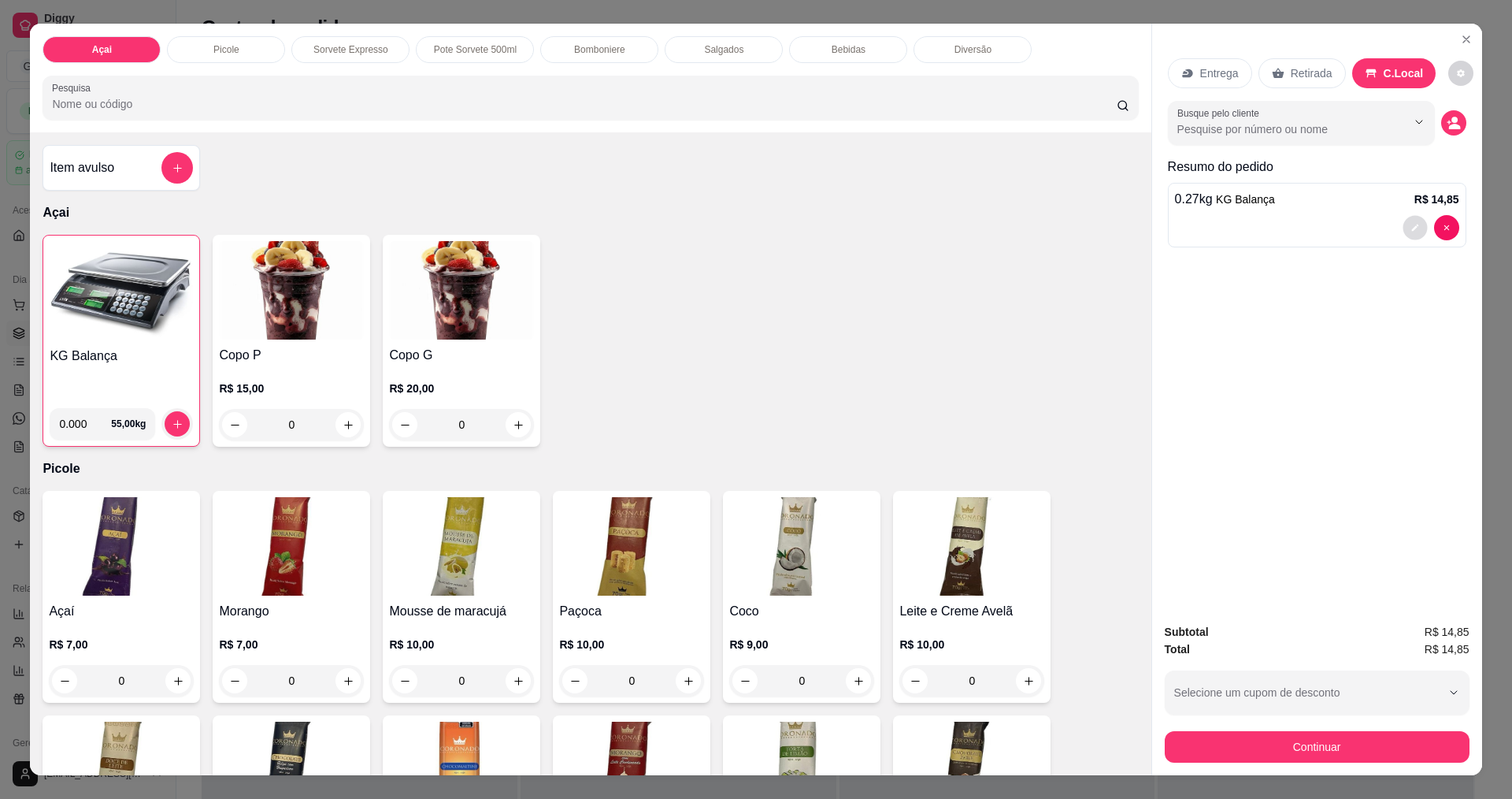
click at [1404, 233] on button "decrease-product-quantity" at bounding box center [1415, 228] width 25 height 25
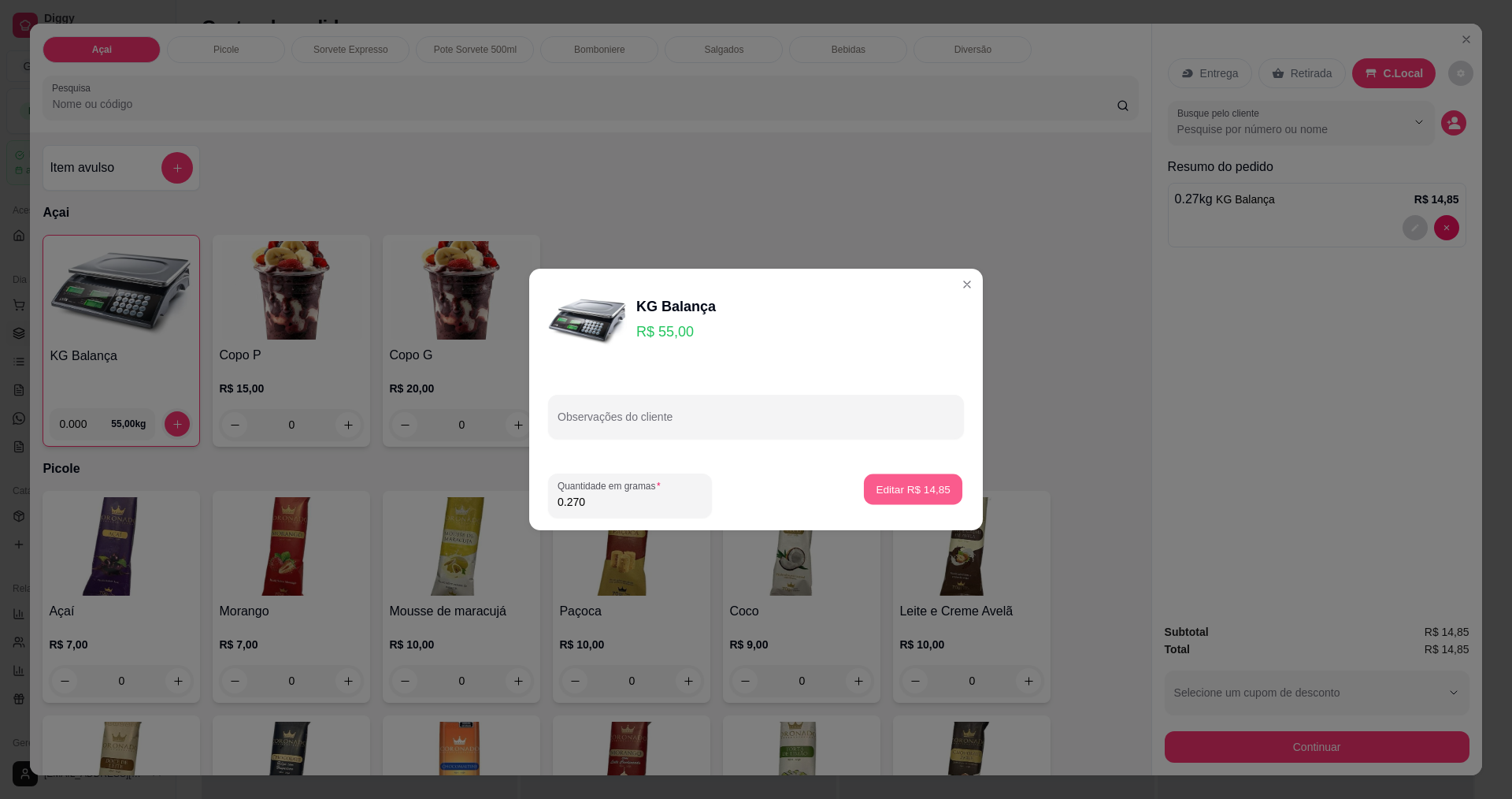
click at [876, 481] on p "Editar R$ 14,85" at bounding box center [913, 489] width 74 height 15
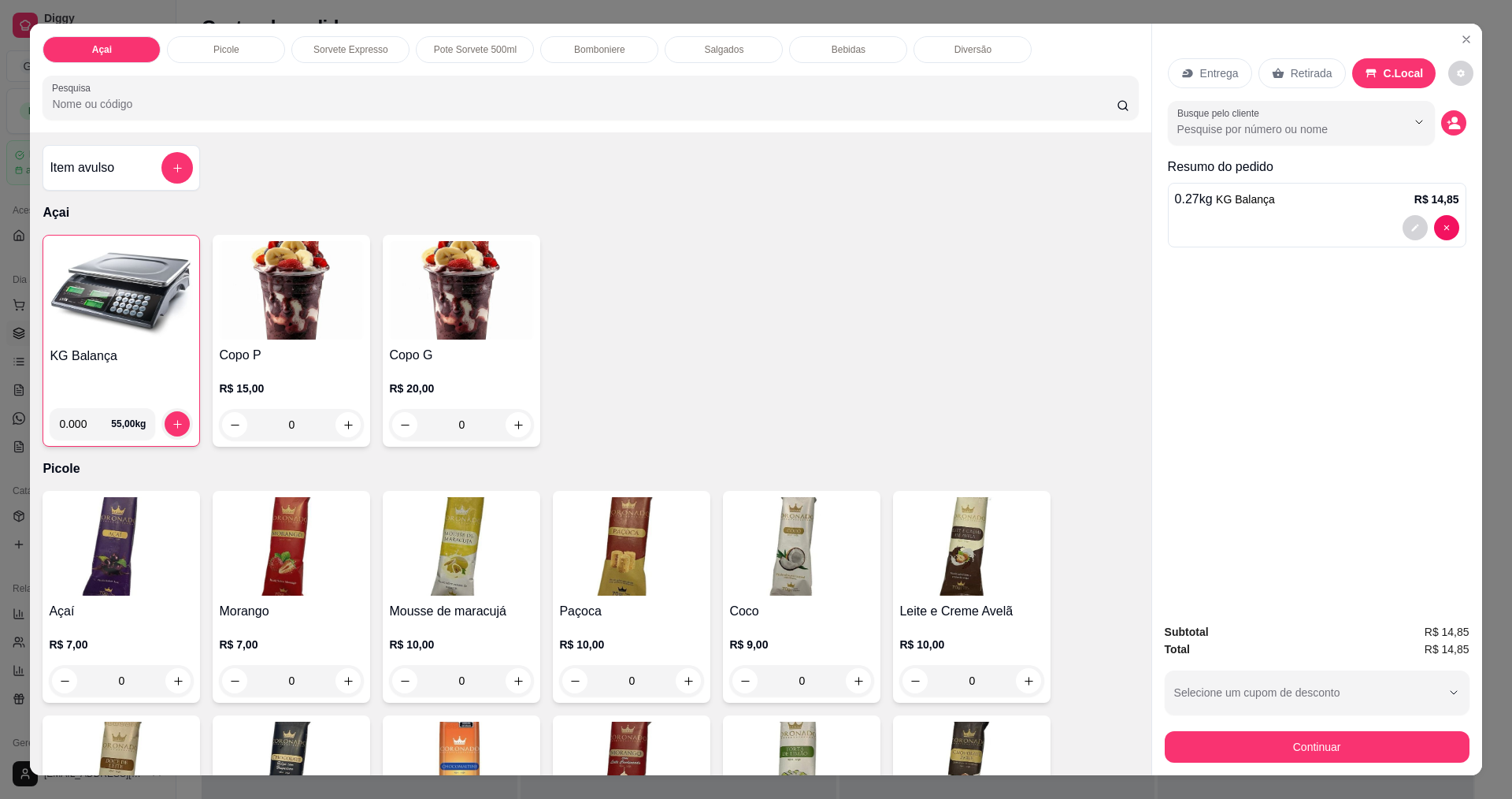
click at [608, 48] on p "Bomboniere" at bounding box center [600, 50] width 51 height 13
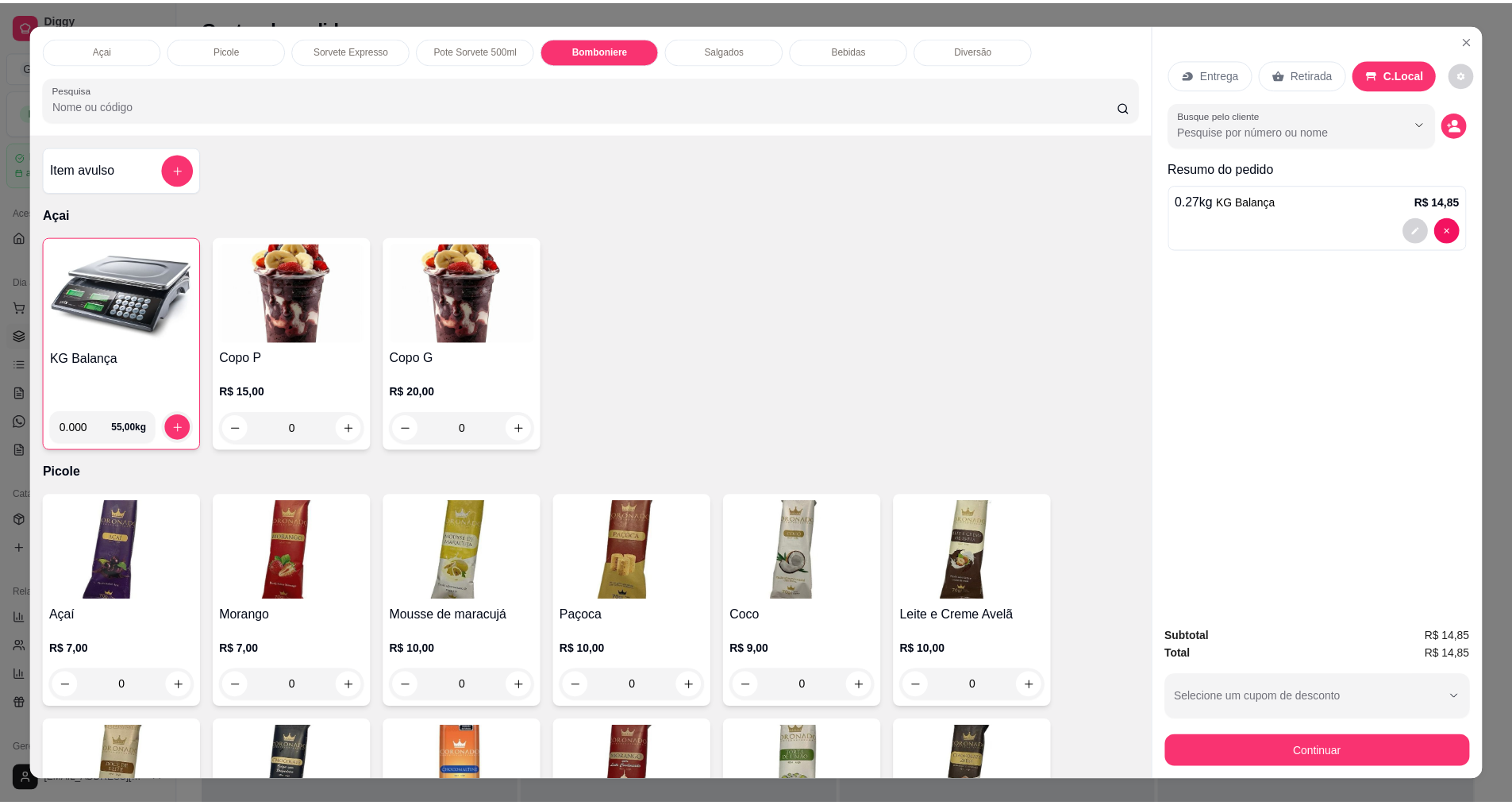
scroll to position [27, 0]
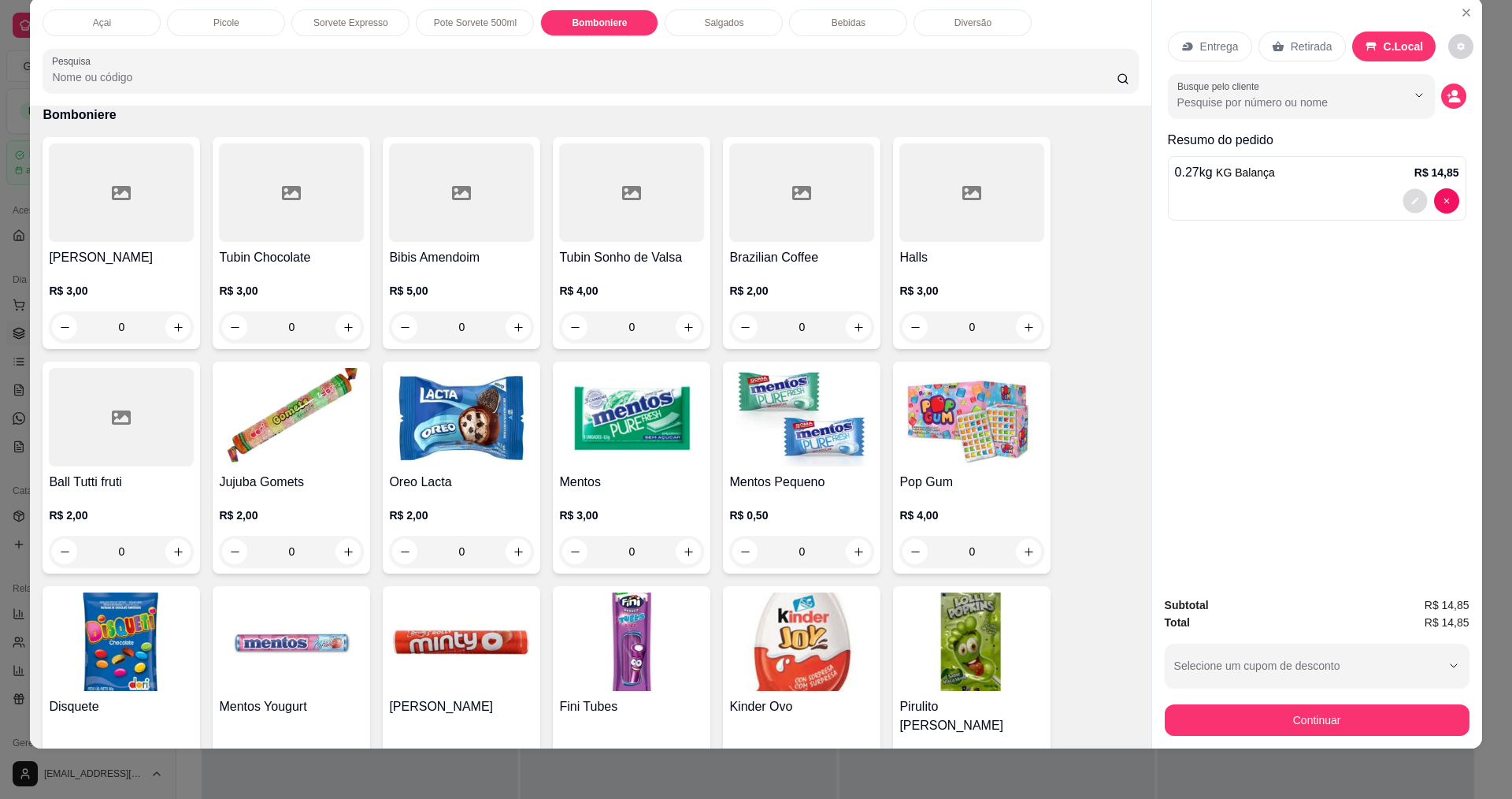
click at [1410, 203] on icon "decrease-product-quantity" at bounding box center [1415, 201] width 9 height 9
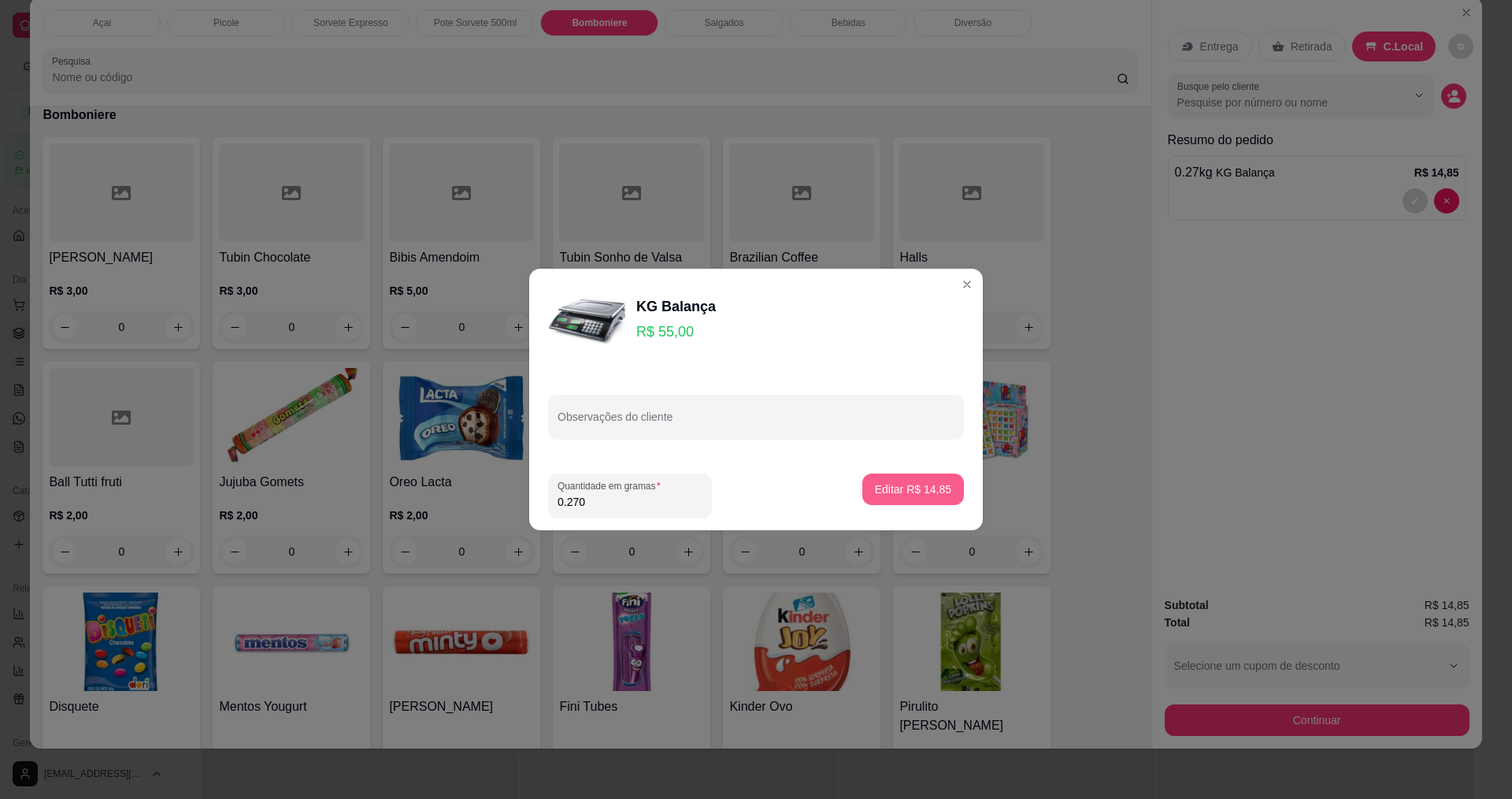
click at [894, 494] on p "Editar R$ 14,85" at bounding box center [913, 489] width 76 height 15
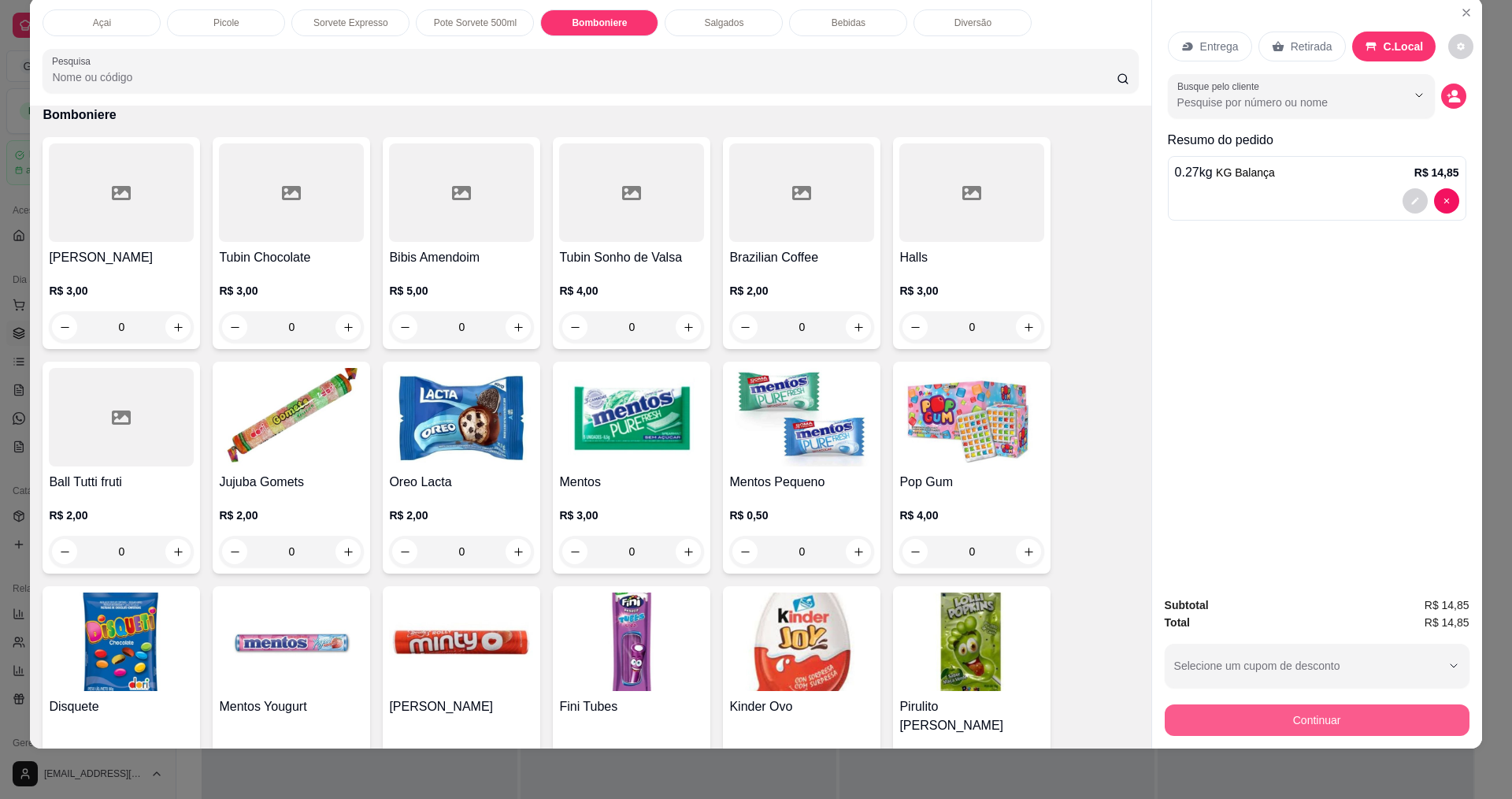
click at [1334, 718] on button "Continuar" at bounding box center [1317, 720] width 305 height 32
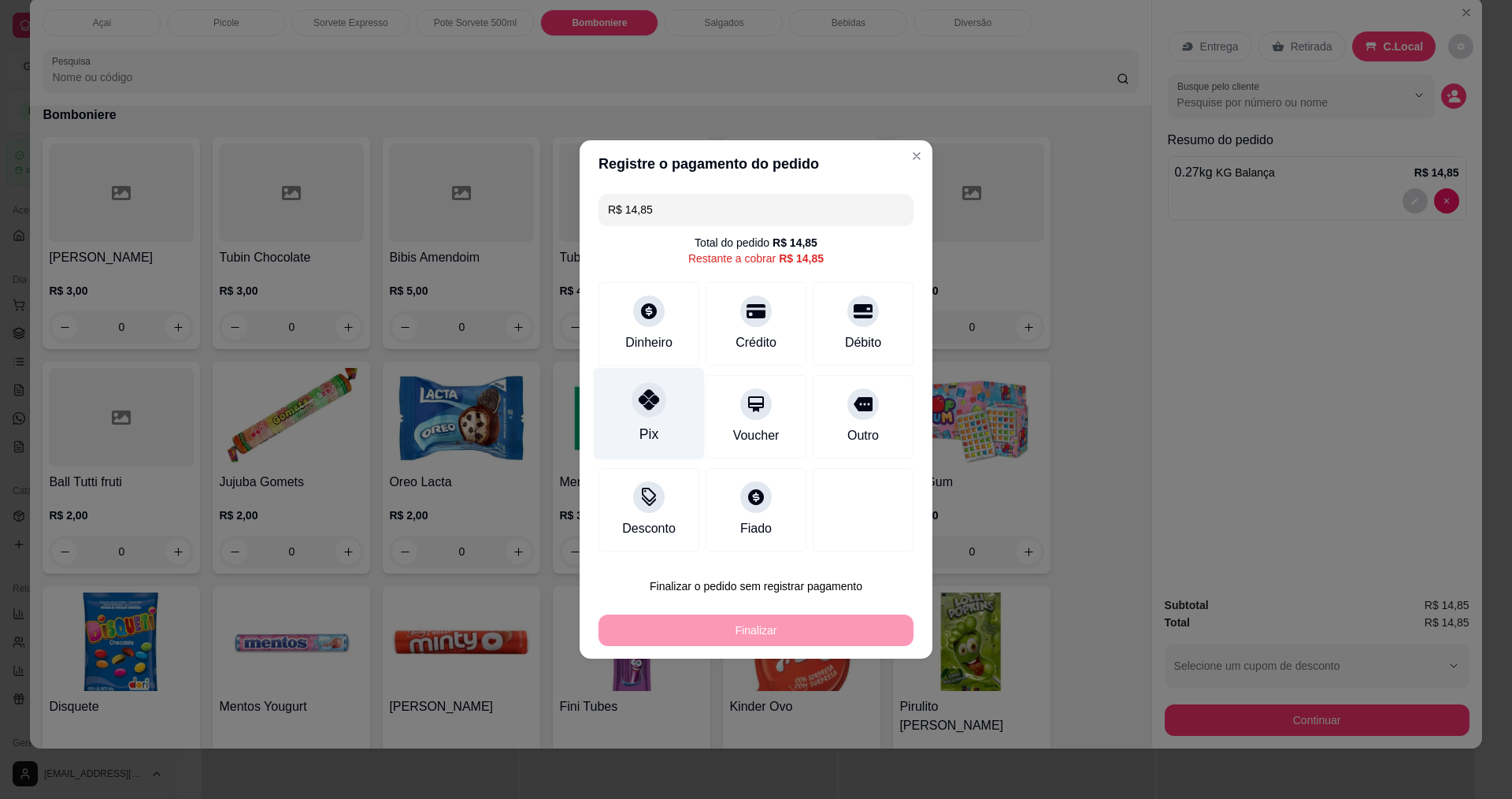
click at [651, 417] on div "Pix" at bounding box center [650, 414] width 111 height 92
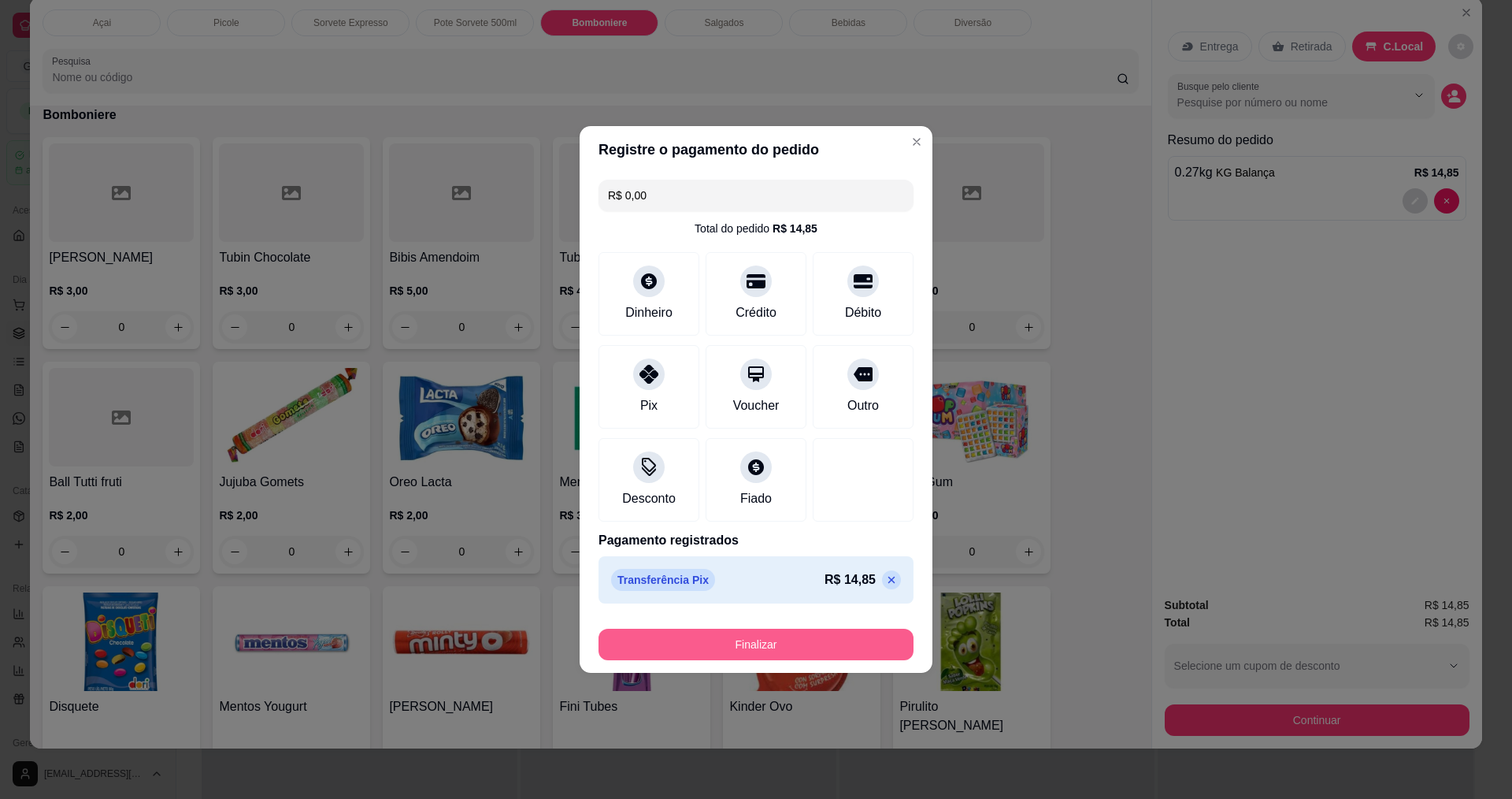
click at [765, 643] on button "Finalizar" at bounding box center [756, 644] width 315 height 32
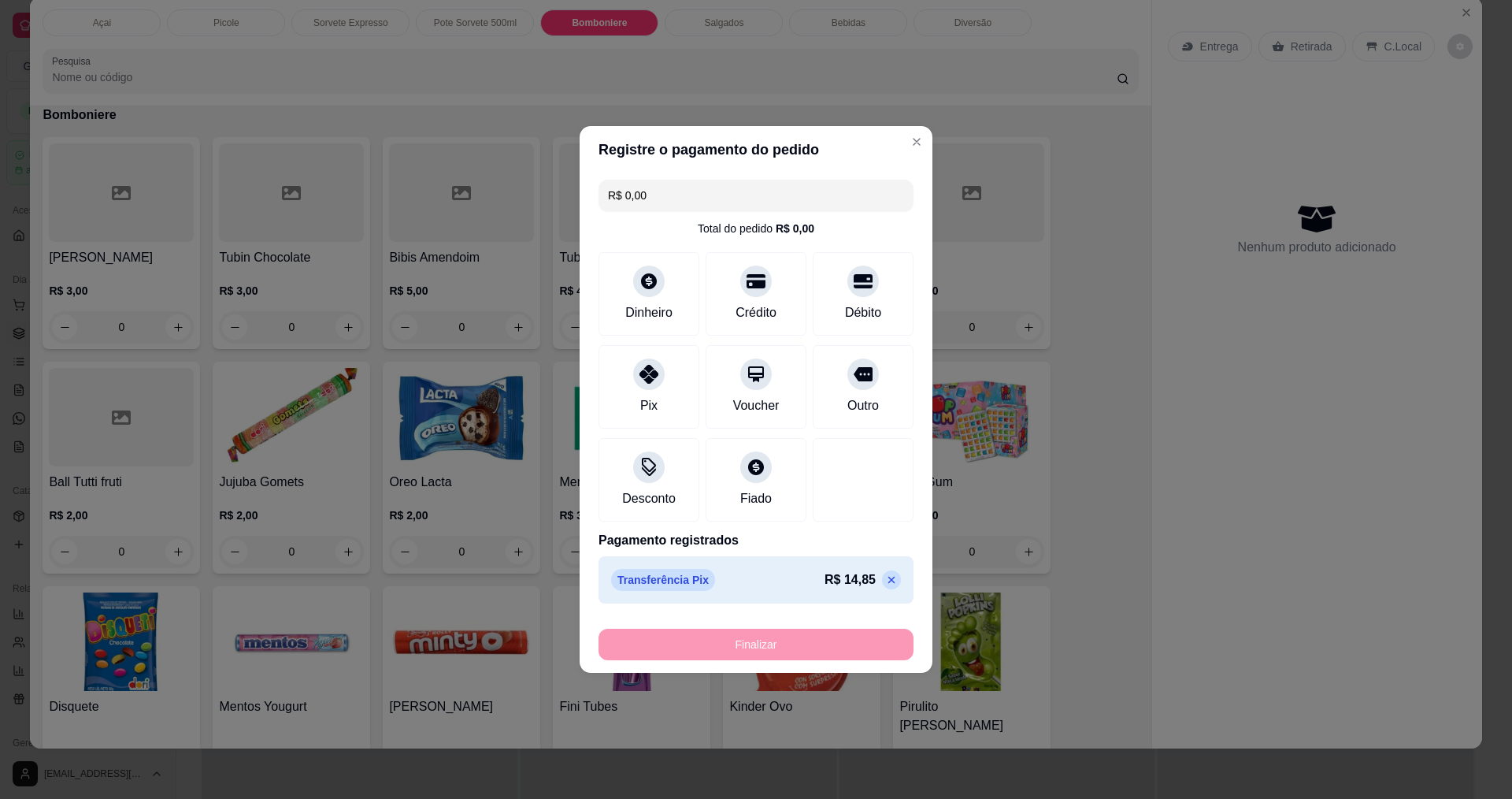
type input "-R$ 14,85"
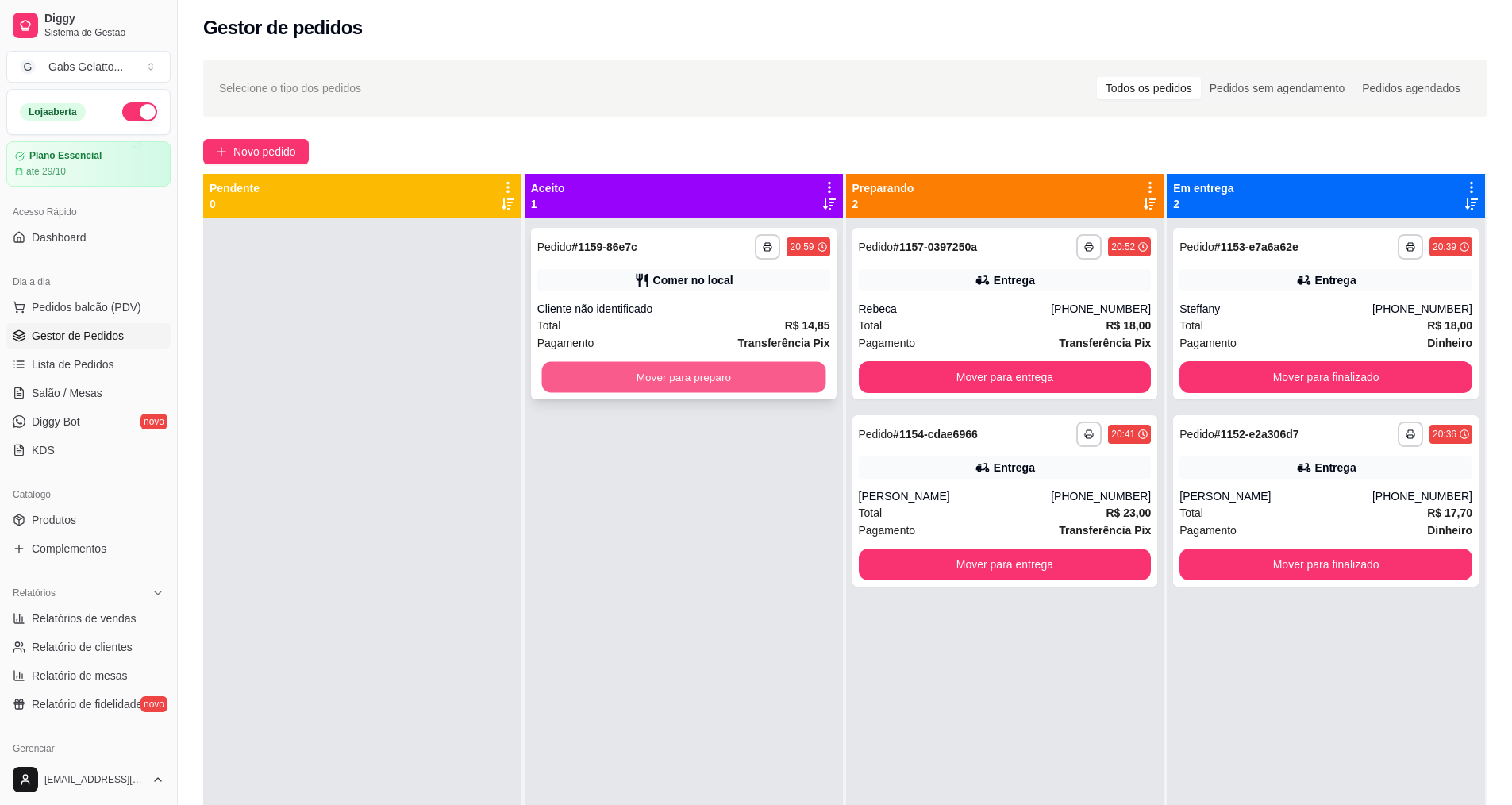
click at [759, 365] on button "Mover para preparo" at bounding box center [683, 378] width 284 height 31
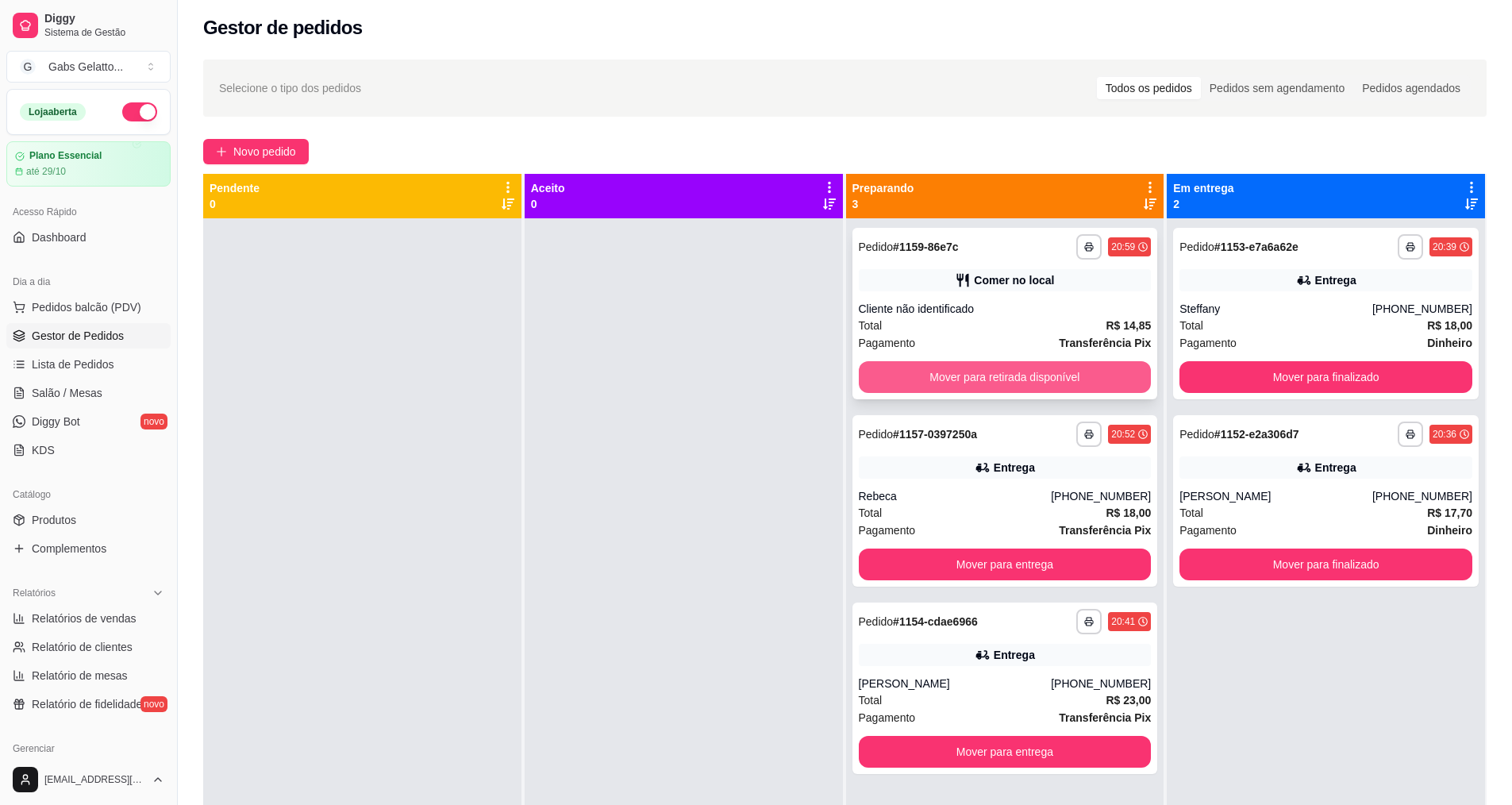
click at [995, 372] on button "Mover para retirada disponível" at bounding box center [1005, 377] width 292 height 32
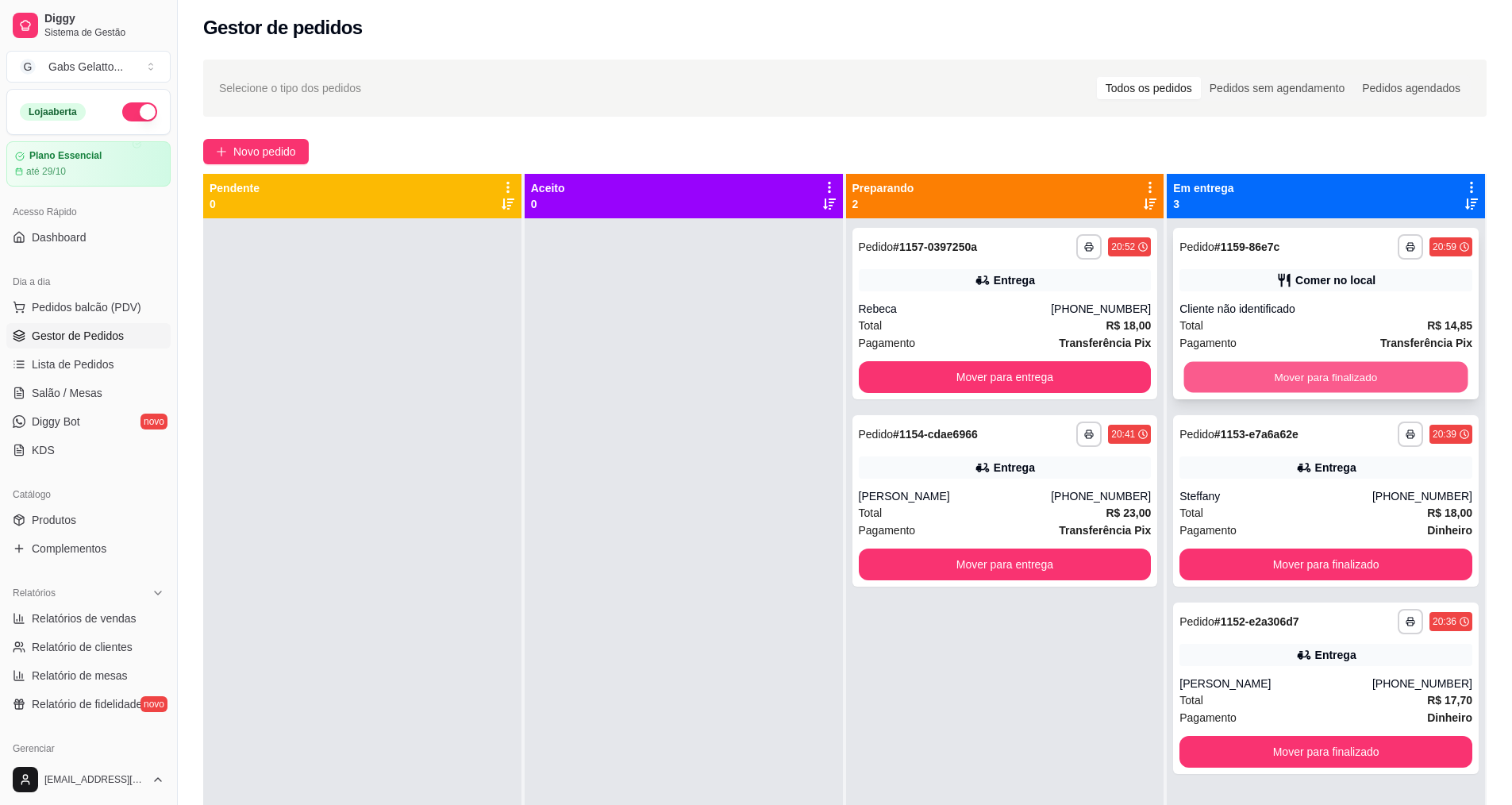
click at [1266, 377] on button "Mover para finalizado" at bounding box center [1326, 378] width 284 height 31
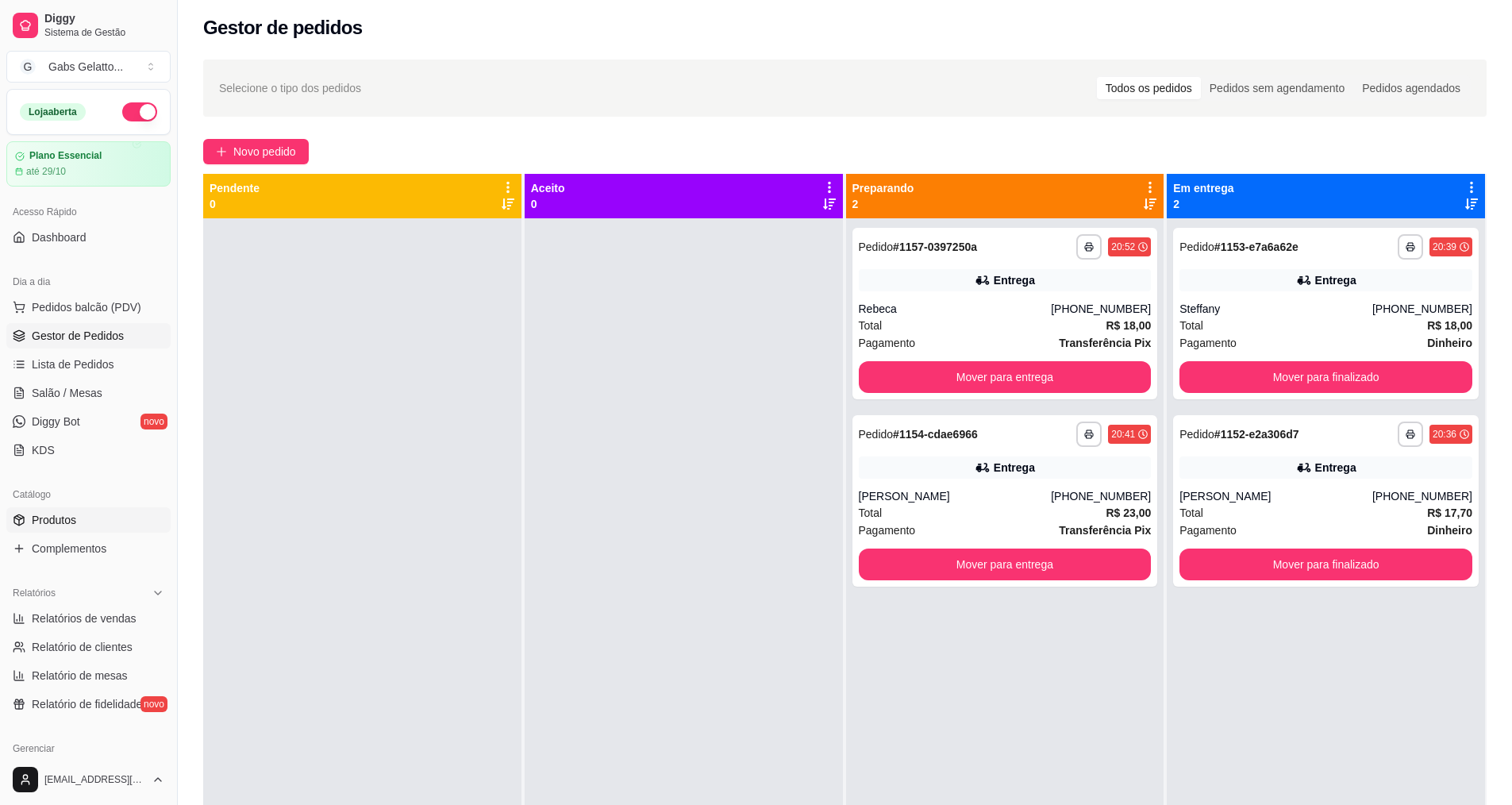
click at [49, 519] on span "Produtos" at bounding box center [54, 519] width 45 height 15
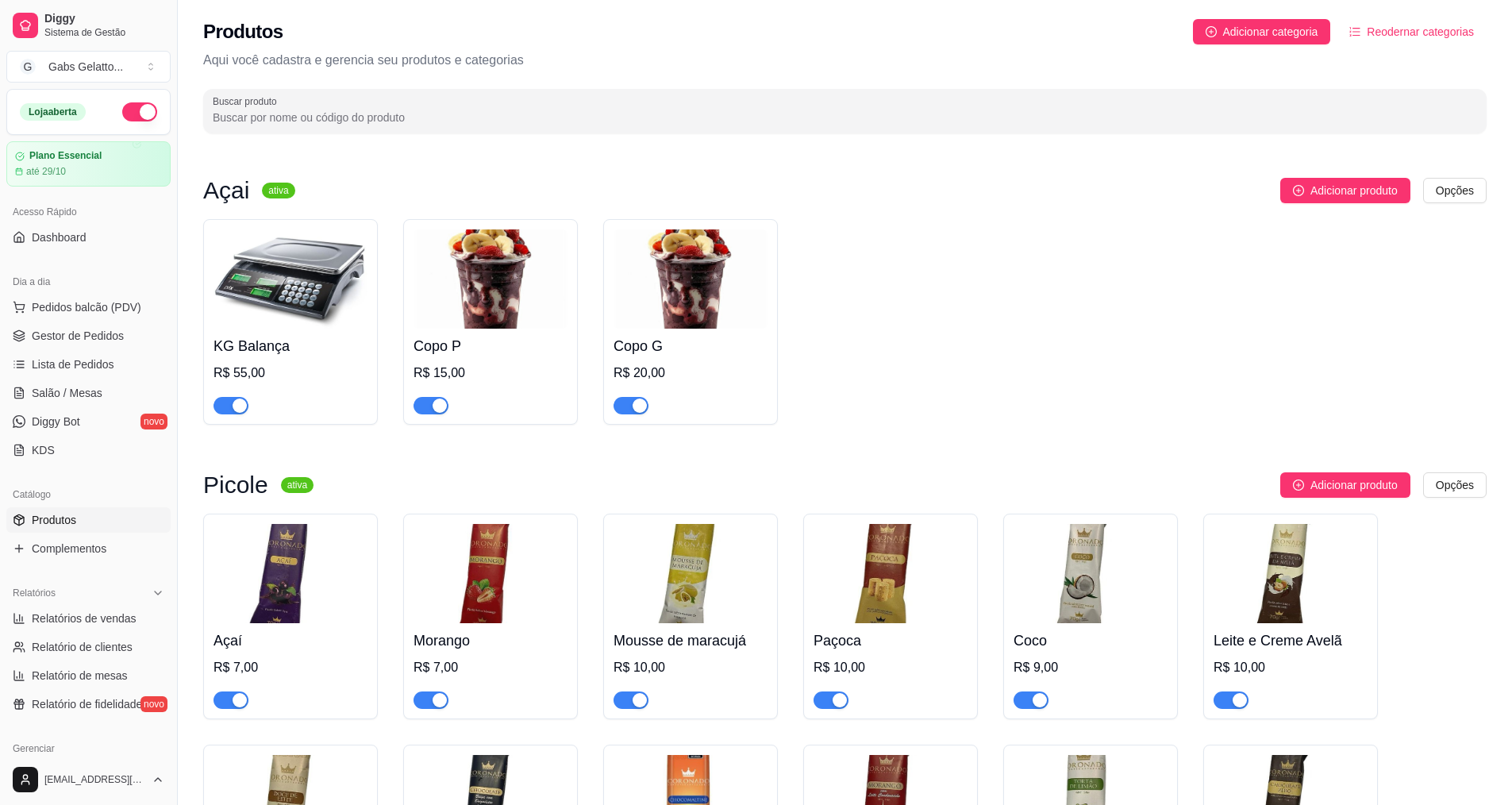
click at [510, 272] on img at bounding box center [490, 279] width 154 height 99
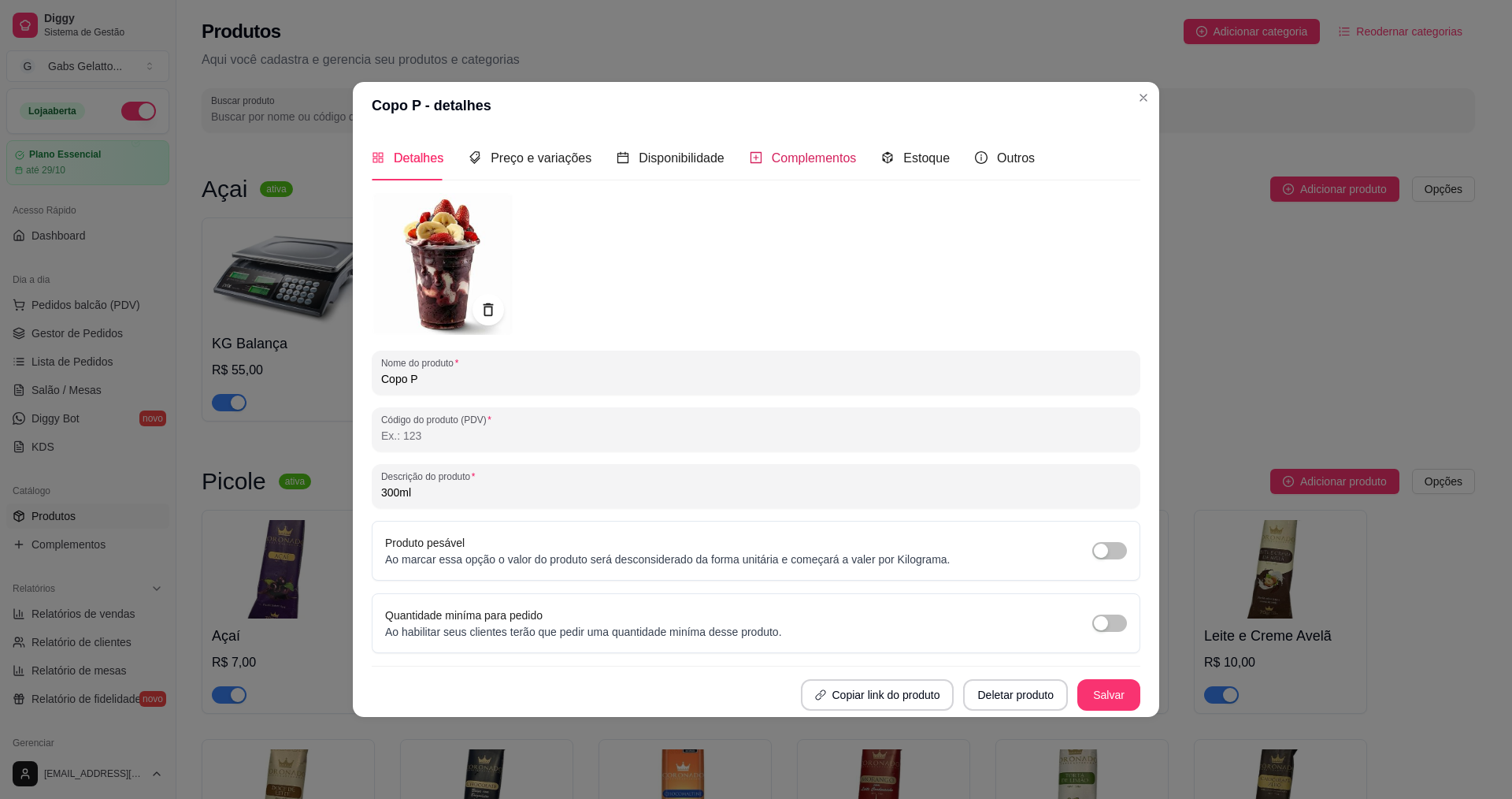
click at [837, 158] on span "Complementos" at bounding box center [814, 158] width 85 height 14
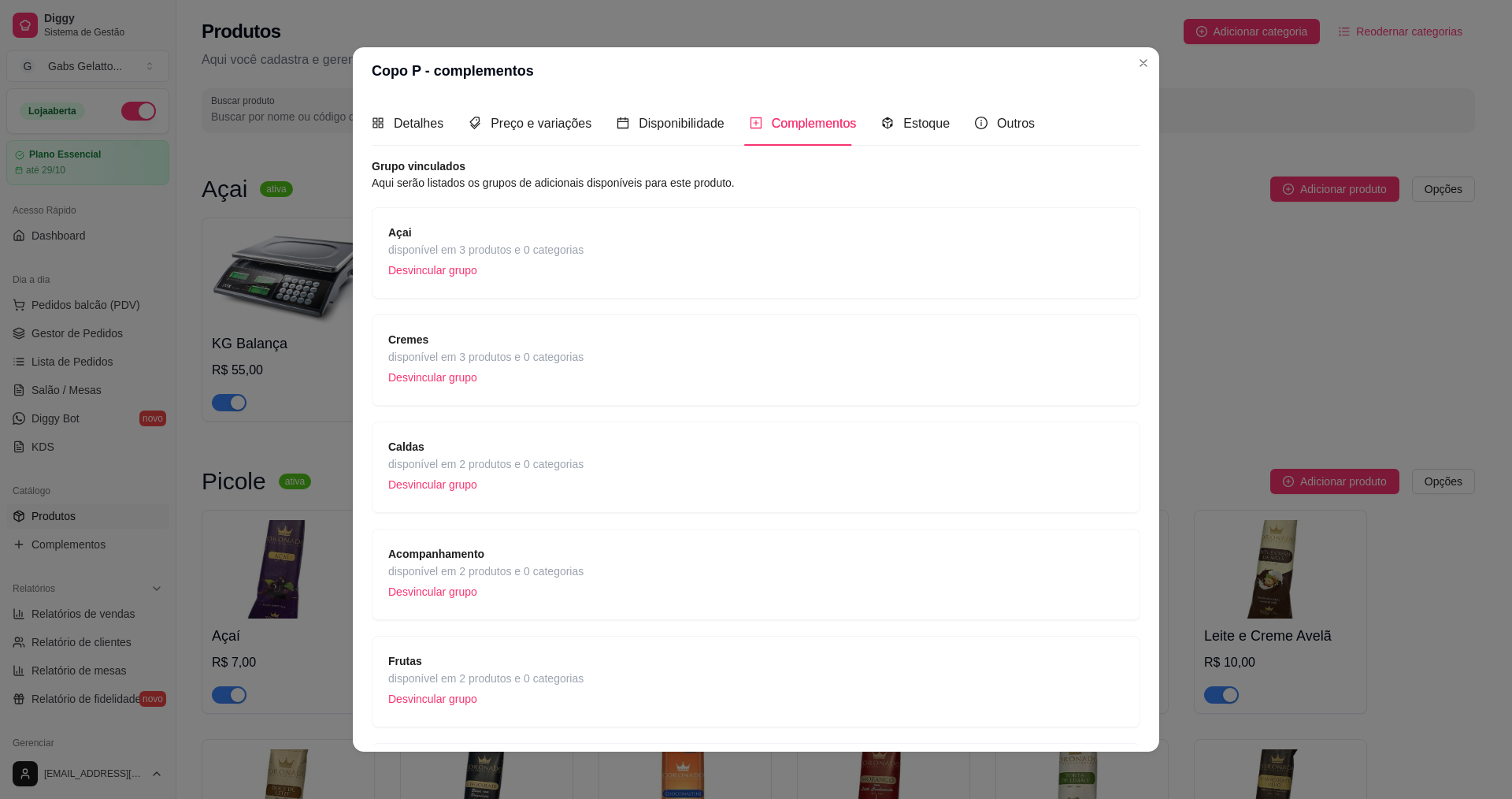
click at [478, 356] on span "disponível em 3 produtos e 0 categorias" at bounding box center [486, 357] width 196 height 17
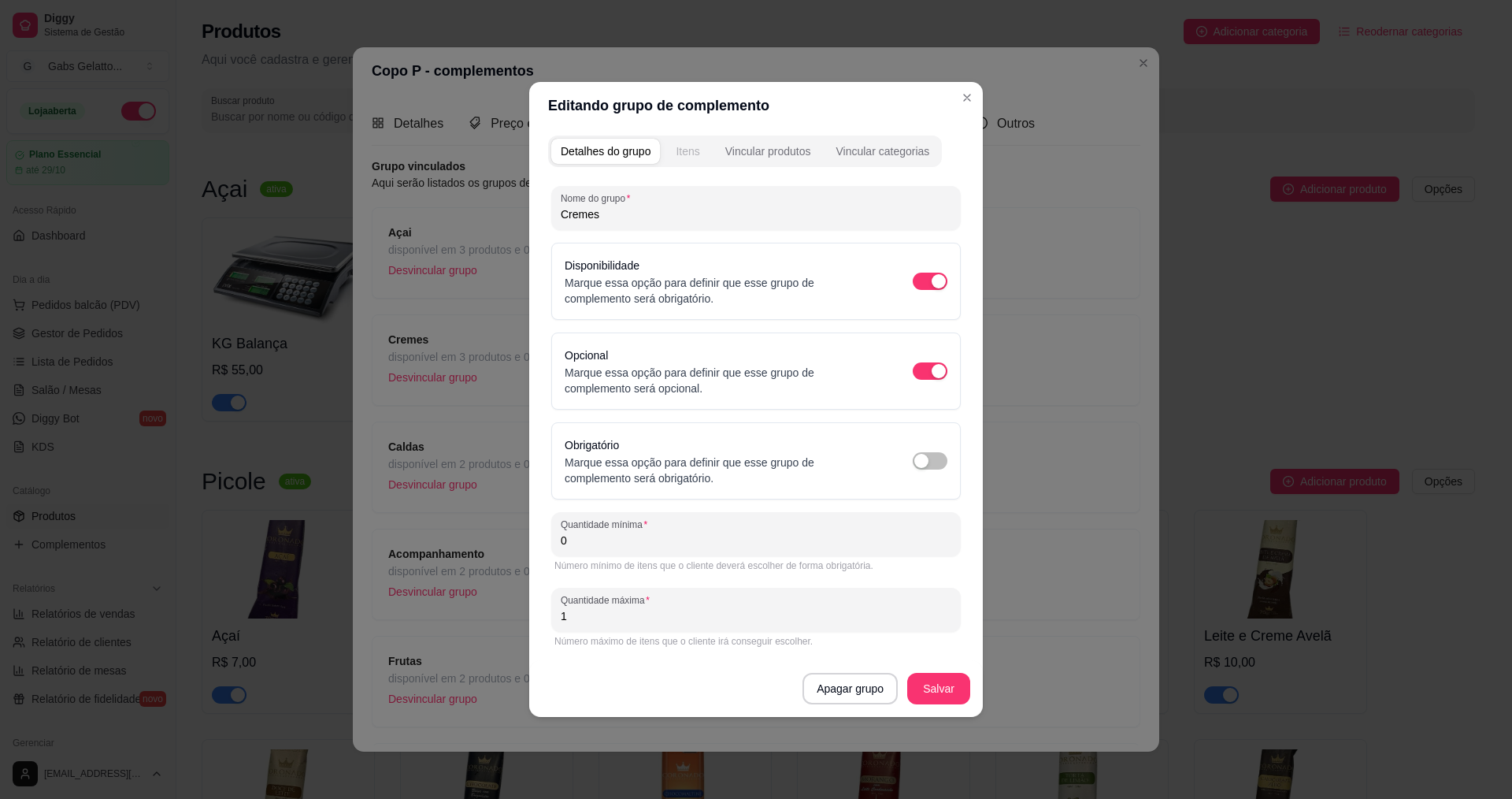
click at [692, 147] on div "Itens" at bounding box center [688, 151] width 24 height 15
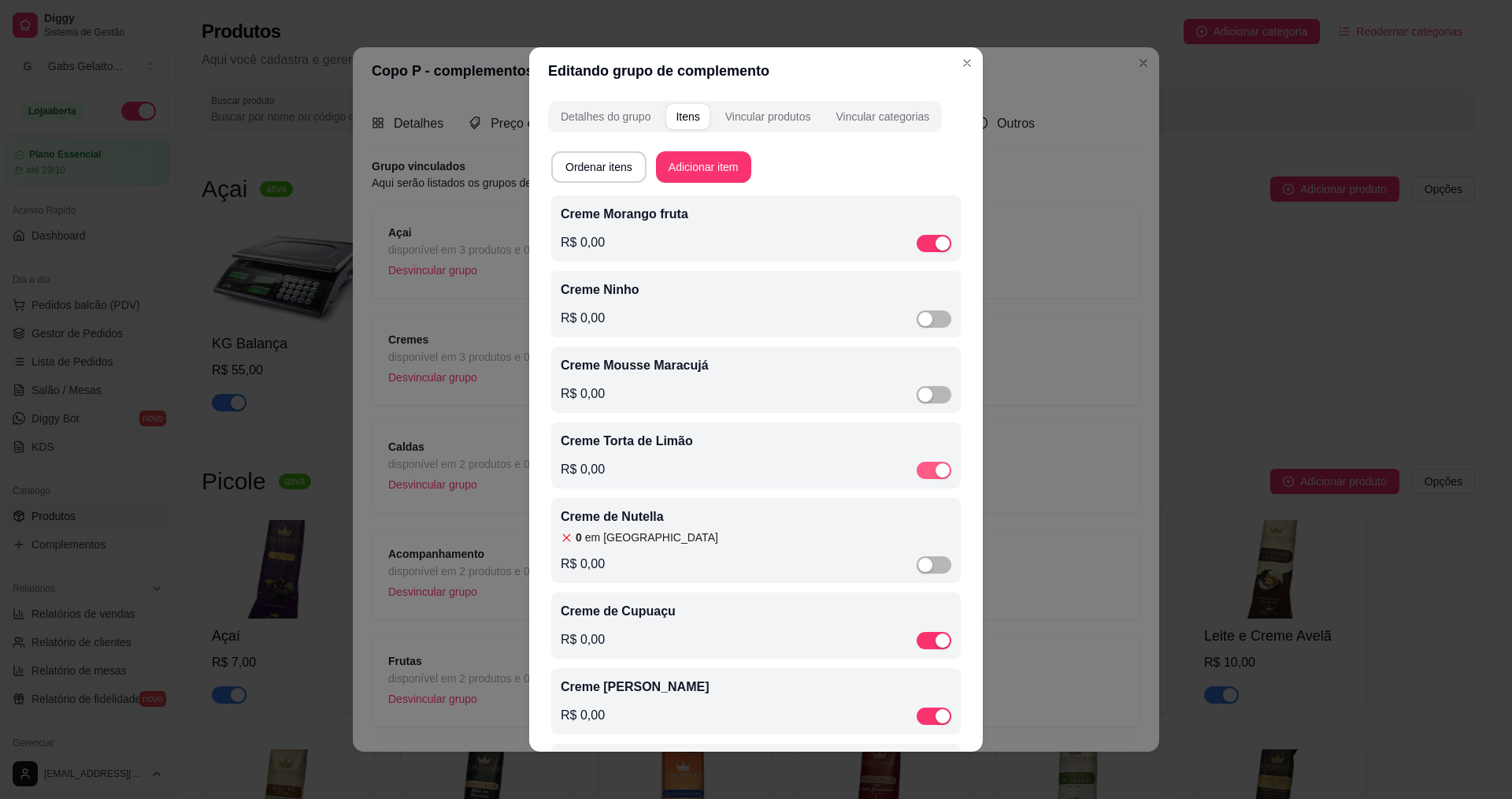
click at [936, 475] on div "button" at bounding box center [943, 469] width 15 height 15
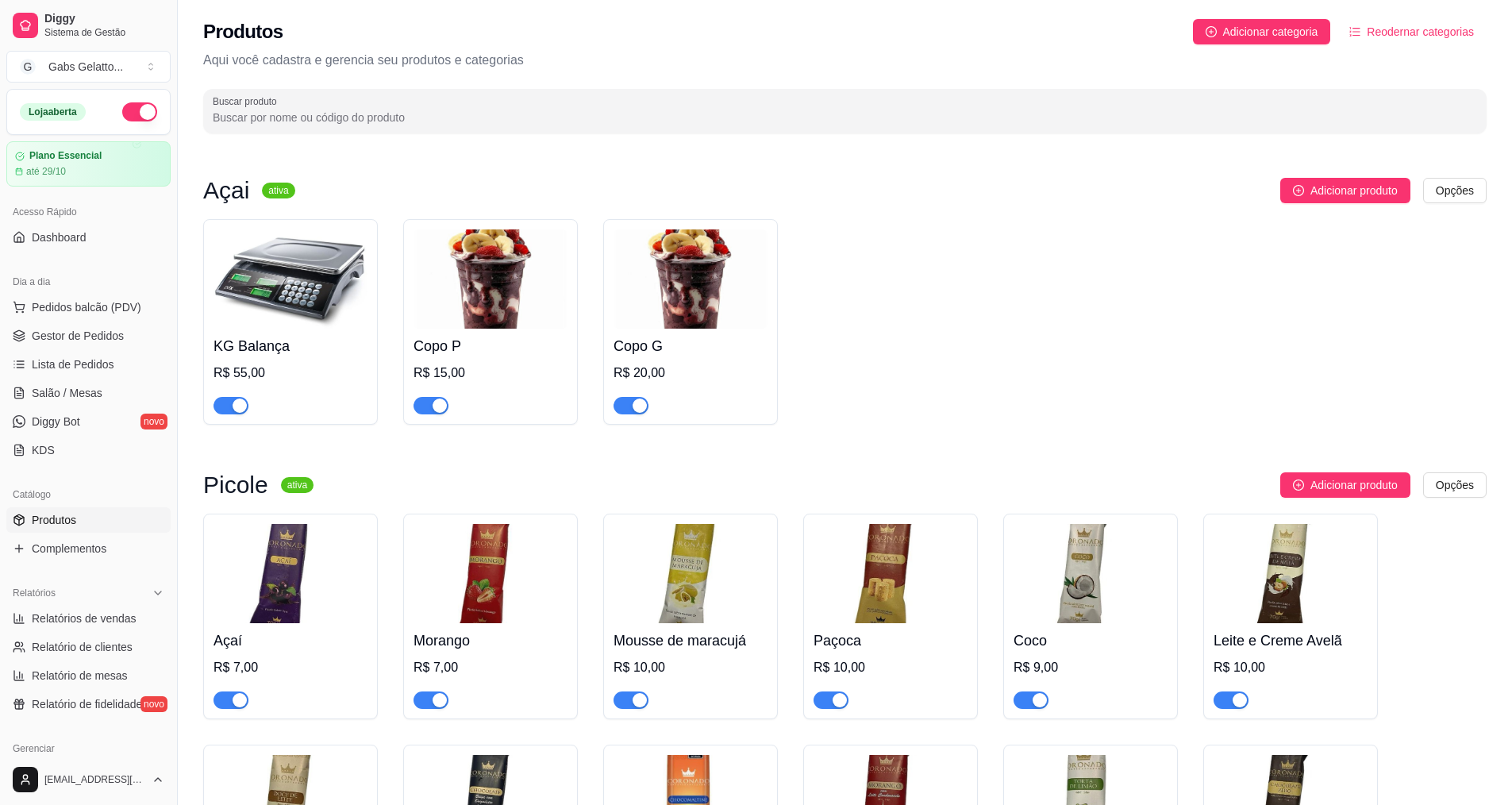
click at [489, 301] on img at bounding box center [490, 279] width 154 height 99
click at [105, 333] on span "Gestor de Pedidos" at bounding box center [77, 335] width 92 height 15
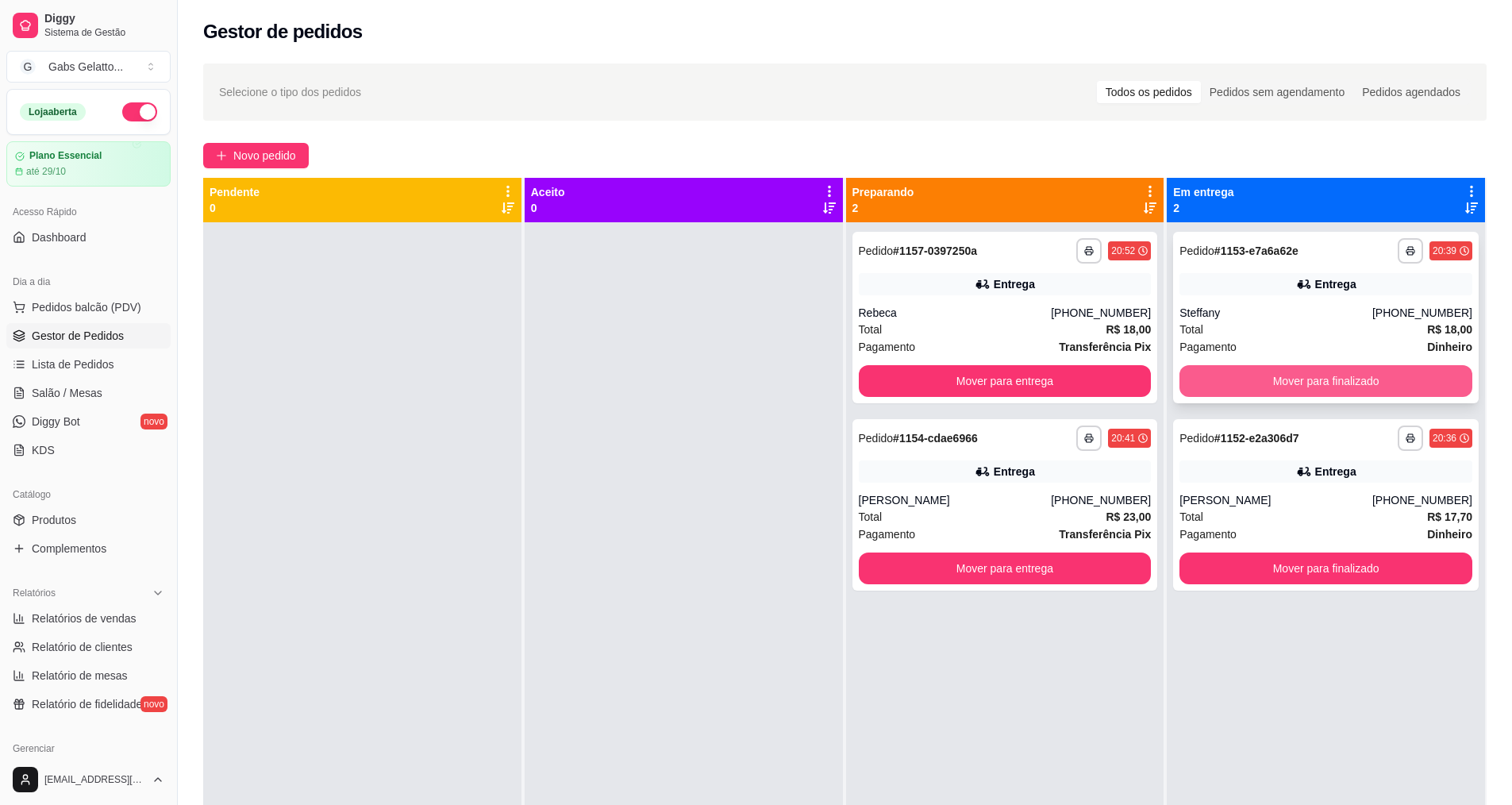
click at [1295, 370] on button "Mover para finalizado" at bounding box center [1325, 380] width 292 height 32
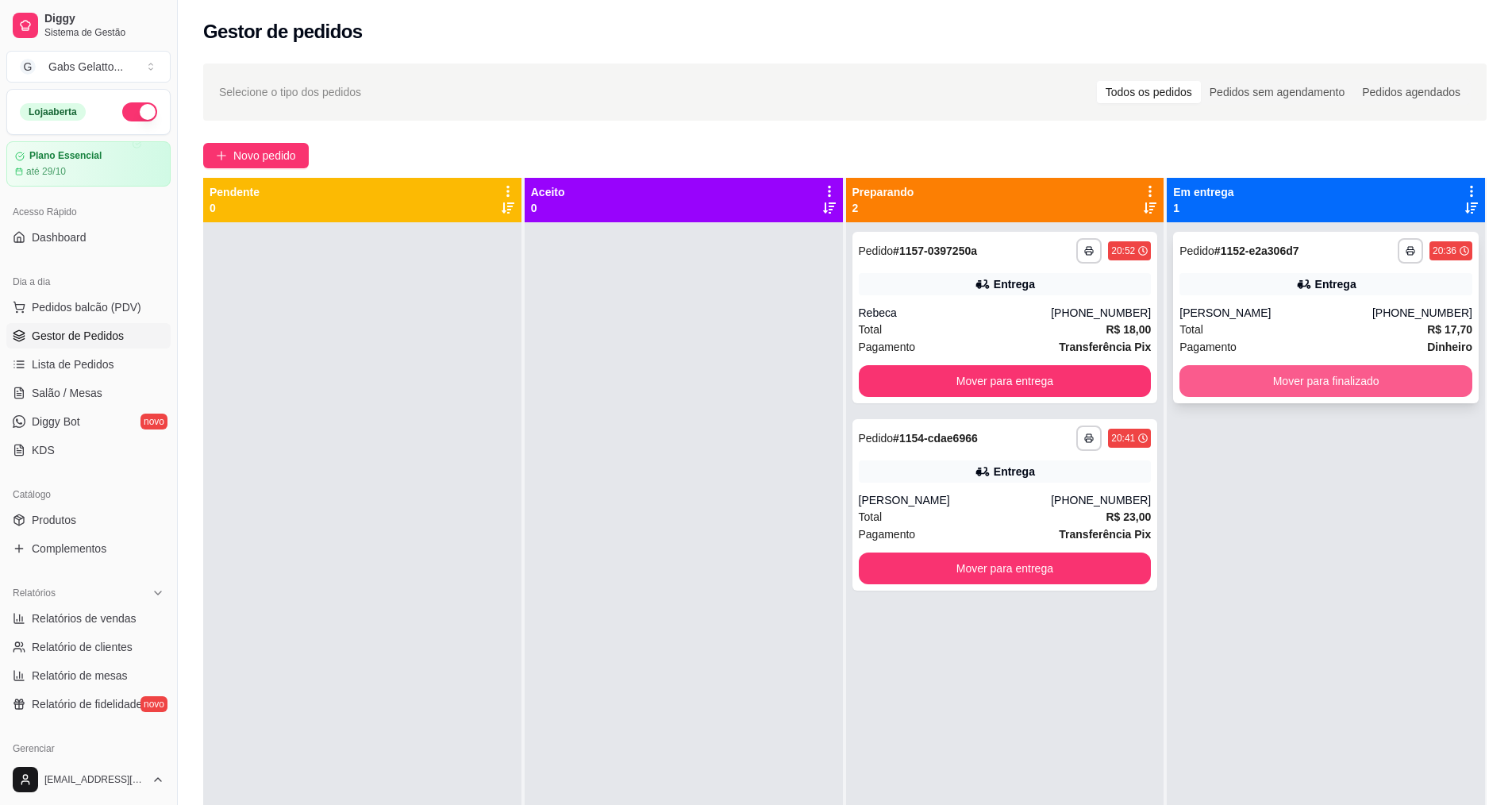
click at [1302, 370] on button "Mover para finalizado" at bounding box center [1325, 380] width 292 height 32
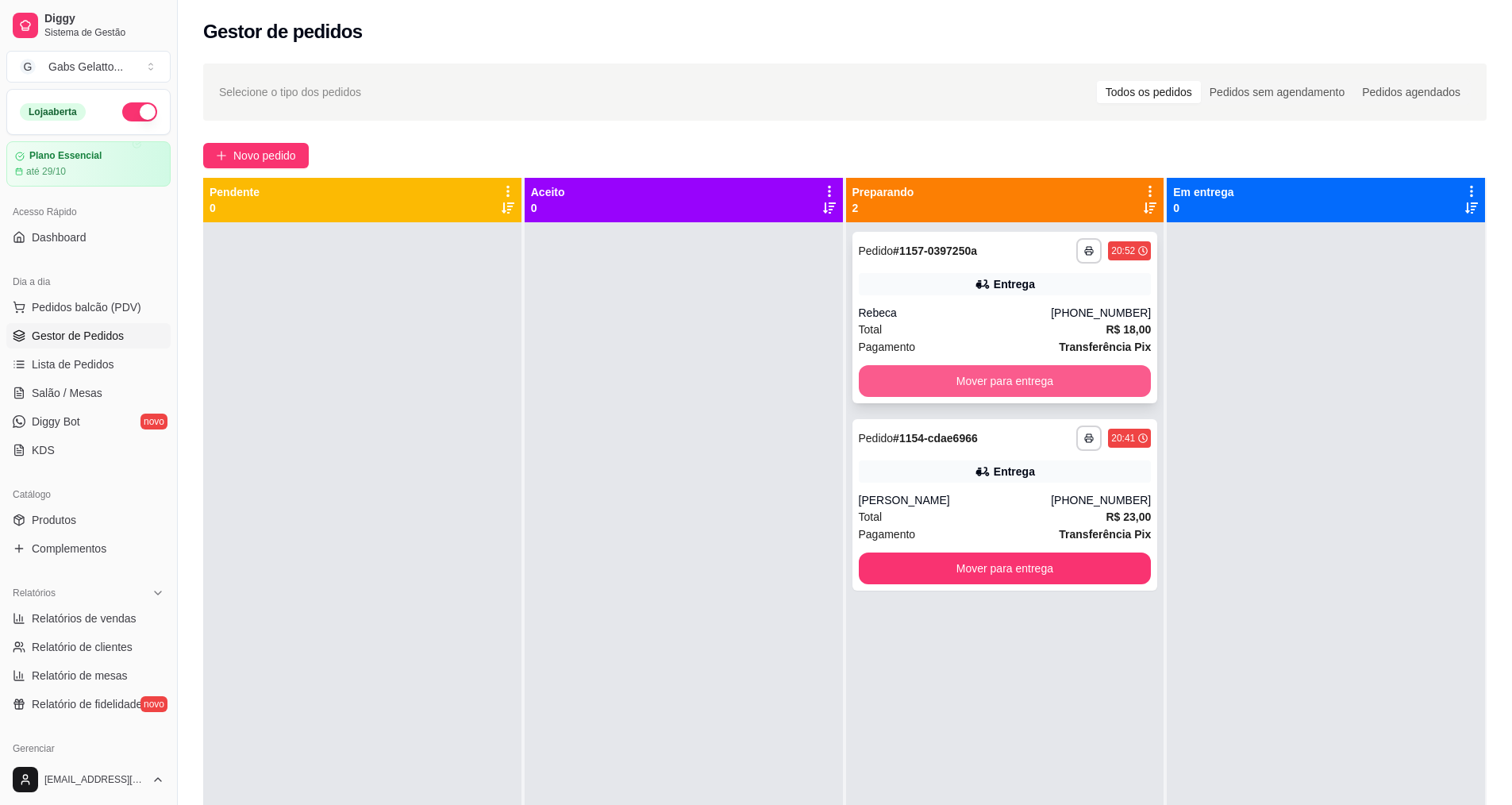
click at [1006, 374] on button "Mover para entrega" at bounding box center [1005, 380] width 292 height 32
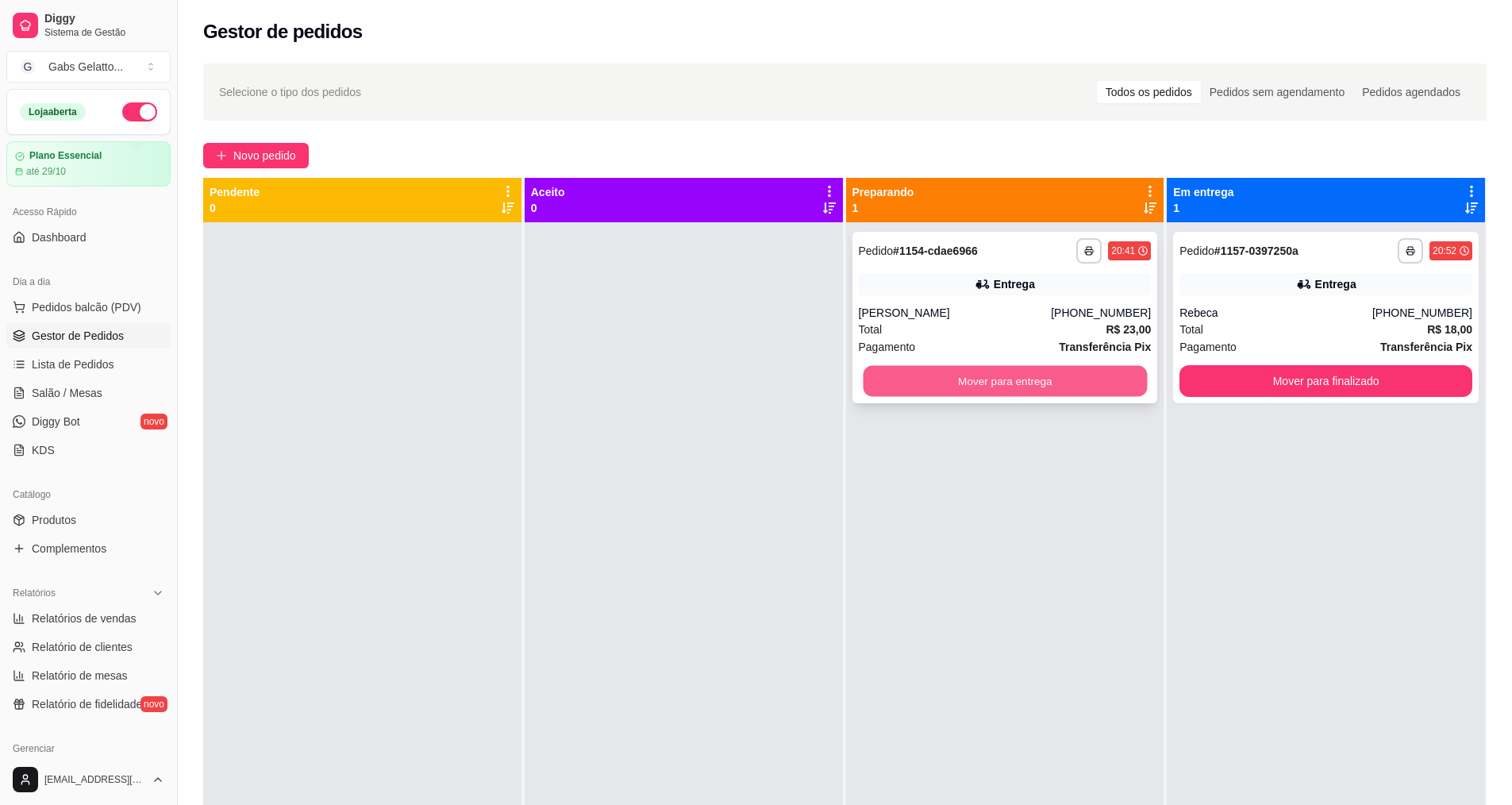
click at [1026, 384] on button "Mover para entrega" at bounding box center [1005, 381] width 284 height 31
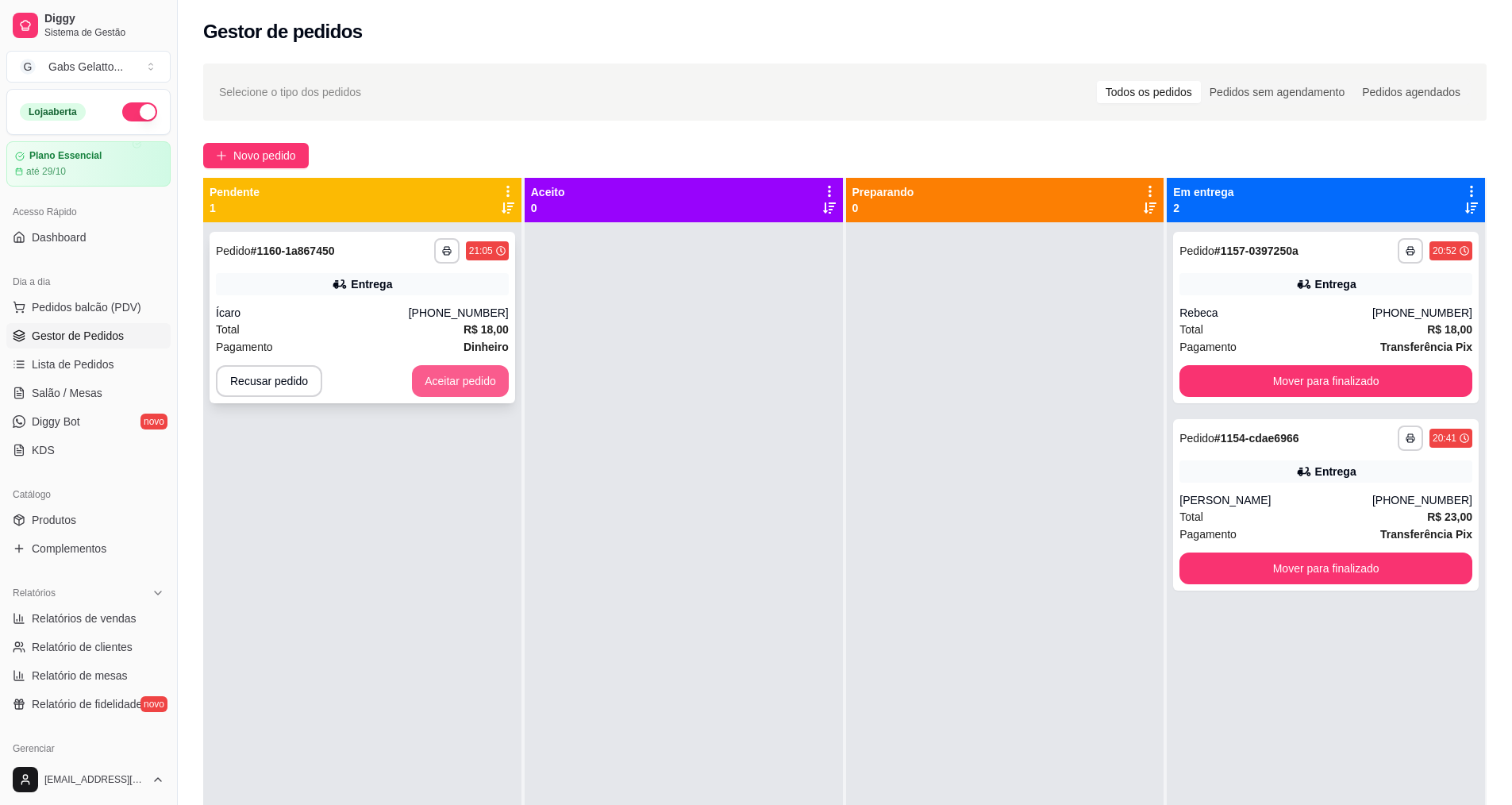
click at [454, 387] on button "Aceitar pedido" at bounding box center [460, 380] width 97 height 32
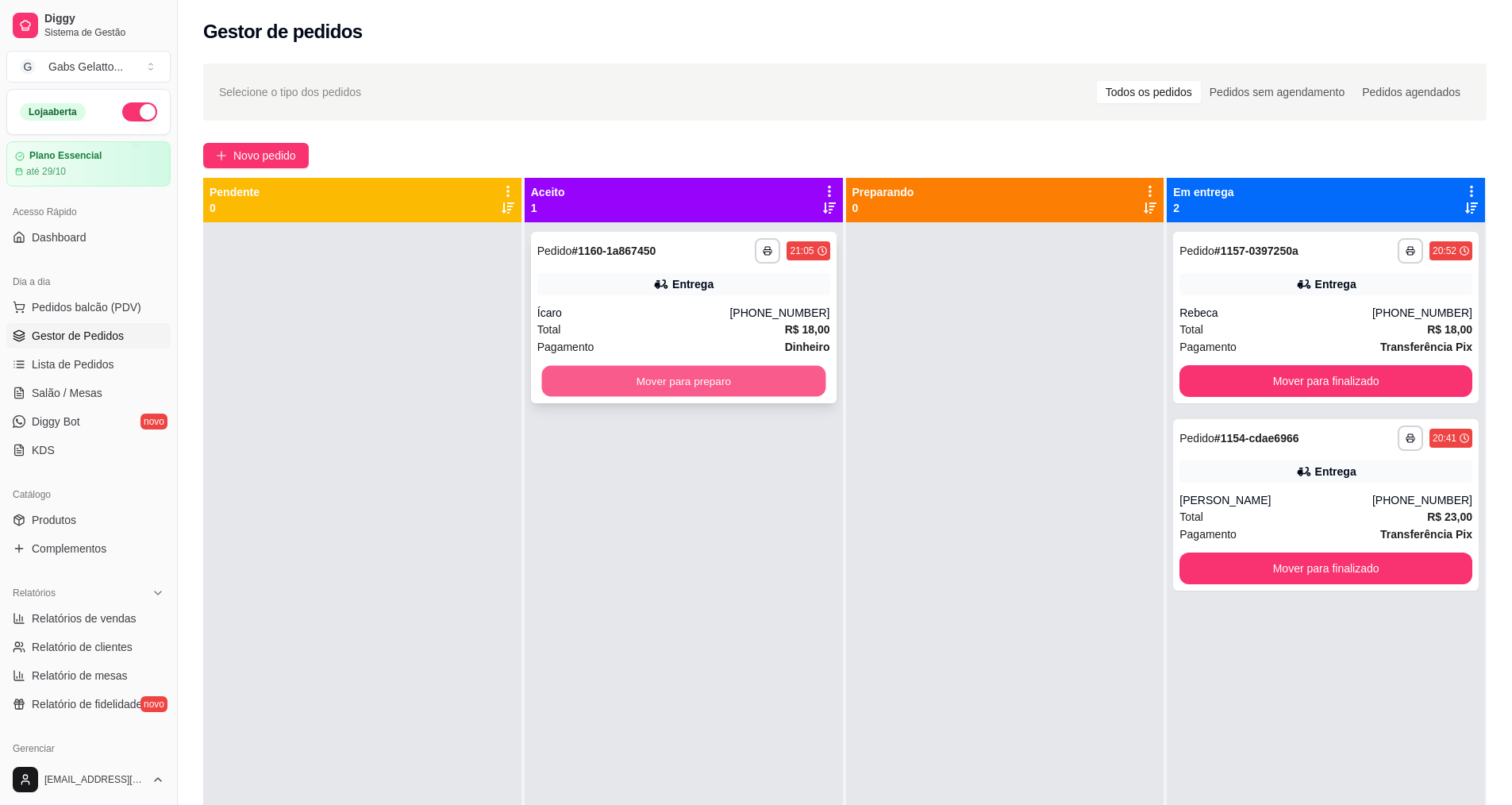
click at [704, 388] on button "Mover para preparo" at bounding box center [683, 381] width 284 height 31
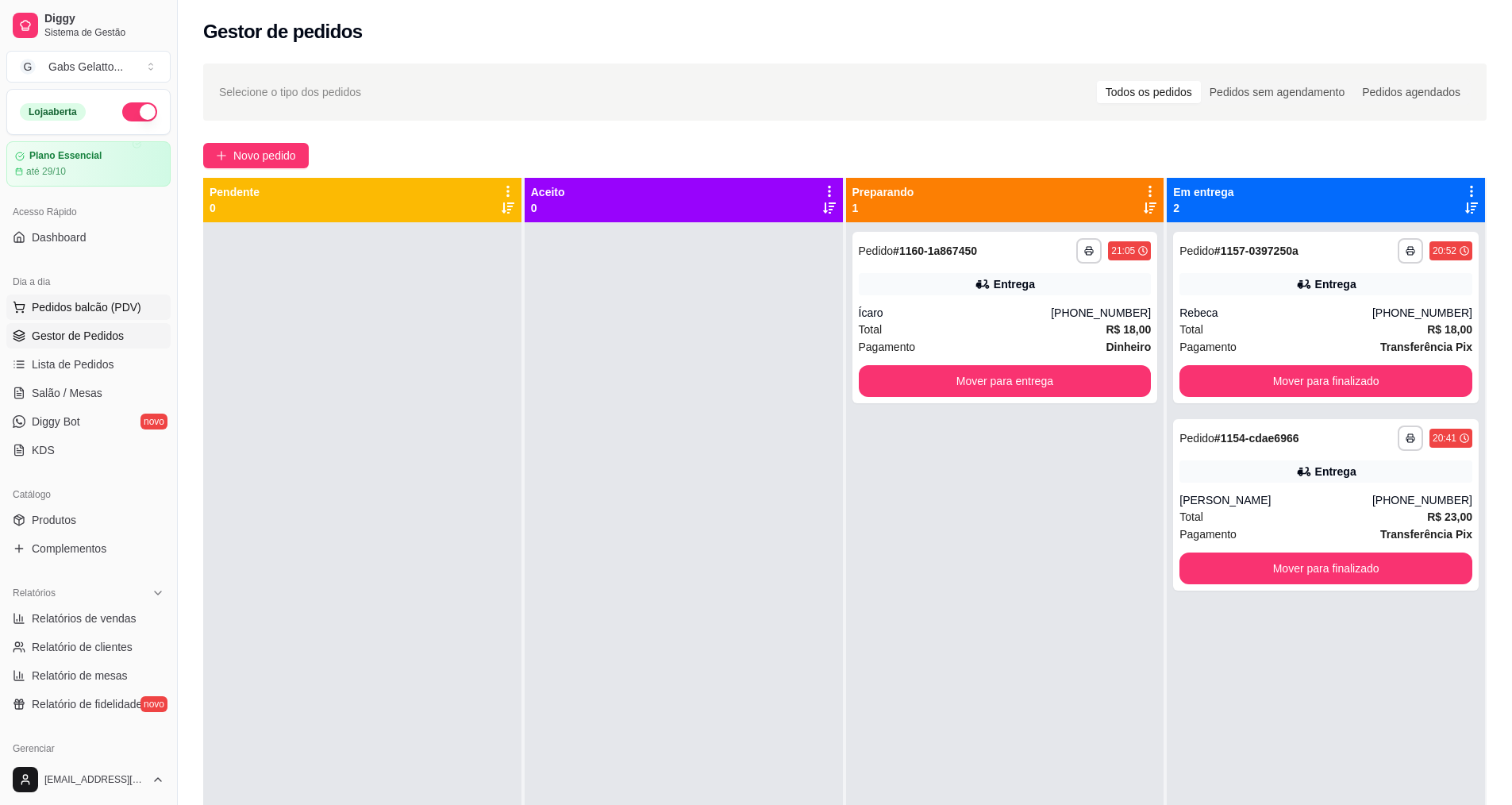
click at [101, 303] on span "Pedidos balcão (PDV)" at bounding box center [86, 307] width 109 height 15
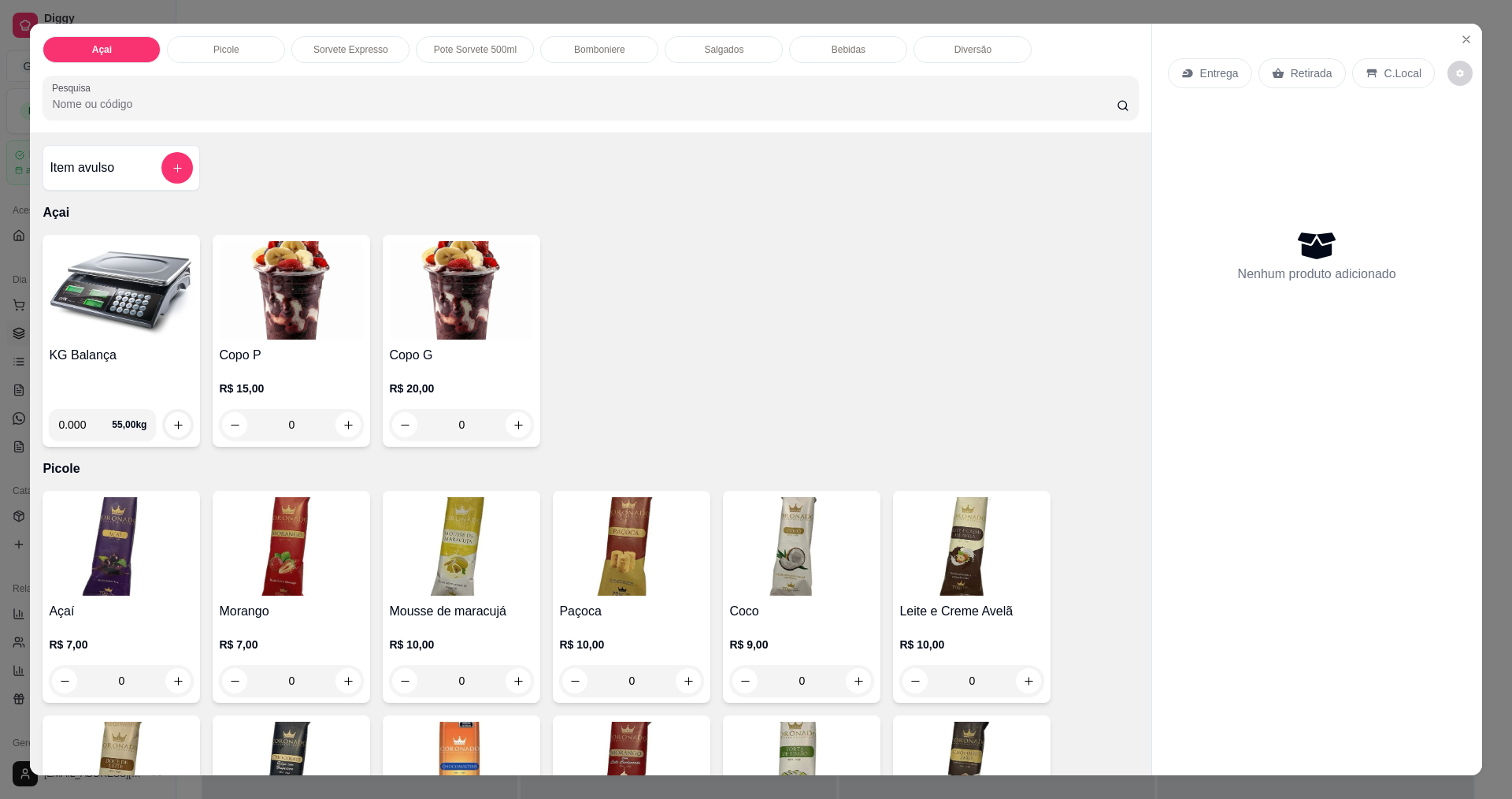
click at [149, 358] on h4 "KG Balança" at bounding box center [121, 355] width 145 height 19
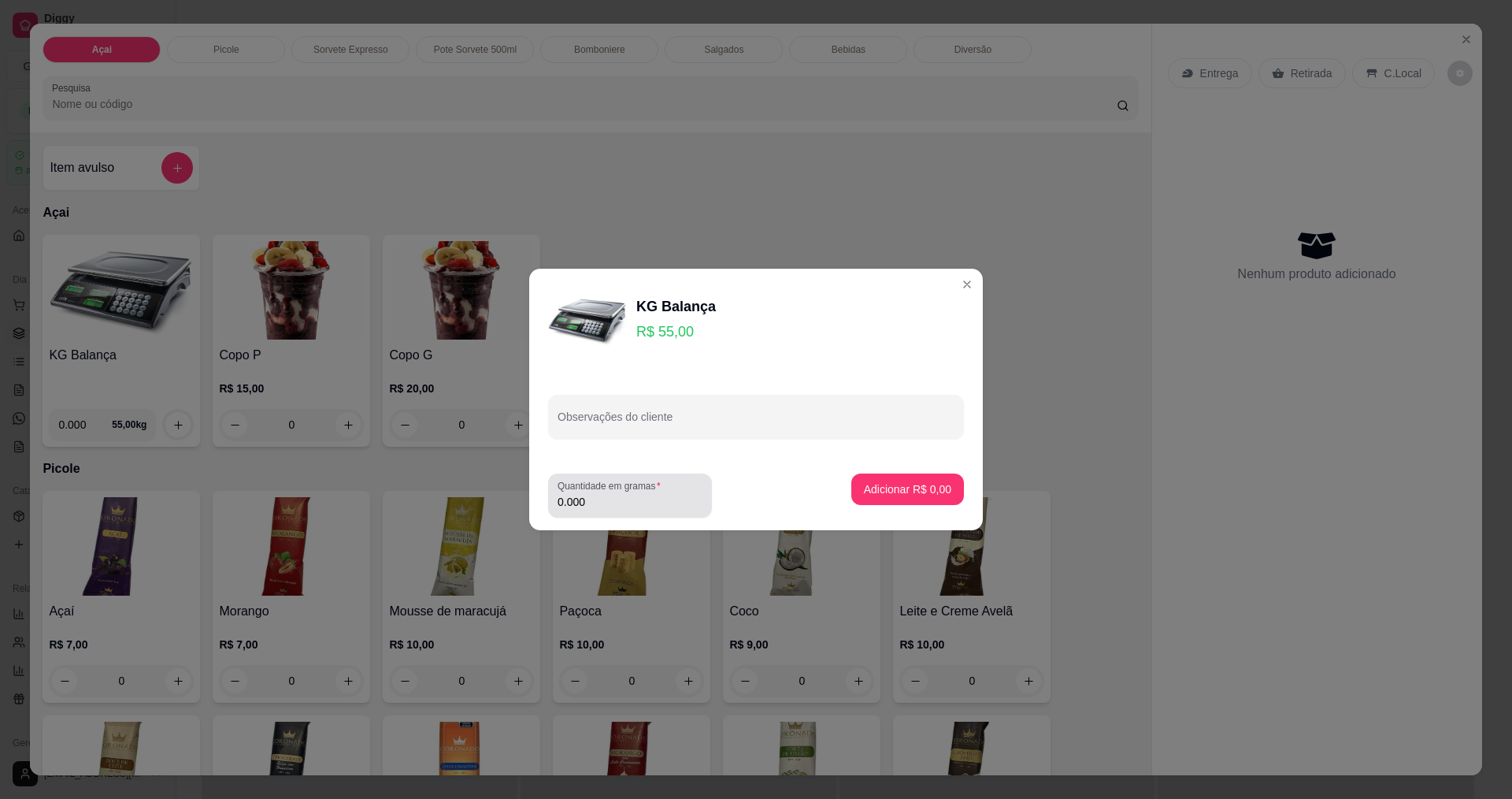
click at [640, 510] on div "0.000" at bounding box center [630, 495] width 145 height 32
type input "0.150"
click at [897, 496] on p "Adicionar R$ 8,25" at bounding box center [908, 489] width 87 height 15
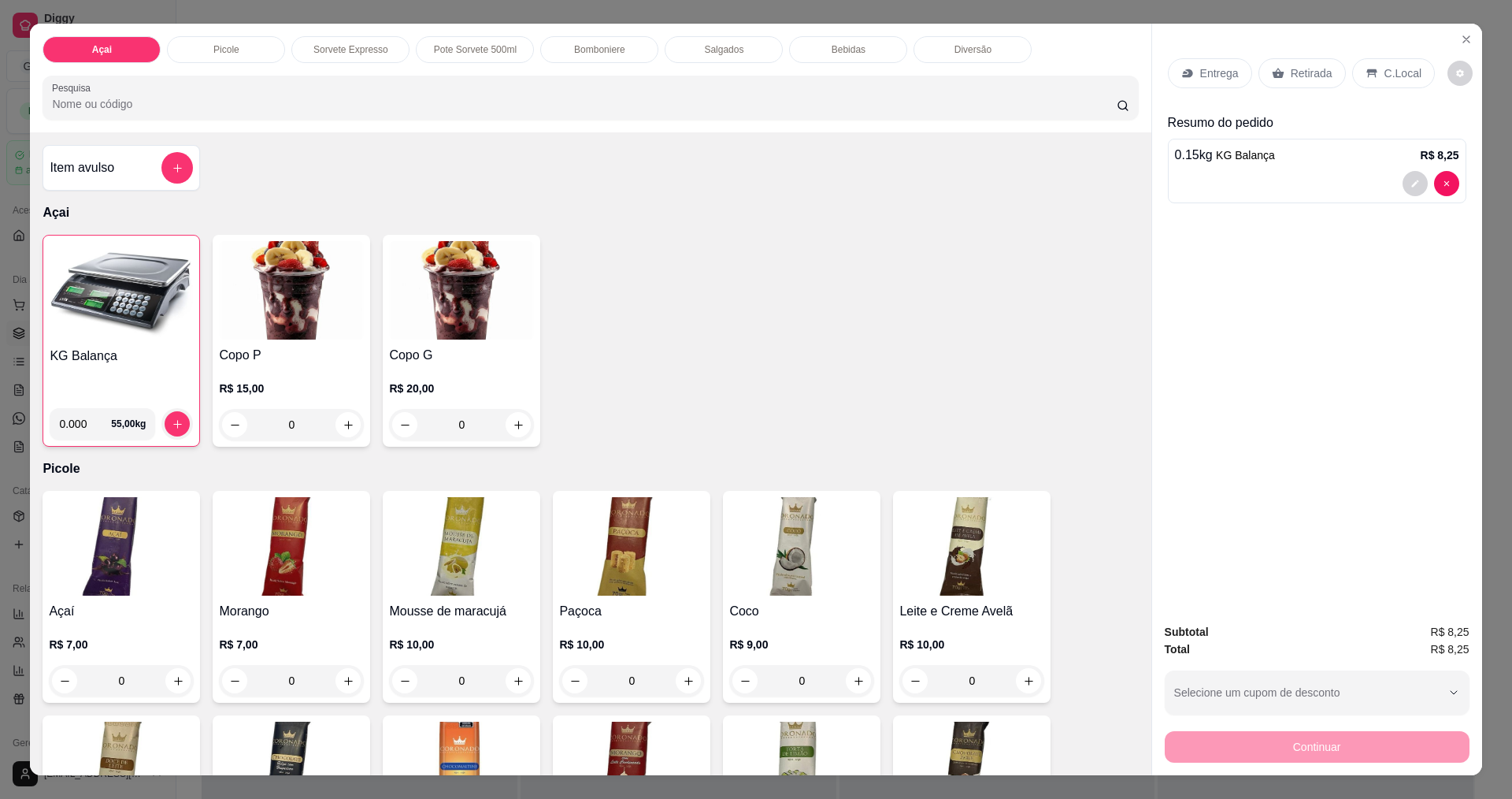
drag, startPoint x: 1375, startPoint y: 73, endPoint x: 1380, endPoint y: 95, distance: 22.6
click at [1385, 73] on p "C.Local" at bounding box center [1403, 73] width 37 height 15
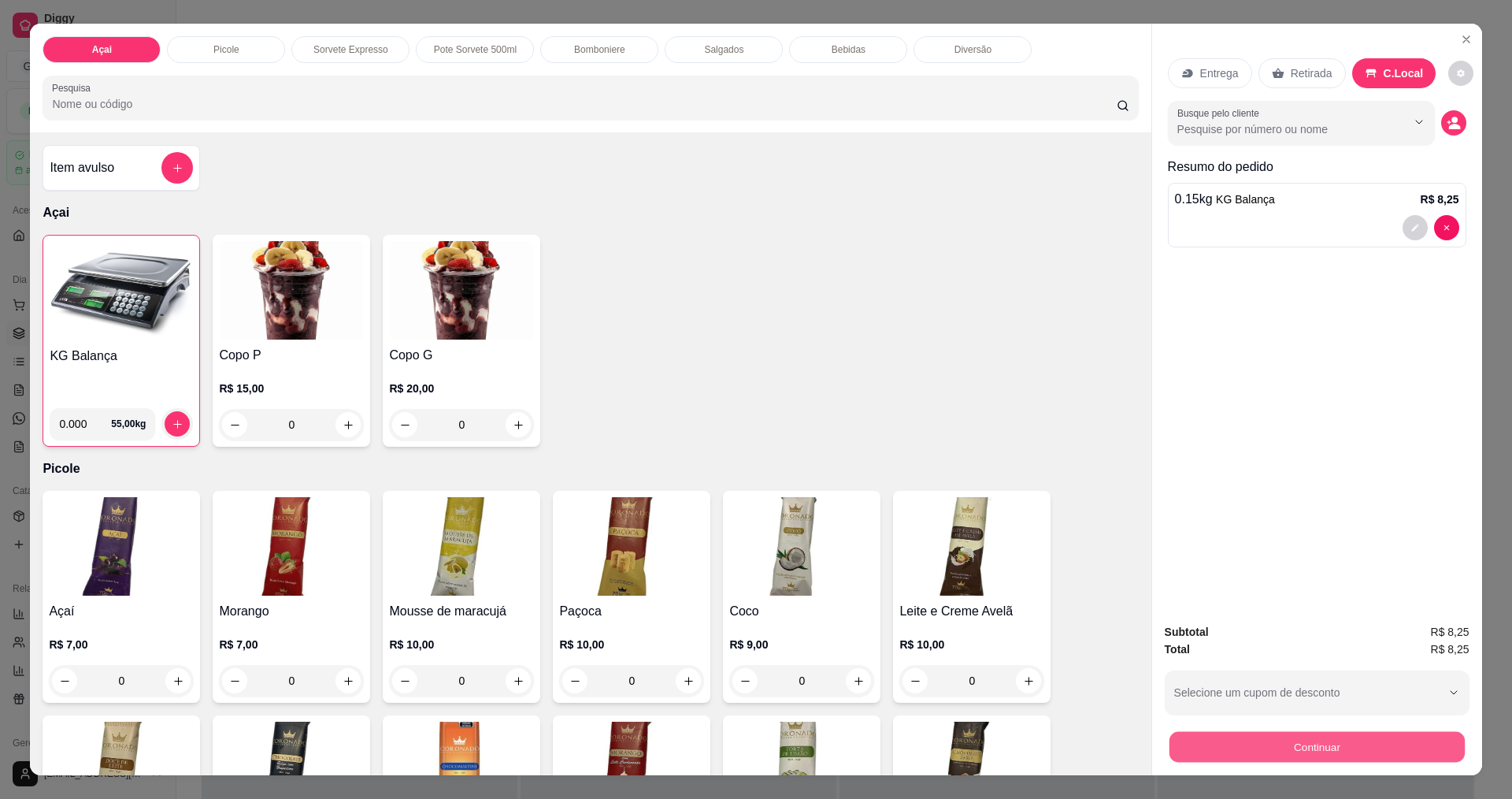
click at [1379, 743] on button "Continuar" at bounding box center [1316, 746] width 295 height 31
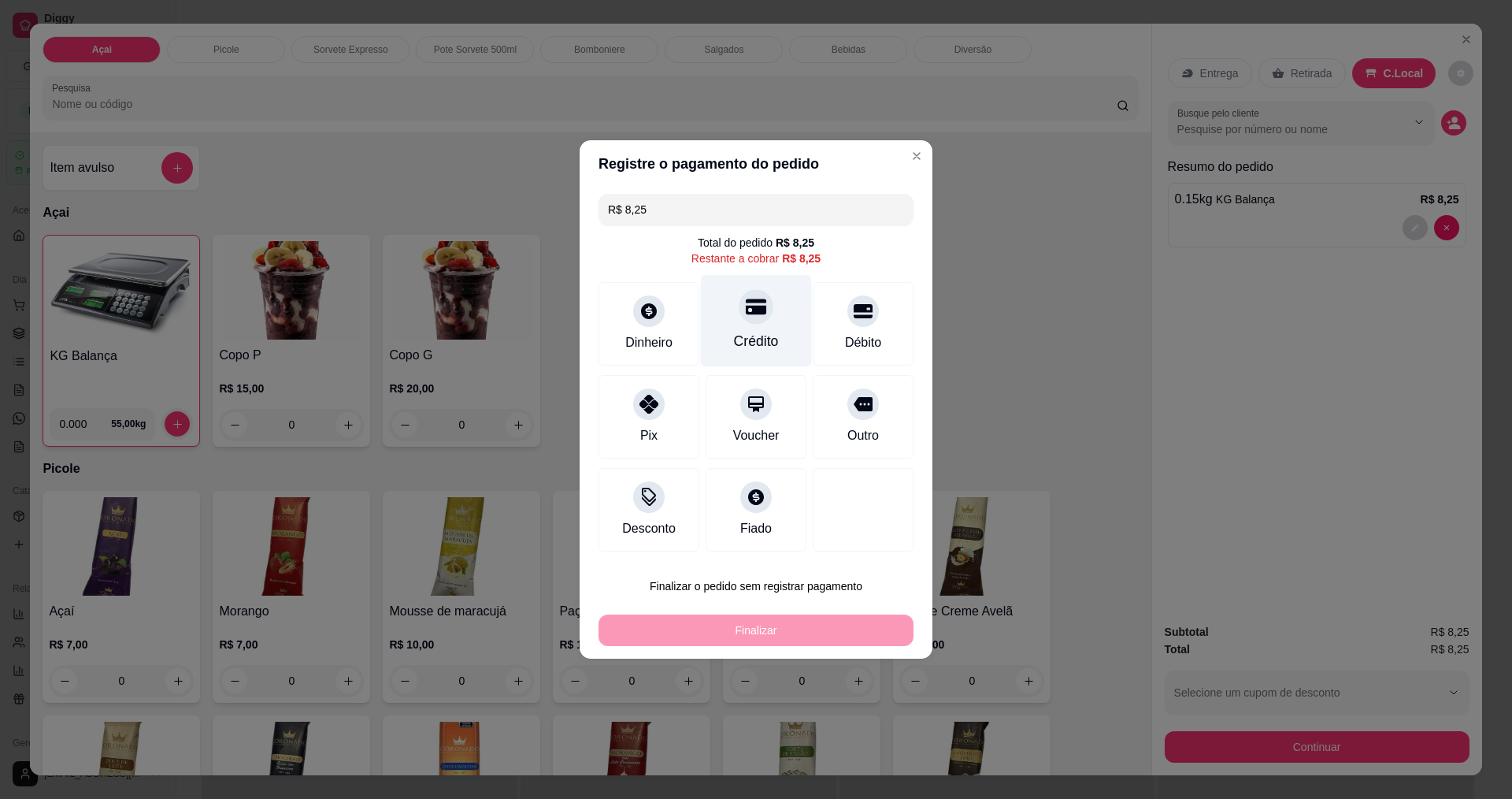
click at [755, 319] on div at bounding box center [756, 306] width 35 height 35
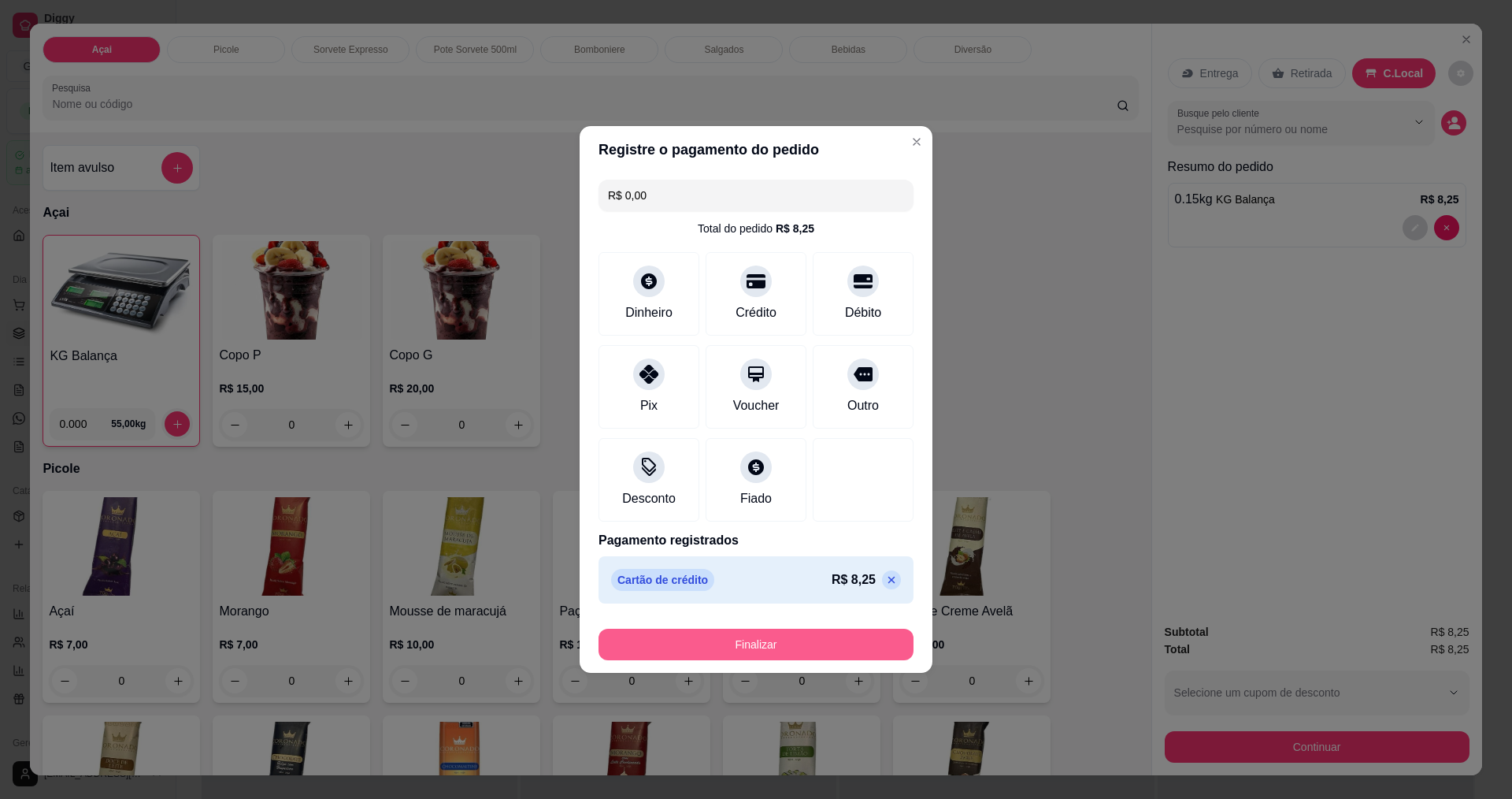
click at [791, 651] on button "Finalizar" at bounding box center [756, 644] width 315 height 32
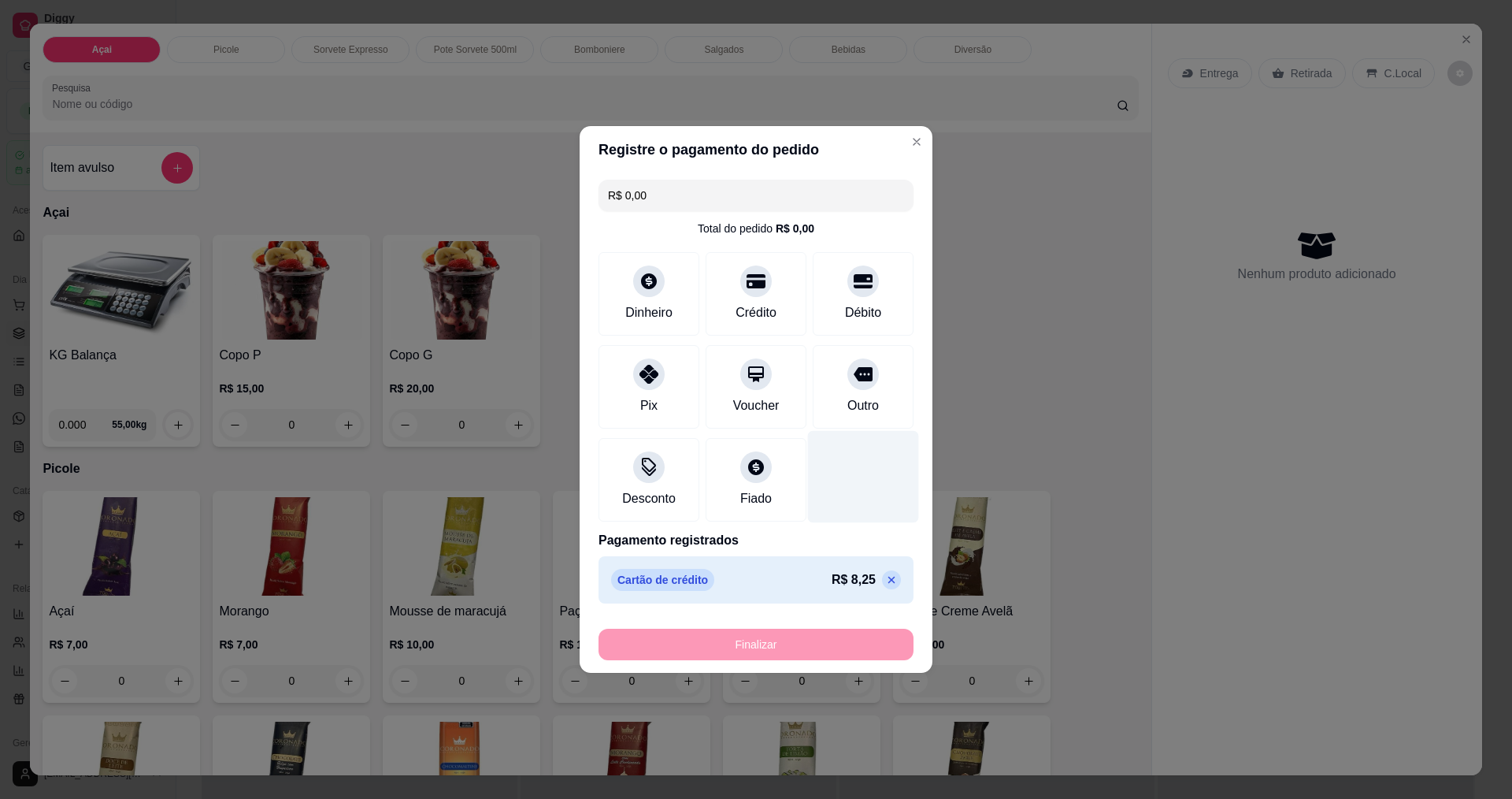
type input "-R$ 8,25"
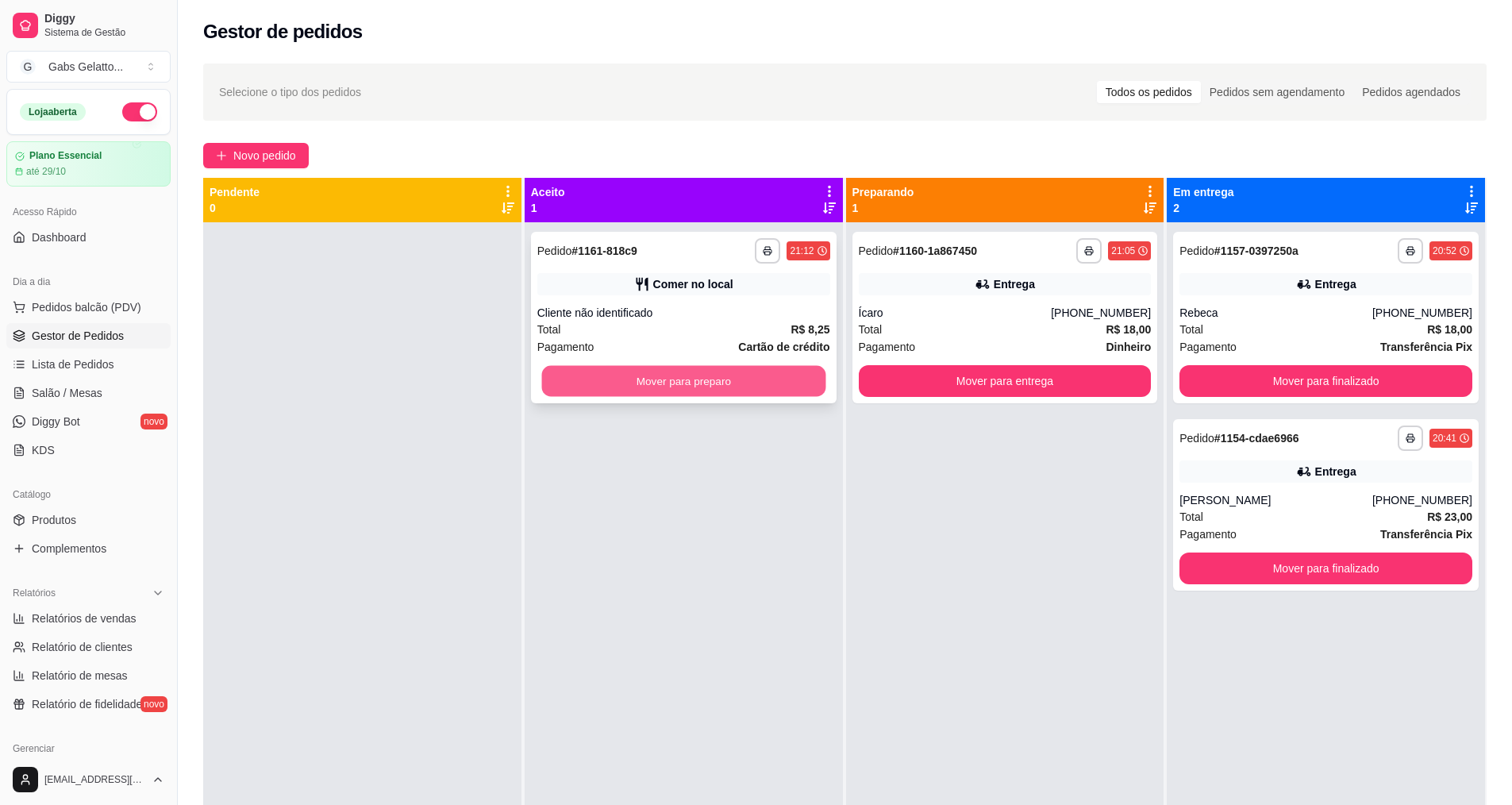
click at [808, 378] on button "Mover para preparo" at bounding box center [683, 381] width 284 height 31
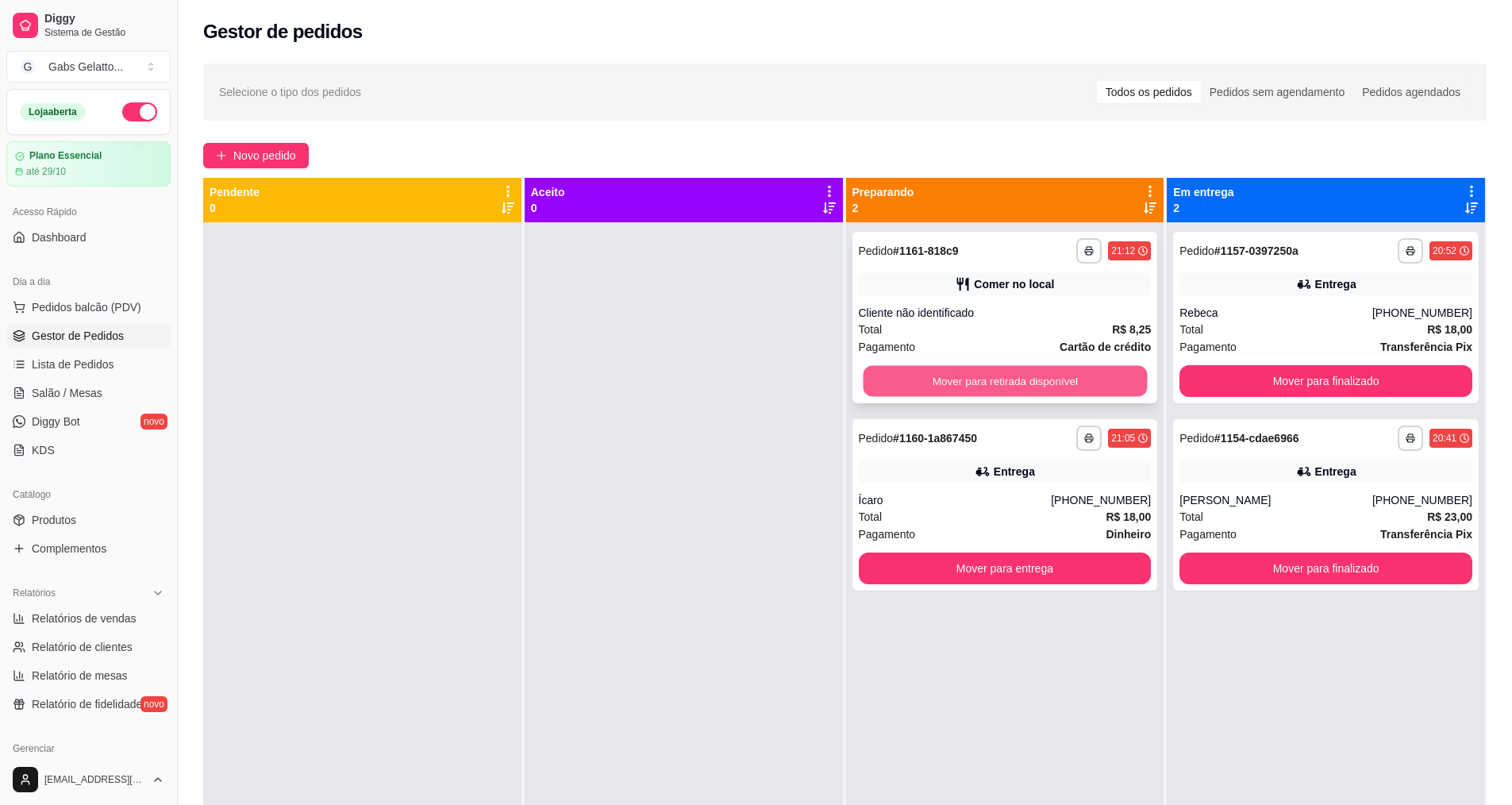
click at [1016, 384] on button "Mover para retirada disponível" at bounding box center [1005, 381] width 284 height 31
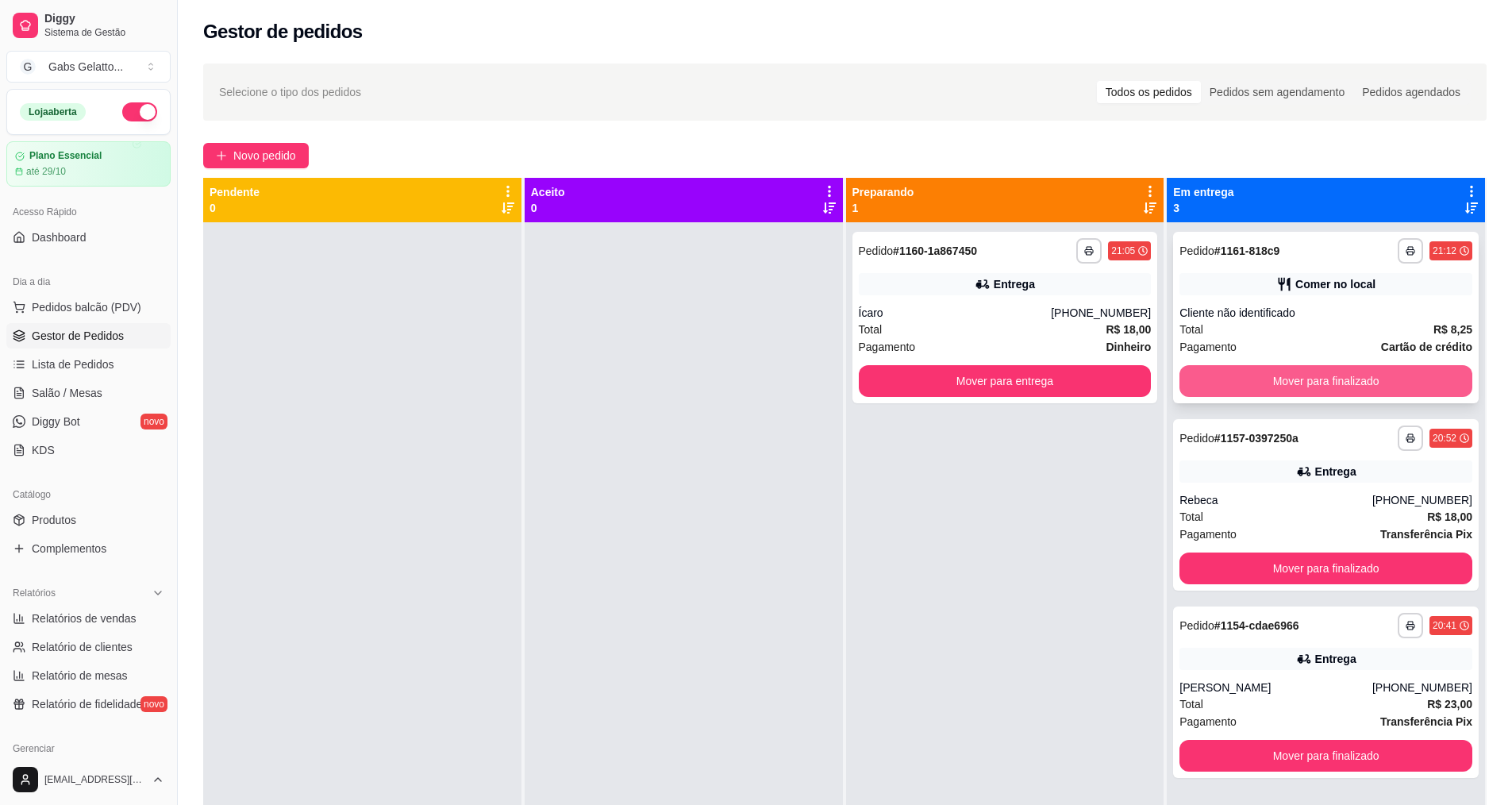
click at [1302, 380] on button "Mover para finalizado" at bounding box center [1325, 380] width 292 height 32
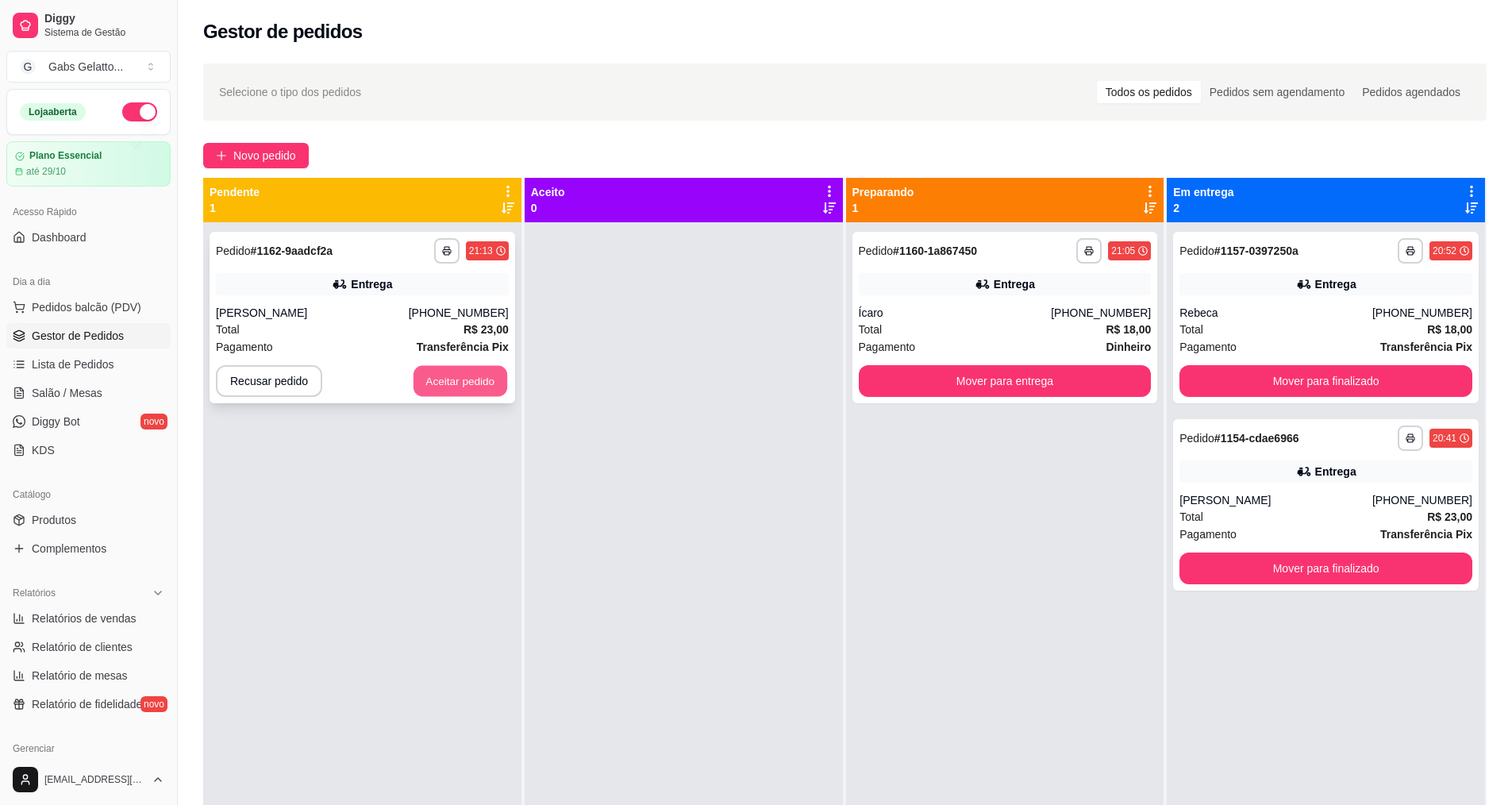
click at [476, 380] on button "Aceitar pedido" at bounding box center [460, 381] width 94 height 31
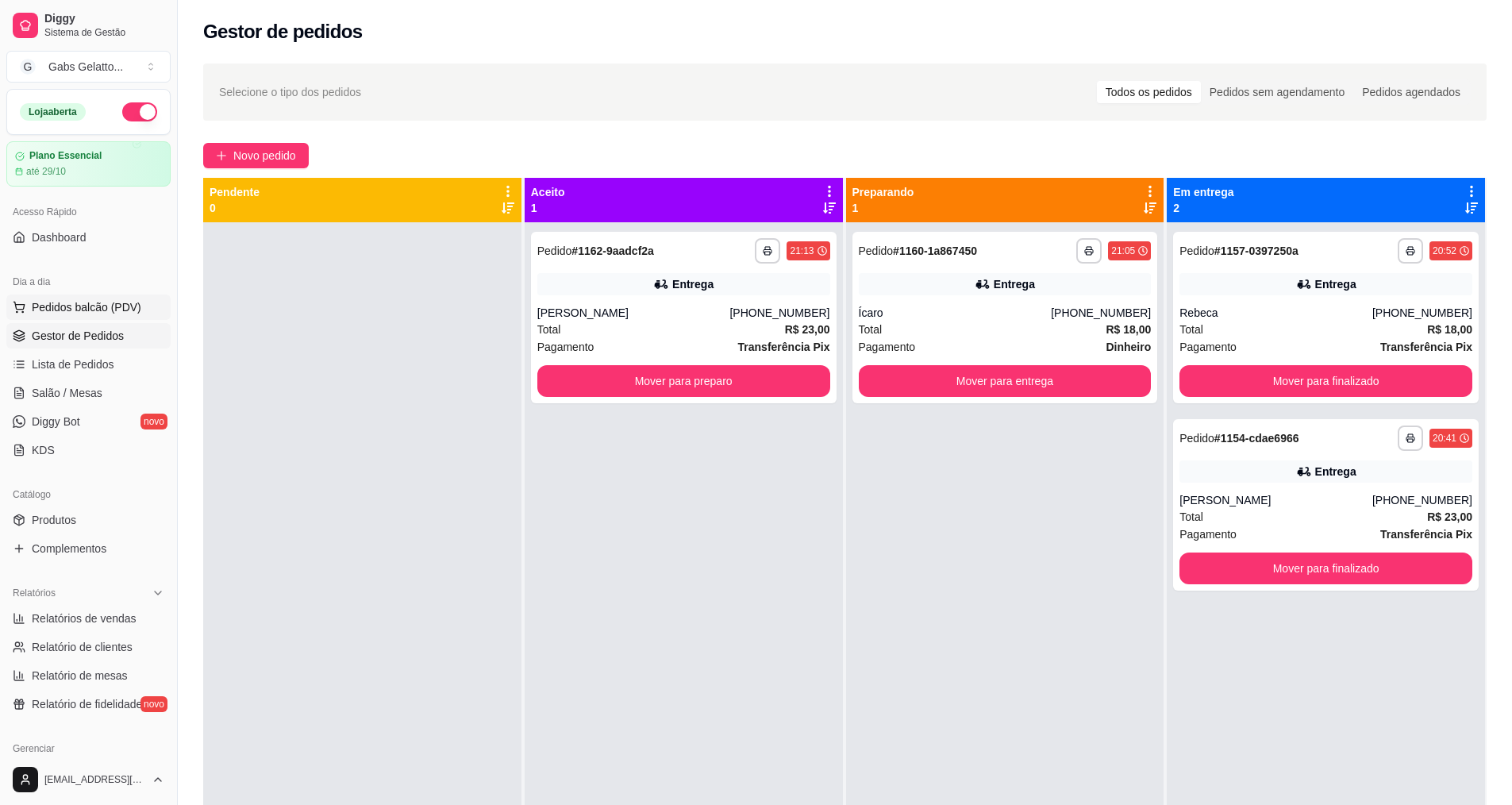
click at [84, 300] on span "Pedidos balcão (PDV)" at bounding box center [86, 307] width 109 height 15
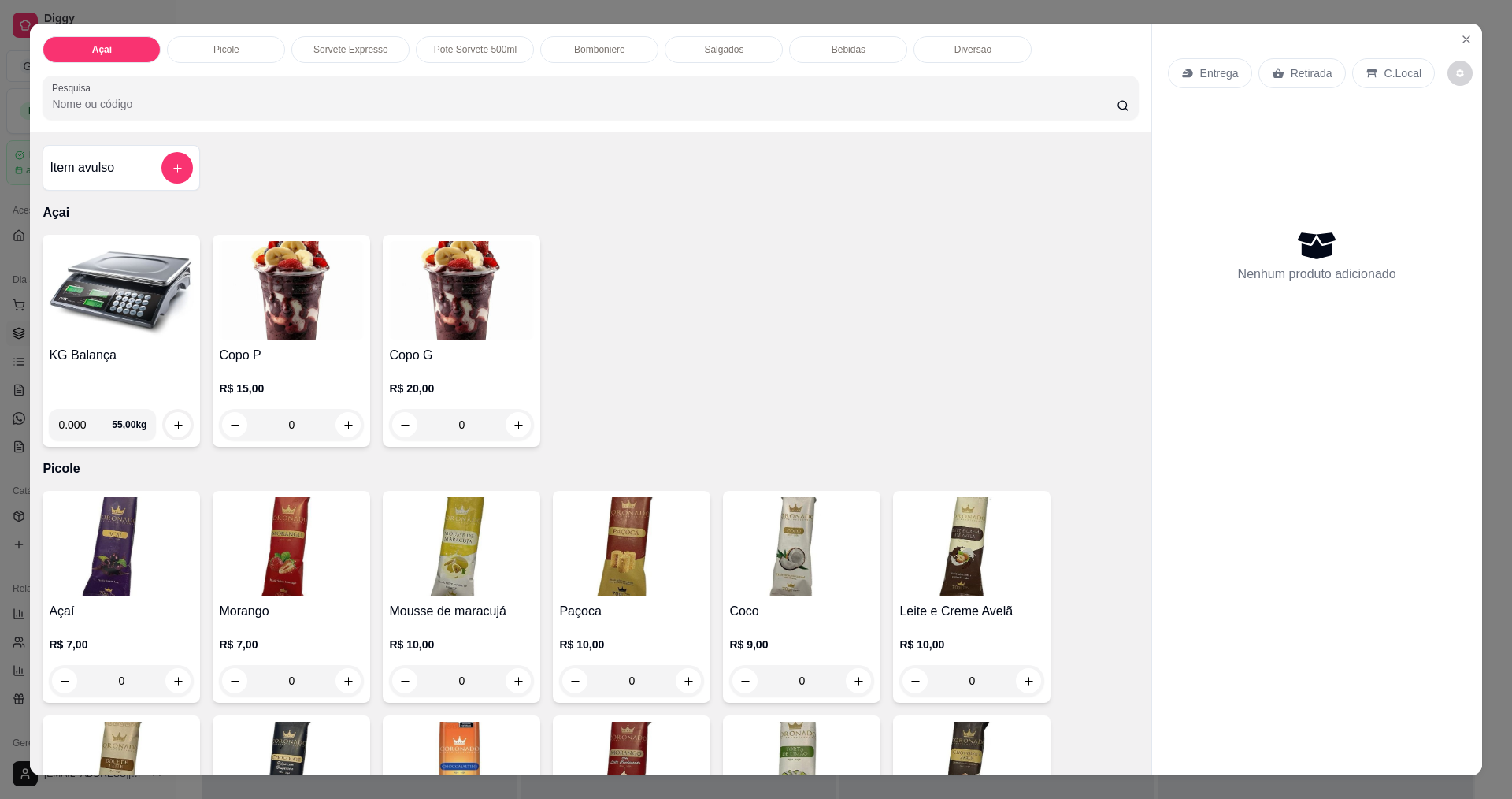
click at [120, 364] on h4 "KG Balança" at bounding box center [121, 355] width 145 height 19
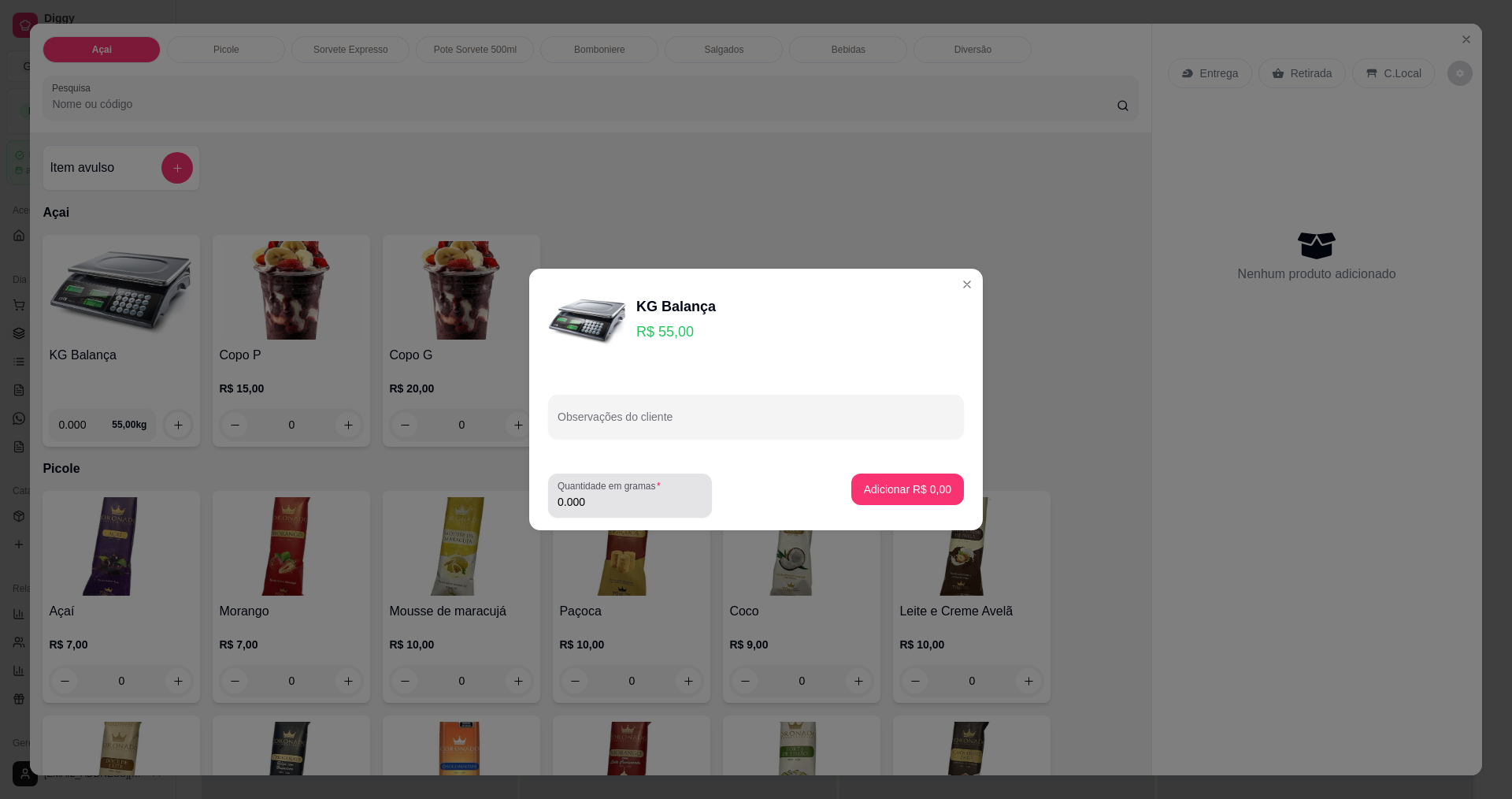
click at [669, 497] on input "0.000" at bounding box center [630, 501] width 145 height 15
type input "0.348"
click at [913, 488] on p "Adicionar R$ 19,14" at bounding box center [905, 489] width 94 height 15
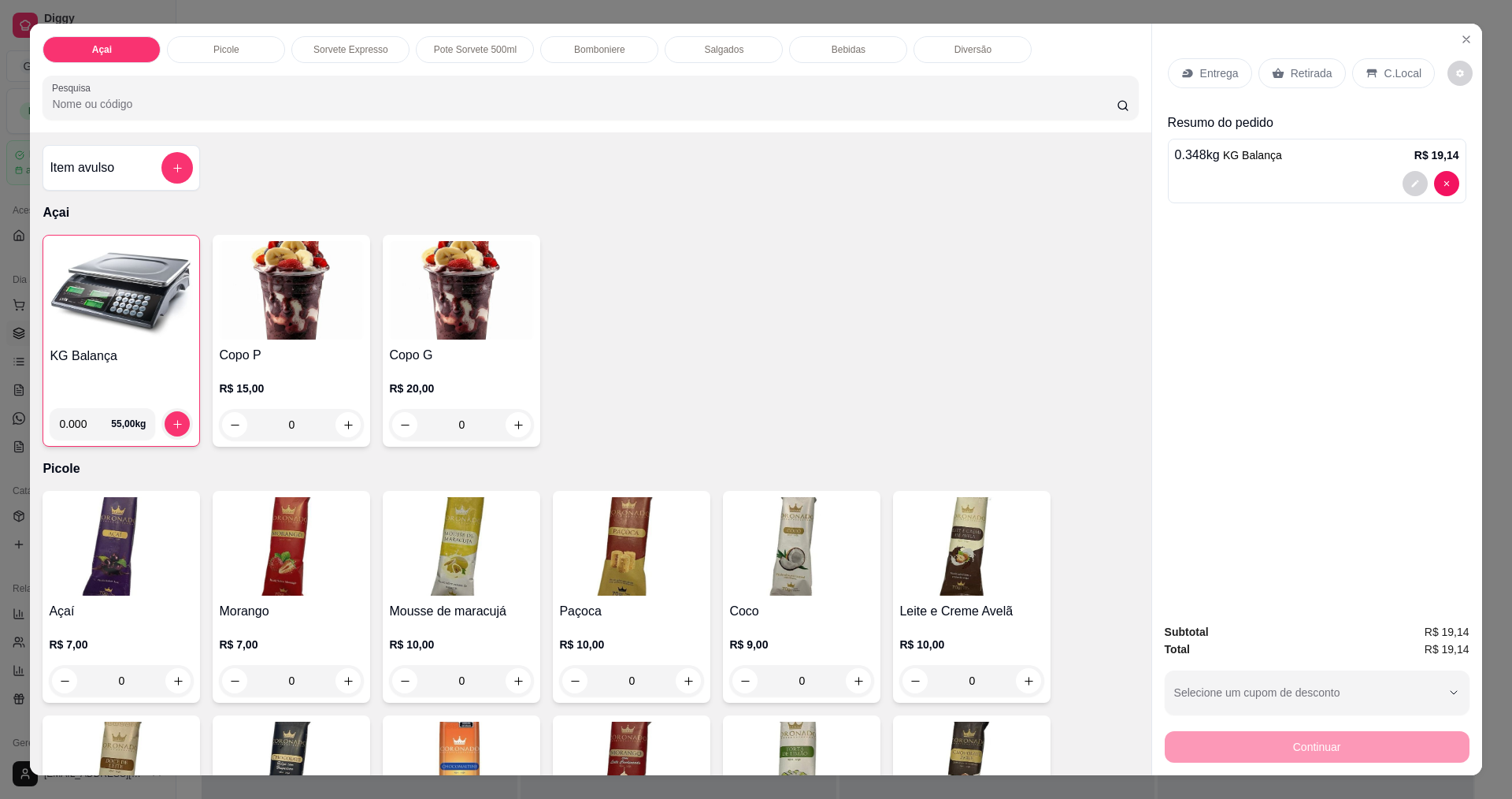
click at [1405, 73] on p "C.Local" at bounding box center [1403, 73] width 37 height 15
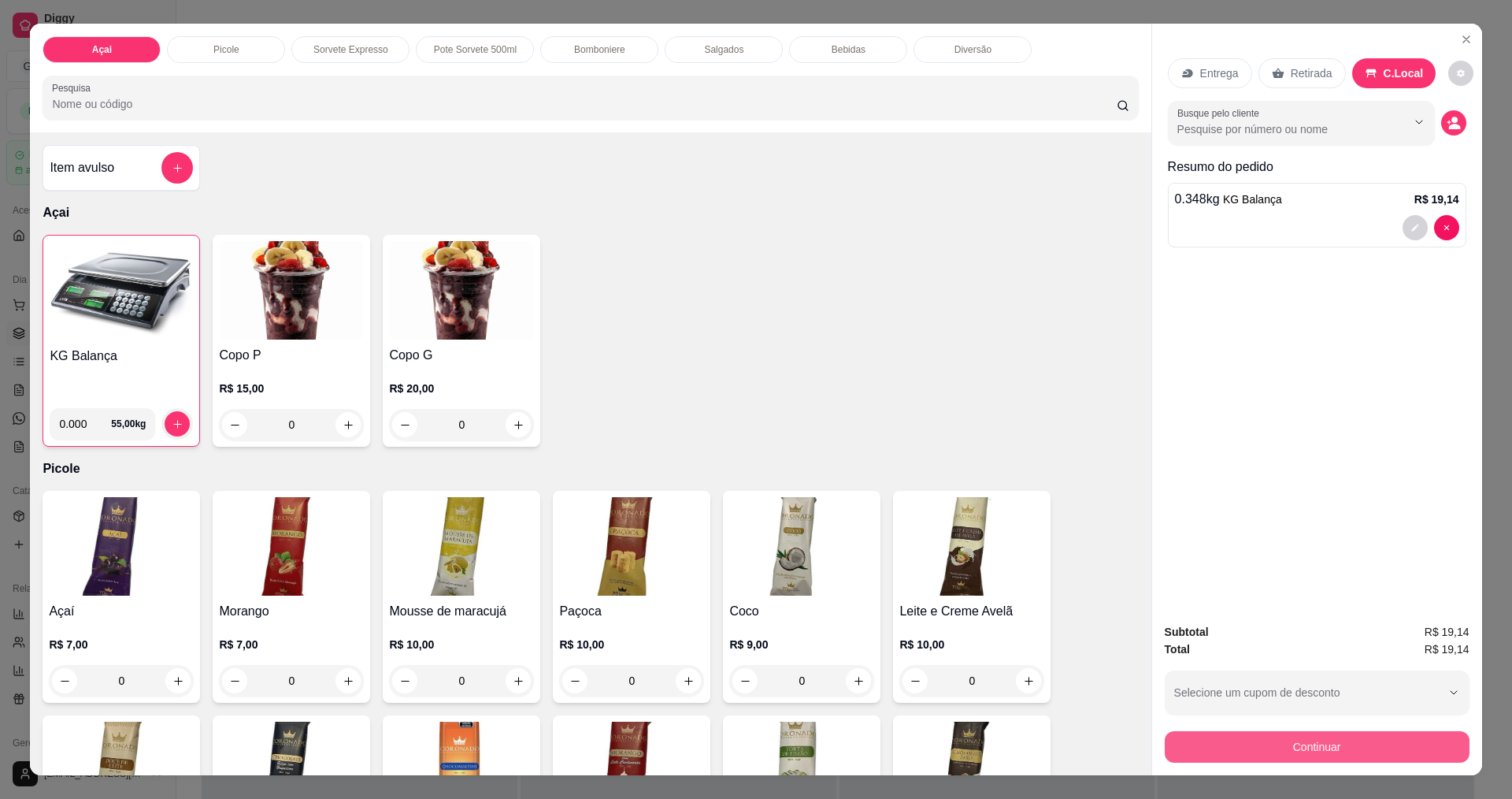
click at [1377, 744] on button "Continuar" at bounding box center [1317, 746] width 305 height 32
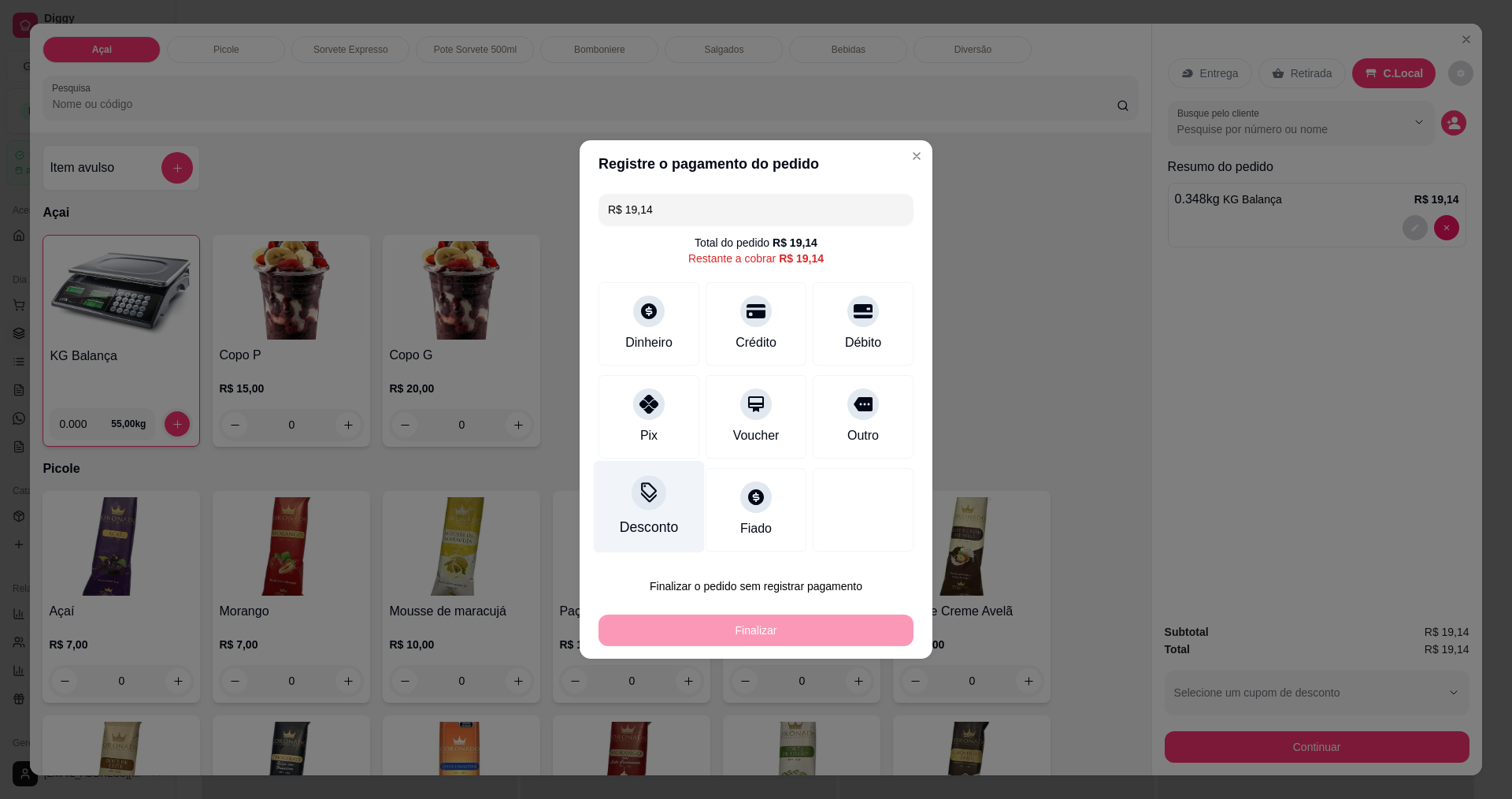
click at [642, 510] on div "Desconto" at bounding box center [650, 507] width 111 height 92
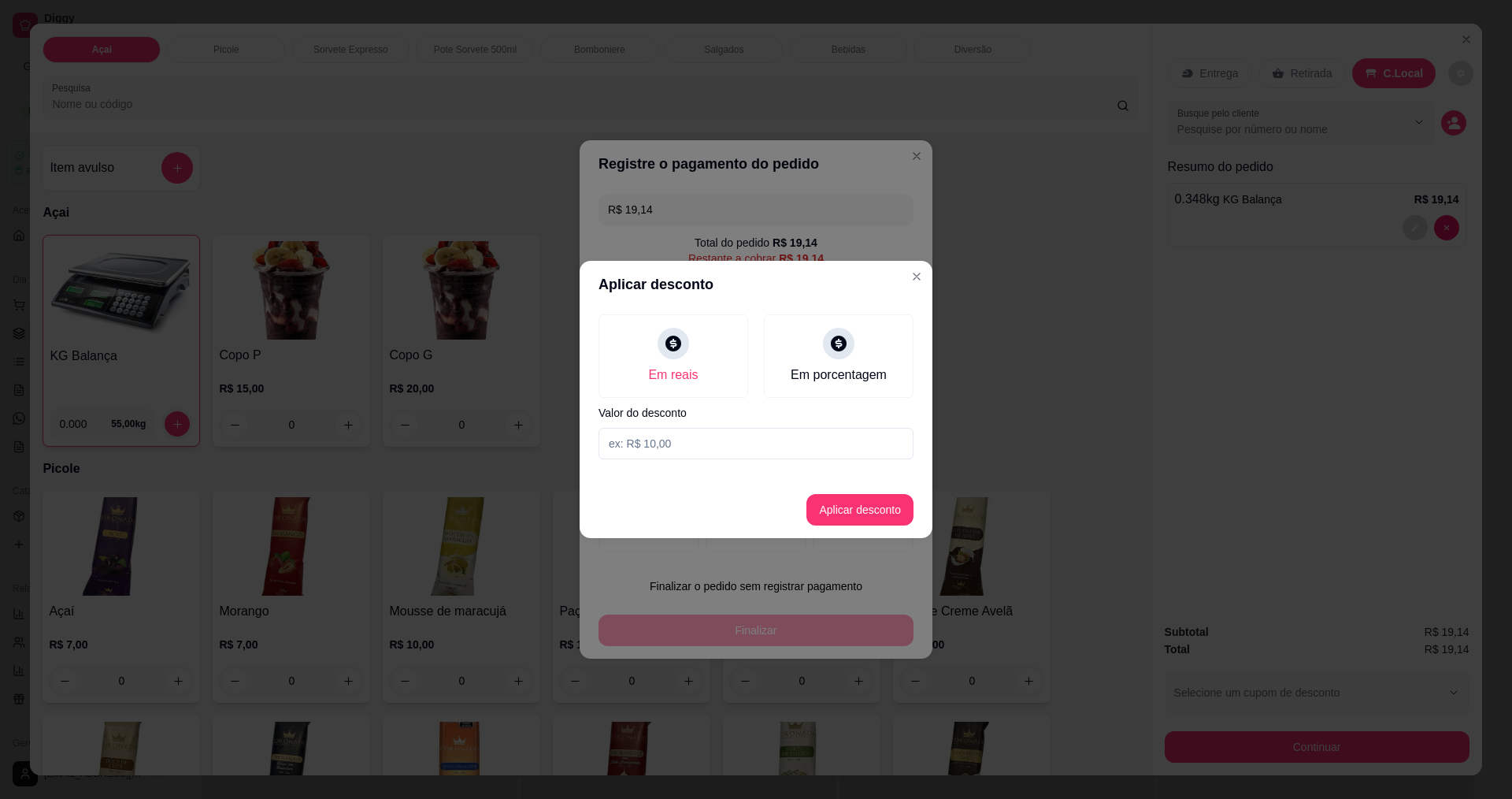
click at [727, 445] on input at bounding box center [756, 443] width 315 height 32
type input "0,14"
click at [890, 512] on button "Aplicar desconto" at bounding box center [860, 509] width 107 height 32
type input "R$ 19,00"
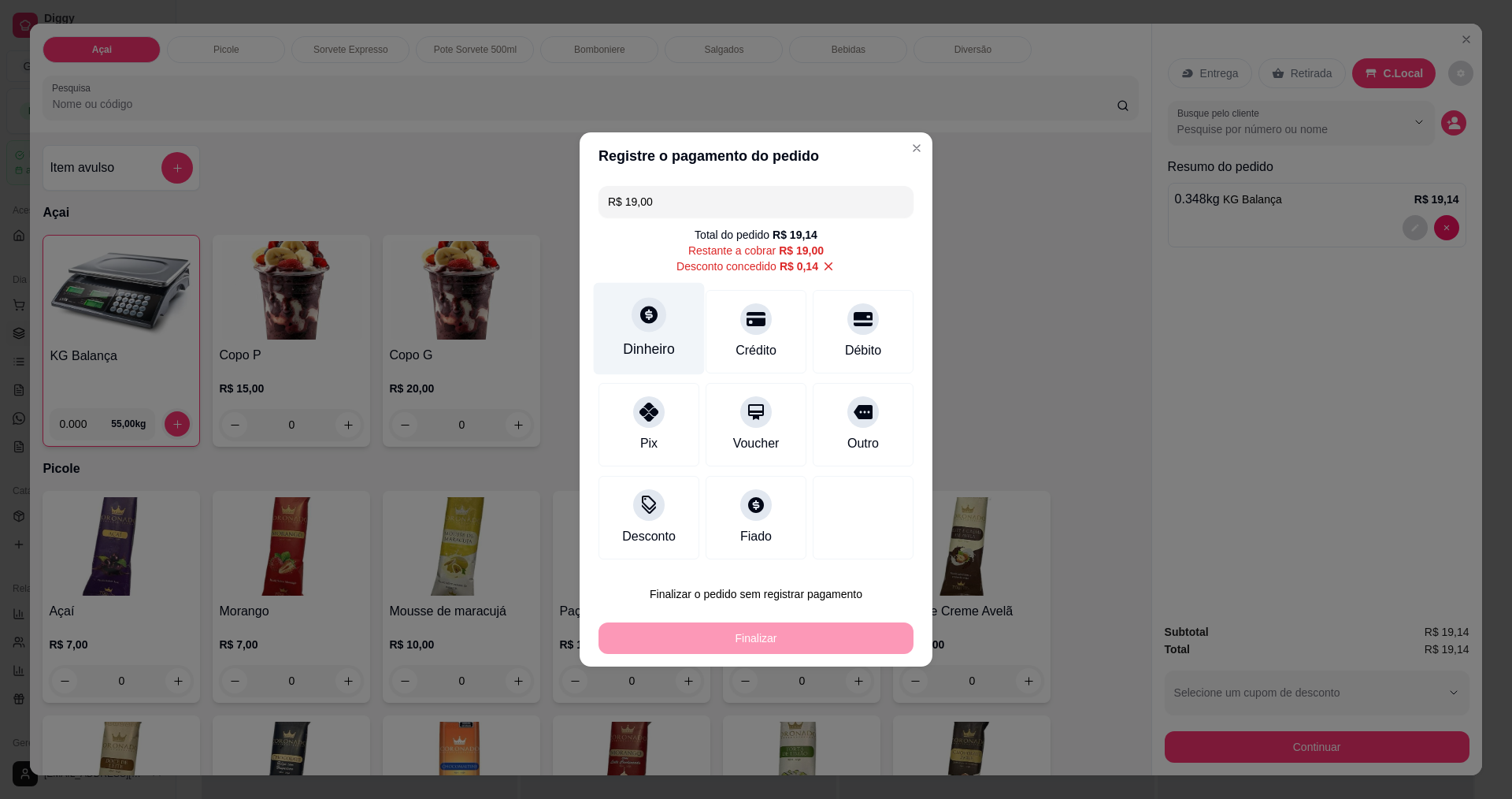
click at [640, 320] on icon at bounding box center [649, 314] width 17 height 17
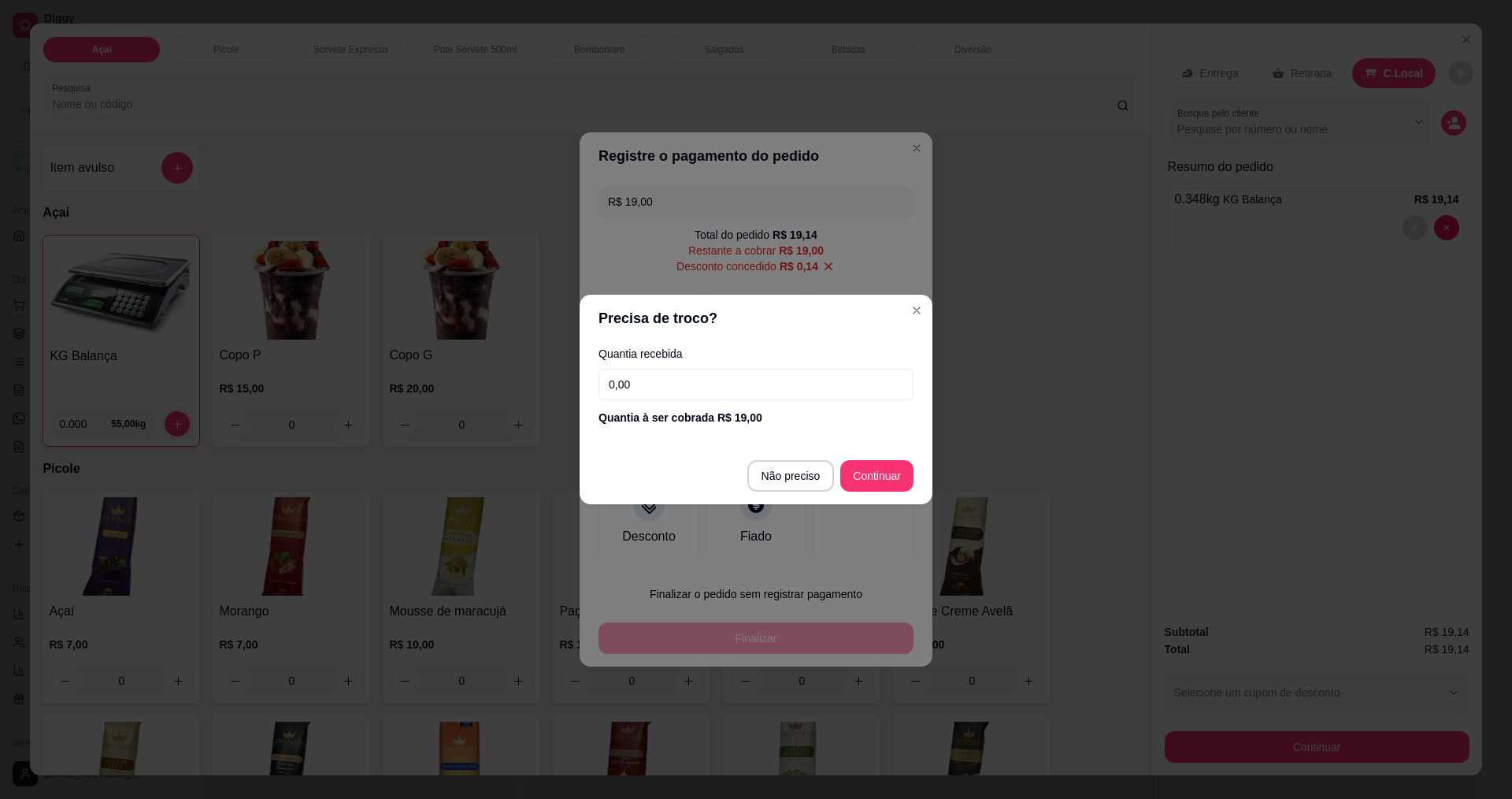
click at [750, 386] on input "0,00" at bounding box center [756, 384] width 315 height 32
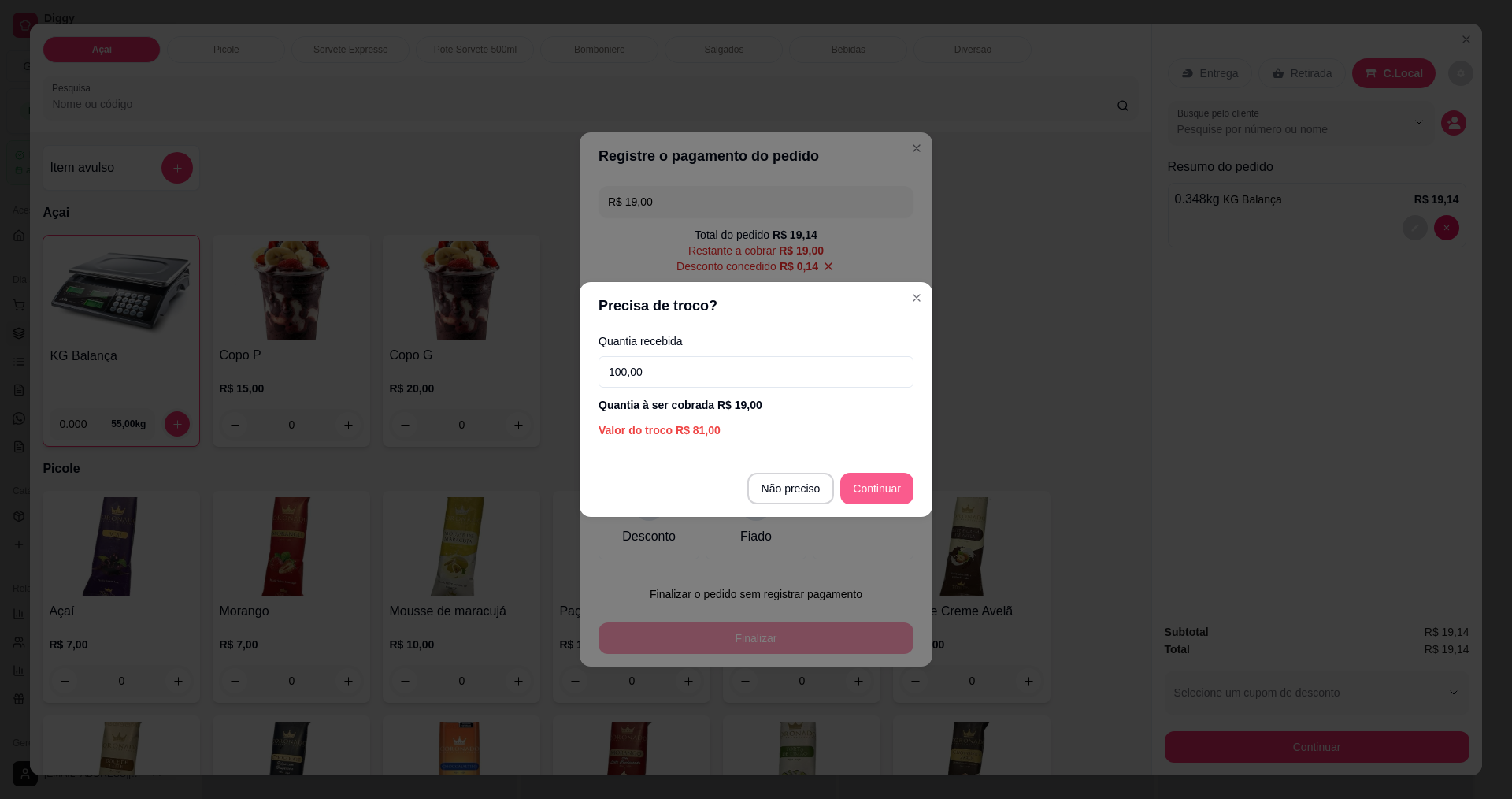
type input "100,00"
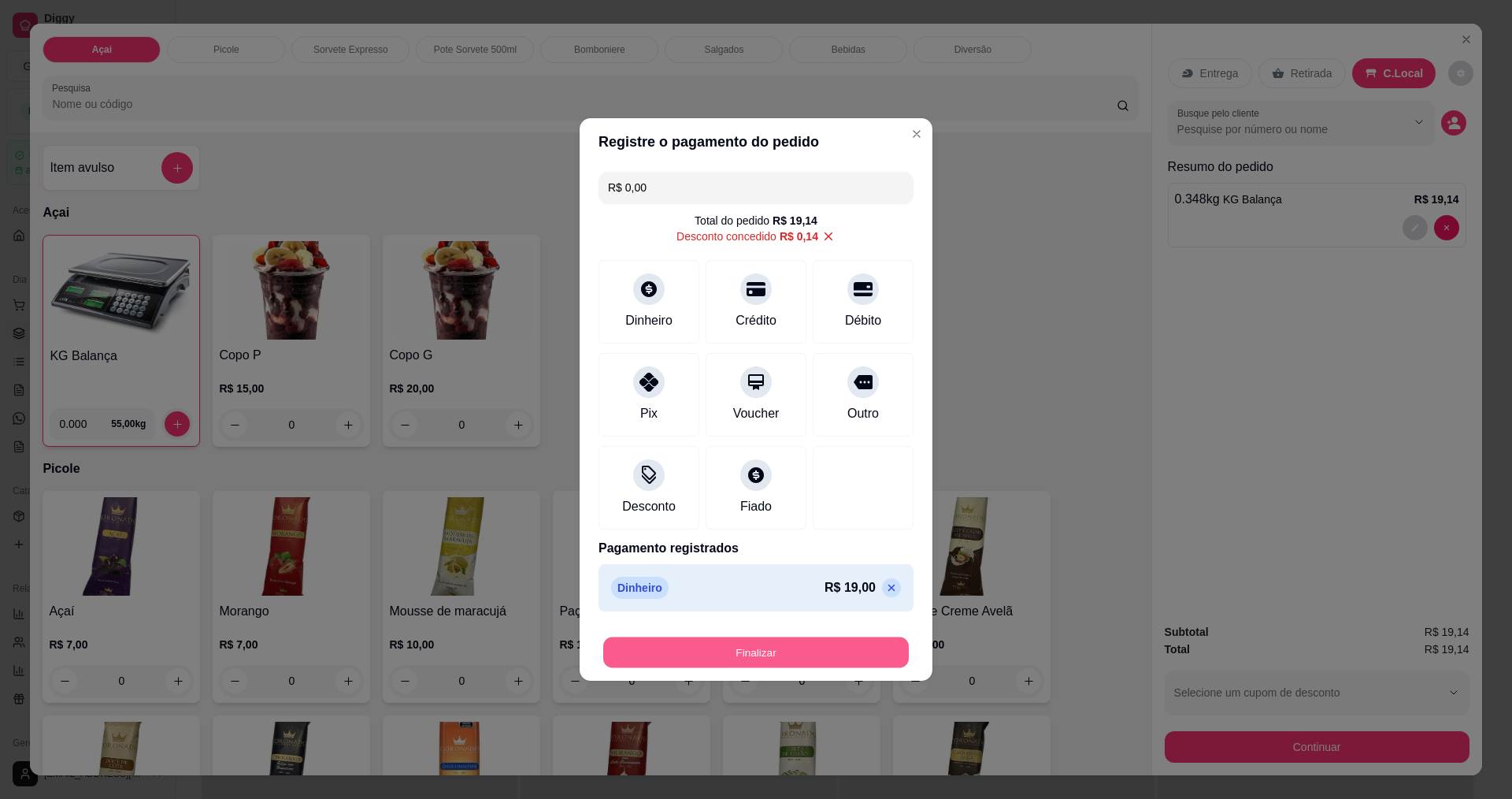
click at [872, 655] on button "Finalizar" at bounding box center [756, 652] width 306 height 31
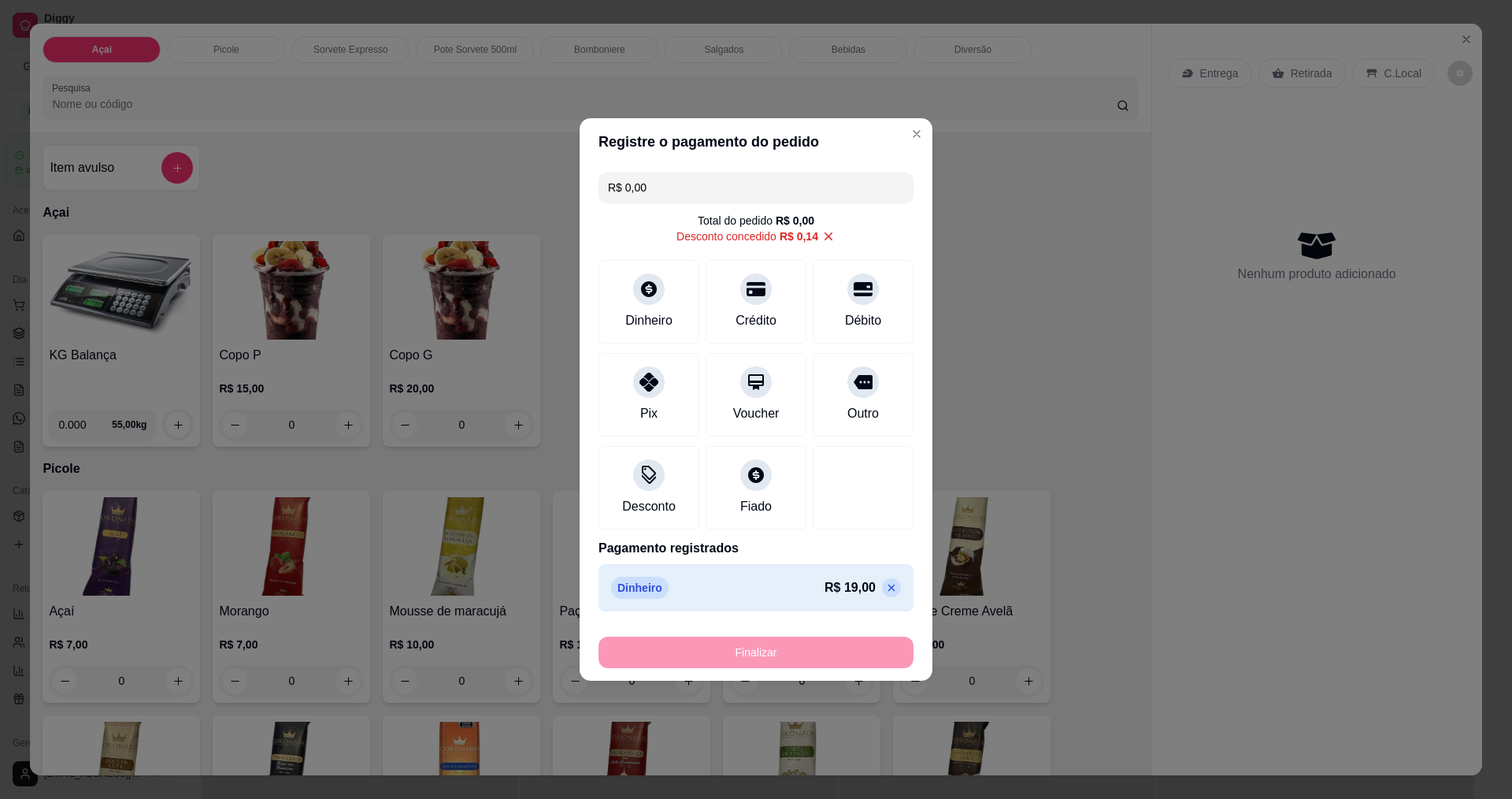
type input "-R$ 19,14"
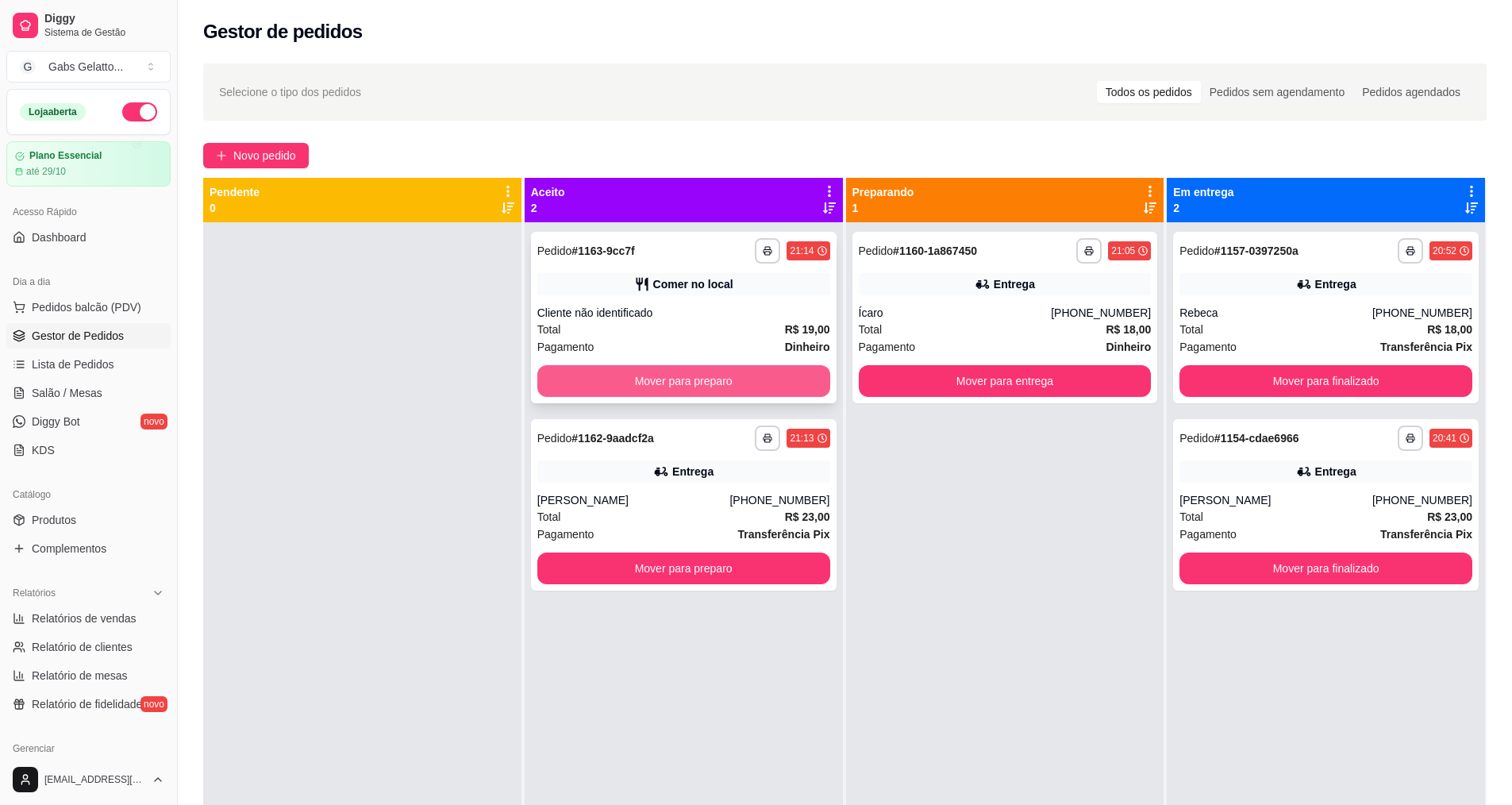
click at [784, 383] on button "Mover para preparo" at bounding box center [684, 380] width 292 height 32
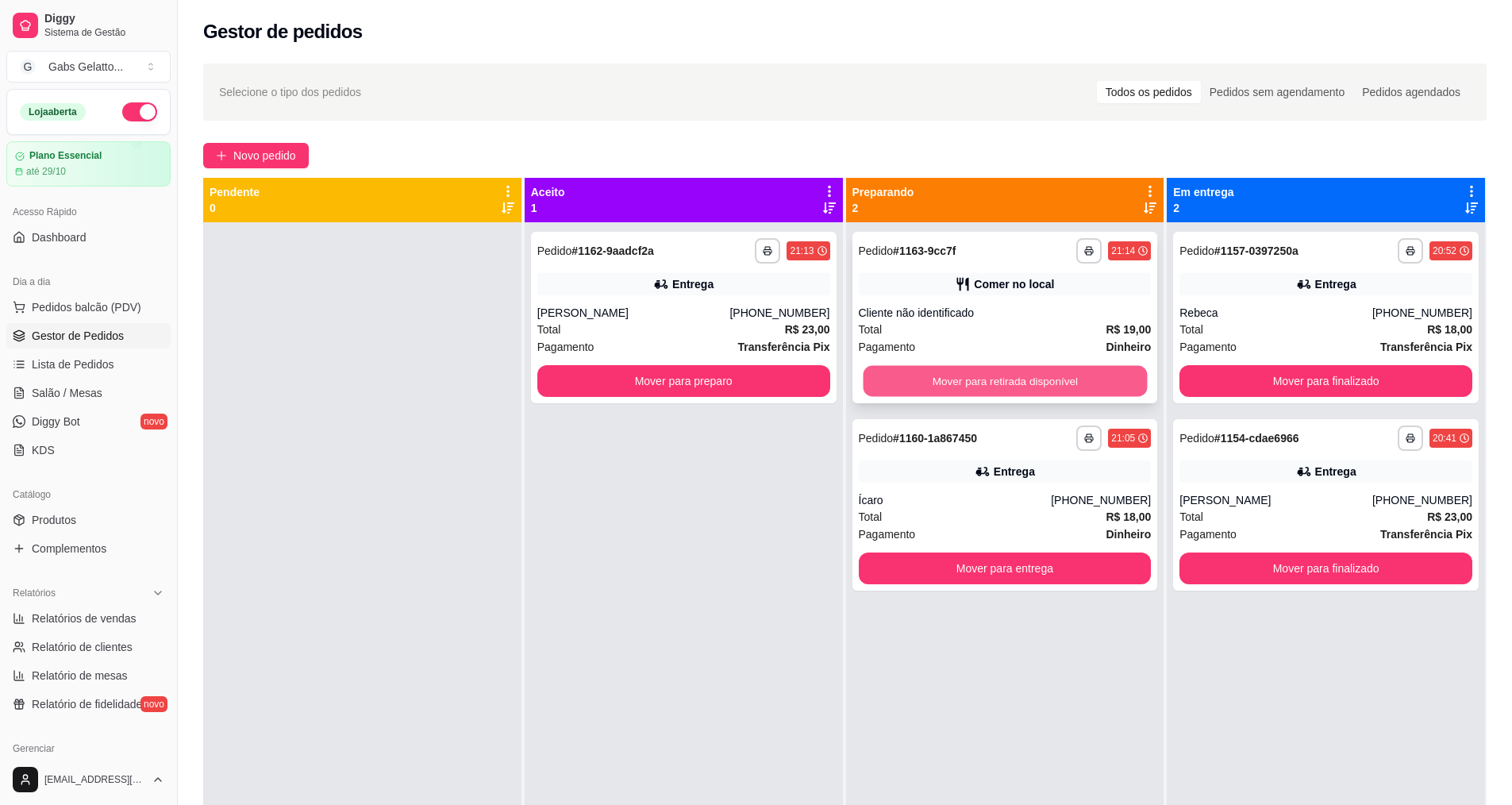
click at [1045, 384] on button "Mover para retirada disponível" at bounding box center [1005, 381] width 284 height 31
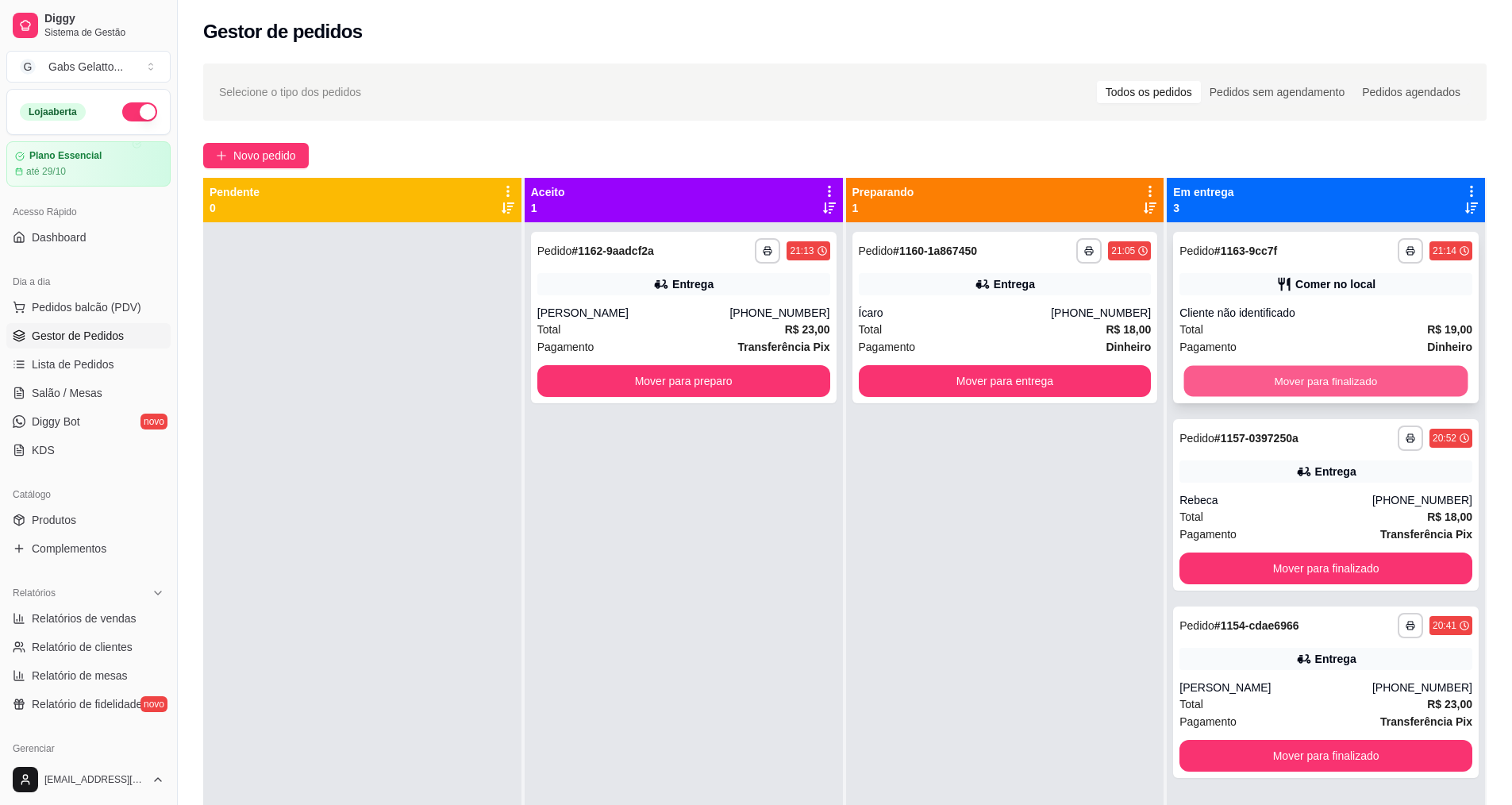
click at [1343, 379] on button "Mover para finalizado" at bounding box center [1326, 381] width 284 height 31
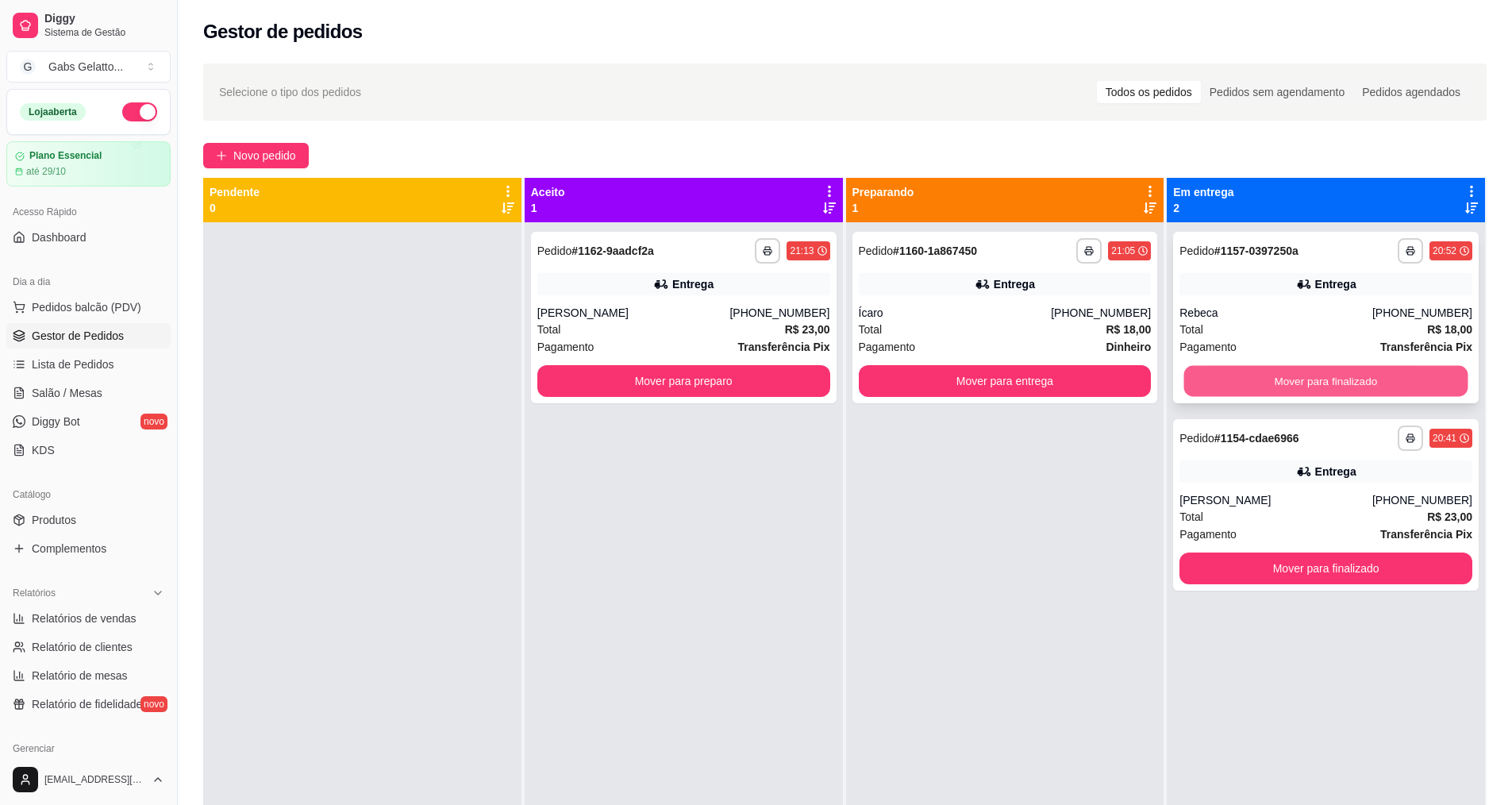
click at [1304, 382] on button "Mover para finalizado" at bounding box center [1326, 381] width 284 height 31
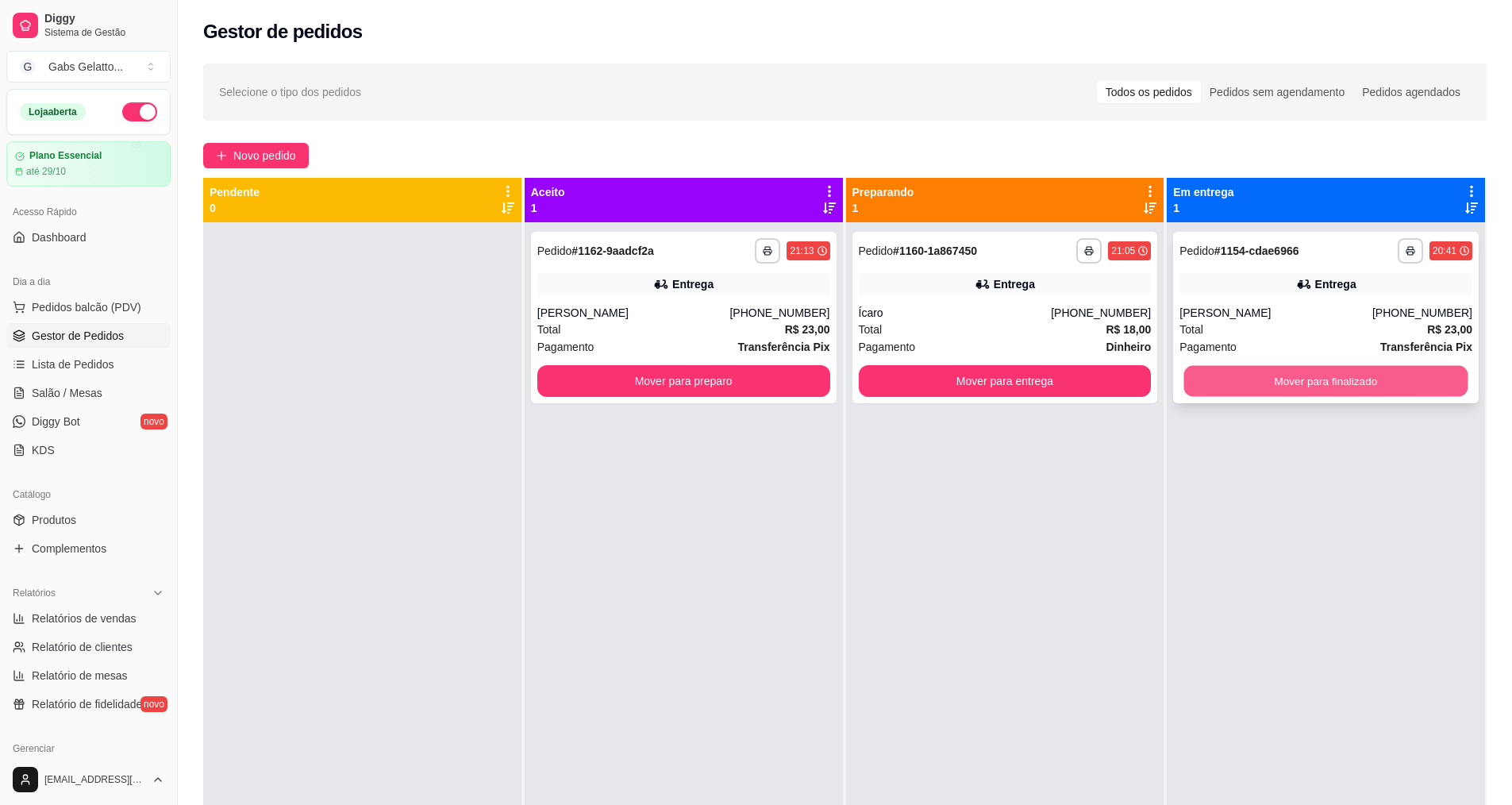
click at [1289, 373] on button "Mover para finalizado" at bounding box center [1326, 381] width 284 height 31
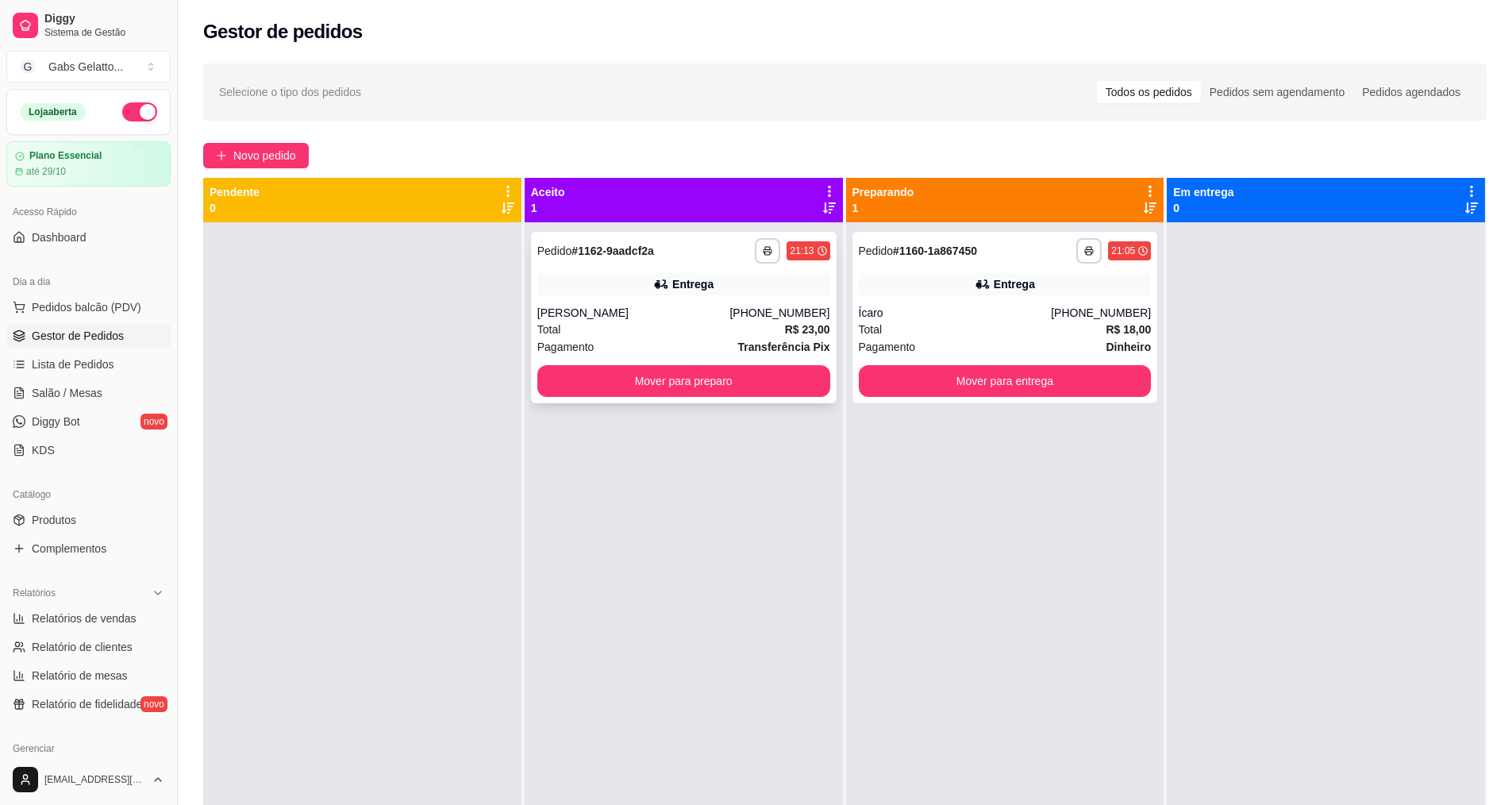
click at [698, 322] on div "Total R$ 23,00" at bounding box center [684, 329] width 292 height 17
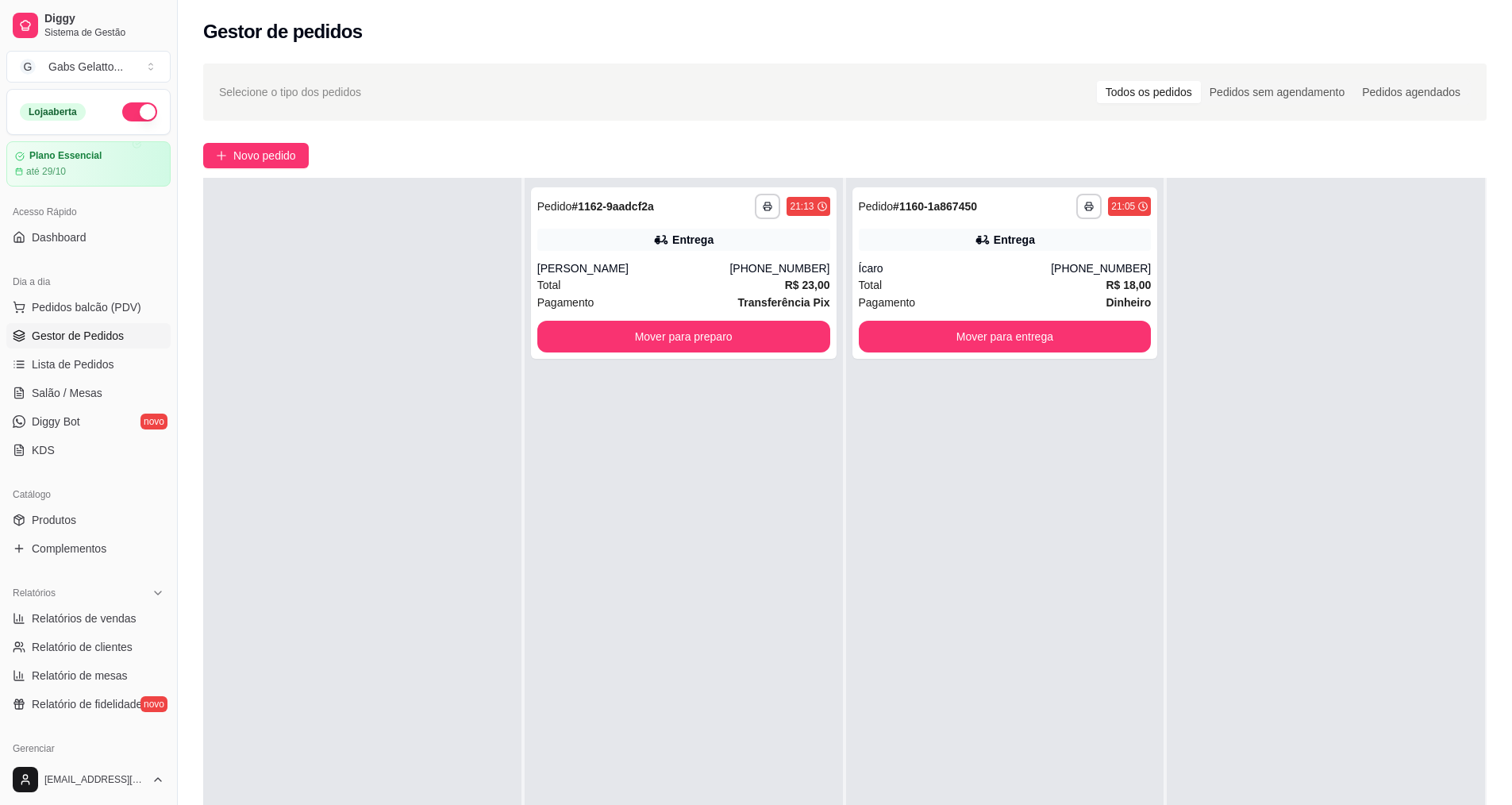
scroll to position [79, 0]
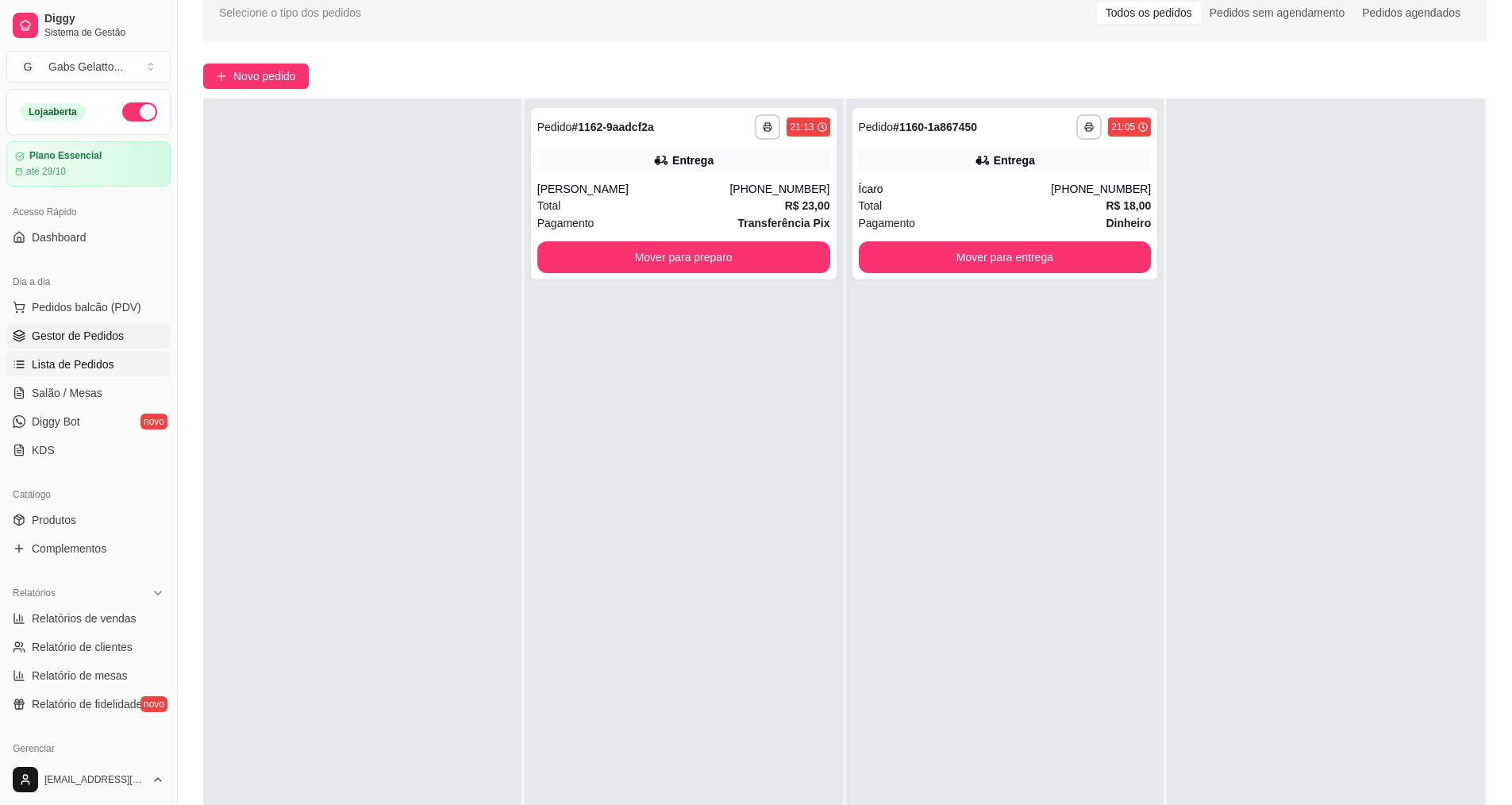
click at [95, 364] on span "Lista de Pedidos" at bounding box center [73, 364] width 83 height 15
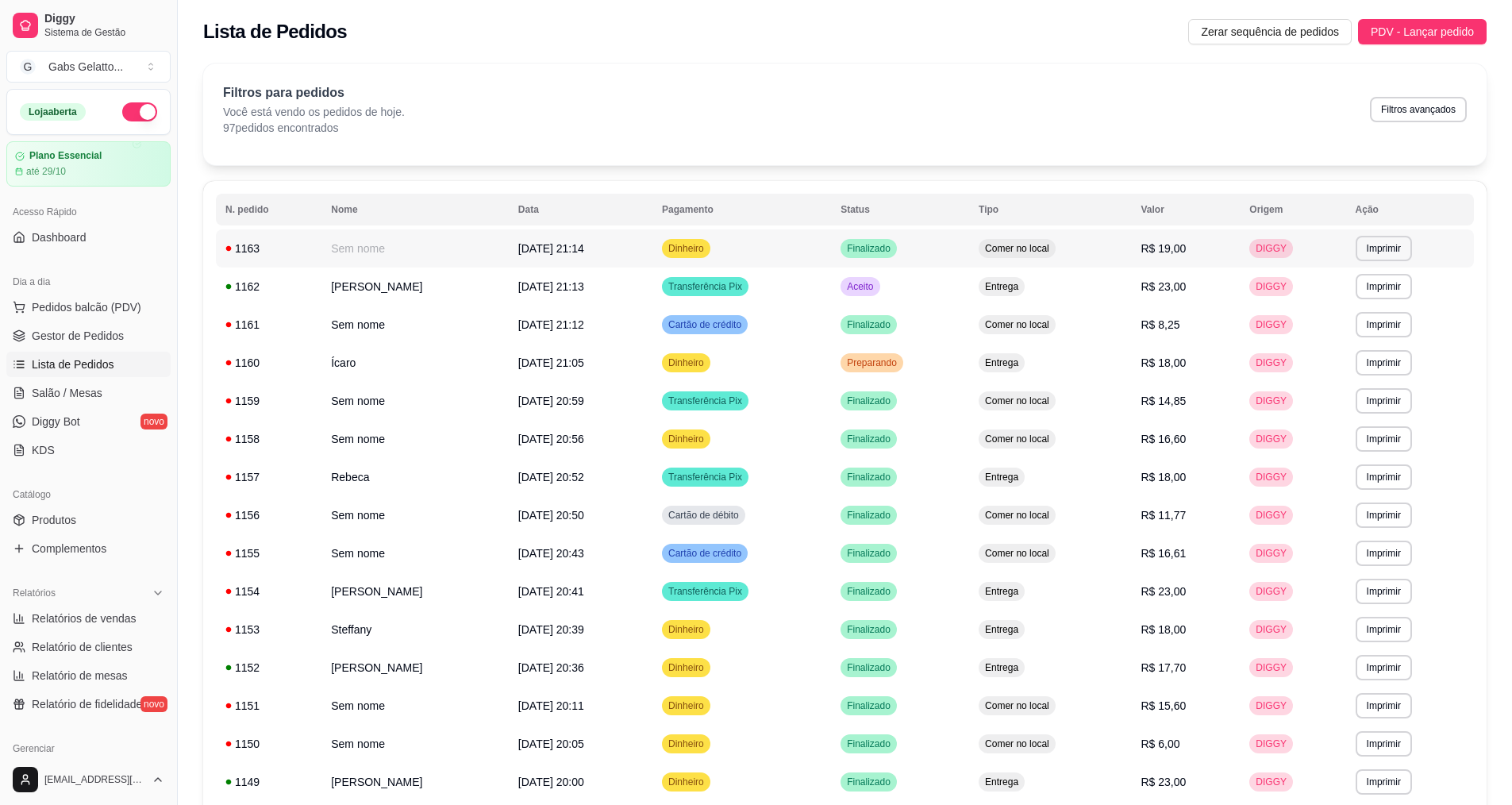
click at [610, 238] on td "[DATE] 21:14" at bounding box center [580, 249] width 144 height 38
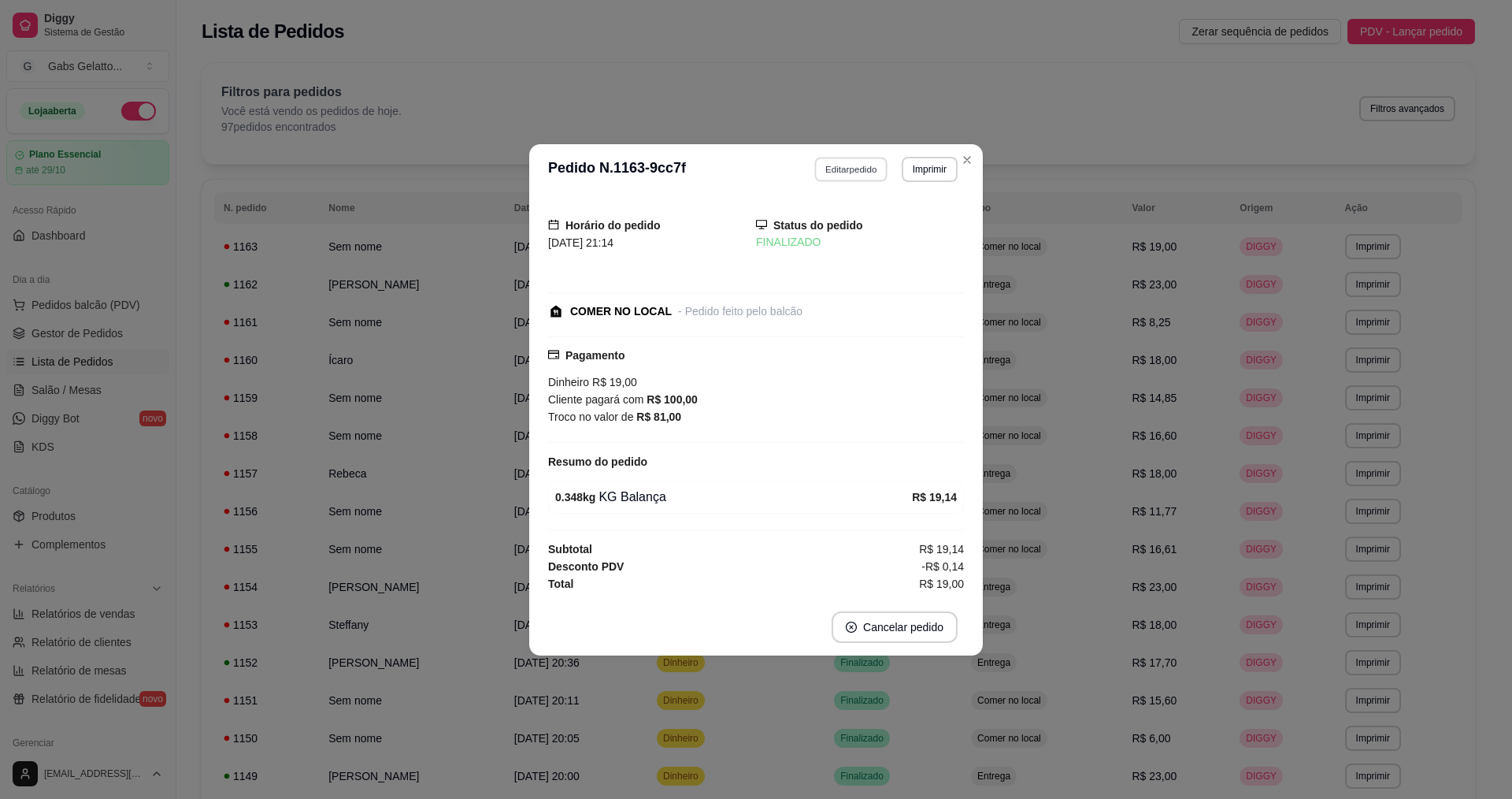
click at [832, 166] on button "Editar pedido" at bounding box center [852, 169] width 73 height 25
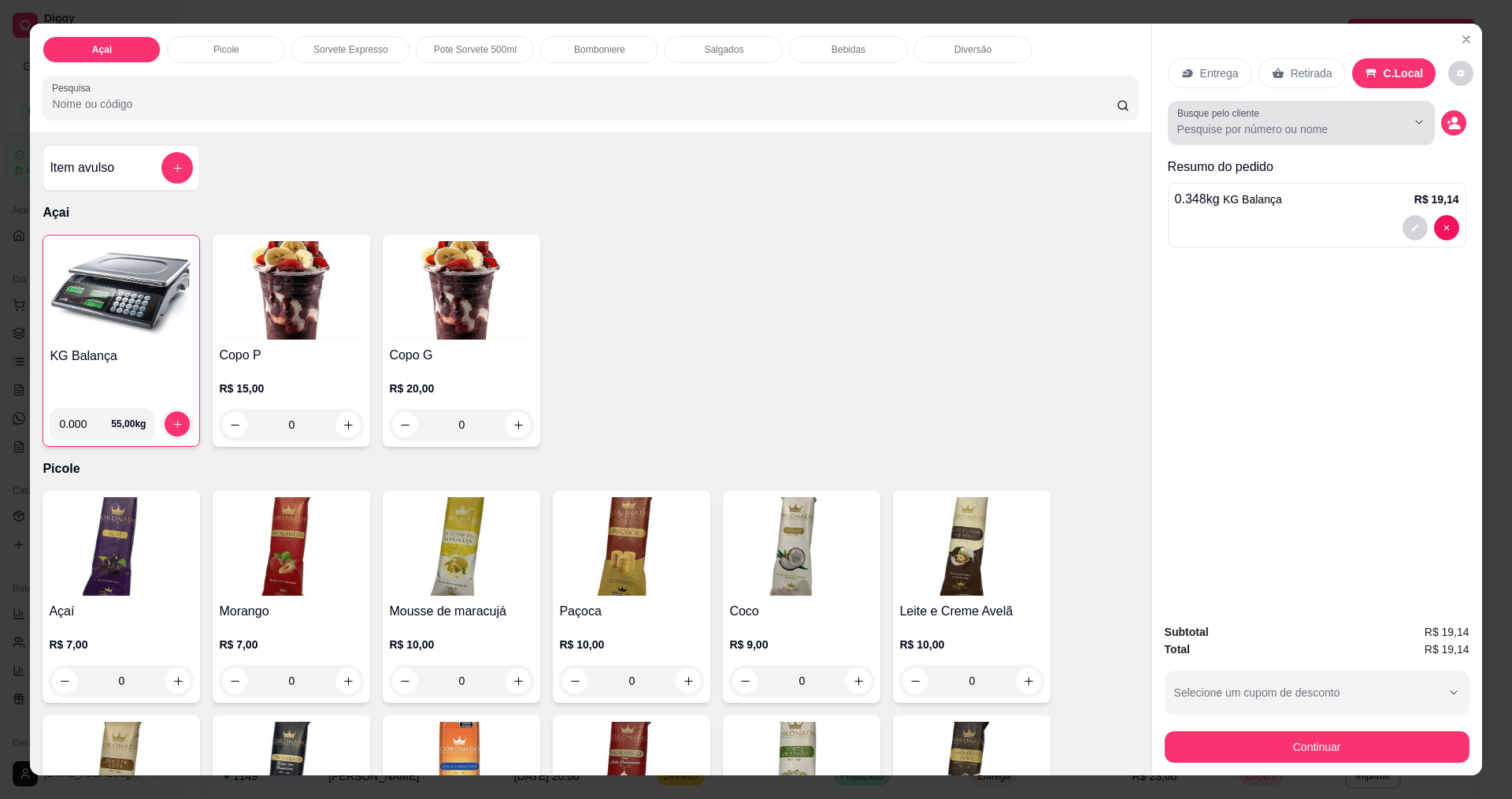
click at [1313, 128] on input "Busque pelo cliente" at bounding box center [1279, 129] width 204 height 15
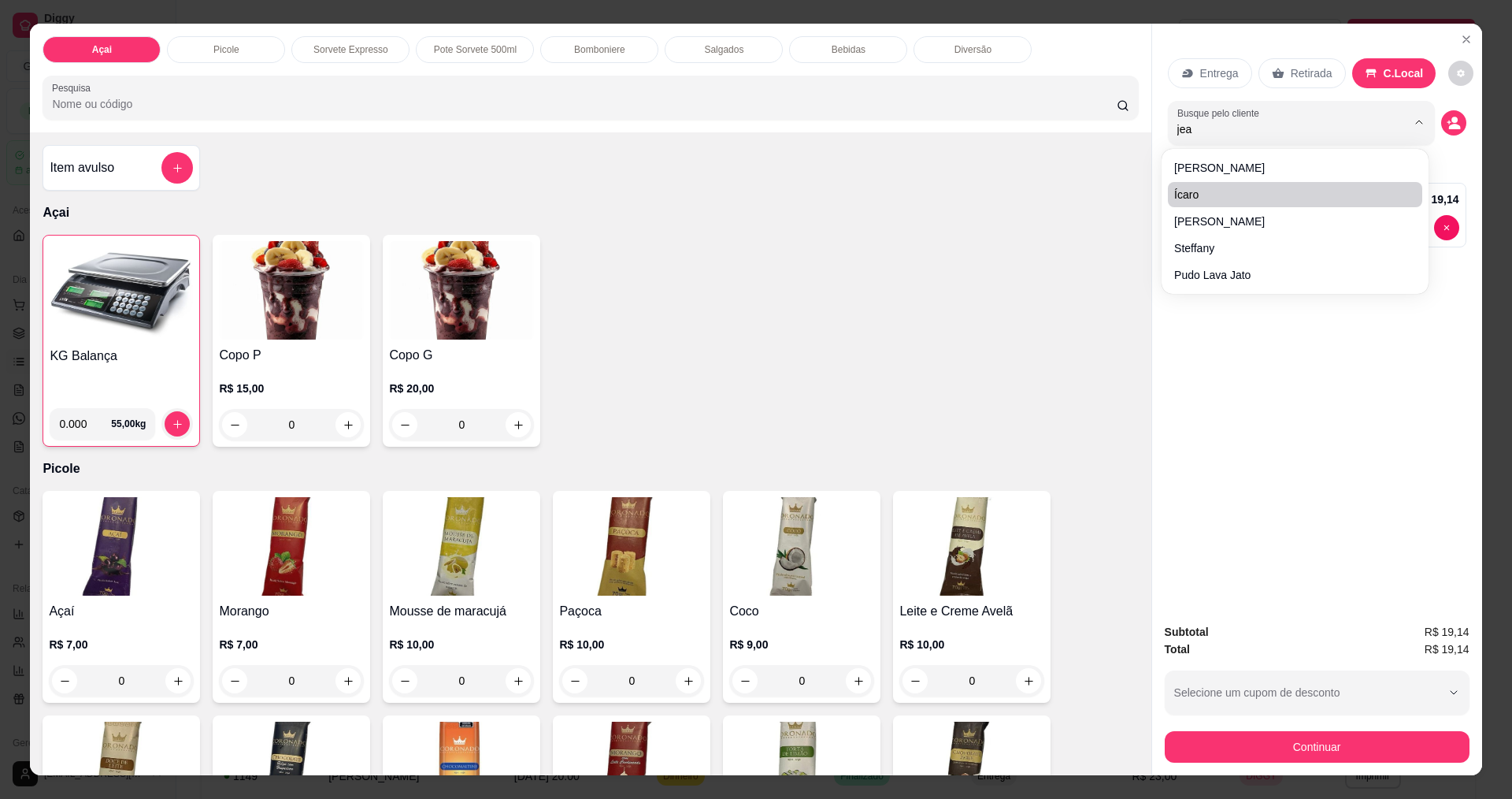
type input "[PERSON_NAME]"
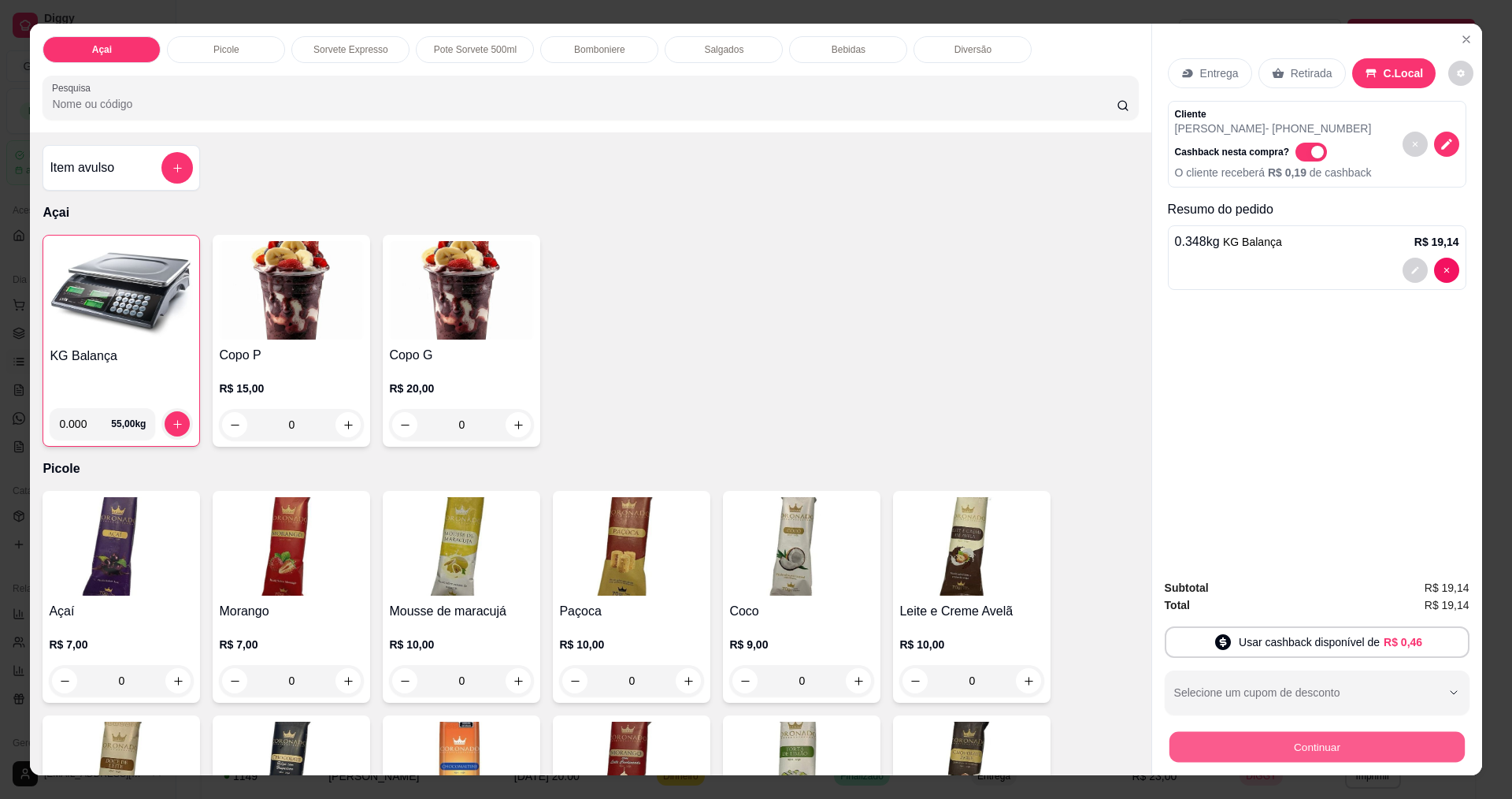
click at [1297, 738] on button "Continuar" at bounding box center [1316, 746] width 295 height 31
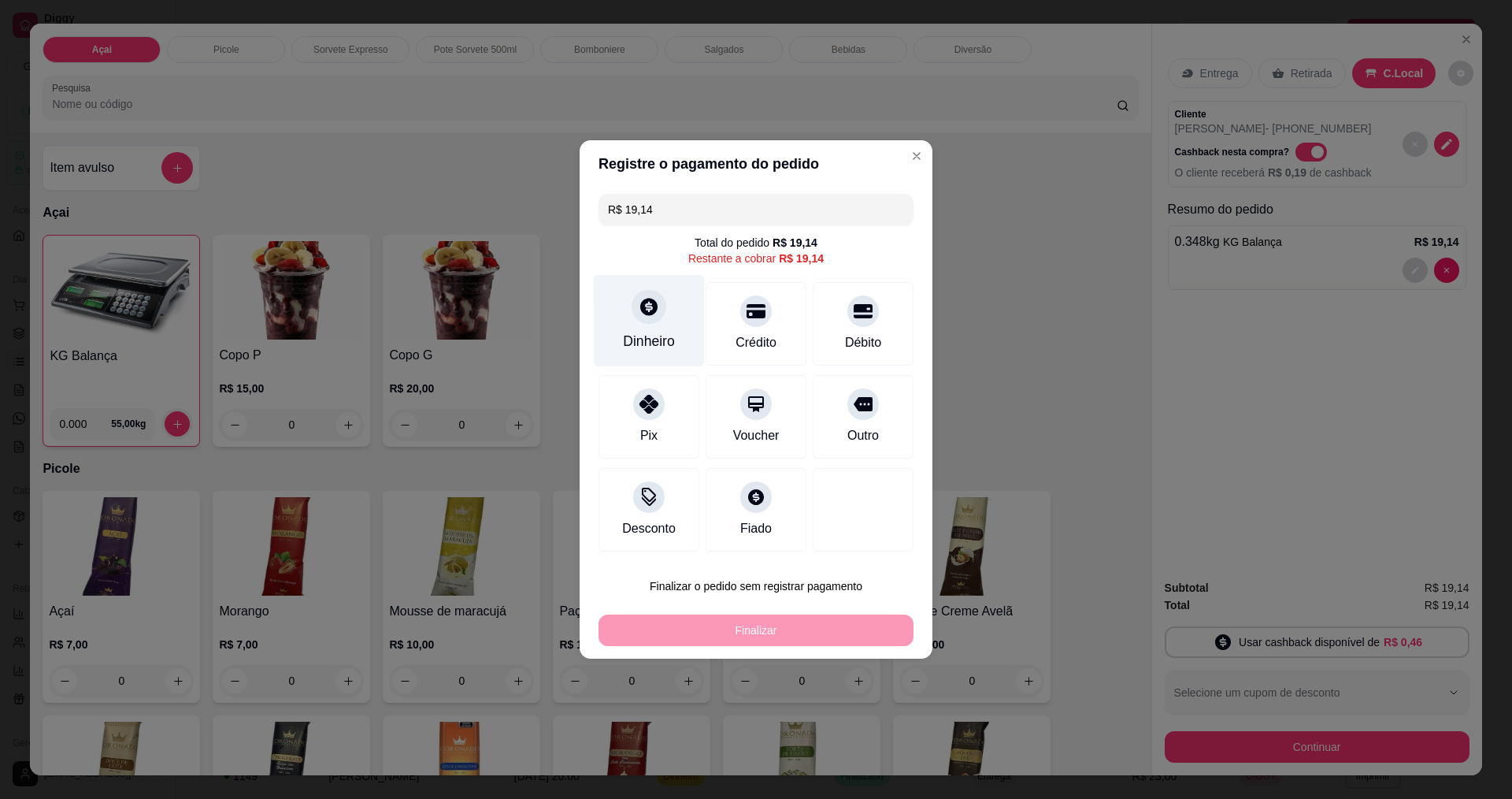
click at [655, 309] on icon at bounding box center [649, 306] width 17 height 17
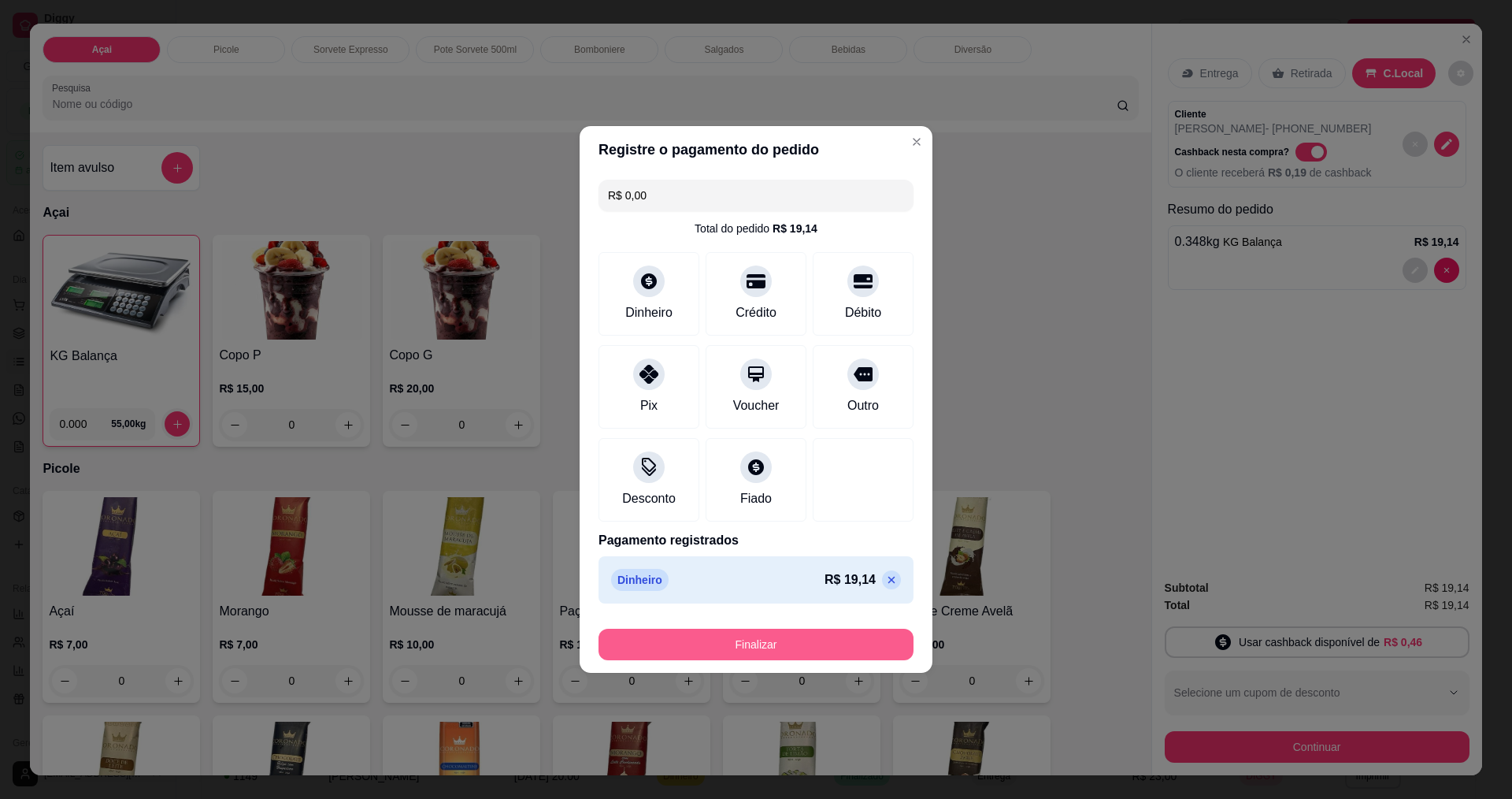
click at [764, 633] on div "Finalizar" at bounding box center [756, 641] width 315 height 38
click at [763, 637] on button "Finalizar" at bounding box center [756, 644] width 306 height 31
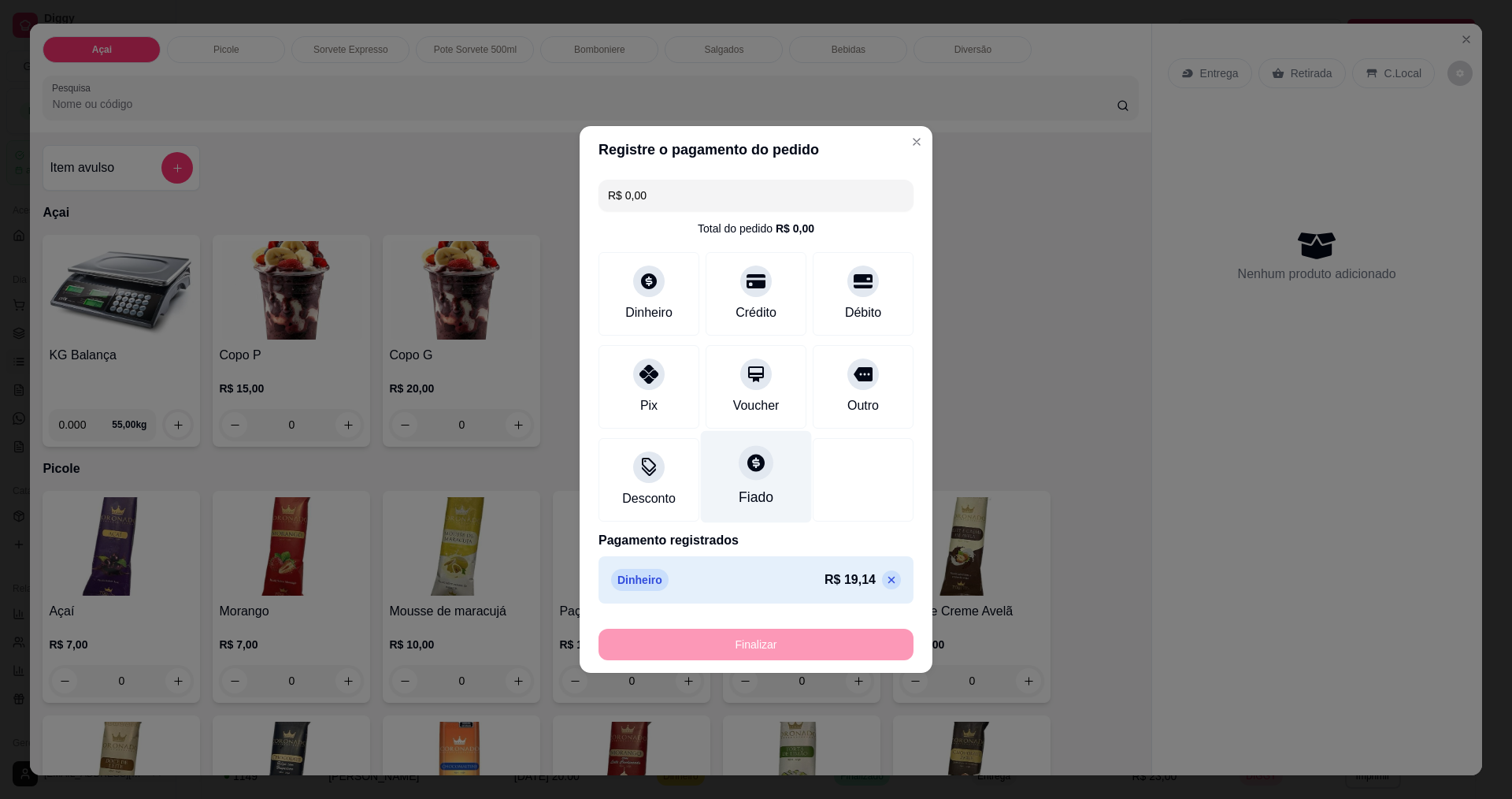
type input "-R$ 19,14"
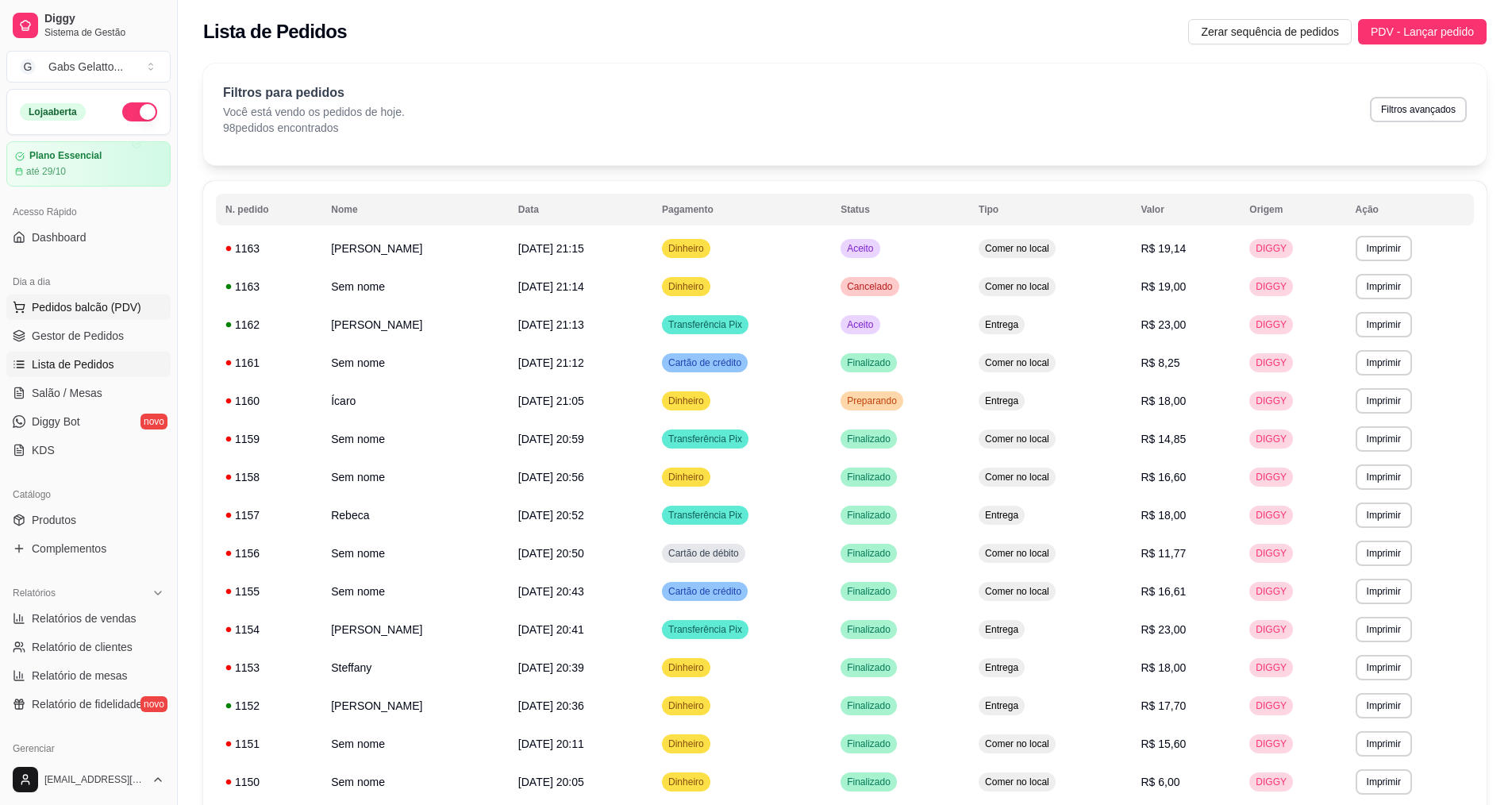
click at [83, 312] on span "Pedidos balcão (PDV)" at bounding box center [86, 307] width 109 height 15
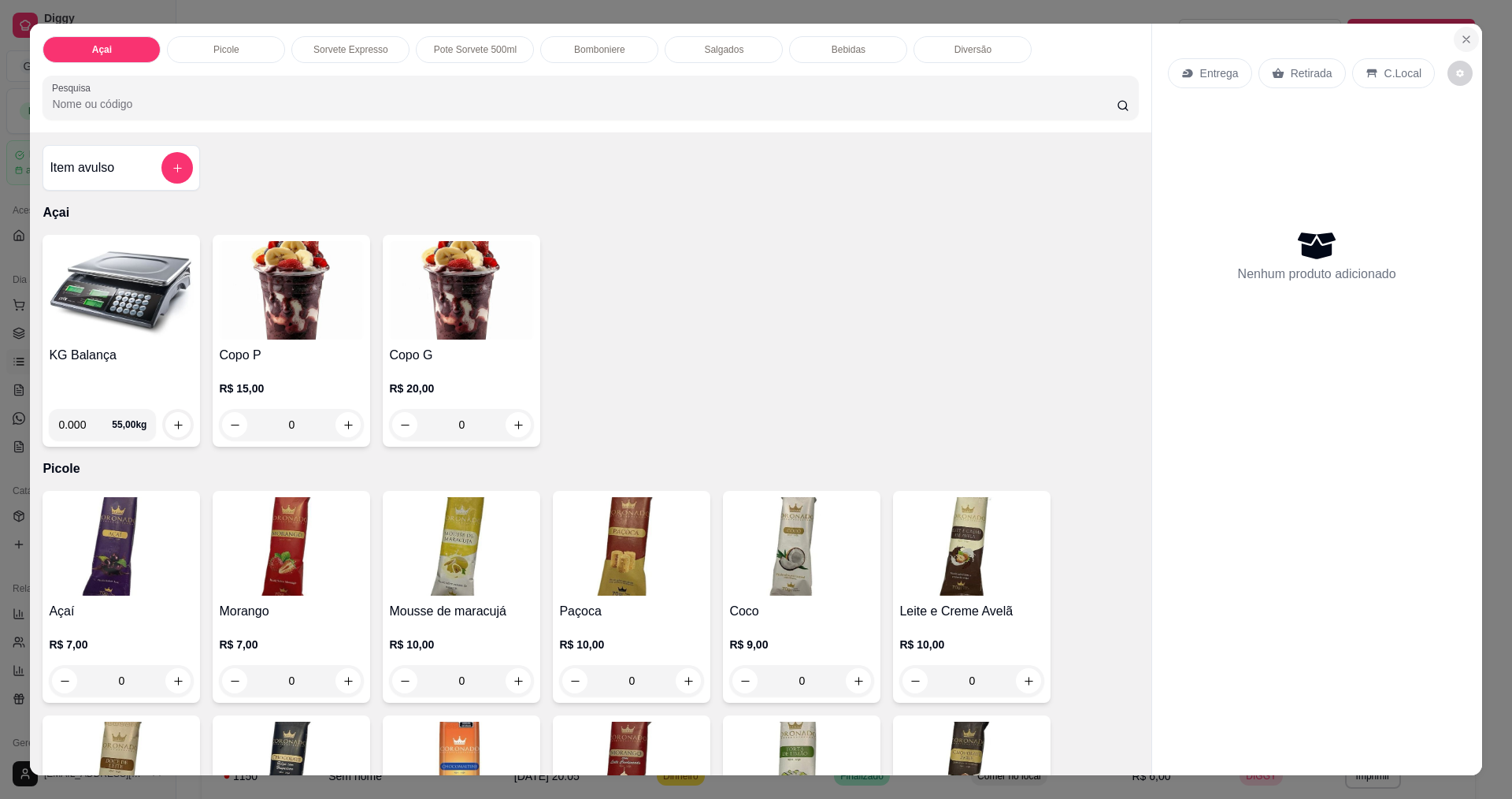
click at [1460, 41] on icon "Close" at bounding box center [1466, 39] width 13 height 13
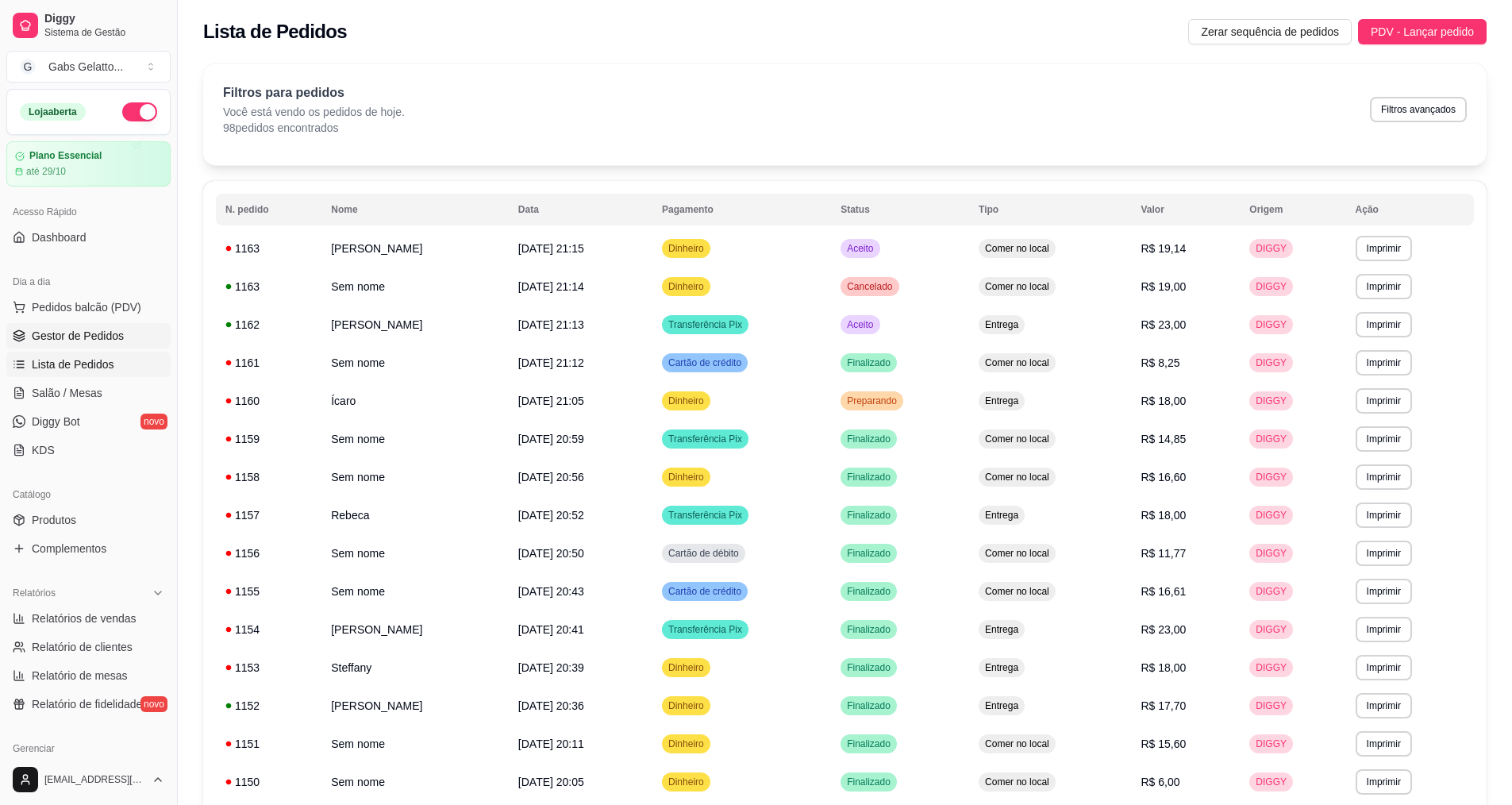
click at [72, 332] on span "Gestor de Pedidos" at bounding box center [77, 335] width 92 height 15
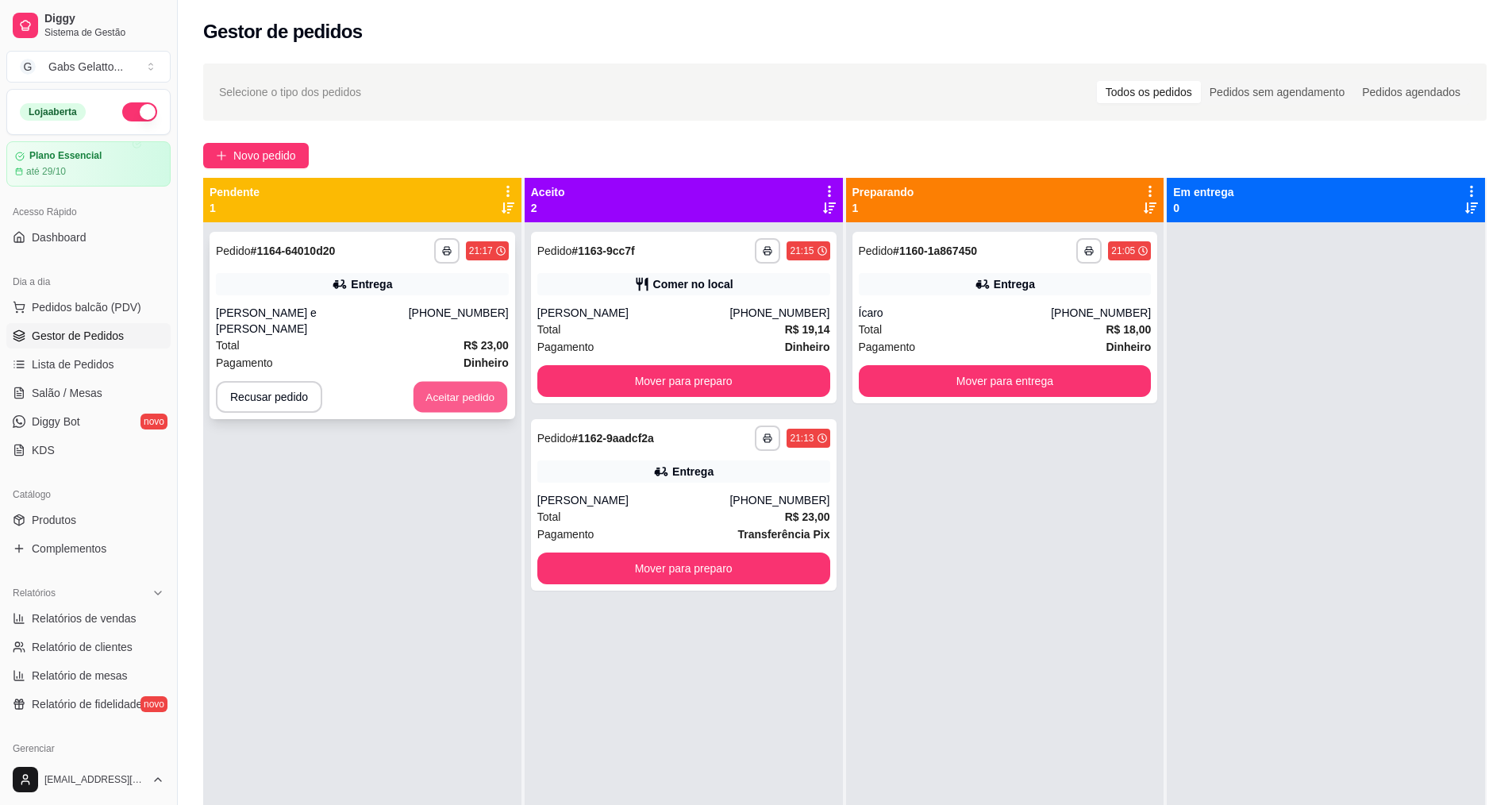
click at [486, 389] on button "Aceitar pedido" at bounding box center [460, 397] width 94 height 31
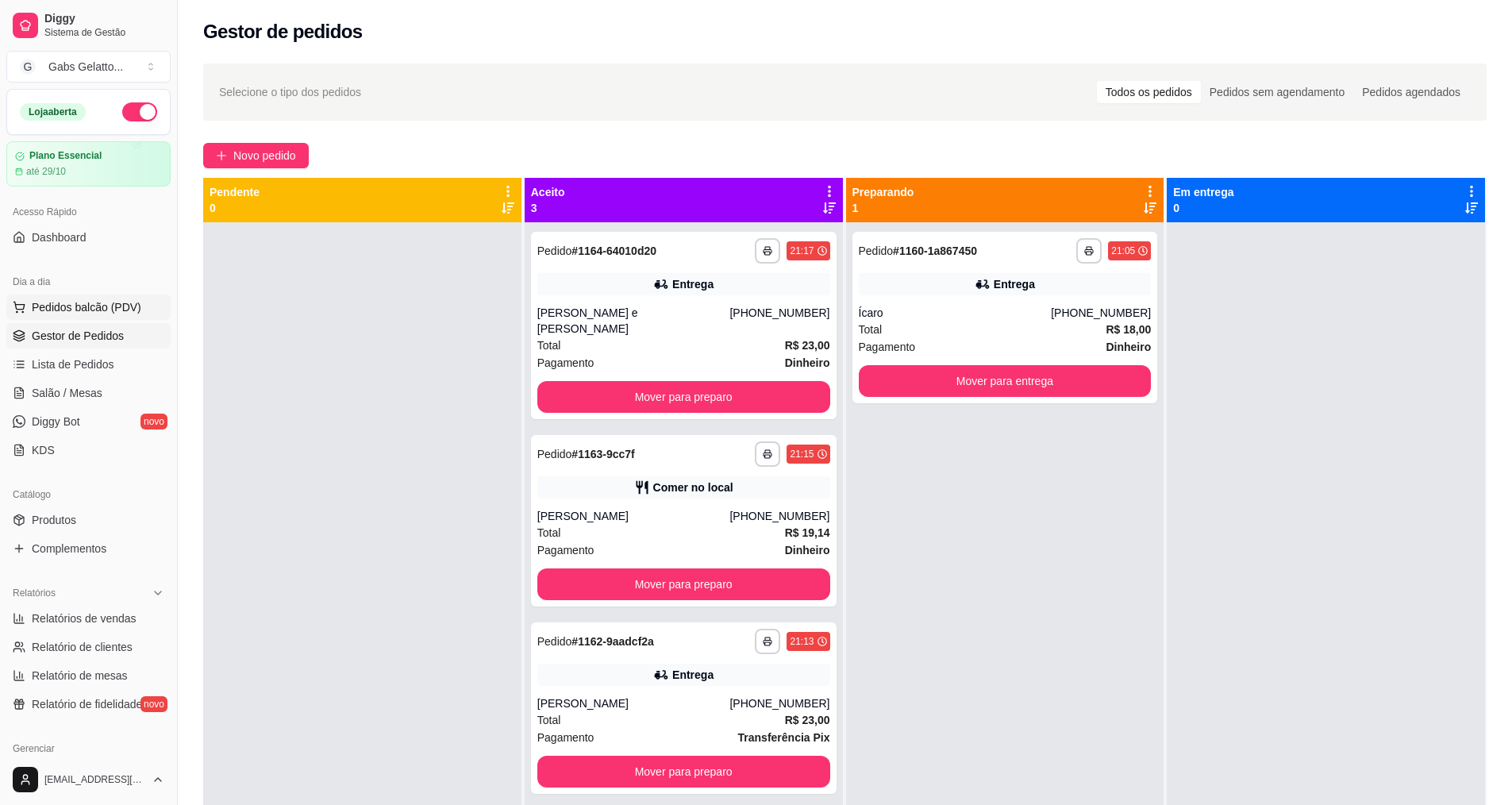
click at [106, 303] on span "Pedidos balcão (PDV)" at bounding box center [86, 307] width 109 height 15
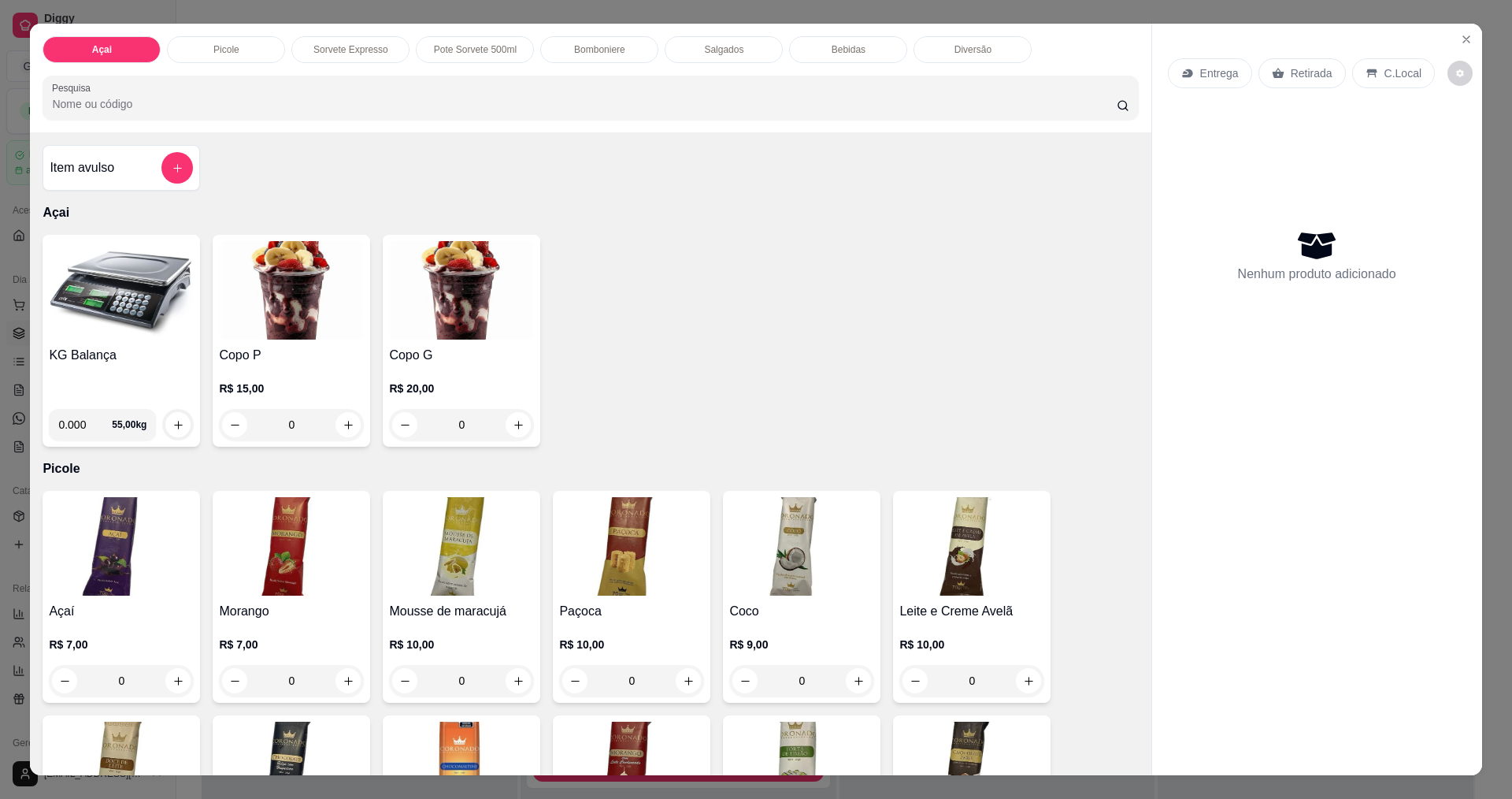
click at [114, 326] on img at bounding box center [121, 289] width 145 height 98
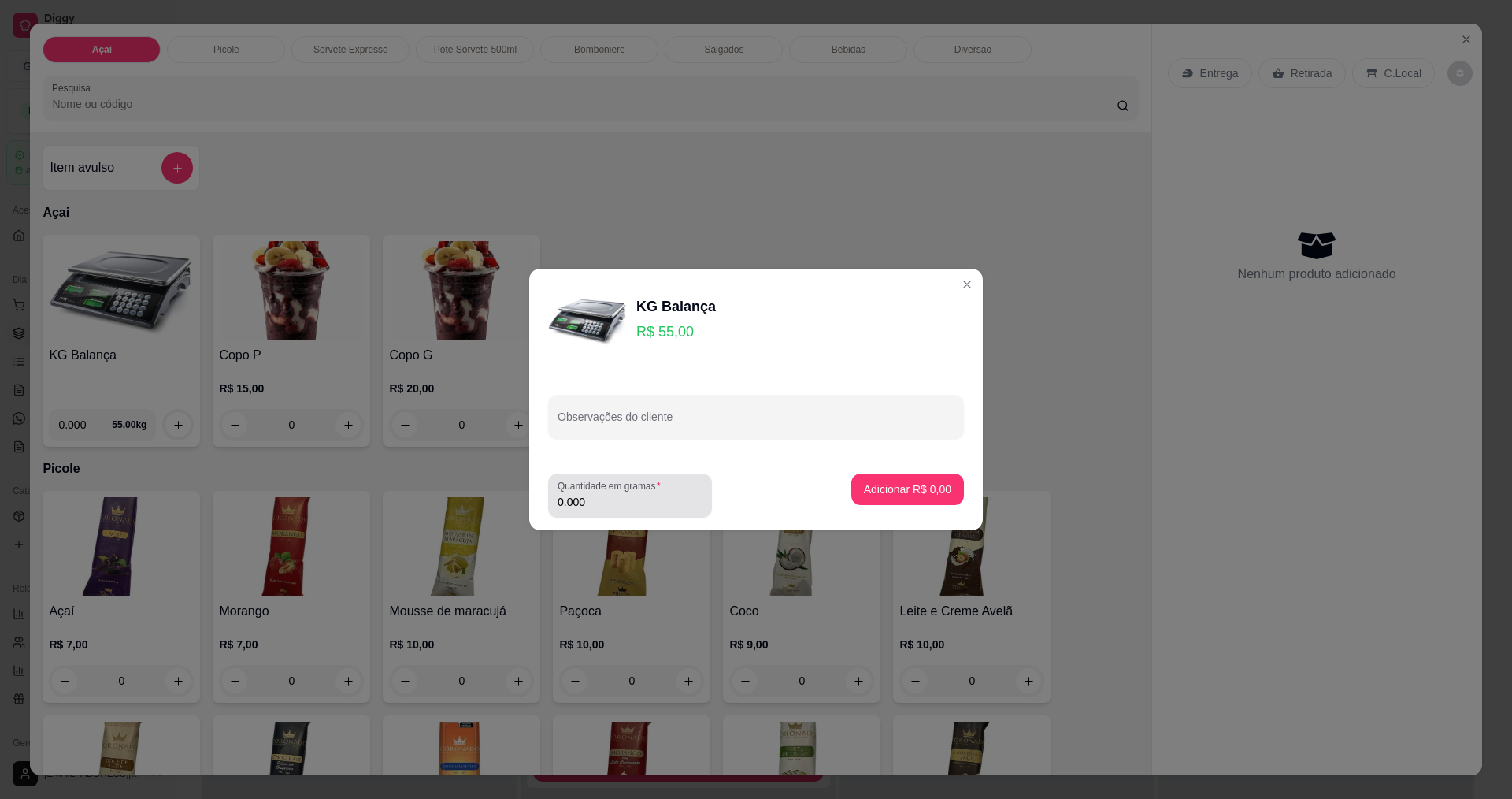
click at [644, 503] on input "0.000" at bounding box center [630, 501] width 145 height 15
type input "0.324"
click at [900, 495] on p "Adicionar R$ 17,82" at bounding box center [905, 489] width 91 height 15
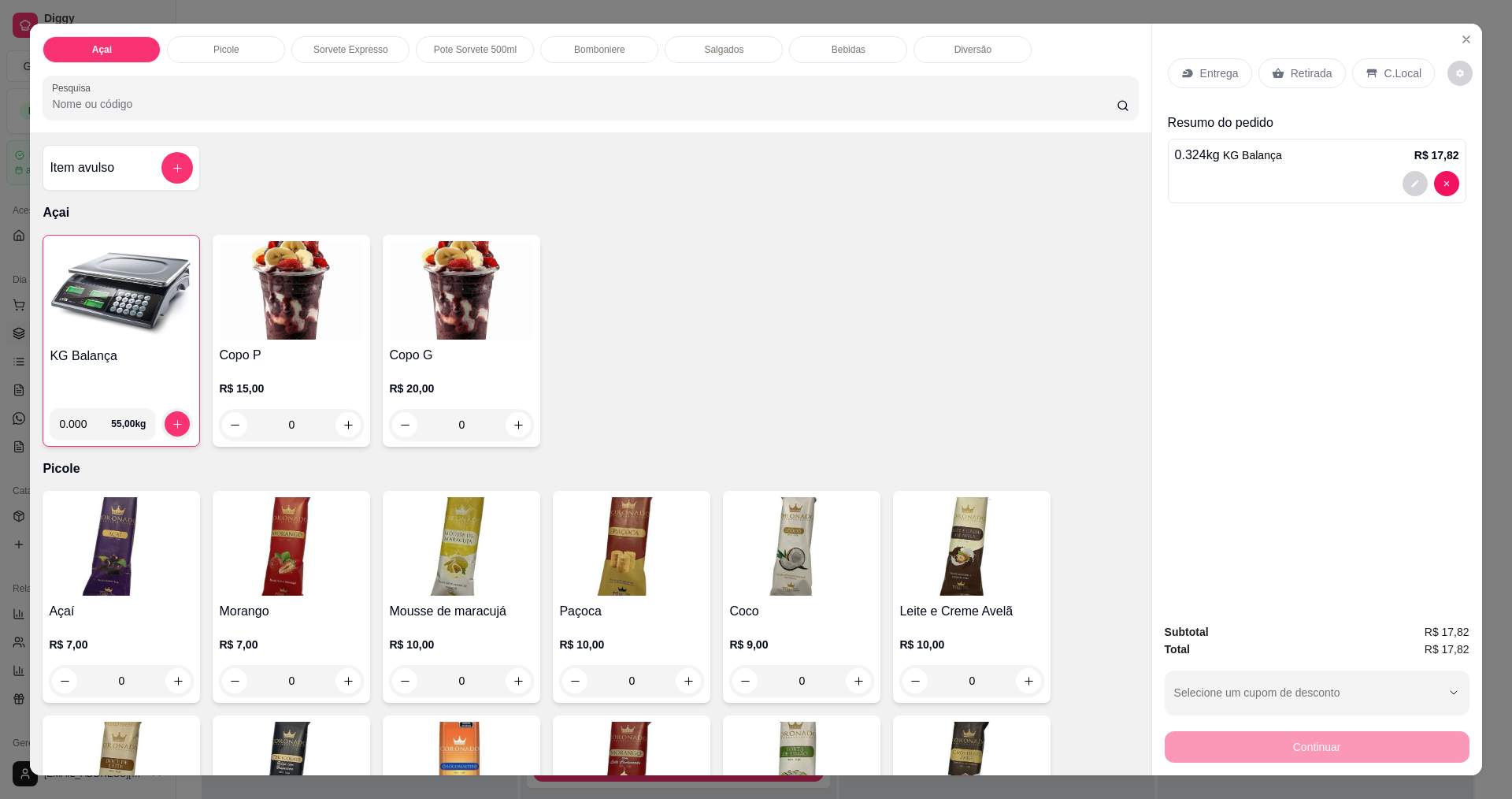
drag, startPoint x: 1370, startPoint y: 69, endPoint x: 1340, endPoint y: 90, distance: 36.6
click at [1370, 68] on div "C.Local" at bounding box center [1393, 73] width 83 height 30
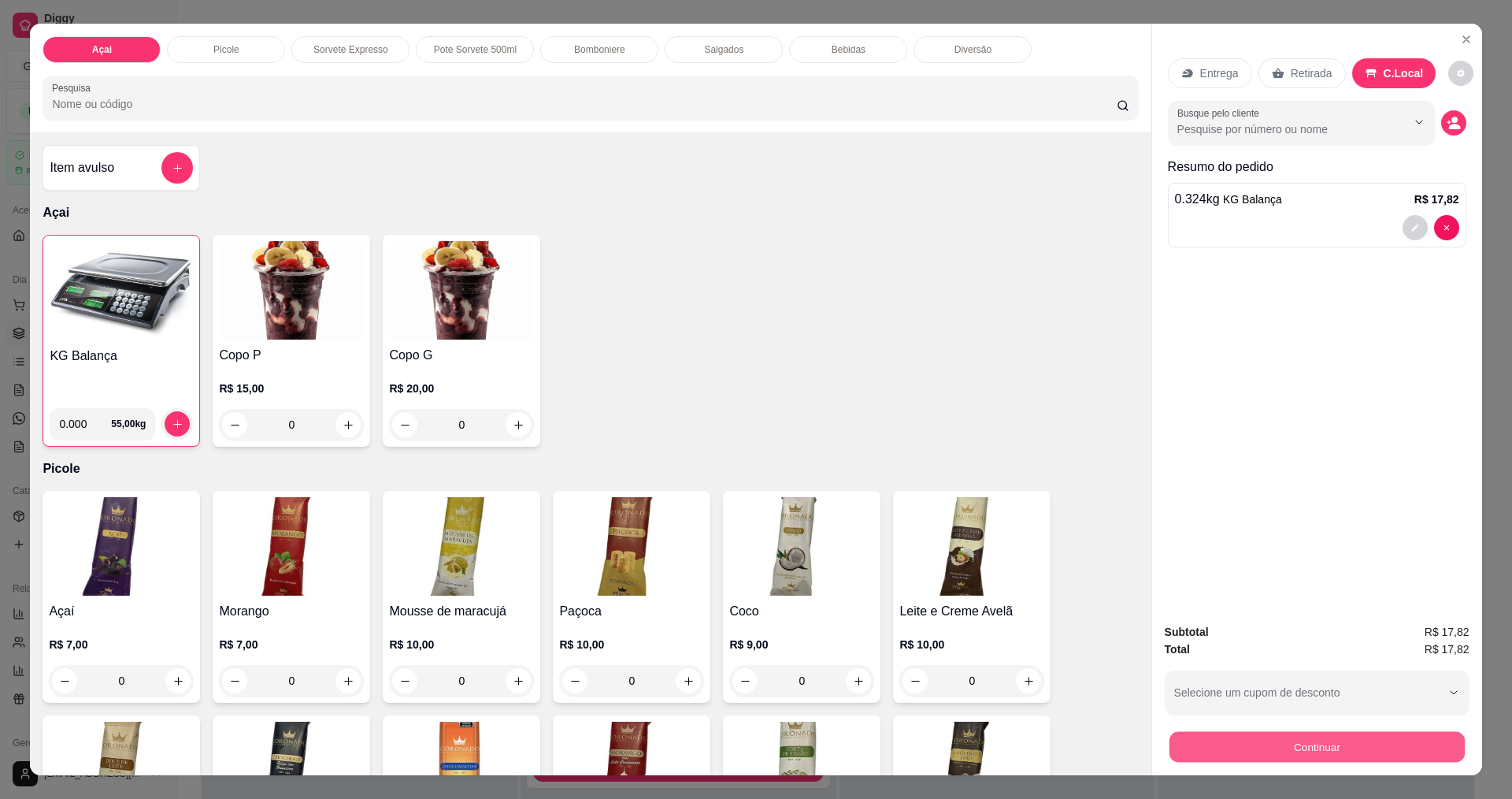
click at [1344, 752] on button "Continuar" at bounding box center [1316, 746] width 295 height 31
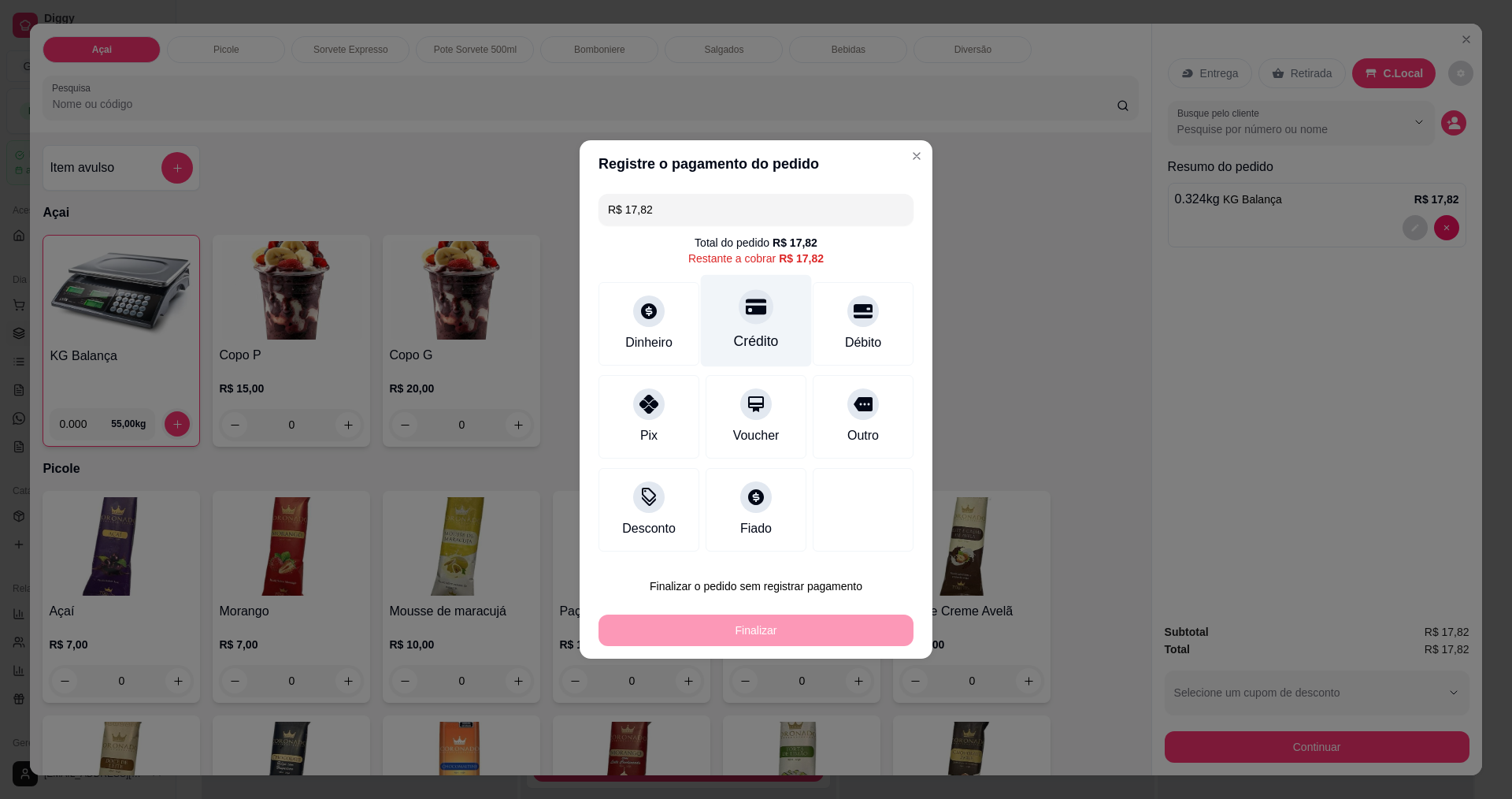
click at [770, 320] on div "Crédito" at bounding box center [756, 321] width 111 height 92
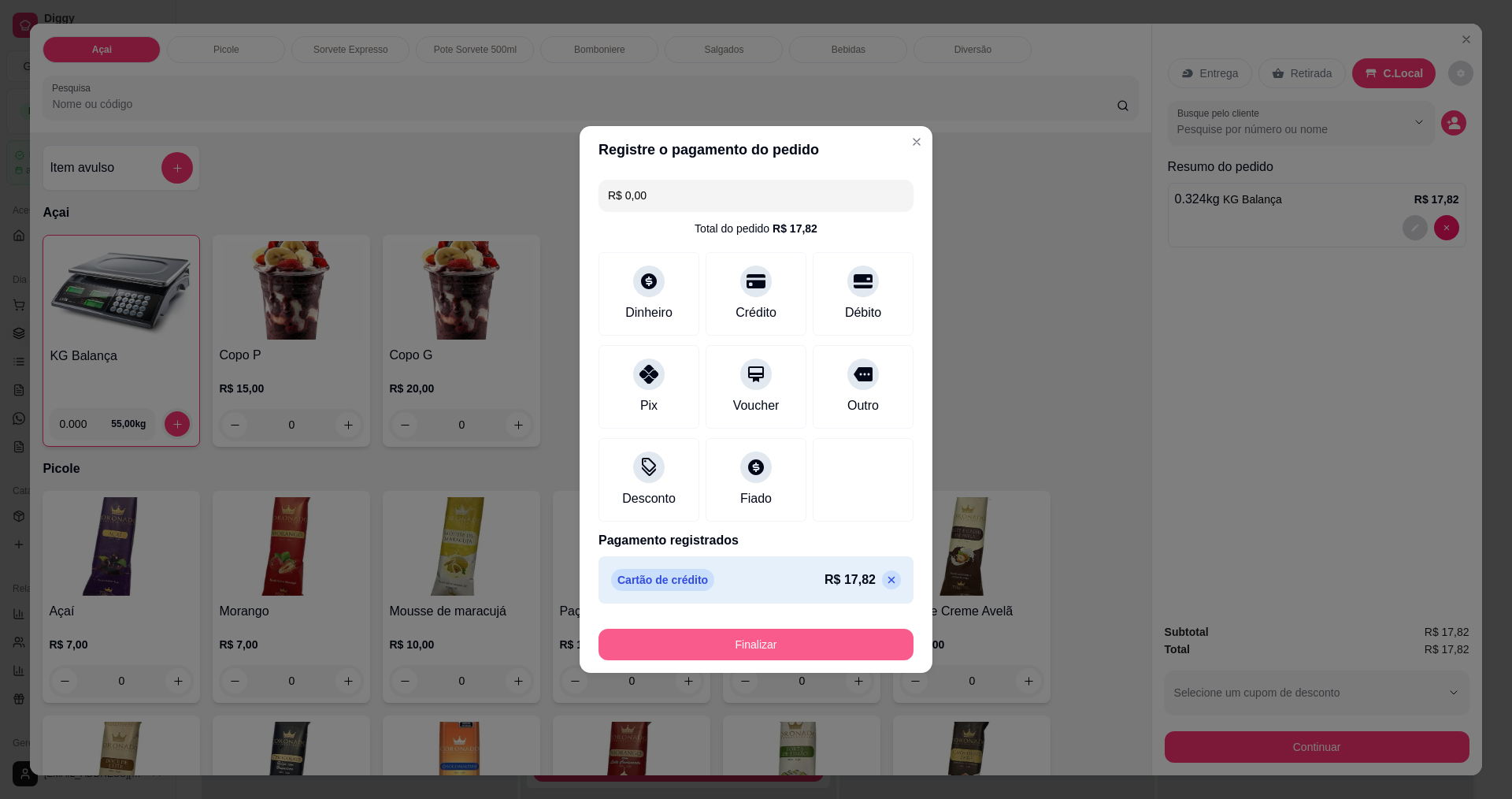
click at [745, 650] on button "Finalizar" at bounding box center [756, 644] width 315 height 32
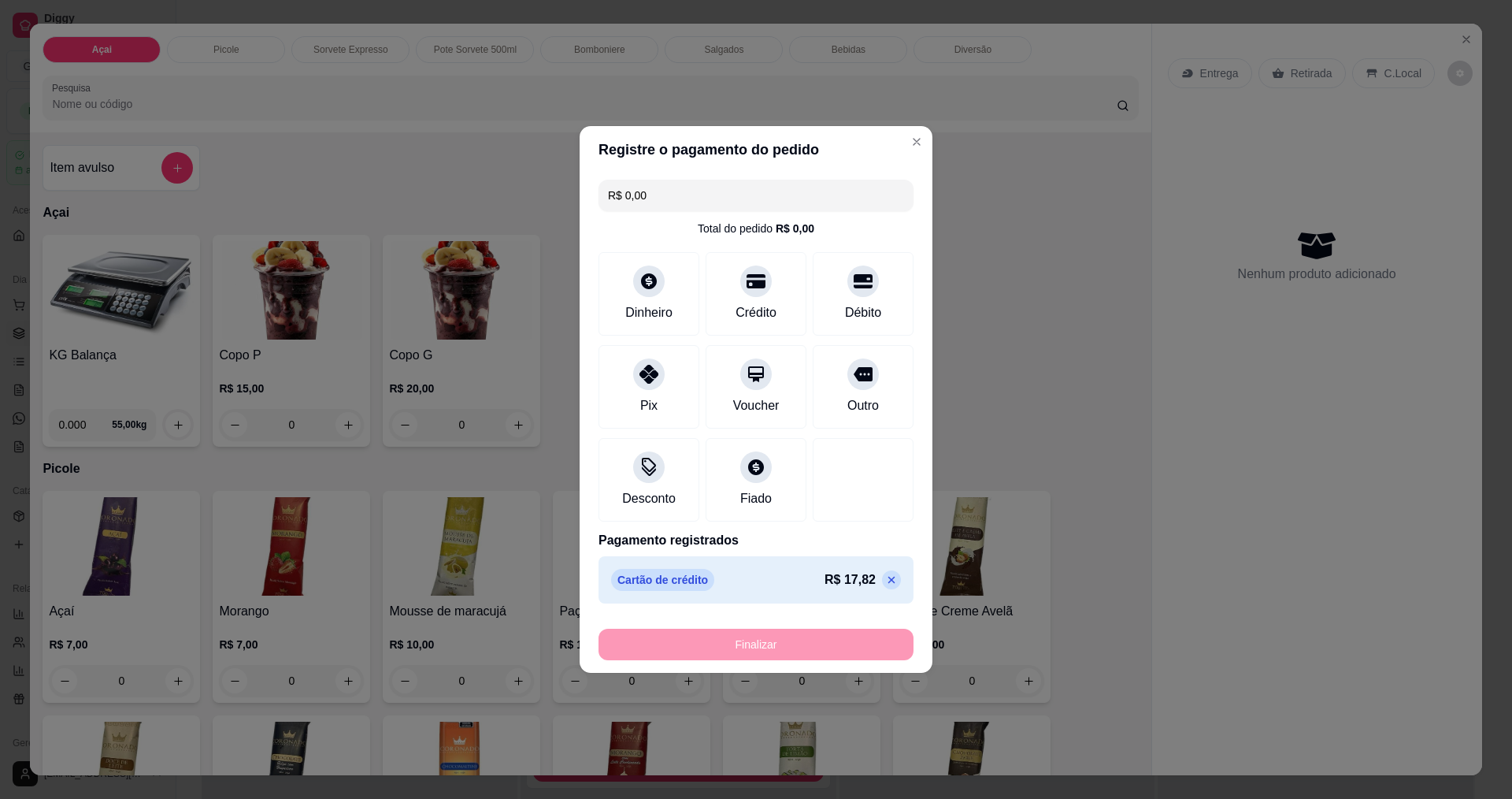
type input "-R$ 17,82"
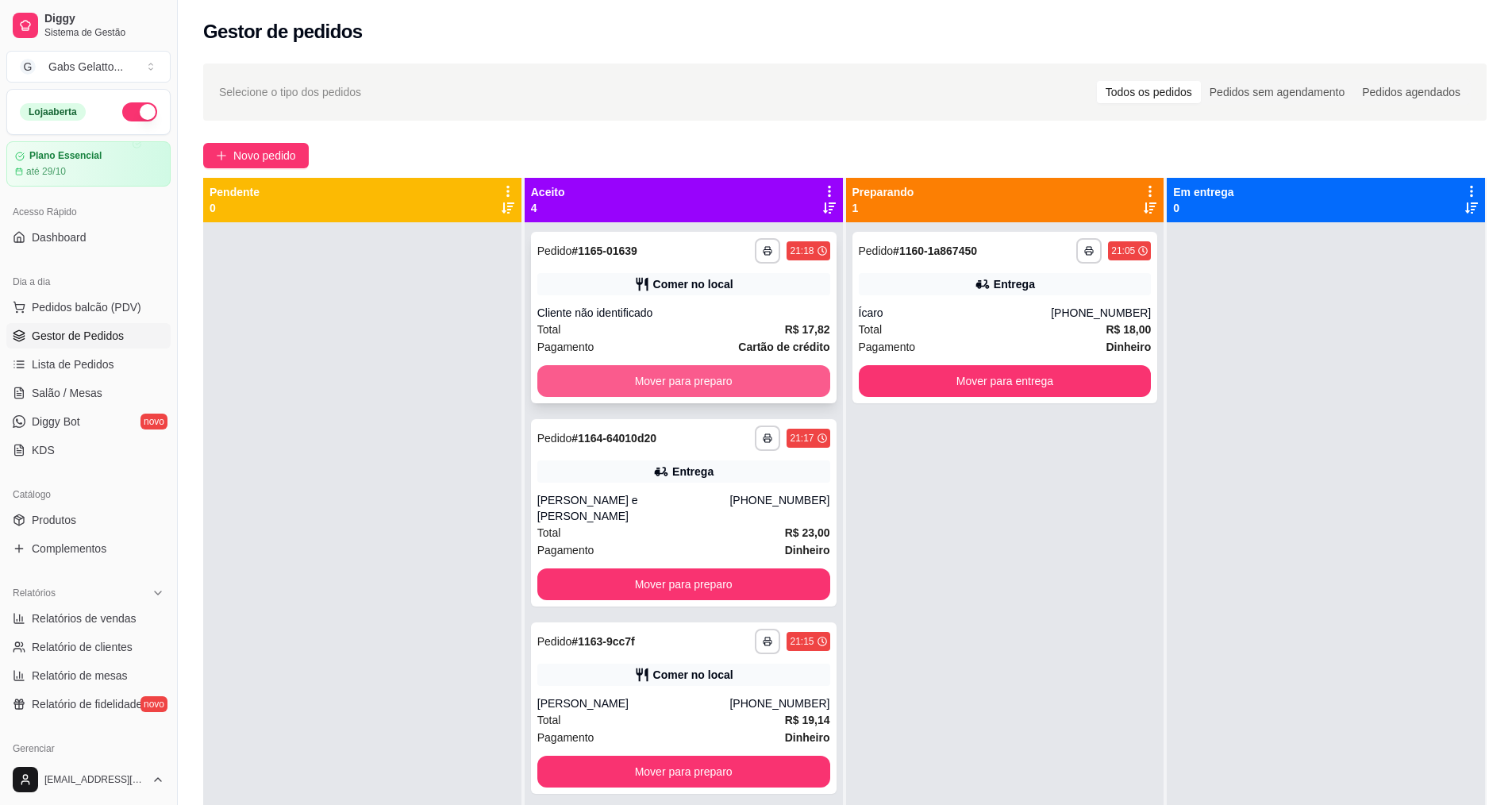
click at [743, 382] on button "Mover para preparo" at bounding box center [684, 380] width 292 height 32
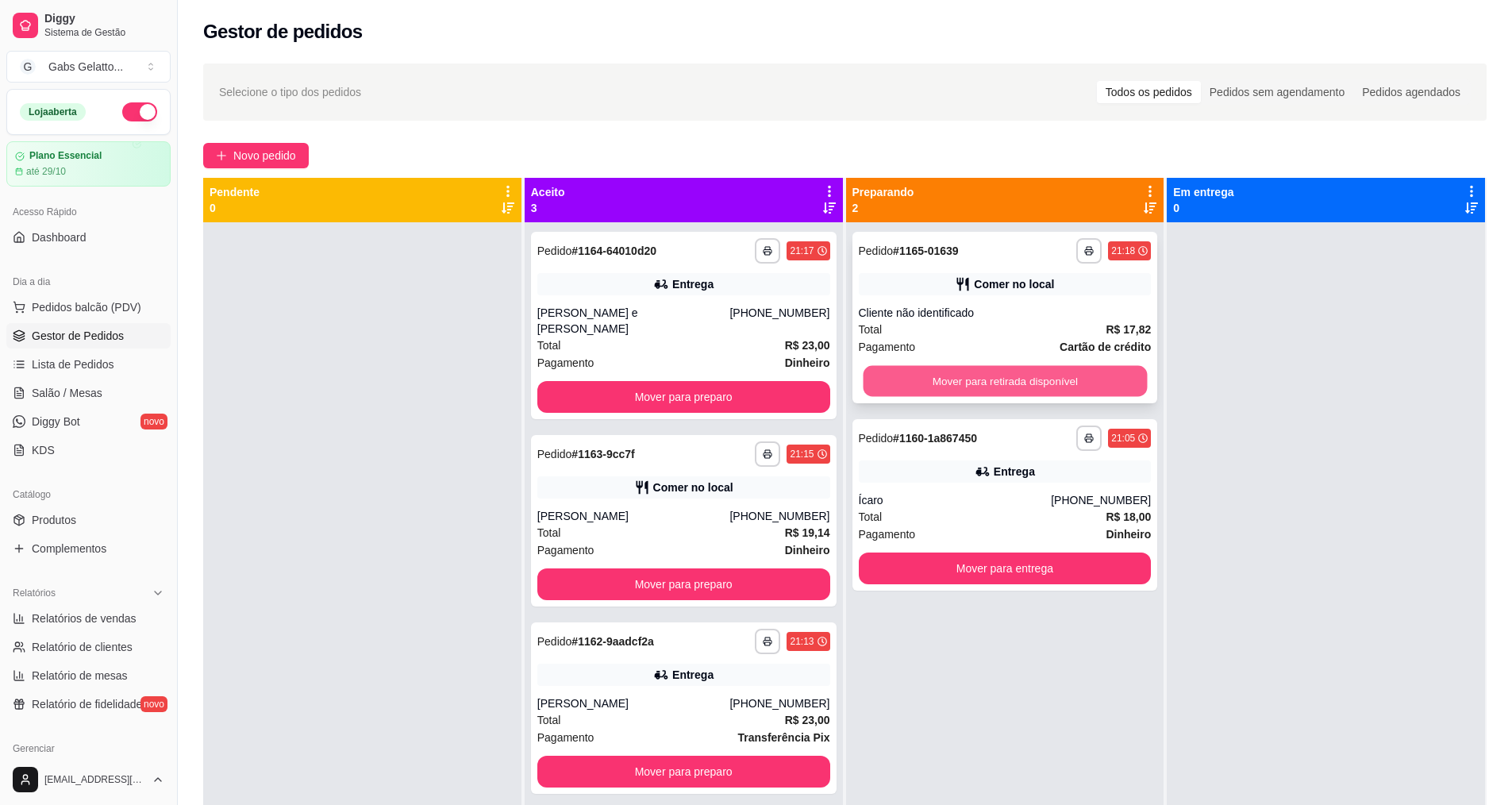
click at [1042, 382] on button "Mover para retirada disponível" at bounding box center [1005, 381] width 284 height 31
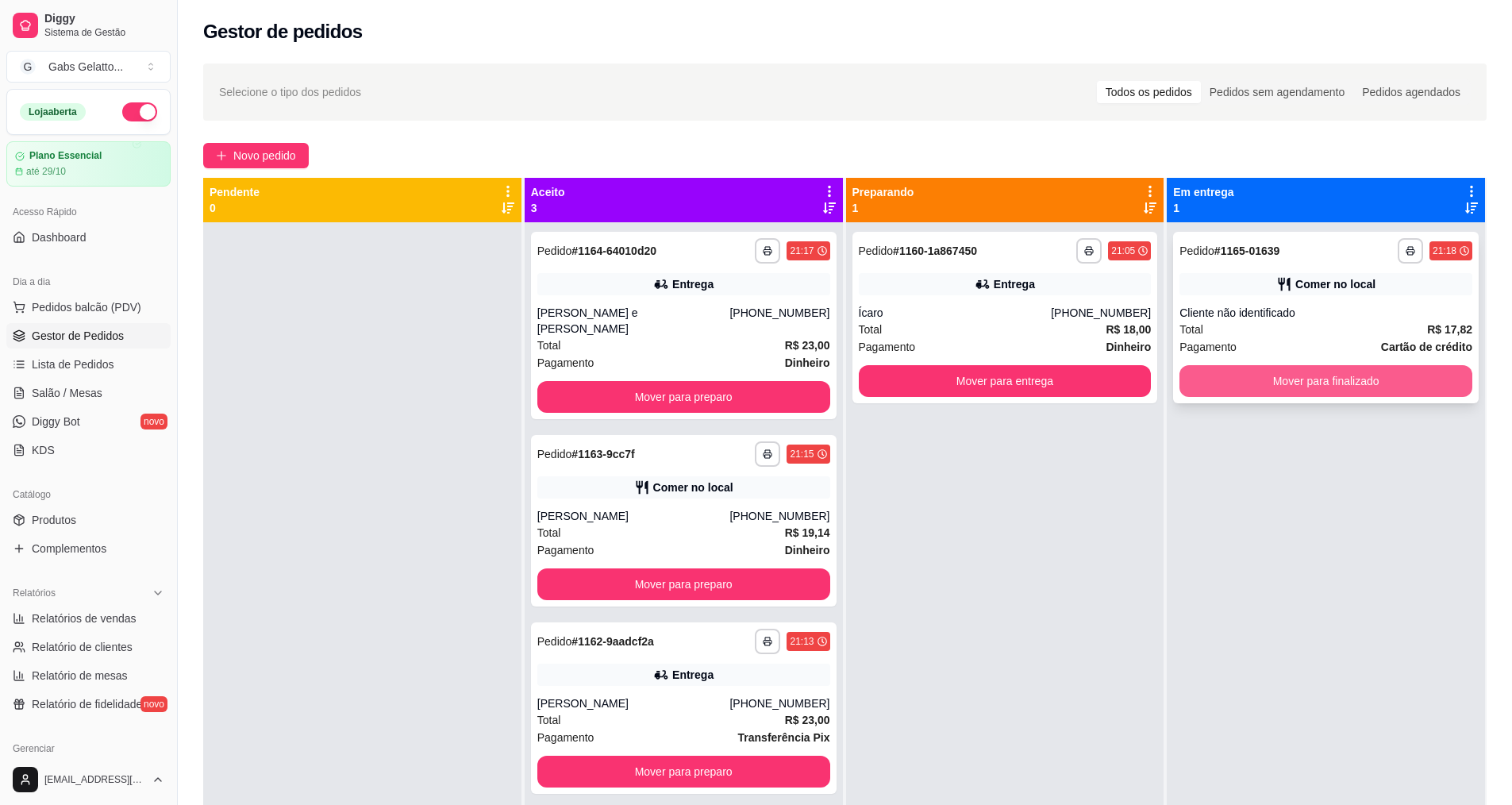
click at [1360, 381] on button "Mover para finalizado" at bounding box center [1325, 380] width 292 height 32
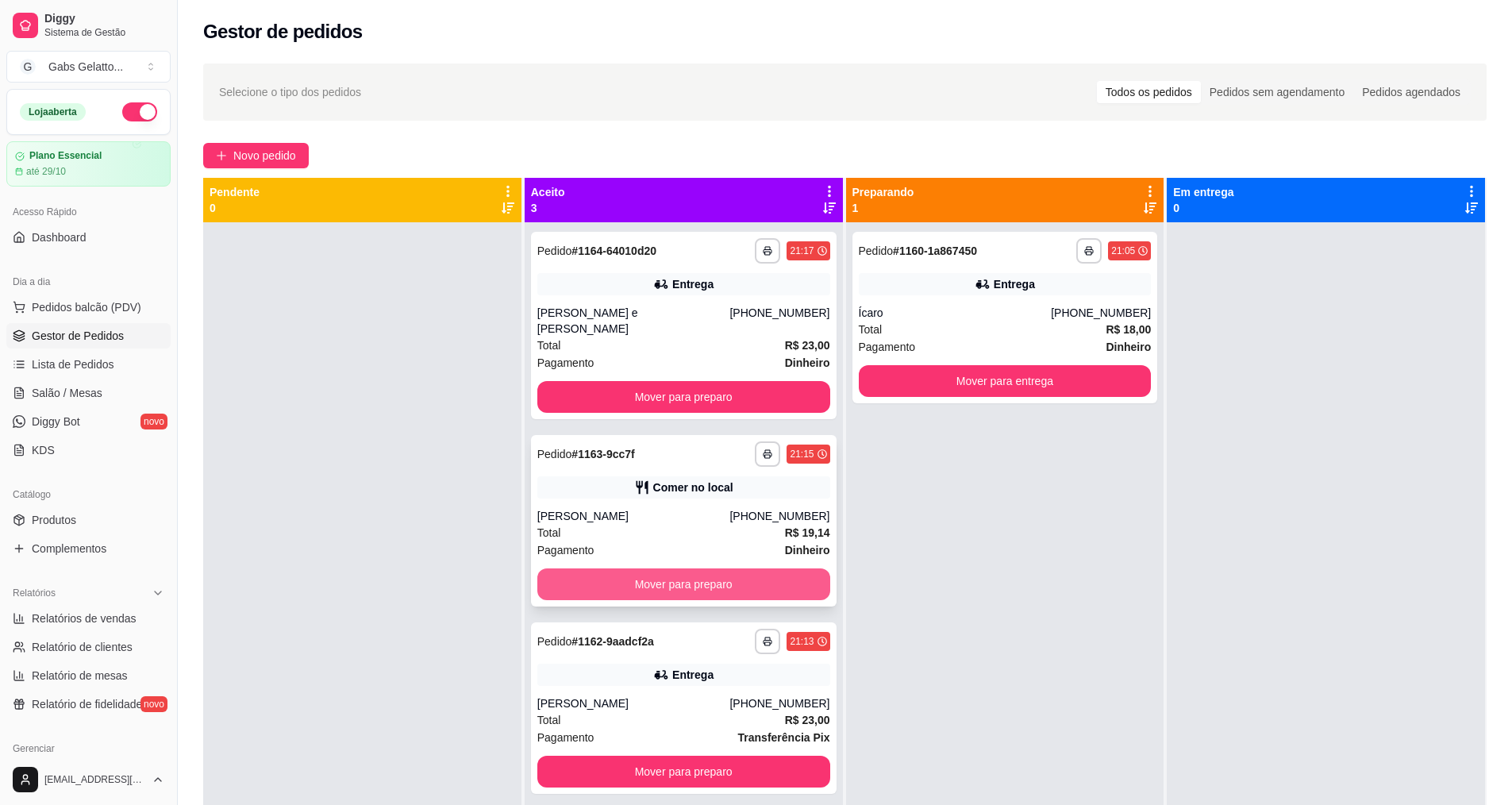
click at [674, 568] on button "Mover para preparo" at bounding box center [684, 584] width 292 height 32
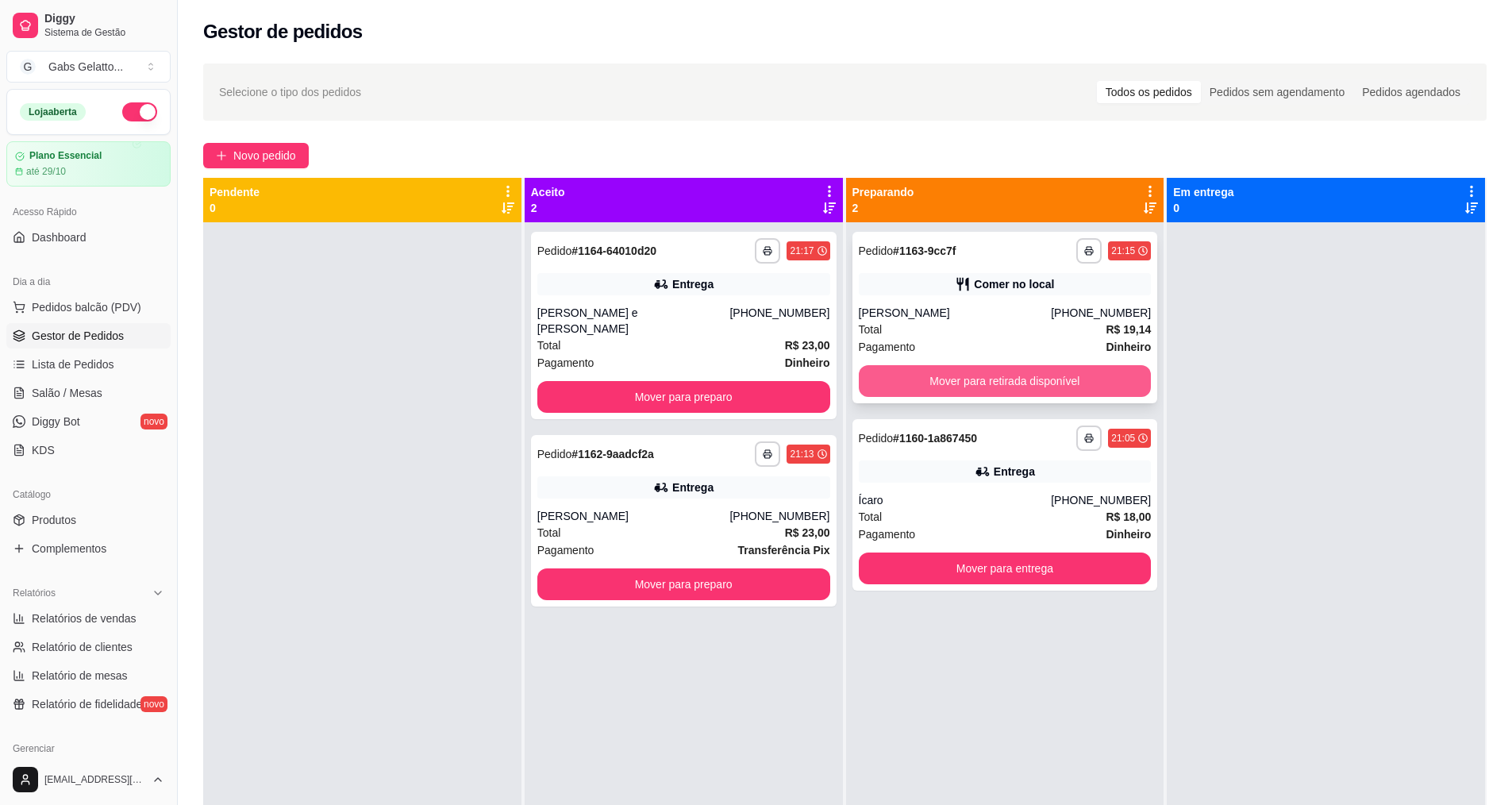
click at [1004, 385] on button "Mover para retirada disponível" at bounding box center [1005, 380] width 292 height 32
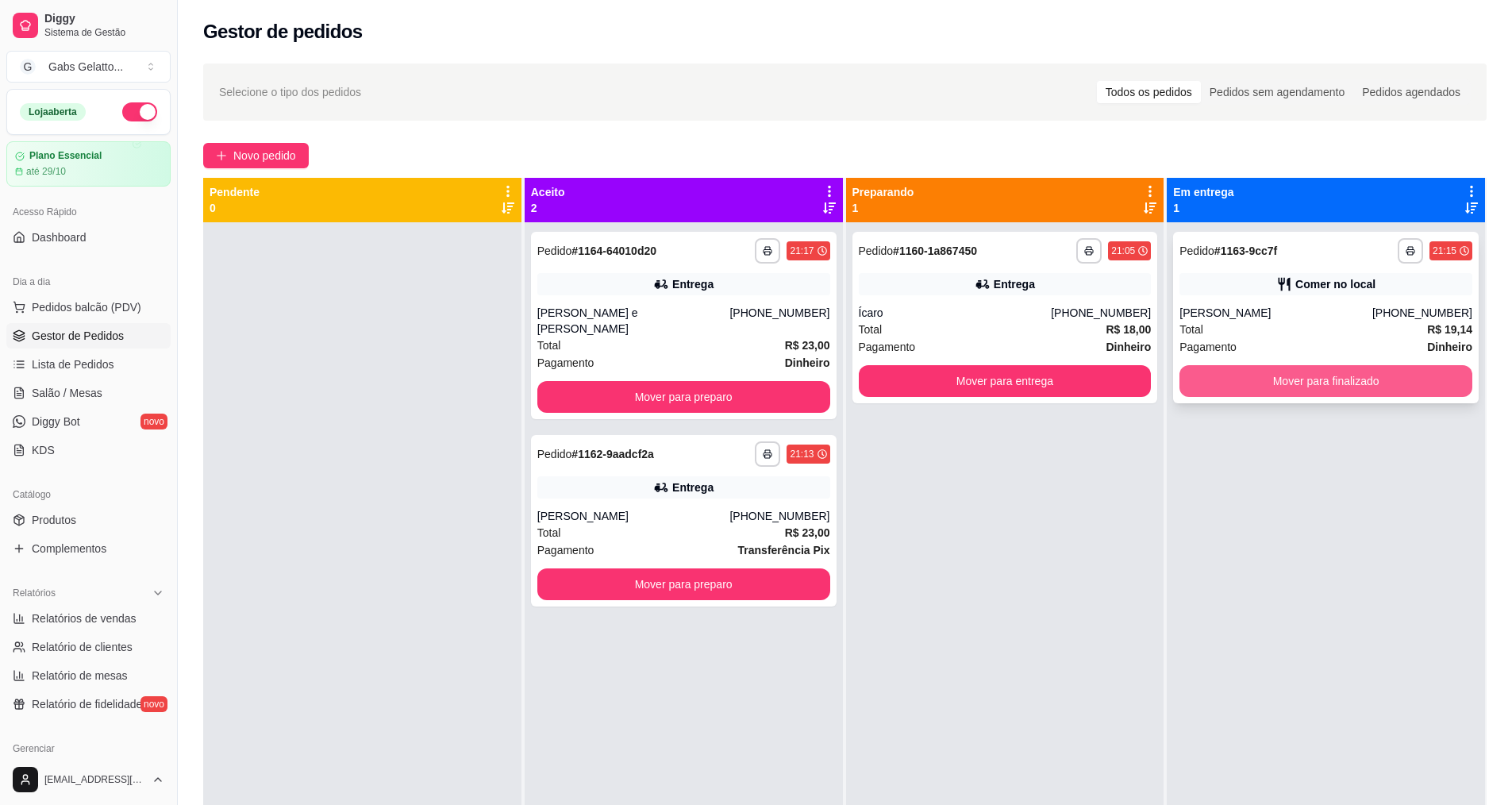
click at [1371, 384] on button "Mover para finalizado" at bounding box center [1325, 380] width 292 height 32
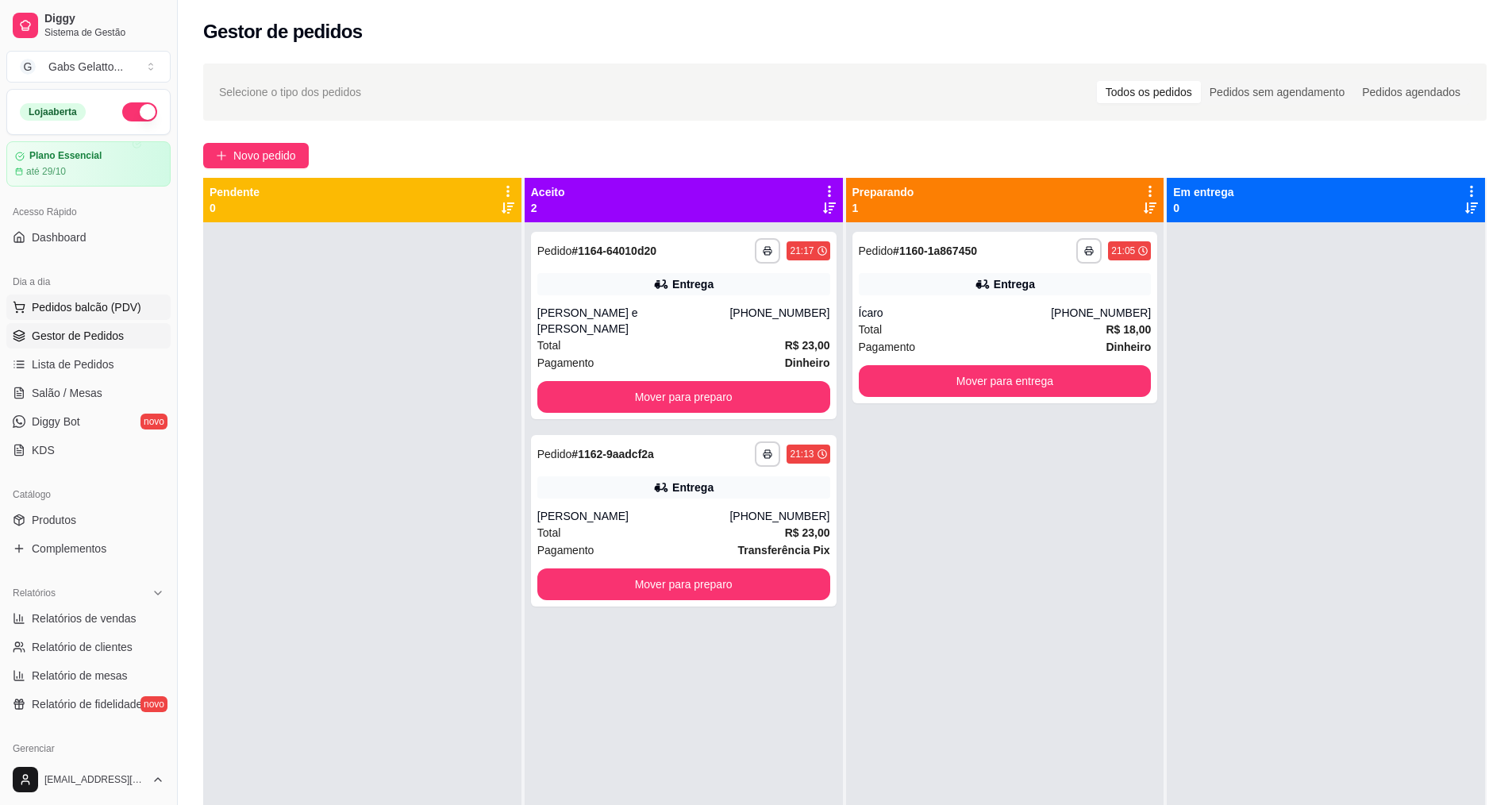
click at [57, 304] on span "Pedidos balcão (PDV)" at bounding box center [86, 307] width 109 height 15
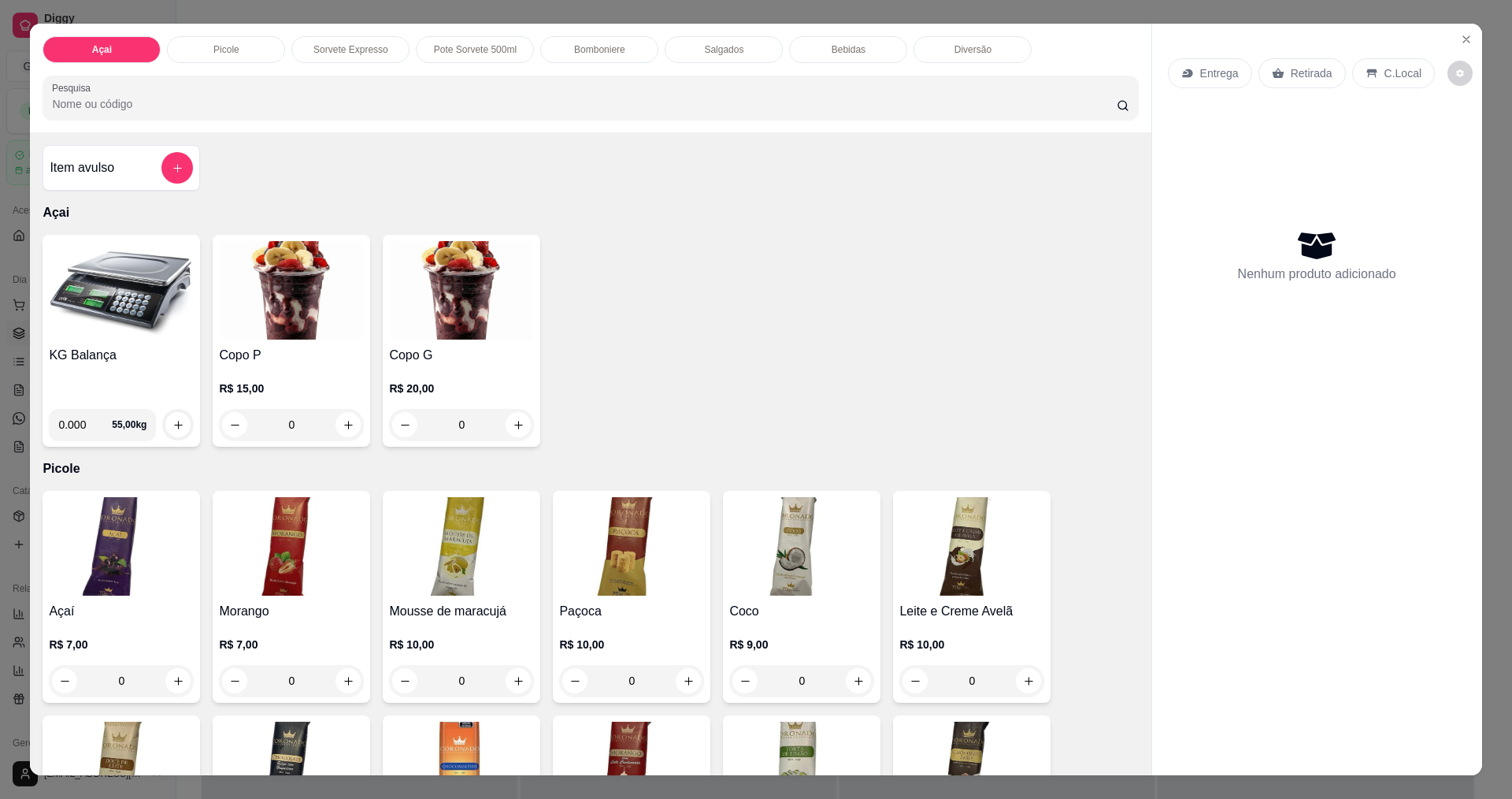
click at [143, 313] on img at bounding box center [121, 289] width 145 height 98
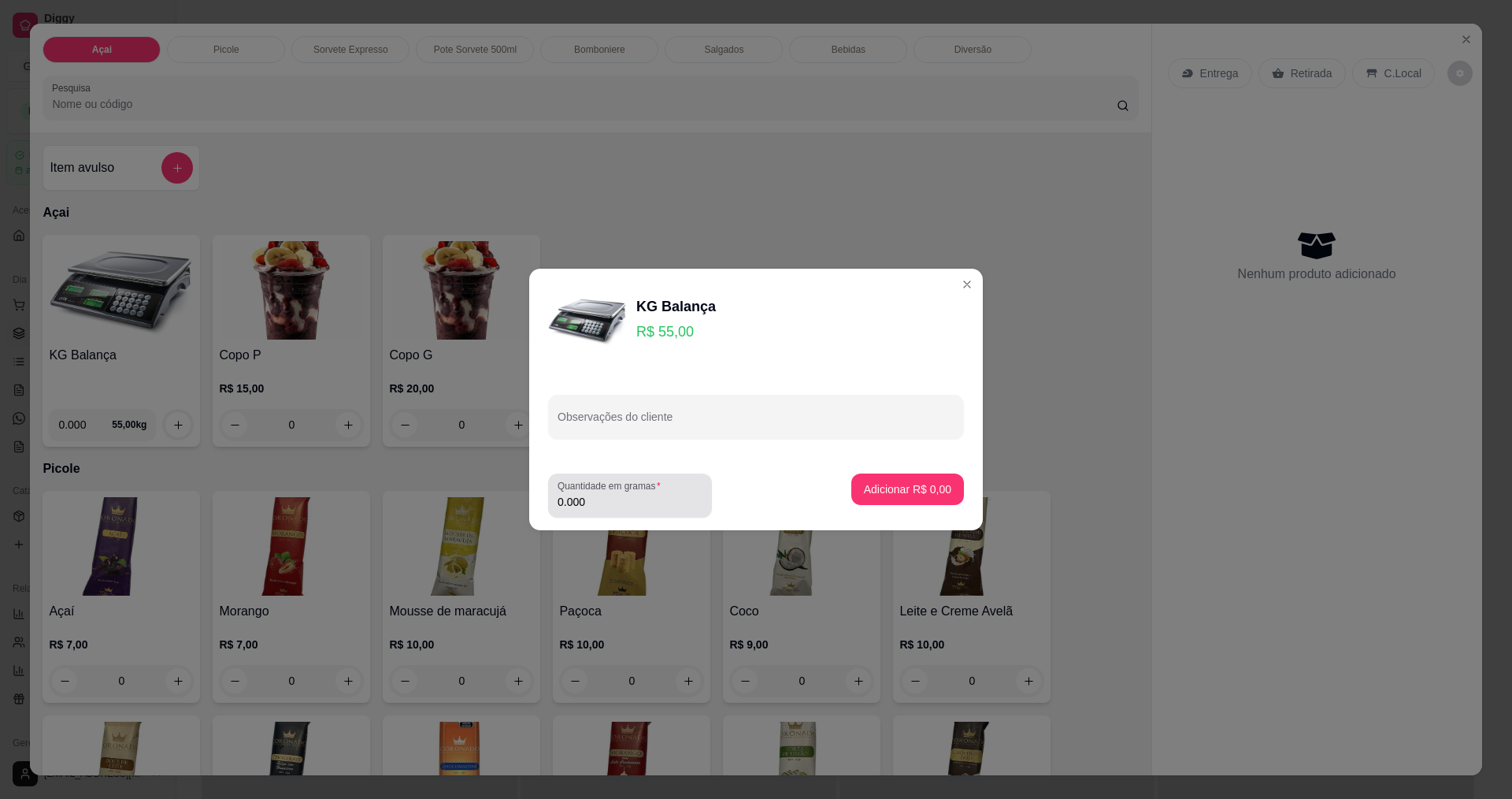
click at [649, 507] on input "0.000" at bounding box center [630, 501] width 145 height 15
type input "0.132"
click at [890, 489] on p "Adicionar R$ 7,26" at bounding box center [908, 489] width 85 height 15
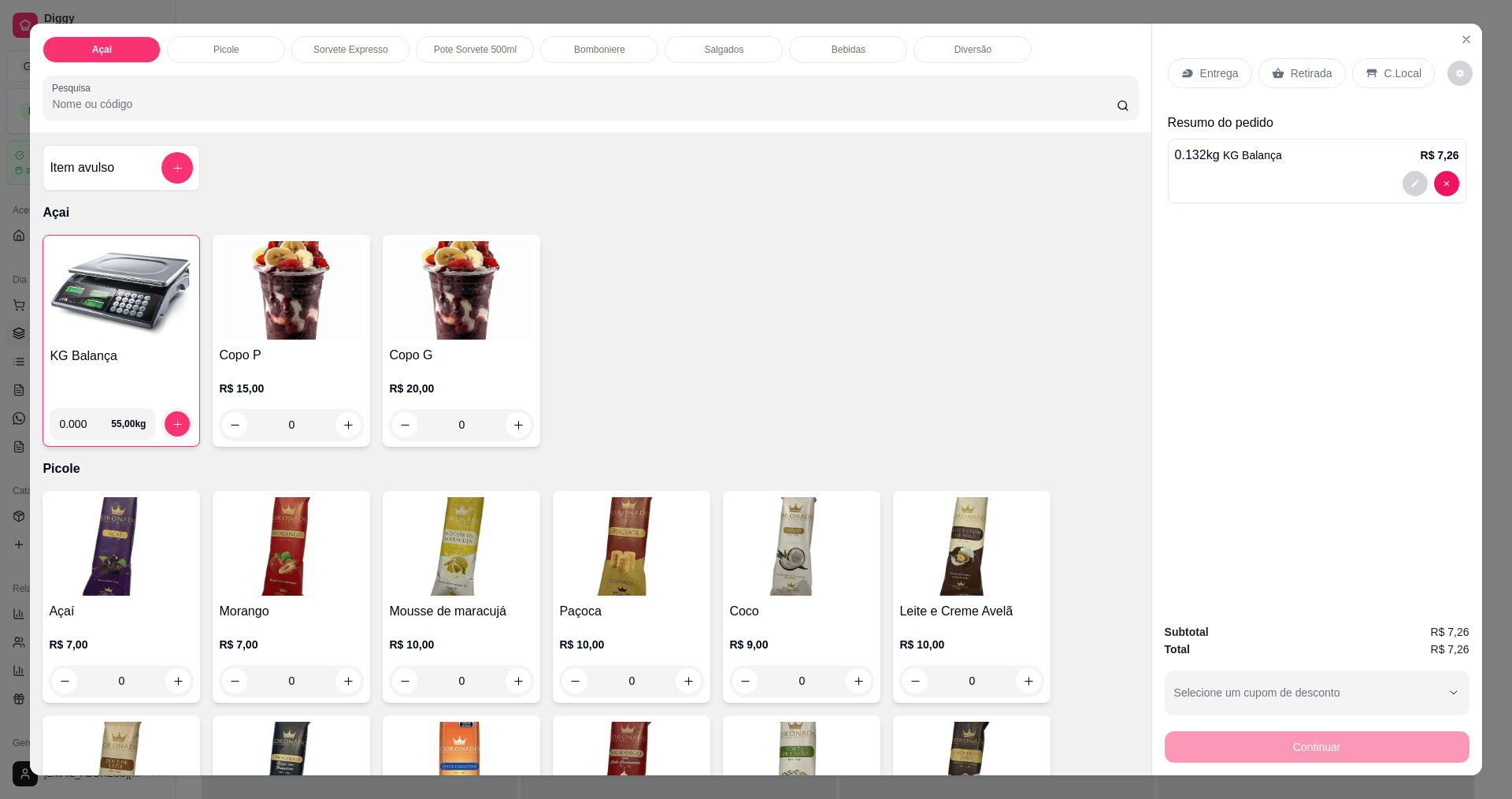
click at [1393, 70] on p "C.Local" at bounding box center [1403, 73] width 37 height 15
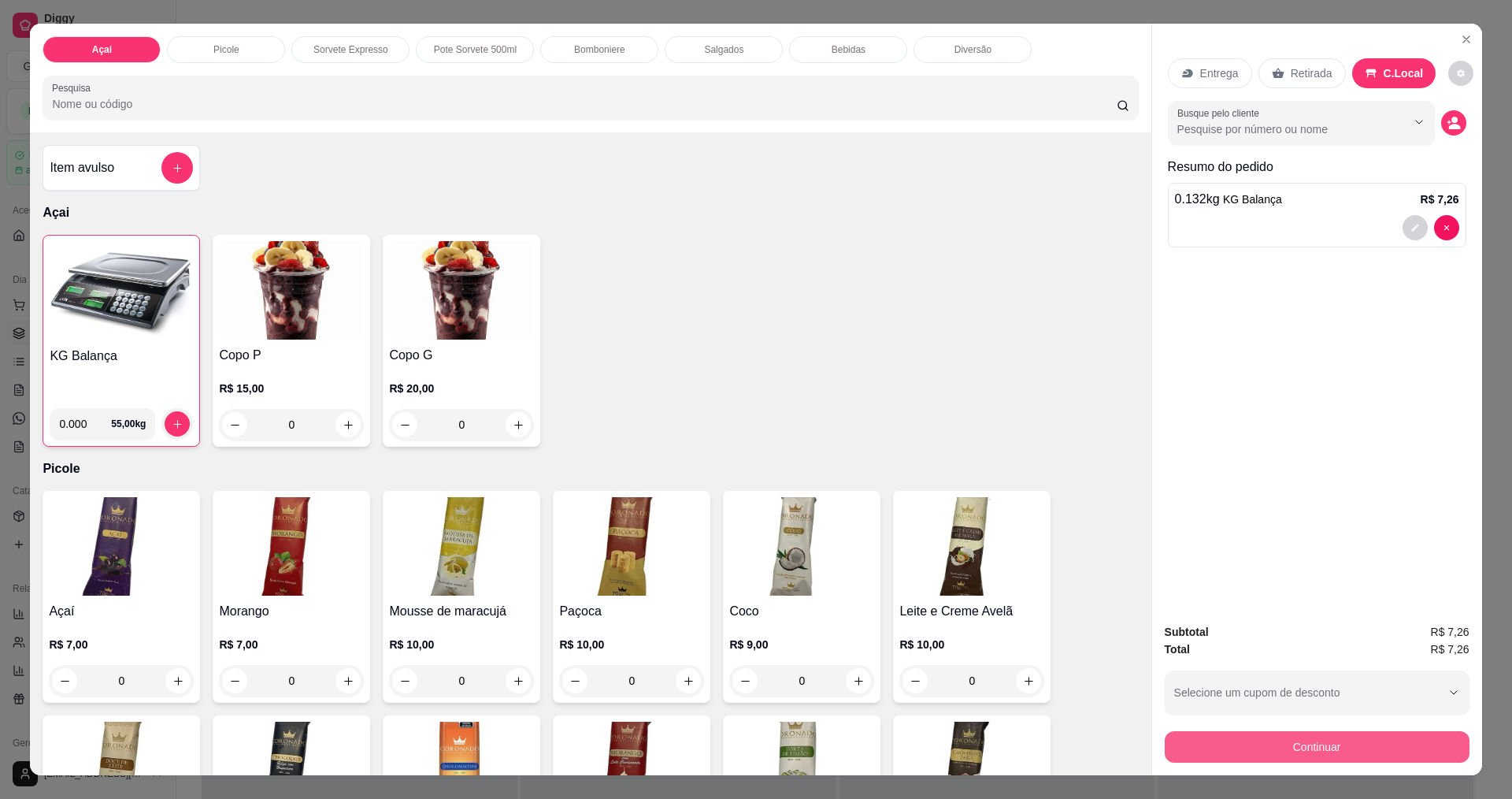
click at [1364, 755] on button "Continuar" at bounding box center [1317, 746] width 305 height 32
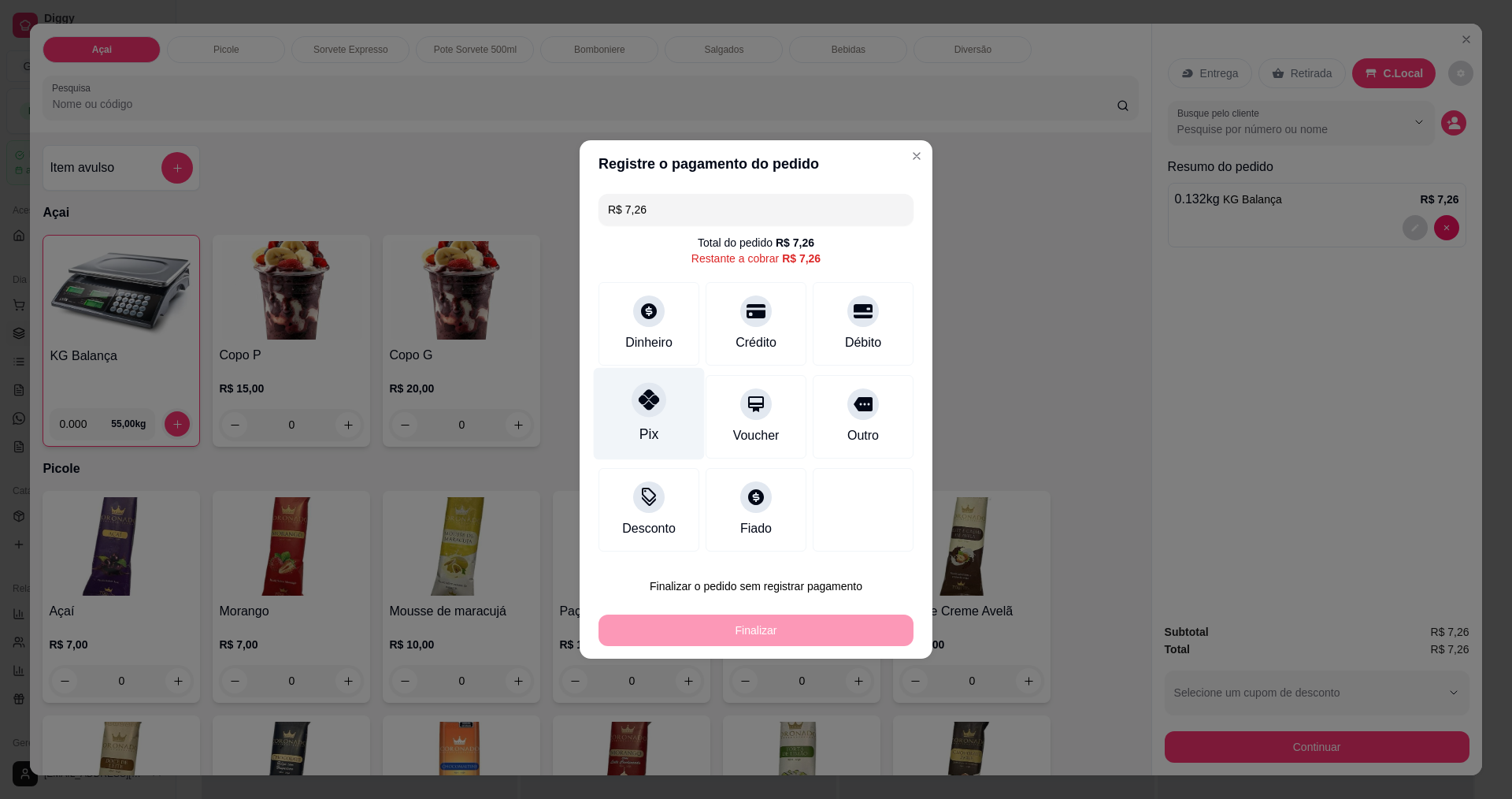
click at [657, 409] on div at bounding box center [649, 399] width 35 height 35
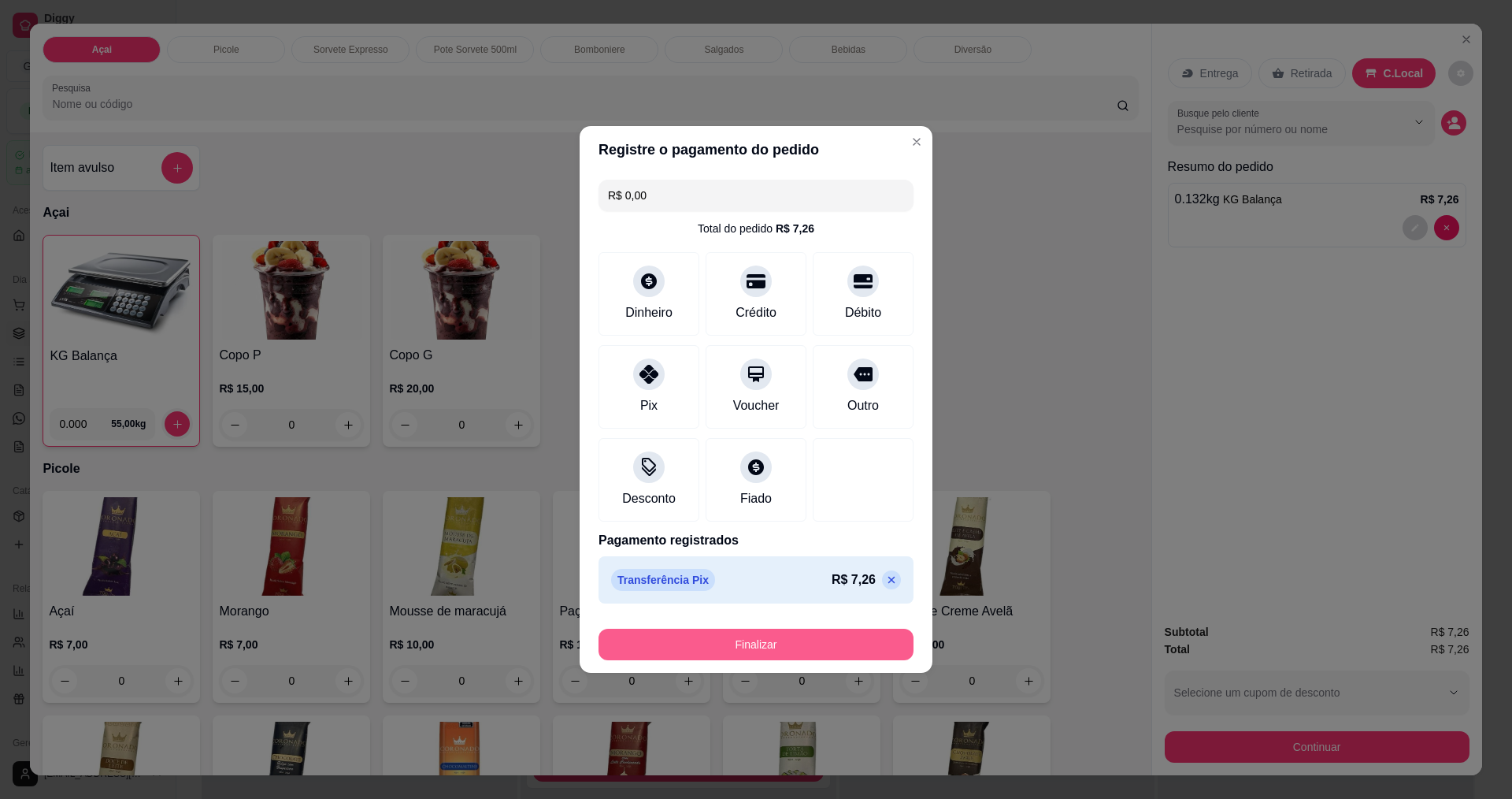
click at [792, 648] on button "Finalizar" at bounding box center [756, 644] width 315 height 32
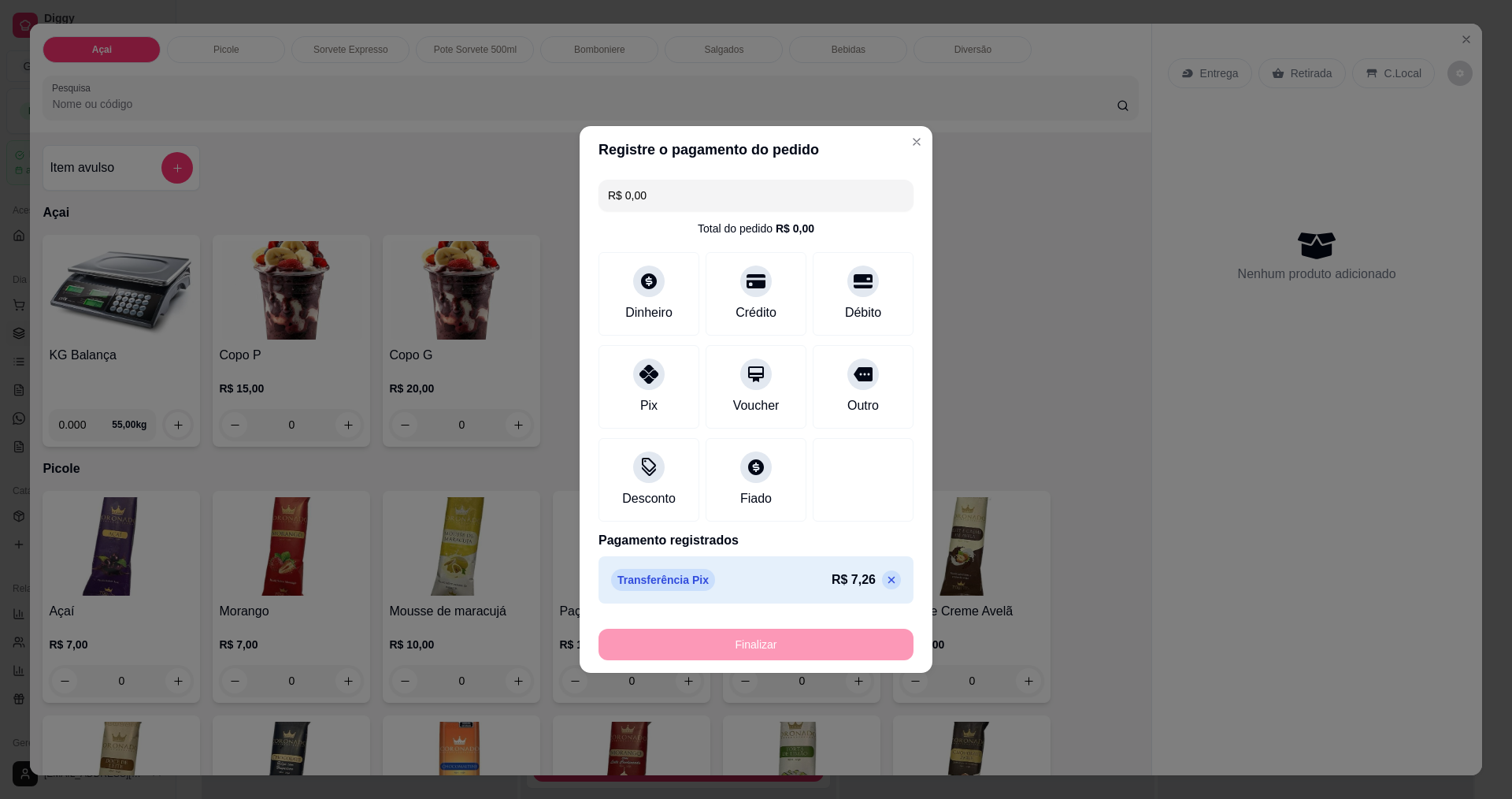
type input "-R$ 7,26"
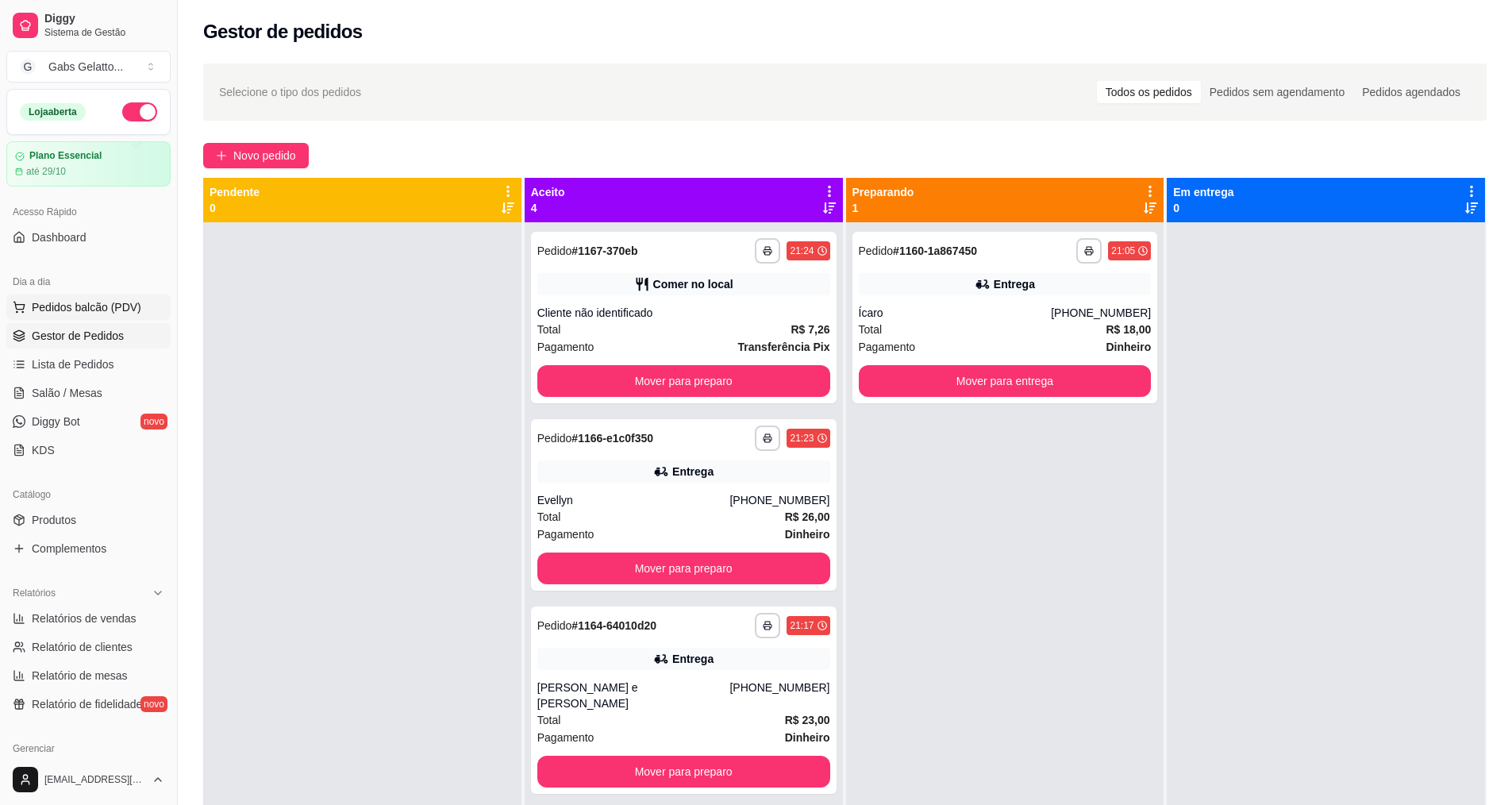
click at [87, 304] on span "Pedidos balcão (PDV)" at bounding box center [86, 307] width 109 height 15
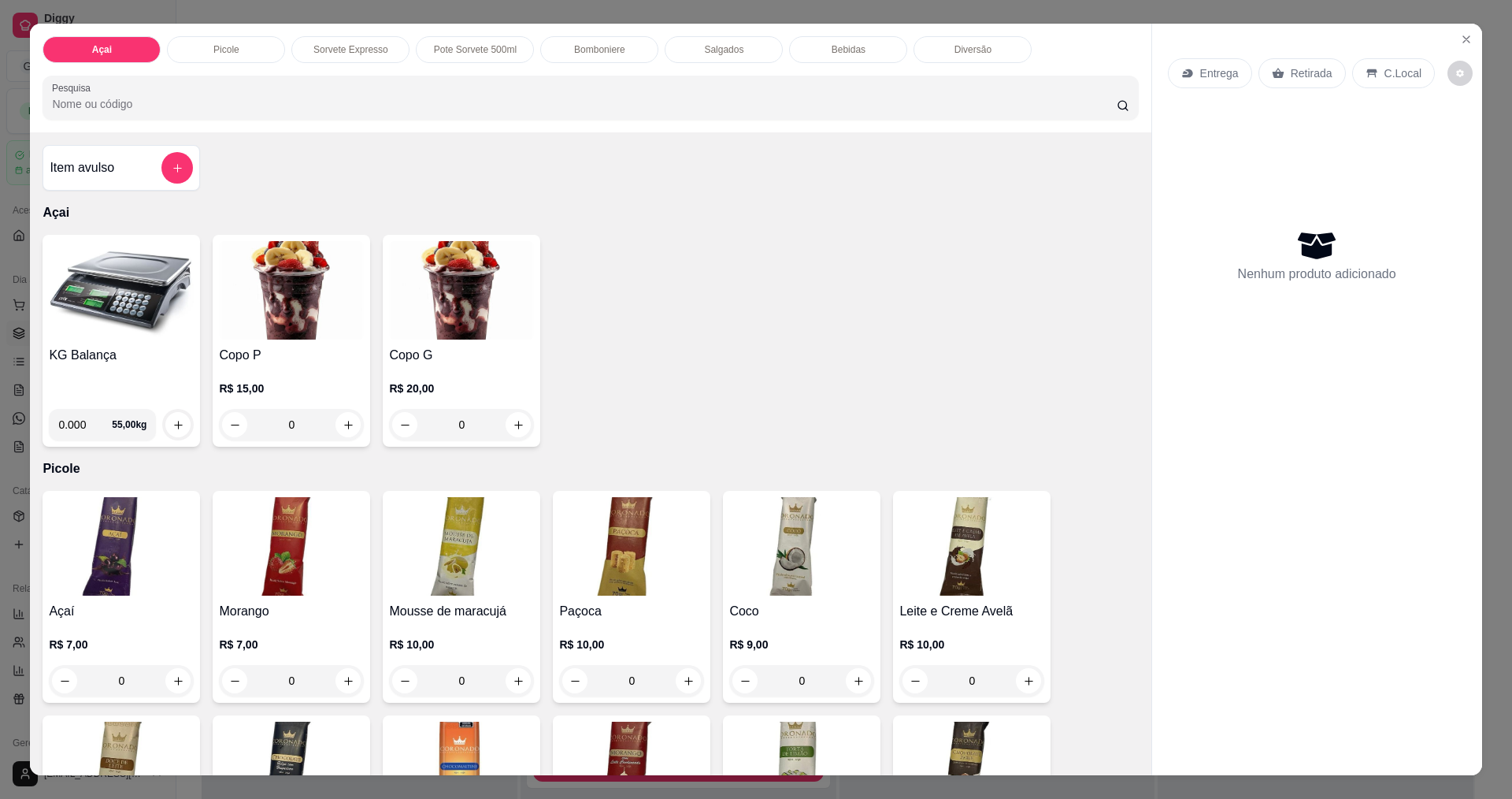
click at [89, 334] on img at bounding box center [121, 289] width 145 height 98
click at [731, 46] on p "Salgados" at bounding box center [724, 50] width 39 height 13
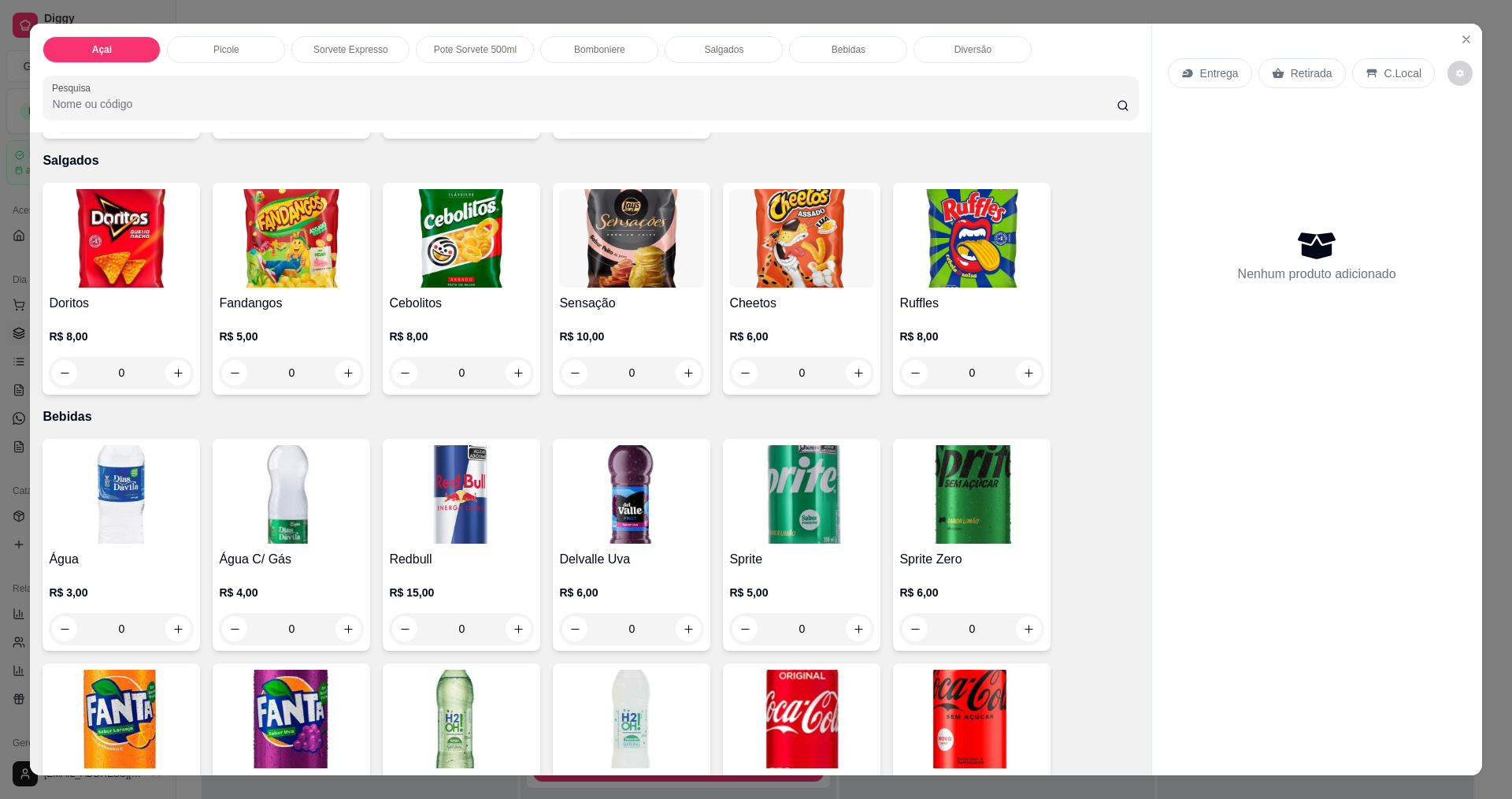
scroll to position [26, 0]
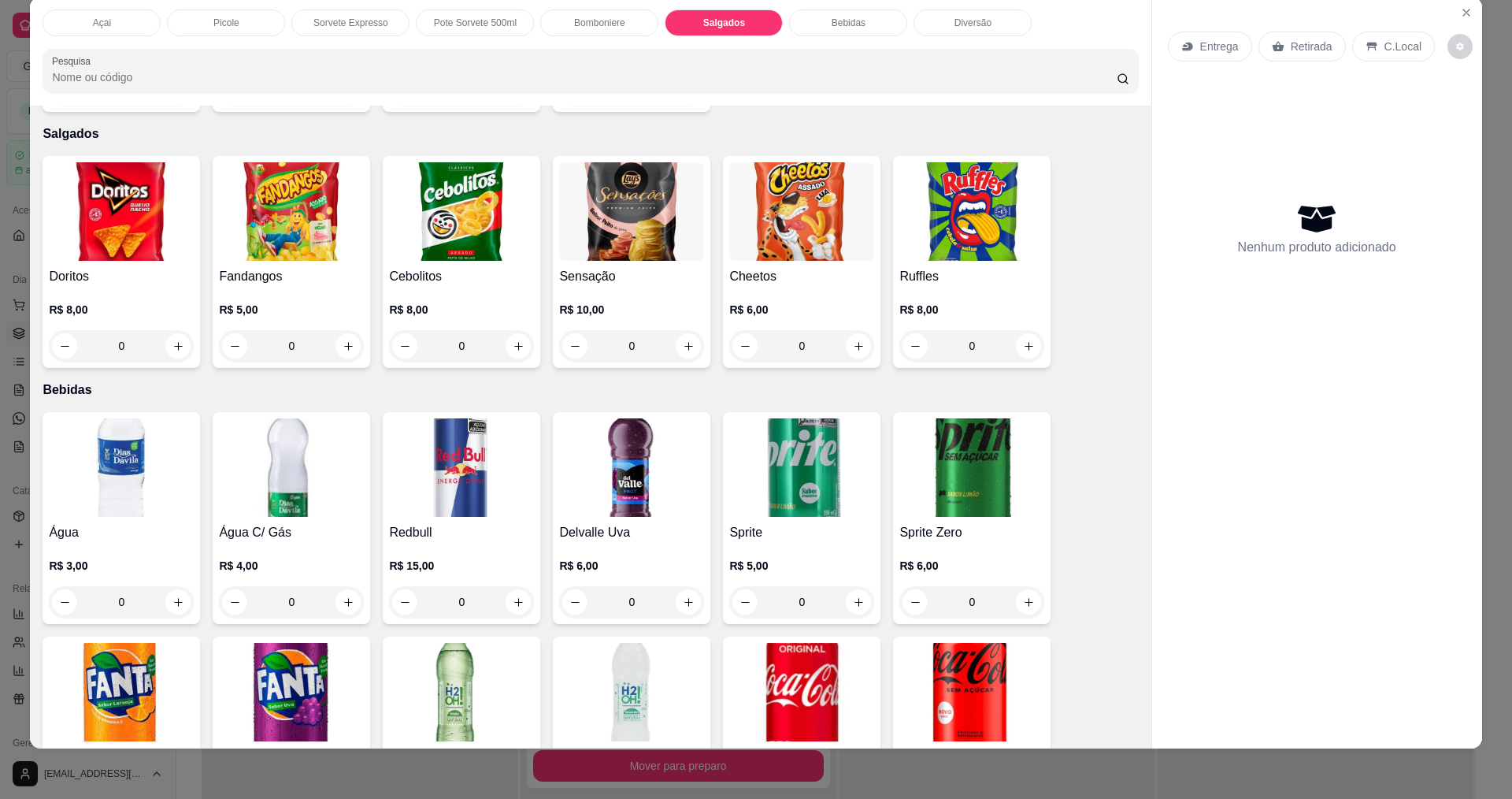
click at [599, 21] on p "Bomboniere" at bounding box center [600, 22] width 51 height 13
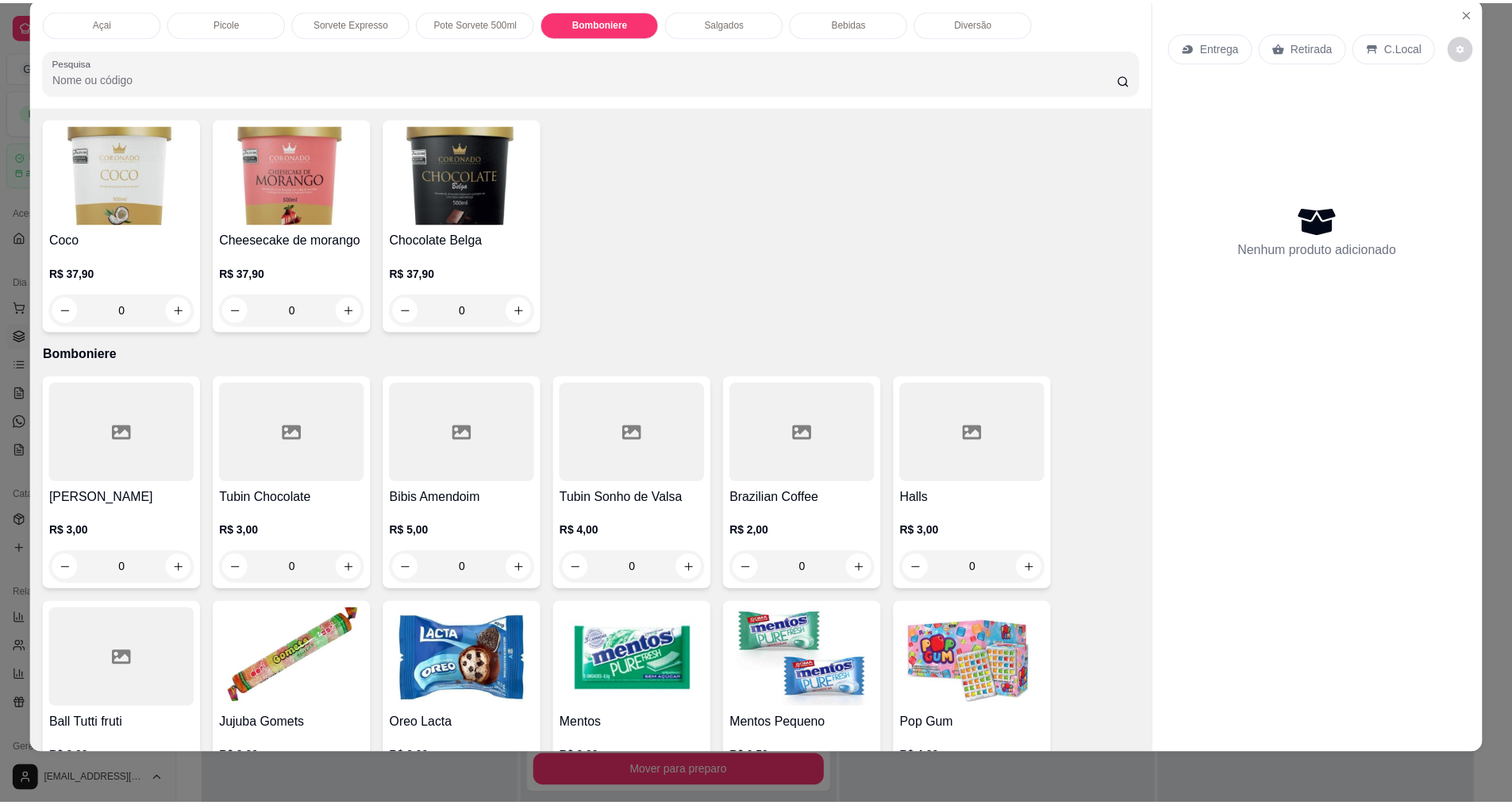
scroll to position [1495, 0]
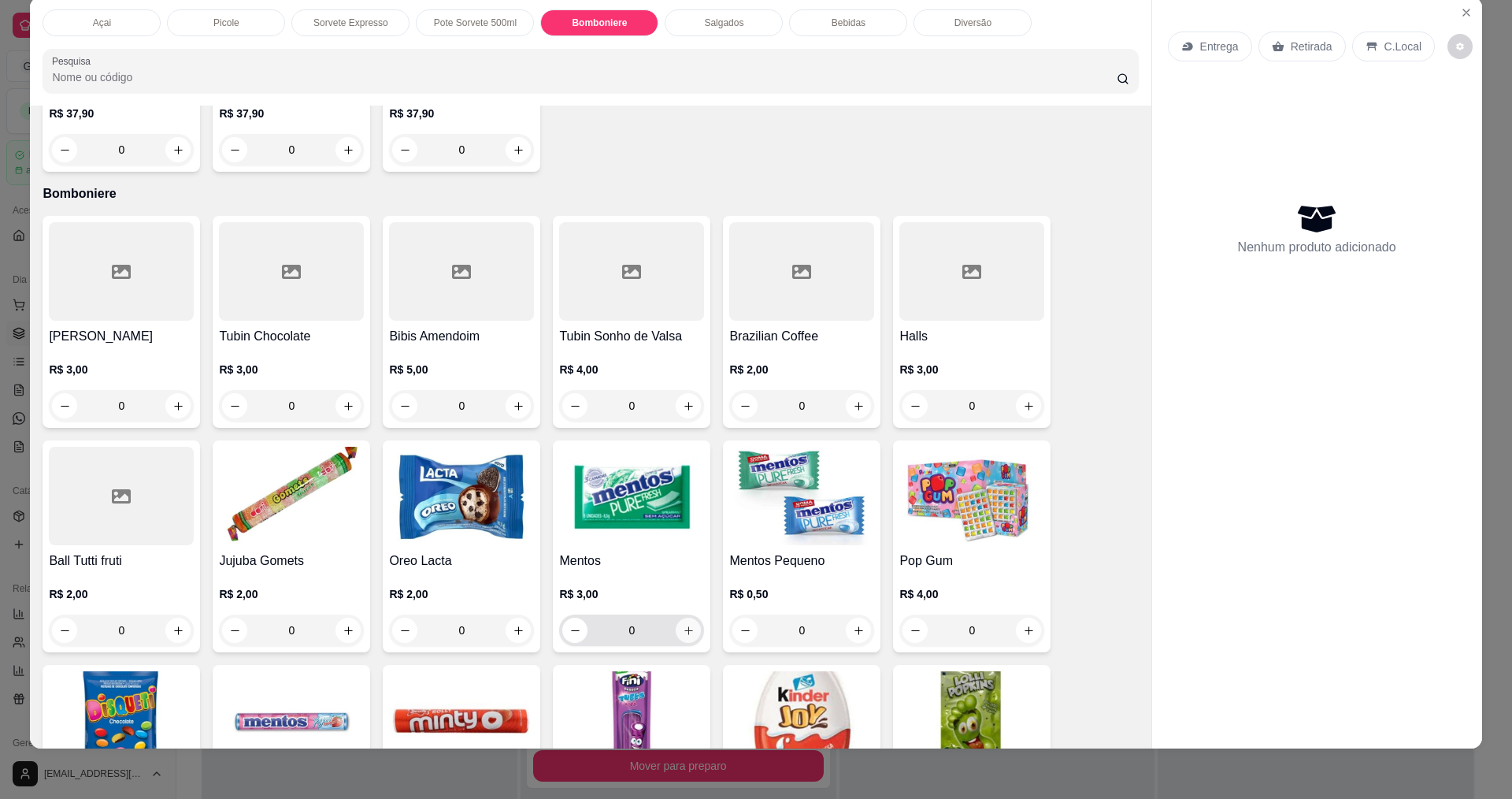
click at [686, 636] on icon "increase-product-quantity" at bounding box center [689, 631] width 12 height 12
type input "1"
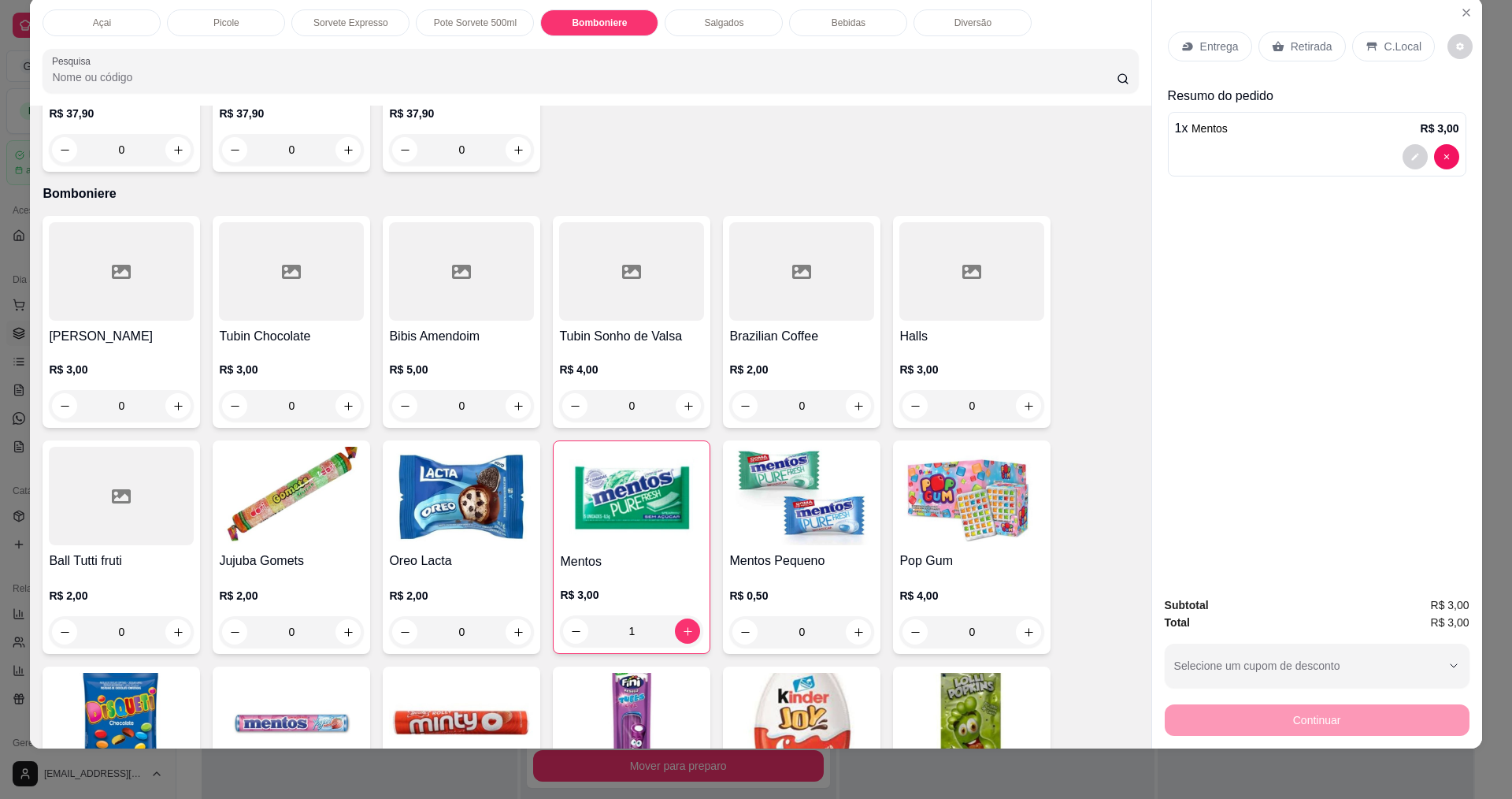
click at [1389, 46] on p "C.Local" at bounding box center [1403, 46] width 37 height 15
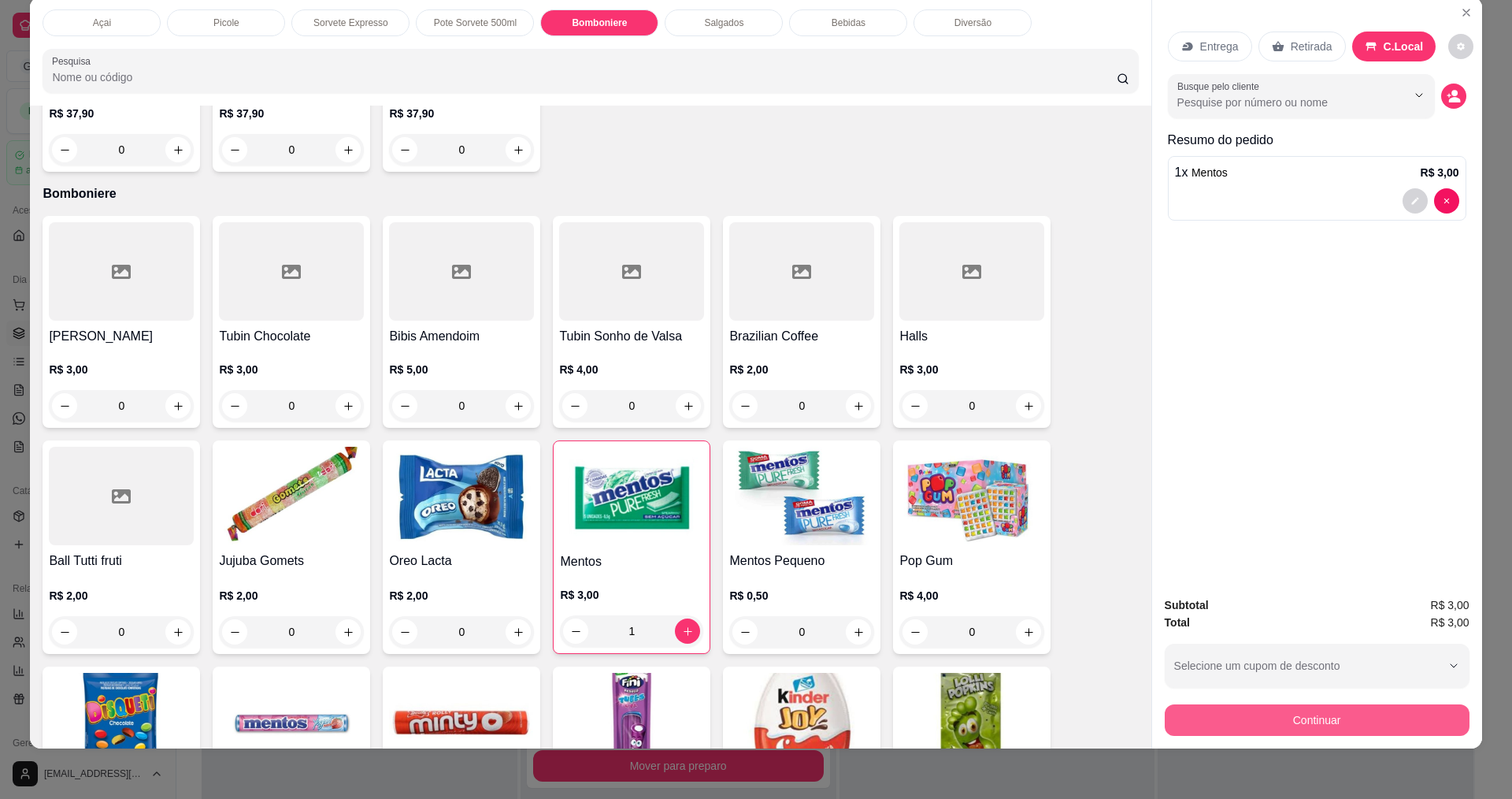
click at [1356, 716] on button "Continuar" at bounding box center [1317, 720] width 305 height 32
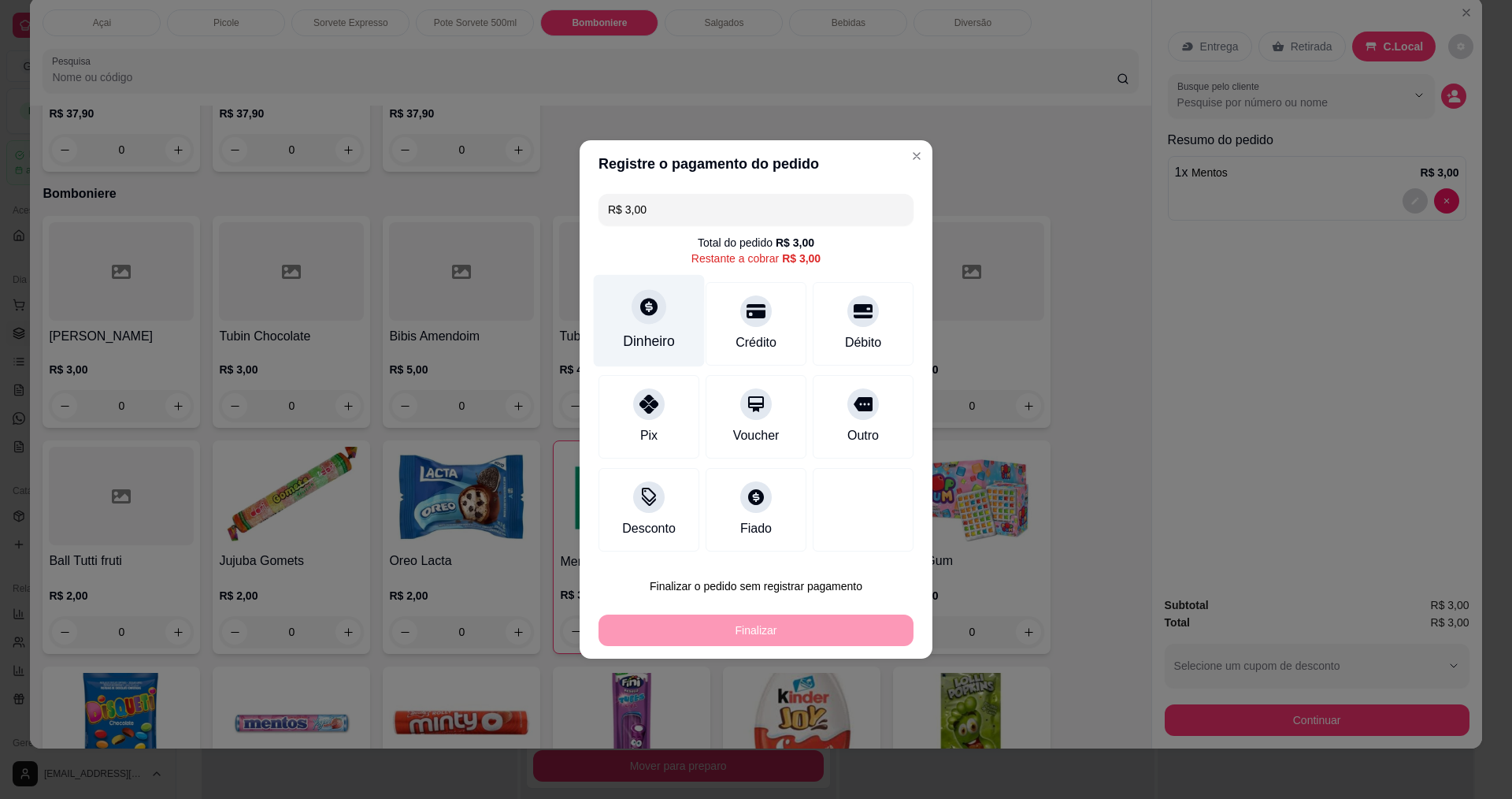
click at [647, 309] on icon at bounding box center [649, 306] width 20 height 20
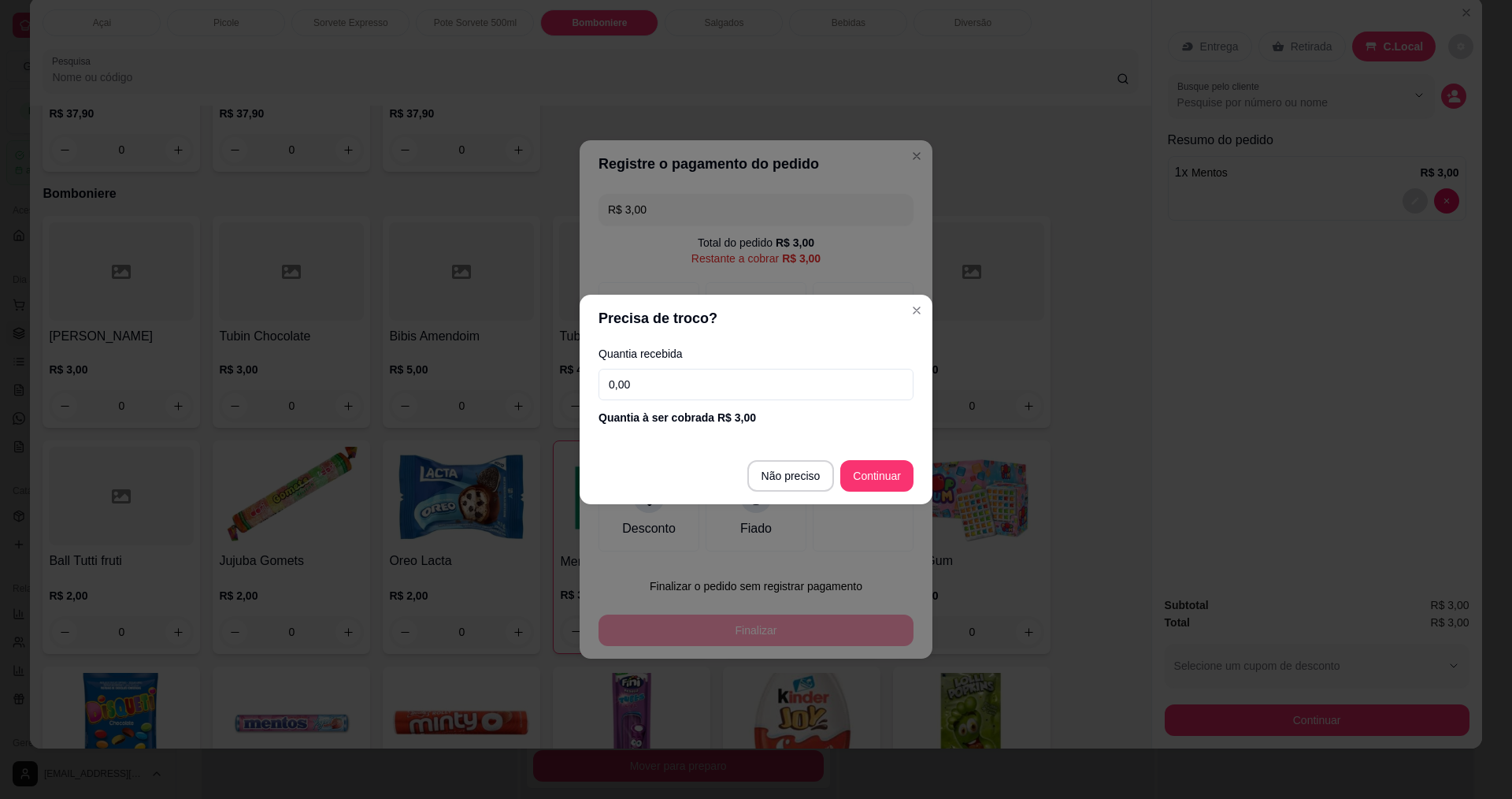
click at [784, 376] on input "0,00" at bounding box center [756, 384] width 315 height 32
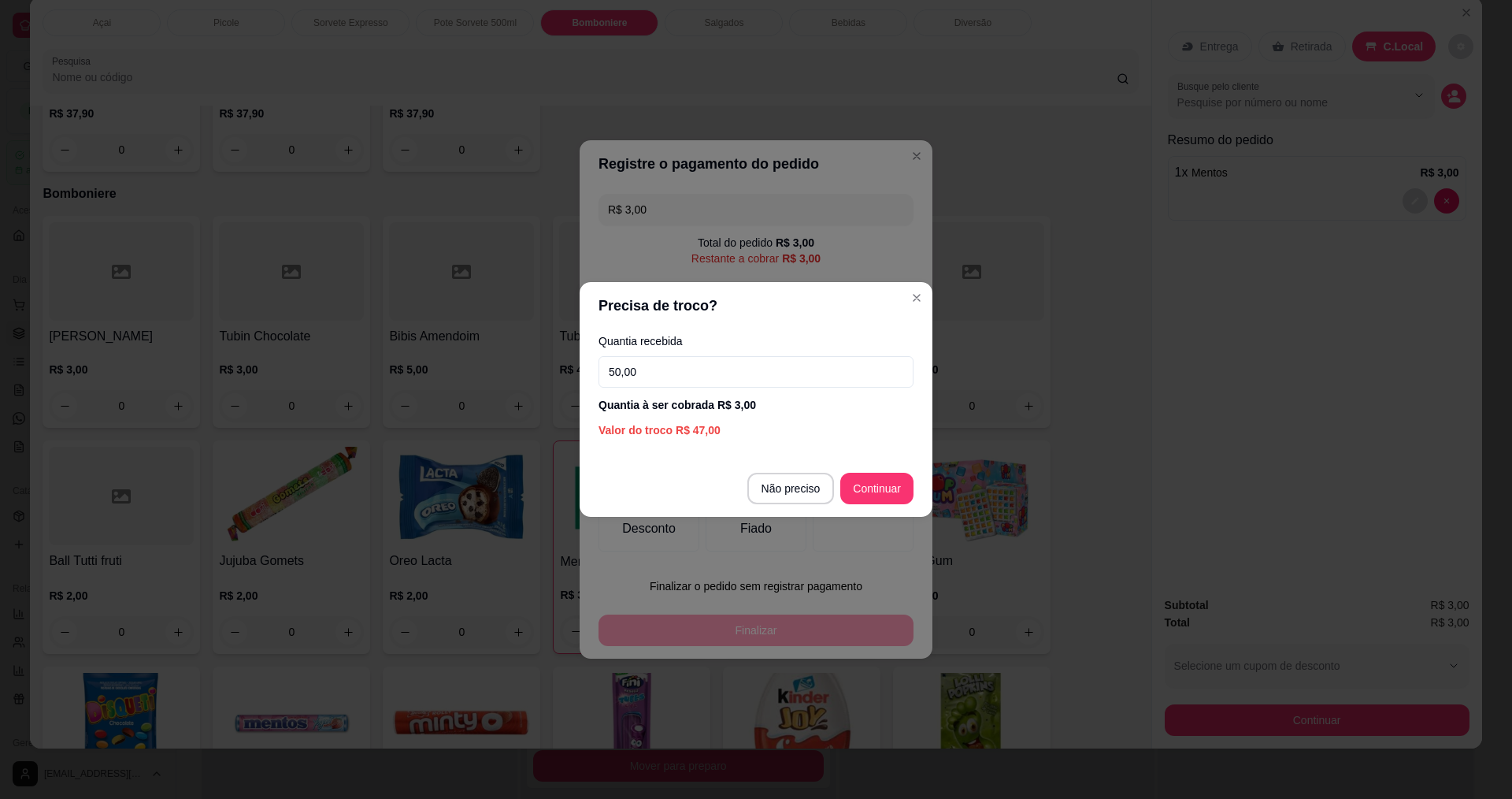
type input "50,00"
click at [917, 489] on footer "Não preciso Continuar" at bounding box center [756, 488] width 353 height 56
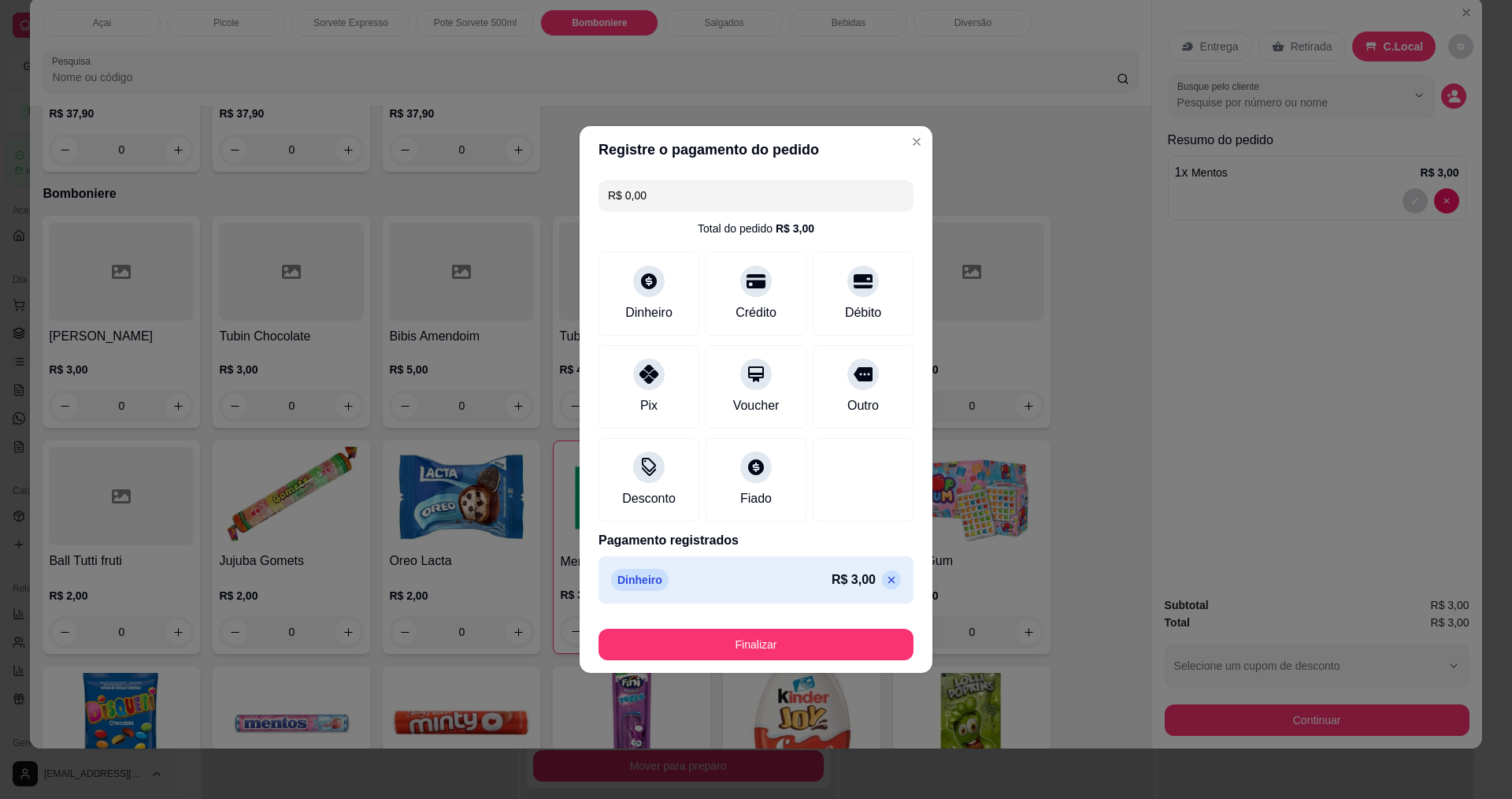
type input "R$ 0,00"
click at [743, 655] on button "Finalizar" at bounding box center [756, 644] width 315 height 32
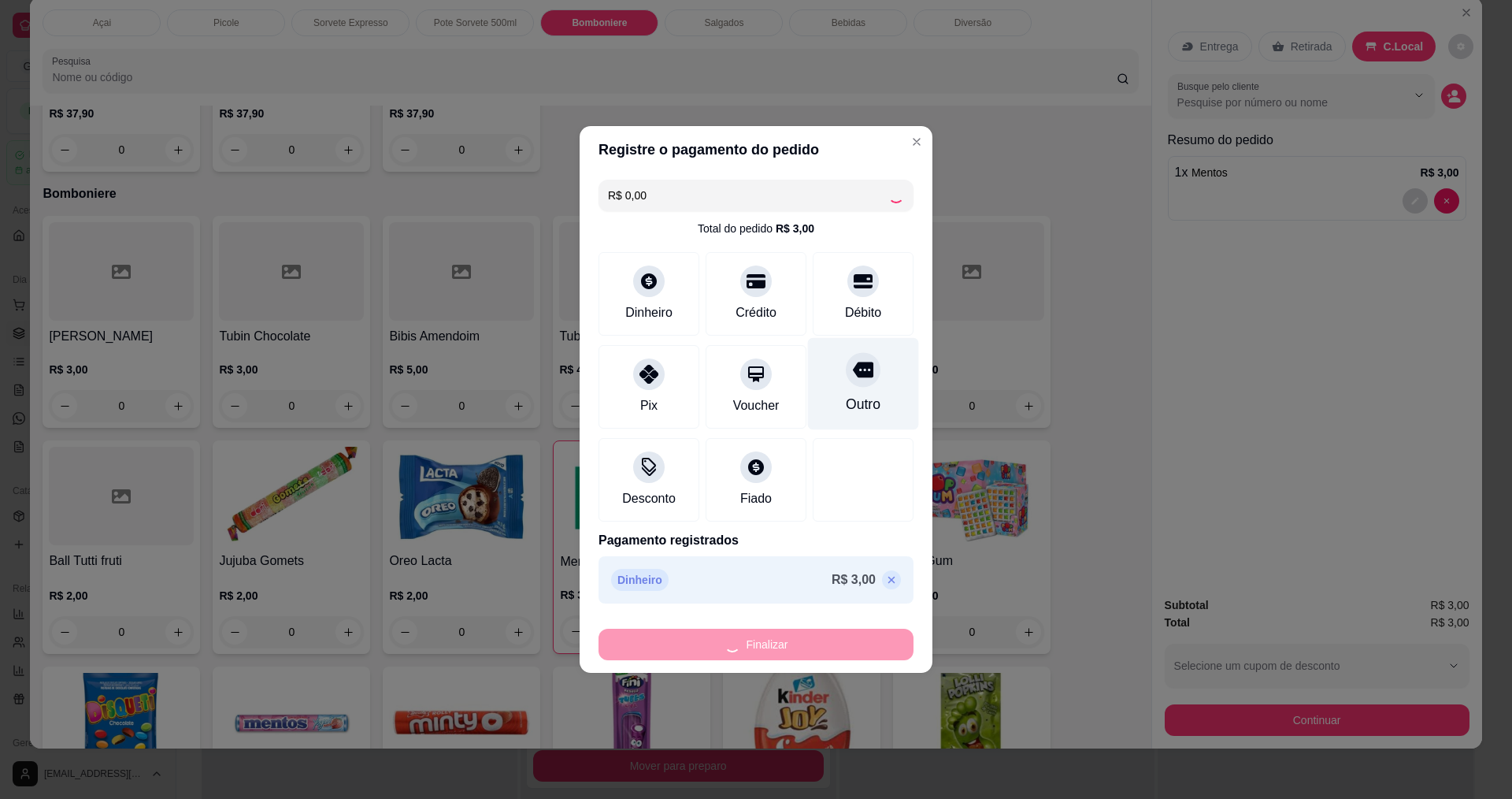
type input "0"
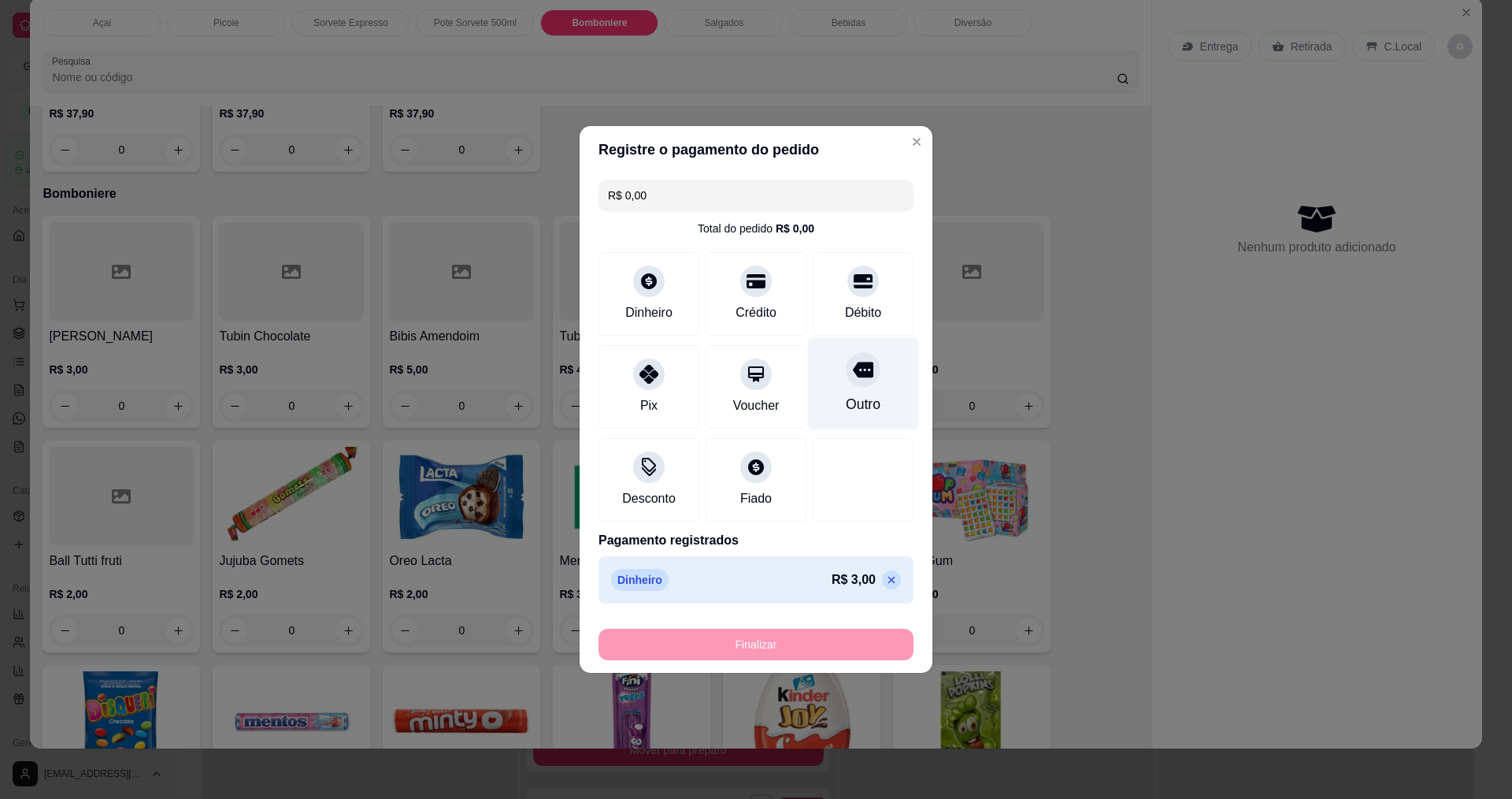
type input "-R$ 3,00"
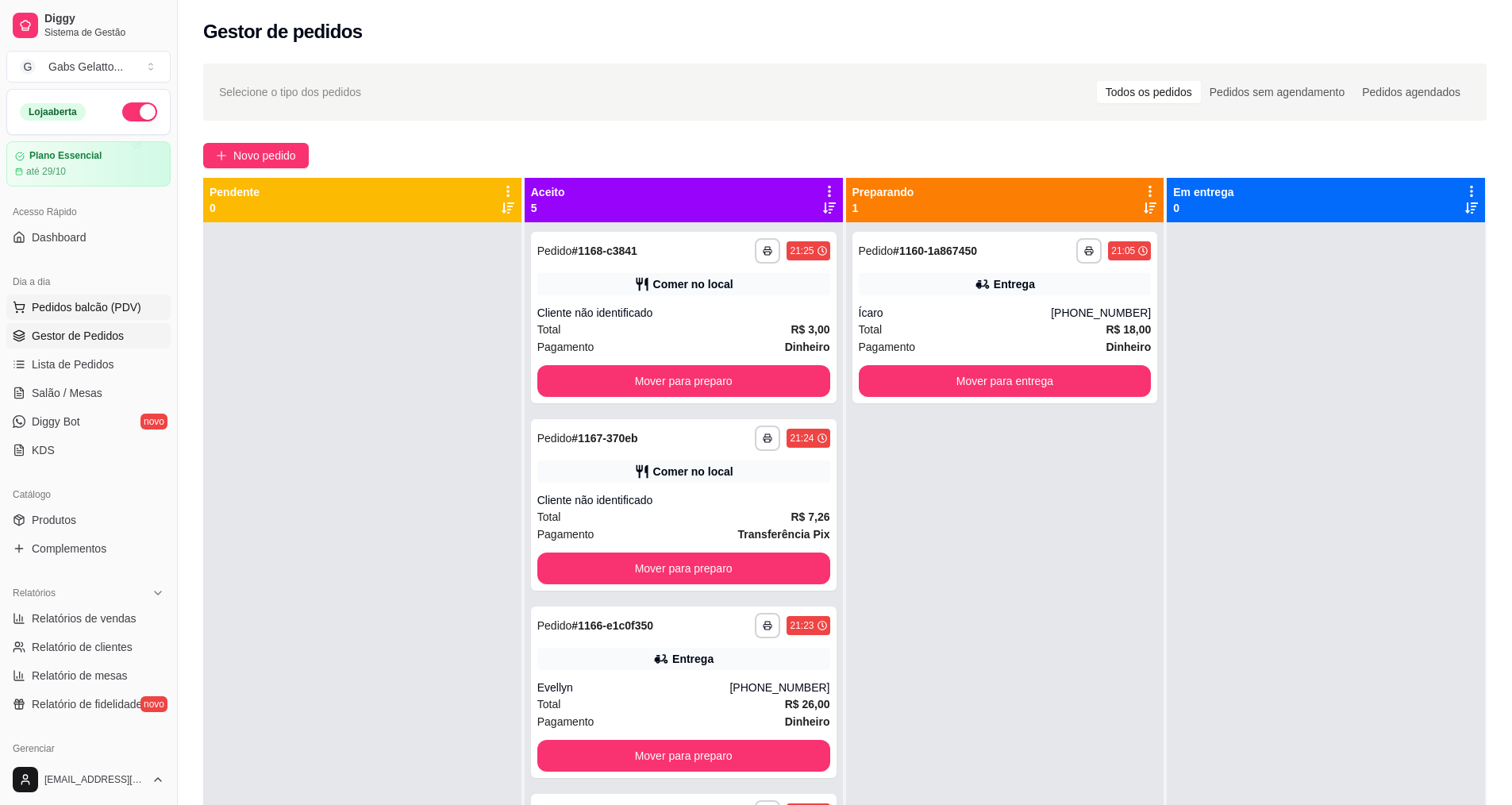
click at [97, 309] on span "Pedidos balcão (PDV)" at bounding box center [86, 307] width 109 height 15
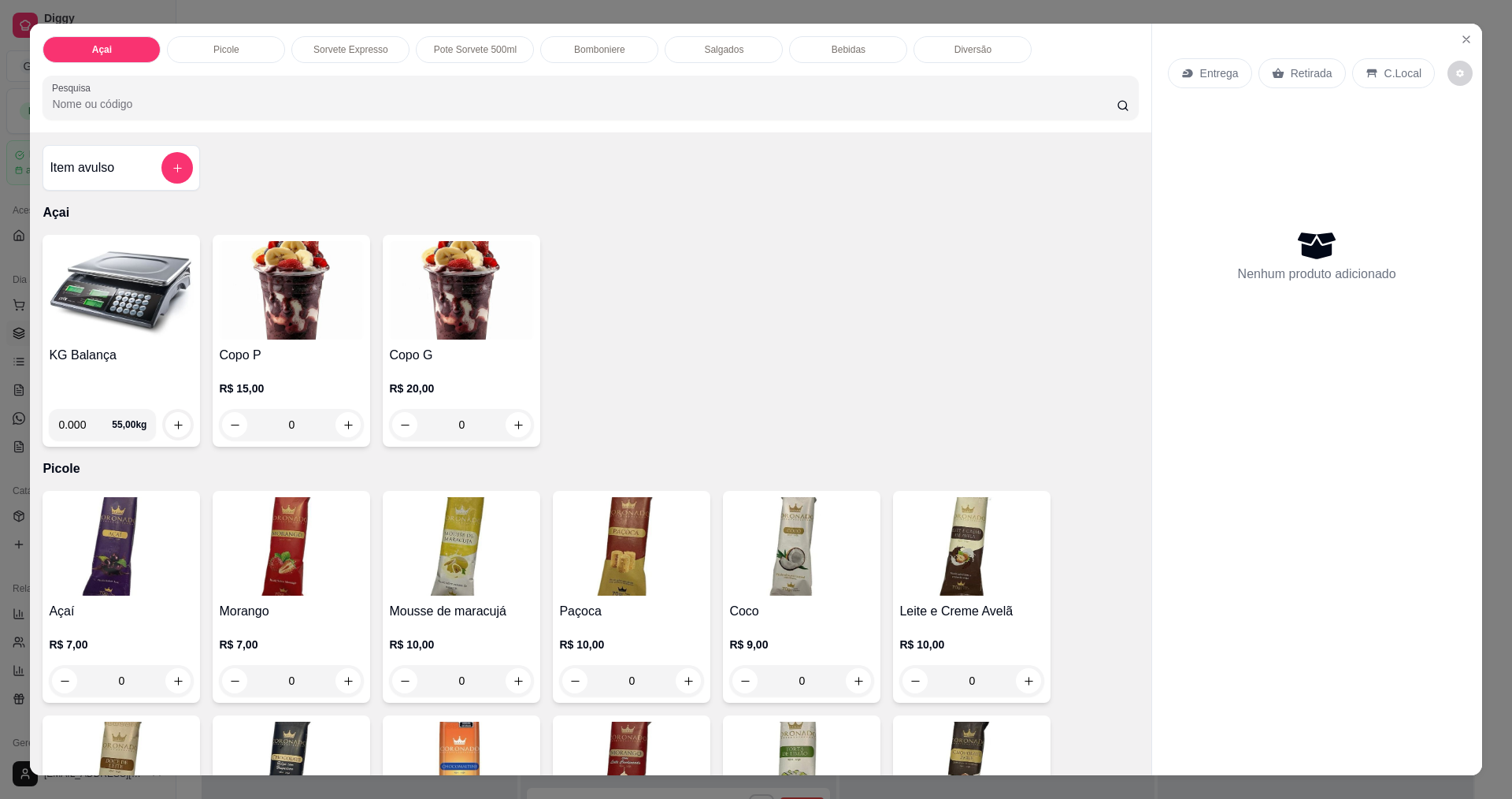
click at [158, 331] on img at bounding box center [121, 289] width 145 height 98
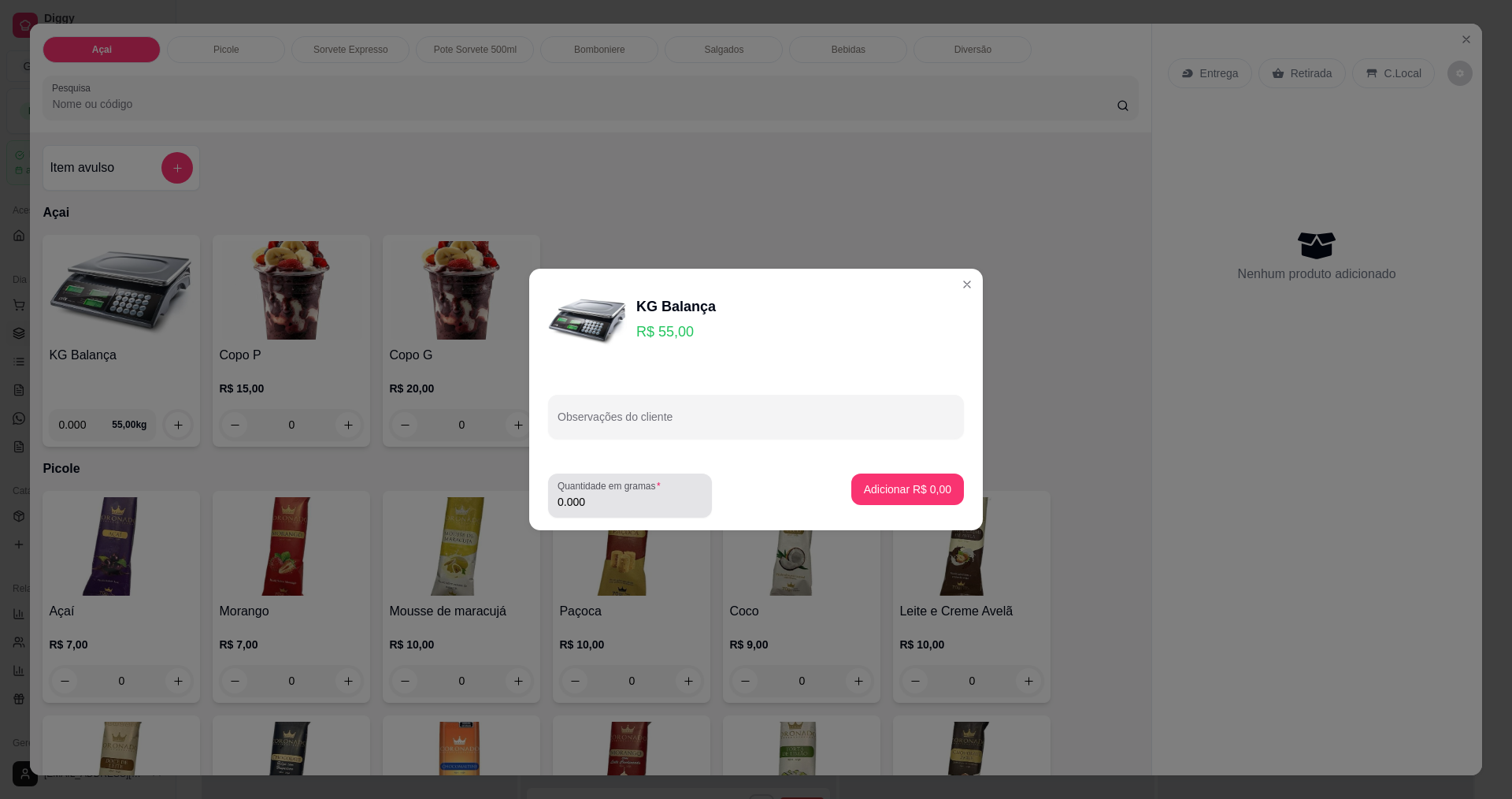
click at [651, 504] on input "0.000" at bounding box center [630, 501] width 145 height 15
type input "0.186"
click at [890, 492] on p "Adicionar R$ 10,23" at bounding box center [905, 489] width 94 height 15
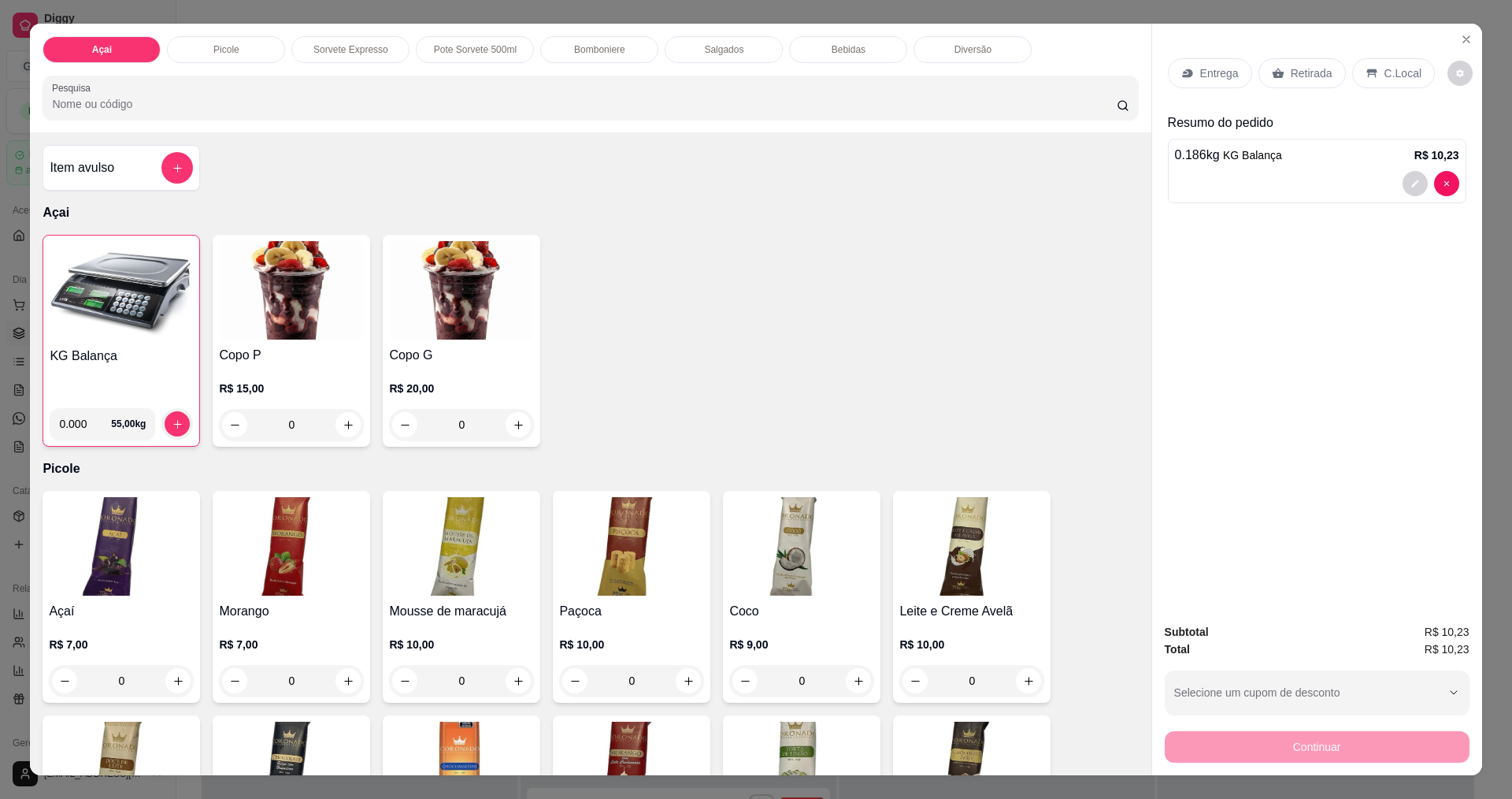
click at [1385, 69] on p "C.Local" at bounding box center [1403, 73] width 37 height 15
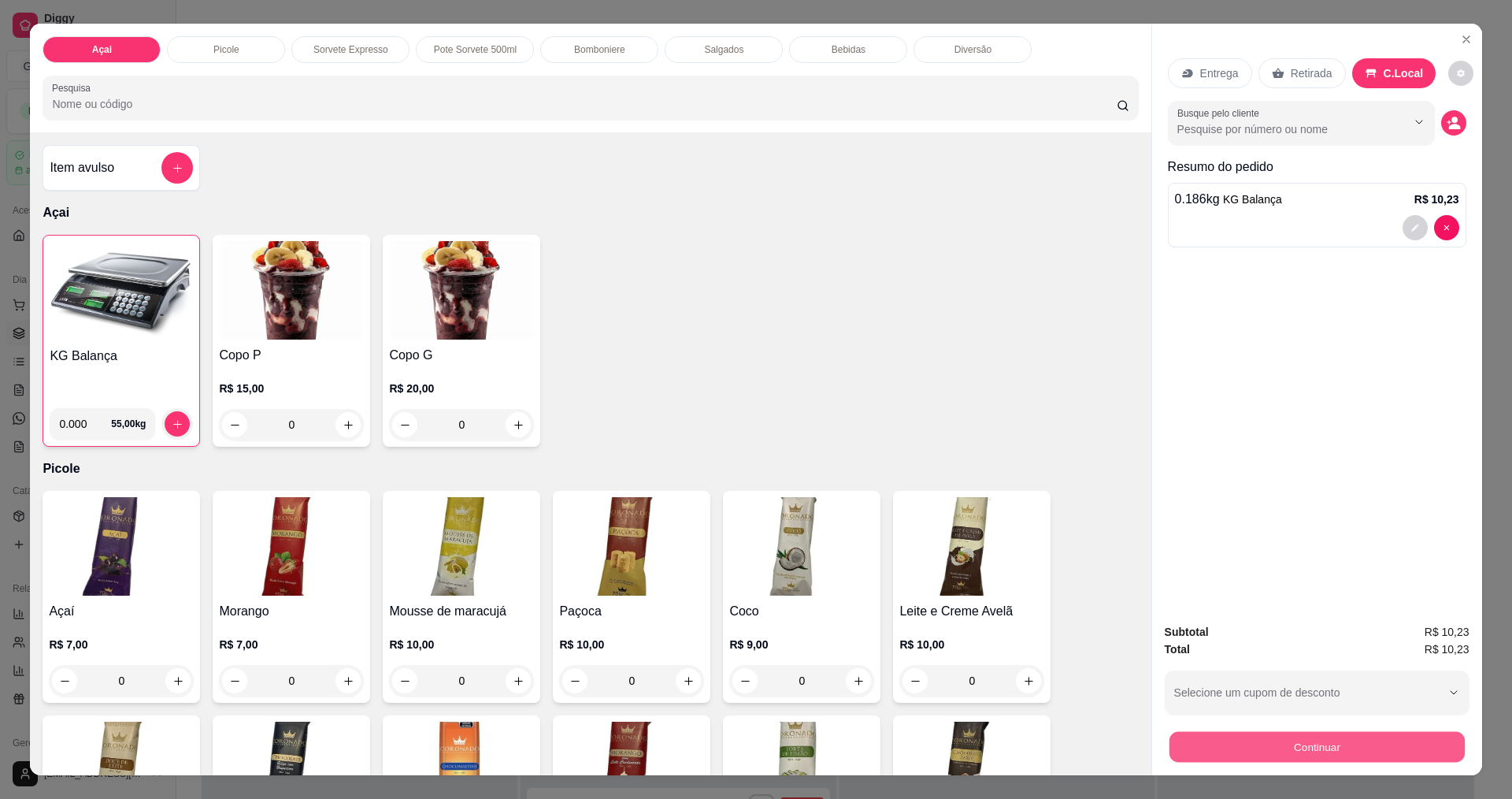
click at [1314, 753] on button "Continuar" at bounding box center [1316, 746] width 295 height 31
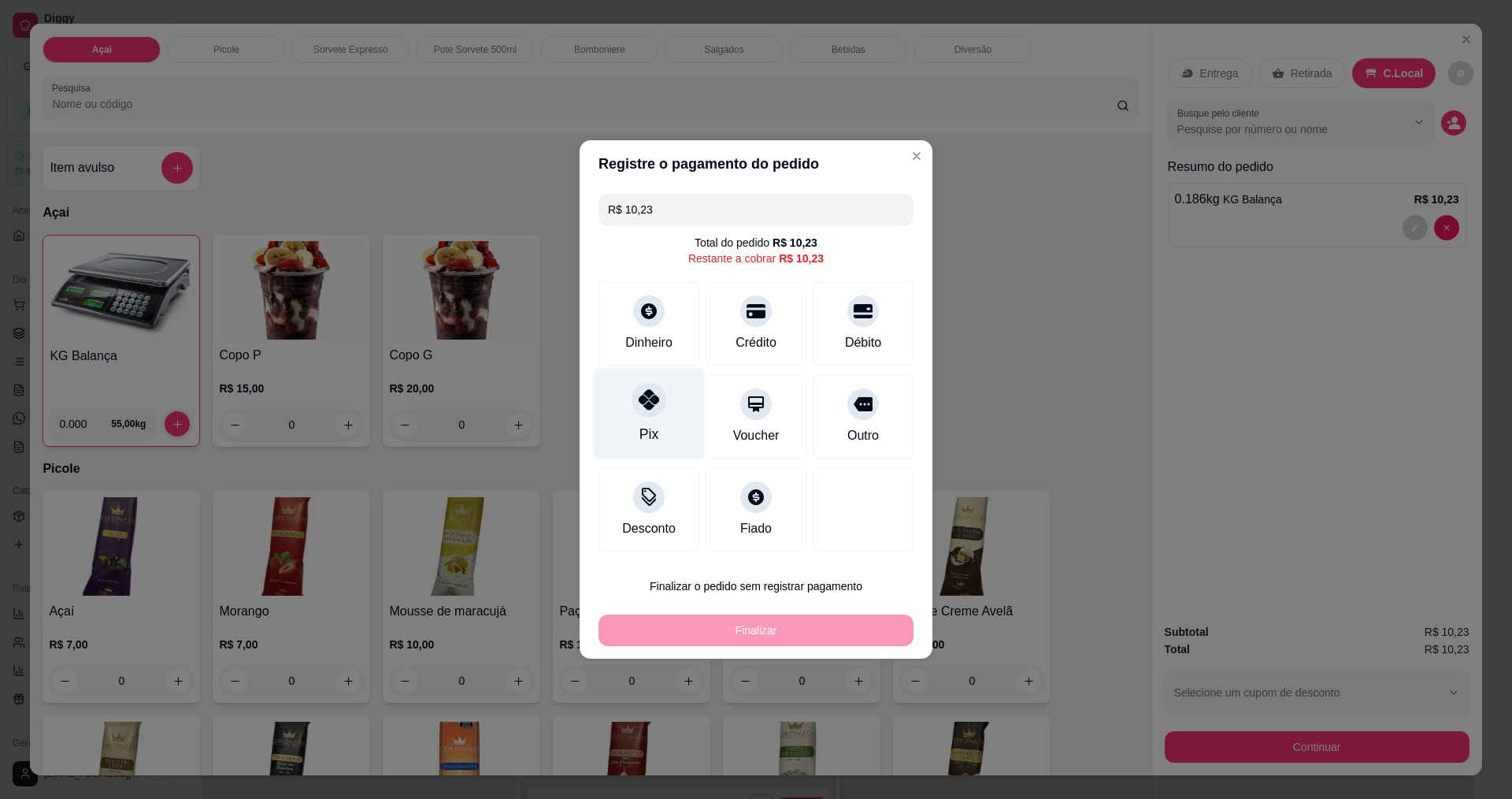
click at [652, 409] on icon at bounding box center [649, 400] width 20 height 20
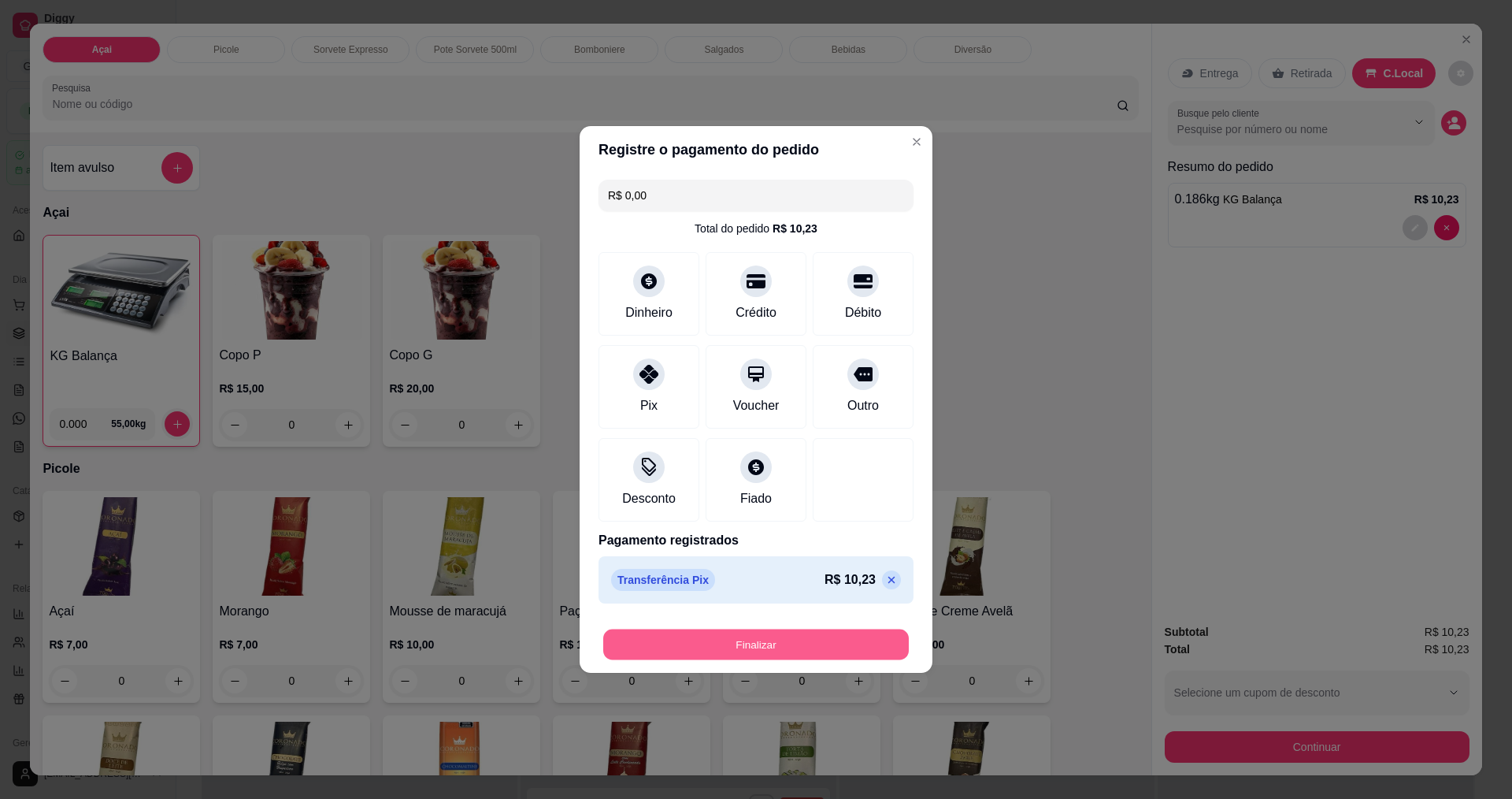
click at [809, 646] on button "Finalizar" at bounding box center [756, 644] width 306 height 31
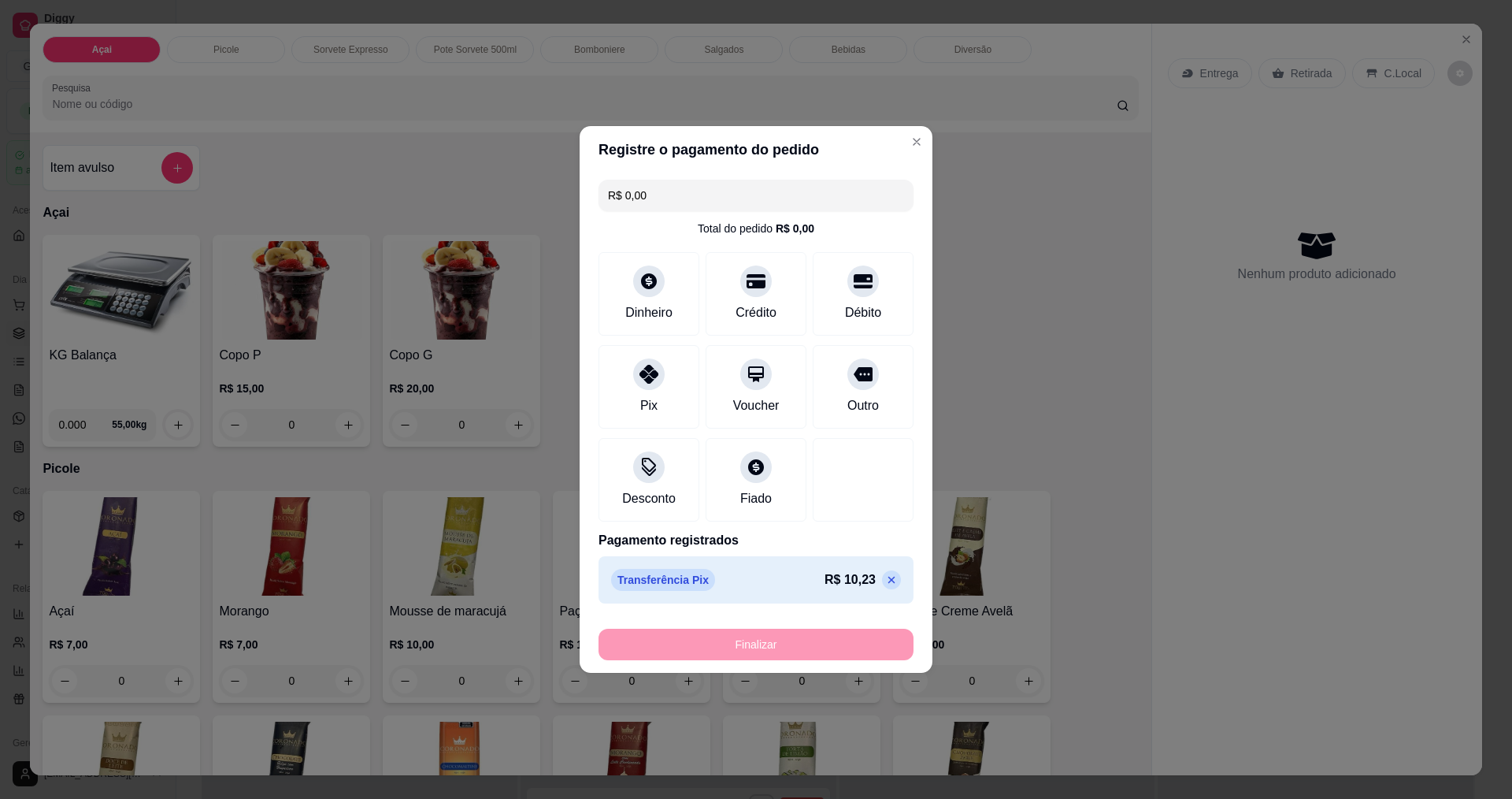
type input "-R$ 10,23"
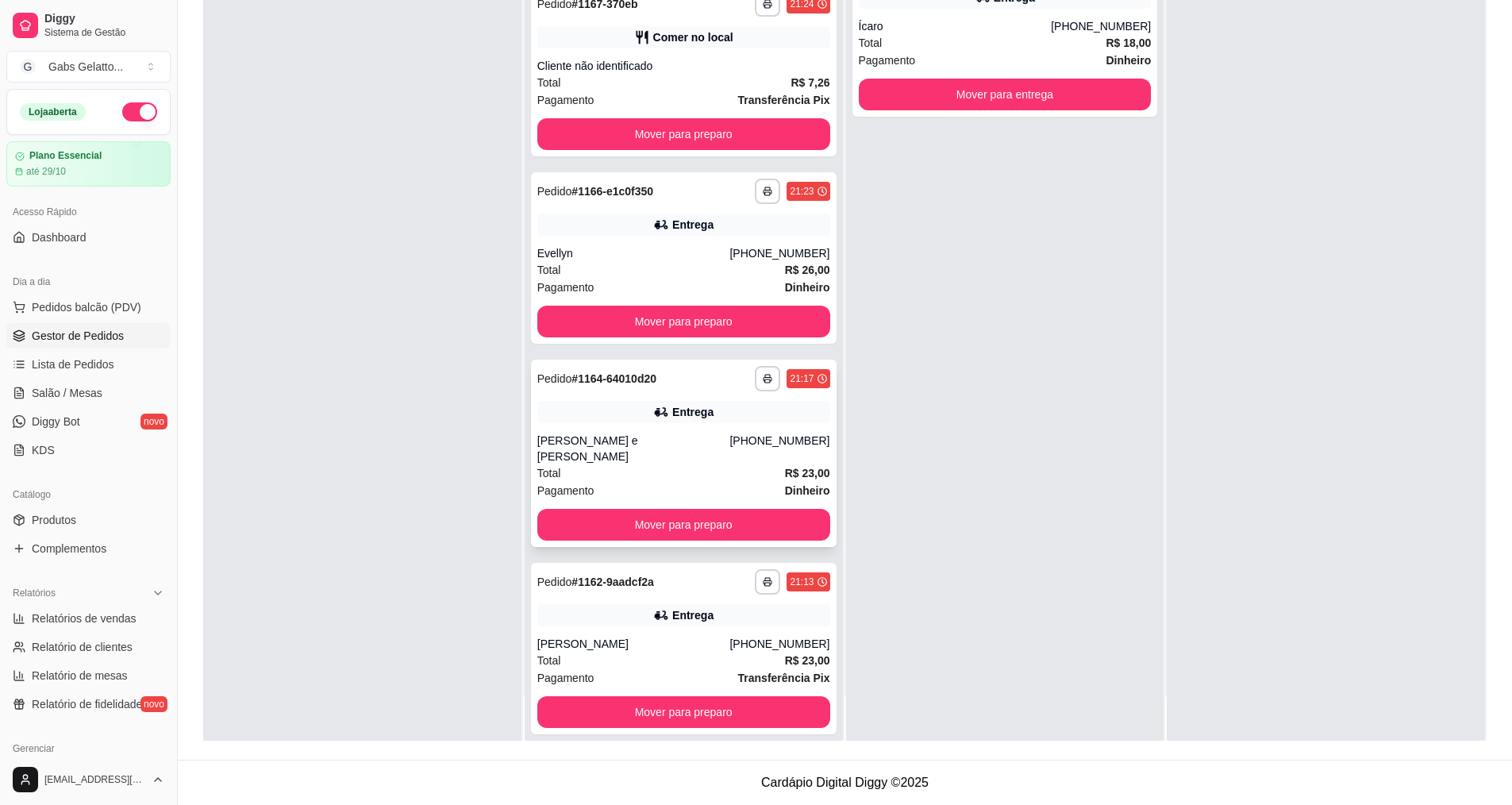
scroll to position [176, 0]
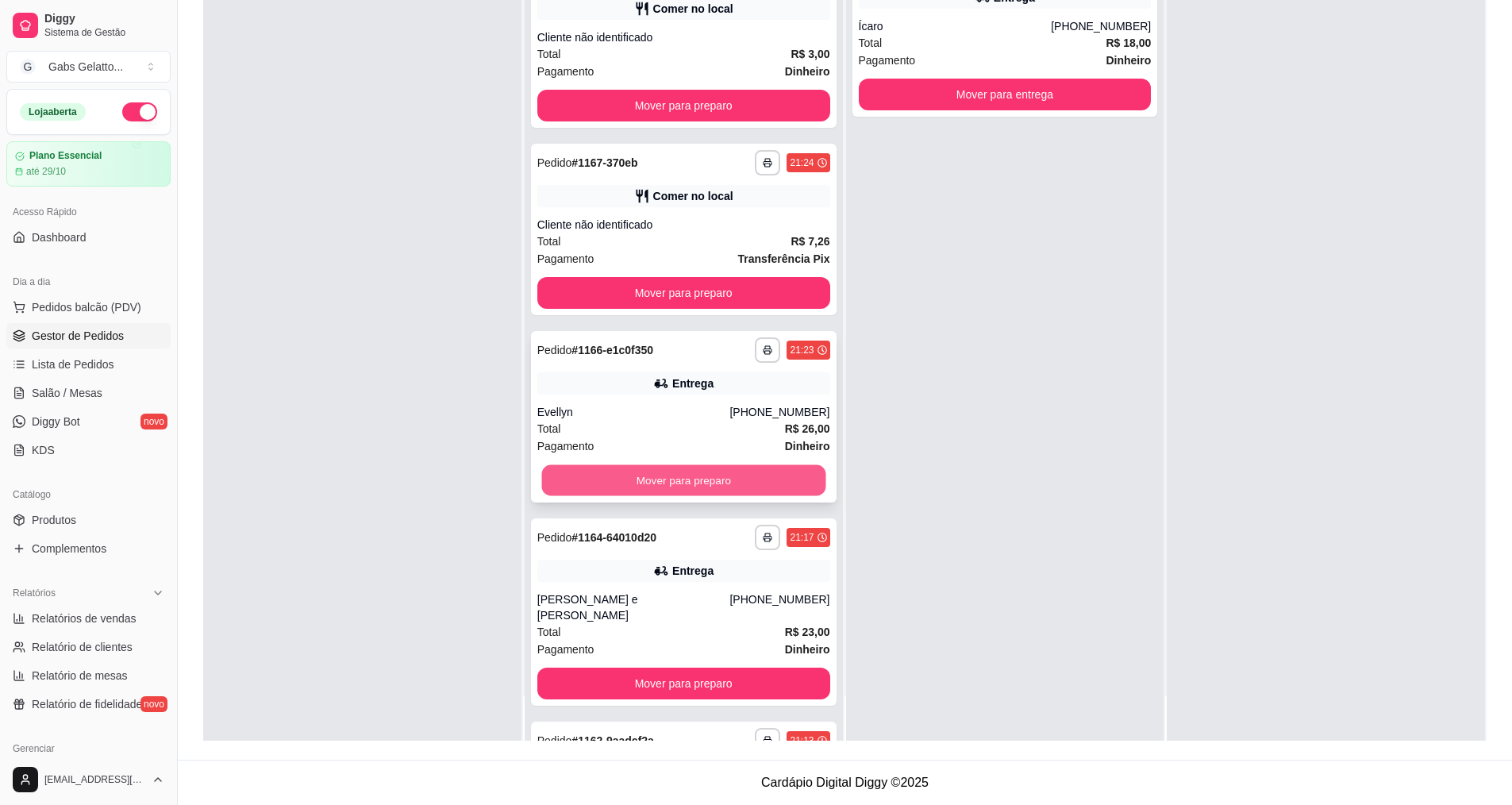
click at [691, 476] on button "Mover para preparo" at bounding box center [683, 481] width 284 height 31
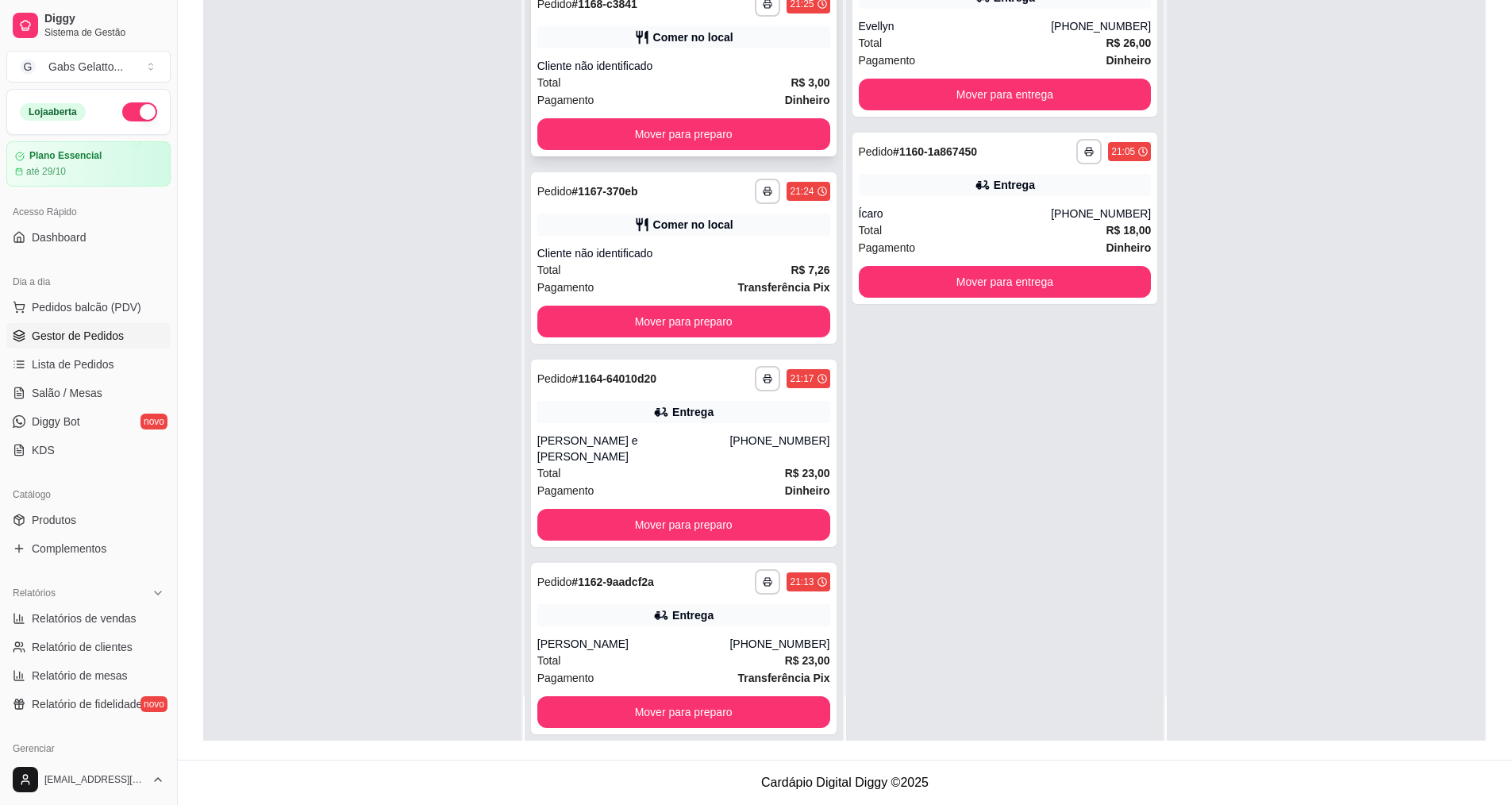
scroll to position [0, 0]
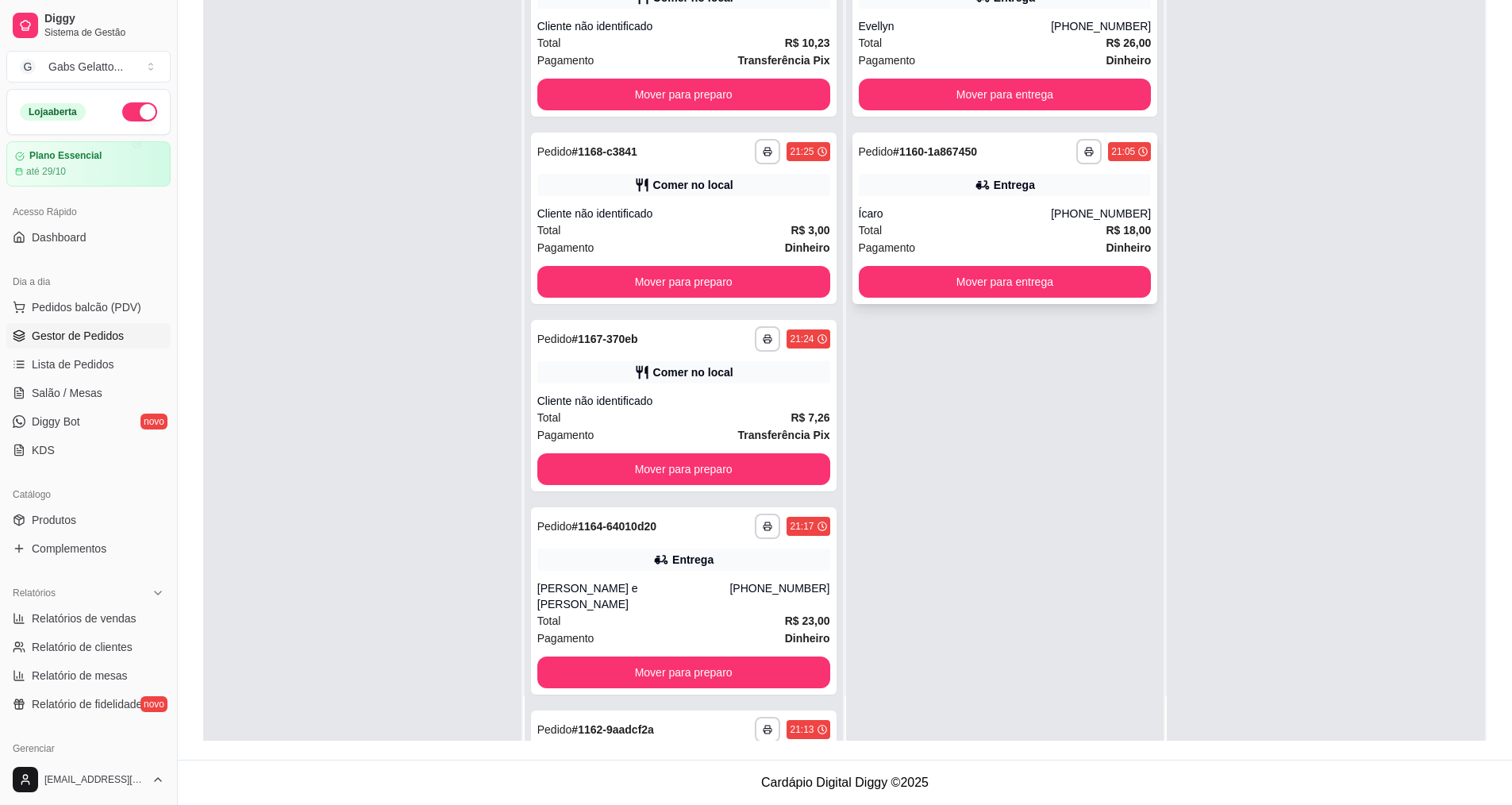
click at [1027, 195] on div "Entrega" at bounding box center [1005, 185] width 292 height 22
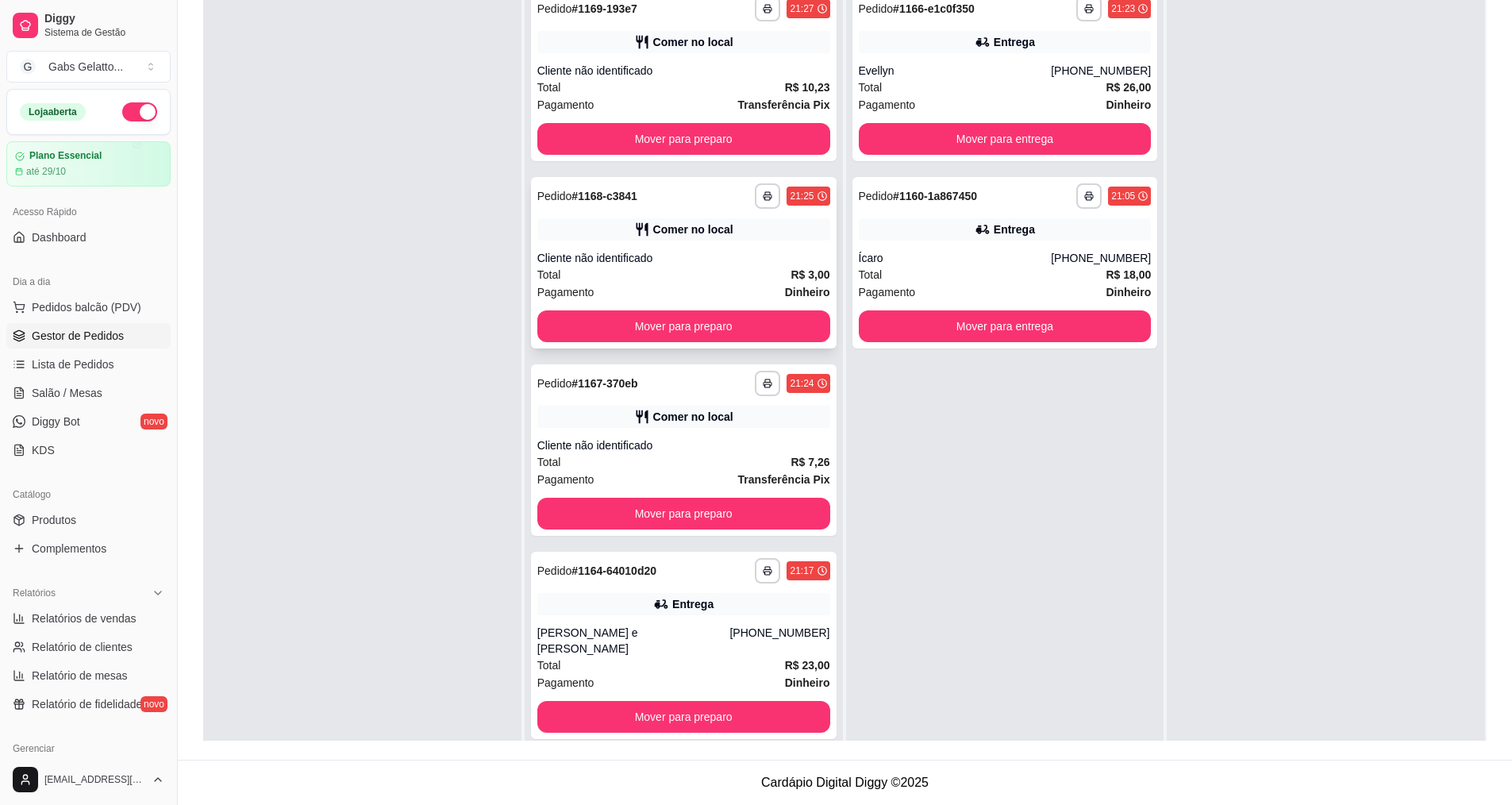
scroll to position [4, 0]
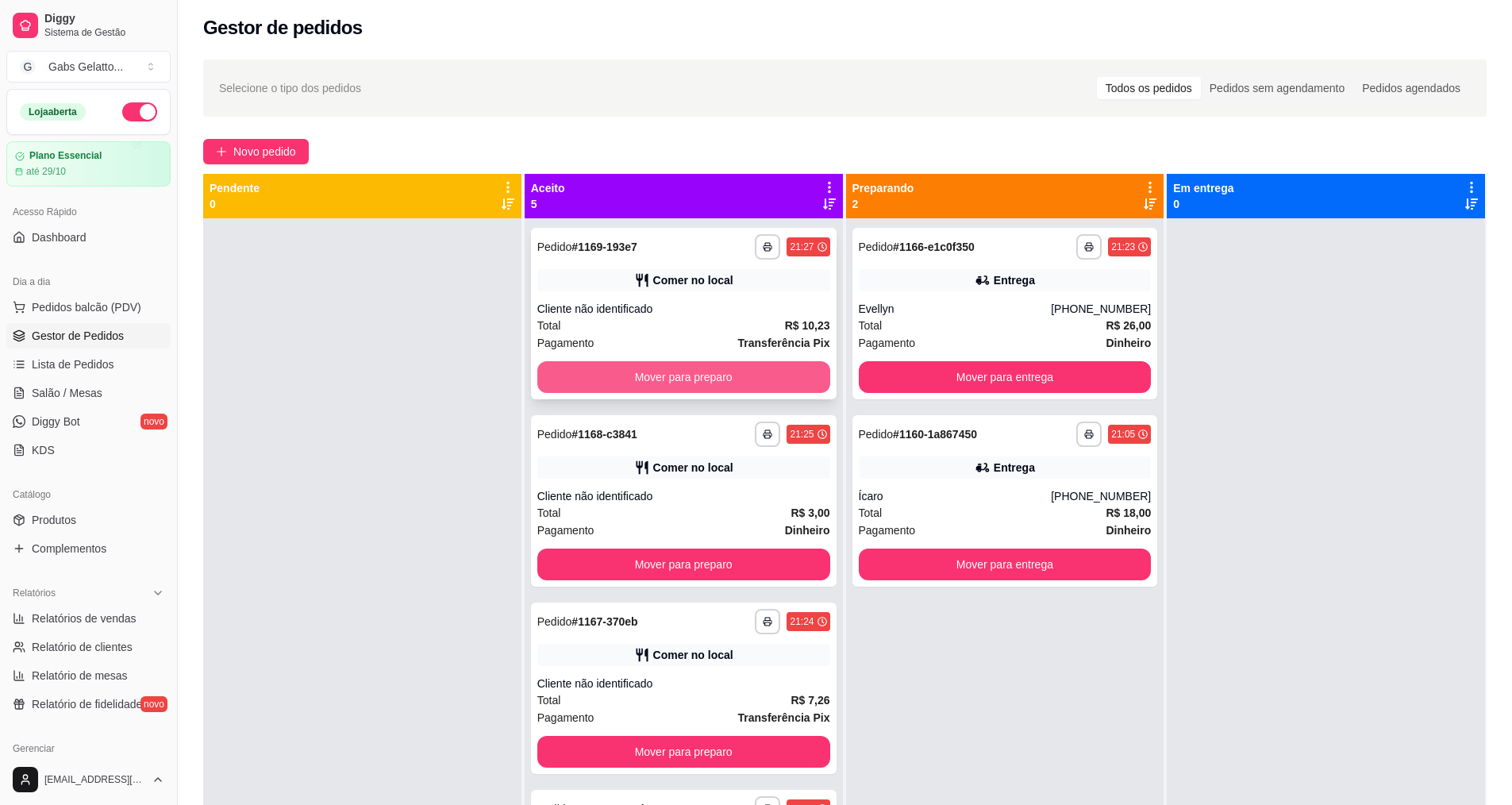
click at [744, 378] on button "Mover para preparo" at bounding box center [684, 377] width 292 height 32
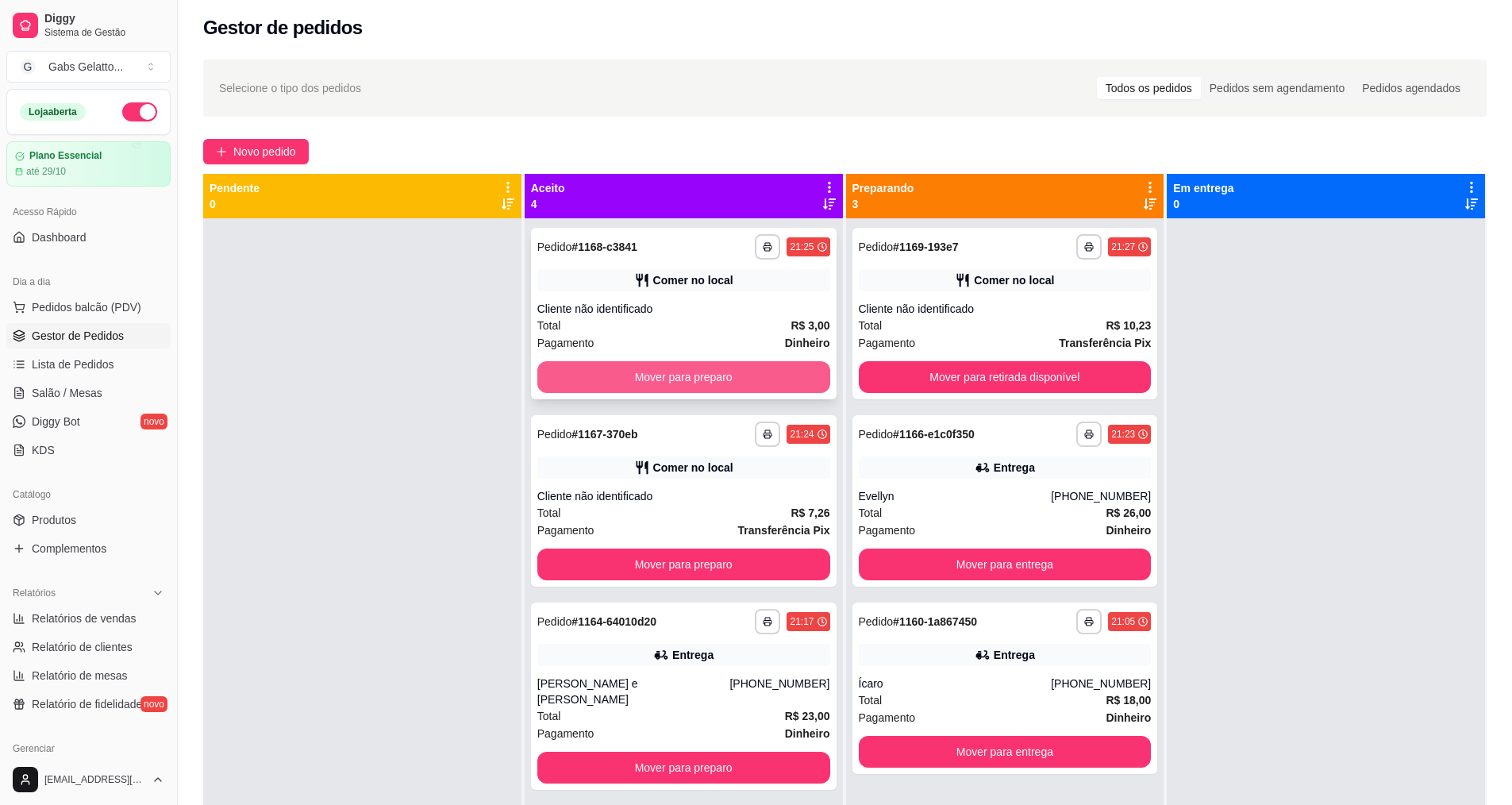
click at [720, 378] on button "Mover para preparo" at bounding box center [684, 377] width 292 height 32
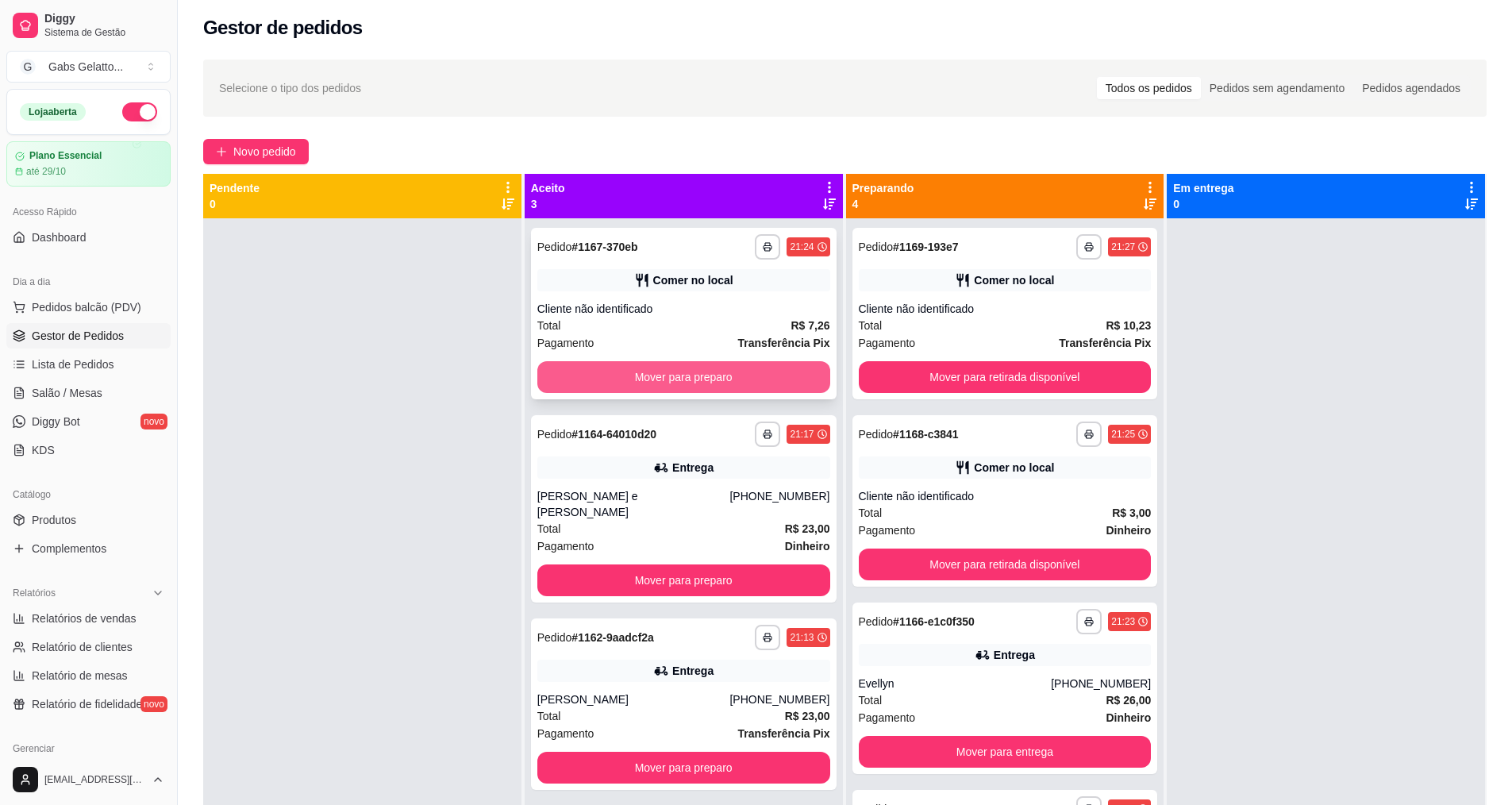
click at [735, 384] on button "Mover para preparo" at bounding box center [684, 377] width 292 height 32
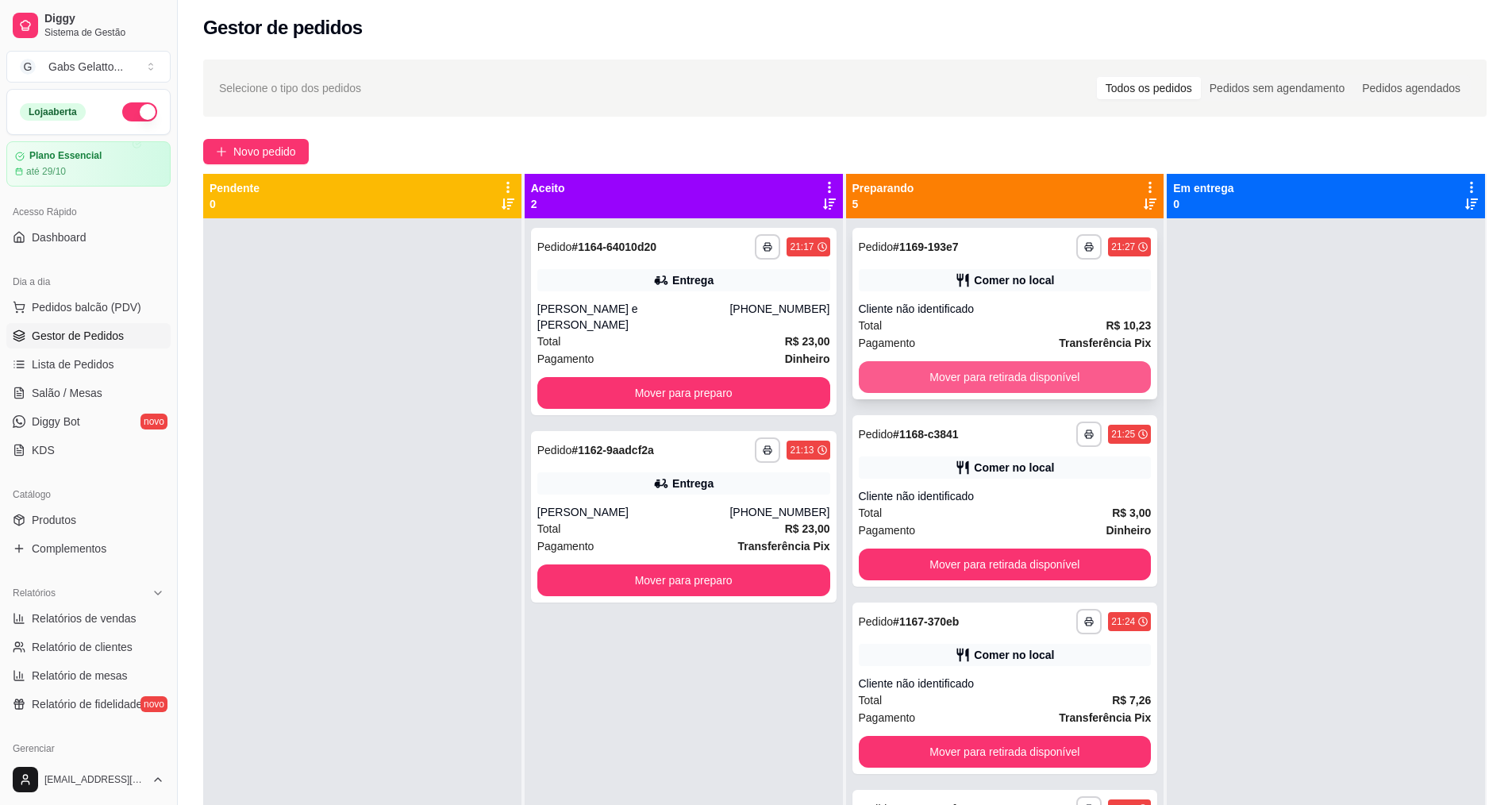
click at [1026, 376] on button "Mover para retirada disponível" at bounding box center [1005, 377] width 292 height 32
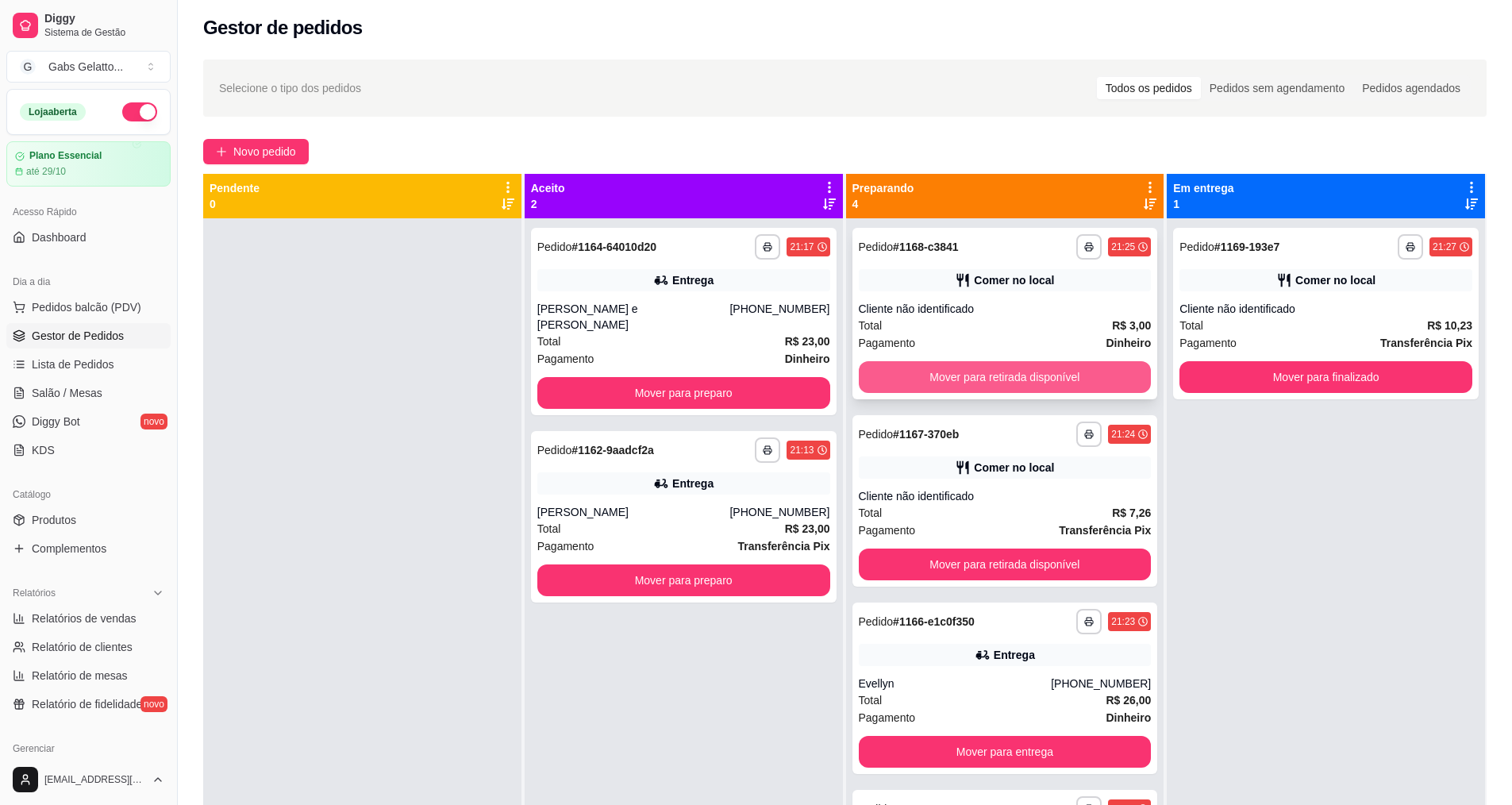
click at [1039, 371] on button "Mover para retirada disponível" at bounding box center [1005, 377] width 292 height 32
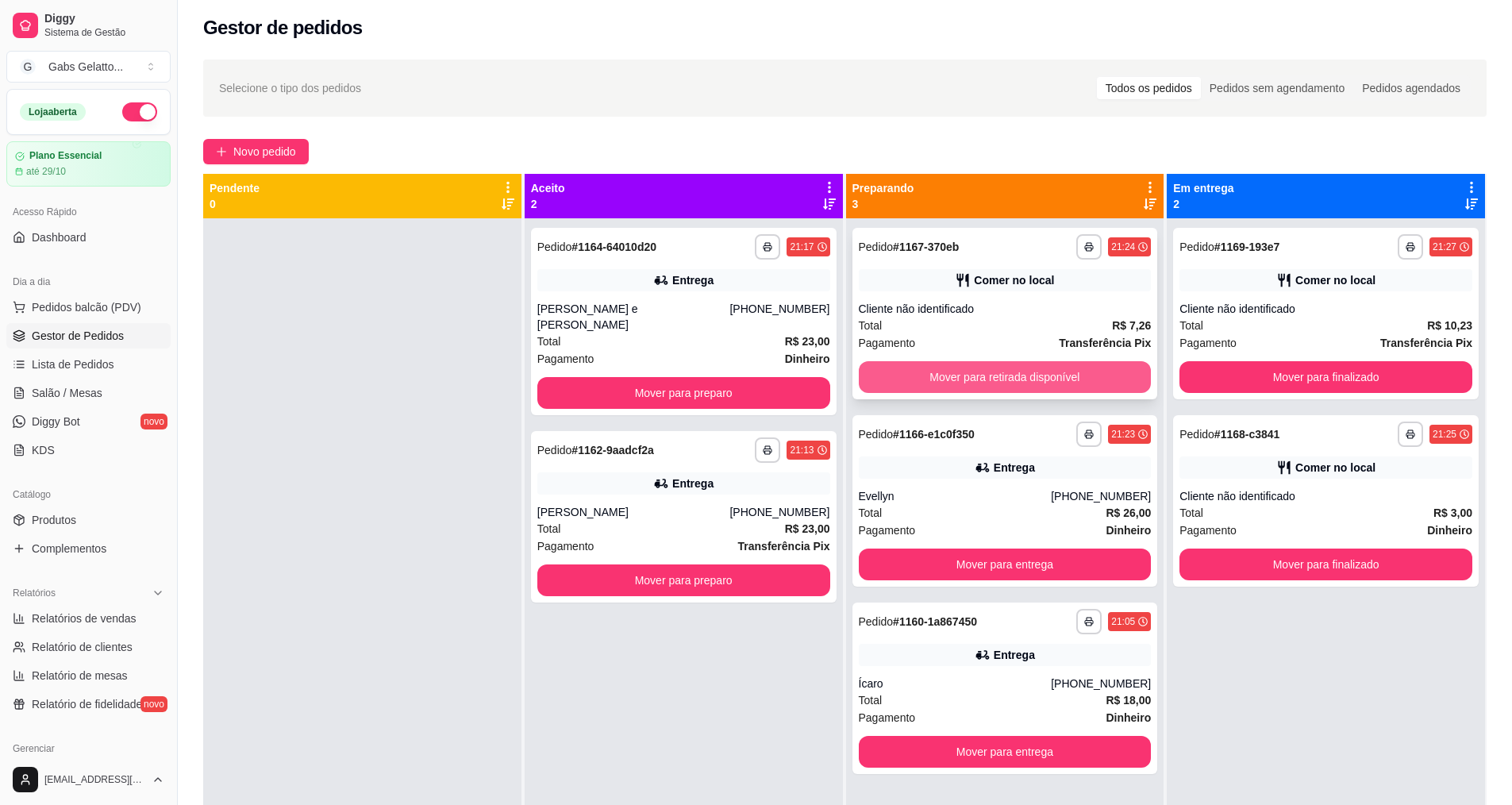
click at [1041, 370] on button "Mover para retirada disponível" at bounding box center [1005, 377] width 292 height 32
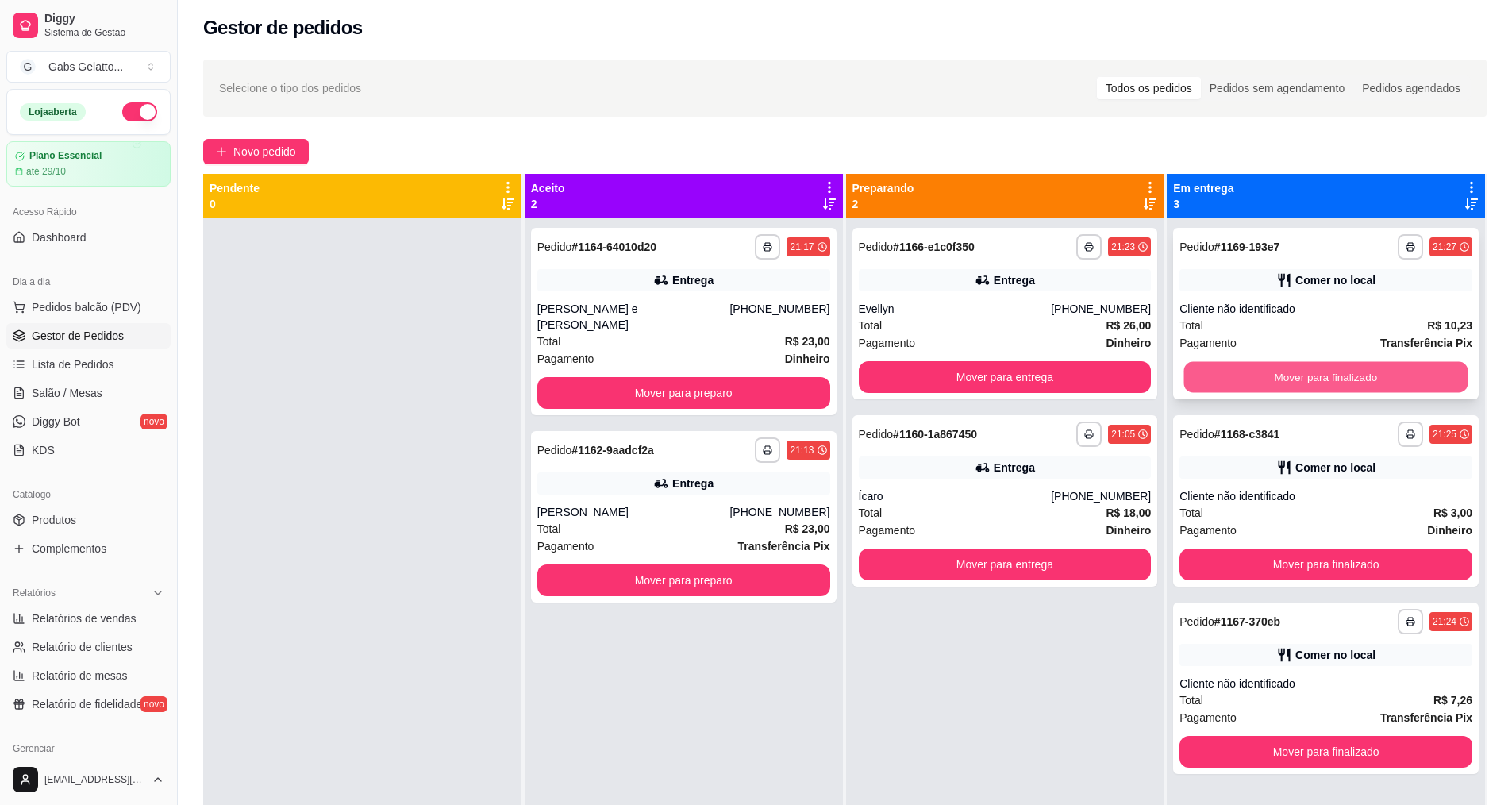
click at [1358, 376] on button "Mover para finalizado" at bounding box center [1326, 378] width 284 height 31
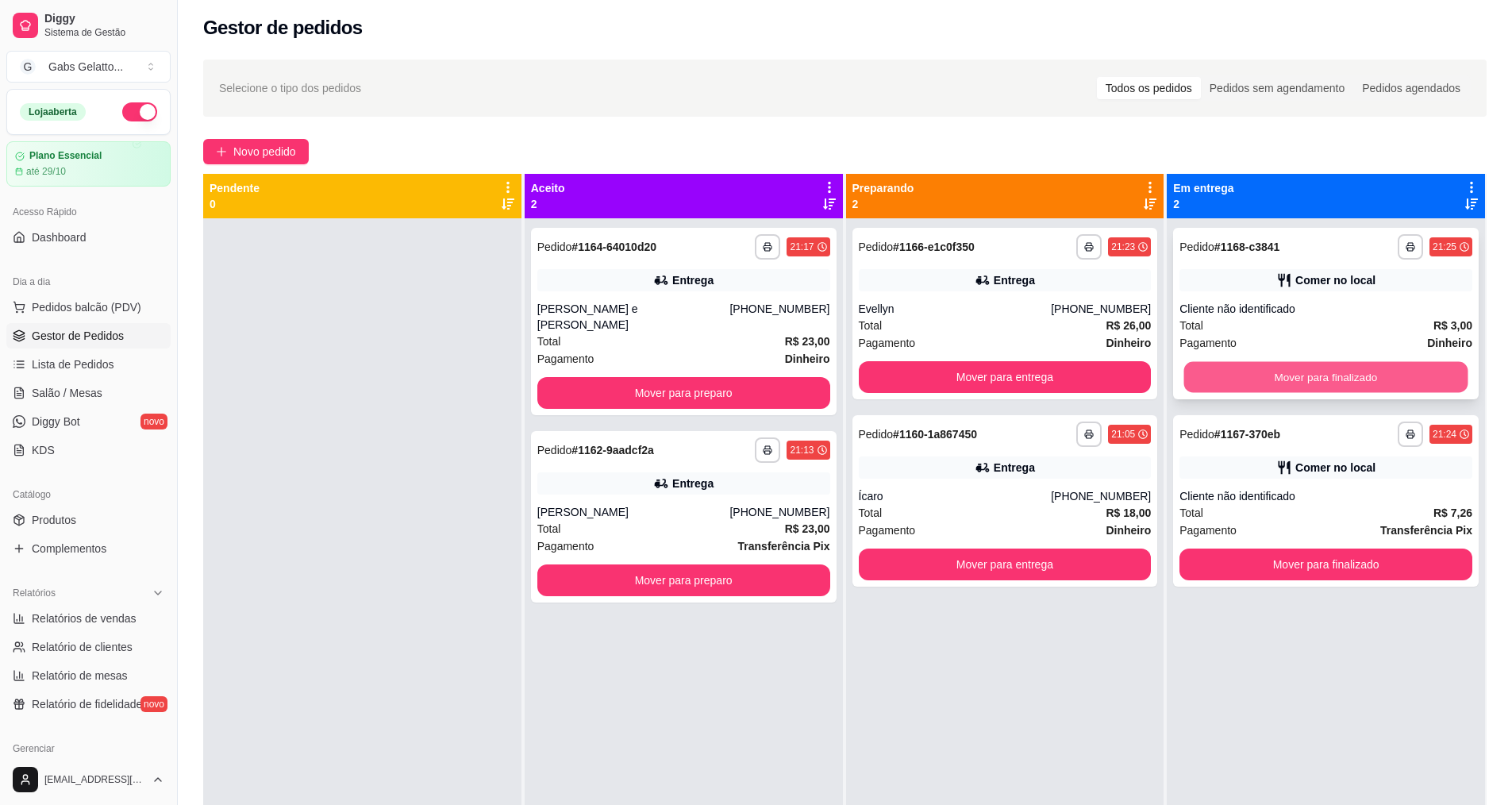
click at [1349, 380] on button "Mover para finalizado" at bounding box center [1326, 378] width 284 height 31
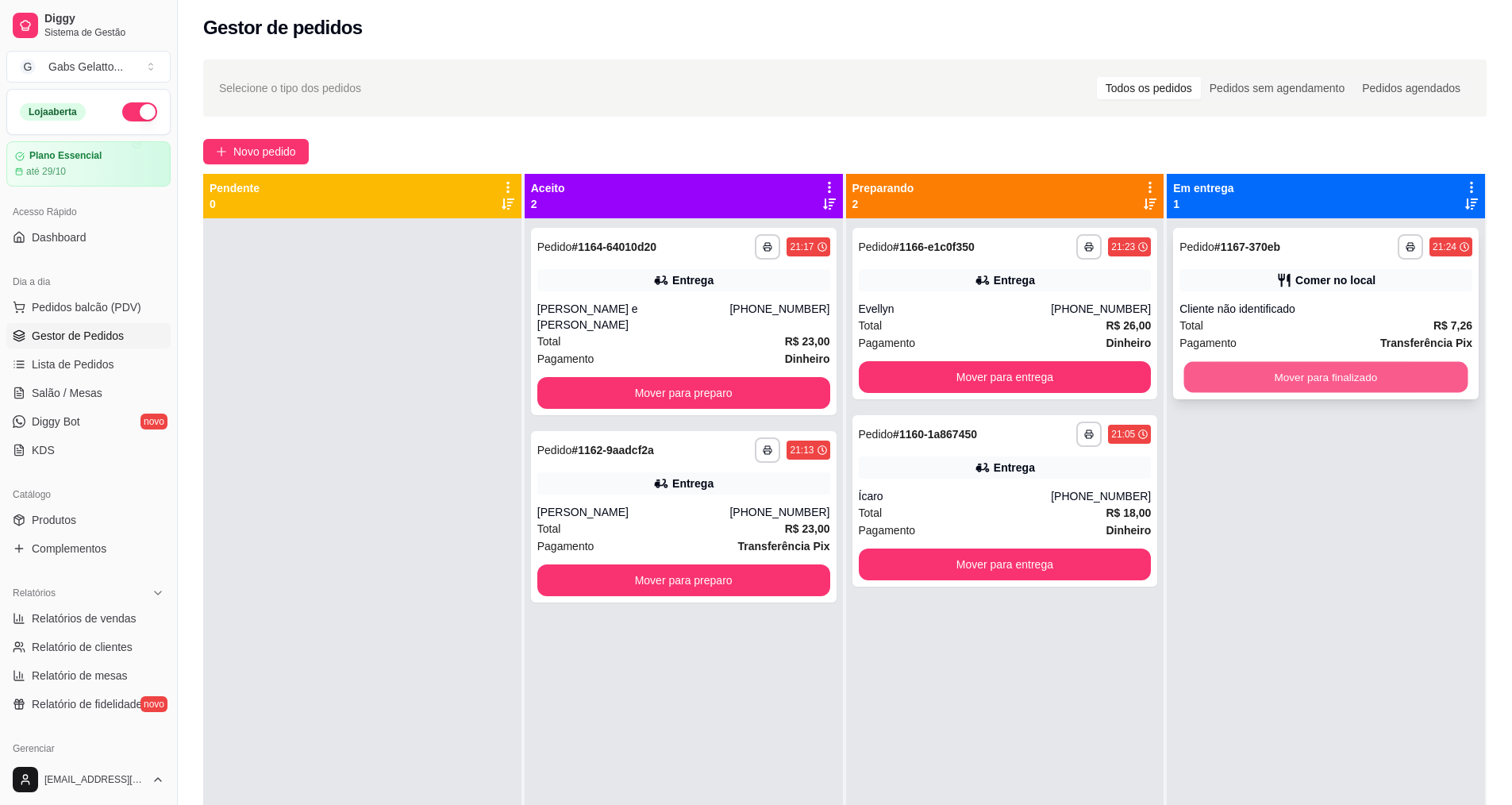
click at [1355, 370] on button "Mover para finalizado" at bounding box center [1326, 378] width 284 height 31
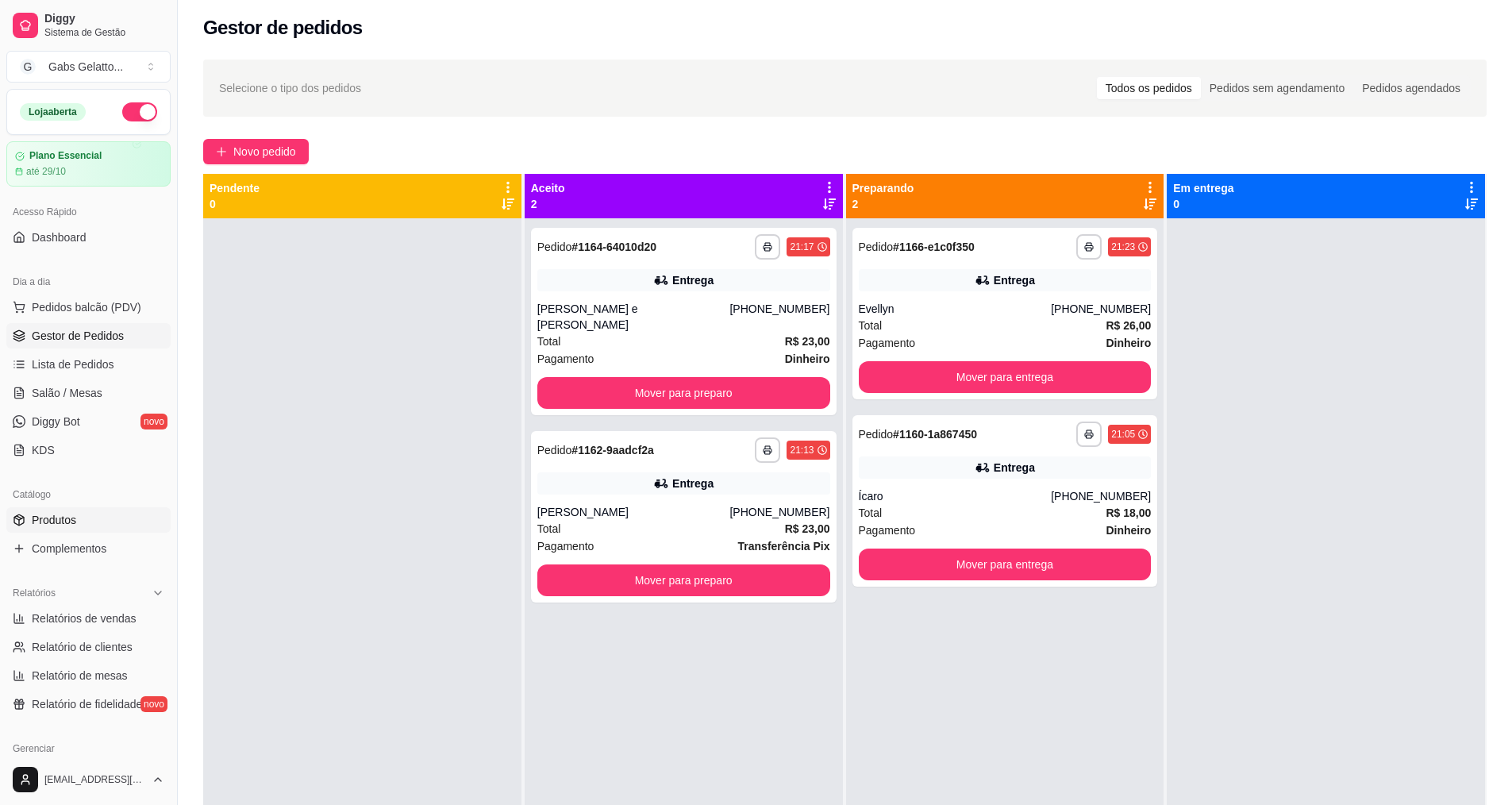
click at [73, 520] on span "Produtos" at bounding box center [54, 519] width 45 height 15
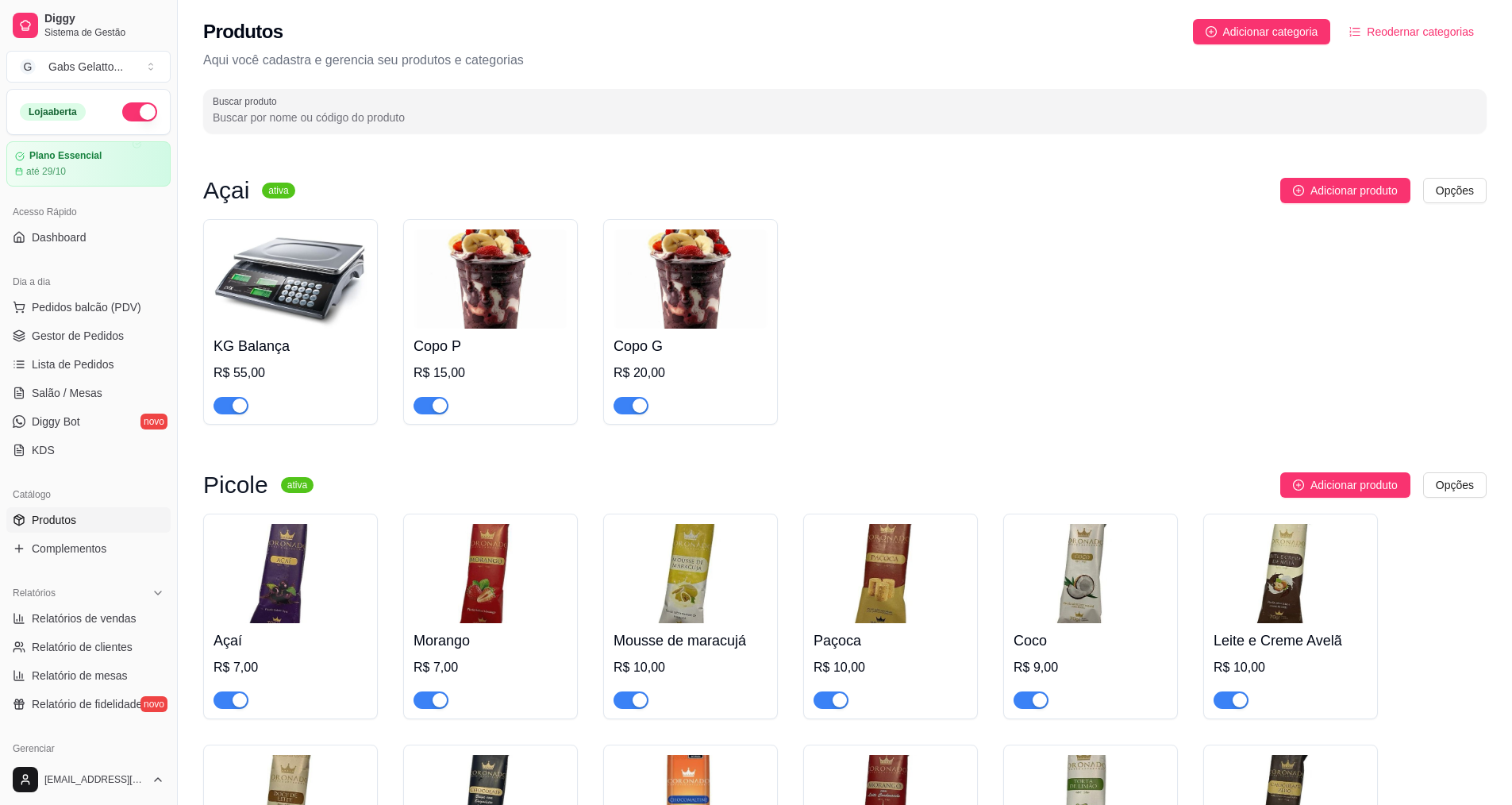
click at [520, 349] on h4 "Copo P" at bounding box center [490, 346] width 154 height 22
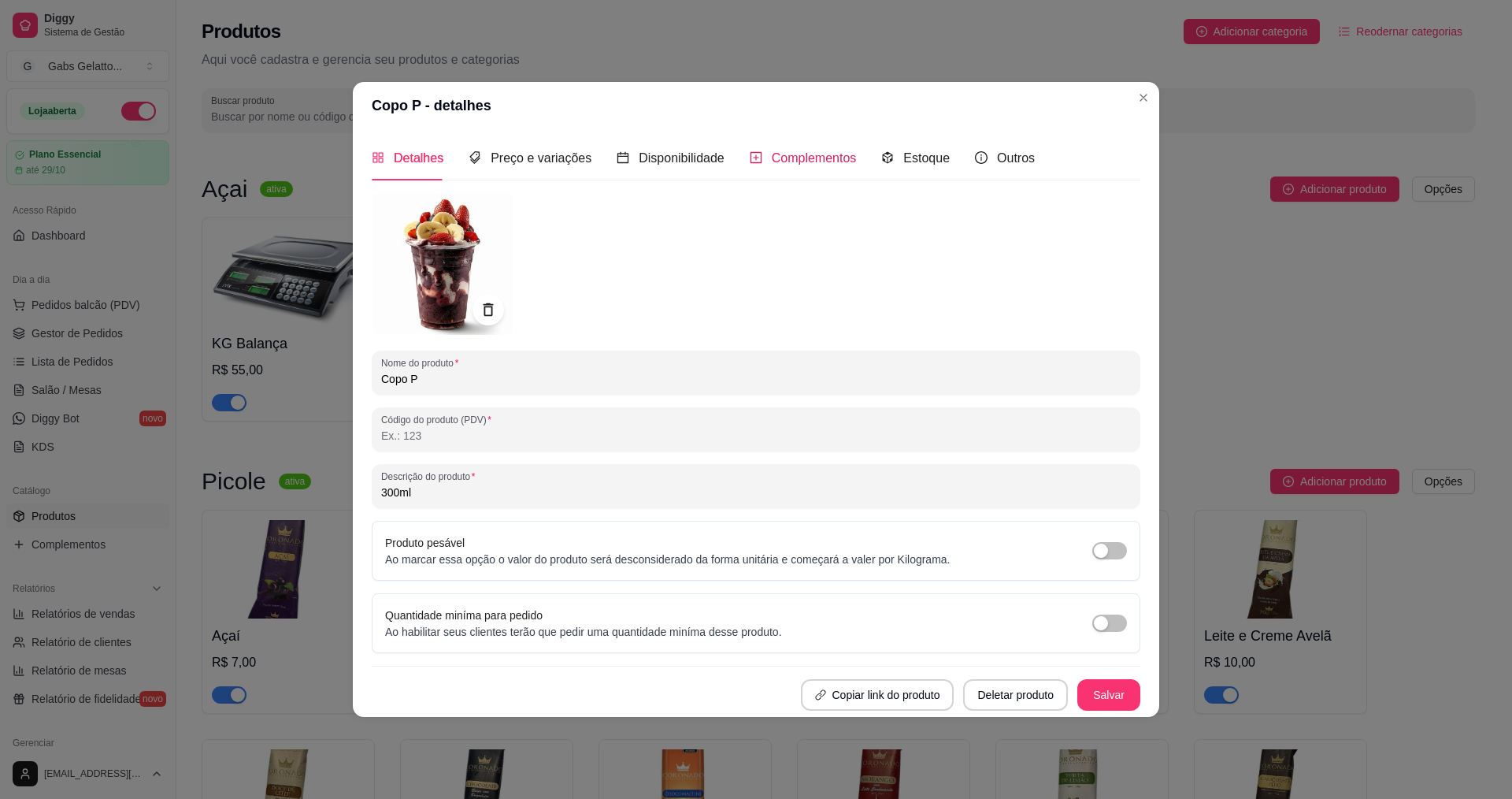
click at [838, 155] on span "Complementos" at bounding box center [814, 158] width 85 height 14
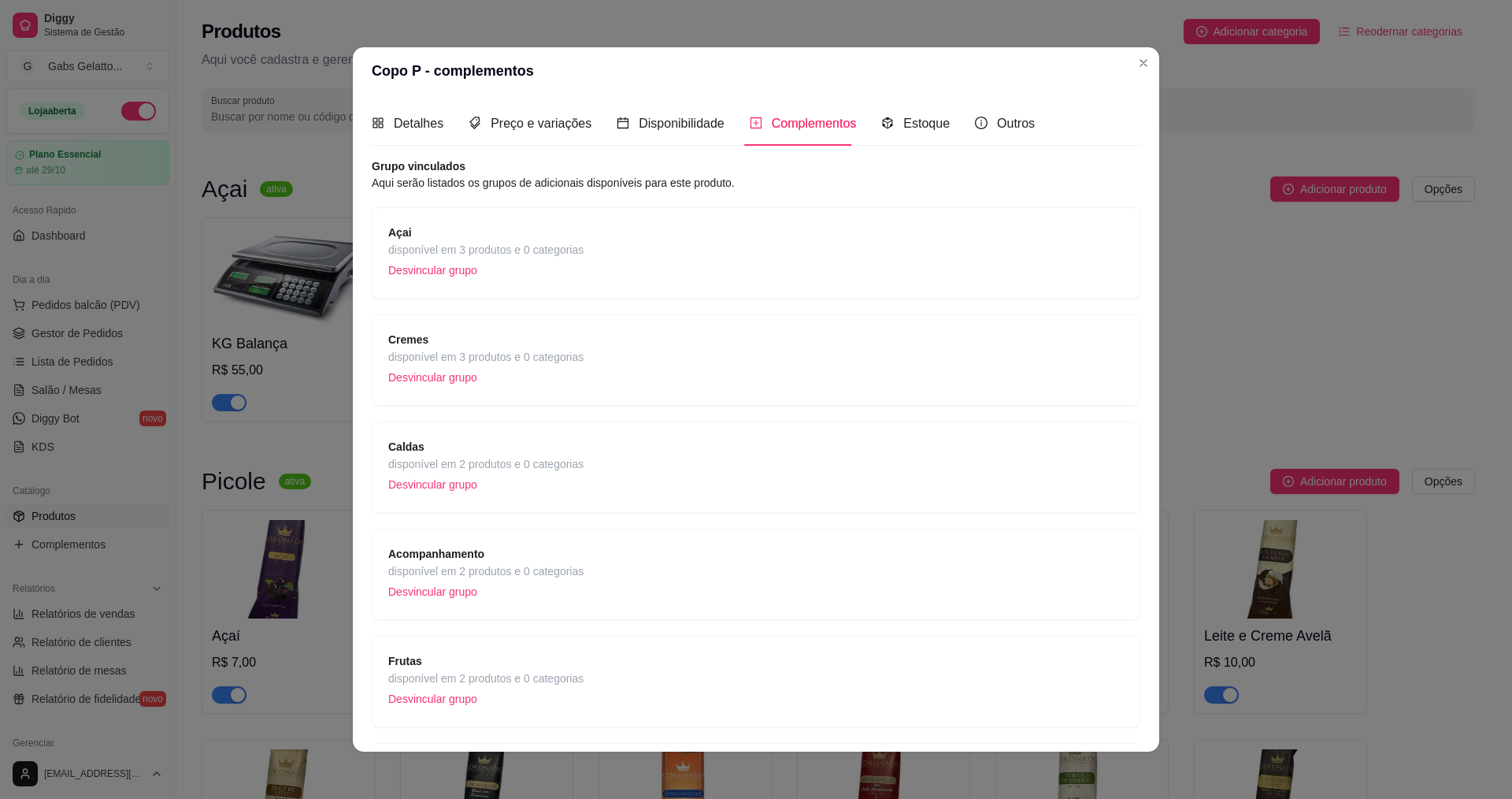
click at [496, 239] on span "Açai" at bounding box center [486, 232] width 196 height 17
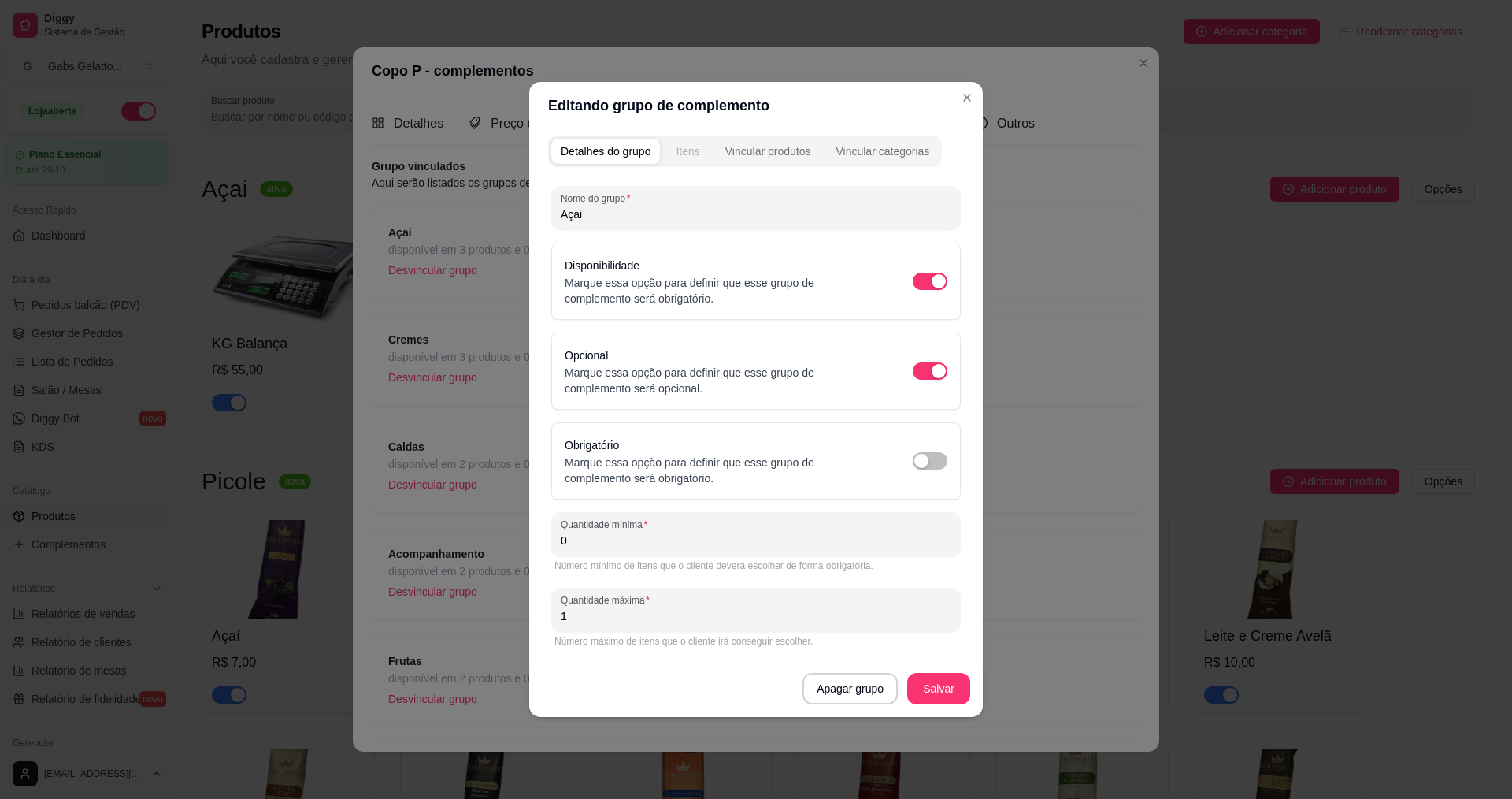
click at [695, 149] on div "Itens" at bounding box center [688, 151] width 24 height 15
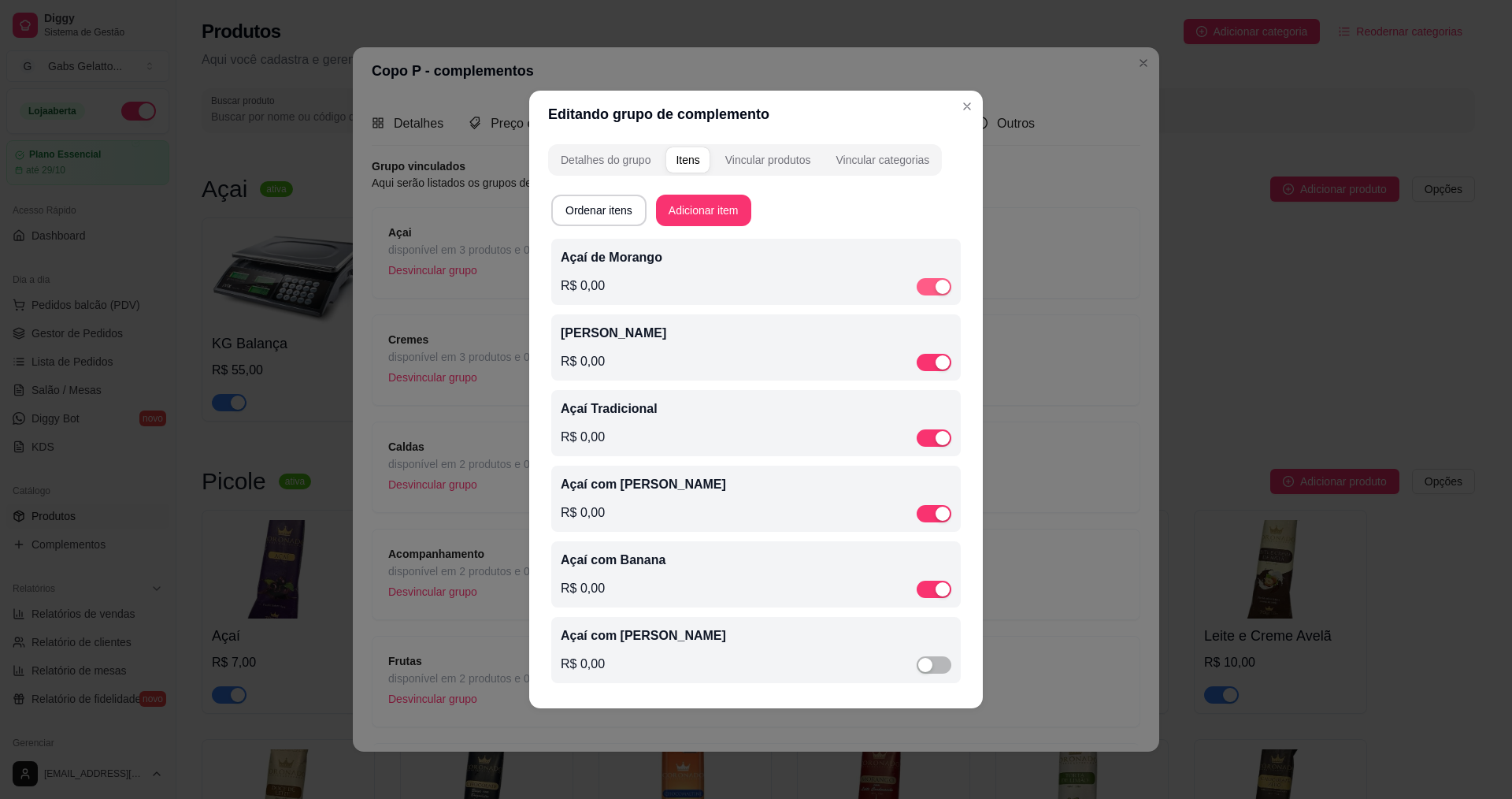
click at [925, 280] on span "button" at bounding box center [934, 287] width 35 height 17
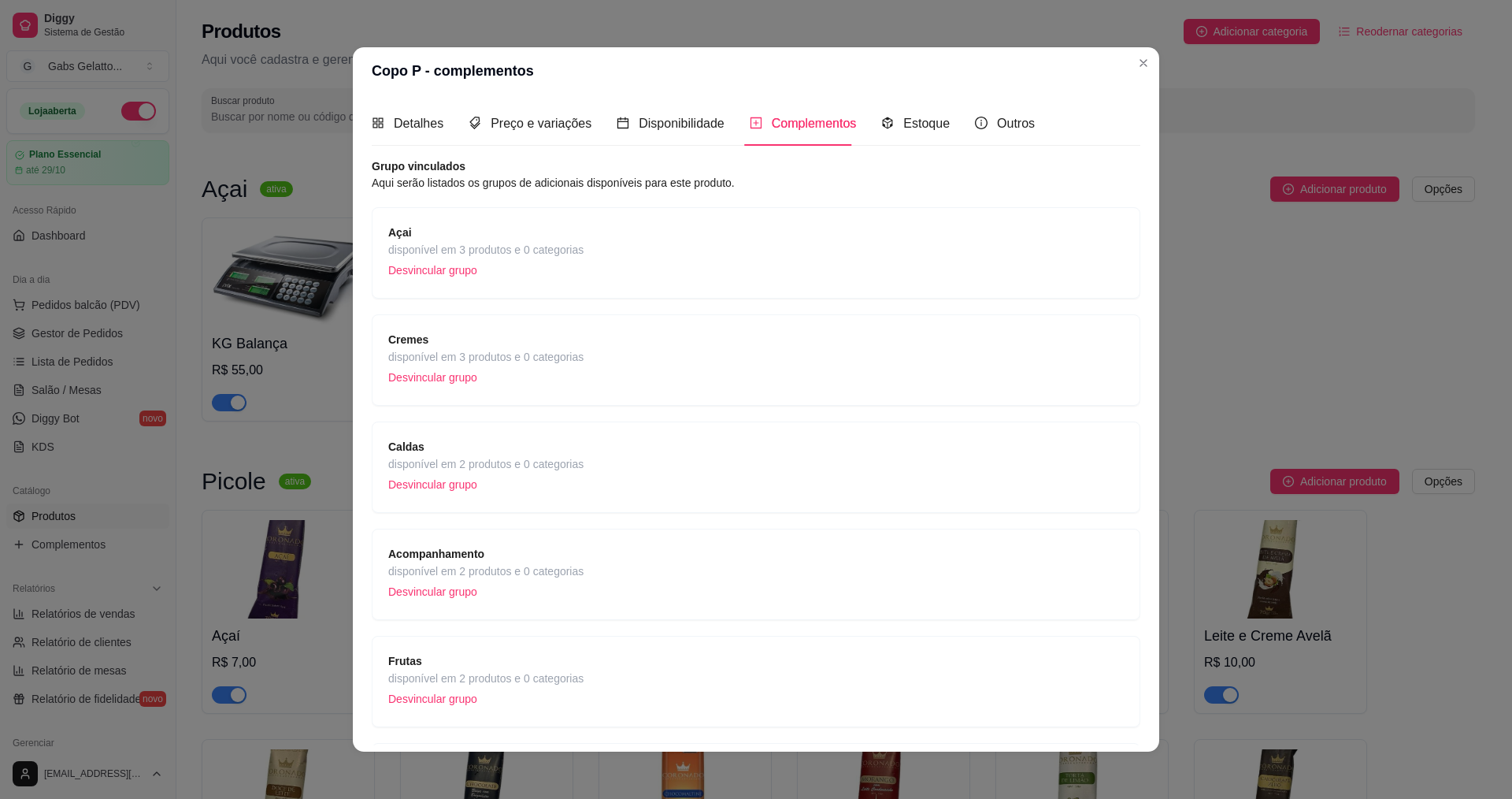
click at [514, 353] on span "disponível em 3 produtos e 0 categorias" at bounding box center [486, 357] width 196 height 17
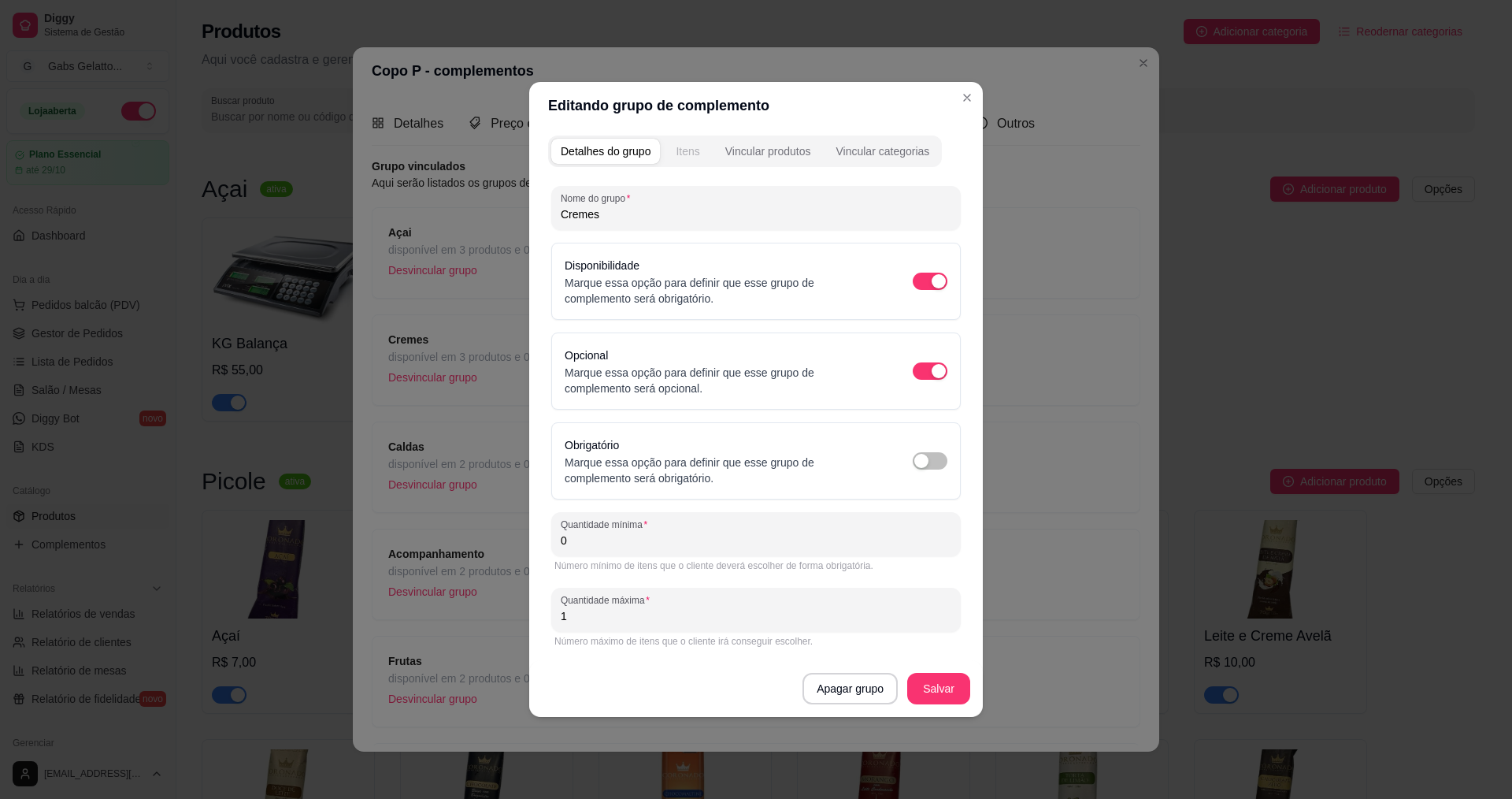
click at [690, 158] on div "Itens" at bounding box center [688, 151] width 24 height 15
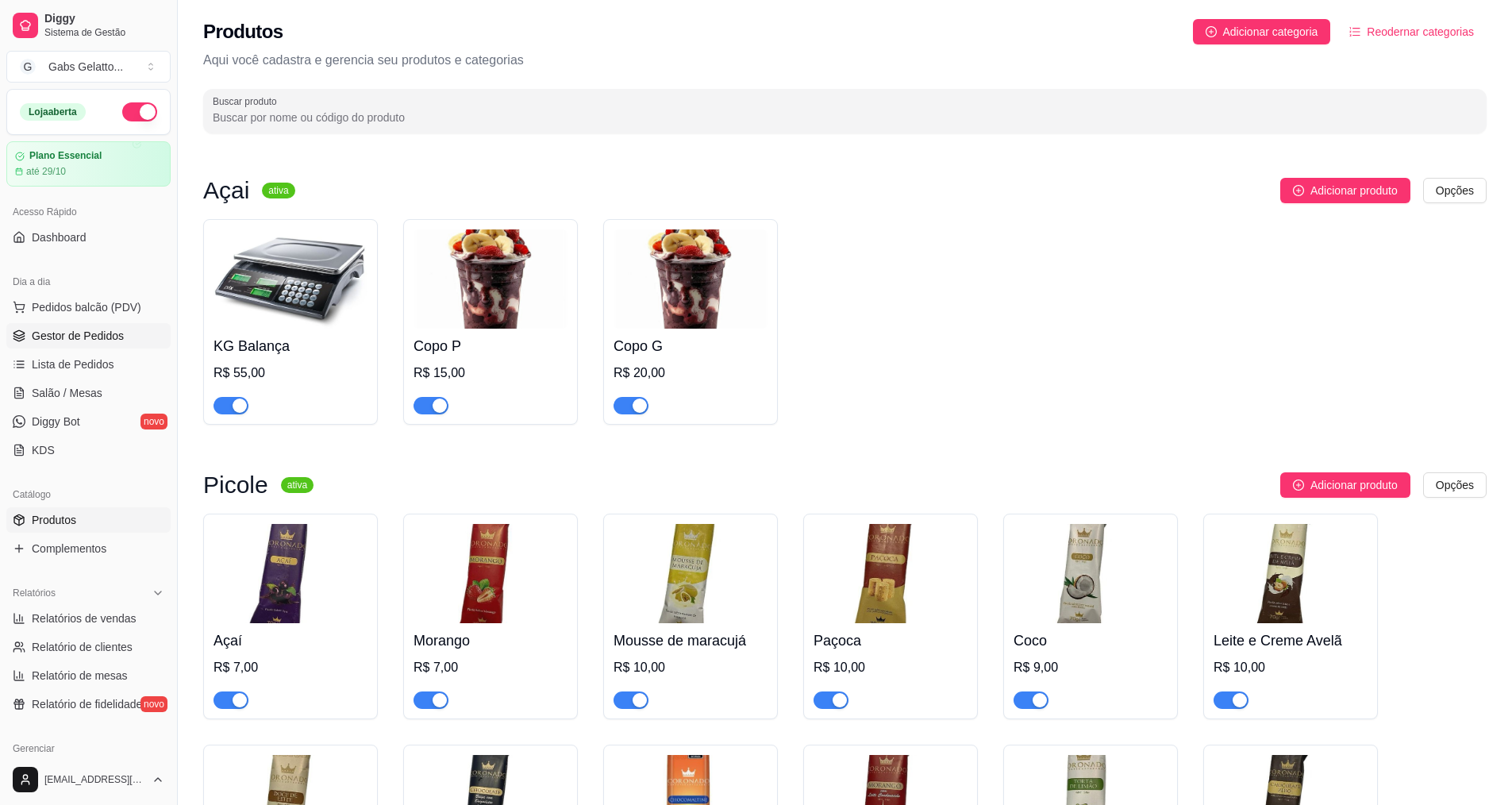
click at [84, 340] on span "Gestor de Pedidos" at bounding box center [77, 335] width 92 height 15
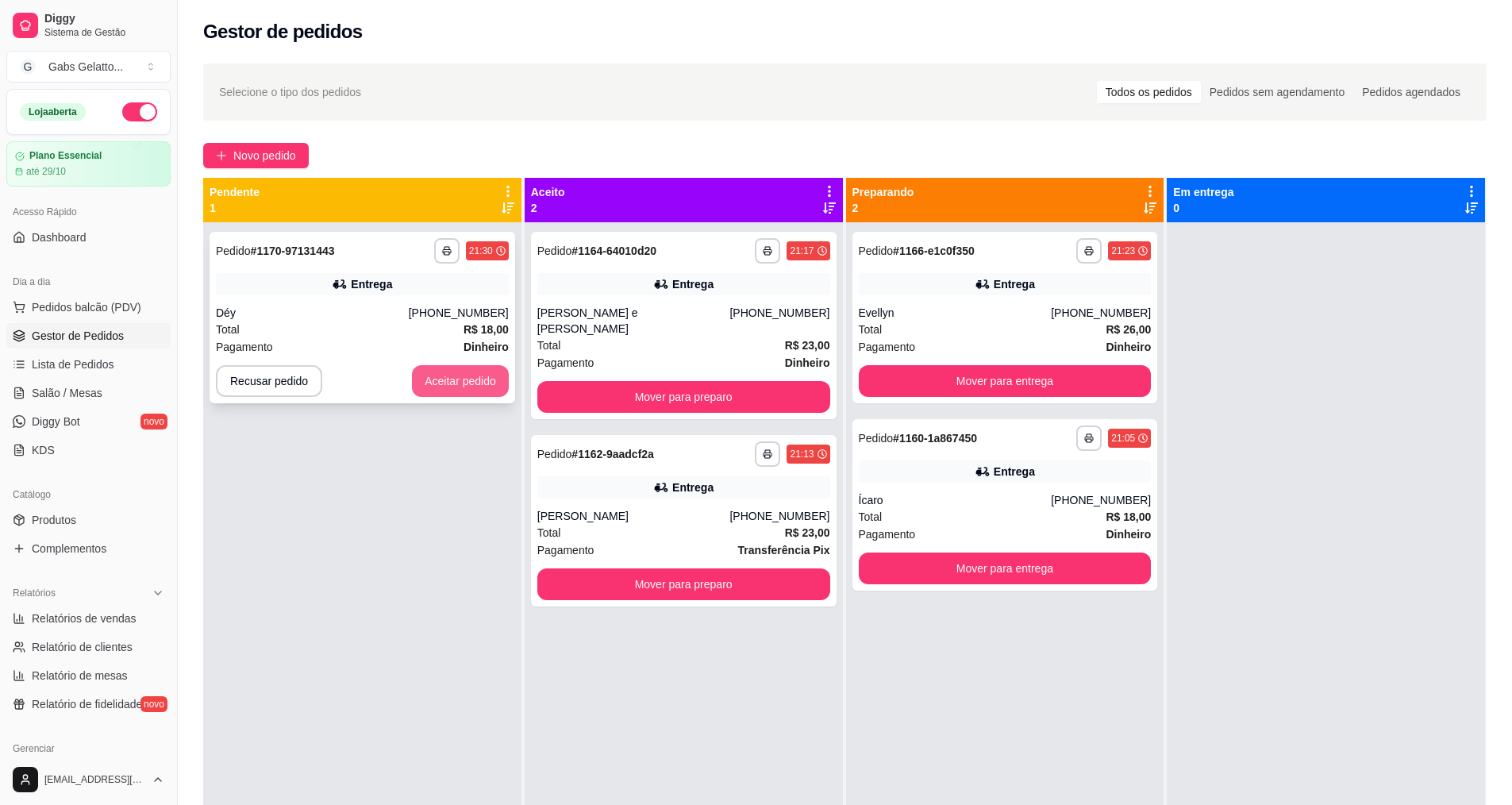
click at [436, 378] on button "Aceitar pedido" at bounding box center [460, 380] width 97 height 32
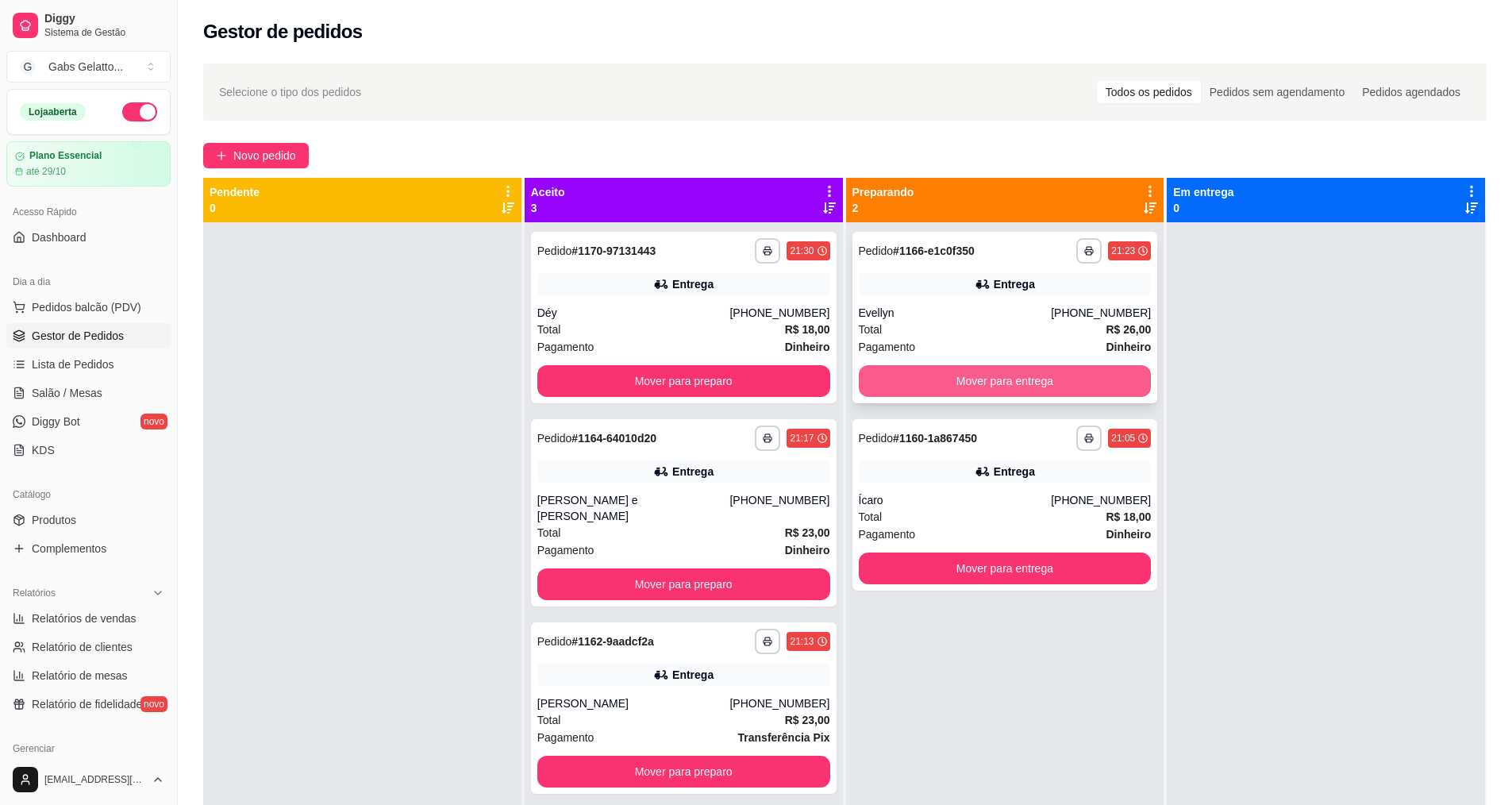
click at [968, 377] on button "Mover para entrega" at bounding box center [1005, 380] width 292 height 32
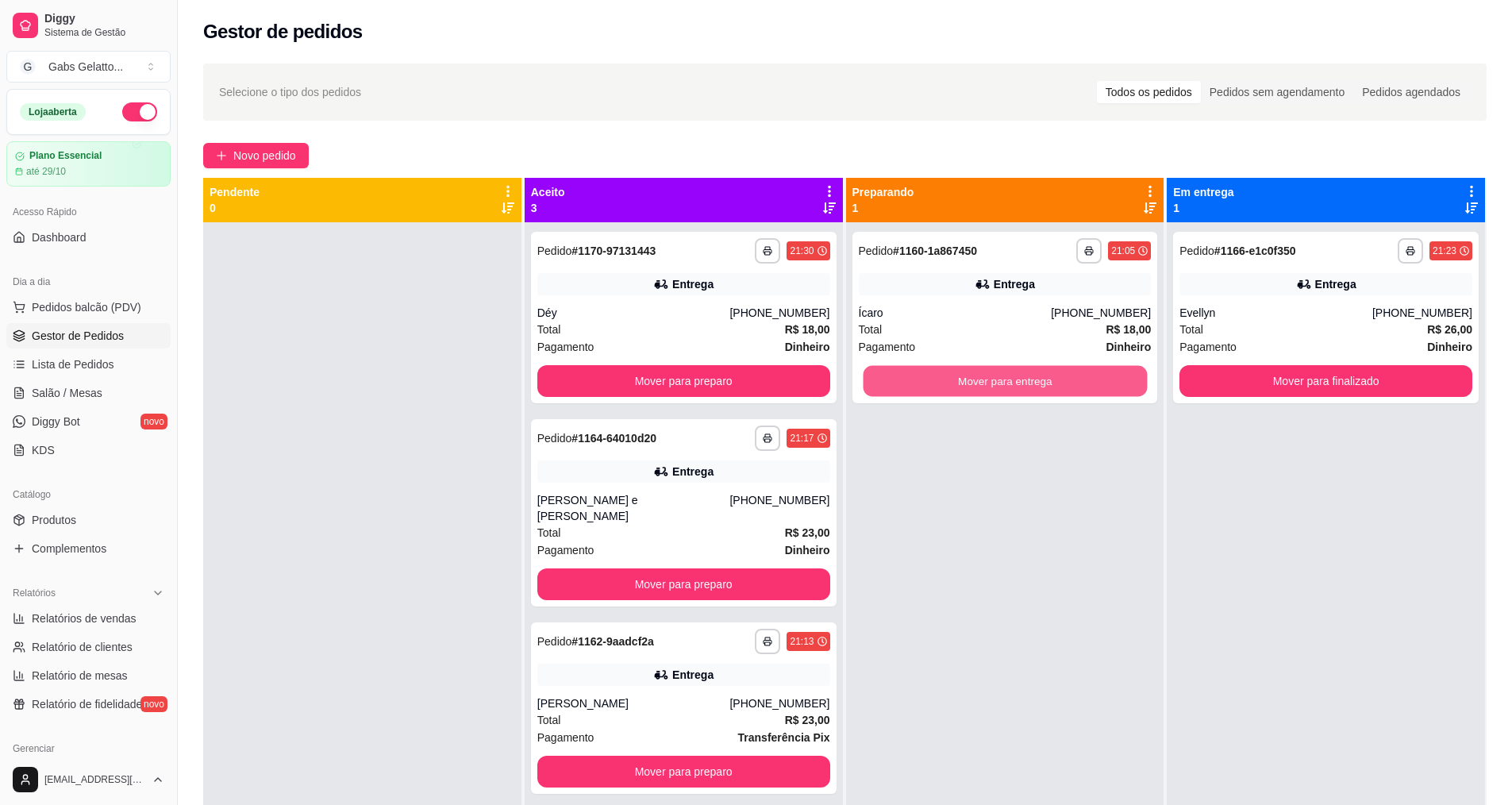
click at [1049, 384] on button "Mover para entrega" at bounding box center [1005, 381] width 284 height 31
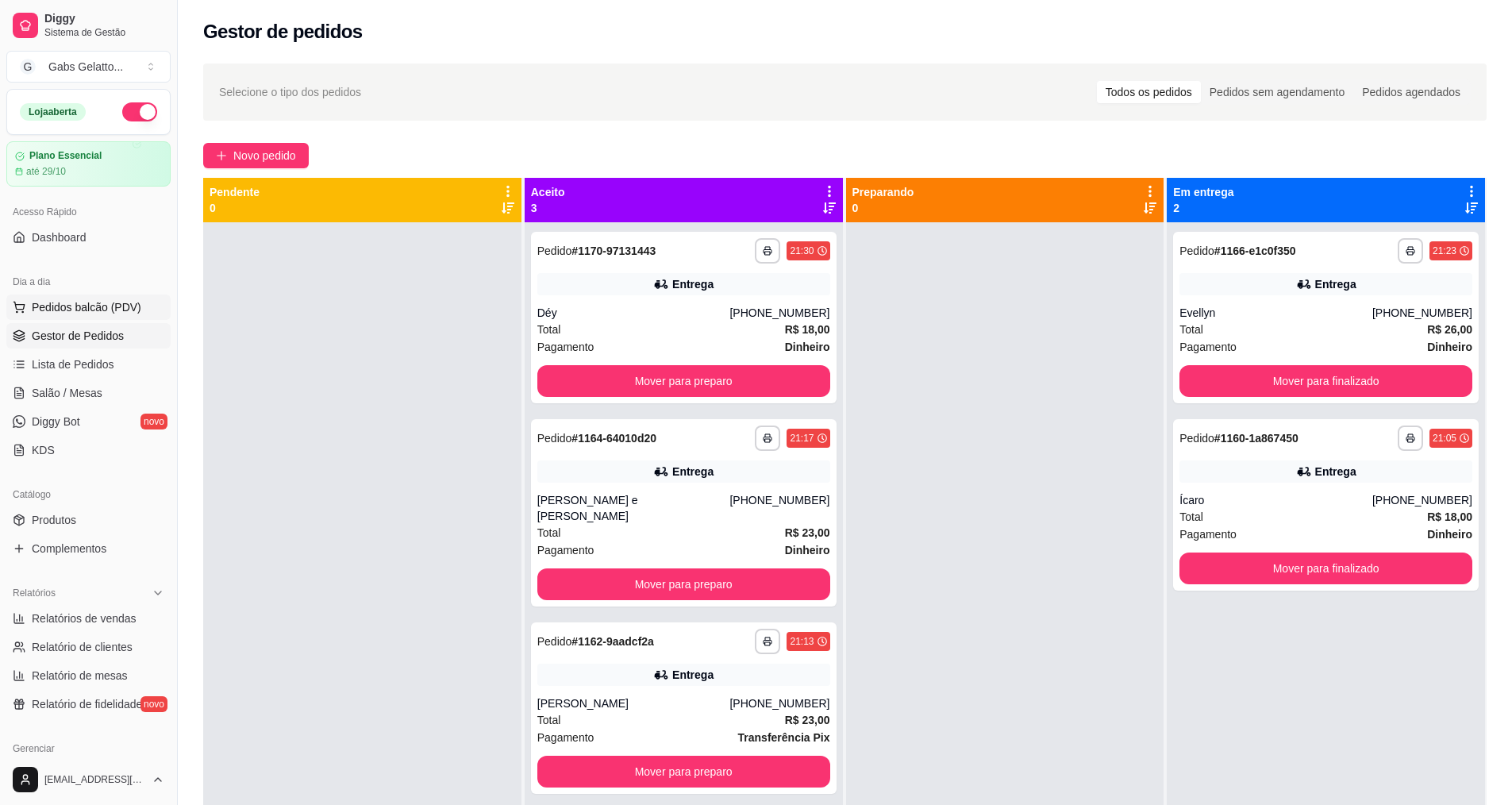
click at [132, 304] on span "Pedidos balcão (PDV)" at bounding box center [86, 307] width 109 height 15
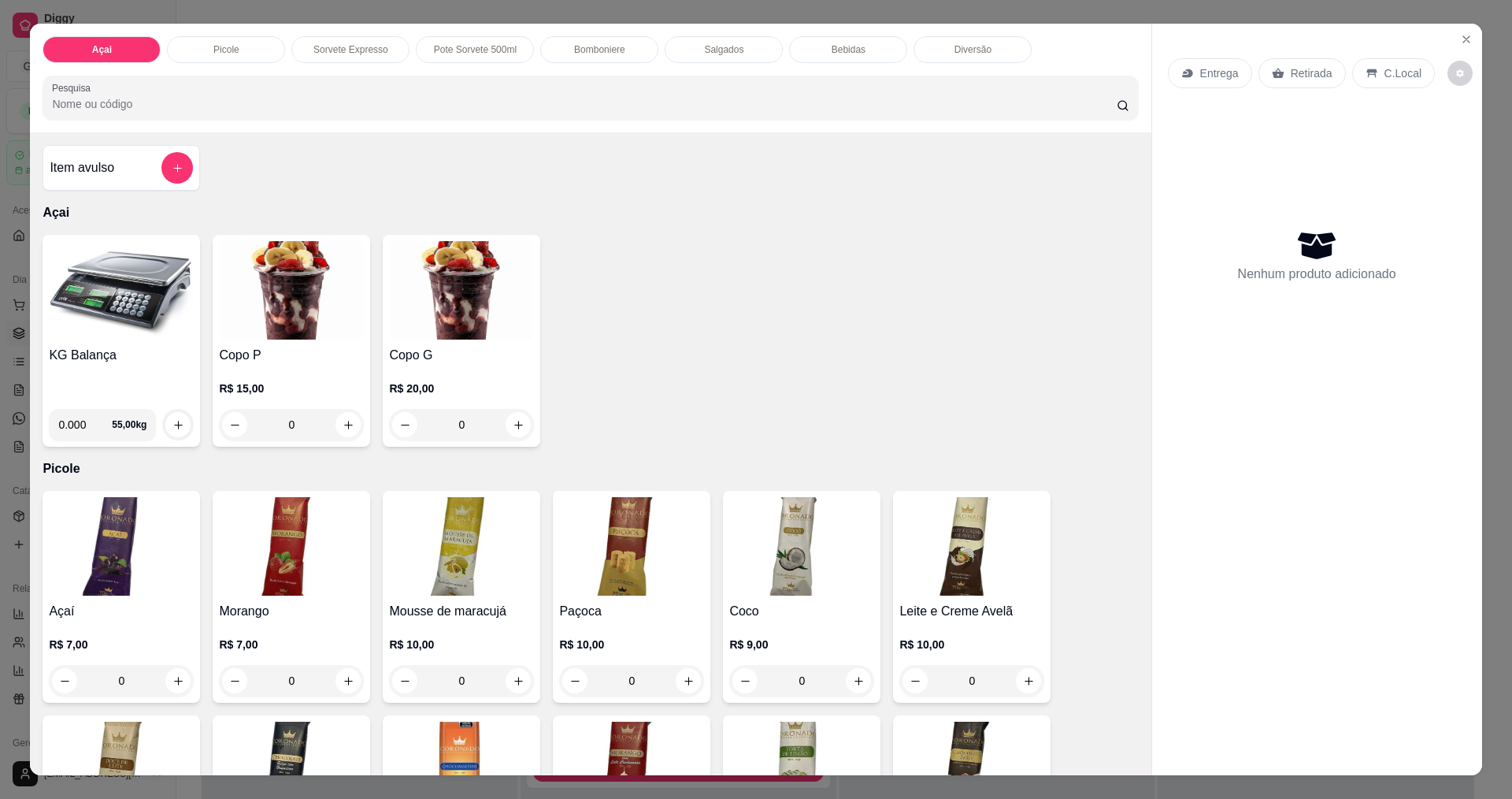
click at [131, 306] on img at bounding box center [121, 289] width 145 height 98
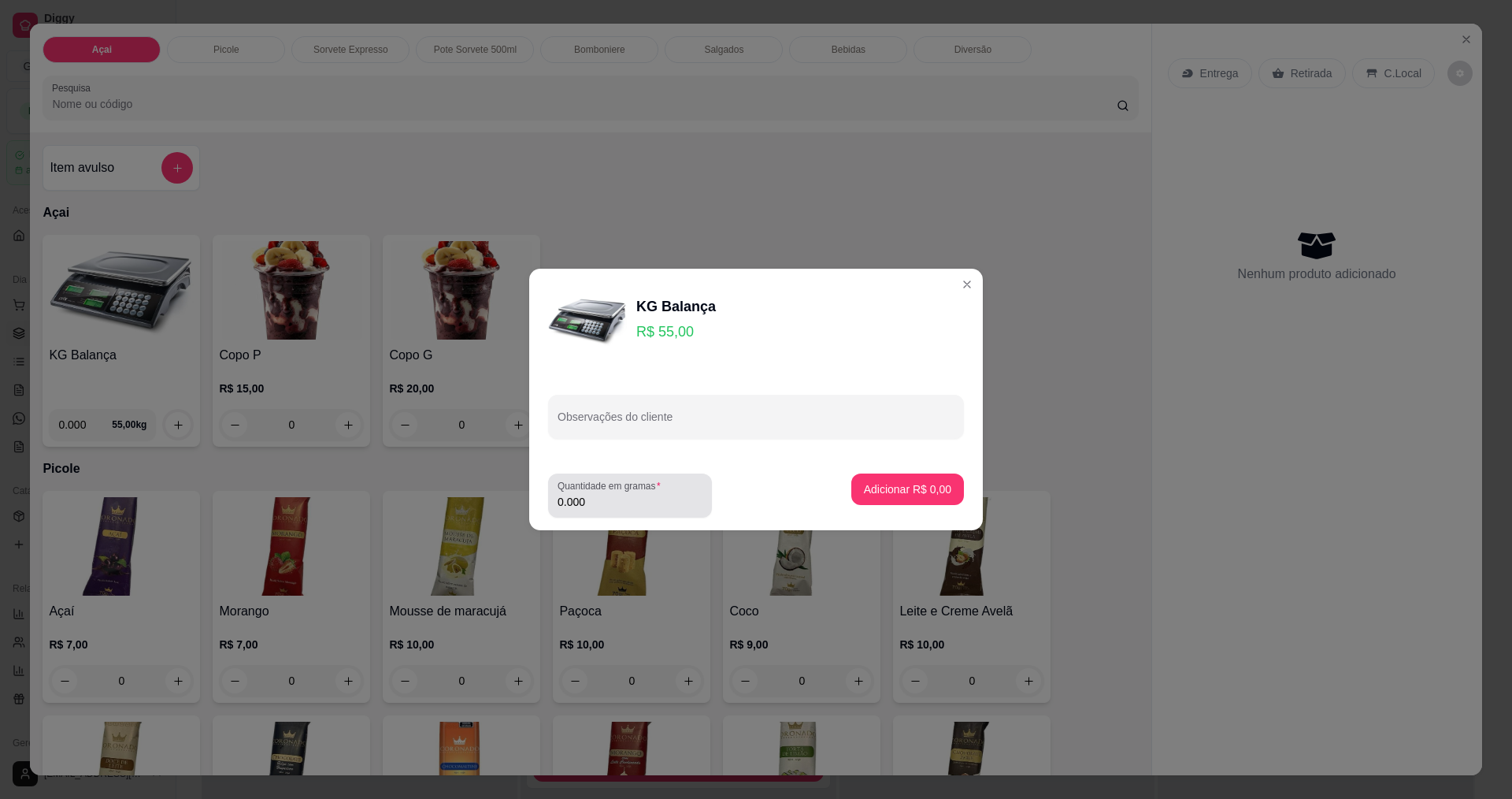
click at [608, 495] on input "0.000" at bounding box center [630, 501] width 145 height 15
click at [608, 495] on input "0.000" at bounding box center [617, 501] width 120 height 15
click at [617, 493] on div "0.000" at bounding box center [630, 495] width 145 height 32
drag, startPoint x: 1011, startPoint y: 367, endPoint x: 946, endPoint y: 368, distance: 65.0
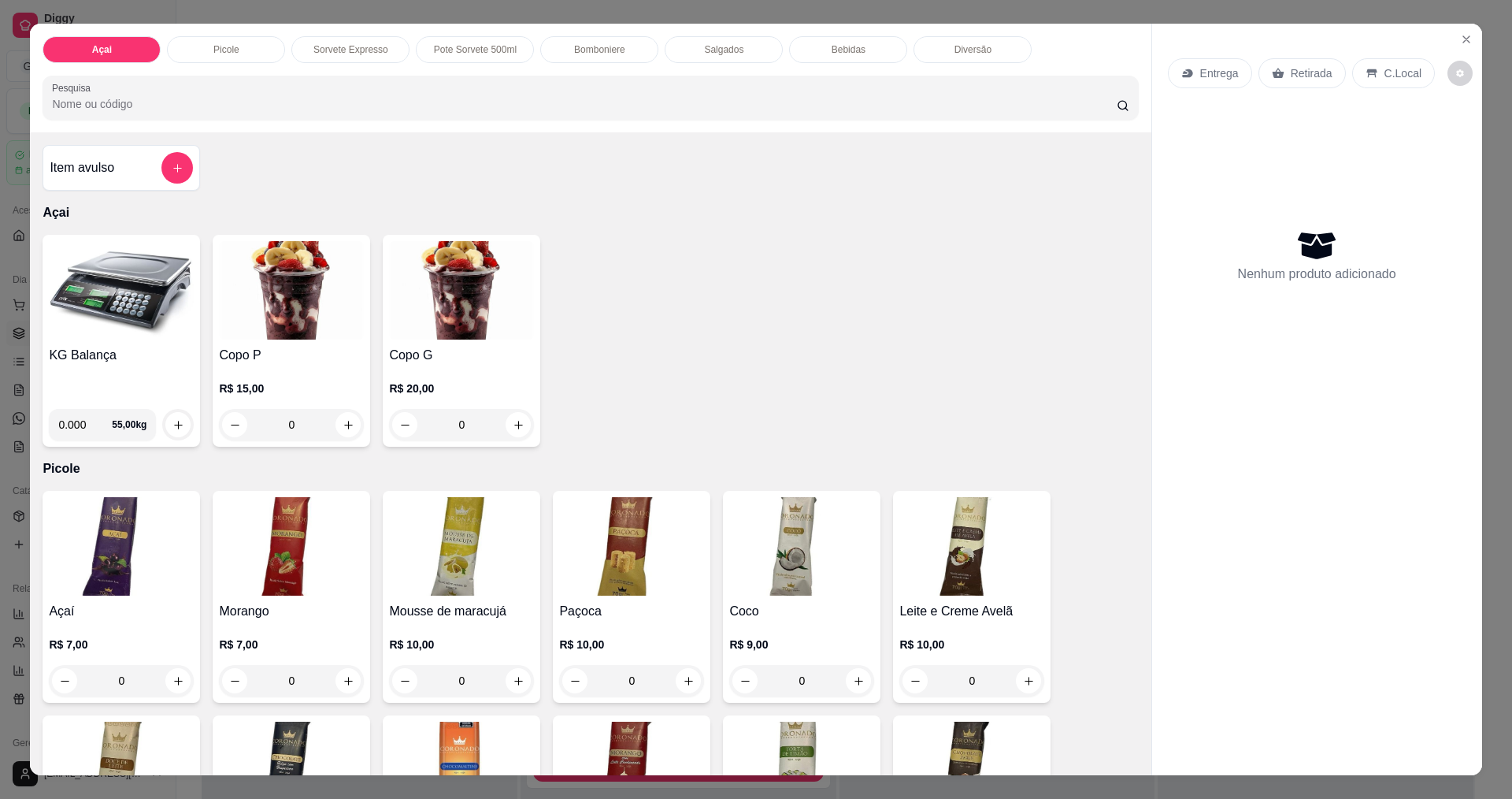
drag, startPoint x: 946, startPoint y: 368, endPoint x: 681, endPoint y: 334, distance: 267.2
click at [705, 333] on div "KG Balança 0.000 55,00 kg Copo P R$ 15,00 0 Copo G R$ 20,00 0" at bounding box center [590, 341] width 1095 height 212
click at [164, 301] on img at bounding box center [121, 289] width 145 height 98
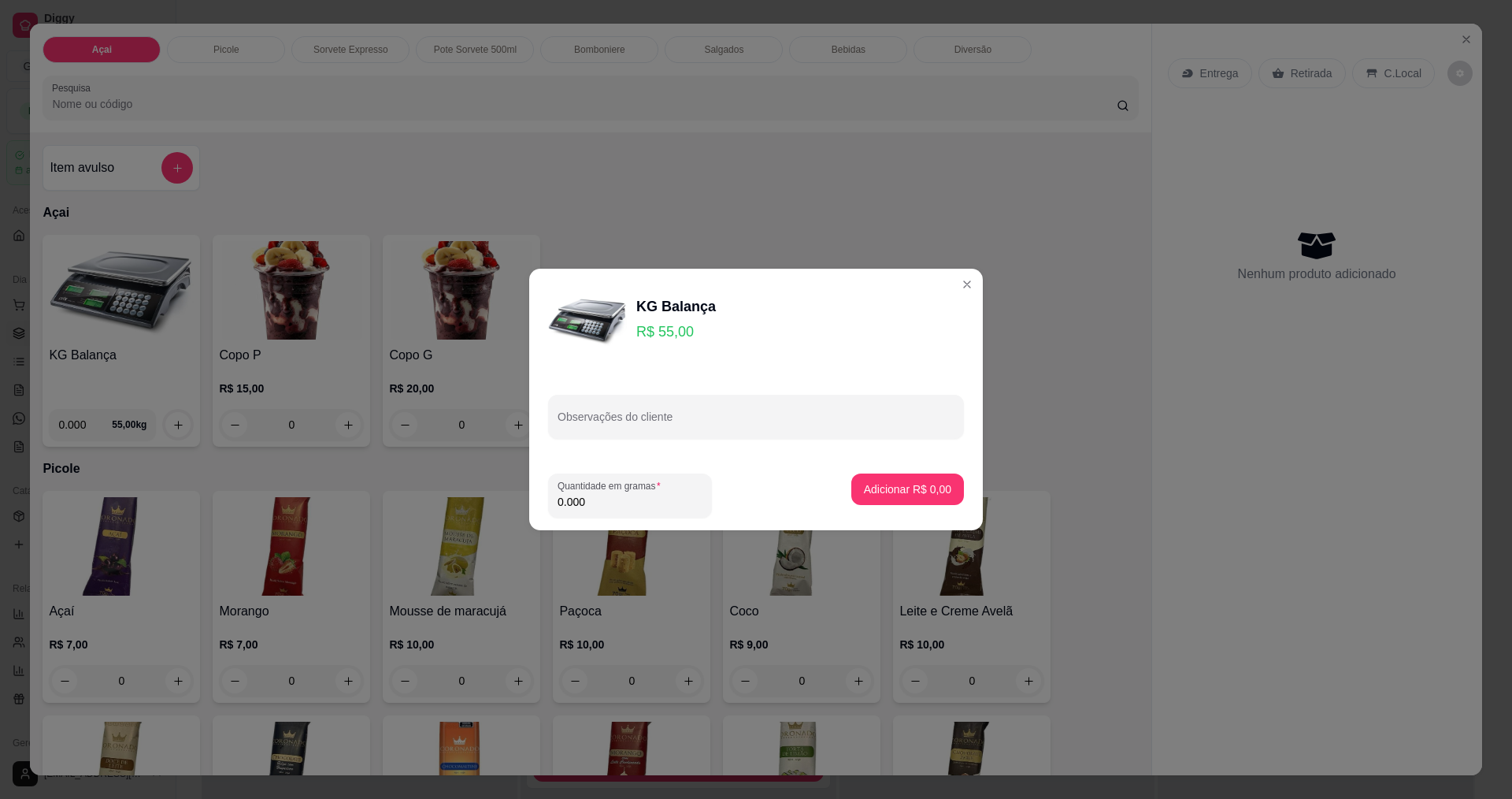
click at [672, 524] on footer "Quantidade em gramas 0.000 Adicionar R$ 0,00" at bounding box center [756, 495] width 453 height 69
click at [678, 512] on div "Quantidade em gramas 0.000" at bounding box center [630, 495] width 164 height 44
click at [678, 511] on div "Quantidade em gramas 0.000" at bounding box center [630, 495] width 164 height 44
click at [680, 511] on div "Quantidade em gramas 0.000" at bounding box center [630, 495] width 164 height 44
type input "0.298"
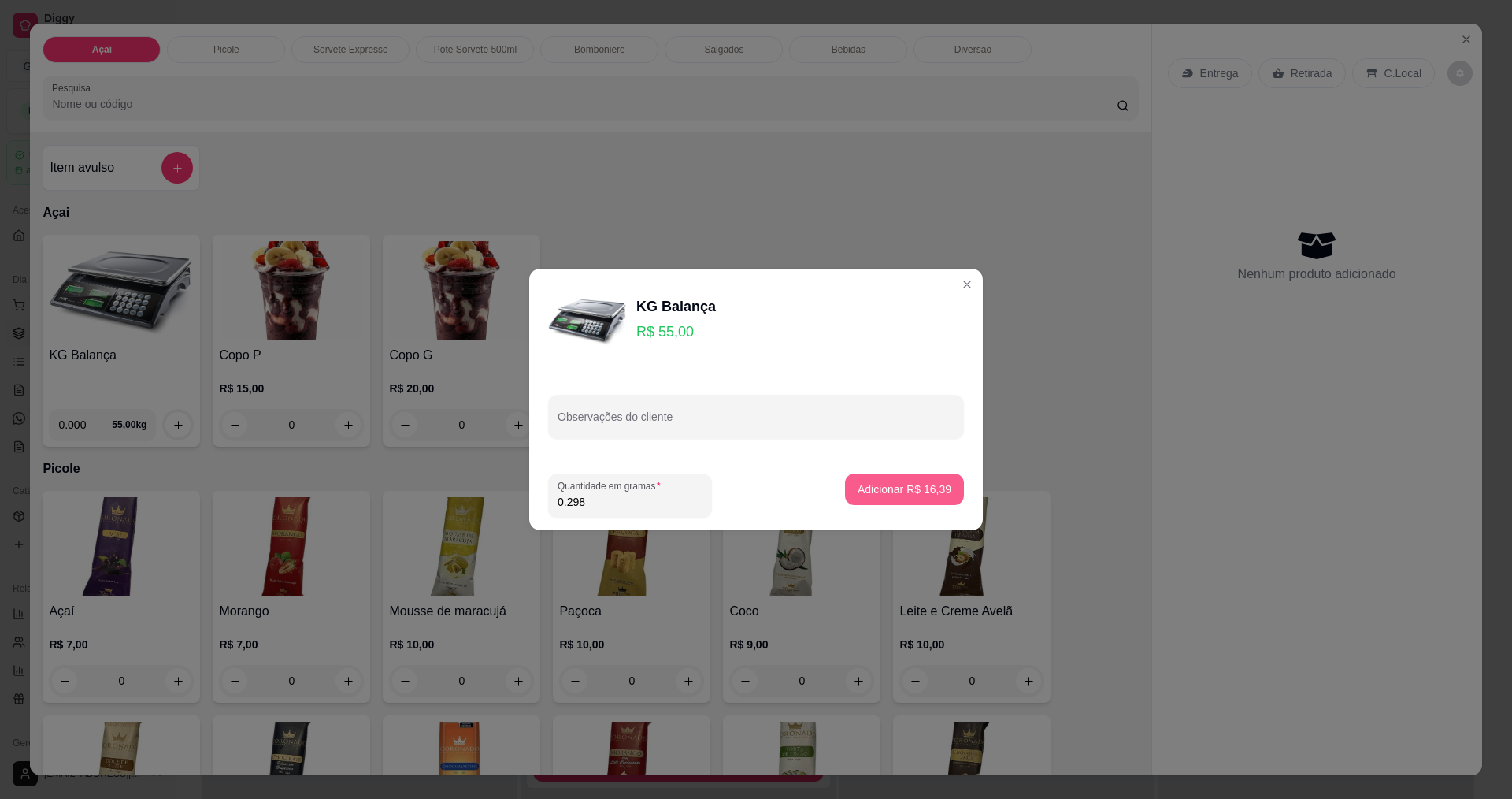
click at [871, 489] on p "Adicionar R$ 16,39" at bounding box center [905, 489] width 94 height 15
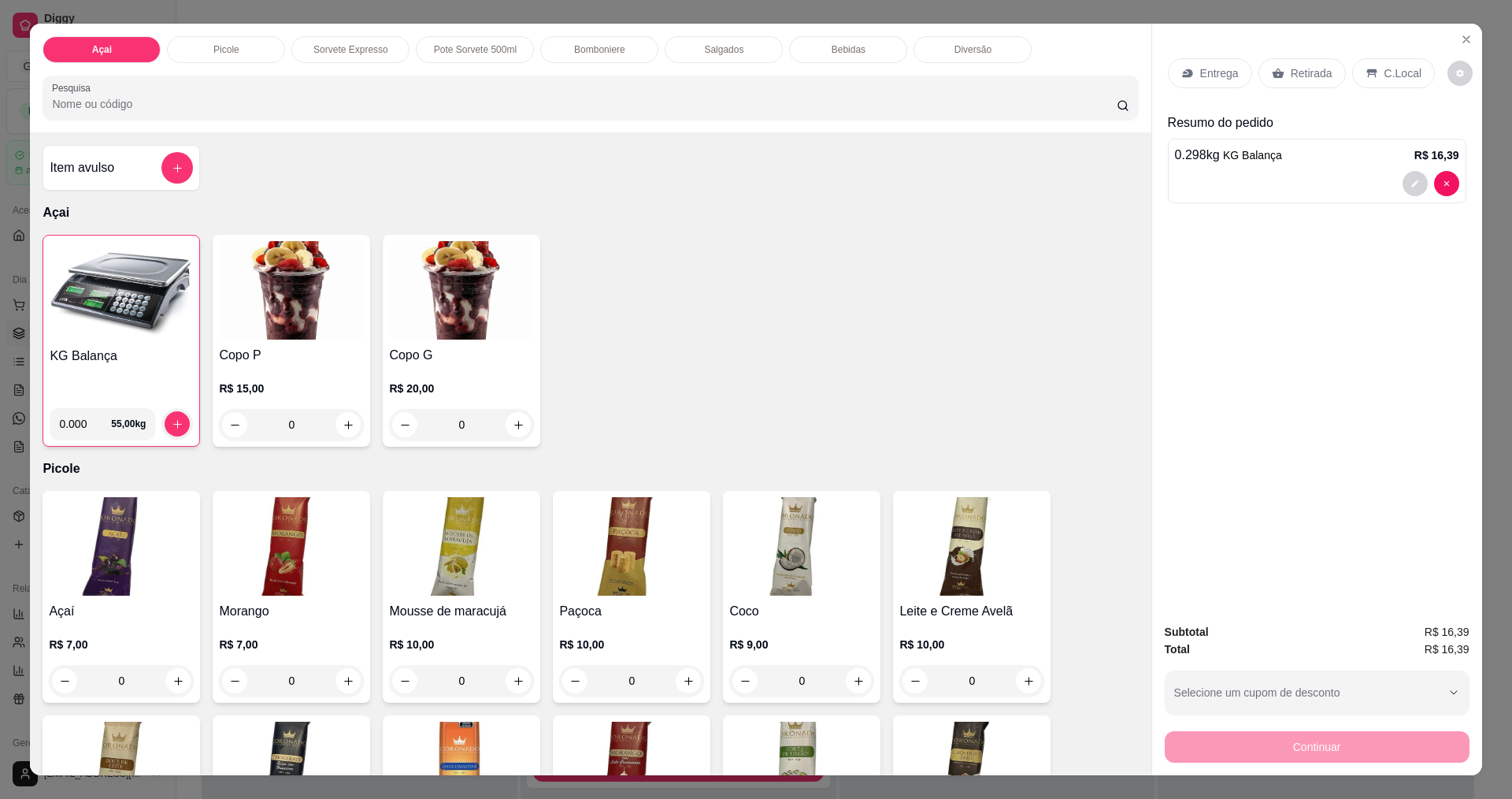
click at [1374, 65] on div "C.Local" at bounding box center [1393, 73] width 83 height 30
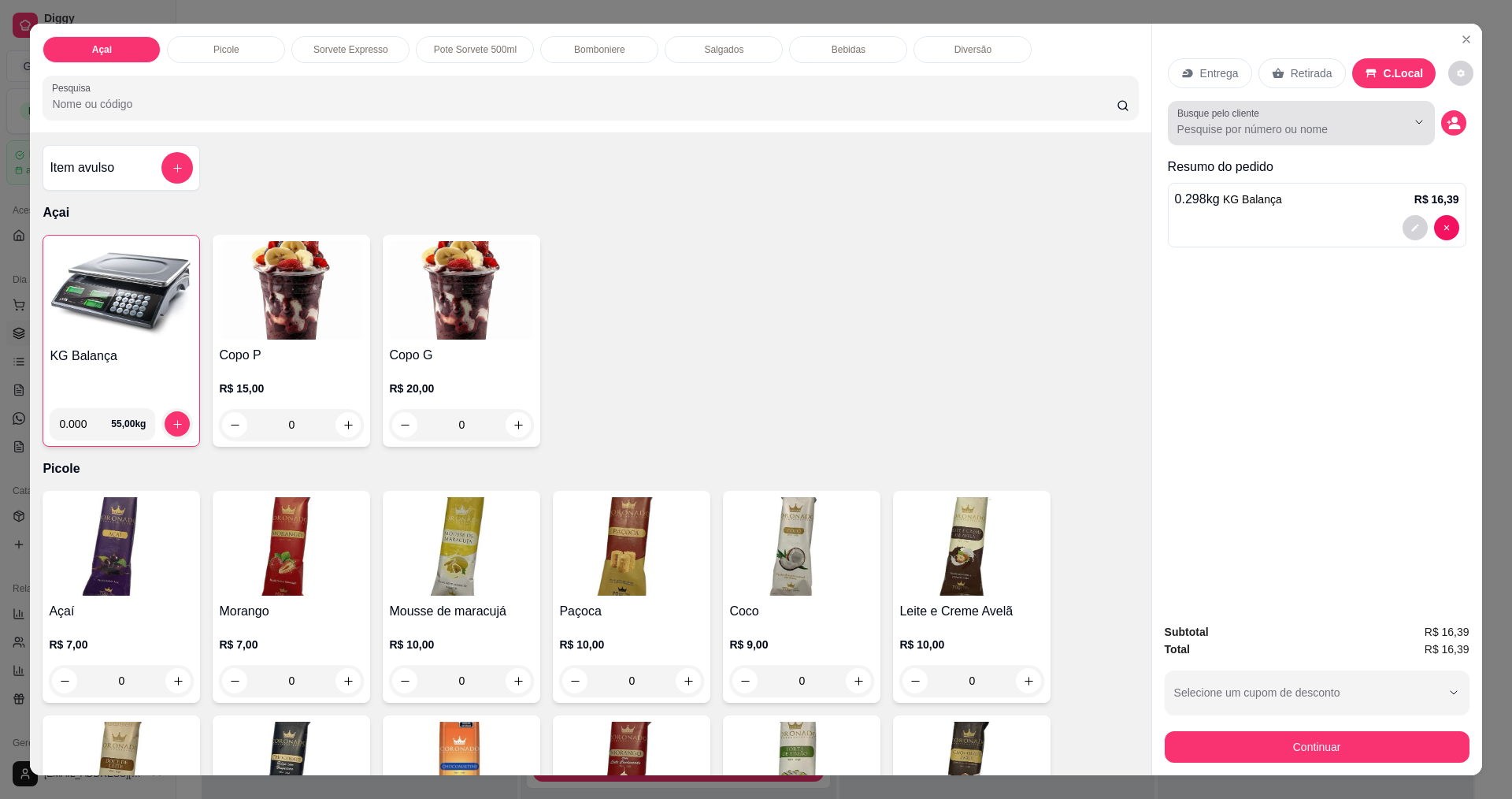
click at [1292, 138] on div at bounding box center [1301, 122] width 248 height 32
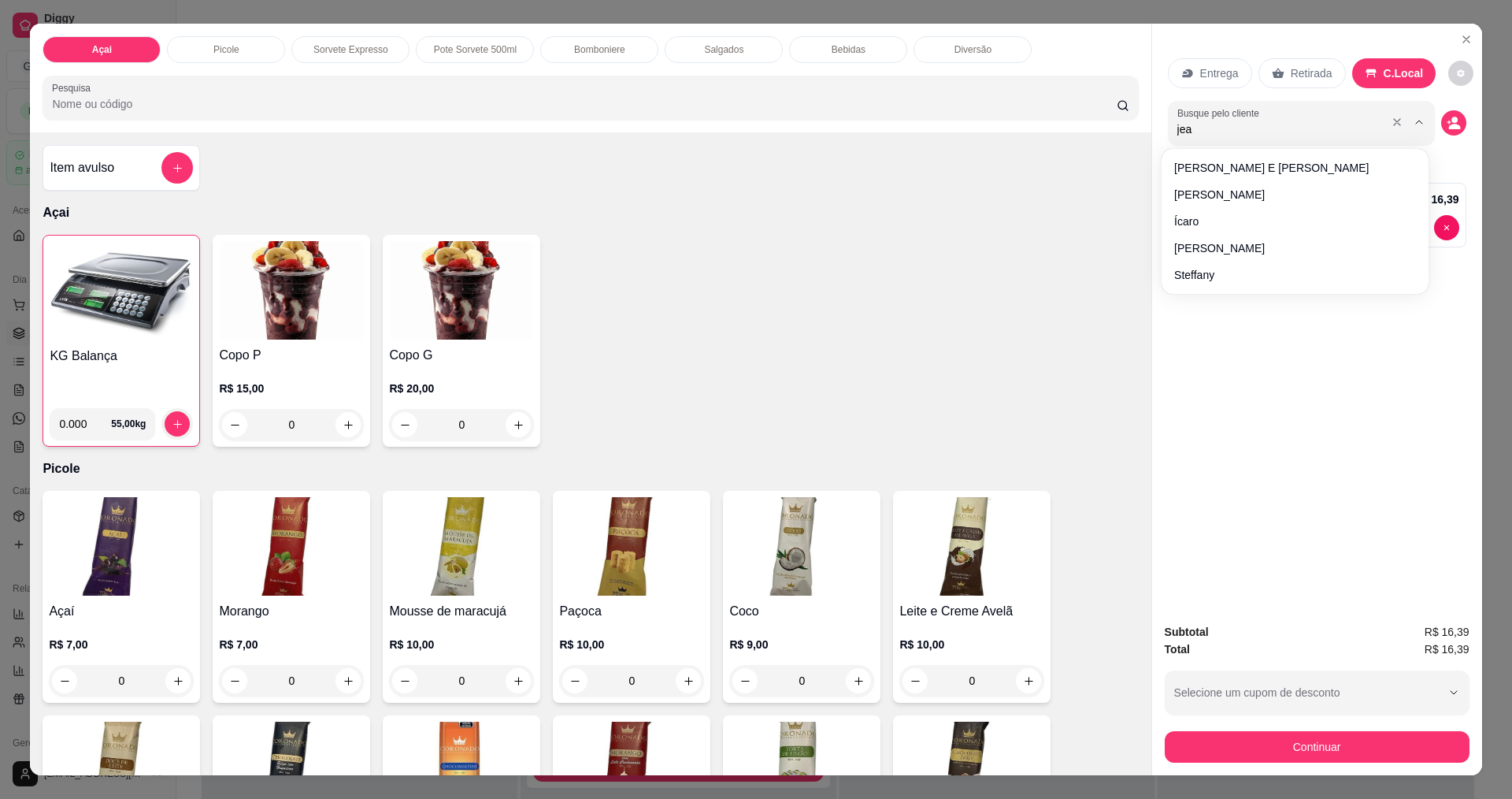
type input "[PERSON_NAME]"
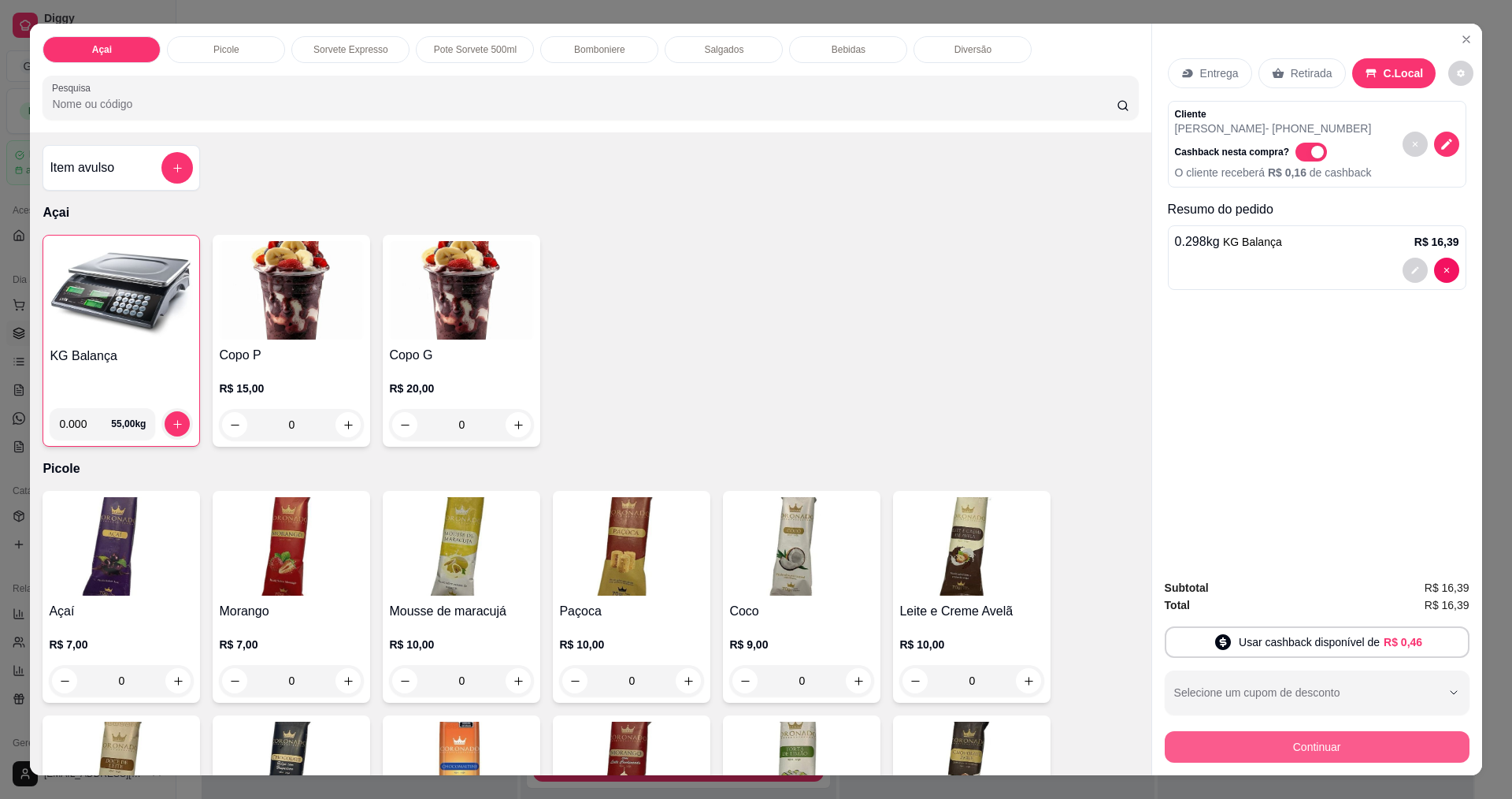
click at [1292, 746] on button "Continuar" at bounding box center [1317, 746] width 305 height 32
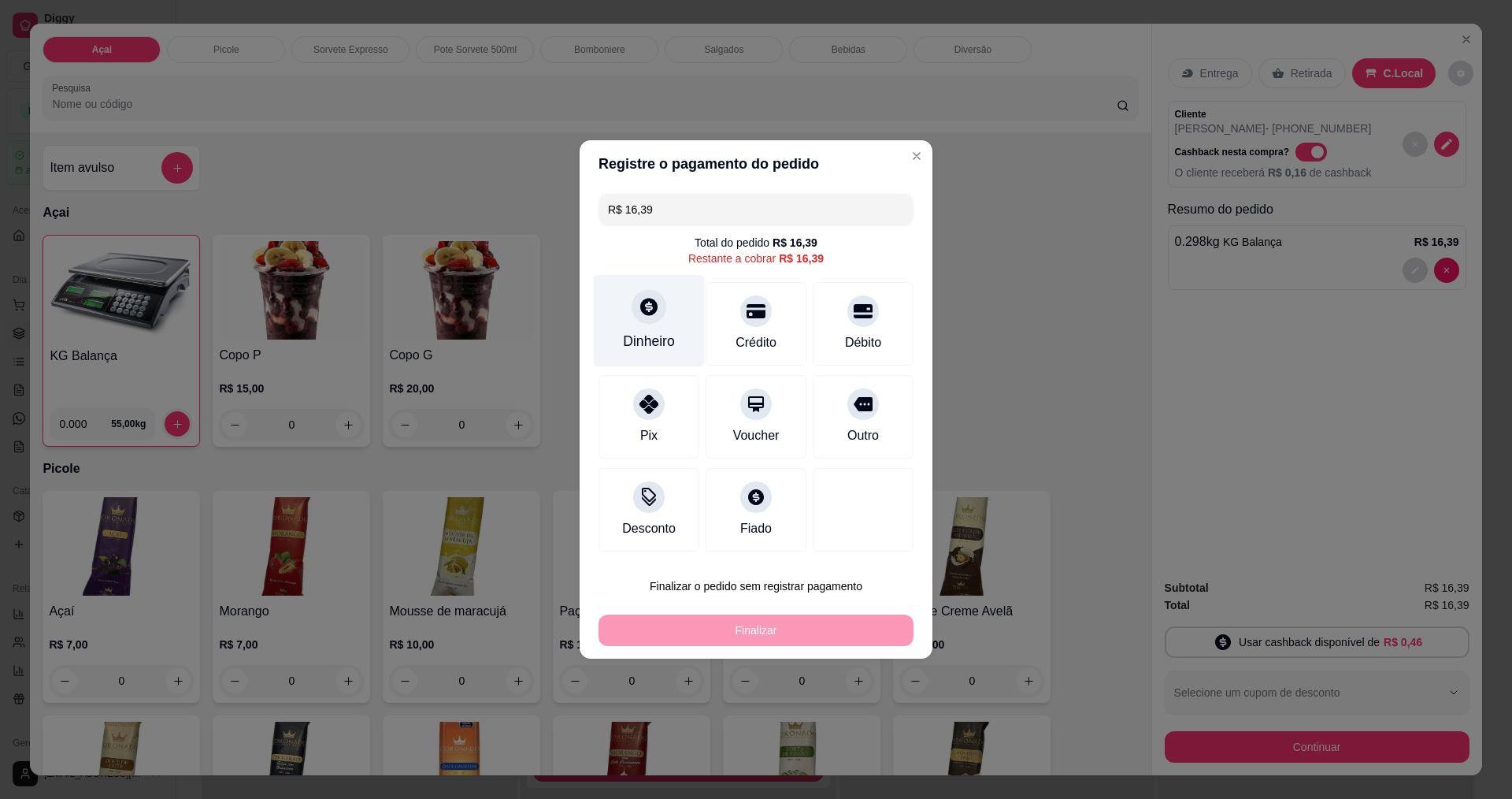
click at [649, 324] on div at bounding box center [649, 306] width 35 height 35
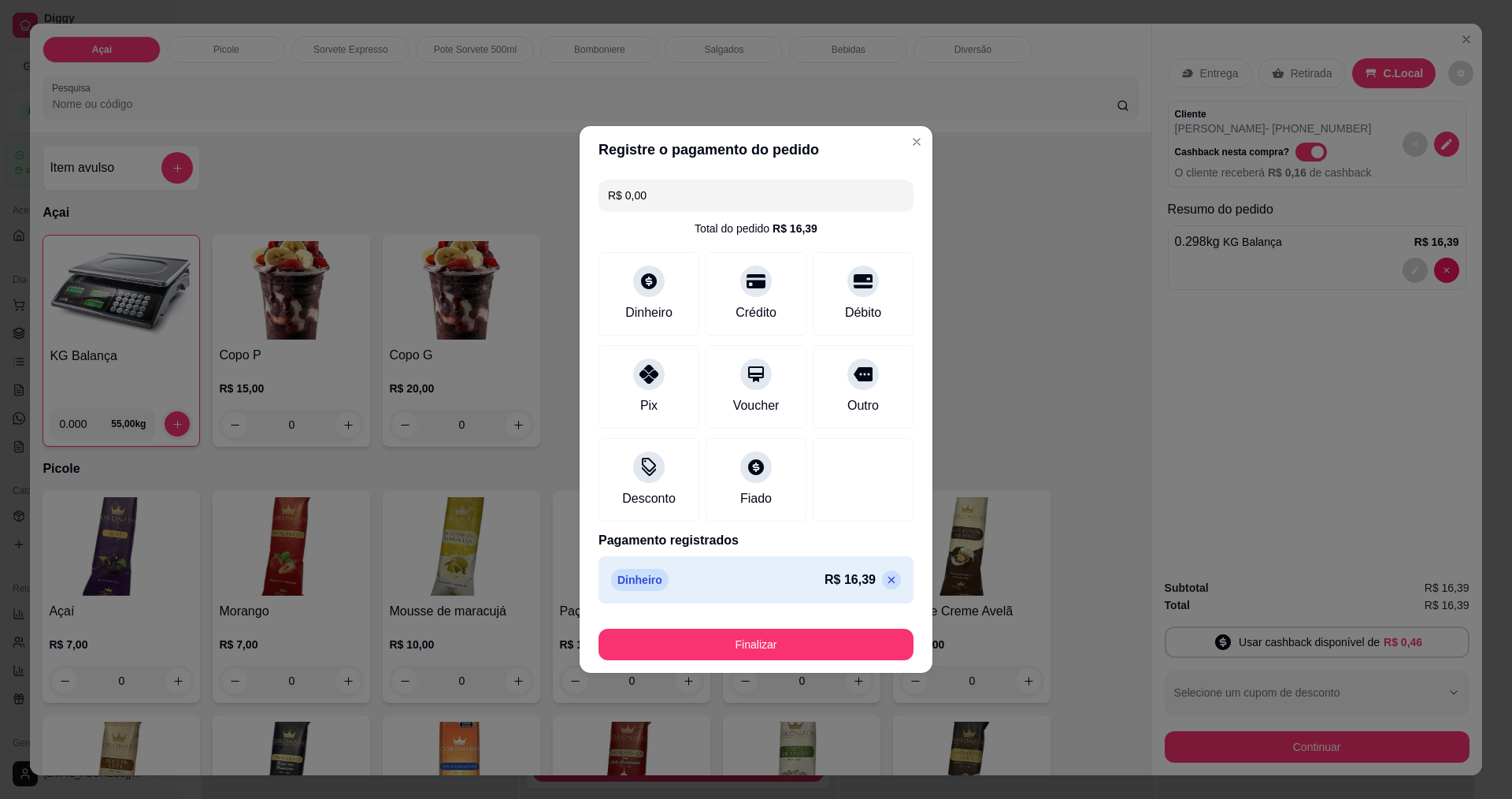
click at [806, 633] on button "Finalizar" at bounding box center [756, 644] width 315 height 32
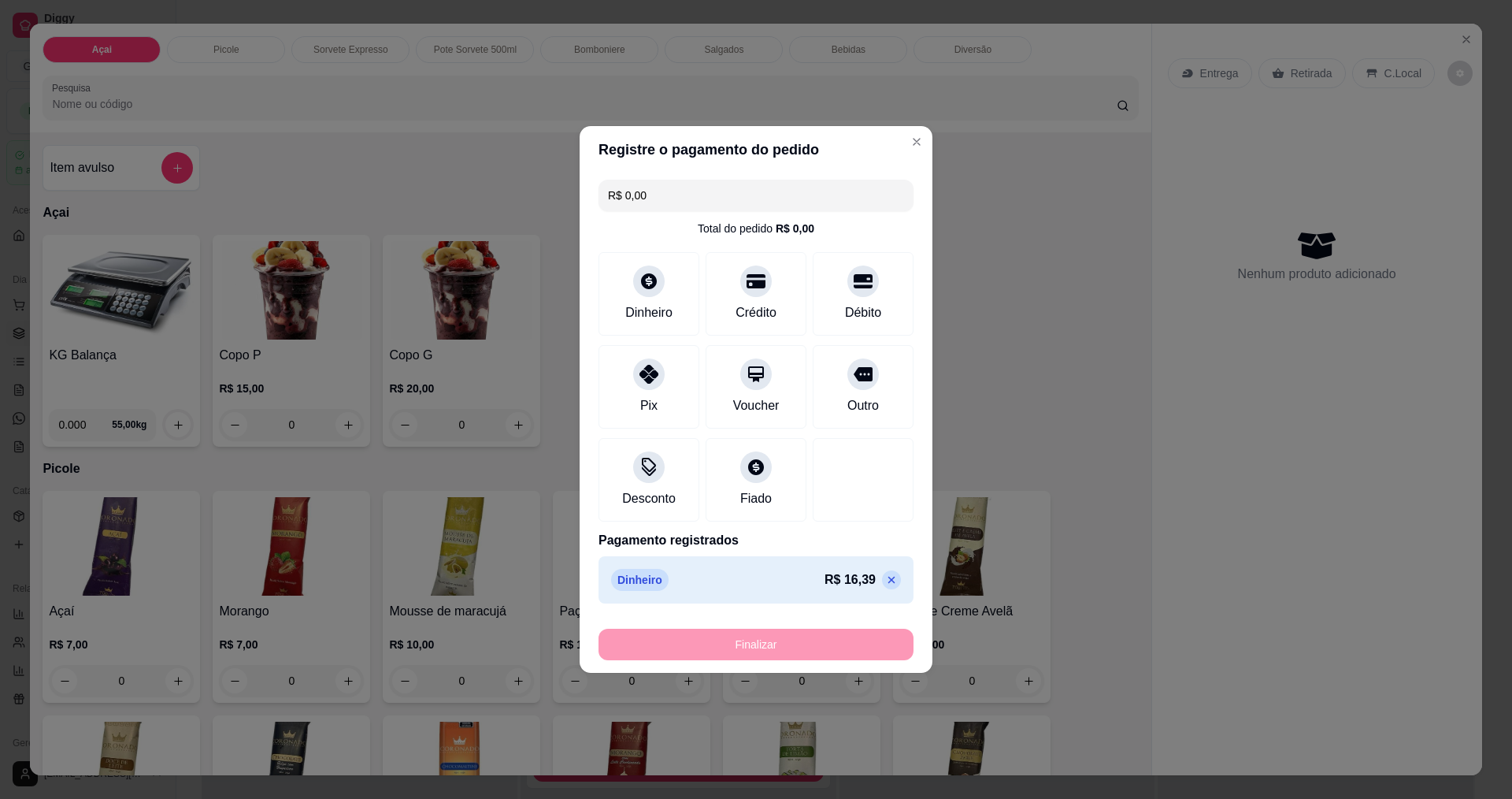
type input "-R$ 16,39"
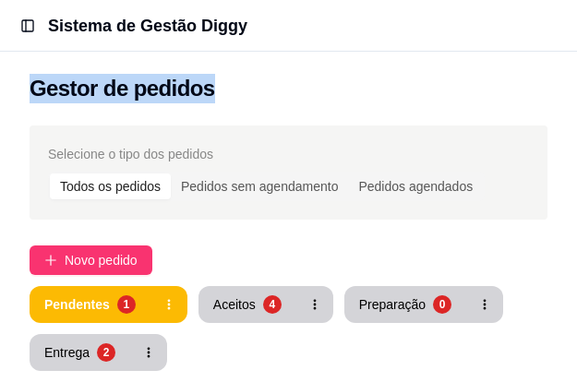
drag, startPoint x: 447, startPoint y: 70, endPoint x: 461, endPoint y: 7, distance: 64.4
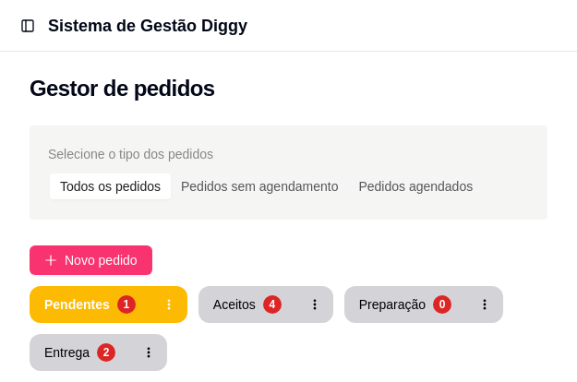
drag, startPoint x: 461, startPoint y: 7, endPoint x: 0, endPoint y: 347, distance: 572.8
